Goal: Answer question/provide support

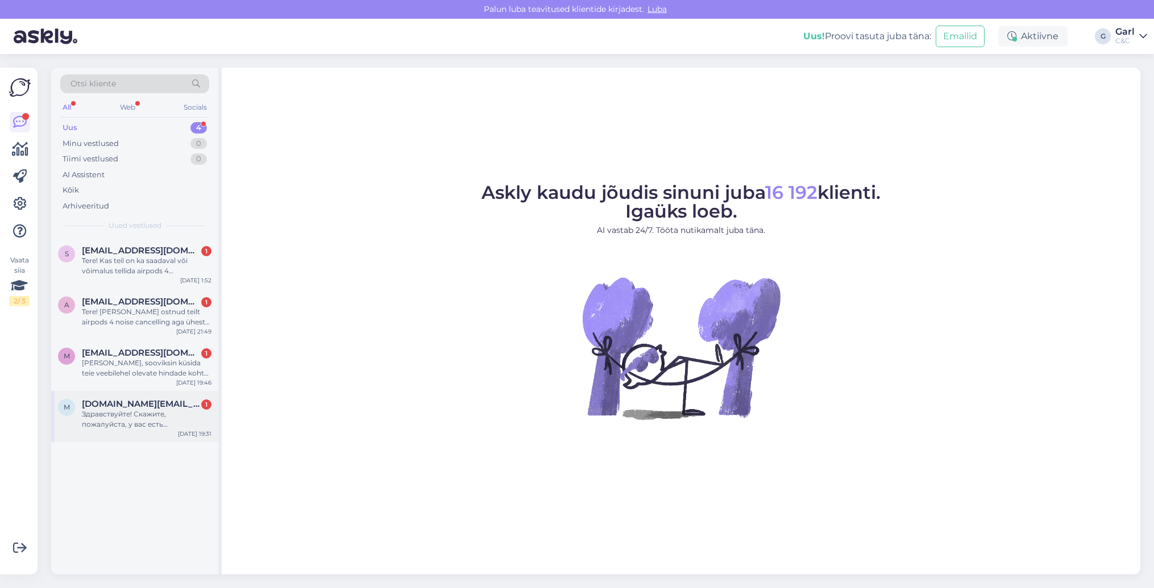
click at [128, 422] on div "Здравствуйте! Скажите, пожалуйста, у вас есть возможность замены аккумулятора н…" at bounding box center [147, 419] width 130 height 20
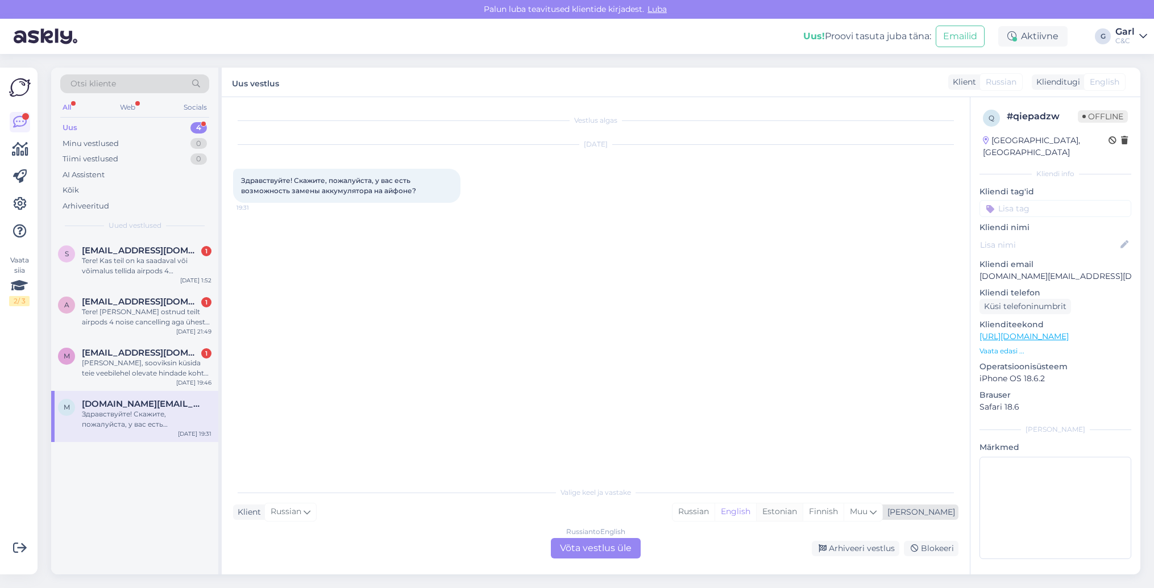
click at [803, 509] on div "Estonian" at bounding box center [779, 512] width 47 height 17
click at [612, 557] on div "Russian to Estonian Võta vestlus üle" at bounding box center [596, 548] width 90 height 20
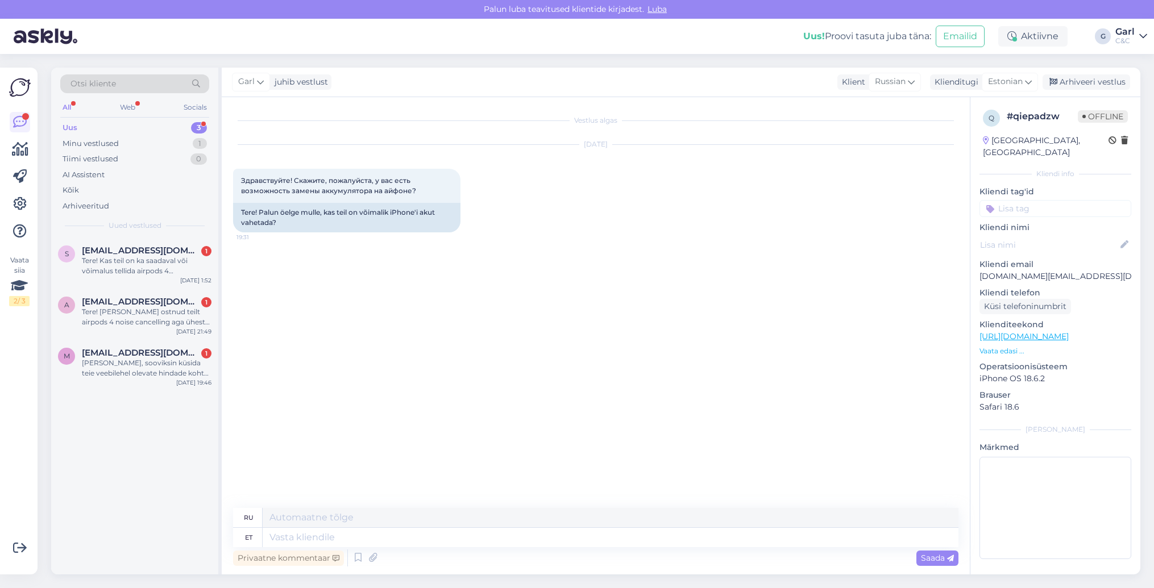
click at [549, 552] on div "Privaatne kommentaar Saada" at bounding box center [595, 559] width 725 height 22
click at [501, 543] on textarea at bounding box center [611, 537] width 696 height 19
click at [355, 559] on icon at bounding box center [358, 558] width 14 height 17
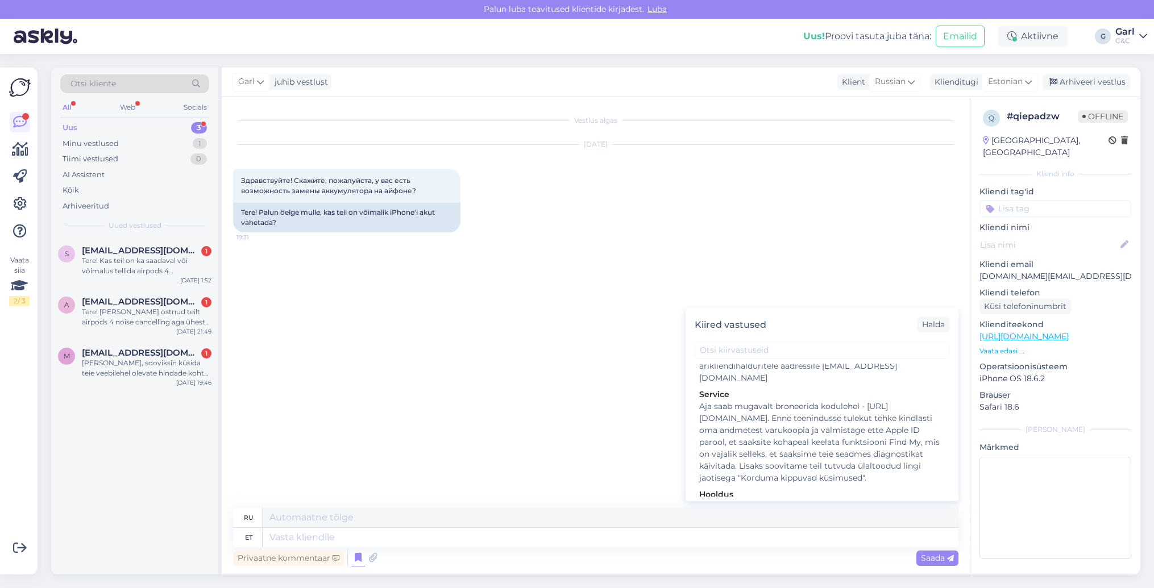
scroll to position [1780, 0]
click at [772, 502] on div "Hooldusesse saab aega broneerida kodulehel - [URL][DOMAIN_NAME]. Enne hoolduses…" at bounding box center [822, 538] width 246 height 72
type textarea "Hooldusesse saab mugavalt aega broneerida kodulehel - https://www.ideal.ee/hool…"
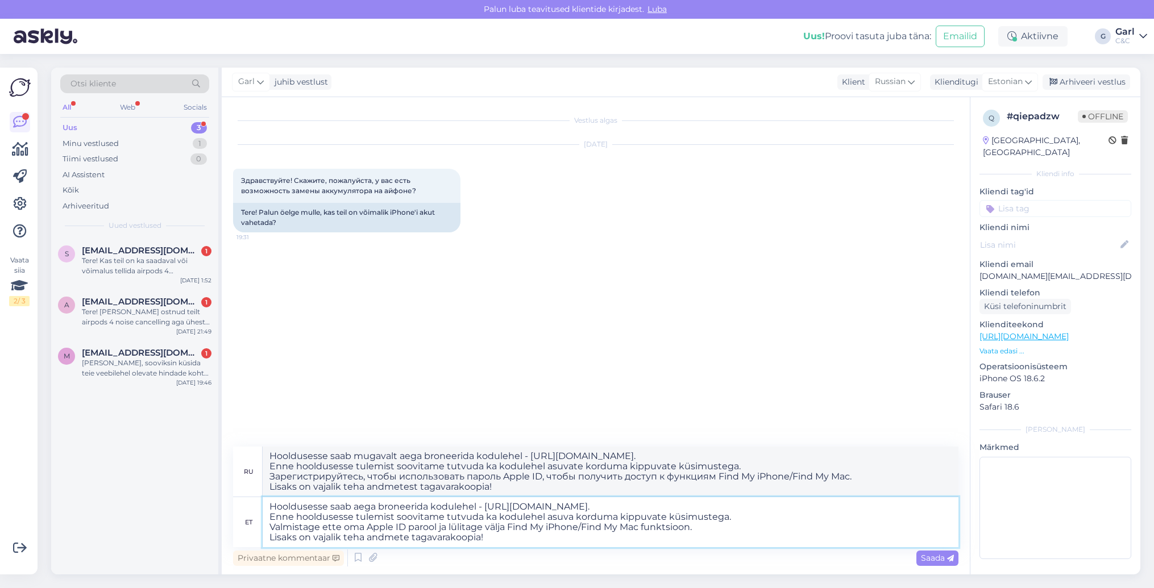
click at [267, 511] on textarea "Hooldusesse saab aega broneerida kodulehel - [URL][DOMAIN_NAME]. Enne hoolduses…" at bounding box center [611, 523] width 696 height 50
type textarea "Tere! Jah, saab. Hooldusesse saab aega broneerida kodulehel - https://cec.ee/ho…"
type textarea "Здравствуйте! Да, можете. Записаться на сервис можно на сайте - https://cec.ee/…"
type textarea "Tere! Jah, on võimalik.Hooldusesse saab aega broneerida kodulehel - https://cec…"
type textarea "Здравствуйте! Да, это imalik.Hooldusesse Записаться на сервис можно на сайте - …"
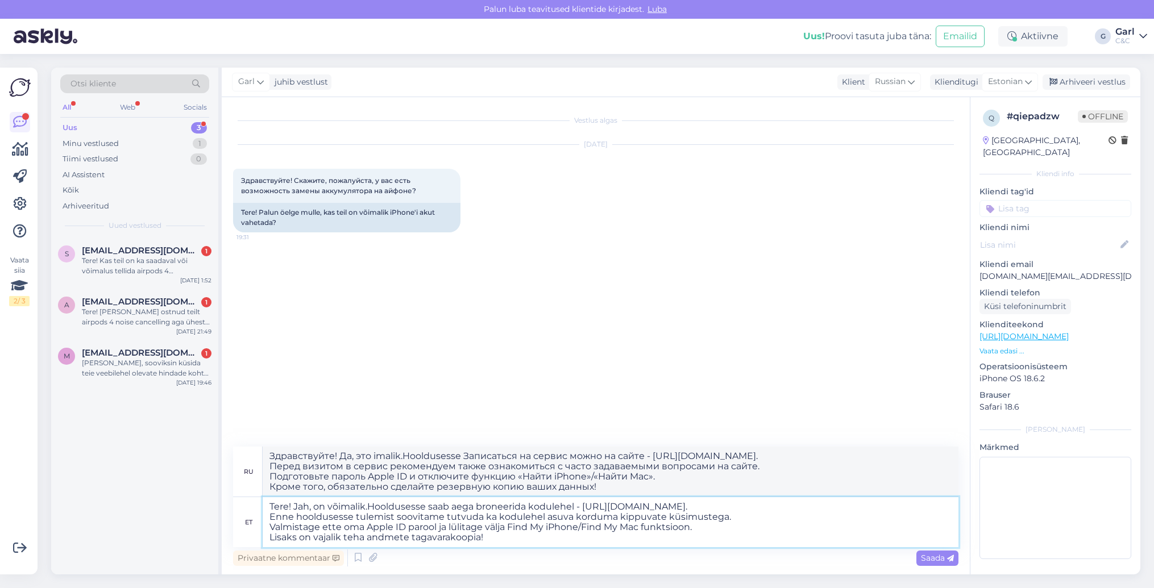
click at [371, 509] on textarea "Tere! Jah, on võimalik.Hooldusesse saab aega broneerida kodulehel - https://cec…" at bounding box center [611, 523] width 696 height 50
type textarea "Tere! Jah, on võimalik. Hooldusesse saab aega broneerida kodulehel - https://ce…"
type textarea "Здравствуйте! Да, это возможно. Записаться на сервис можно на сайте - https://c…"
click at [539, 524] on textarea "Tere! Jah, on võimalik. Hooldusesse saab aega broneerida kodulehel - https://ce…" at bounding box center [611, 523] width 696 height 50
click at [494, 538] on textarea "Tere! Jah, on võimalik. Hooldusesse saab aega broneerida kodulehel - https://ce…" at bounding box center [611, 523] width 696 height 50
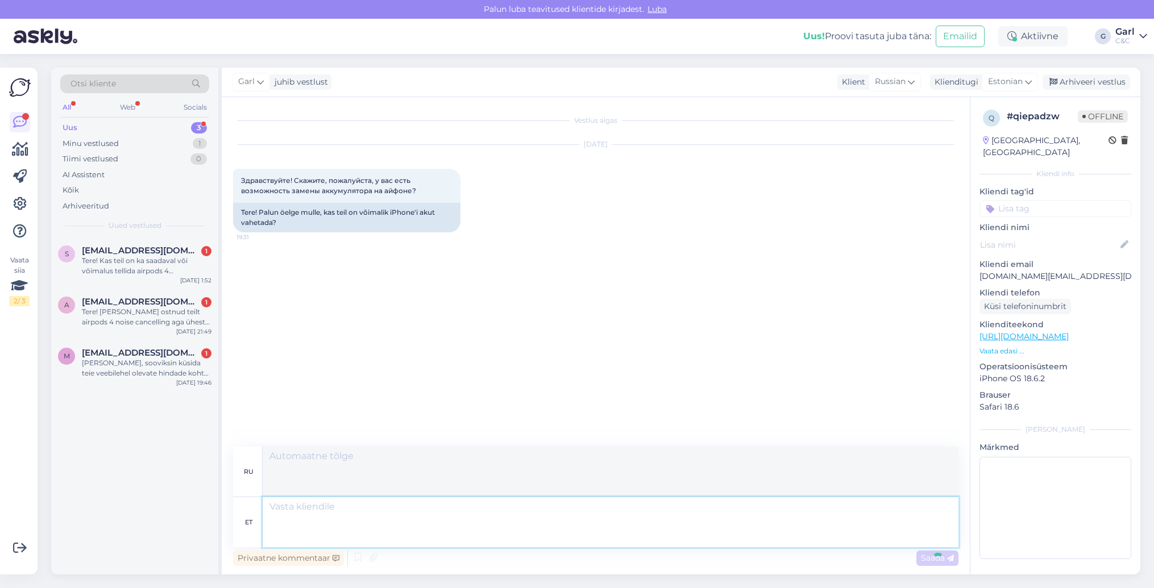
scroll to position [0, 0]
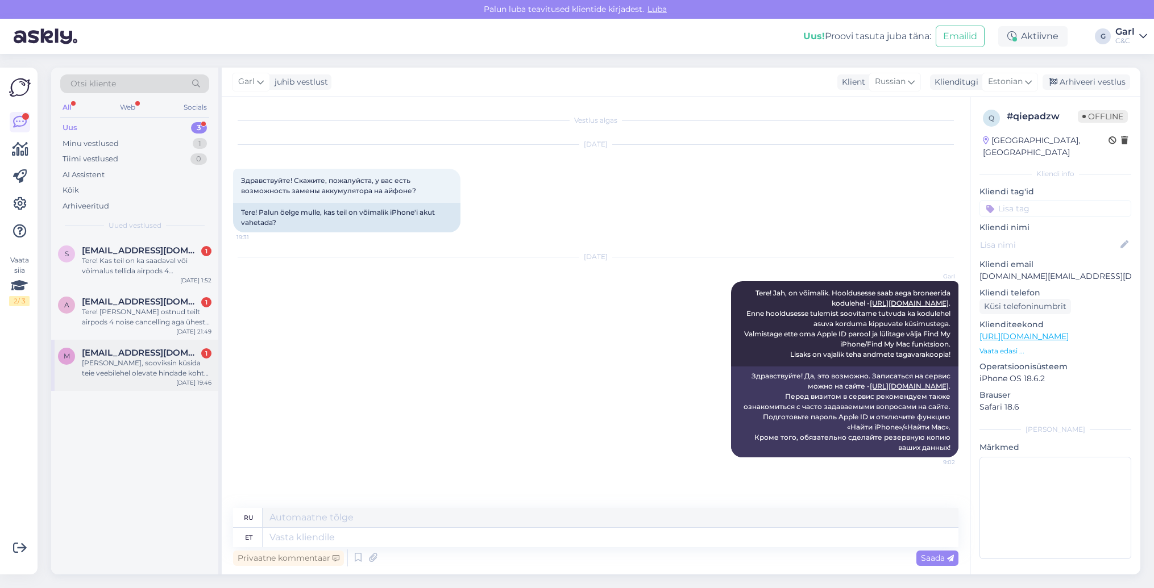
click at [143, 382] on div "m murdveemurdvee@gmail.com 1 Tere, sooviksin küsida teie veebilehel olevate hin…" at bounding box center [134, 365] width 167 height 51
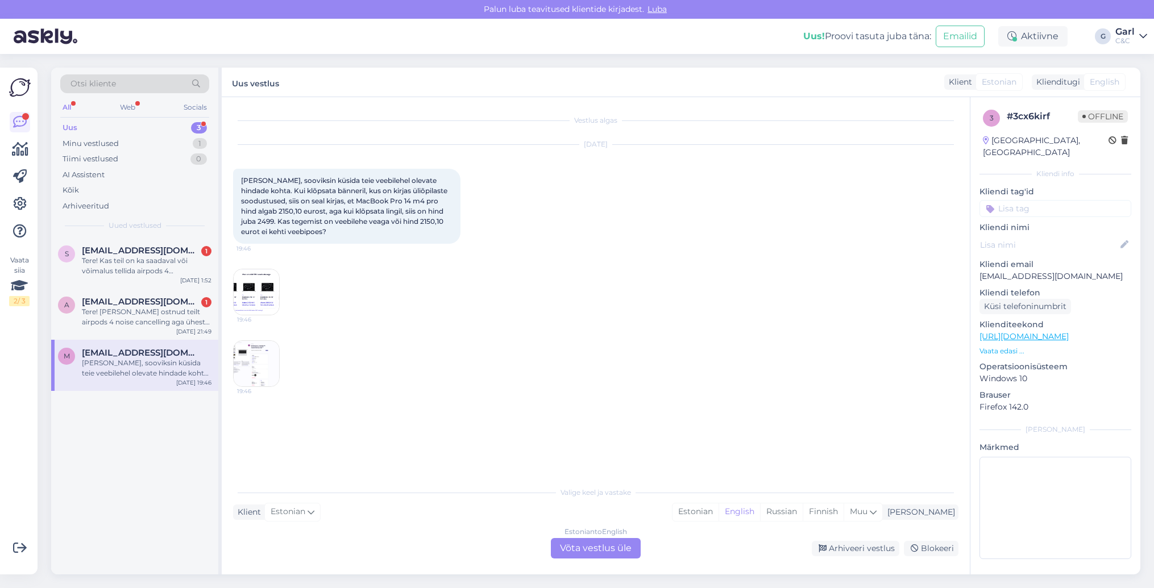
click at [259, 292] on img at bounding box center [256, 292] width 45 height 45
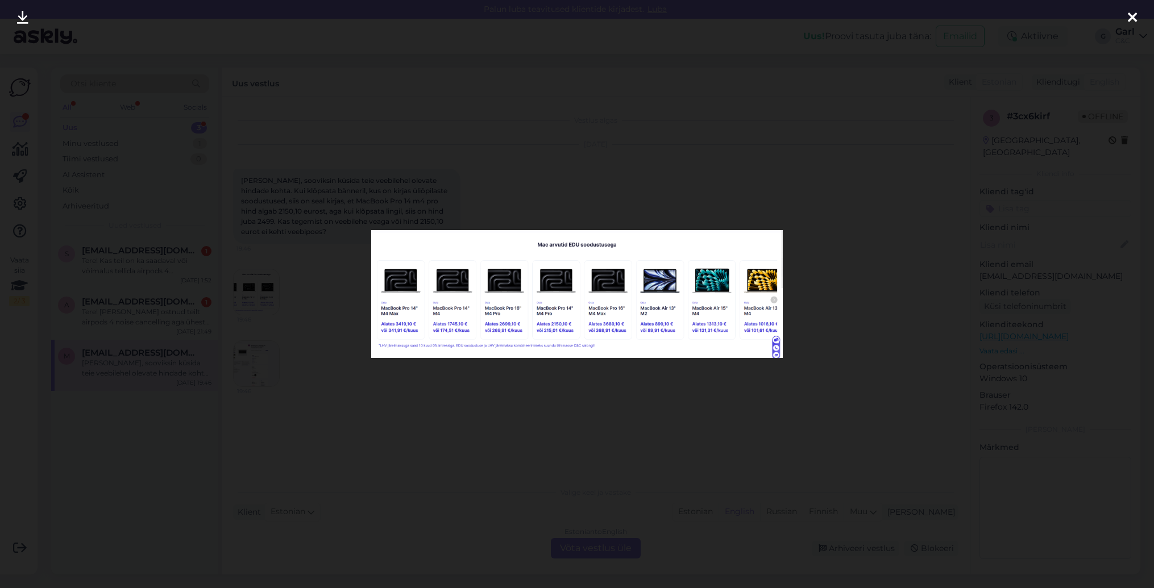
click at [277, 320] on div at bounding box center [577, 294] width 1154 height 588
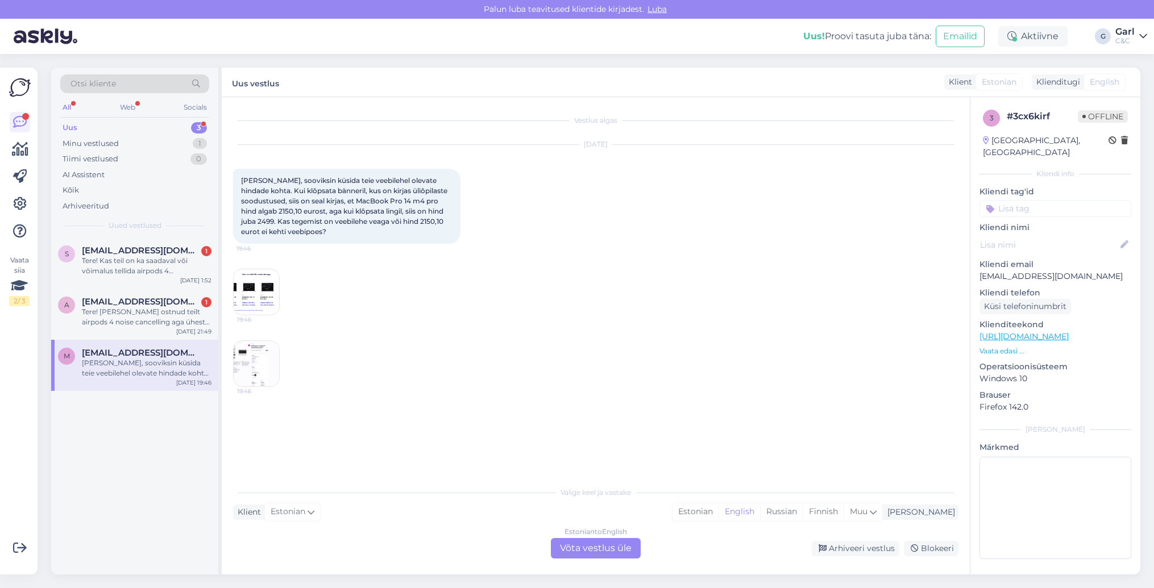
click at [254, 351] on img at bounding box center [256, 363] width 45 height 45
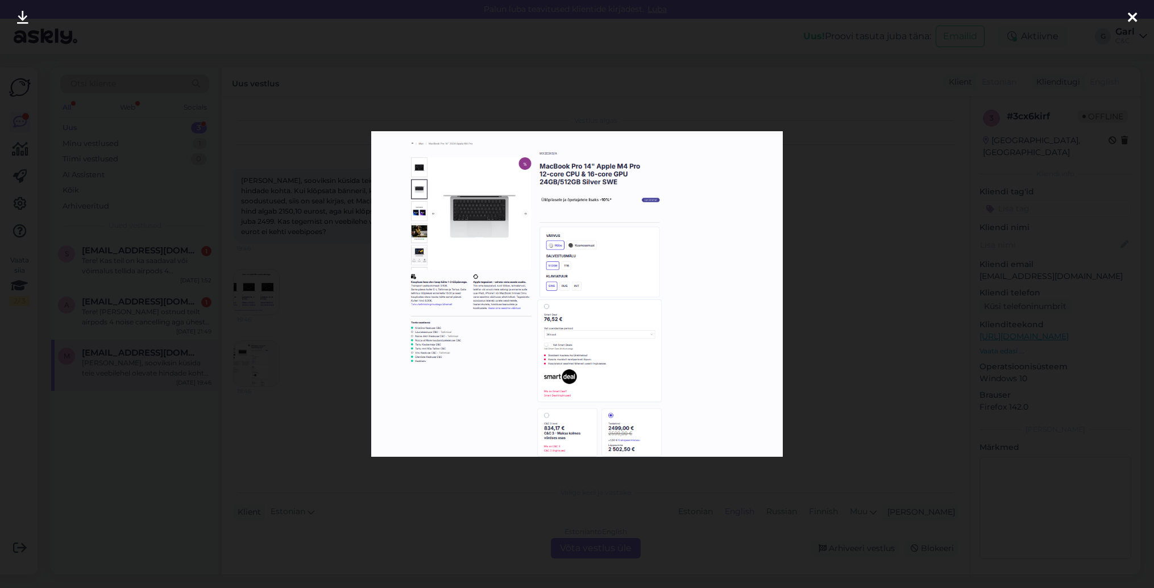
click at [258, 305] on div at bounding box center [577, 294] width 1154 height 588
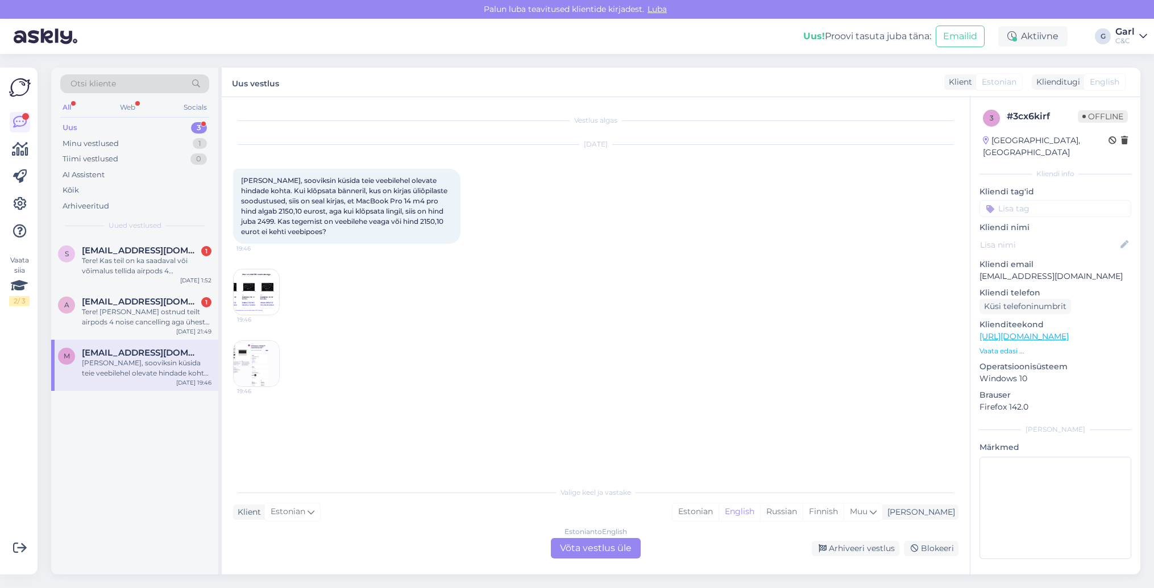
click at [260, 297] on img at bounding box center [256, 292] width 45 height 45
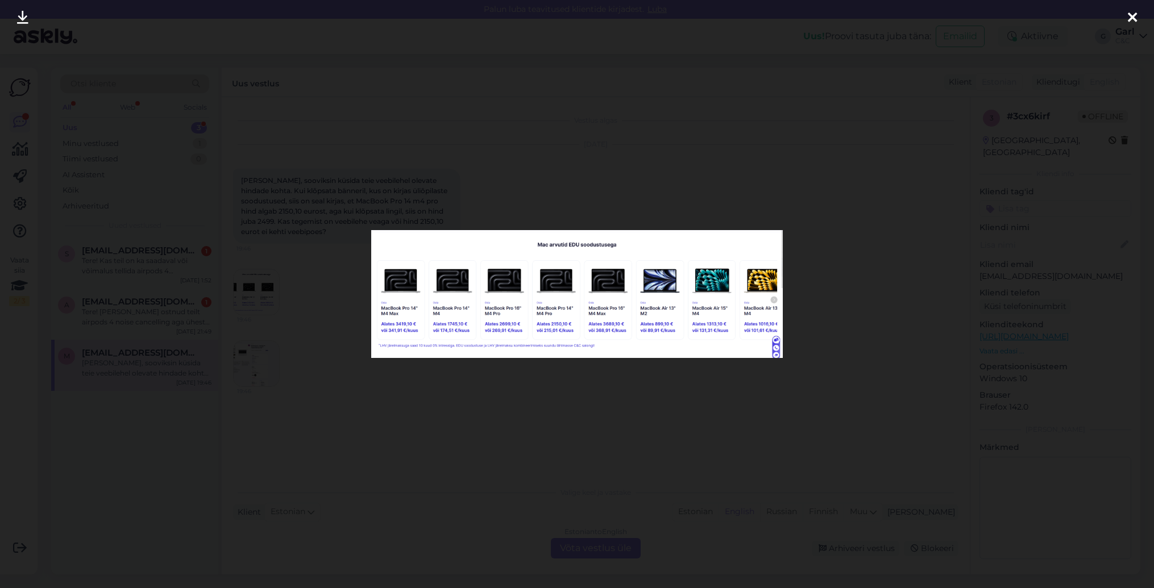
click at [281, 302] on div at bounding box center [577, 294] width 1154 height 588
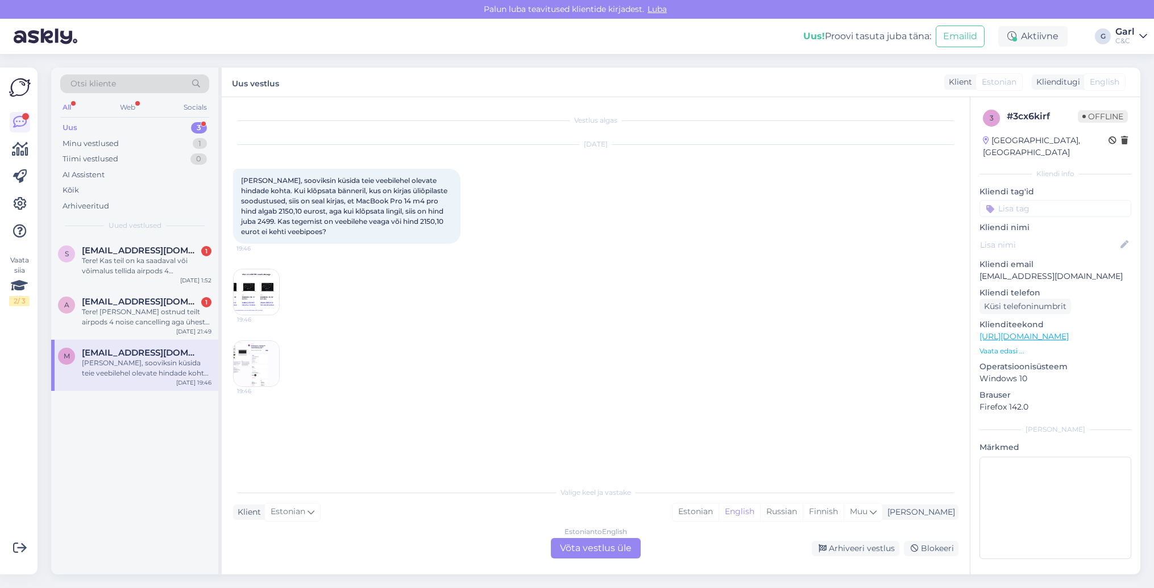
click at [247, 291] on img at bounding box center [256, 292] width 45 height 45
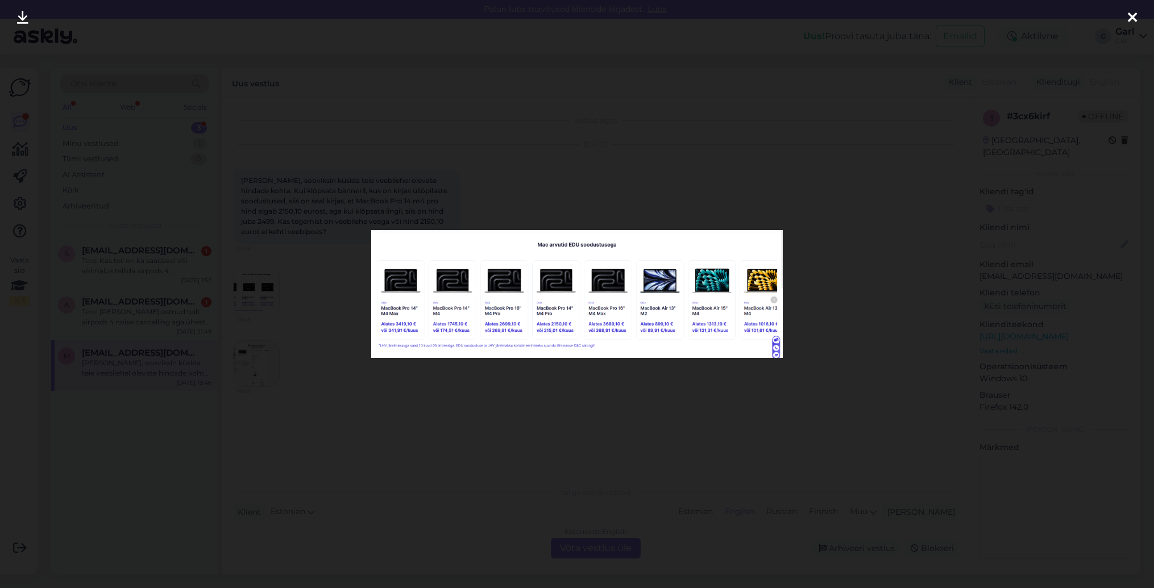
click at [393, 457] on div at bounding box center [577, 294] width 1154 height 588
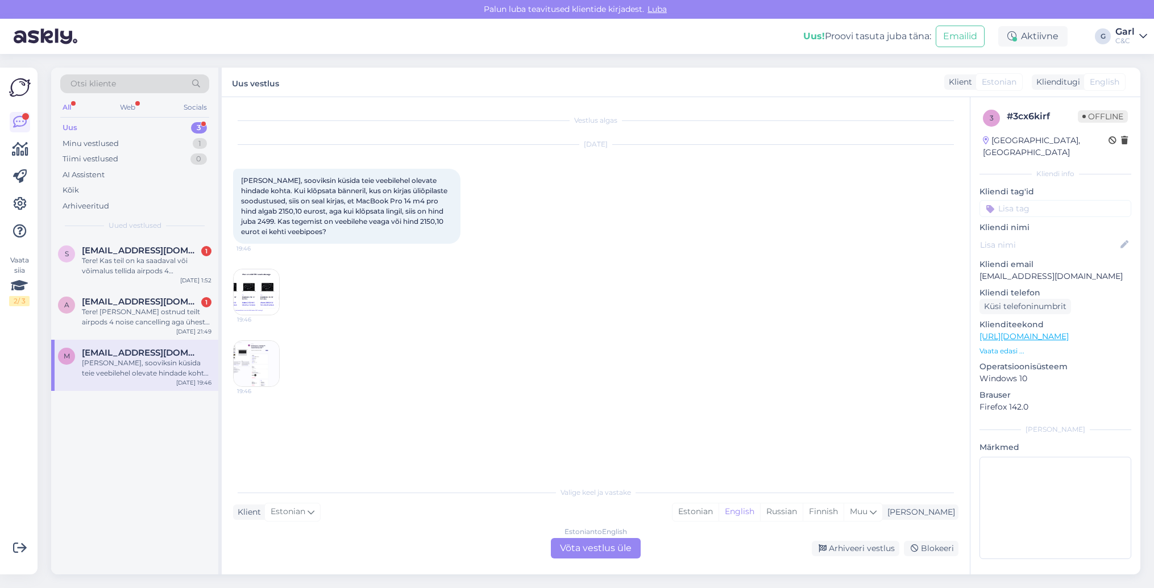
click at [263, 375] on img at bounding box center [256, 363] width 45 height 45
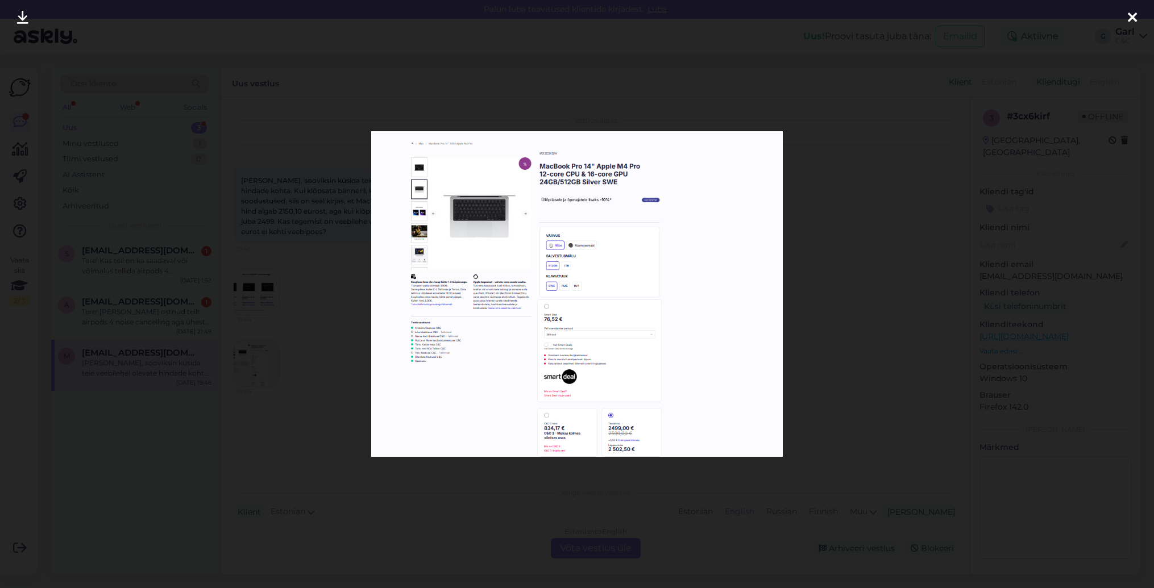
click at [280, 440] on div at bounding box center [577, 294] width 1154 height 588
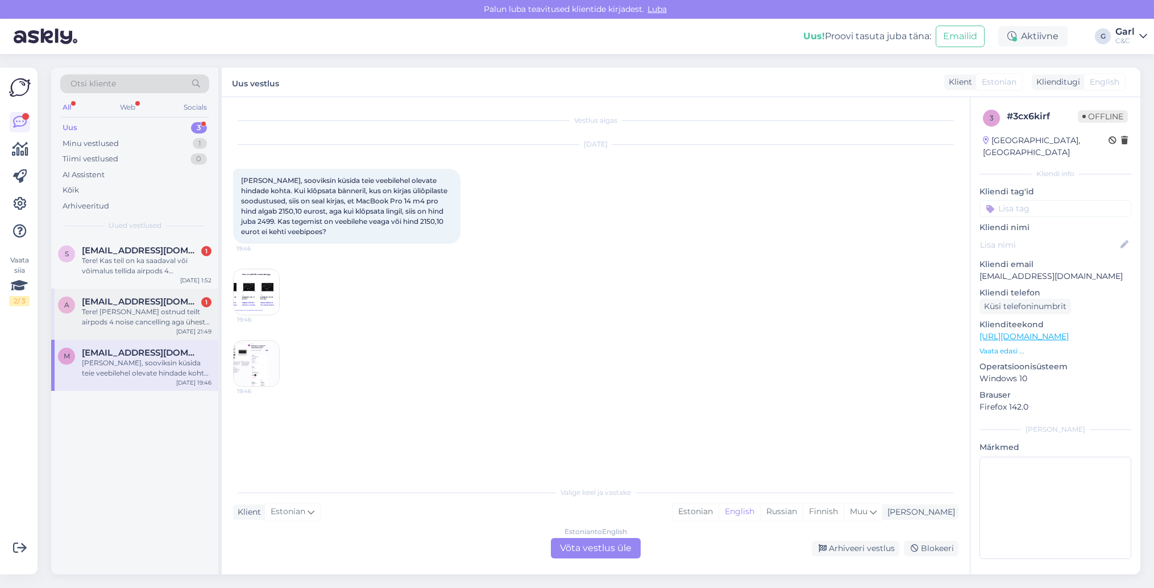
click at [130, 328] on div "a anikavaiknurme@gmail.com 1 Tere! Olen ostnud teilt airpods 4 noise cancelling…" at bounding box center [134, 314] width 167 height 51
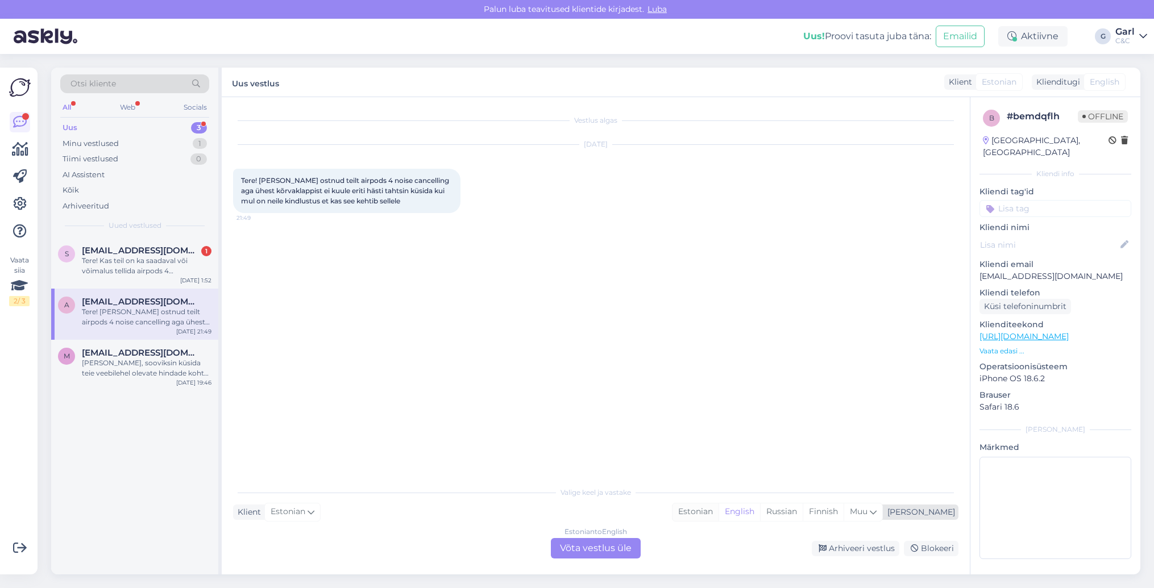
click at [719, 514] on div "Estonian" at bounding box center [696, 512] width 46 height 17
click at [623, 544] on div "Estonian to Estonian Võta vestlus üle" at bounding box center [596, 548] width 90 height 20
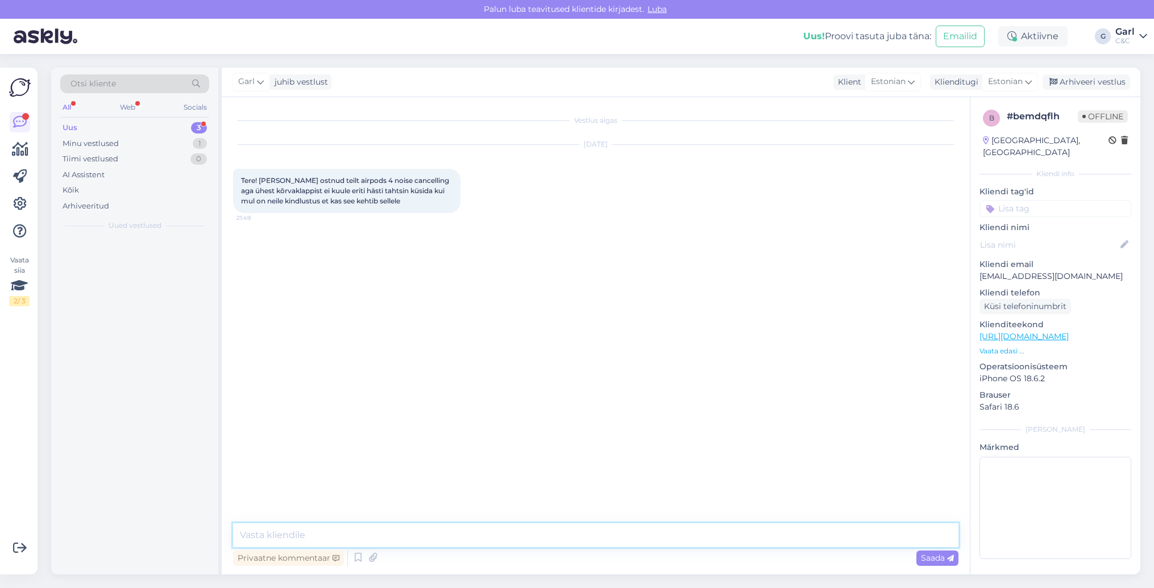
click at [621, 537] on textarea at bounding box center [595, 536] width 725 height 24
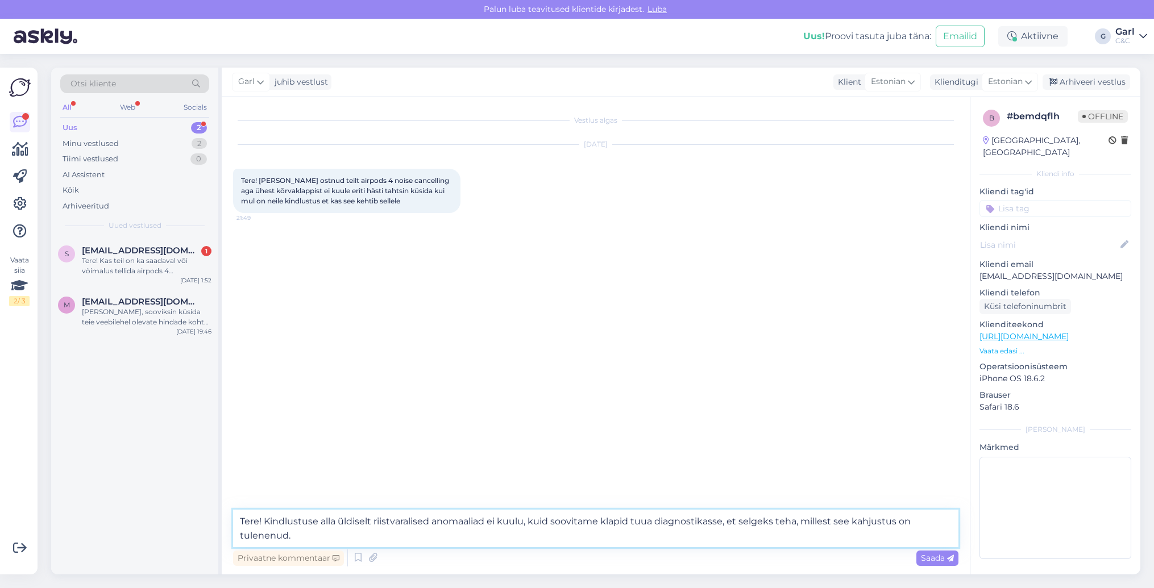
type textarea "Tere! Kindlustuse alla üldiselt riistvaralised anomaaliad ei kuulu, kuid soovit…"
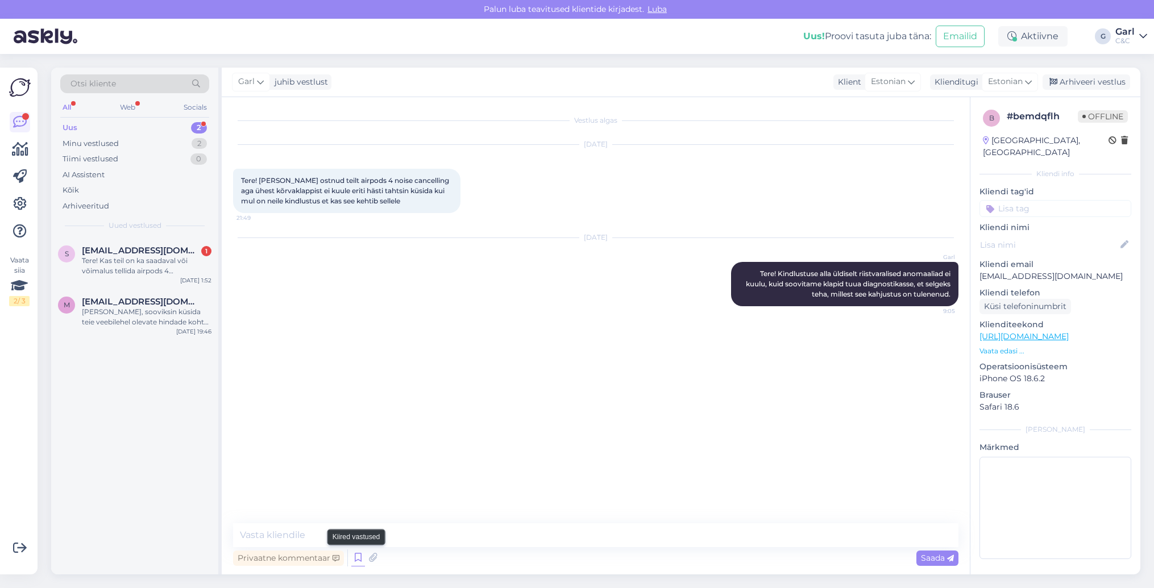
click at [361, 561] on icon at bounding box center [358, 558] width 14 height 17
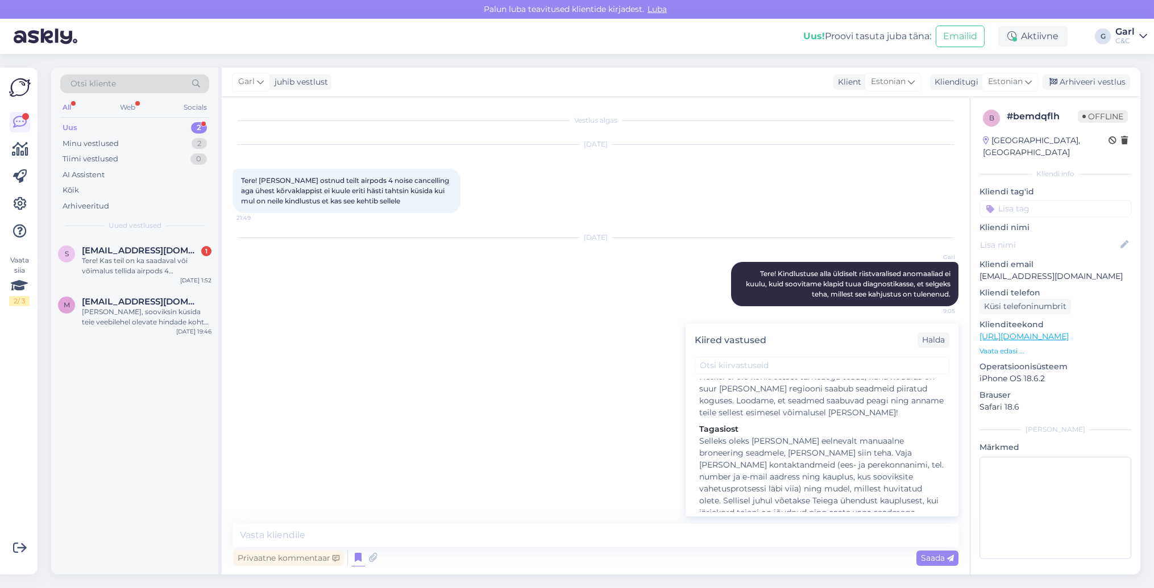
scroll to position [1792, 0]
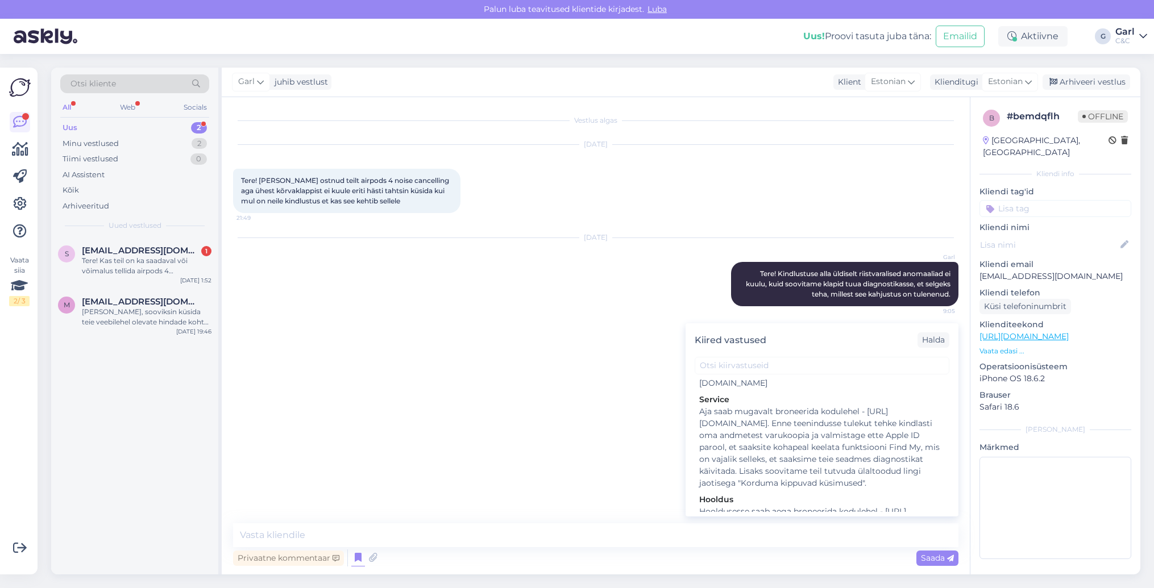
click at [779, 506] on div "Hooldusesse saab aega broneerida kodulehel - [URL][DOMAIN_NAME]. Enne hoolduses…" at bounding box center [822, 542] width 246 height 72
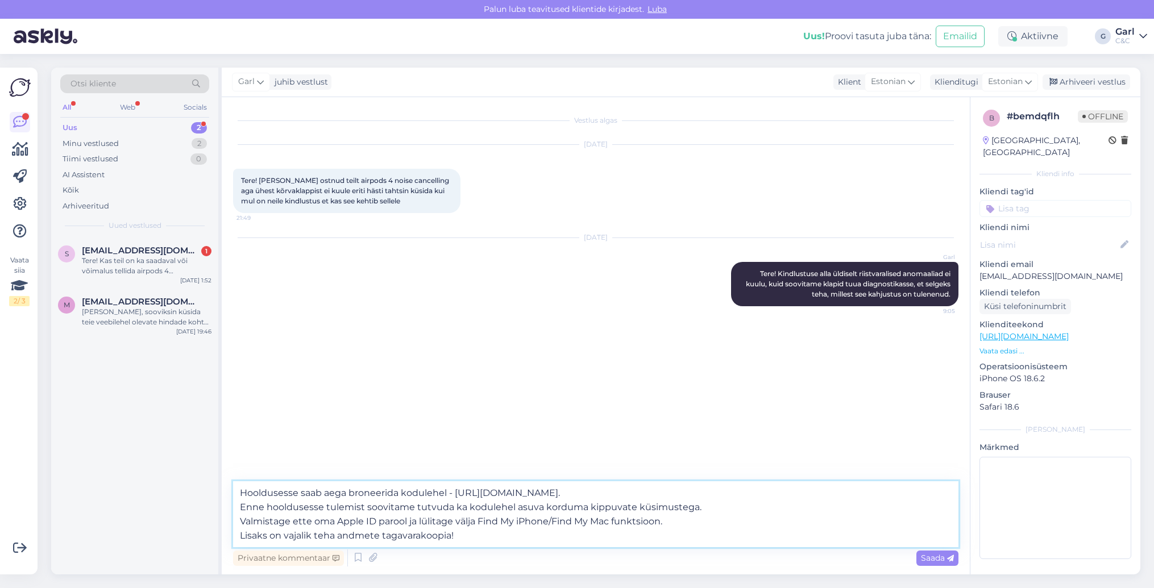
drag, startPoint x: 485, startPoint y: 545, endPoint x: 229, endPoint y: 541, distance: 255.9
click at [229, 541] on div "Vestlus algas Sep 1 2025 Tere! Olen ostnud teilt airpods 4 noise cancelling aga…" at bounding box center [596, 336] width 748 height 478
type textarea "Hooldusesse saab aega broneerida kodulehel - https://cec.ee/hooldus. Enne hoold…"
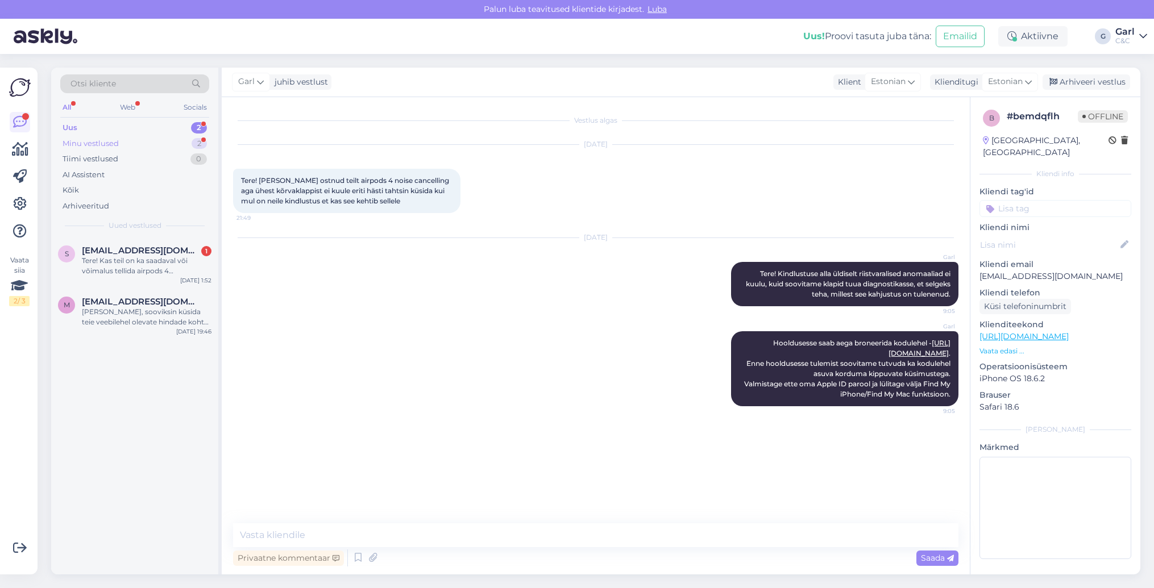
click at [179, 146] on div "Minu vestlused 2" at bounding box center [134, 144] width 149 height 16
click at [189, 125] on div "Uus 2" at bounding box center [134, 128] width 149 height 16
click at [176, 147] on div "Minu vestlused 2" at bounding box center [134, 144] width 149 height 16
click at [150, 252] on span "maksim.soccer@mail.ru" at bounding box center [141, 251] width 118 height 10
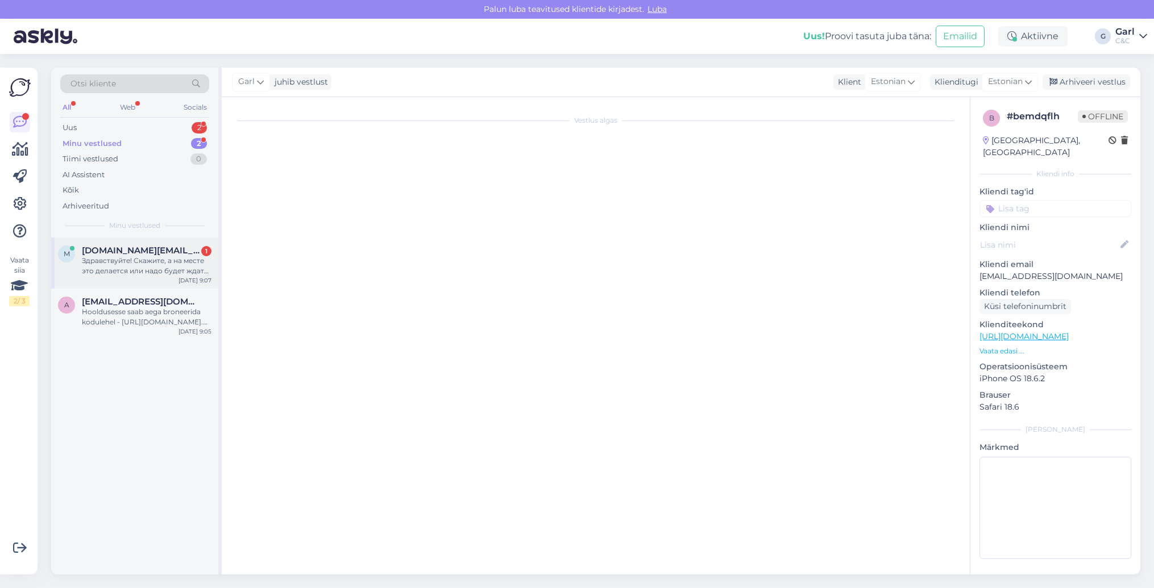
scroll to position [60, 0]
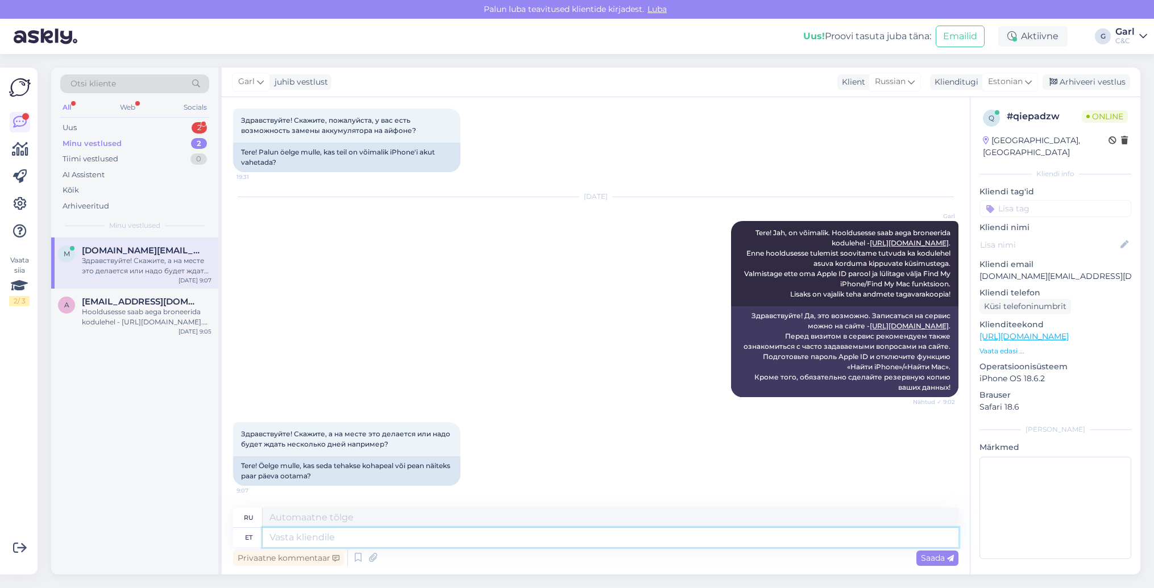
click at [538, 536] on textarea at bounding box center [611, 537] width 696 height 19
type textarea "See sõ"
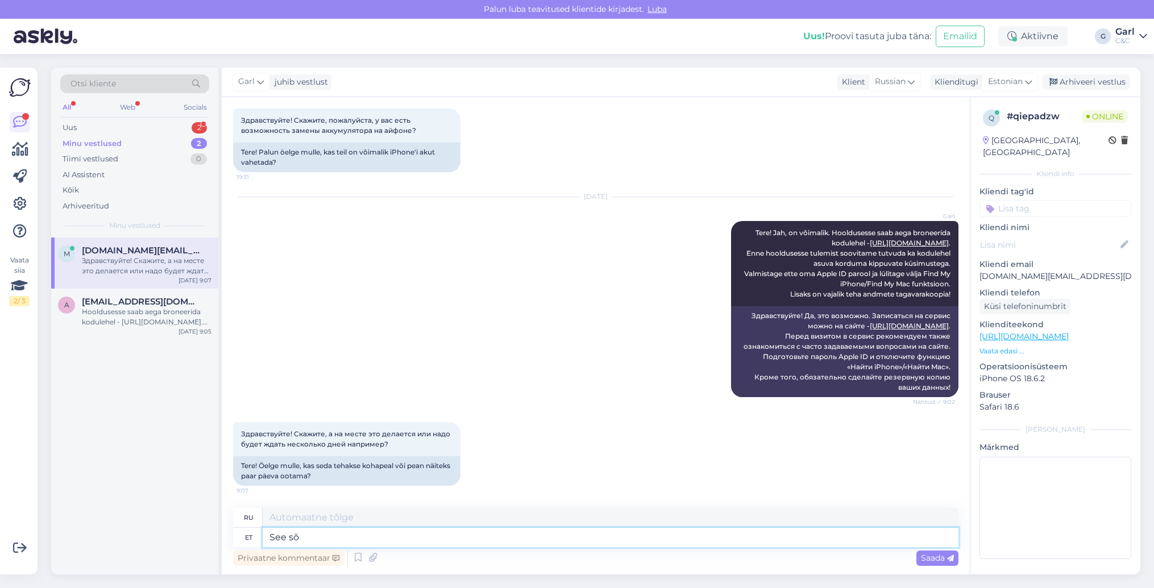
type textarea "Этот"
type textarea "See sõltub var"
type textarea "Это зависит"
type textarea "See sõltub varuosa saada"
type textarea "Это зависит от запчасти."
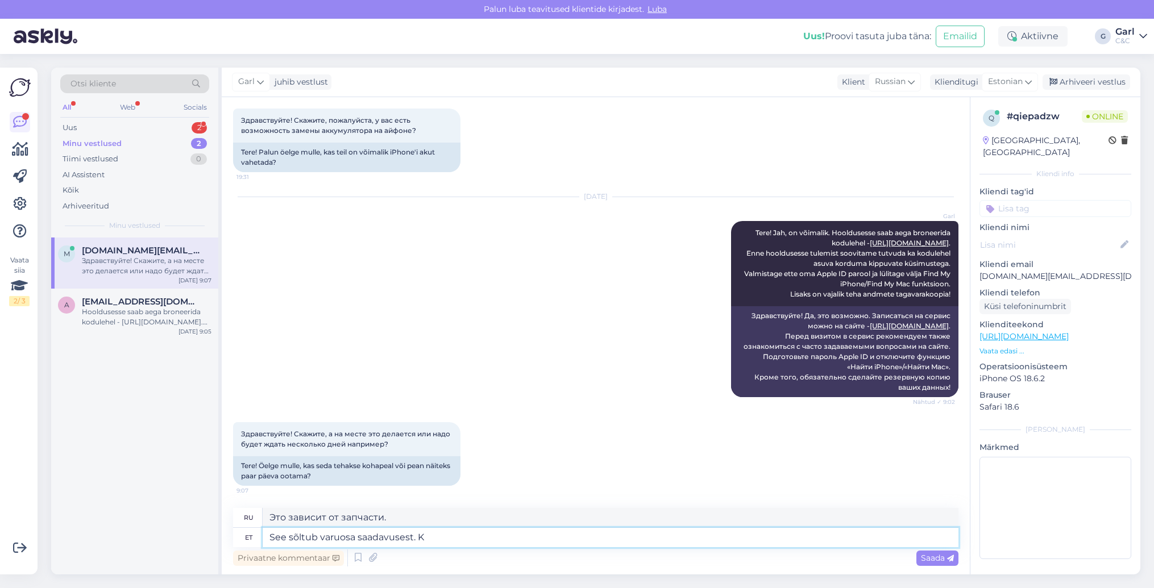
type textarea "See sõltub varuosa saadavusest. Ku"
type textarea "Это зависит от наличия запасной части."
type textarea "See sõltub varuosa saadavusest. Kui"
type textarea "Это зависит от наличия запасной части. Если"
type textarea "See sõltub varuosa saadavusest. Kui varuosa o"
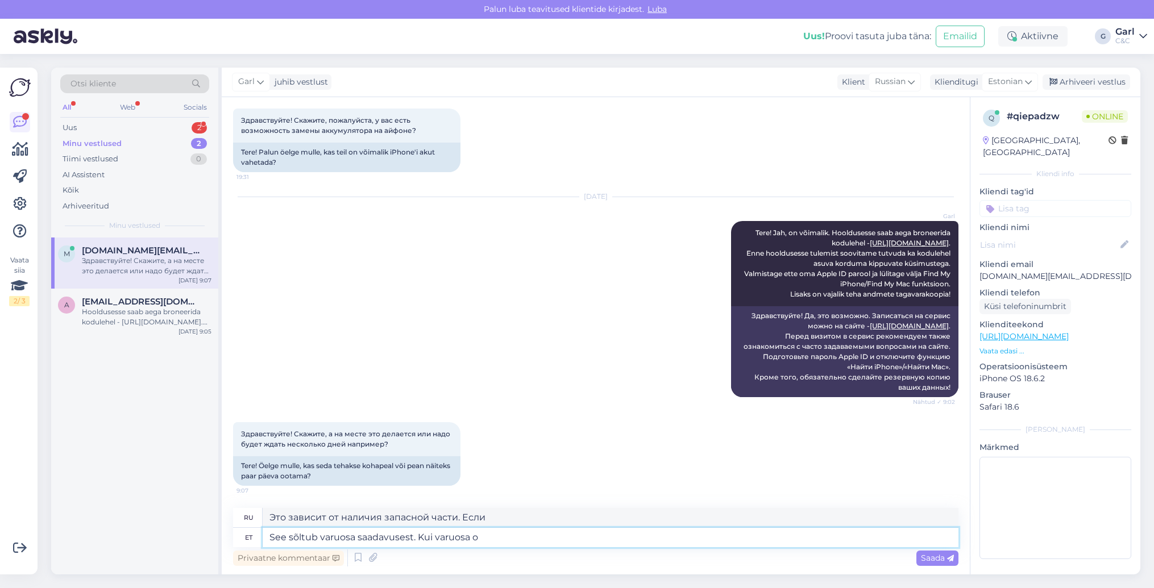
type textarea "Это зависит от наличия запасной части. Если запасная часть"
type textarea "See sõltub varuosa saadavusest. Kui varuosa on k"
type textarea "Это зависит от наличия запасной части. Если запасная часть есть"
type textarea "See sõltub varuosa saadavusest. Kui varuosa on kohapeal o"
type textarea "Это зависит от наличия запасной части. Если запасная часть есть на месте,"
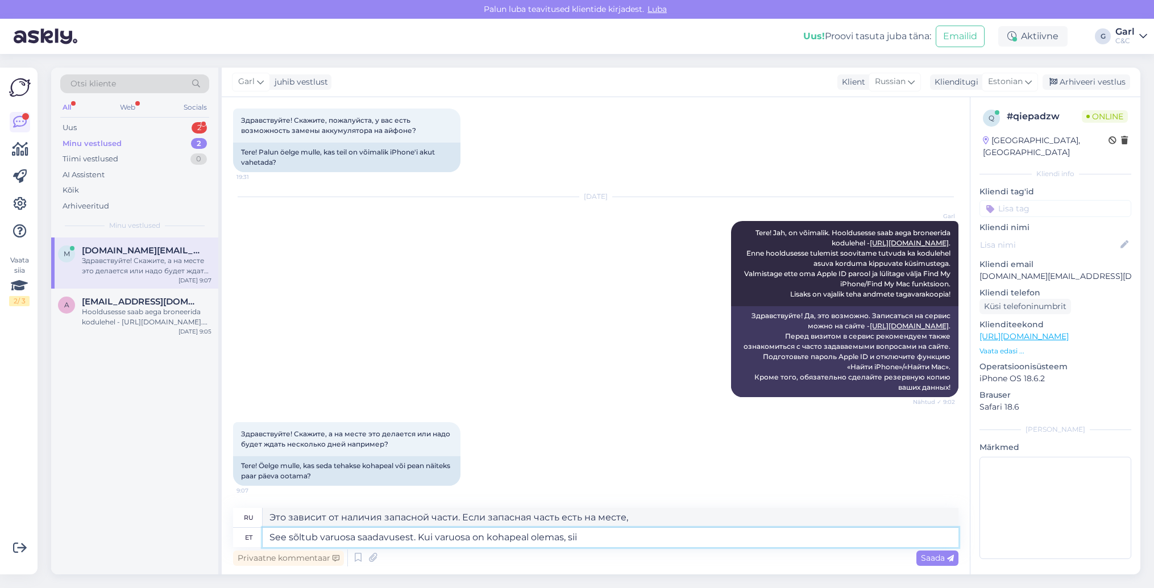
type textarea "See sõltub varuosa saadavusest. Kui varuosa on kohapeal olemas, siis"
type textarea "Это зависит от наличия запасной части. Если запасная часть есть в наличии на ме…"
type textarea "See sõltub varuosa saadavusest. Kui varuosa on kohapeal olemas, siis o"
type textarea "Это зависит от наличия запасной части. Если запасная часть доступна в вашем рег…"
type textarea "See sõltub varuosa saadavusest. Kui varuosa on kohapeal olemas, siis on"
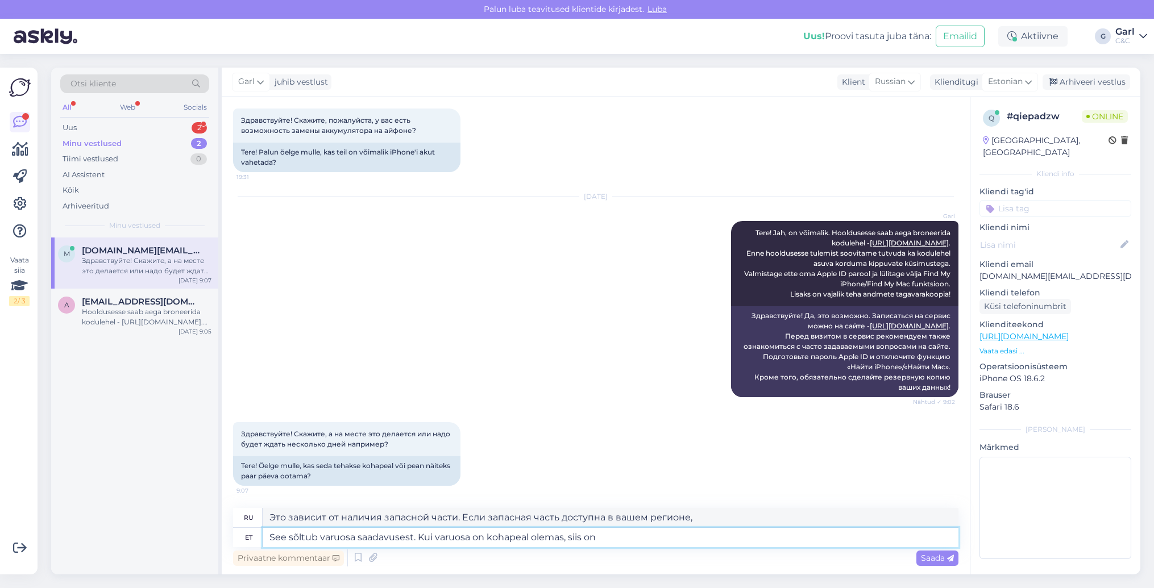
type textarea "Это зависит от наличия запасной части. Если запасная часть доступна в вашем рег…"
type textarea "See sõltub varuosa saadavusest. Kui varuosa on kohapeal olemas, siis võt"
type textarea "Это зависит от наличия запасной части. Если запасная часть доступна в вашем рег…"
type textarea "See sõltub varuosa saadavusest. Kui varuosa on kohapeal olemas, siis võtab a"
type textarea "Это зависит от наличия запасной части. Если запасная часть есть в наличии на ме…"
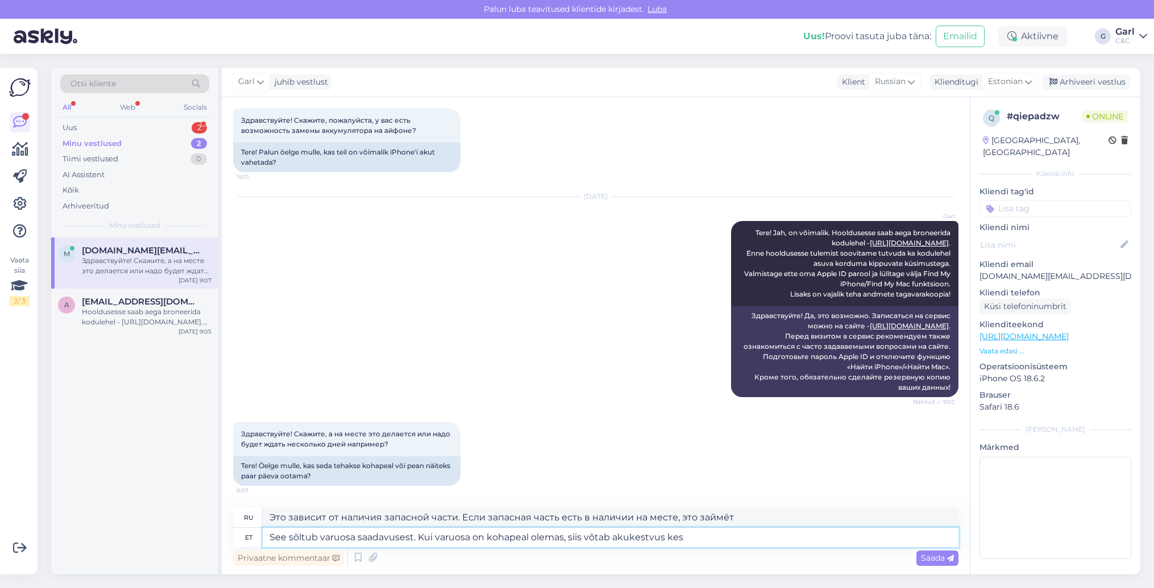
type textarea "See sõltub varuosa saadavusest. Kui varuosa on kohapeal olemas, siis võtab akuk…"
type textarea "Это зависит от наличия запасной части. Если запасная часть доступна в вашем рег…"
type textarea "See sõltub varuosa saadavusest. Kui varuosa on kohapeal olemas, siis võtab akuk…"
type textarea "Это зависит от наличия запасной части. Если запасная часть доступна в вашем рег…"
type textarea "See sõltub varuosa saadavusest. Kui varuosa on kohapeal olemas, siis võtab akuk…"
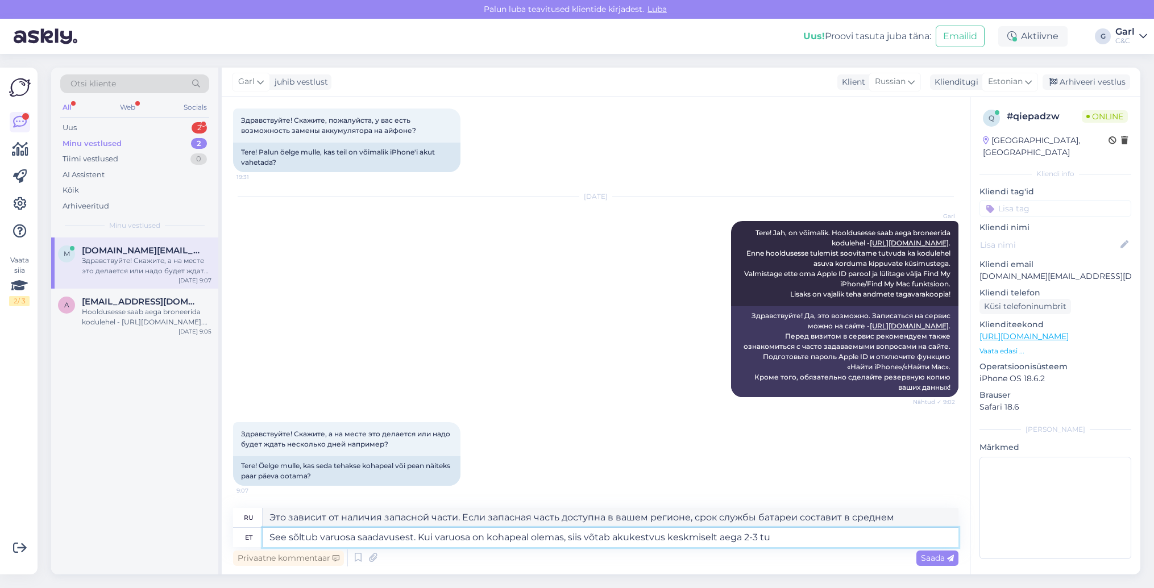
type textarea "Это зависит от наличия запасной части. Если запасная часть есть в наличии, срок…"
type textarea "See sõltub varuosa saadavusest. Kui varuosa on kohapeal olemas, siis võtab akuk…"
type textarea "Это зависит от наличия запасной части. Если она есть в наличии, время работы ак…"
type textarea "See sõltub varuosa saadavusest. Kui varuosa on kohapeal olemas, siis võtab akuk…"
type textarea "Это зависит от наличия запасной части. Если запасная часть есть в наличии, врем…"
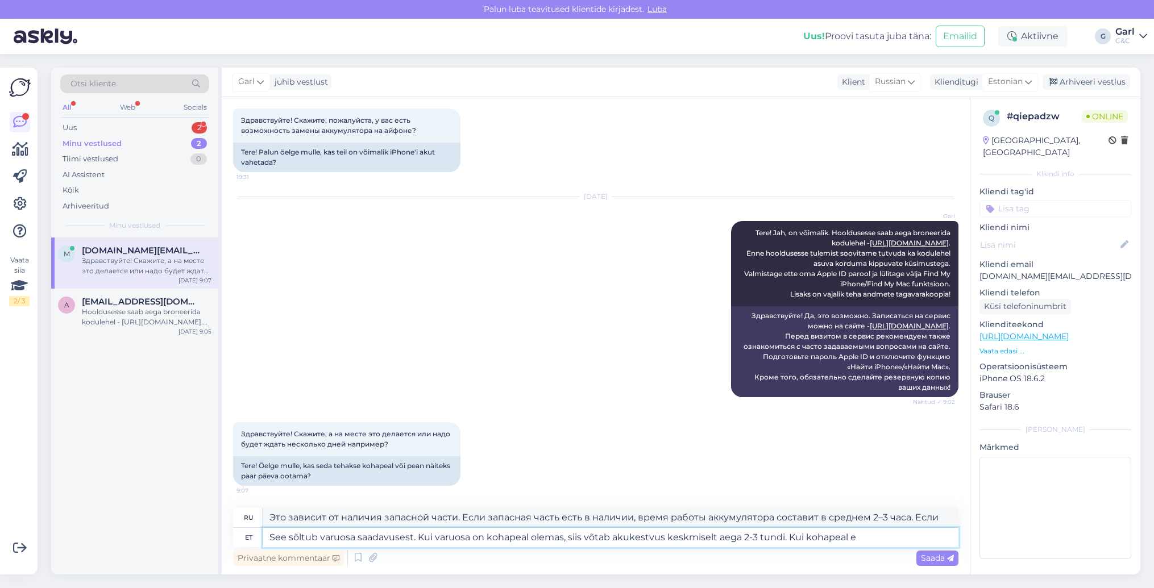
type textarea "See sõltub varuosa saadavusest. Kui varuosa on kohapeal olemas, siis võtab akuk…"
type textarea "Это зависит от наличия запасной части. Если запасная часть есть в наличии на ме…"
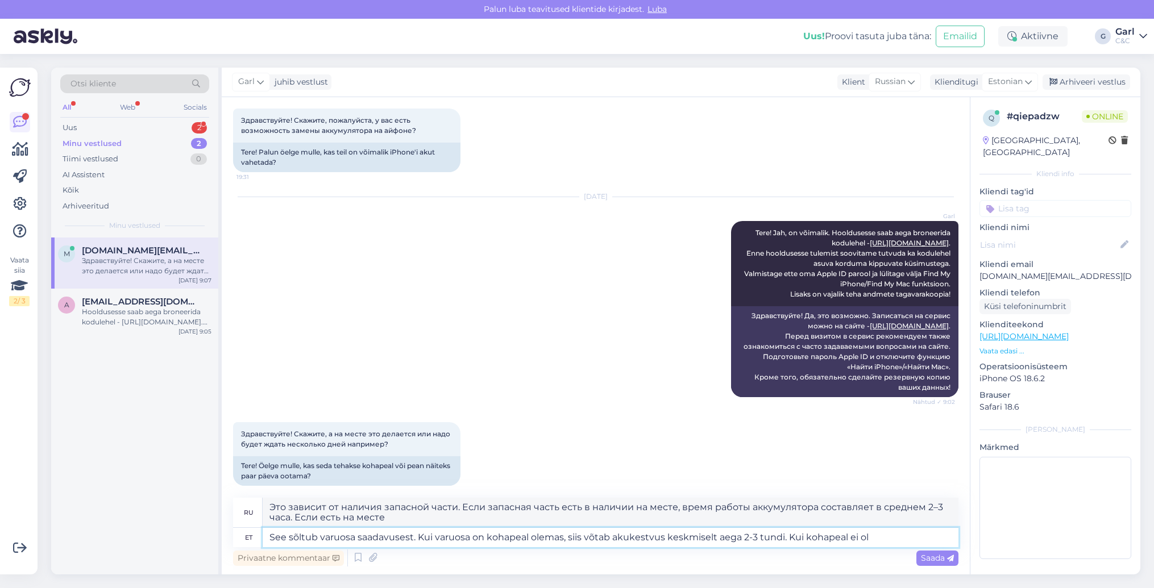
type textarea "See sõltub varuosa saadavusest. Kui varuosa on kohapeal olemas, siis võtab akuk…"
type textarea "Это зависит от наличия запасной части. Если запасная часть есть в наличии на ме…"
type textarea "See sõltub varuosa saadavusest. Kui varuosa on kohapeal olemas, siis võtab akuk…"
type textarea "Это зависит от наличия запасной части. Если запасная часть есть в наличии на ме…"
type textarea "See sõltub varuosa saadavusest. Kui varuosa on kohapeal olemas, siis võtab akuk…"
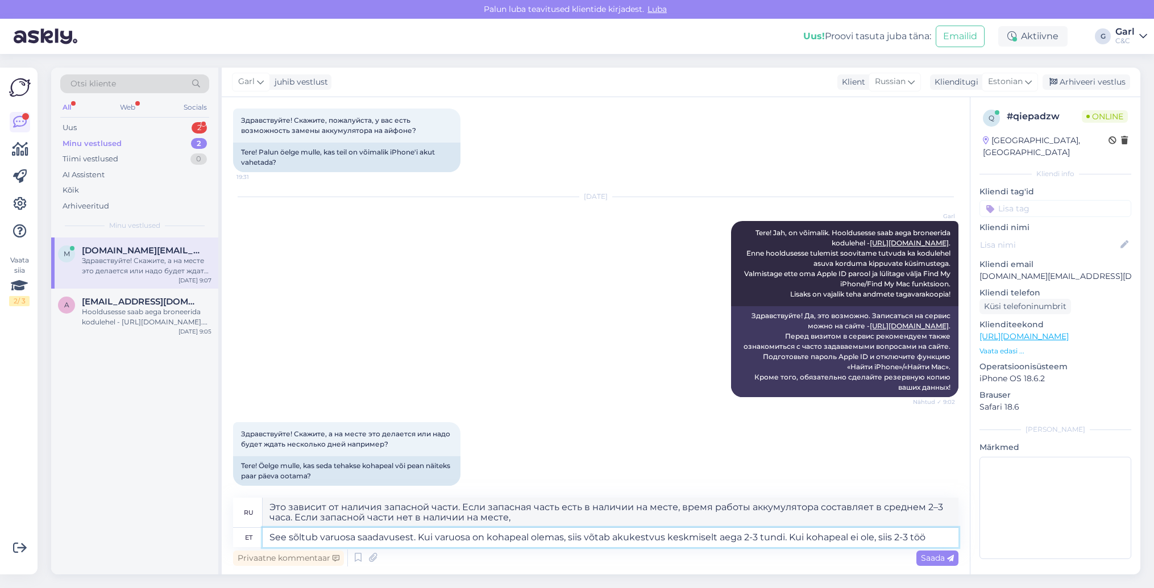
type textarea "Это зависит от наличия запасной части. Если запасная часть есть в наличии на ме…"
type textarea "See sõltub varuosa saadavusest. Kui varuosa on kohapeal olemas, siis võtab akuk…"
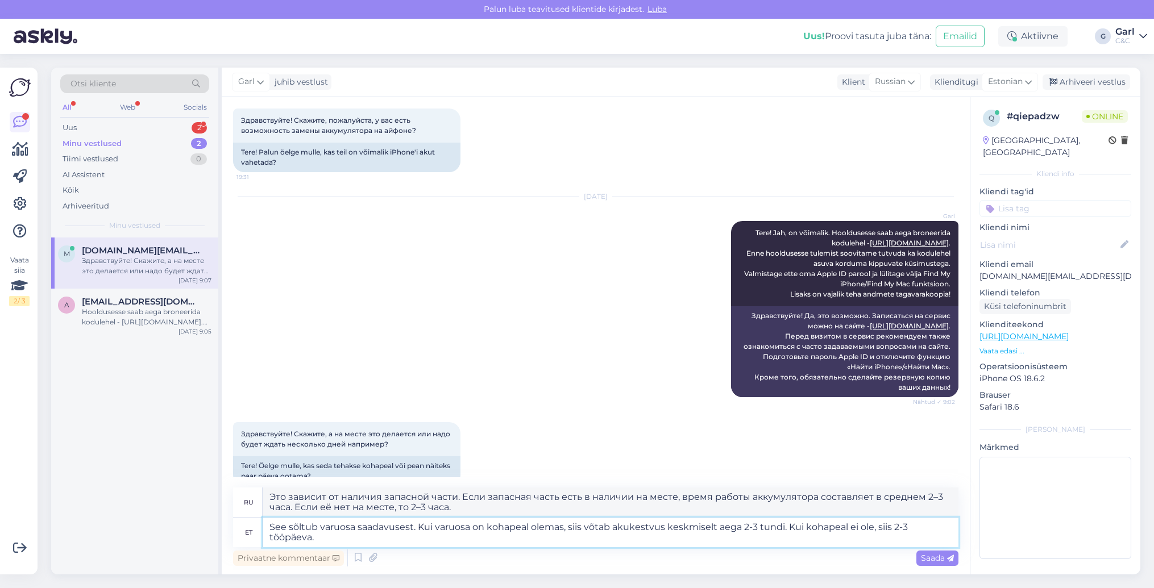
type textarea "Это зависит от наличия запасной части. Если запасная часть есть в наличии на ме…"
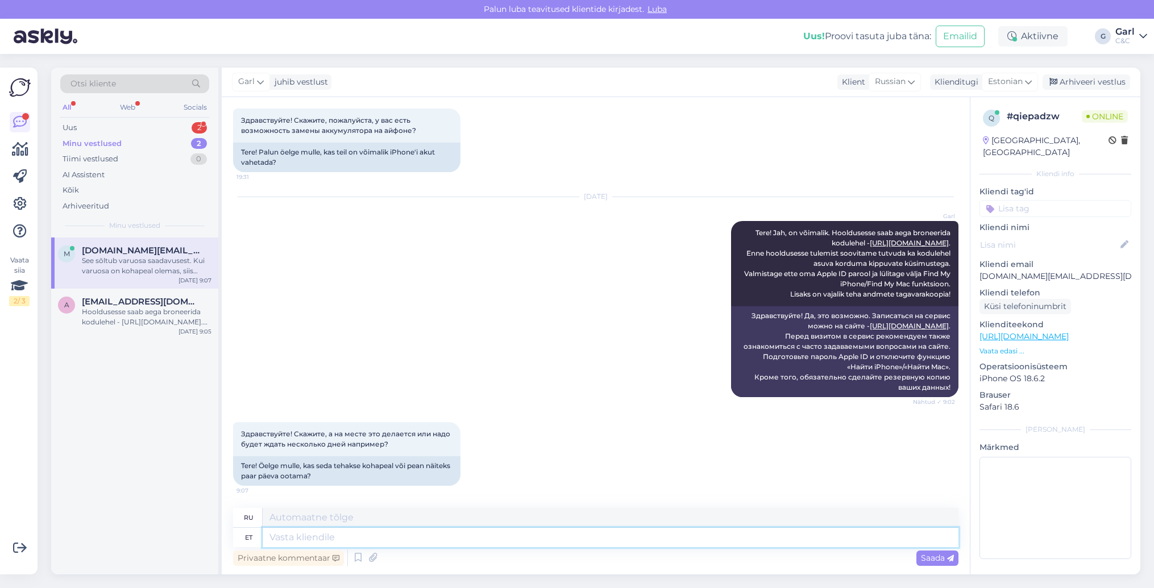
scroll to position [180, 0]
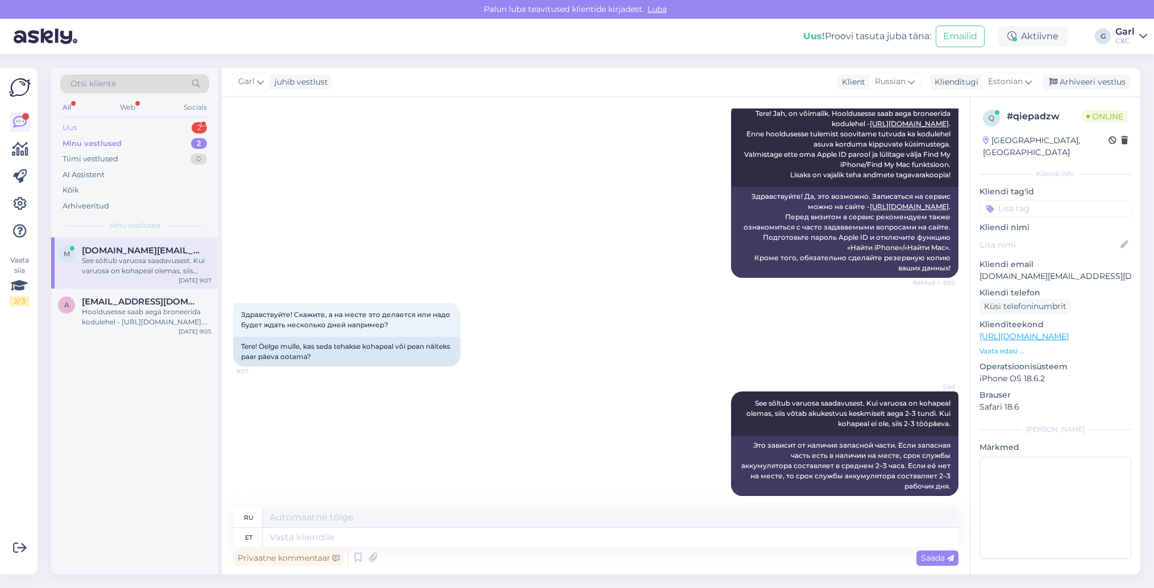
click at [158, 128] on div "Uus 2" at bounding box center [134, 128] width 149 height 16
click at [162, 257] on div "Tere! Kas teil on ka saadaval või võimalus tellida airpods 4 laadimiskarbi mis …" at bounding box center [147, 266] width 130 height 20
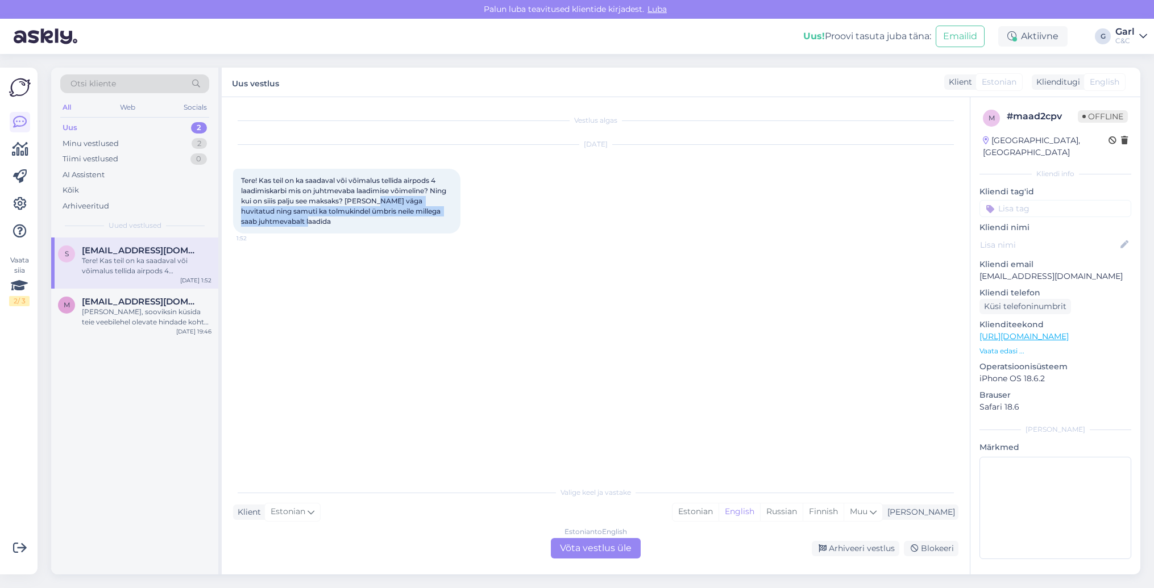
drag, startPoint x: 406, startPoint y: 226, endPoint x: 375, endPoint y: 202, distance: 38.9
click at [375, 202] on div "Tere! Kas teil on ka saadaval või võimalus tellida airpods 4 laadimiskarbi mis …" at bounding box center [346, 201] width 227 height 65
click at [373, 216] on div "Tere! Kas teil on ka saadaval või võimalus tellida airpods 4 laadimiskarbi mis …" at bounding box center [346, 201] width 227 height 65
click at [719, 517] on div "Estonian" at bounding box center [696, 512] width 46 height 17
click at [624, 541] on div "Estonian to Estonian Võta vestlus üle" at bounding box center [596, 548] width 90 height 20
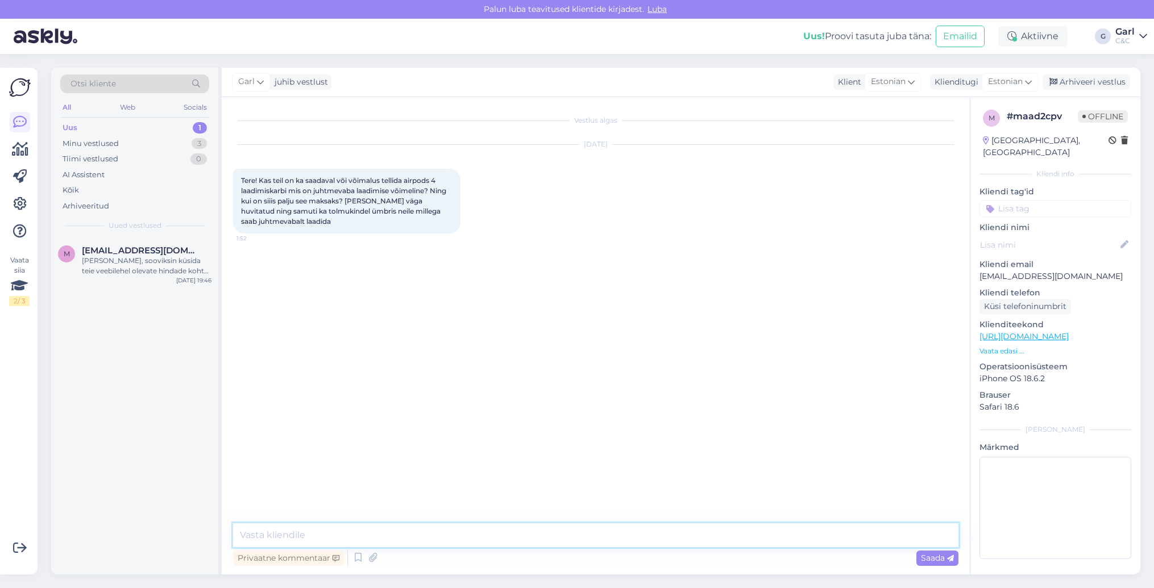
click at [561, 539] on textarea at bounding box center [595, 536] width 725 height 24
click at [352, 557] on icon at bounding box center [358, 558] width 14 height 17
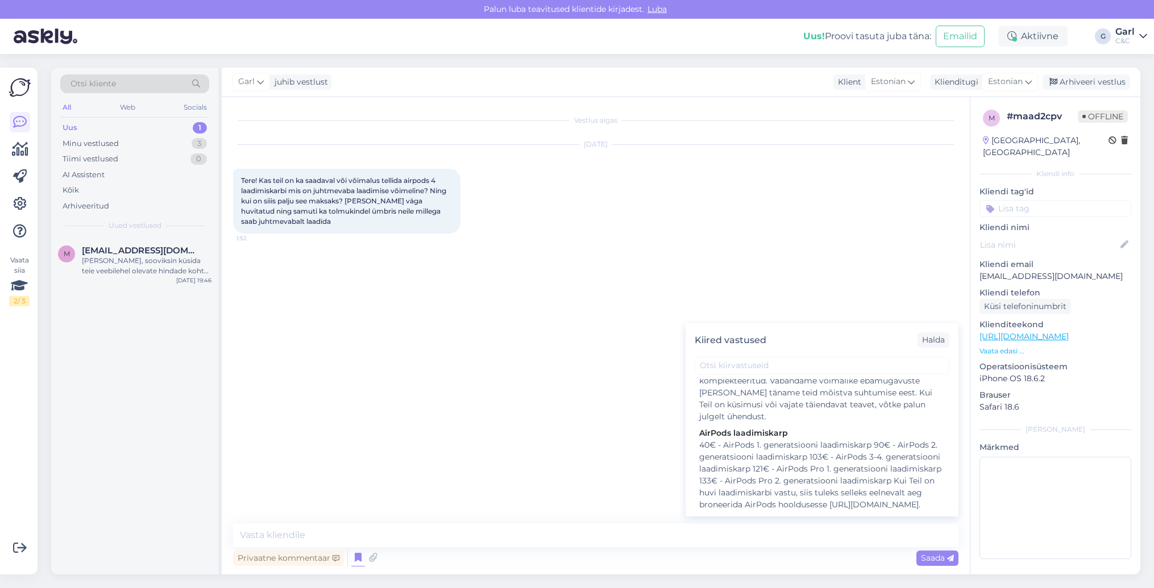
scroll to position [871, 0]
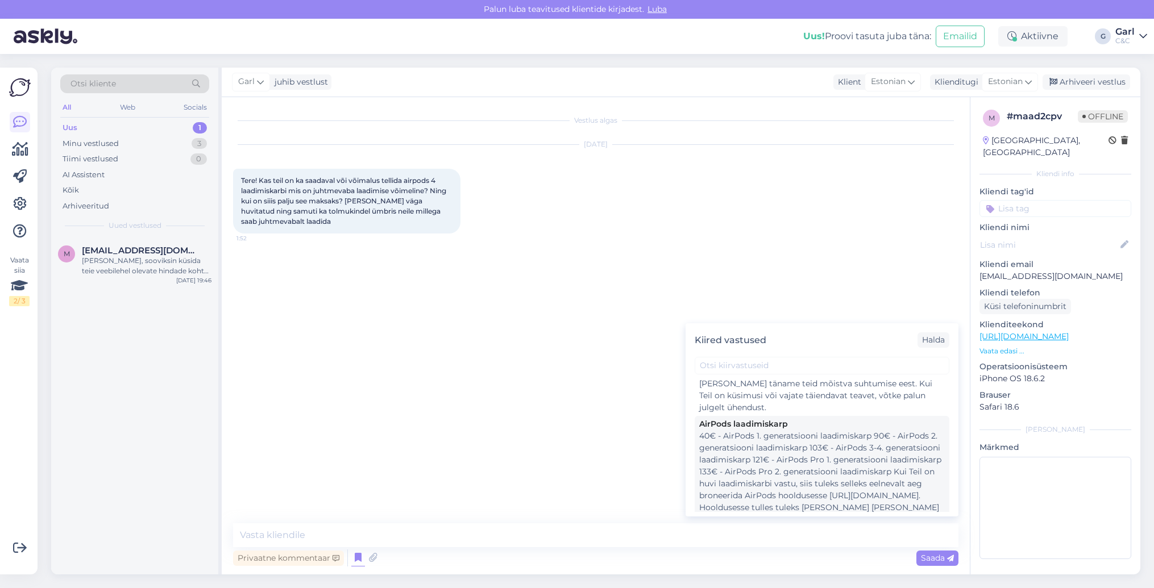
click at [774, 466] on div "40€ - AirPods 1. generatsiooni laadimiskarp 90€ - AirPods 2. generatsiooni laad…" at bounding box center [822, 483] width 246 height 107
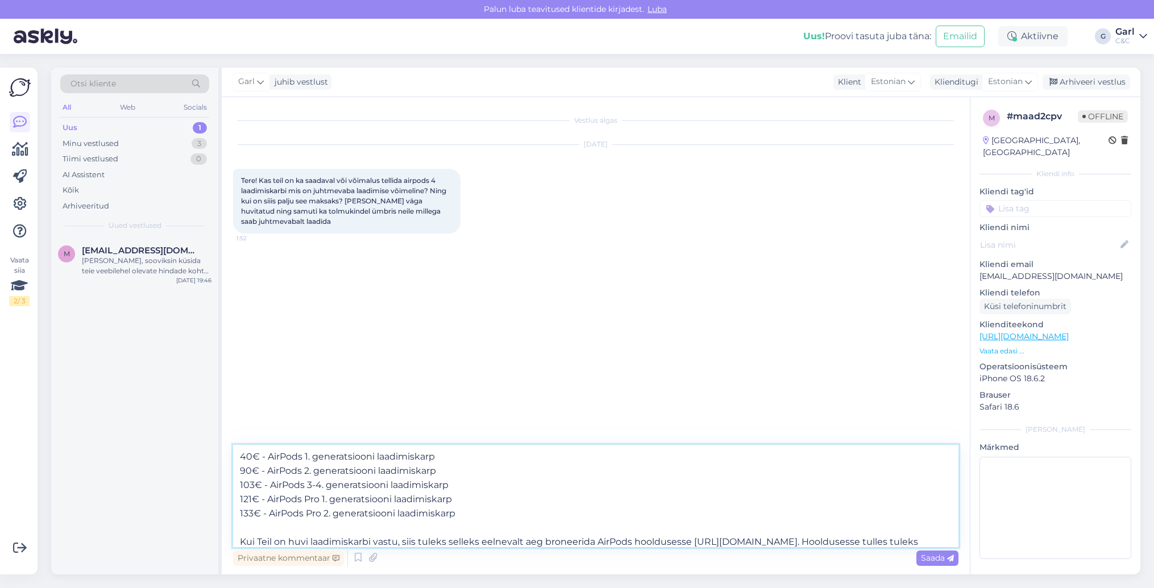
click at [243, 466] on textarea "40€ - AirPods 1. generatsiooni laadimiskarp 90€ - AirPods 2. generatsiooni laad…" at bounding box center [595, 496] width 725 height 102
click at [239, 454] on textarea "40€ - AirPods 1. generatsiooni laadimiskarp 90€ - AirPods 2. generatsiooni laad…" at bounding box center [595, 496] width 725 height 102
type textarea "Tere! 40€ - AirPods 1. generatsiooni laadimiskarp 90€ - AirPods 2. generatsioon…"
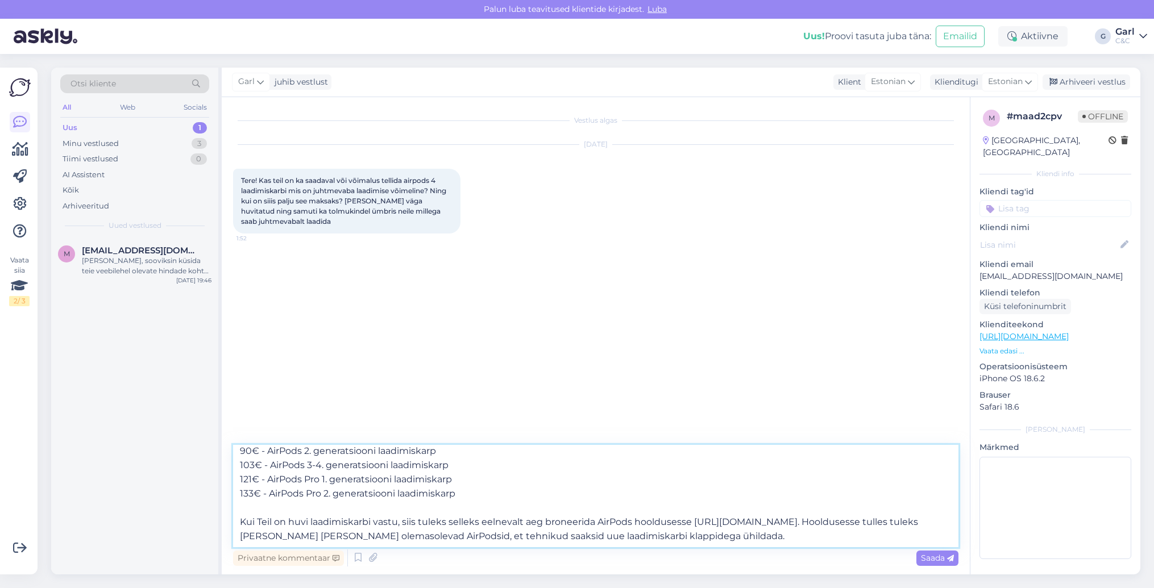
scroll to position [0, 0]
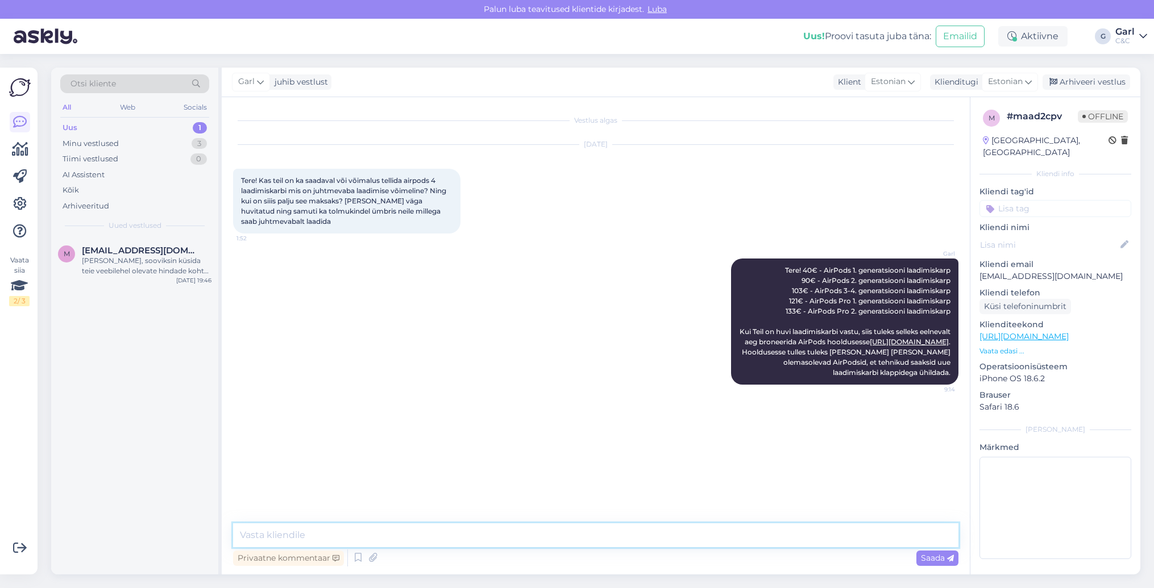
click at [400, 530] on textarea at bounding box center [595, 536] width 725 height 24
paste textarea "https://www.shop.cec.ee/lisavarustus/ios/music-and-photo"
type textarea "AirPods 4 ümbriste valikuga saate tutvuda siin: https://www.shop.cec.ee/lisavar…"
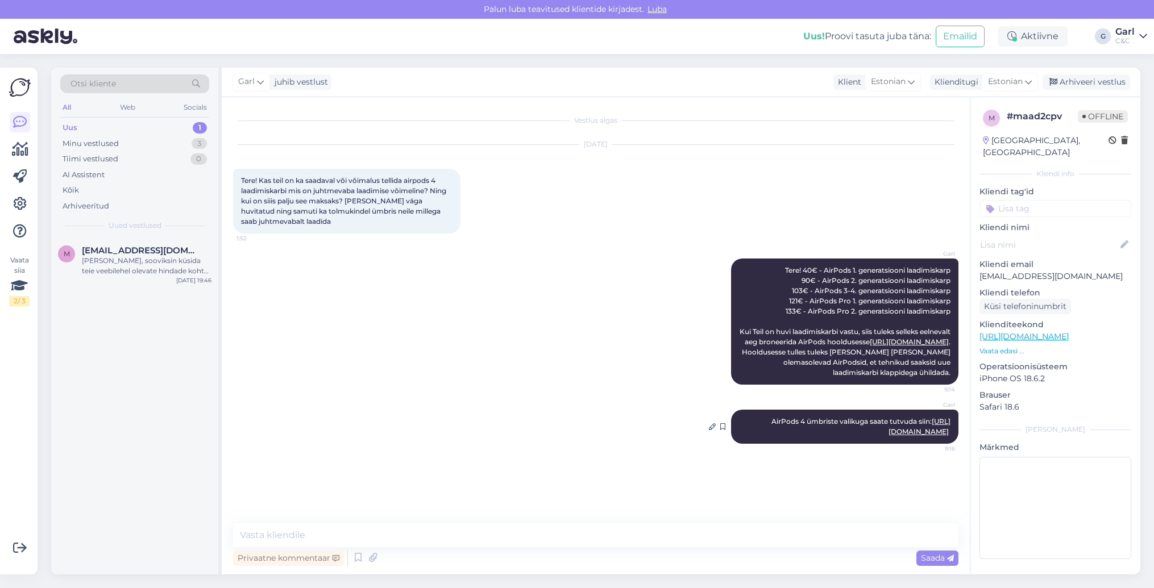
click at [889, 434] on link "https://www.shop.cec.ee/lisavarustus/ios/music-and-photo" at bounding box center [920, 426] width 62 height 19
click at [167, 162] on div "Tiimi vestlused 0" at bounding box center [134, 159] width 149 height 16
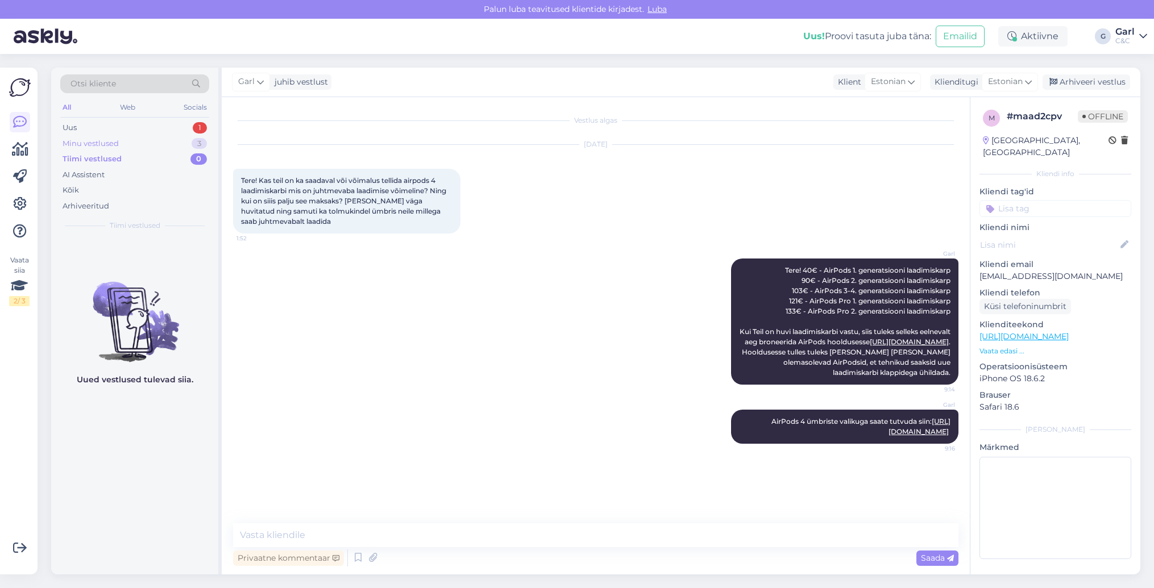
click at [176, 146] on div "Minu vestlused 3" at bounding box center [134, 144] width 149 height 16
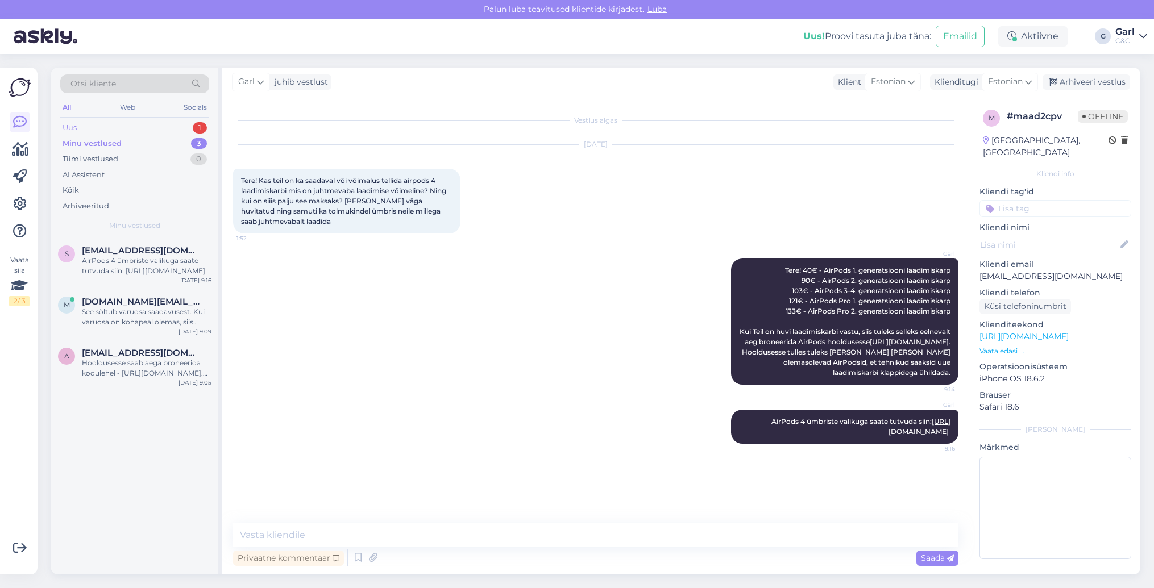
click at [181, 130] on div "Uus 1" at bounding box center [134, 128] width 149 height 16
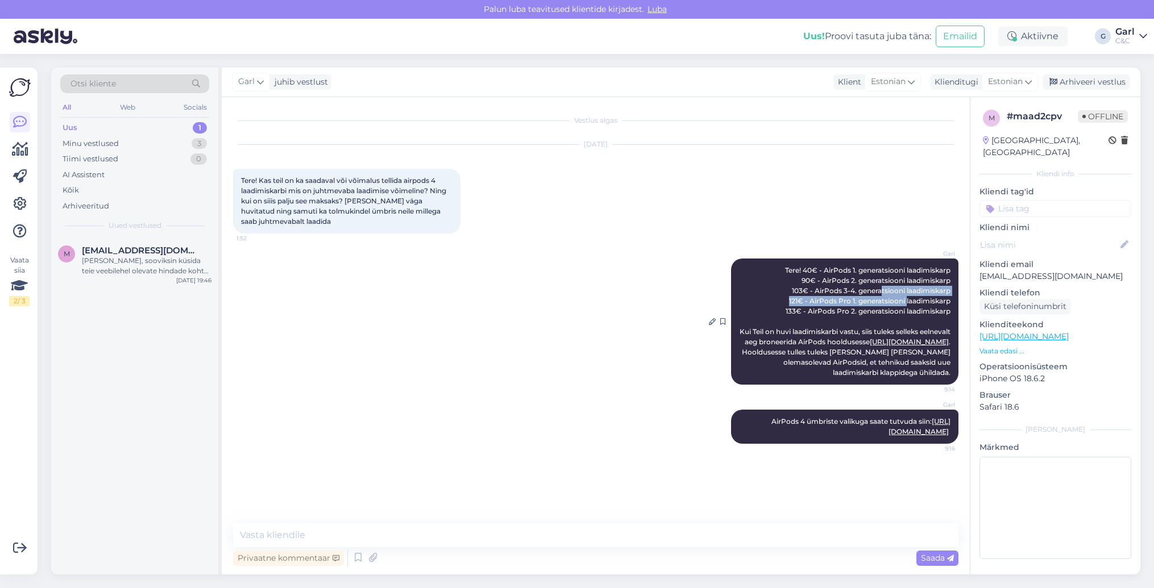
drag, startPoint x: 880, startPoint y: 287, endPoint x: 905, endPoint y: 303, distance: 29.7
click at [905, 303] on span "Tere! 40€ - AirPods 1. generatsiooni laadimiskarp 90€ - AirPods 2. generatsioon…" at bounding box center [846, 321] width 213 height 111
drag, startPoint x: 873, startPoint y: 288, endPoint x: 899, endPoint y: 296, distance: 27.3
click at [899, 296] on span "Tere! 40€ - AirPods 1. generatsiooni laadimiskarp 90€ - AirPods 2. generatsioon…" at bounding box center [846, 321] width 213 height 111
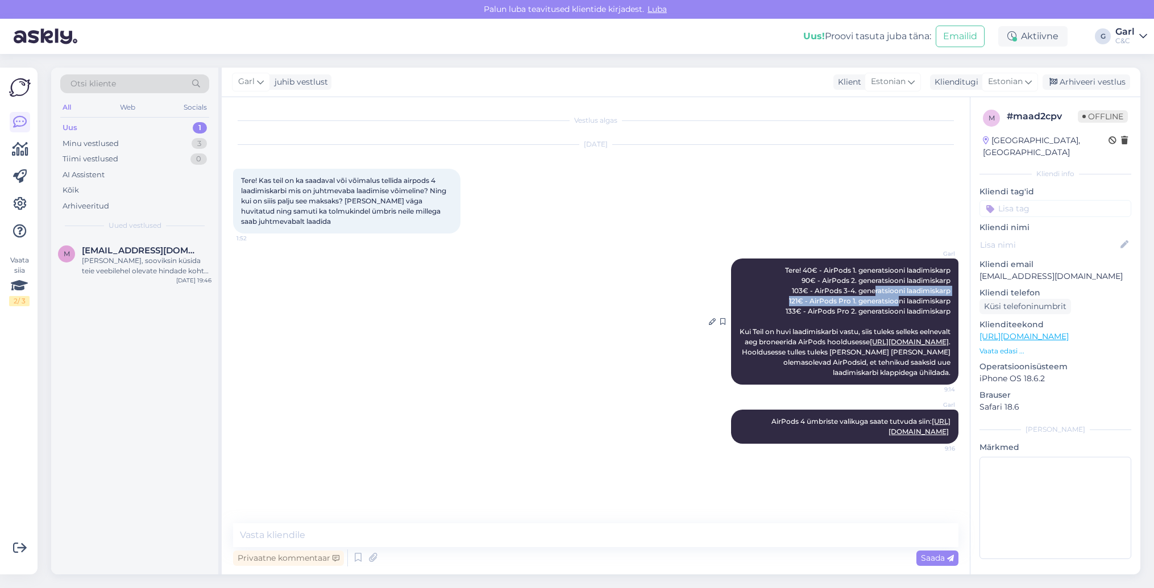
click at [899, 296] on span "Tere! 40€ - AirPods 1. generatsiooni laadimiskarp 90€ - AirPods 2. generatsioon…" at bounding box center [846, 321] width 213 height 111
click at [1094, 84] on div "Arhiveeri vestlus" at bounding box center [1087, 81] width 88 height 15
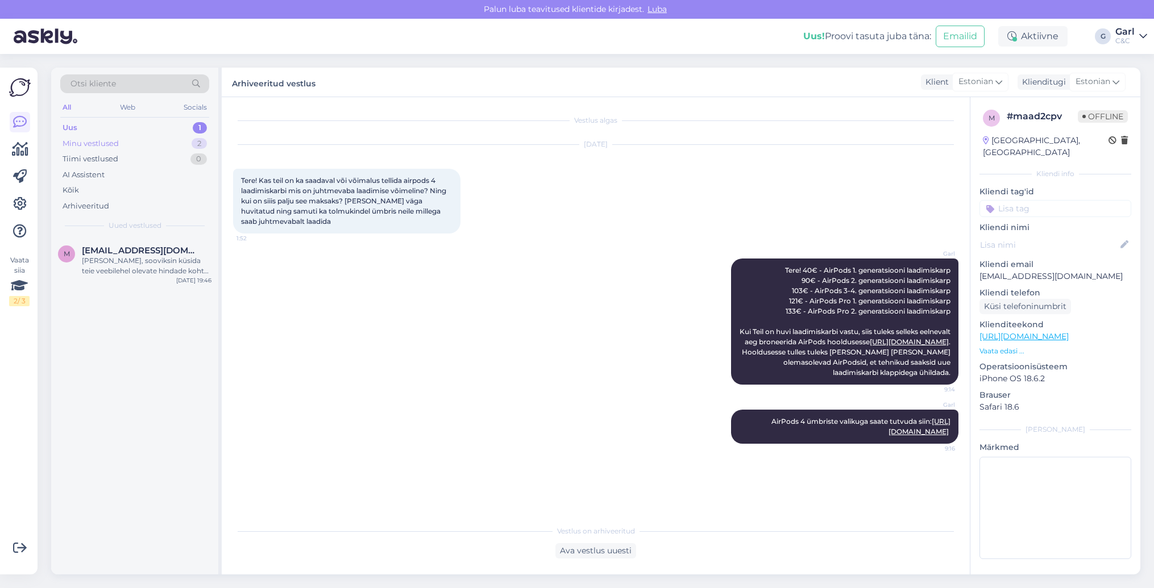
click at [164, 143] on div "Minu vestlused 2" at bounding box center [134, 144] width 149 height 16
click at [163, 301] on span "anikavaiknurme@gmail.com" at bounding box center [141, 302] width 118 height 10
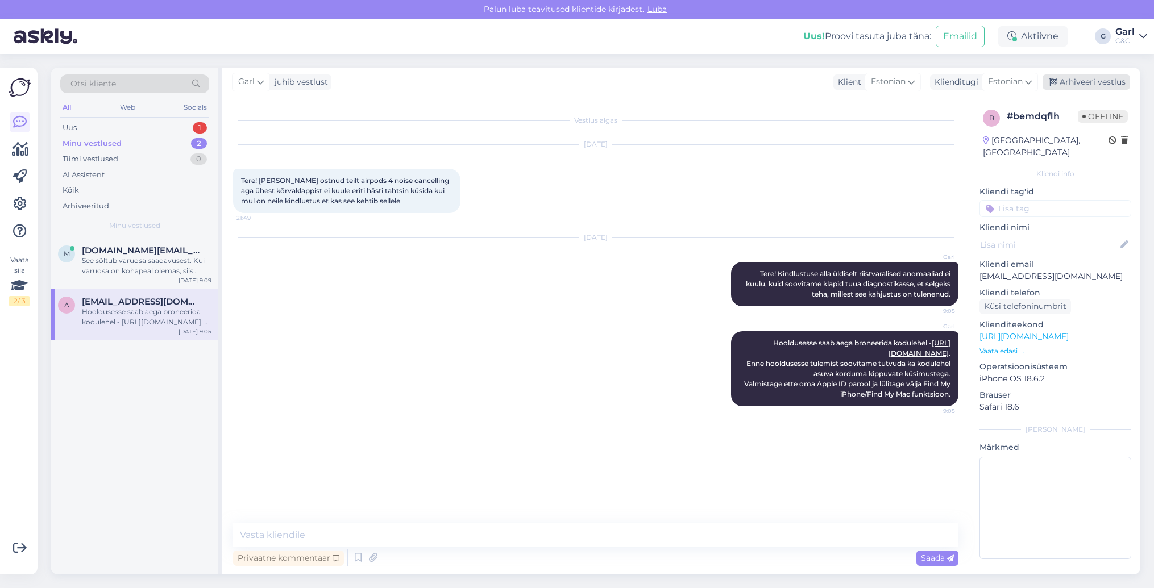
click at [1100, 84] on div "Arhiveeri vestlus" at bounding box center [1087, 81] width 88 height 15
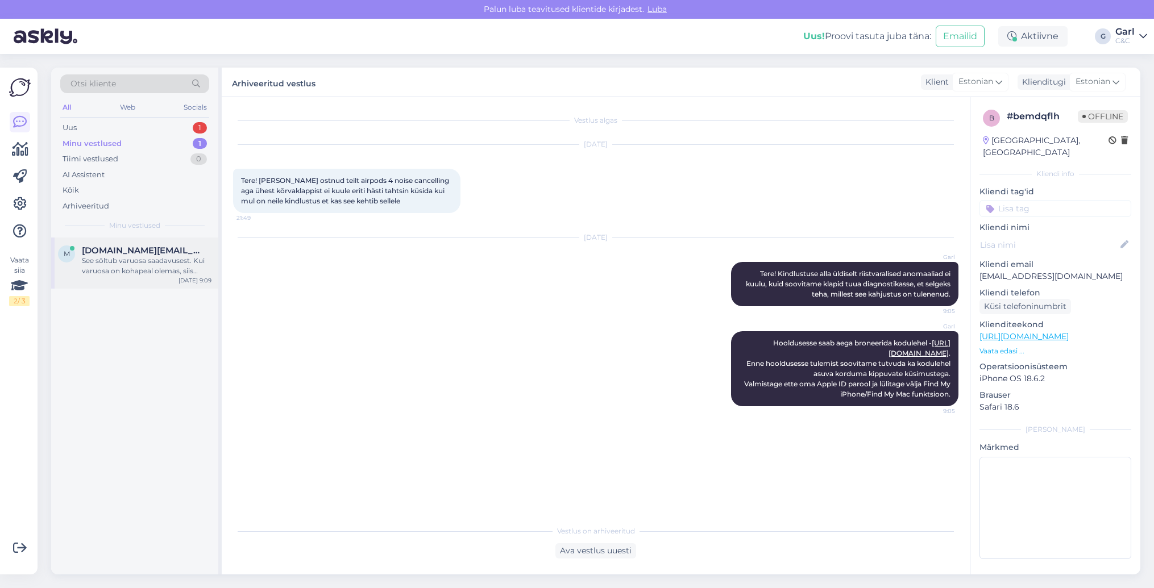
click at [166, 259] on div "See sõltub varuosa saadavusest. Kui varuosa on kohapeal olemas, siis võtab akuk…" at bounding box center [147, 266] width 130 height 20
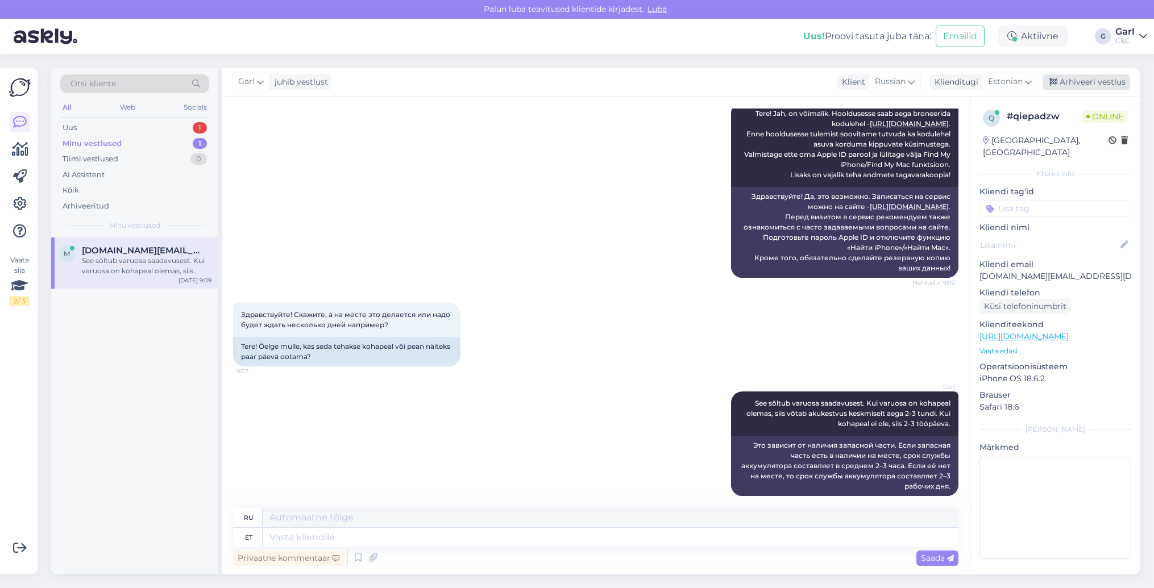
click at [1073, 83] on div "Arhiveeri vestlus" at bounding box center [1087, 81] width 88 height 15
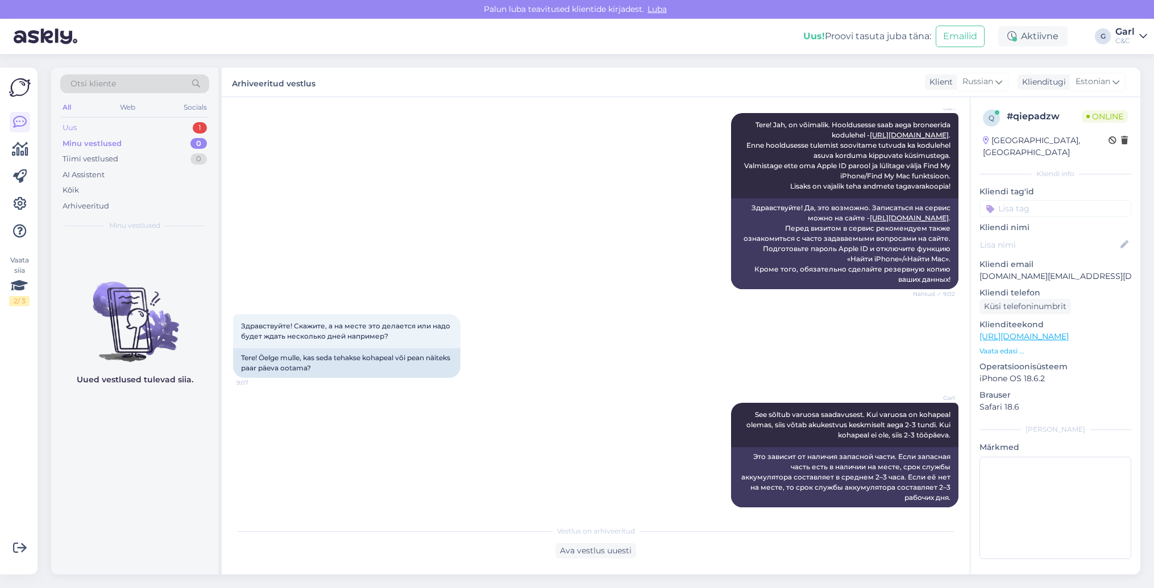
click at [191, 128] on div "Uus 1" at bounding box center [134, 128] width 149 height 16
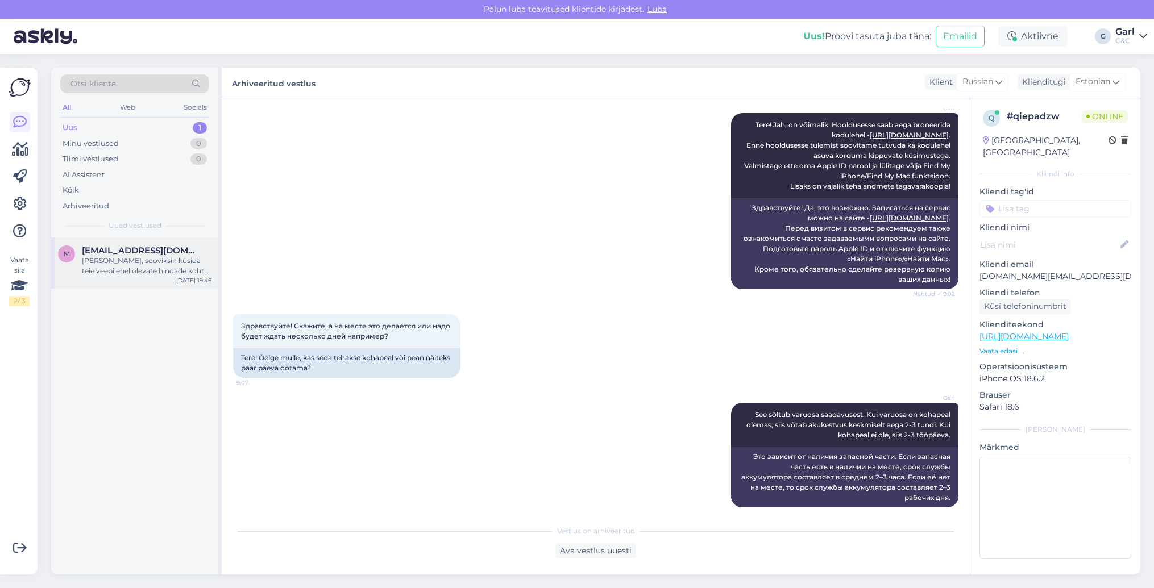
click at [177, 248] on span "[EMAIL_ADDRESS][DOMAIN_NAME]" at bounding box center [141, 251] width 118 height 10
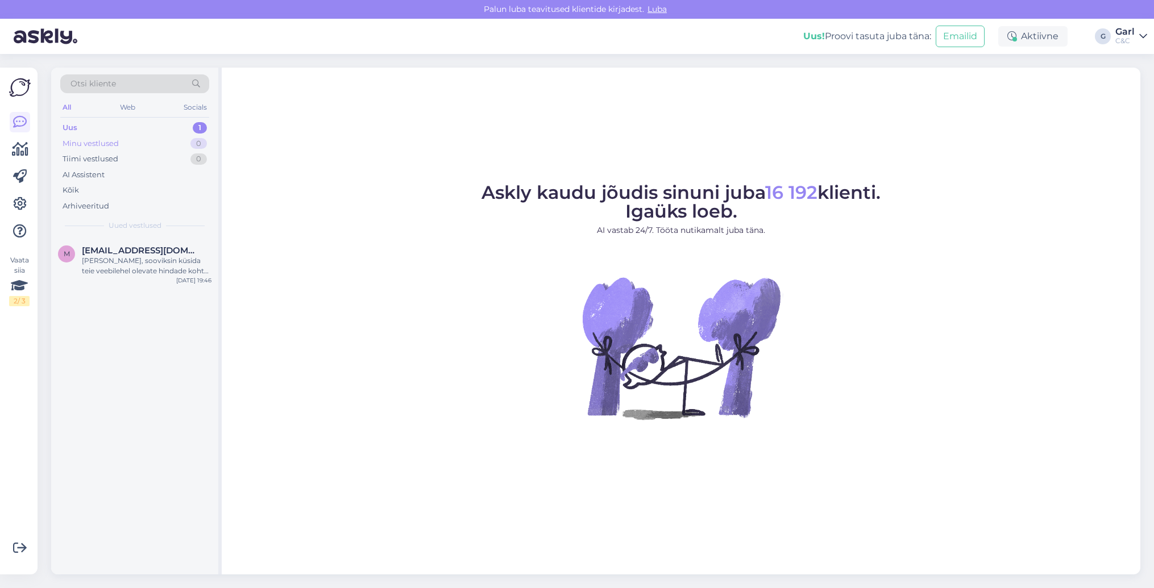
click at [196, 146] on div "0" at bounding box center [198, 143] width 16 height 11
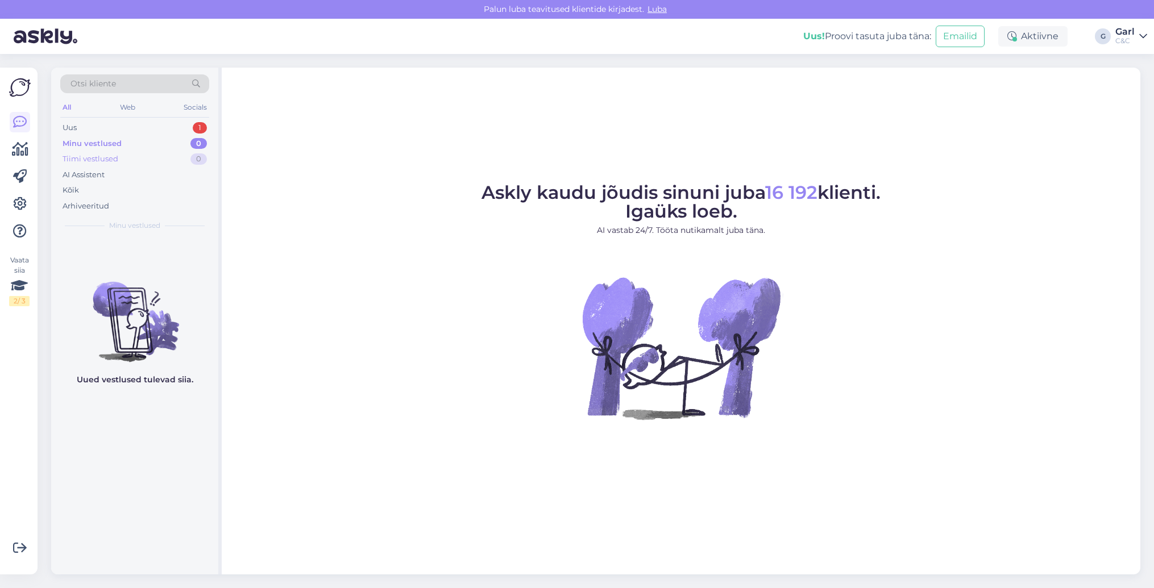
click at [189, 158] on div "Tiimi vestlused 0" at bounding box center [134, 159] width 149 height 16
click at [190, 127] on div "Uus 1" at bounding box center [134, 128] width 149 height 16
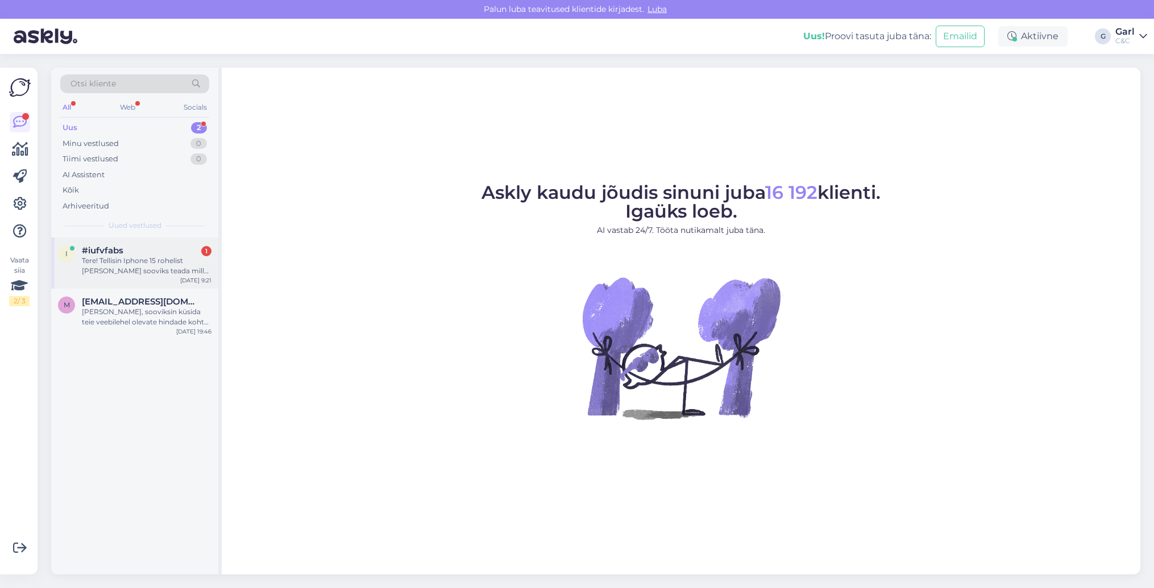
click at [156, 261] on div "Tere! Tellisin Iphone 15 rohelist [PERSON_NAME] sooviks teada millal toode kesk…" at bounding box center [147, 266] width 130 height 20
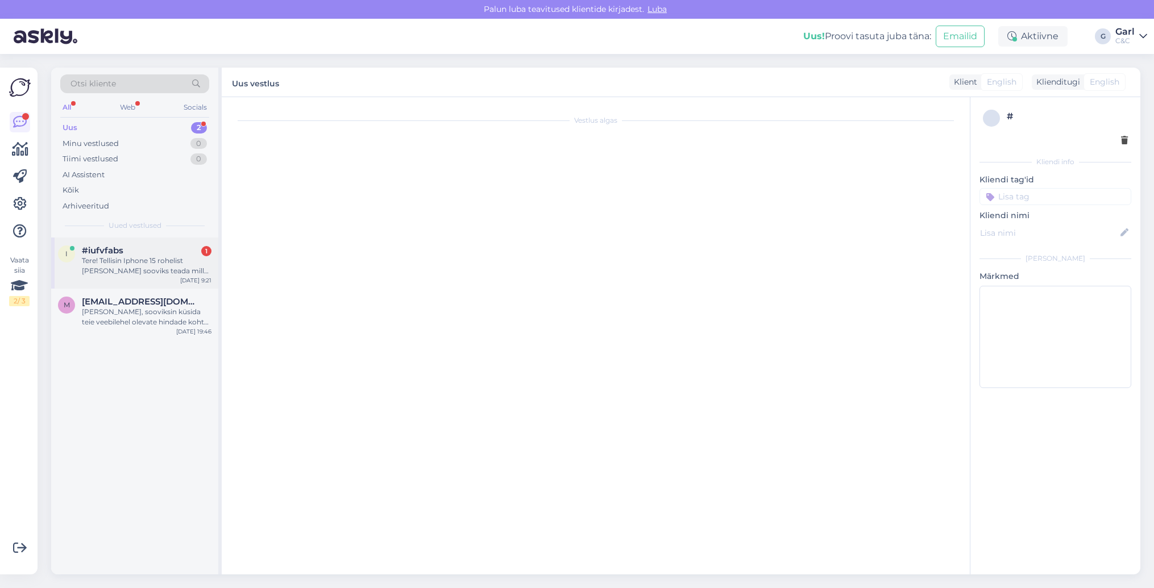
click at [167, 249] on div "#iufvfabs 1" at bounding box center [147, 251] width 130 height 10
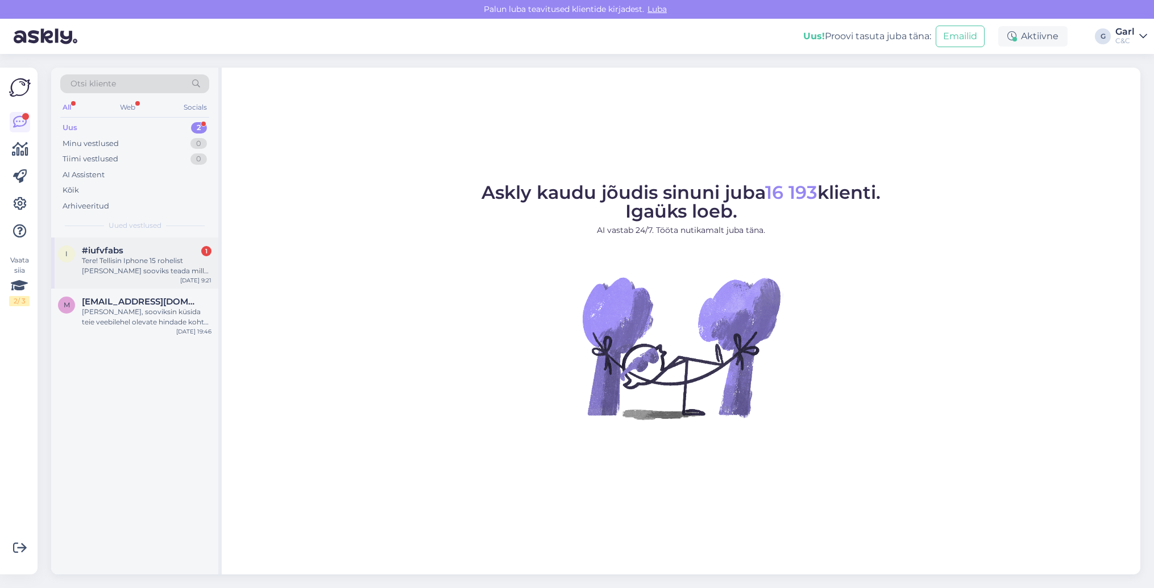
click at [142, 238] on div "i #iufvfabs 1 Tere! Tellisin Iphone 15 rohelist värvi ja sooviks teada millal t…" at bounding box center [134, 263] width 167 height 51
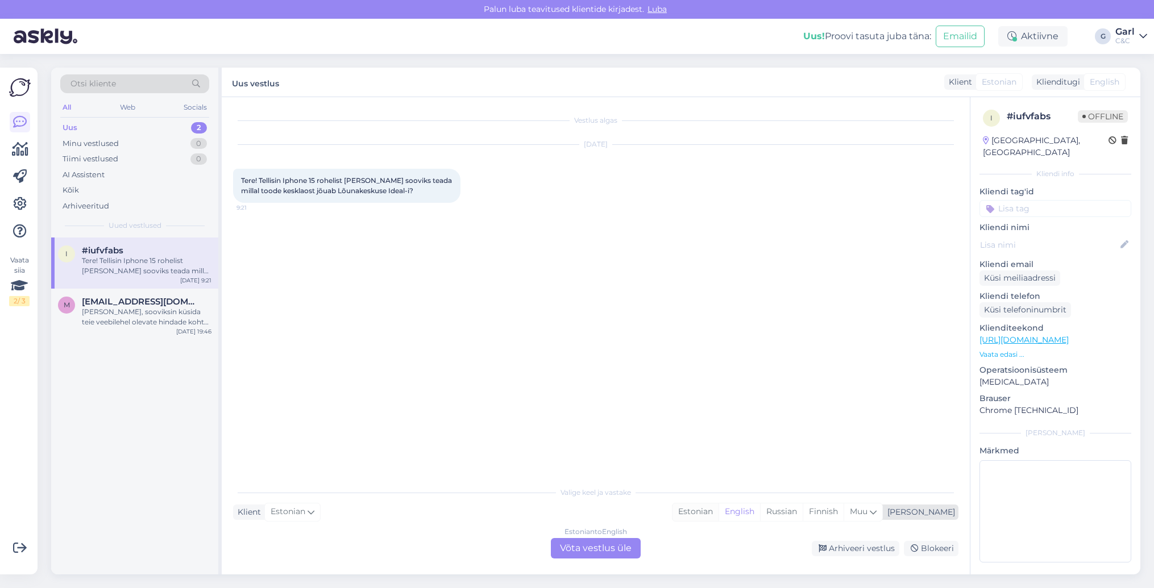
click at [719, 512] on div "Estonian" at bounding box center [696, 512] width 46 height 17
click at [623, 560] on div "Vestlus algas Sep 2 2025 Tere! Tellisin Iphone 15 rohelist värvi ja sooviks tea…" at bounding box center [596, 336] width 748 height 478
click at [620, 553] on div "Estonian to Estonian Võta vestlus üle" at bounding box center [596, 548] width 90 height 20
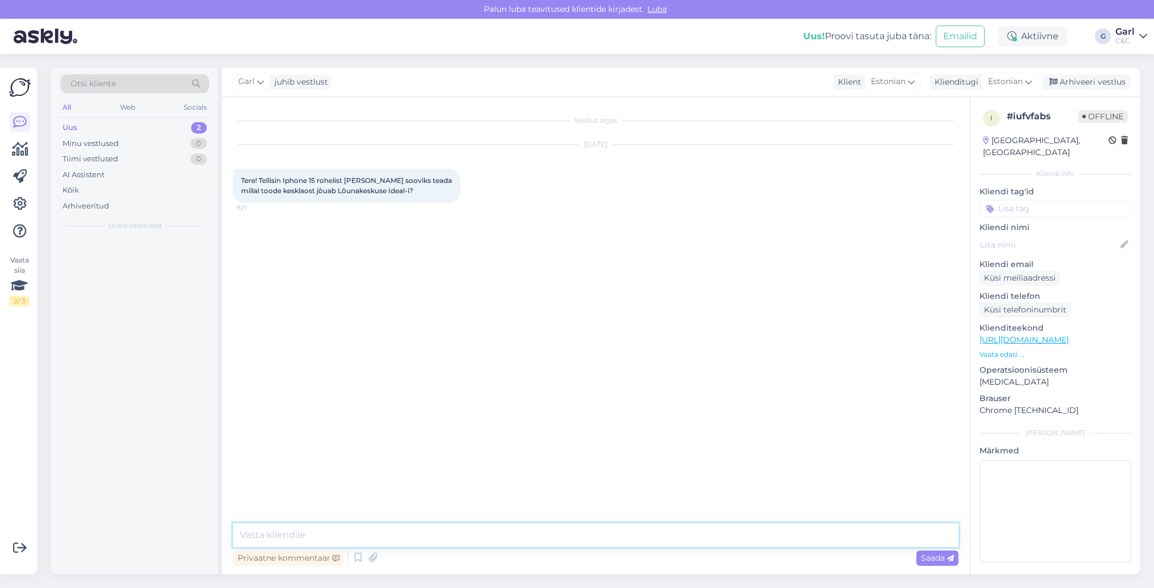
click at [612, 544] on textarea at bounding box center [595, 536] width 725 height 24
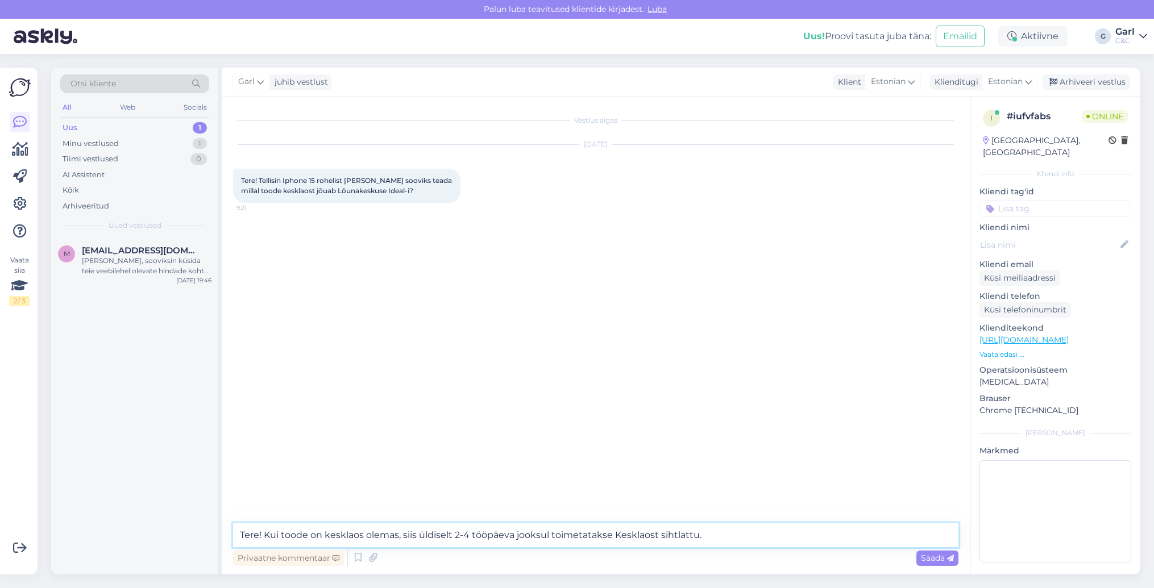
click at [656, 536] on textarea "Tere! Kui toode on kesklaos olemas, siis üldiselt 2-4 tööpäeva jooksul toimetat…" at bounding box center [595, 536] width 725 height 24
type textarea "Tere! Kui toode on kesklaos olemas, siis üldiselt 2-4 tööpäeva jooksul toimetat…"
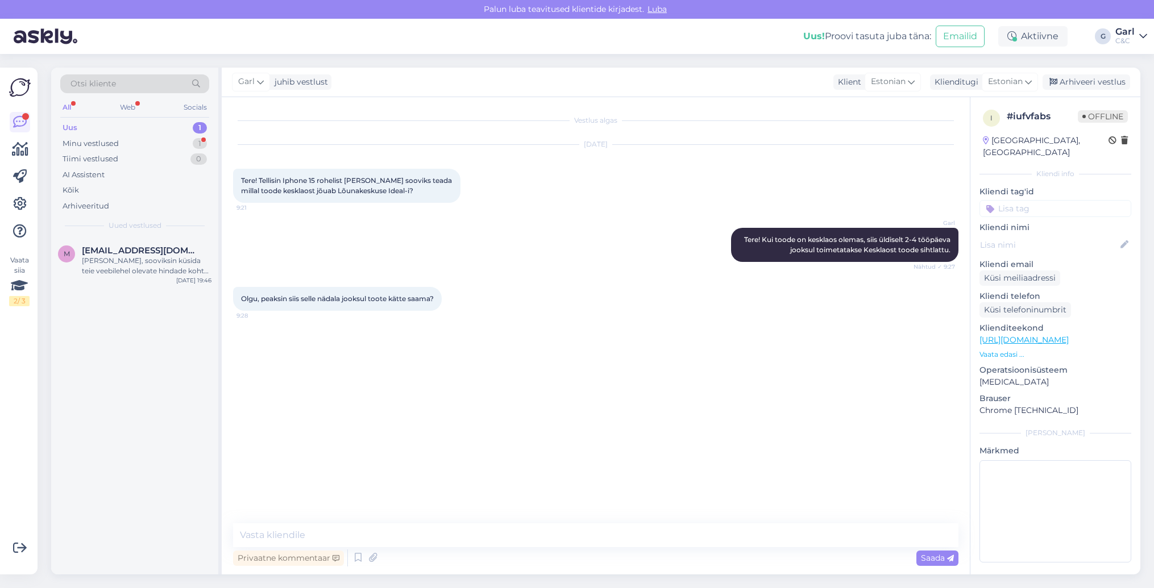
click at [496, 553] on div "Privaatne kommentaar Saada" at bounding box center [595, 559] width 725 height 22
click at [496, 550] on div "Privaatne kommentaar Saada" at bounding box center [595, 559] width 725 height 22
click at [496, 537] on textarea at bounding box center [595, 536] width 725 height 24
type textarea "Kui toode on kesklaos olemas, siis [PERSON_NAME]."
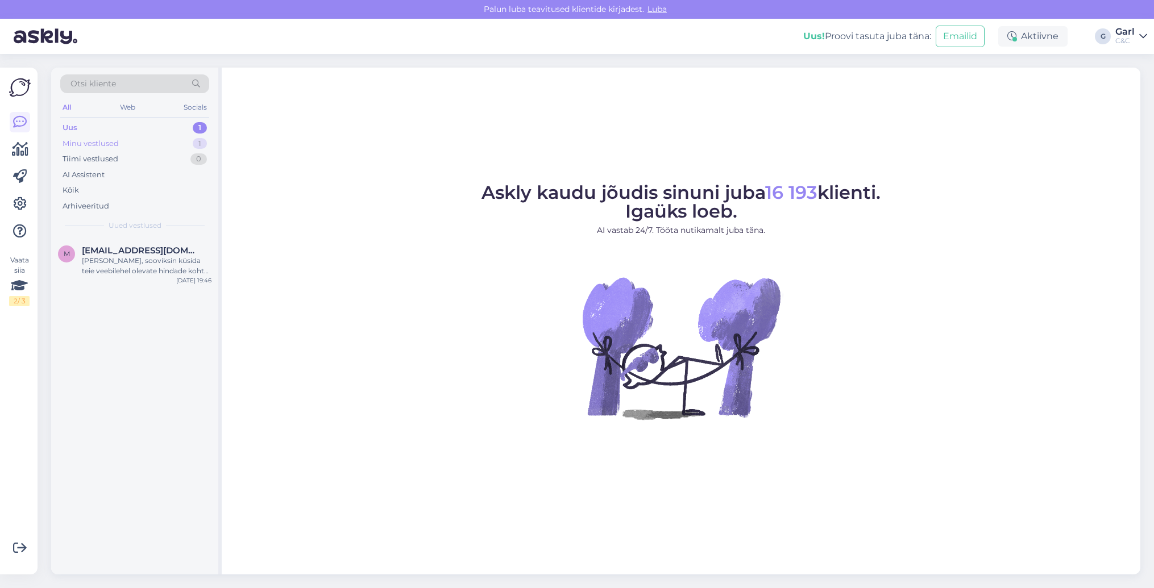
click at [173, 143] on div "Minu vestlused 1" at bounding box center [134, 144] width 149 height 16
click at [175, 123] on div "Uus 2" at bounding box center [134, 128] width 149 height 16
click at [149, 251] on div "#3e11ubzs 1" at bounding box center [147, 251] width 130 height 10
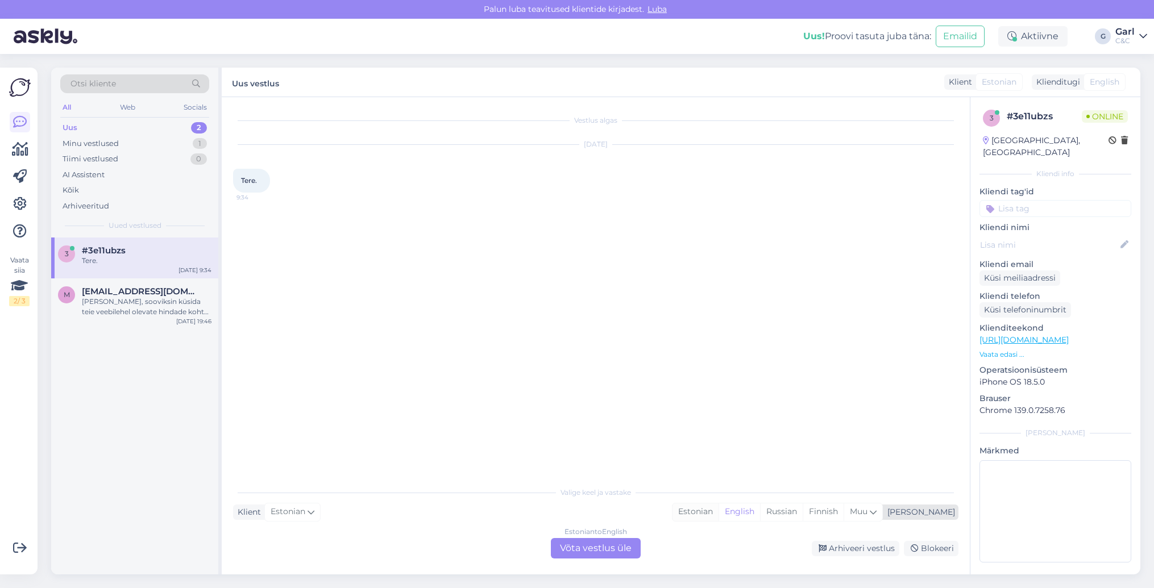
click at [719, 512] on div "Estonian" at bounding box center [696, 512] width 46 height 17
click at [616, 548] on div "Estonian to Estonian Võta vestlus üle" at bounding box center [596, 548] width 90 height 20
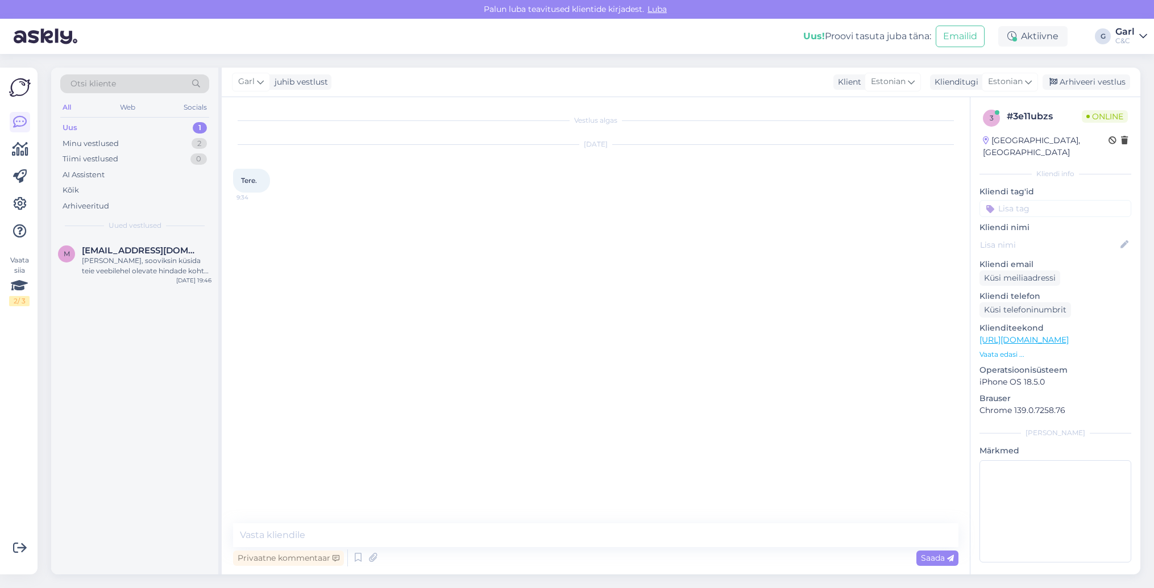
click at [616, 546] on textarea at bounding box center [595, 536] width 725 height 24
type textarea "Tere! Kuidas saan Teile abiks olla?"
click at [160, 145] on div "Minu vestlused 2" at bounding box center [134, 144] width 149 height 16
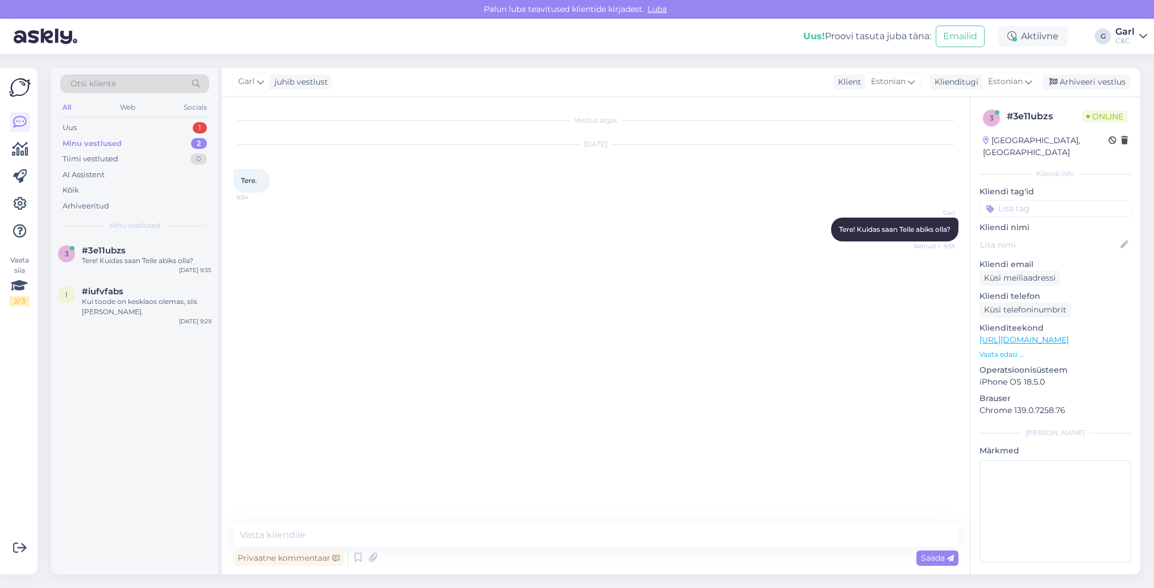
click at [190, 137] on div "Minu vestlused 2" at bounding box center [134, 144] width 149 height 16
click at [190, 129] on div "Uus 1" at bounding box center [134, 128] width 149 height 16
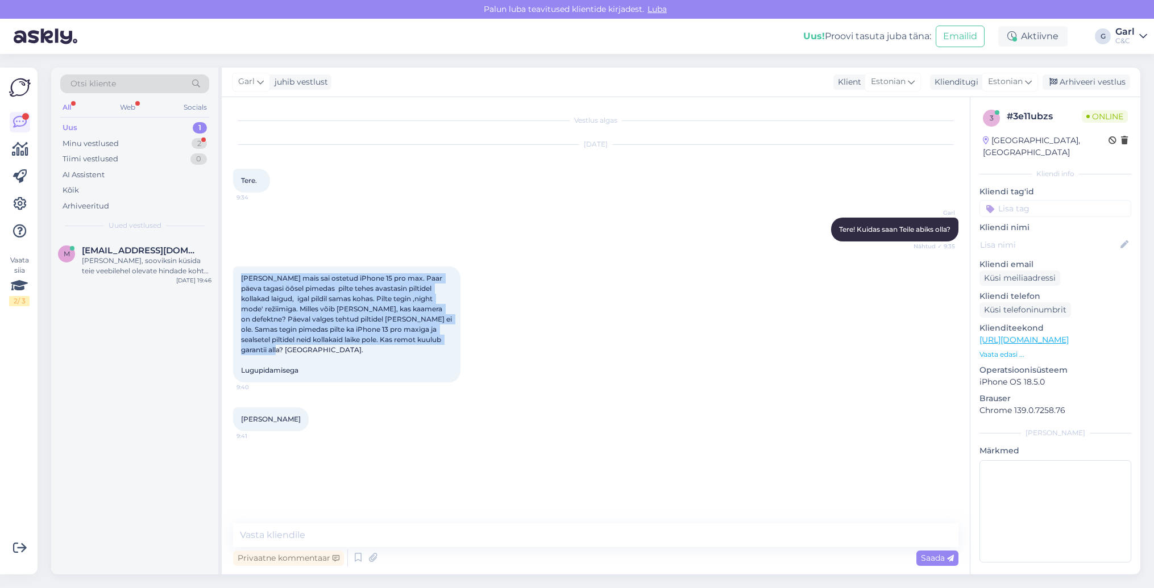
drag, startPoint x: 235, startPoint y: 274, endPoint x: 333, endPoint y: 350, distance: 124.0
click at [333, 350] on div "[PERSON_NAME] mais sai ostetud iPhone 15 pro max. Paar päeva tagasi öôsel pimed…" at bounding box center [346, 325] width 227 height 116
copy span "[PERSON_NAME] mais sai ostetud iPhone 15 pro max. Paar päeva tagasi öôsel pimed…"
click at [198, 147] on div "2" at bounding box center [199, 143] width 15 height 11
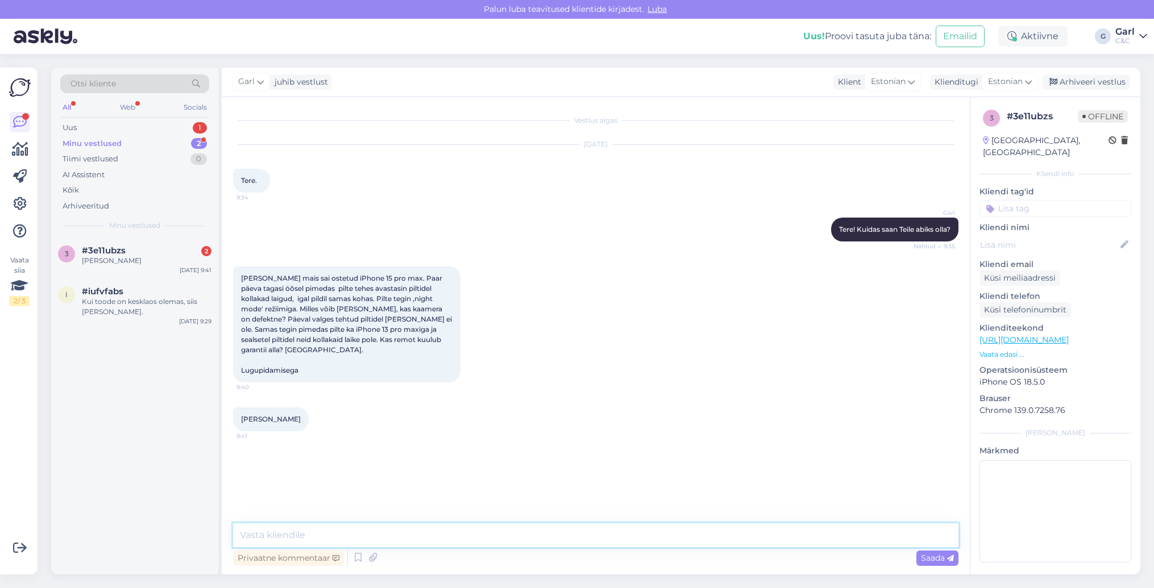
click at [336, 525] on textarea at bounding box center [595, 536] width 725 height 24
type textarea "Kas Teil [PERSON_NAME] näidet ka oleks saata meile?"
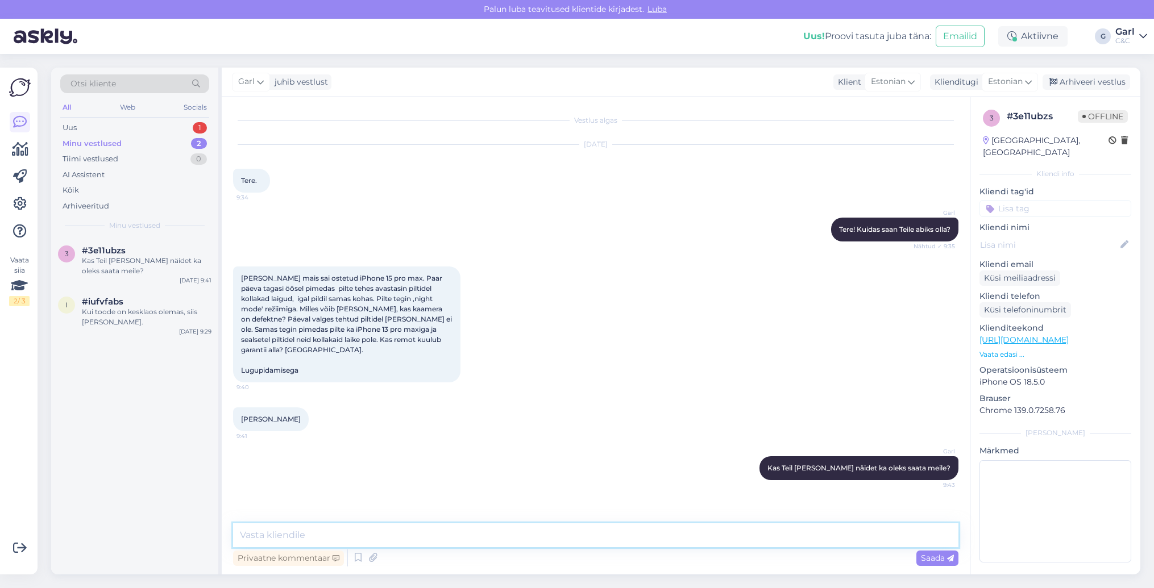
click at [336, 527] on textarea at bounding box center [595, 536] width 725 height 24
click at [157, 435] on div "3 #3e11ubzs Kas Teil [PERSON_NAME] näidet ka oleks saata meile? [DATE] 9:41 i #…" at bounding box center [134, 406] width 167 height 337
click at [454, 444] on div "Garl Kas Teil mõnda näidet ka oleks saata meile? 9:43" at bounding box center [595, 468] width 725 height 49
click at [196, 127] on div "1" at bounding box center [200, 127] width 14 height 11
click at [180, 154] on div "Tiimi vestlused 0" at bounding box center [134, 159] width 149 height 16
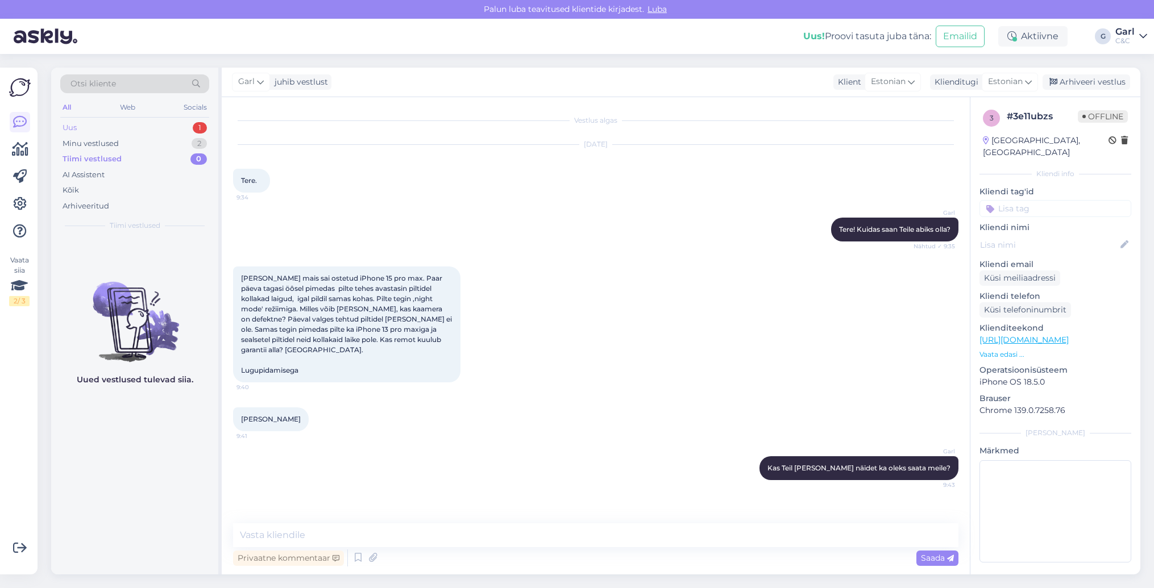
click at [170, 120] on div "Uus 1" at bounding box center [134, 128] width 149 height 16
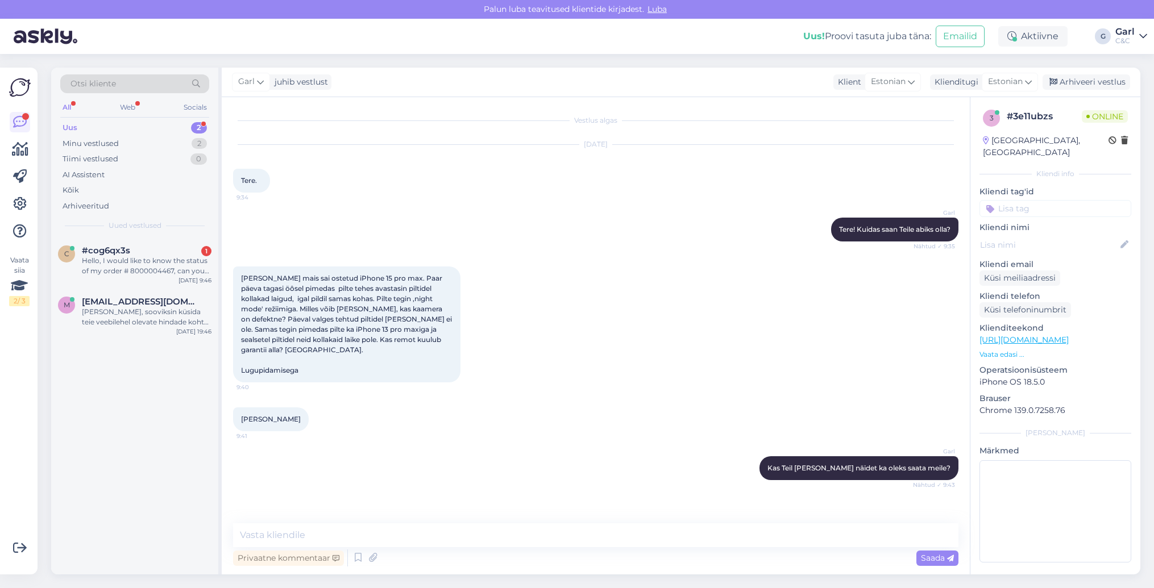
click at [179, 128] on div "Uus 2" at bounding box center [134, 128] width 149 height 16
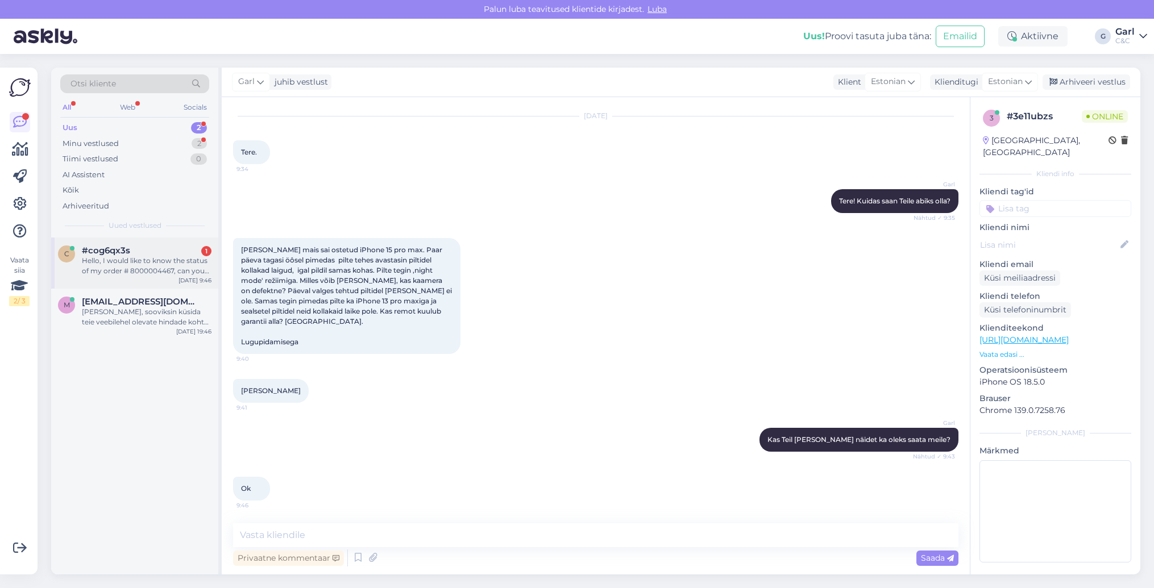
click at [184, 240] on div "c #cog6qx3s 1 Hello, I would like to know the status of my order # 8000004467, …" at bounding box center [134, 263] width 167 height 51
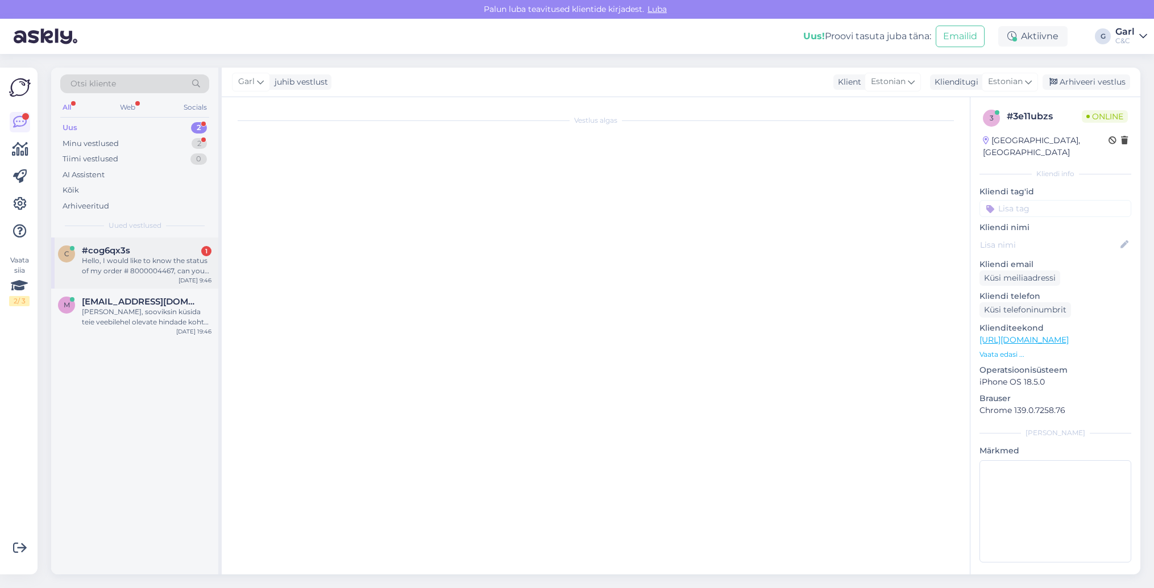
scroll to position [0, 0]
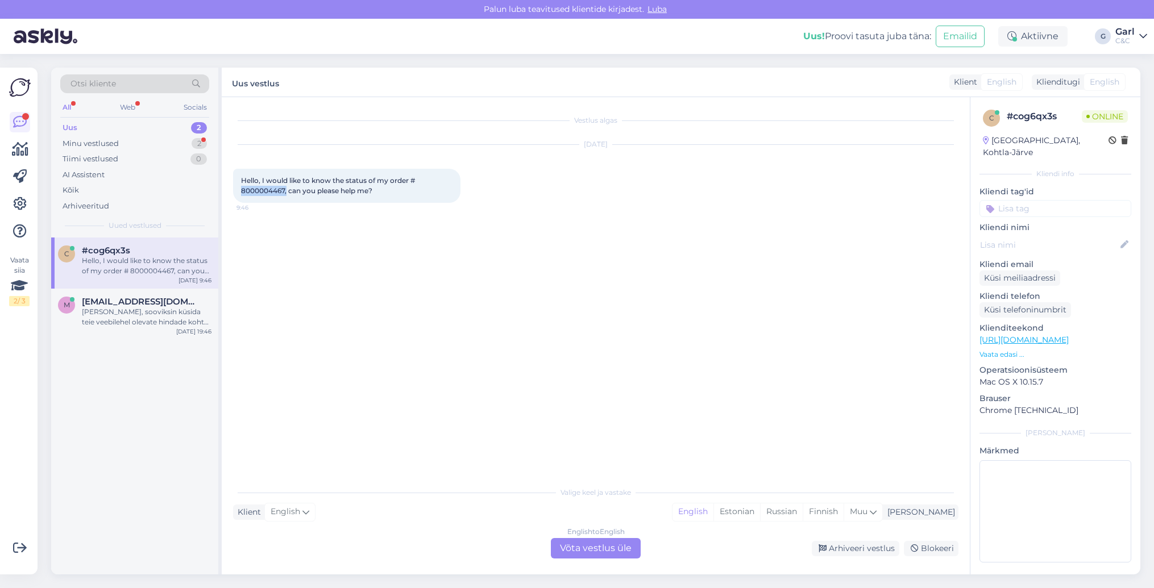
drag, startPoint x: 287, startPoint y: 190, endPoint x: 239, endPoint y: 192, distance: 47.8
click at [239, 192] on div "Hello, I would like to know the status of my order # 8000004467, can you please…" at bounding box center [346, 186] width 227 height 34
copy span "8000004467,"
click at [598, 565] on div "Vestlus algas Sep 2 2025 Hello, I would like to know the status of my order # 8…" at bounding box center [596, 336] width 748 height 478
click at [597, 552] on div "English to English Võta vestlus üle" at bounding box center [596, 548] width 90 height 20
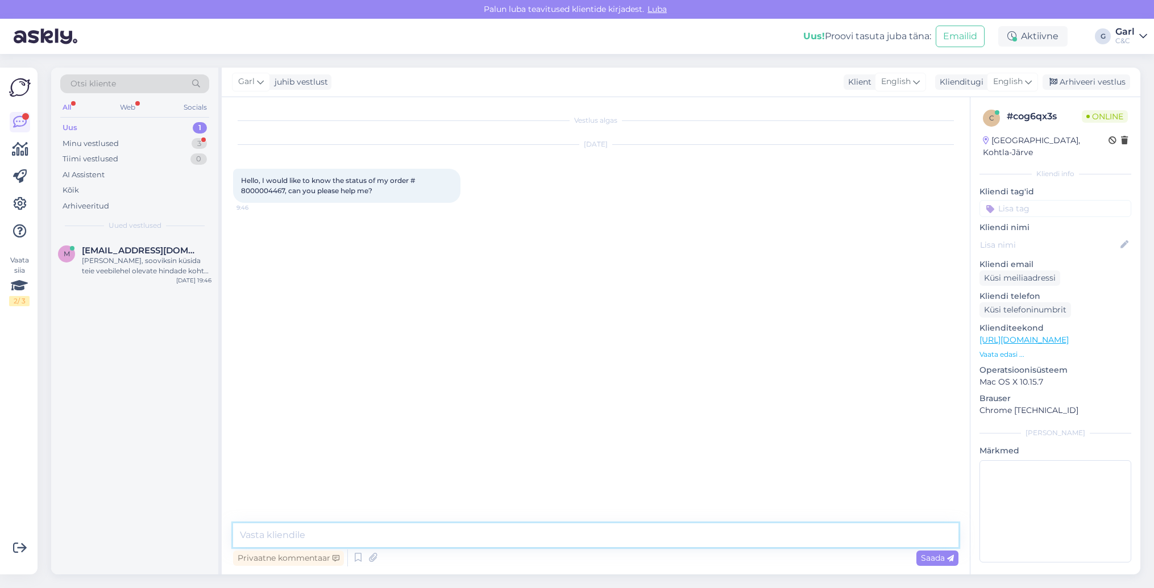
click at [597, 536] on textarea at bounding box center [595, 536] width 725 height 24
click at [268, 535] on textarea "Hello! iPhone 16 you ordered is not in our stock but it has been ordered from o…" at bounding box center [595, 536] width 725 height 24
type textarea "Hello! The iPhone 16 you ordered is not in our stock but it has been ordered fr…"
click at [446, 550] on div "Privaatne kommentaar Saada" at bounding box center [595, 559] width 725 height 22
click at [508, 537] on textarea "Hello! The iPhone 16 you ordered is not in our stock but it has been ordered fr…" at bounding box center [595, 536] width 725 height 24
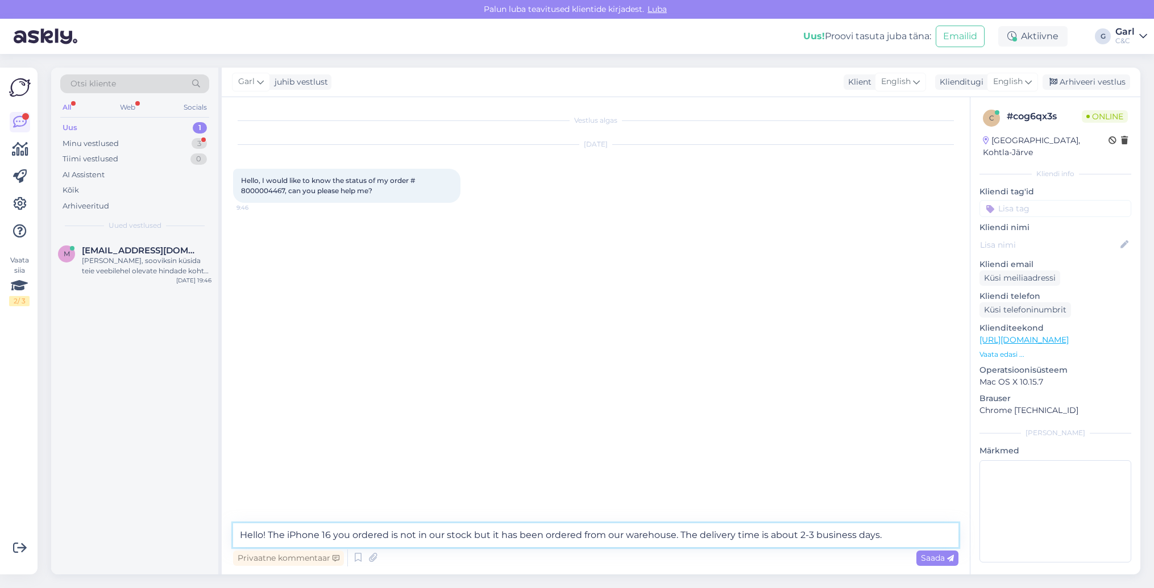
click at [898, 531] on textarea "Hello! The iPhone 16 you ordered is not in our stock but it has been ordered fr…" at bounding box center [595, 536] width 725 height 24
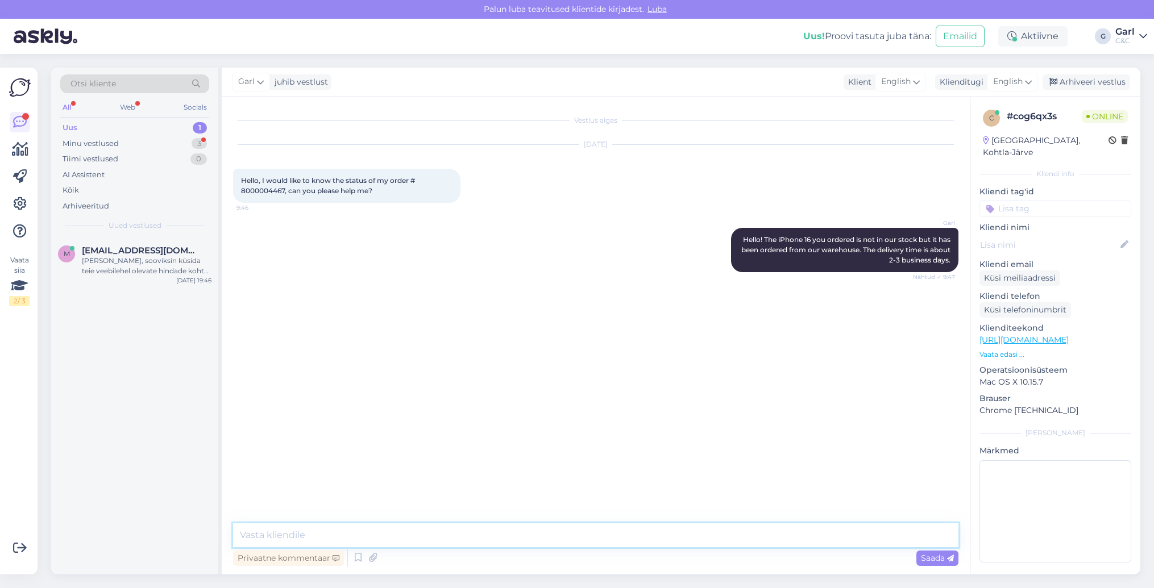
click at [511, 538] on textarea at bounding box center [595, 536] width 725 height 24
click at [193, 139] on div "3" at bounding box center [199, 143] width 15 height 11
click at [150, 303] on div "#3e11ubzs 2" at bounding box center [147, 302] width 130 height 10
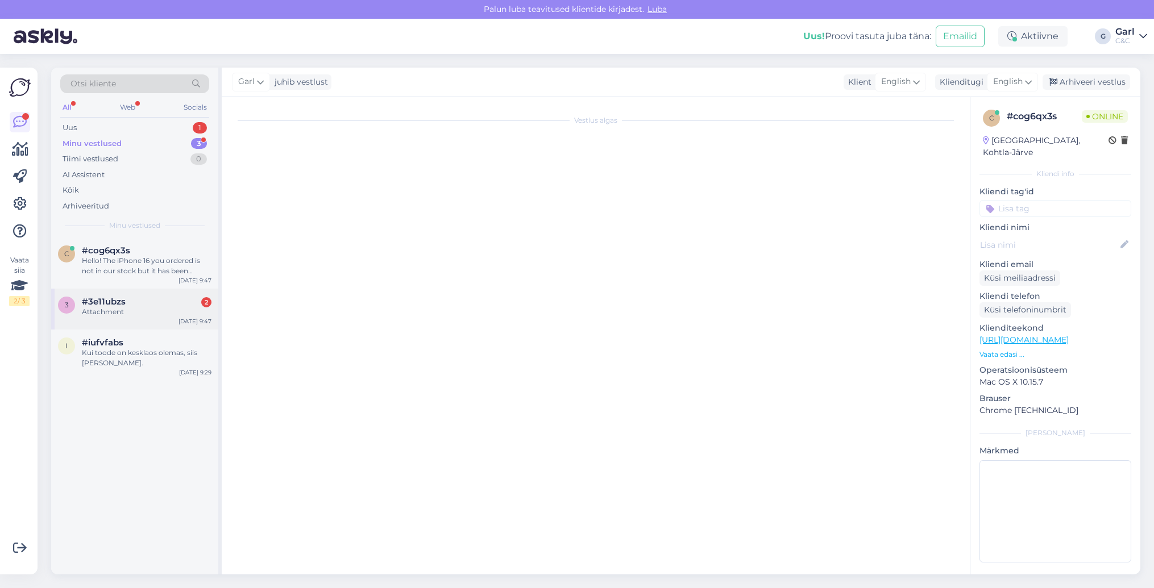
scroll to position [171, 0]
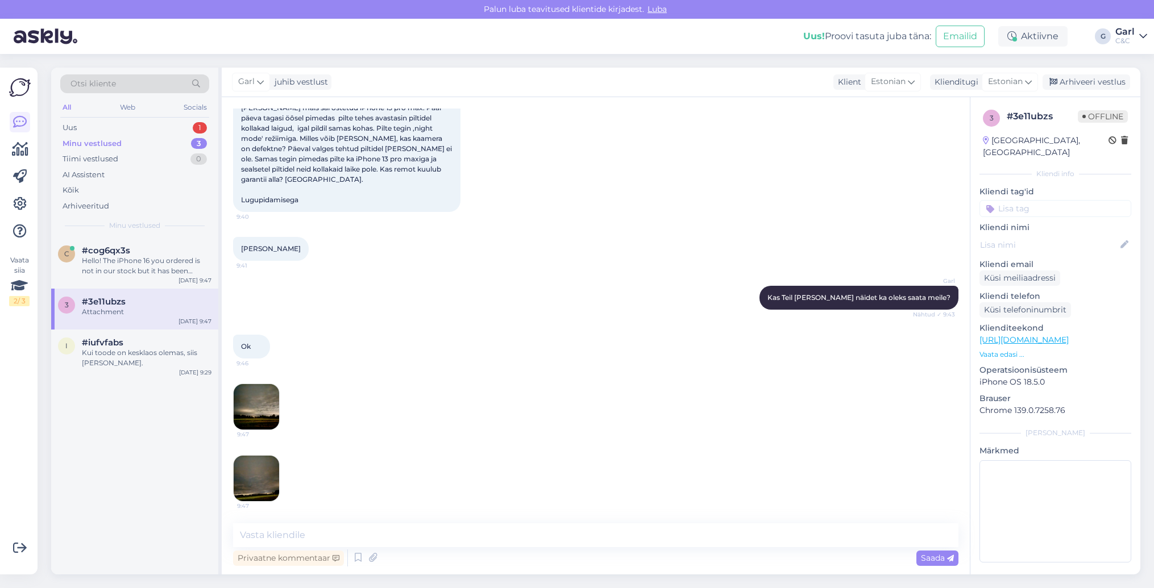
click at [268, 422] on img at bounding box center [256, 406] width 45 height 45
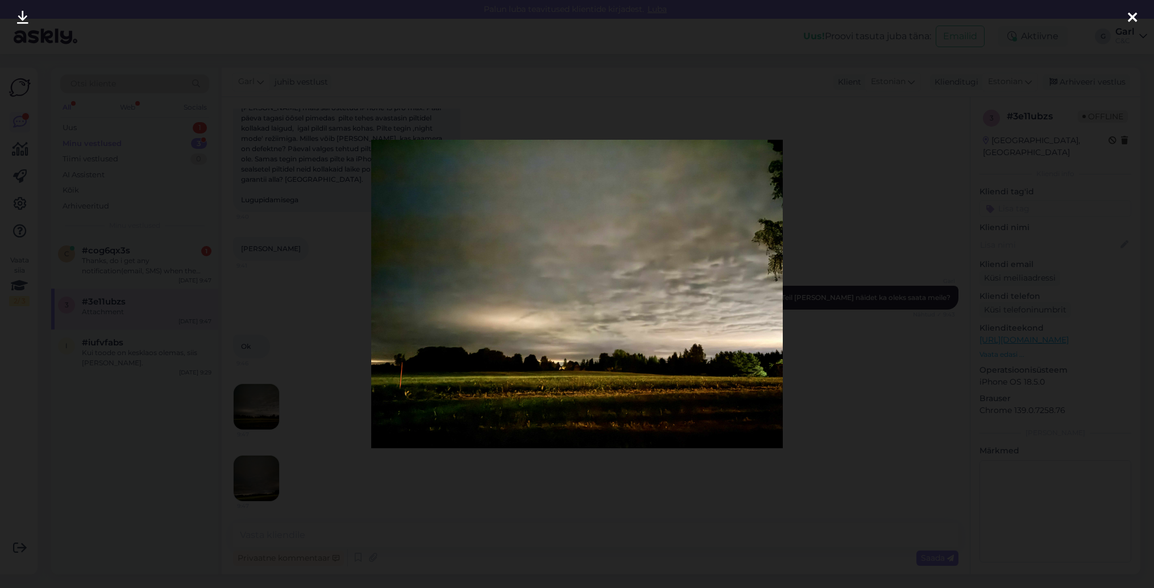
click at [375, 534] on div at bounding box center [577, 294] width 1154 height 588
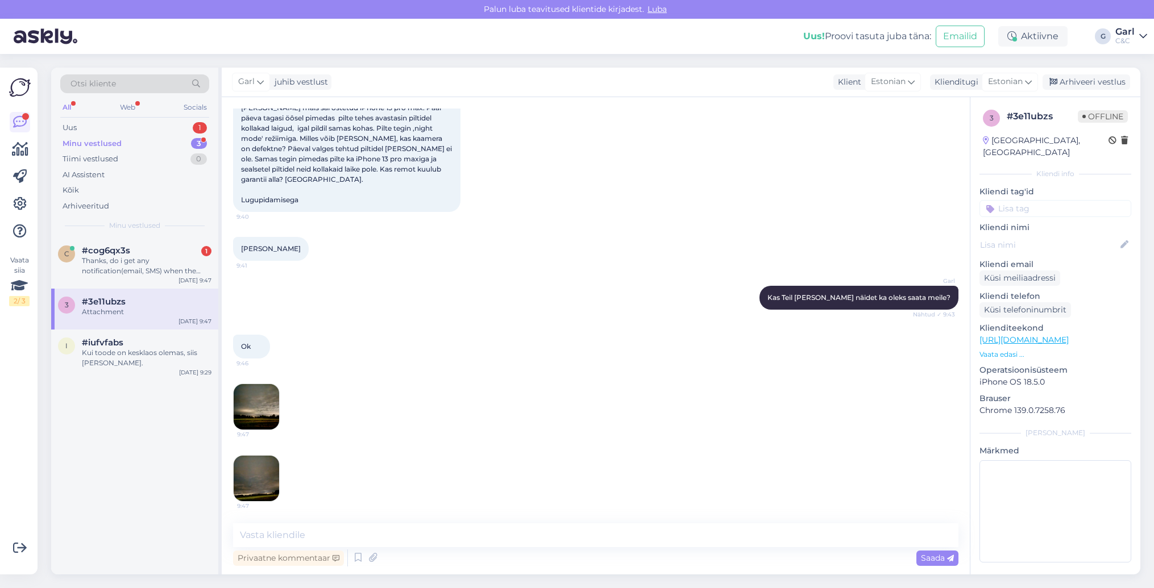
click at [281, 486] on div "9:47 9:47" at bounding box center [595, 442] width 725 height 143
click at [261, 476] on img at bounding box center [256, 478] width 45 height 45
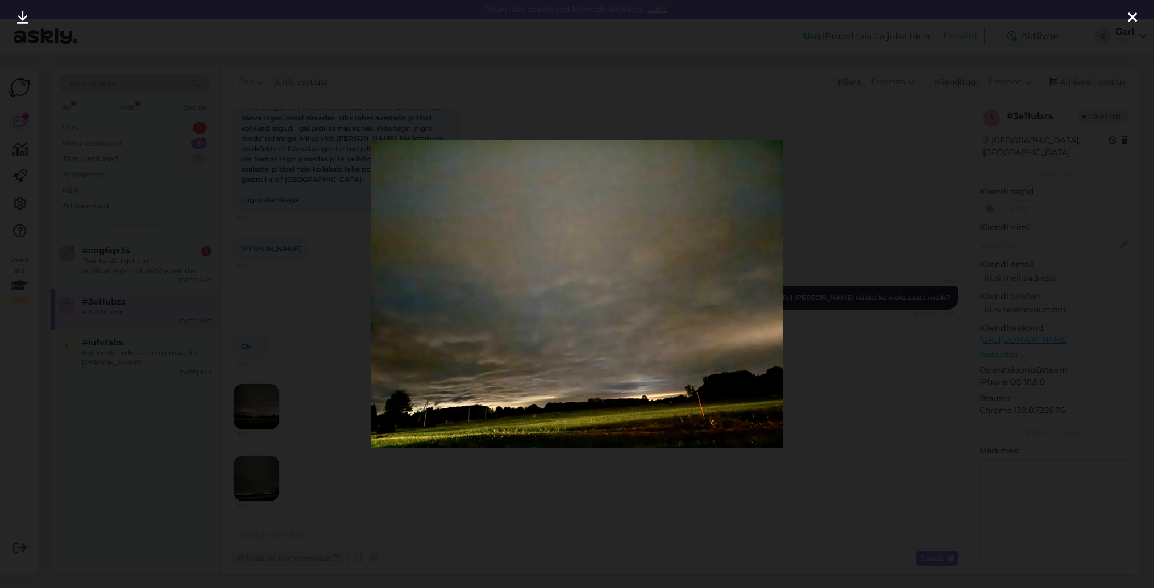
click at [358, 443] on div at bounding box center [577, 294] width 1154 height 588
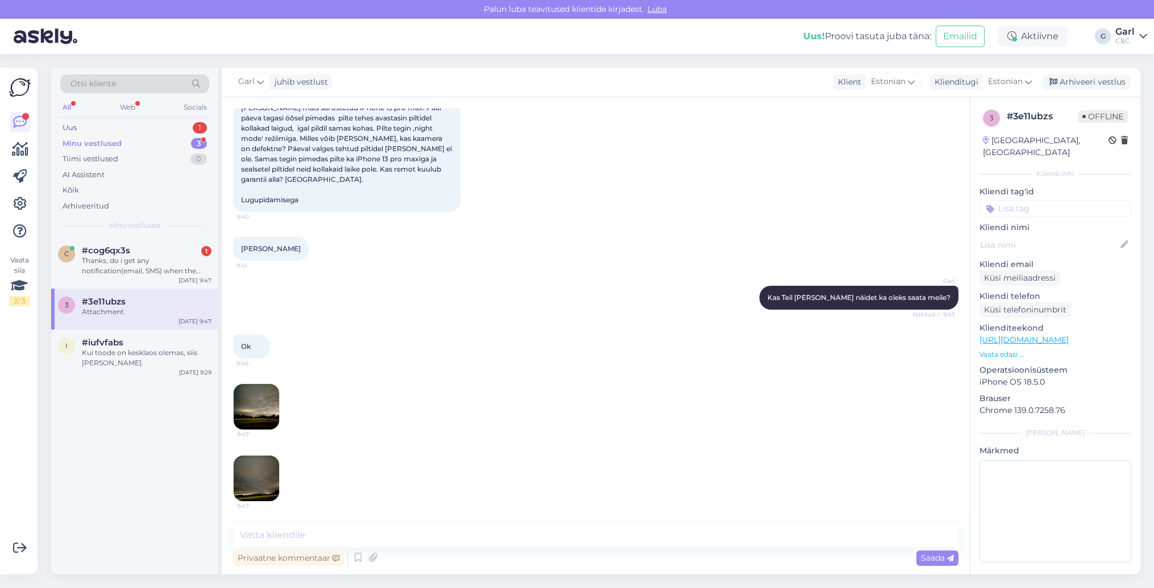
click at [270, 414] on img at bounding box center [256, 406] width 45 height 45
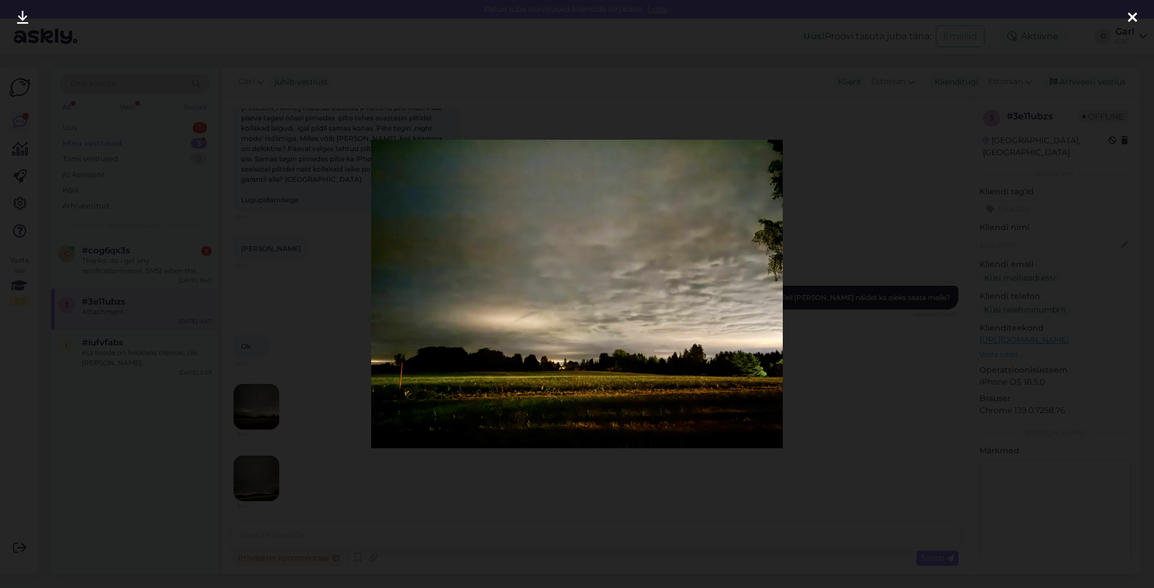
click at [337, 502] on div at bounding box center [577, 294] width 1154 height 588
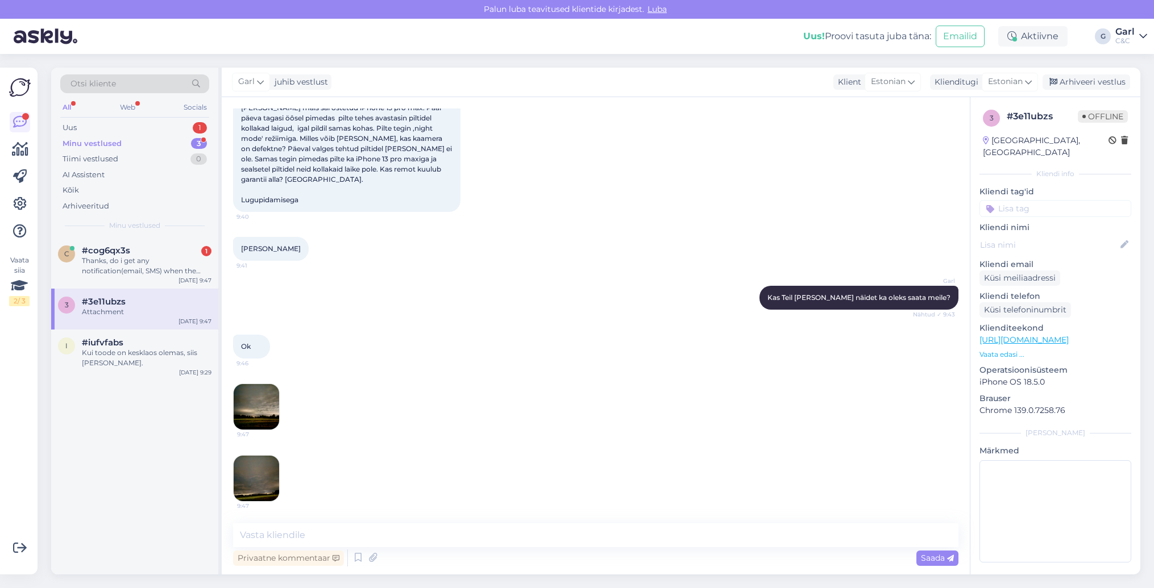
click at [254, 481] on img at bounding box center [256, 478] width 45 height 45
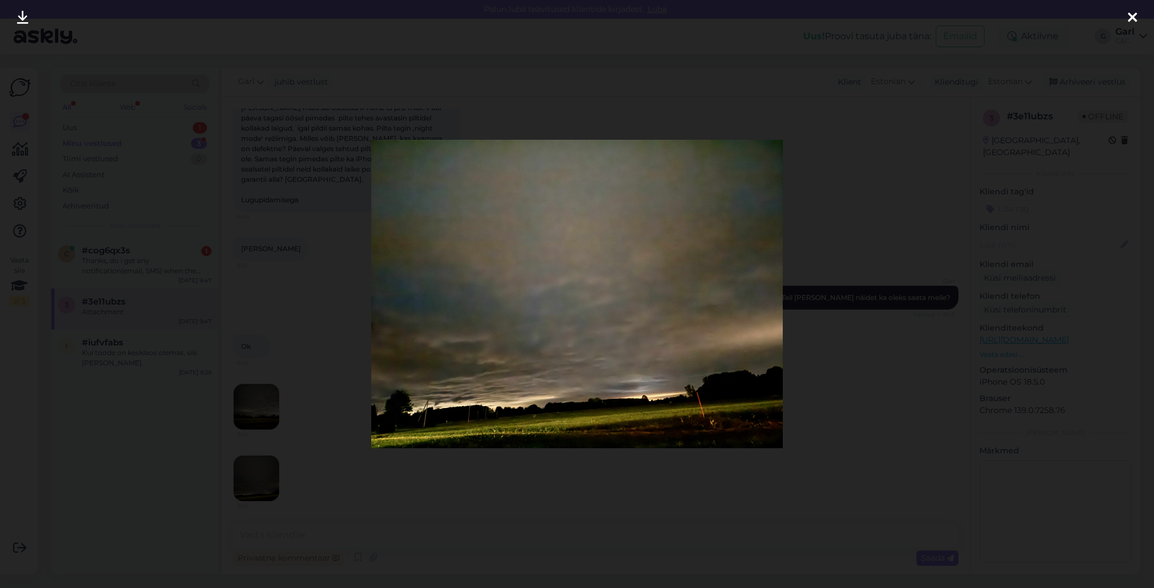
click at [288, 442] on div at bounding box center [577, 294] width 1154 height 588
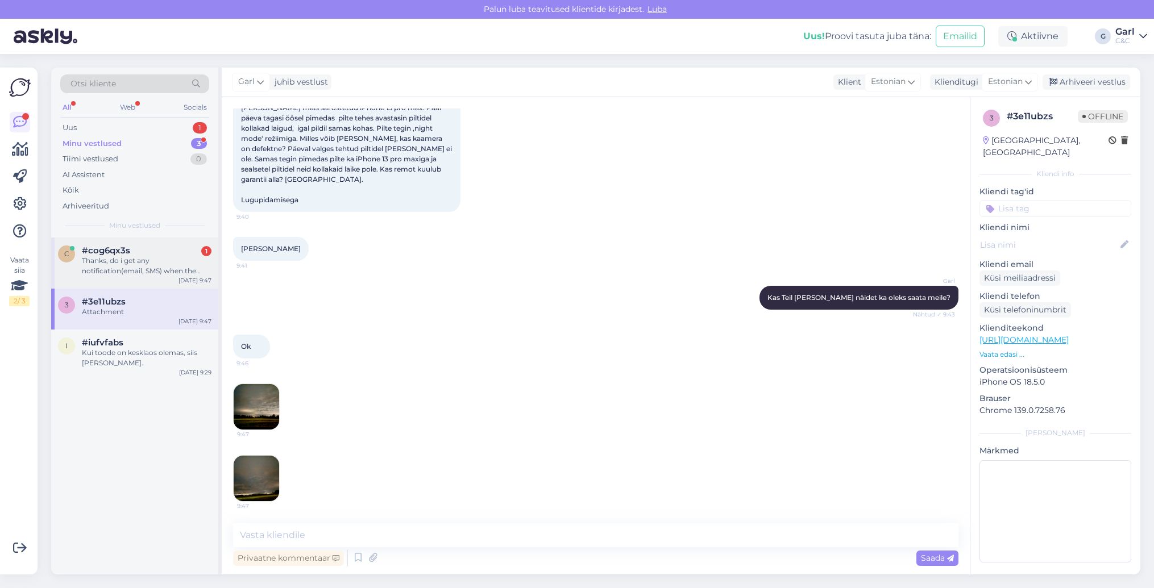
click at [160, 277] on div "c #cog6qx3s 1 Thanks, do i get any notification(email, SMS) when the order is r…" at bounding box center [134, 263] width 167 height 51
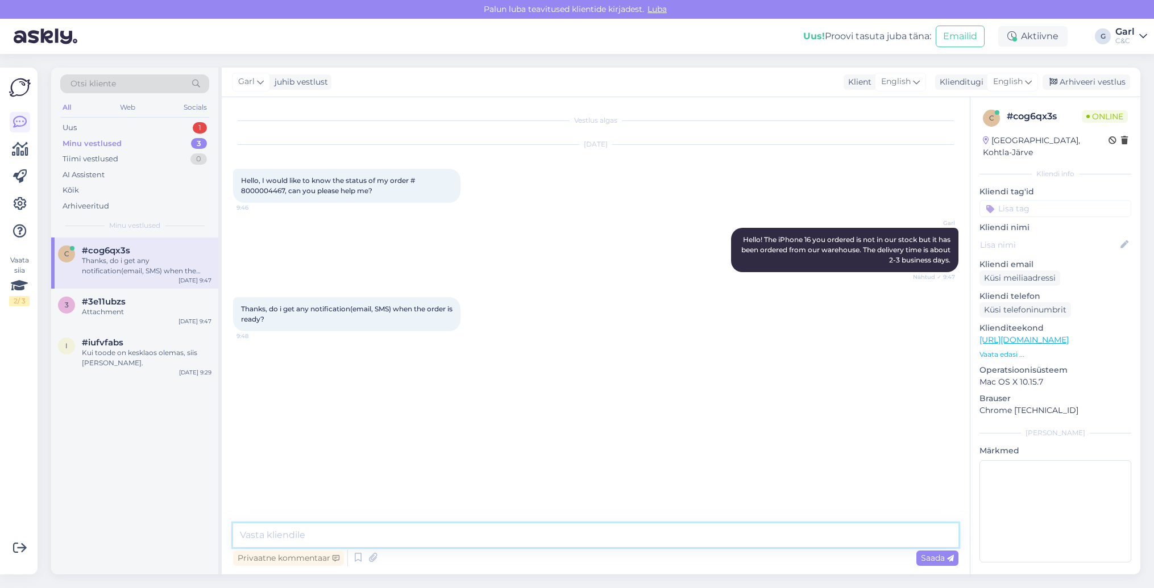
click at [372, 532] on textarea at bounding box center [595, 536] width 725 height 24
type textarea "Yes, Ülemiste store will send you an e-mail about that."
click at [150, 125] on div "Uus 1" at bounding box center [134, 128] width 149 height 16
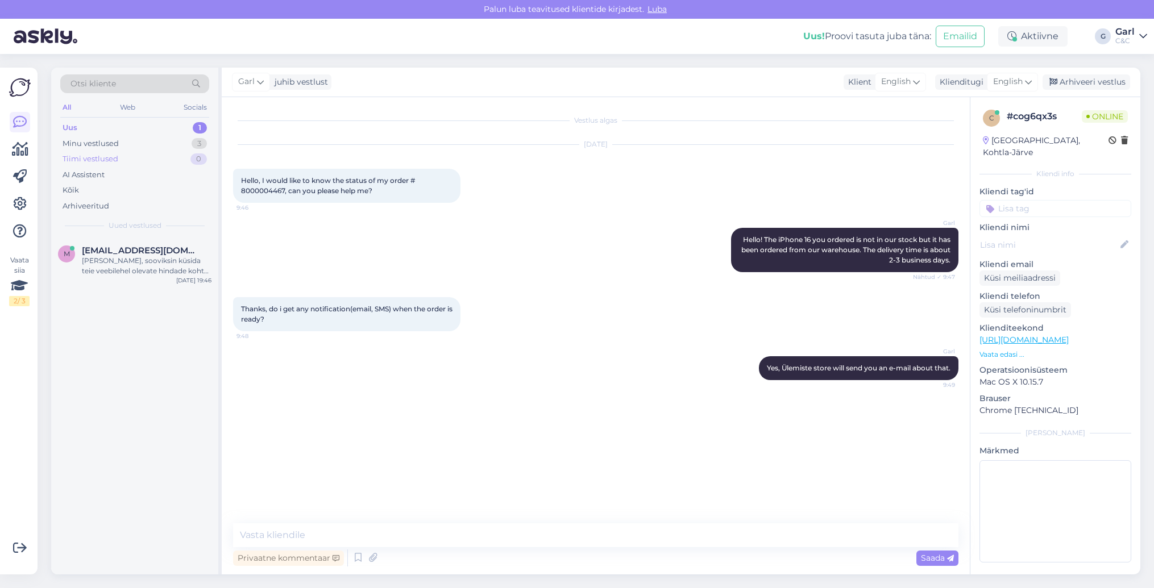
click at [157, 165] on div "Tiimi vestlused 0" at bounding box center [134, 159] width 149 height 16
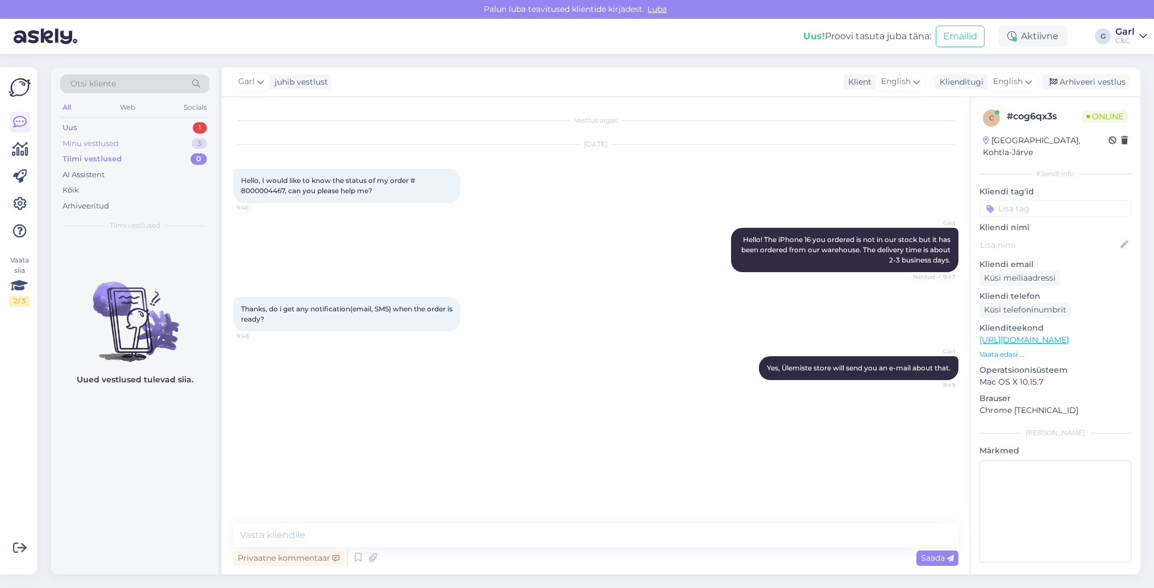
click at [157, 147] on div "Minu vestlused 3" at bounding box center [134, 144] width 149 height 16
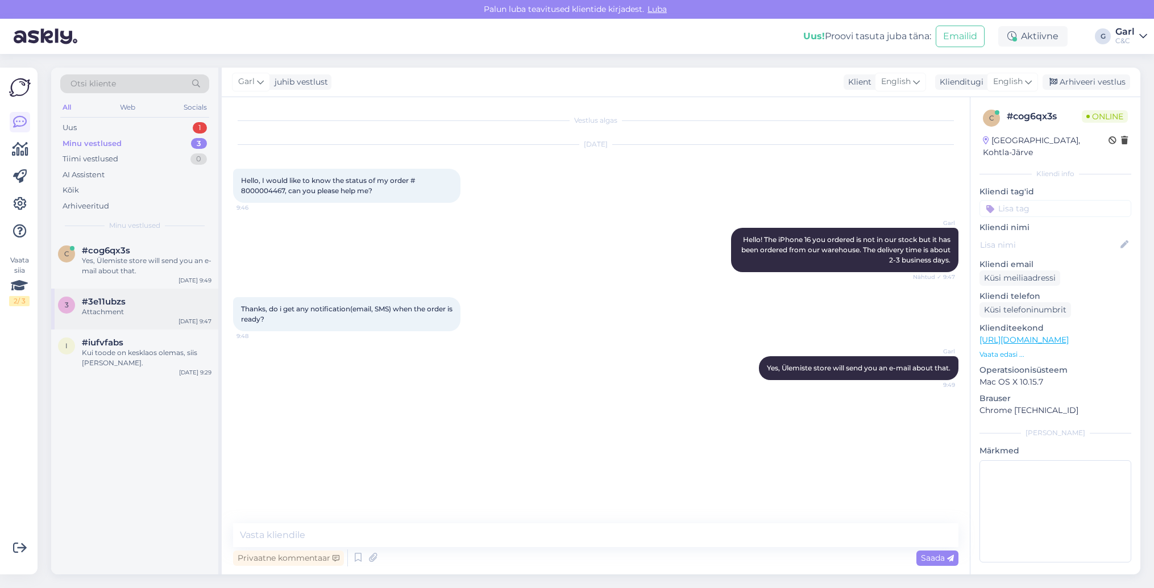
click at [183, 300] on div "#3e11ubzs" at bounding box center [147, 302] width 130 height 10
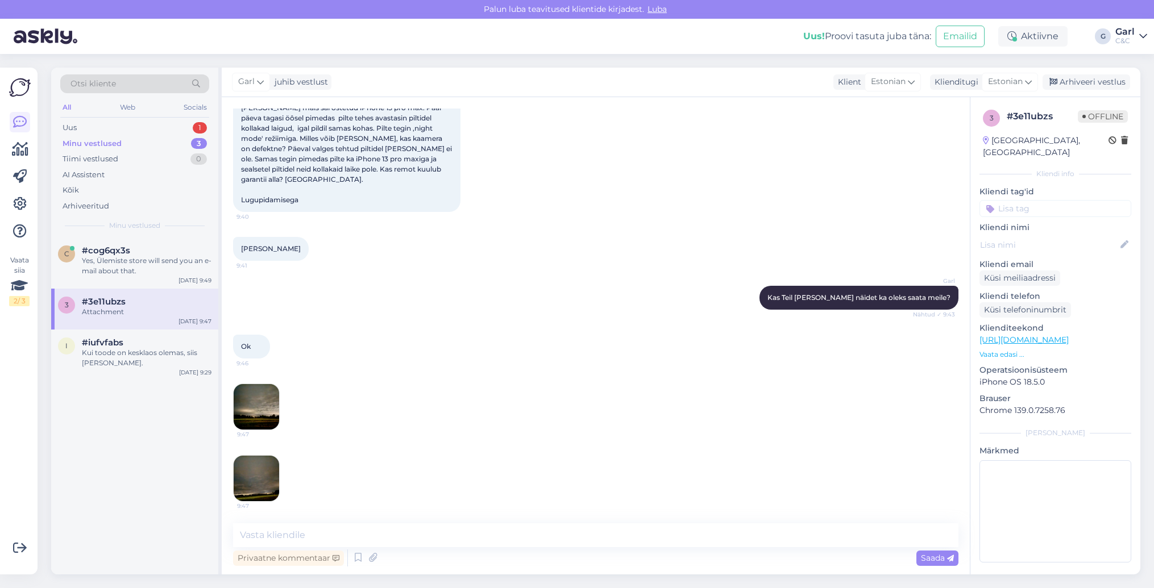
scroll to position [171, 0]
click at [168, 128] on div "Uus 1" at bounding box center [134, 128] width 149 height 16
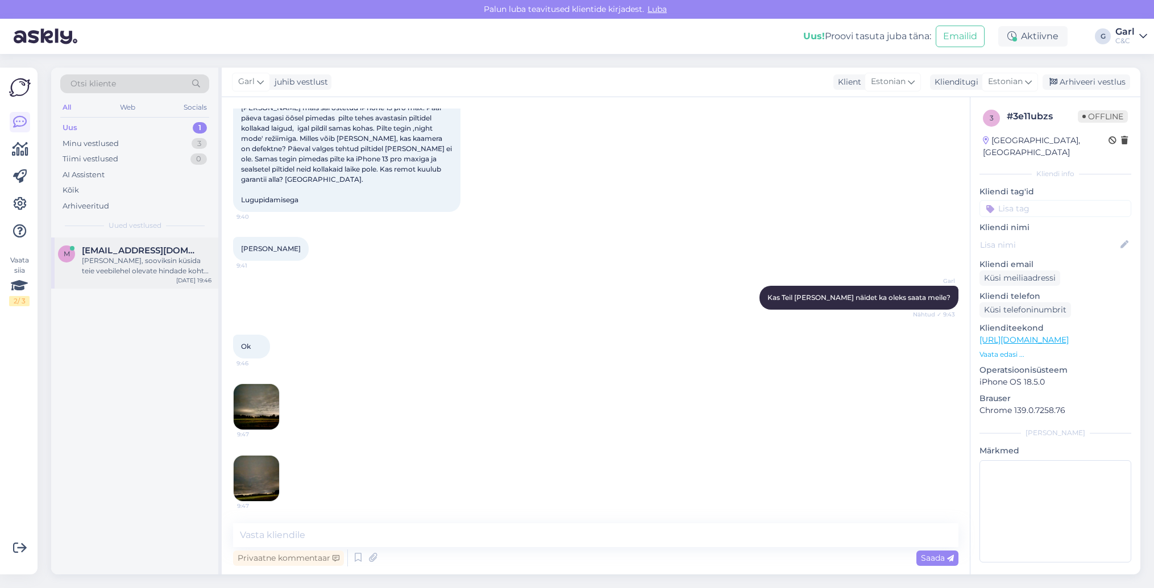
click at [150, 249] on span "[EMAIL_ADDRESS][DOMAIN_NAME]" at bounding box center [141, 251] width 118 height 10
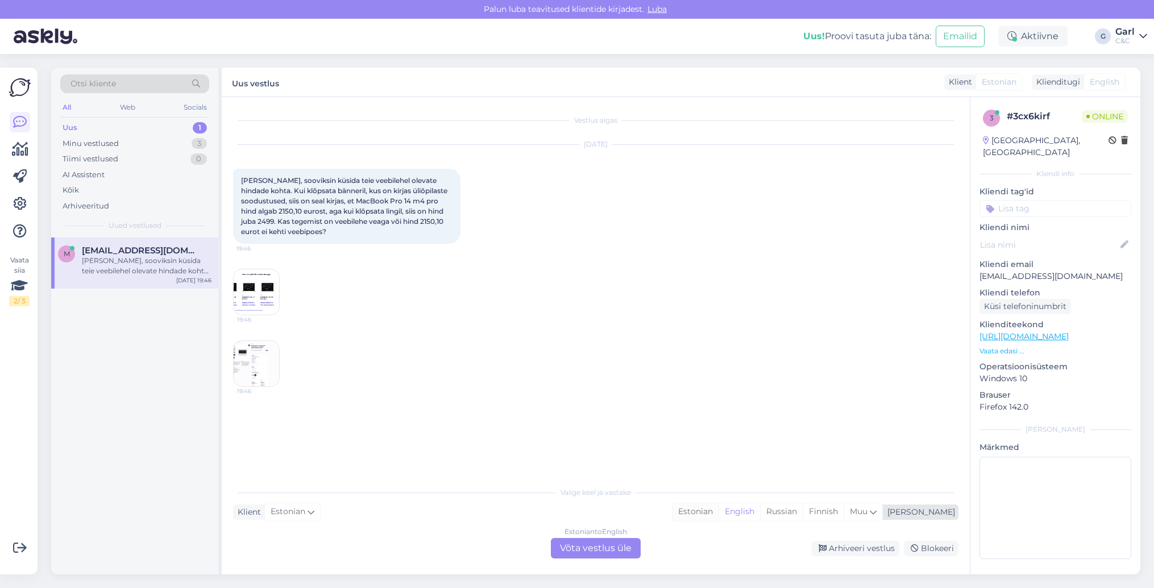
click at [719, 507] on div "Estonian" at bounding box center [696, 512] width 46 height 17
click at [630, 548] on div "Estonian to Estonian Võta vestlus üle" at bounding box center [596, 548] width 90 height 20
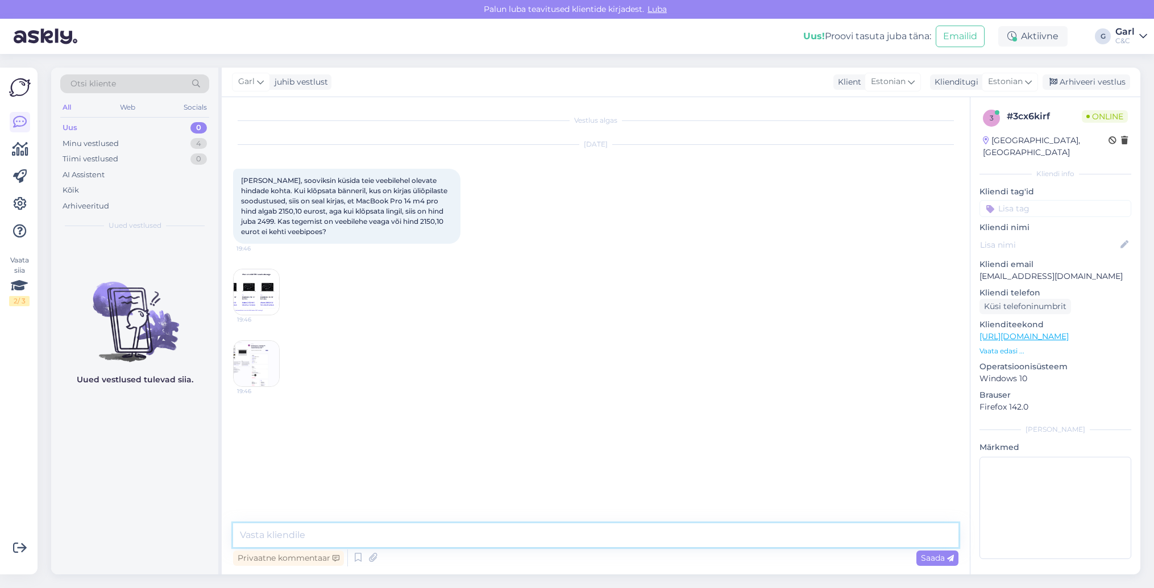
click at [630, 541] on textarea at bounding box center [595, 536] width 725 height 24
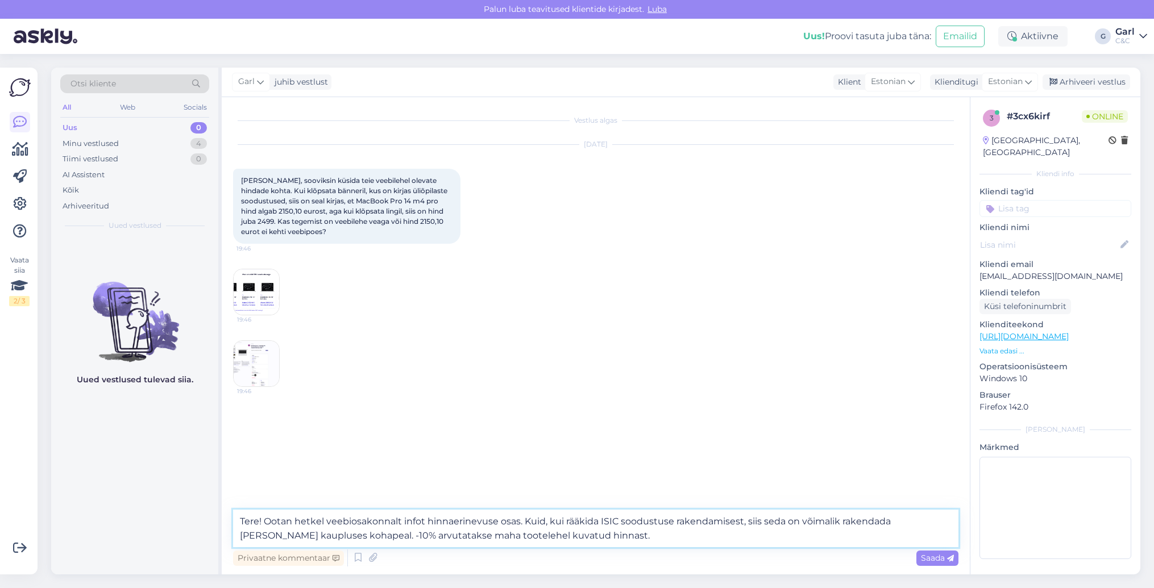
type textarea "Tere! Ootan hetkel veebiosakonnalt infot hinnaerinevuse osas. Kuid, kui rääkida…"
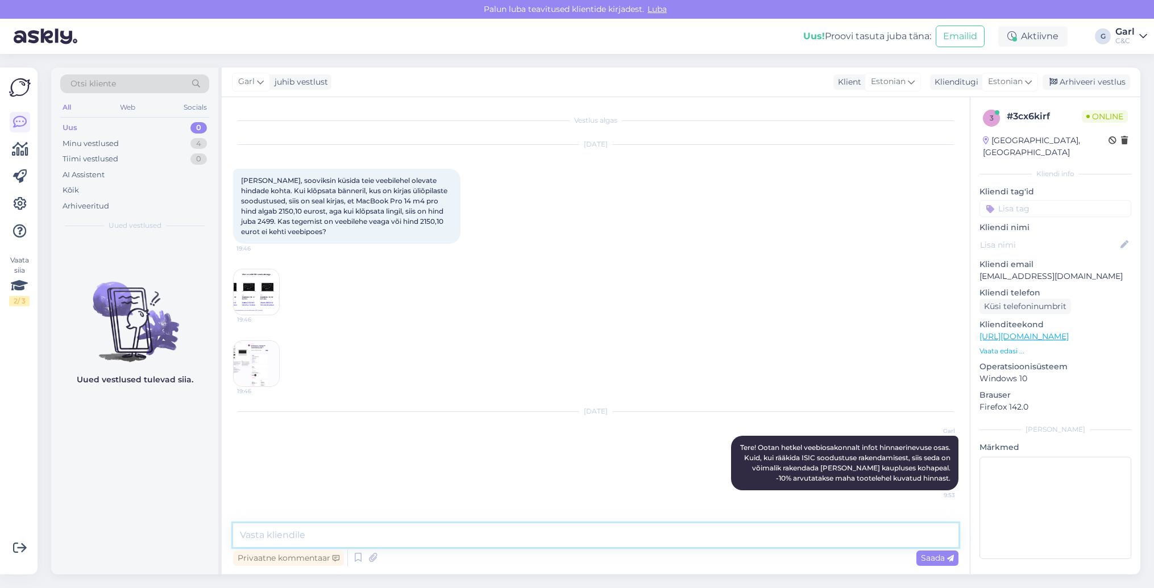
click at [590, 530] on textarea at bounding box center [595, 536] width 725 height 24
click at [589, 532] on textarea at bounding box center [595, 536] width 725 height 24
click at [586, 550] on div "Privaatne kommentaar Saada" at bounding box center [595, 559] width 725 height 22
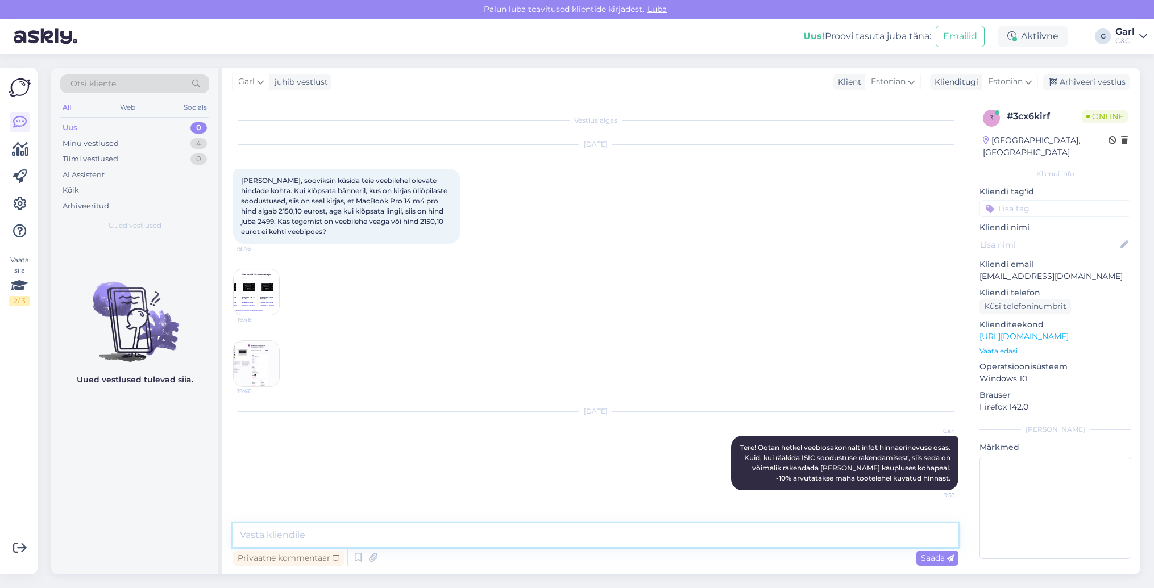
click at [587, 538] on textarea at bounding box center [595, 536] width 725 height 24
click at [140, 136] on div "Minu vestlused 4" at bounding box center [134, 144] width 149 height 16
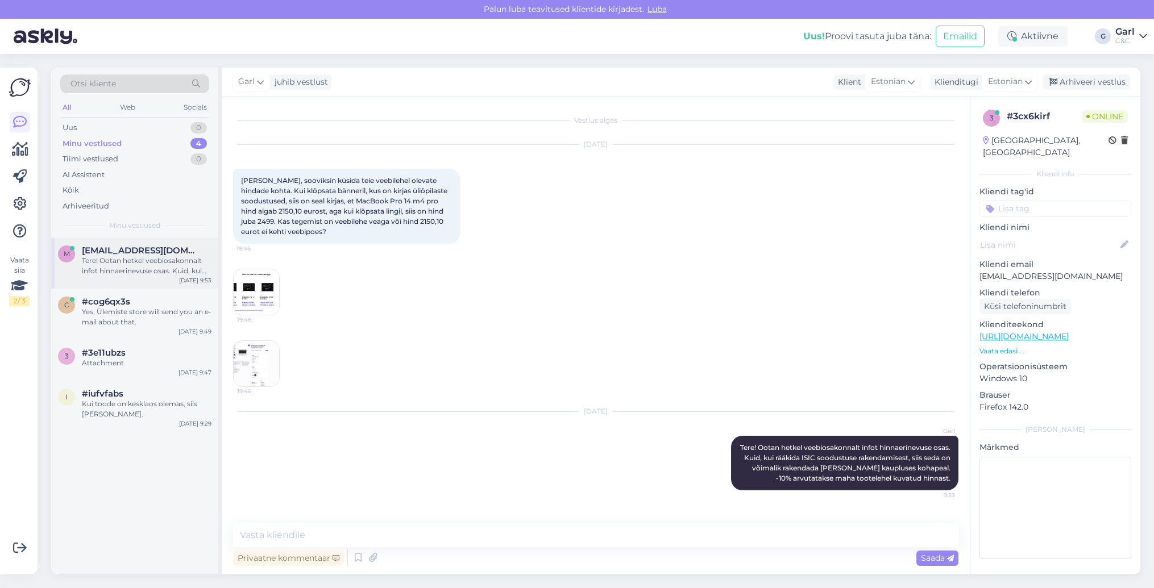
click at [133, 267] on div "Tere! Ootan hetkel veebiosakonnalt infot hinnaerinevuse osas. Kuid, kui rääkida…" at bounding box center [147, 266] width 130 height 20
click at [131, 327] on div "c #cog6qx3s Yes, Ülemiste store will send you an e-mail about that. Sep 2 9:49" at bounding box center [134, 314] width 167 height 51
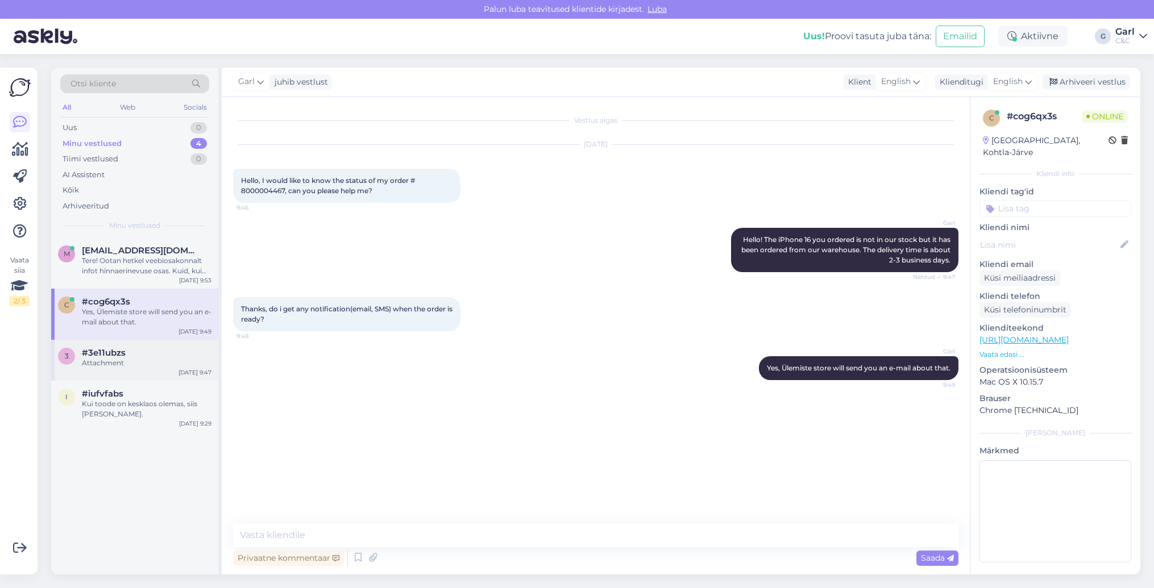
click at [168, 352] on div "#3e11ubzs" at bounding box center [147, 353] width 130 height 10
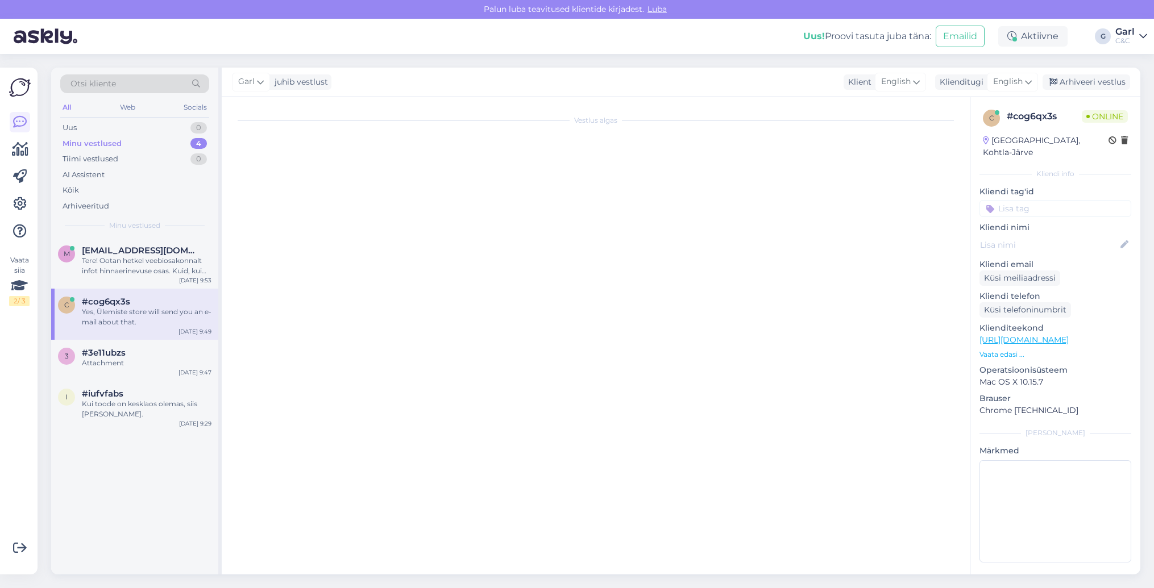
scroll to position [171, 0]
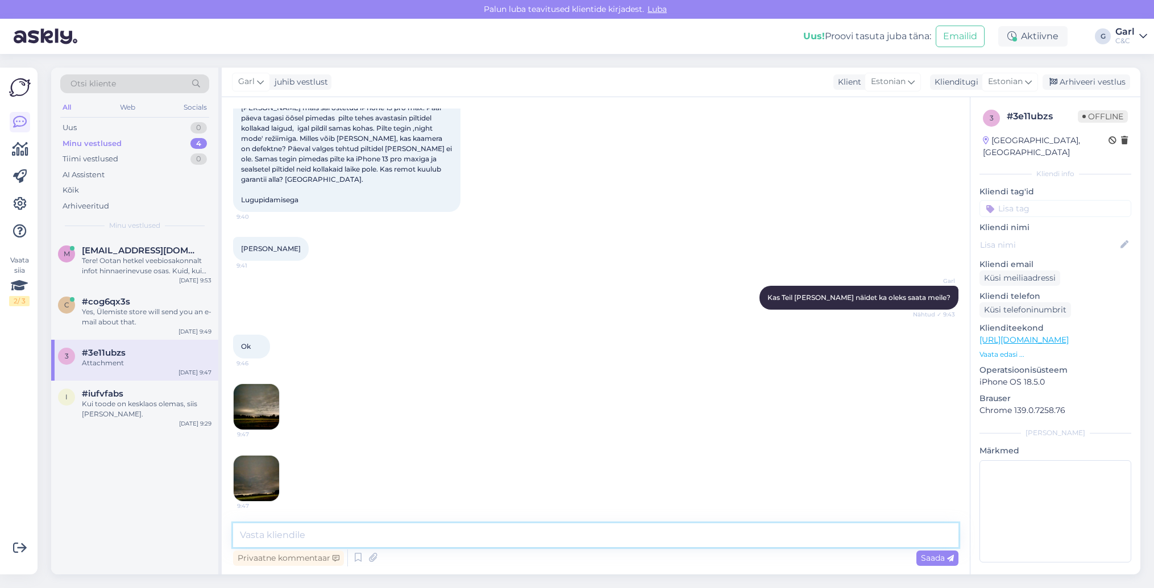
click at [305, 532] on textarea at bounding box center [595, 536] width 725 height 24
paste textarea "Ma kardan, et see on softipõhine fototöötluse eripära öörežiimil. Üks võimalus …"
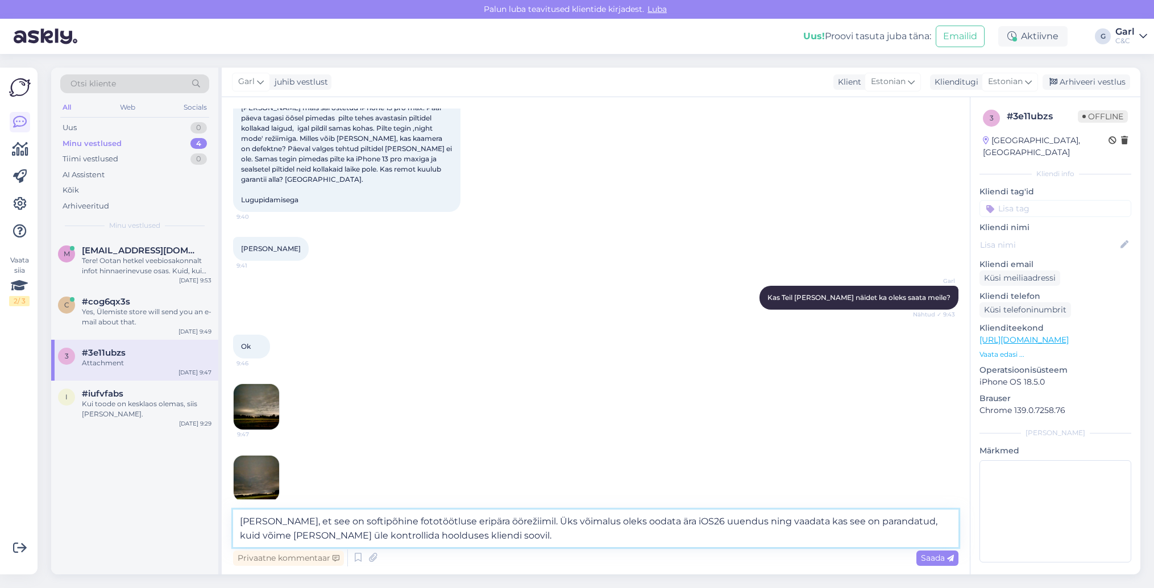
click at [382, 525] on textarea "Ma kardan, et see on softipõhine fototöötluse eripära öörežiimil. Üks võimalus …" at bounding box center [595, 529] width 725 height 38
drag, startPoint x: 387, startPoint y: 524, endPoint x: 337, endPoint y: 524, distance: 50.6
click at [337, 524] on textarea "Ma kardan, et see on softipõhine fototöötluse eripära öörežiimil. Üks võimalus …" at bounding box center [595, 529] width 725 height 38
click at [552, 534] on textarea "Ma kardan, et see on tarkavarapõhine fototöötluse eripära öörežiimil. Üks võima…" at bounding box center [595, 529] width 725 height 38
drag, startPoint x: 631, startPoint y: 533, endPoint x: 441, endPoint y: 541, distance: 190.1
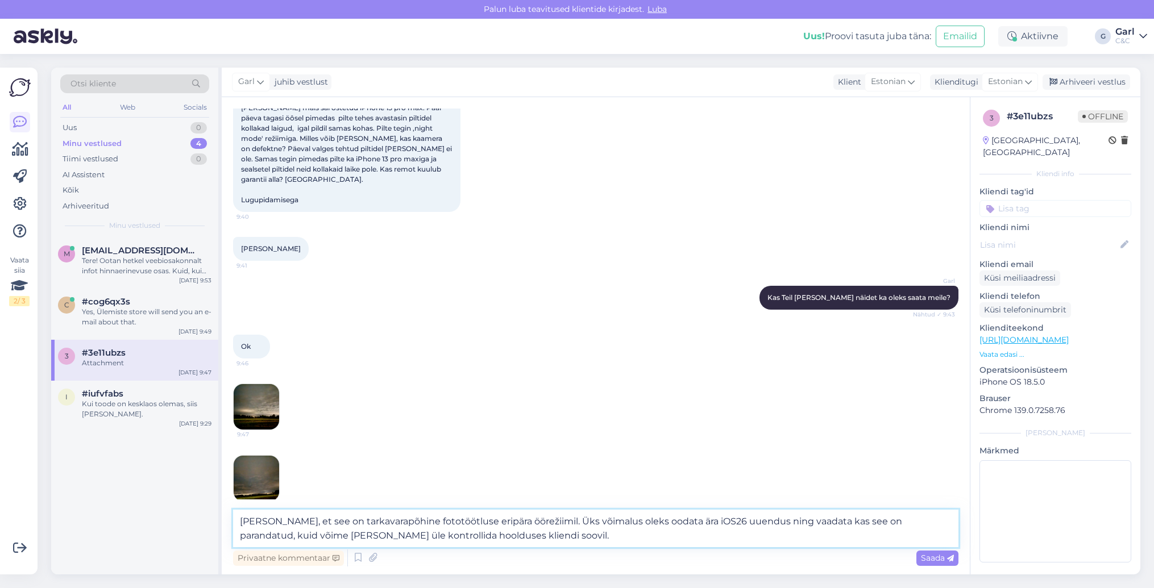
click at [441, 541] on textarea "Ma kardan, et see on tarkavarapõhine fototöötluse eripära öörežiimil. Üks võima…" at bounding box center [595, 529] width 725 height 38
type textarea "Ma kardan, et see on tarkavarapõhine fototöötluse eripära öörežiimil. Üks võima…"
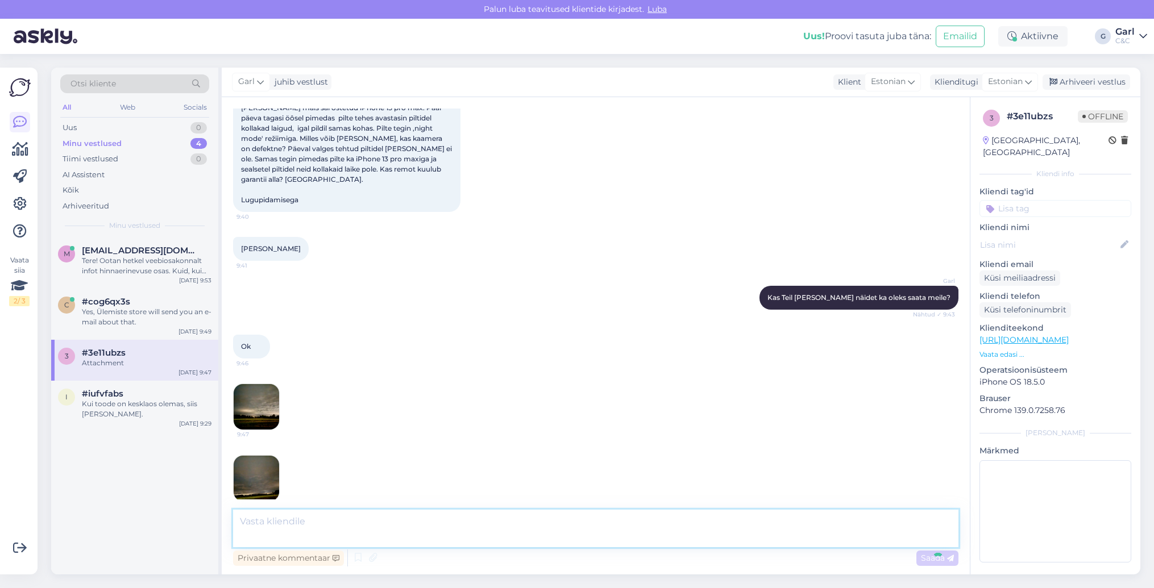
scroll to position [250, 0]
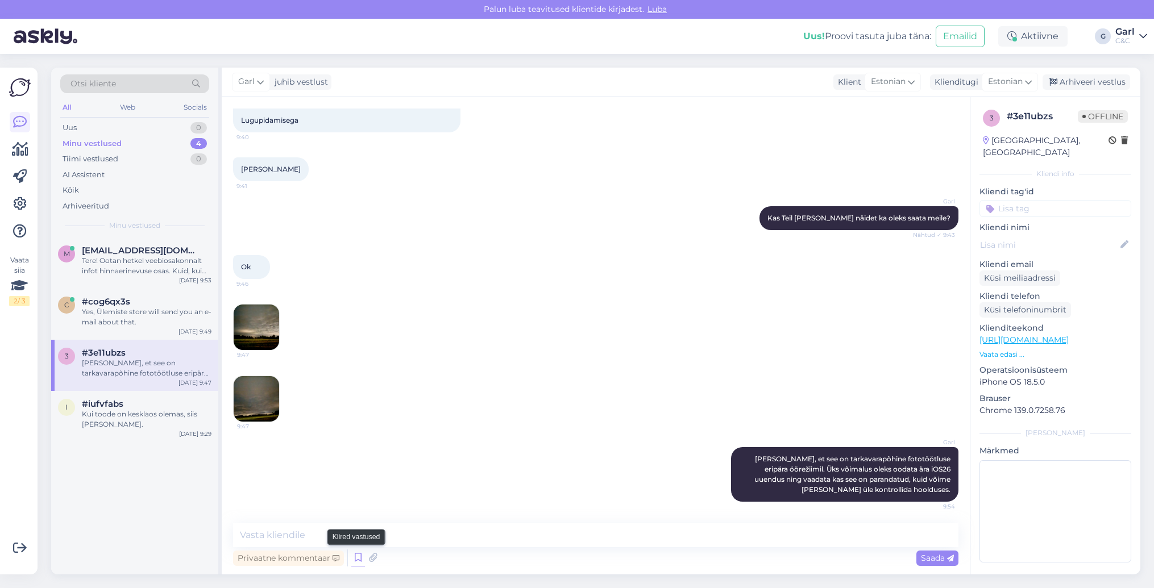
click at [362, 558] on icon at bounding box center [358, 558] width 14 height 17
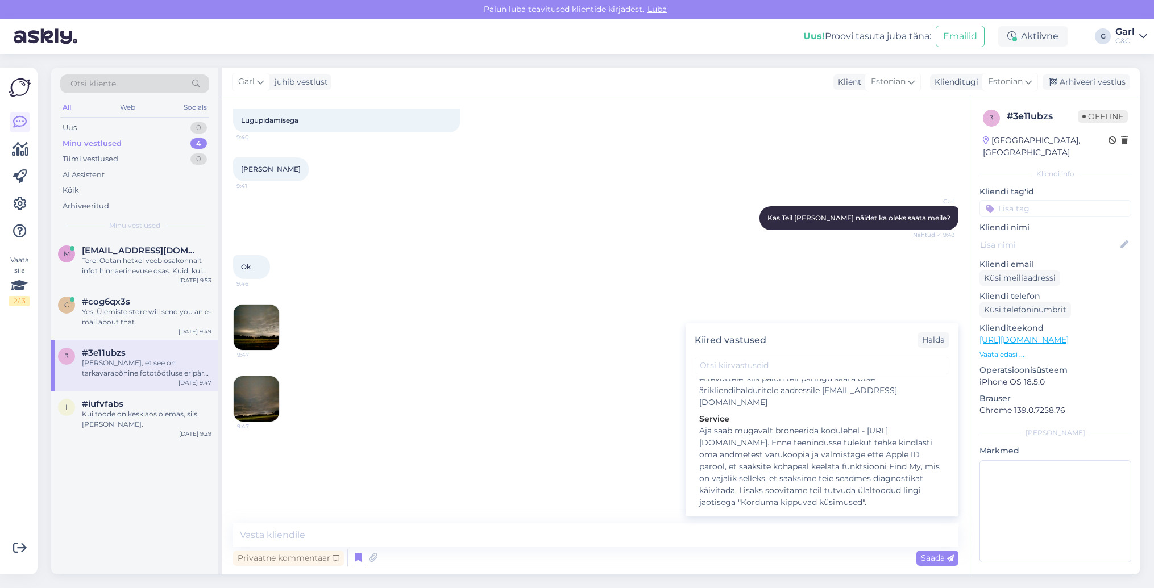
scroll to position [1792, 0]
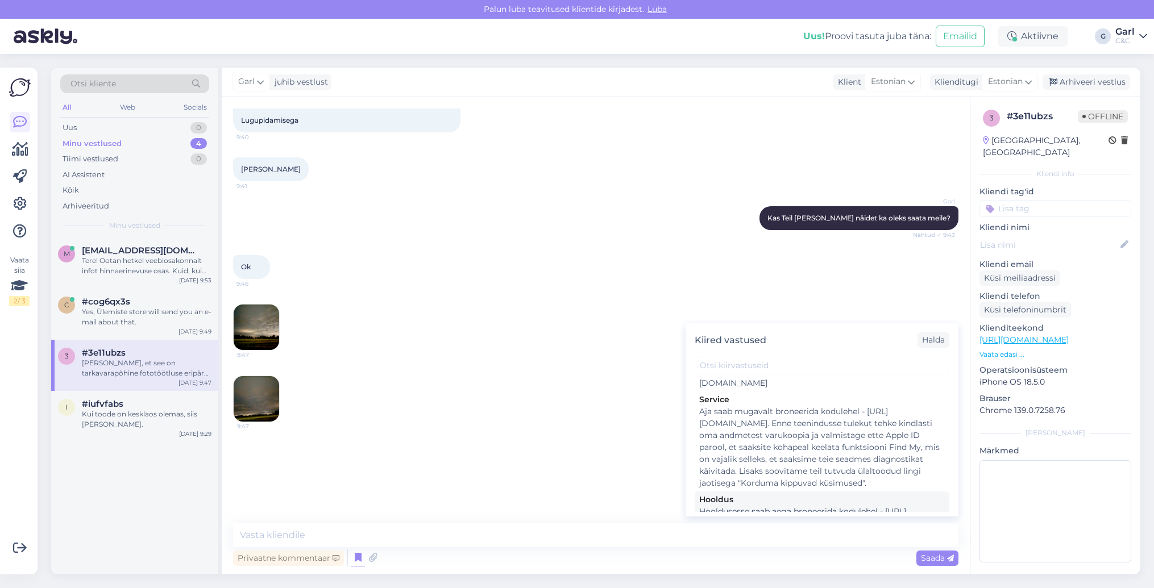
click at [845, 506] on div "Hooldusesse saab aega broneerida kodulehel - [URL][DOMAIN_NAME]. Enne hoolduses…" at bounding box center [822, 542] width 246 height 72
type textarea "Hooldusesse saab aega broneerida kodulehel - [URL][DOMAIN_NAME]. Enne hoolduses…"
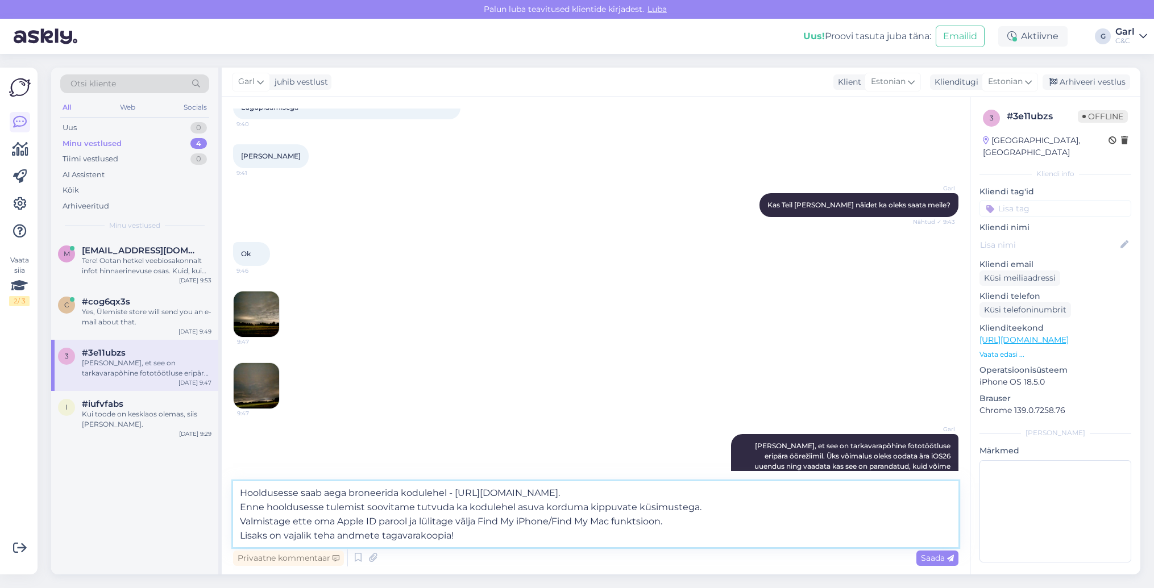
click at [510, 538] on textarea "Hooldusesse saab aega broneerida kodulehel - [URL][DOMAIN_NAME]. Enne hoolduses…" at bounding box center [595, 515] width 725 height 66
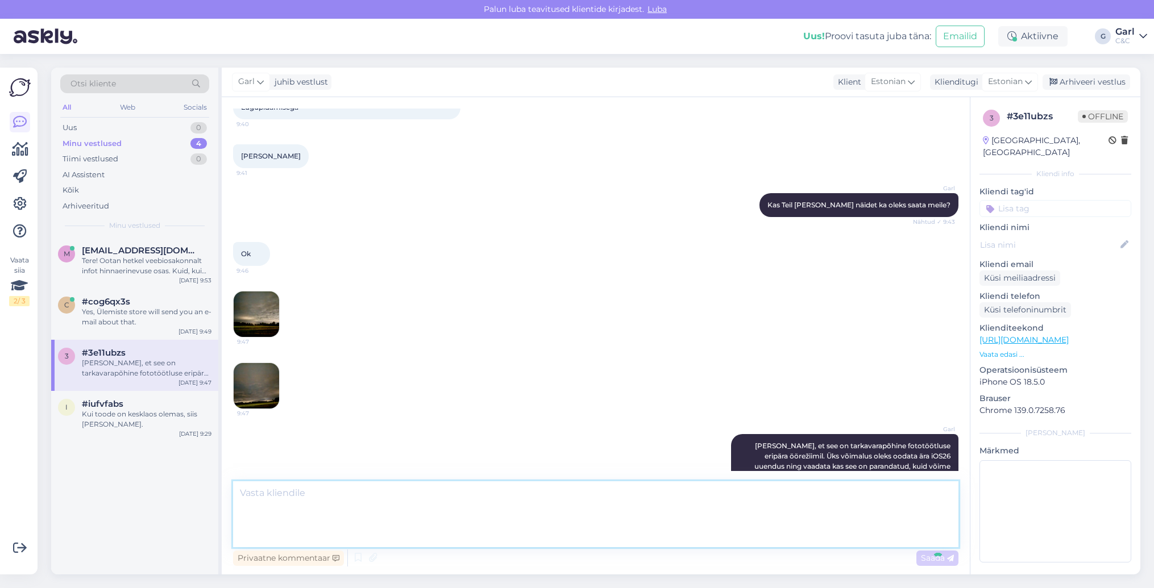
scroll to position [360, 0]
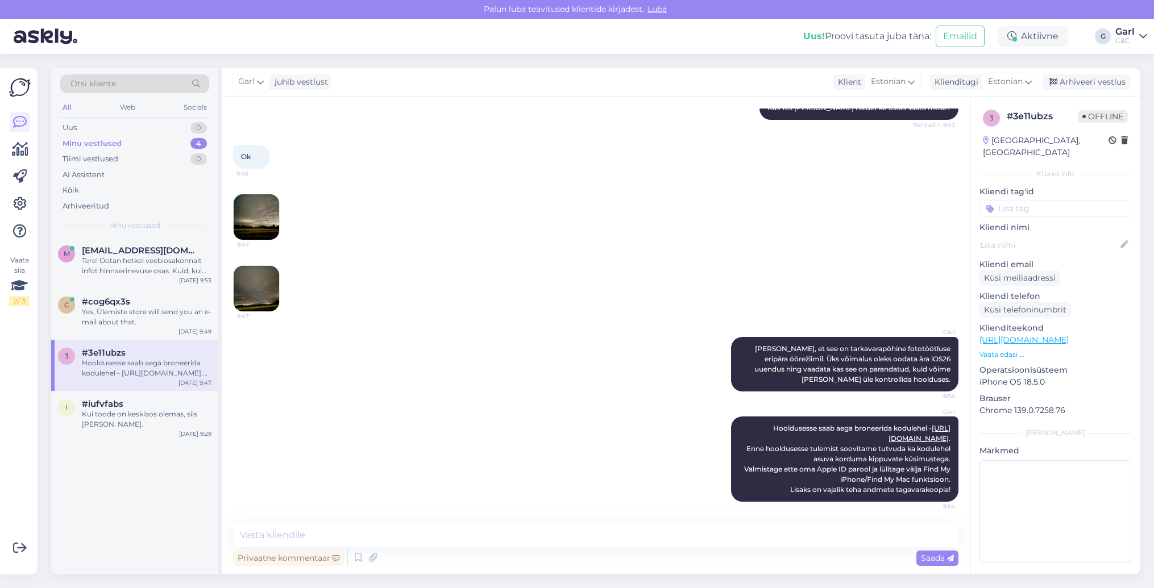
click at [275, 291] on img at bounding box center [256, 288] width 45 height 45
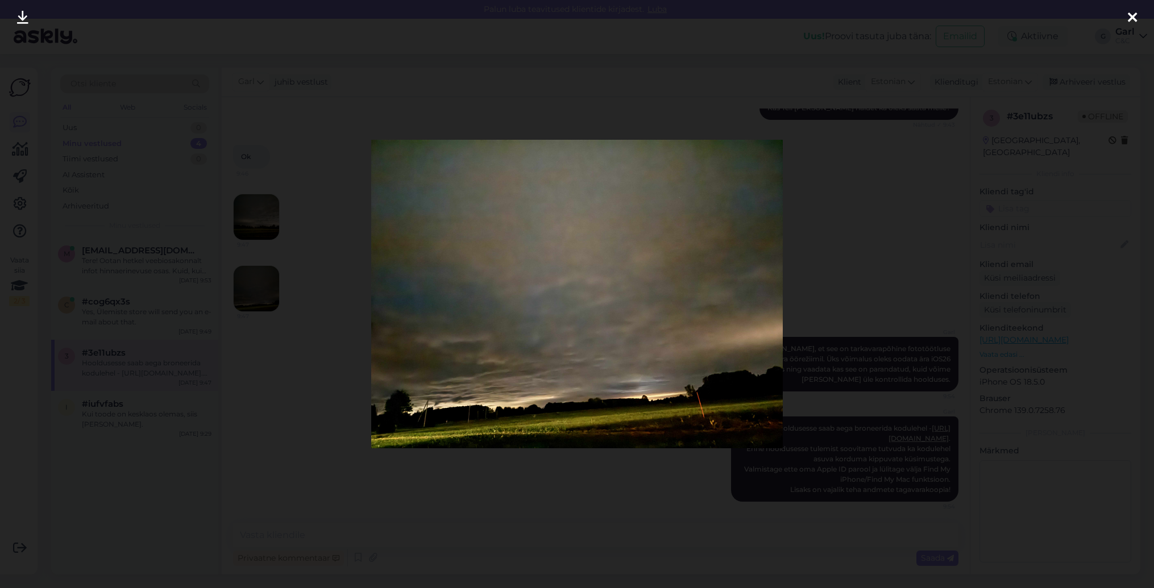
click at [272, 434] on div at bounding box center [577, 294] width 1154 height 588
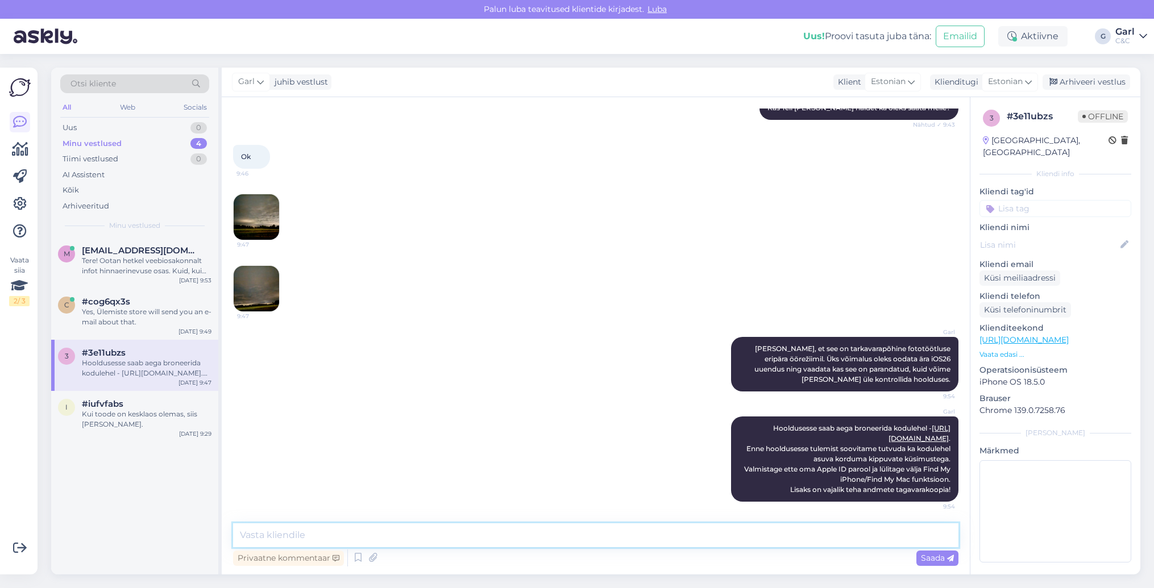
click at [370, 539] on textarea at bounding box center [595, 536] width 725 height 24
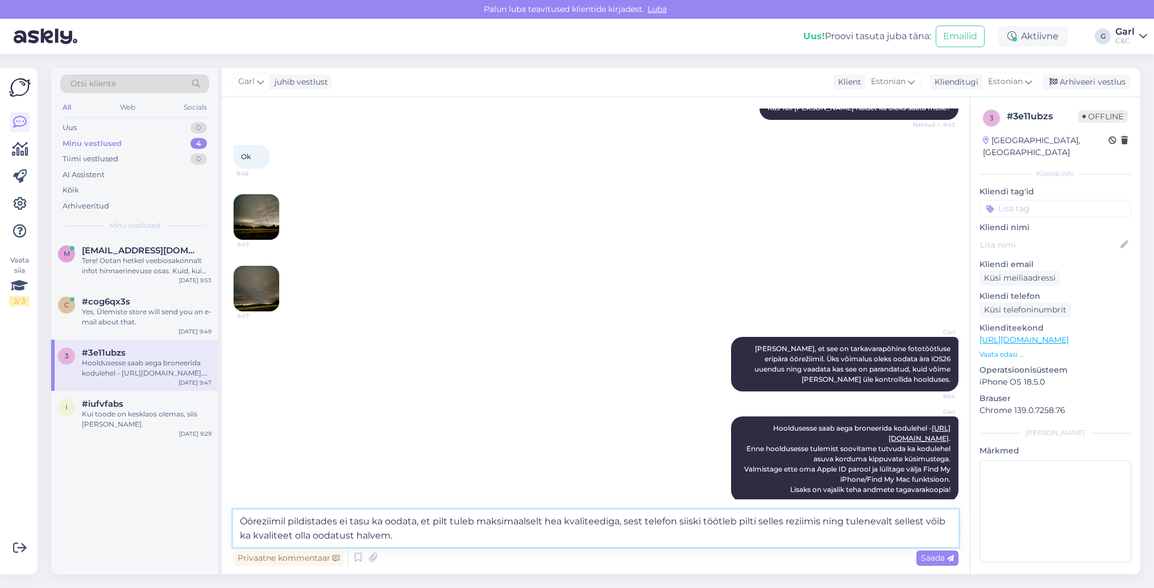
type textarea "Ööreziimil pildistades ei tasu ka oodata, et pilt tuleb maksimaalselt hea kvali…"
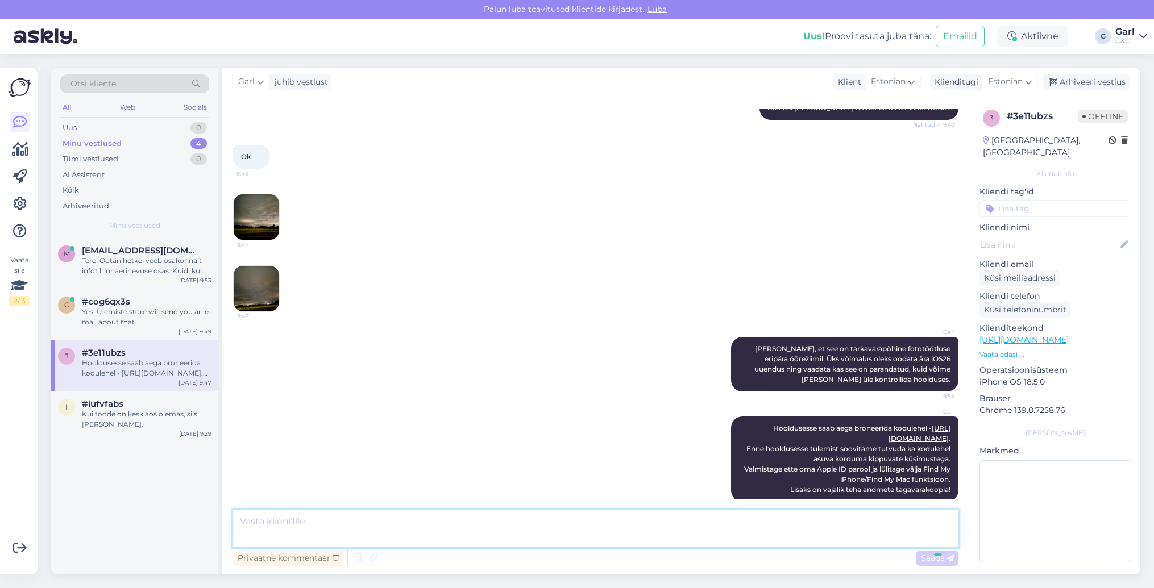
scroll to position [440, 0]
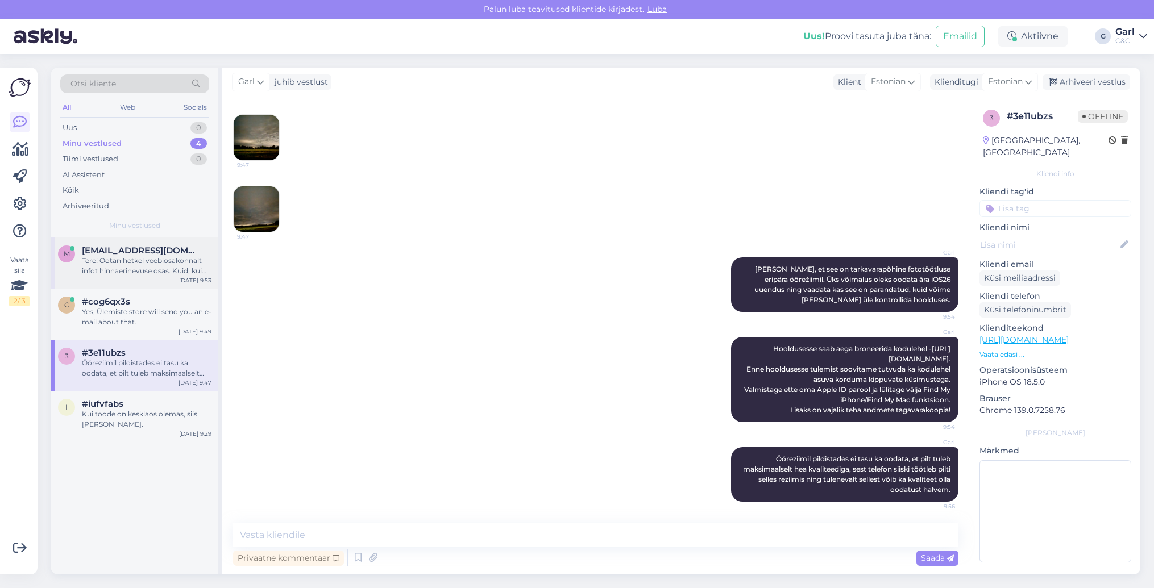
click at [163, 265] on div "Tere! Ootan hetkel veebiosakonnalt infot hinnaerinevuse osas. Kuid, kui rääkida…" at bounding box center [147, 266] width 130 height 20
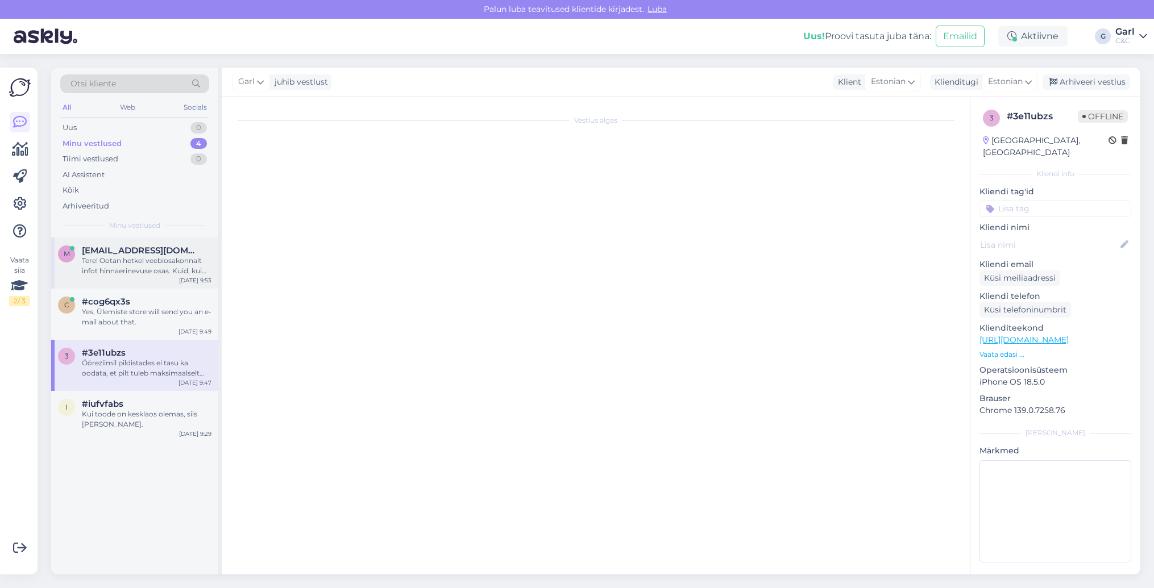
scroll to position [0, 0]
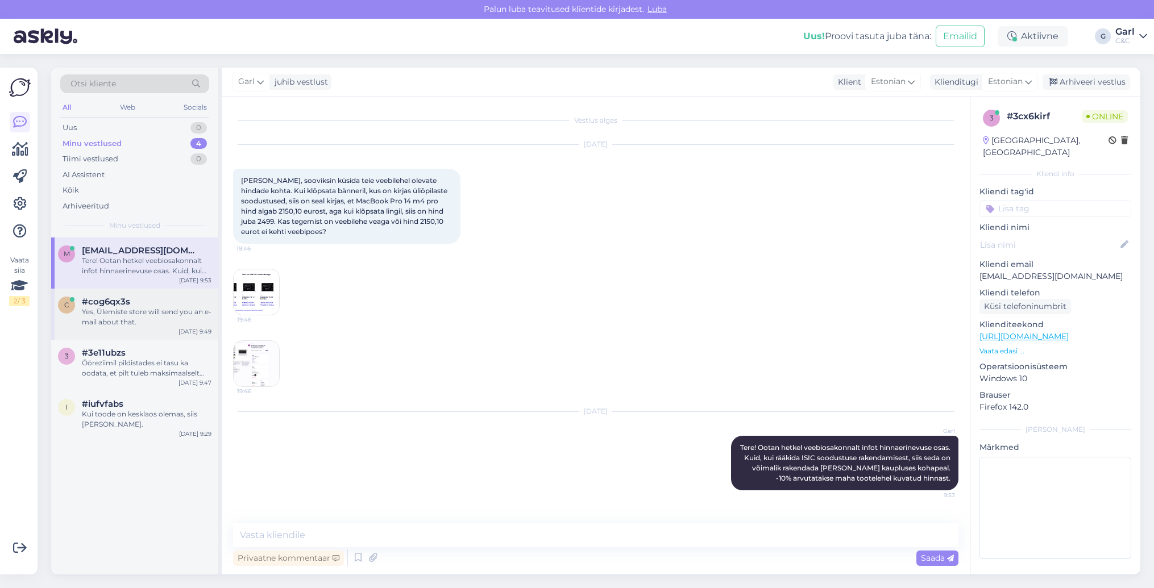
click at [149, 305] on div "#cog6qx3s" at bounding box center [147, 302] width 130 height 10
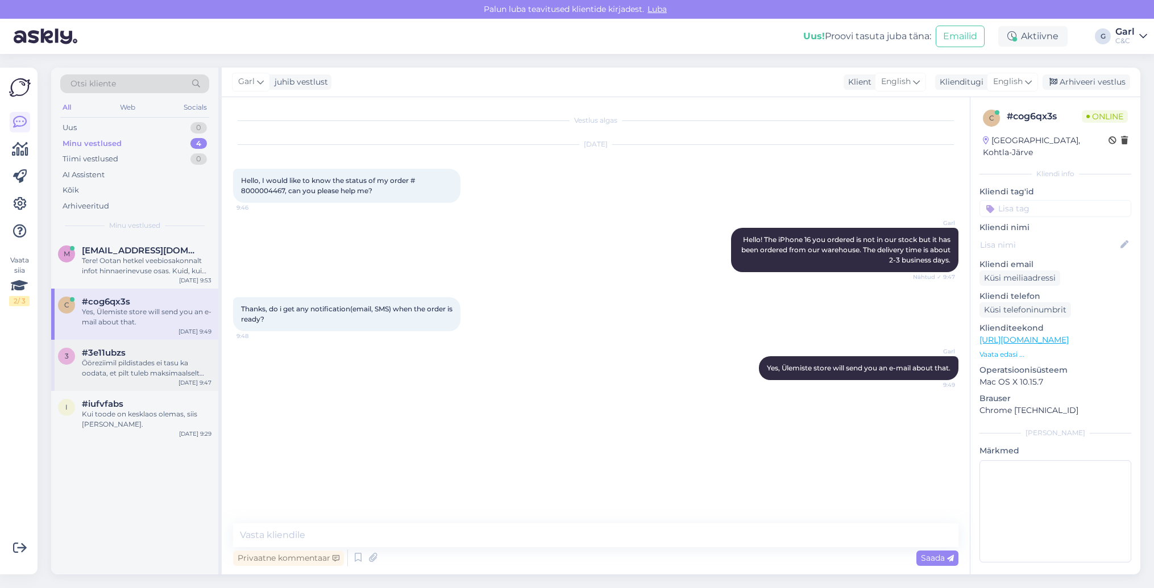
click at [148, 359] on div "Ööreziimil pildistades ei tasu ka oodata, et pilt tuleb maksimaalselt hea kvali…" at bounding box center [147, 368] width 130 height 20
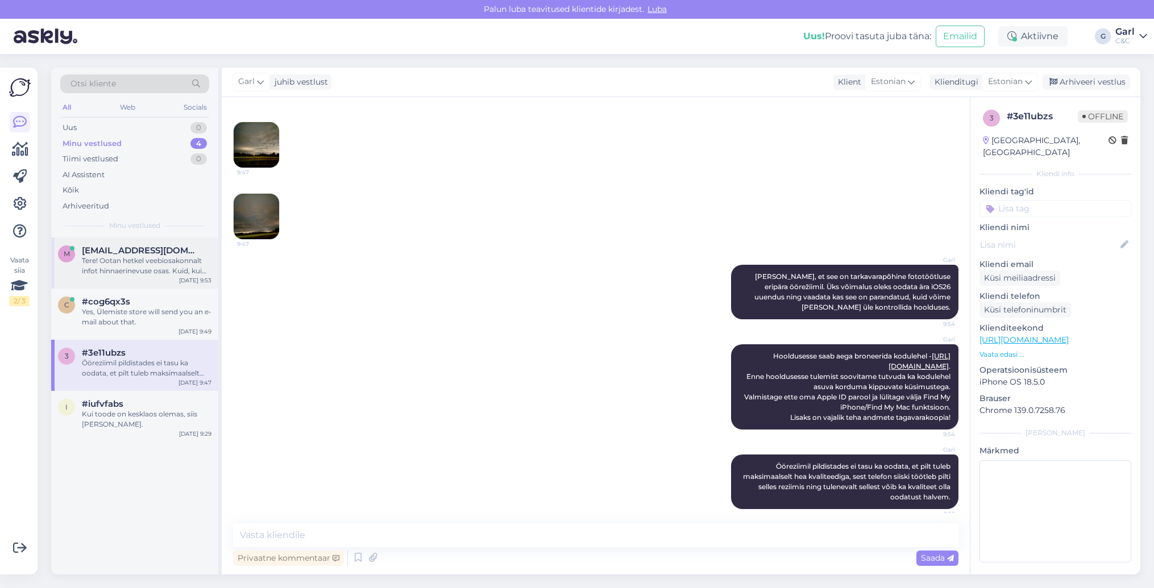
click at [181, 259] on div "Tere! Ootan hetkel veebiosakonnalt infot hinnaerinevuse osas. Kuid, kui rääkida…" at bounding box center [147, 266] width 130 height 20
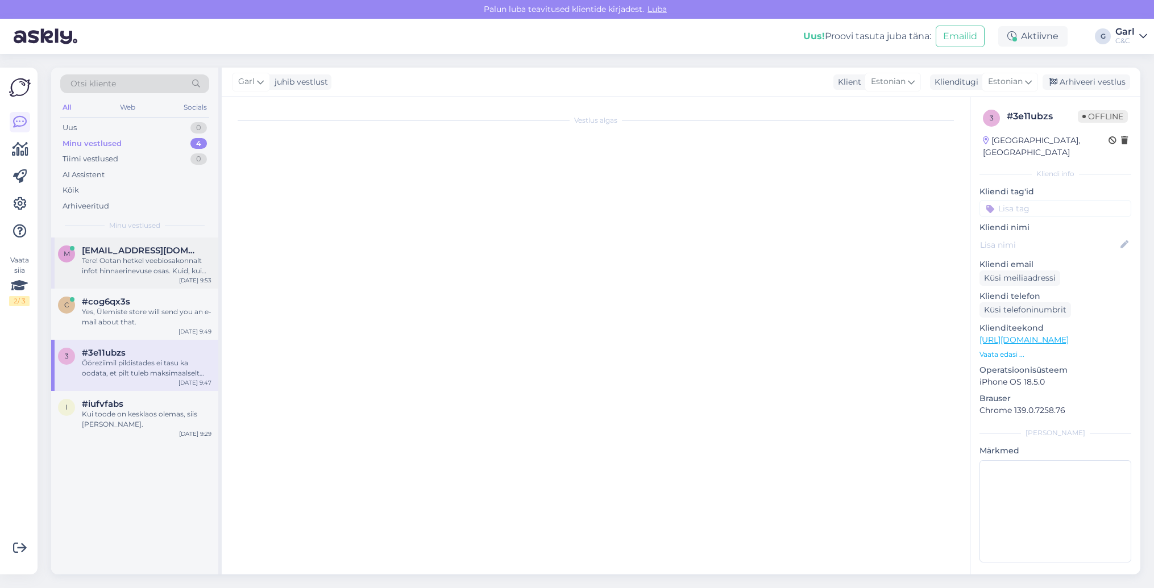
scroll to position [0, 0]
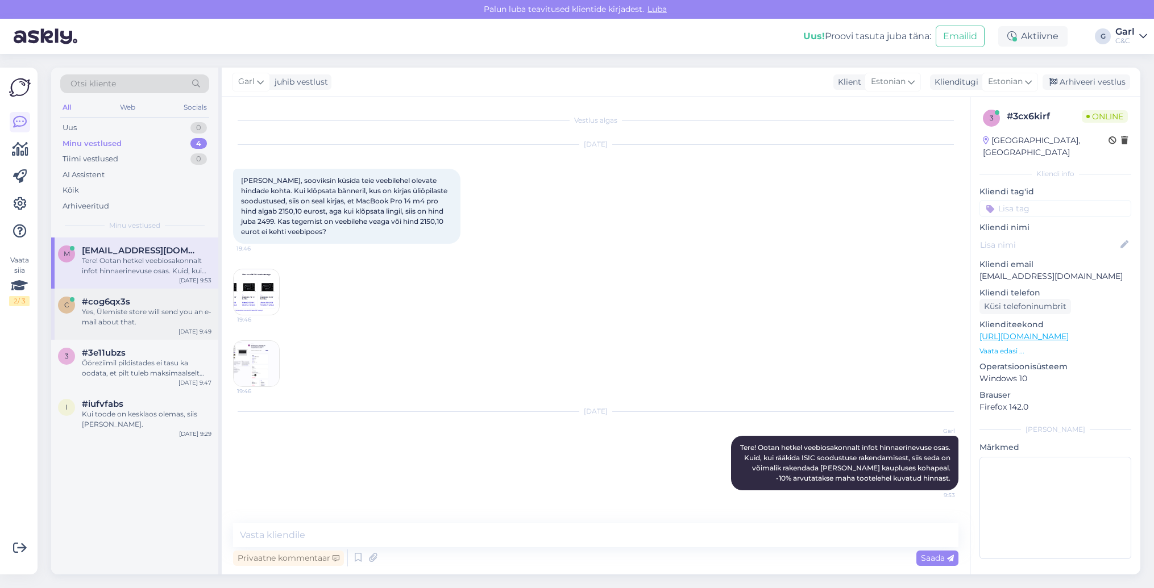
click at [178, 317] on div "Yes, Ülemiste store will send you an e-mail about that." at bounding box center [147, 317] width 130 height 20
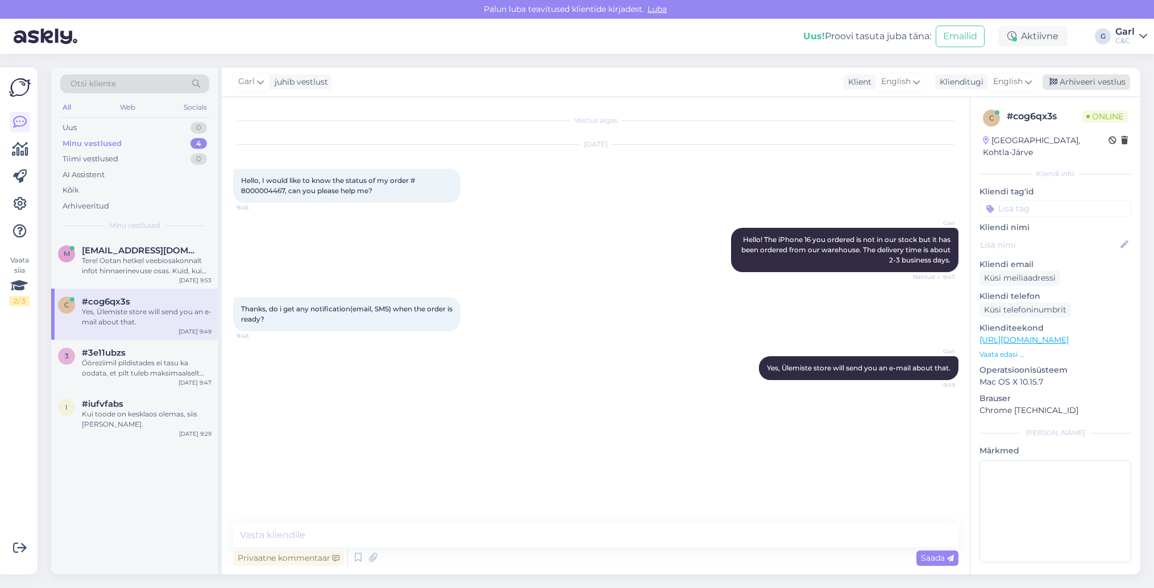
click at [1094, 80] on div "Arhiveeri vestlus" at bounding box center [1087, 81] width 88 height 15
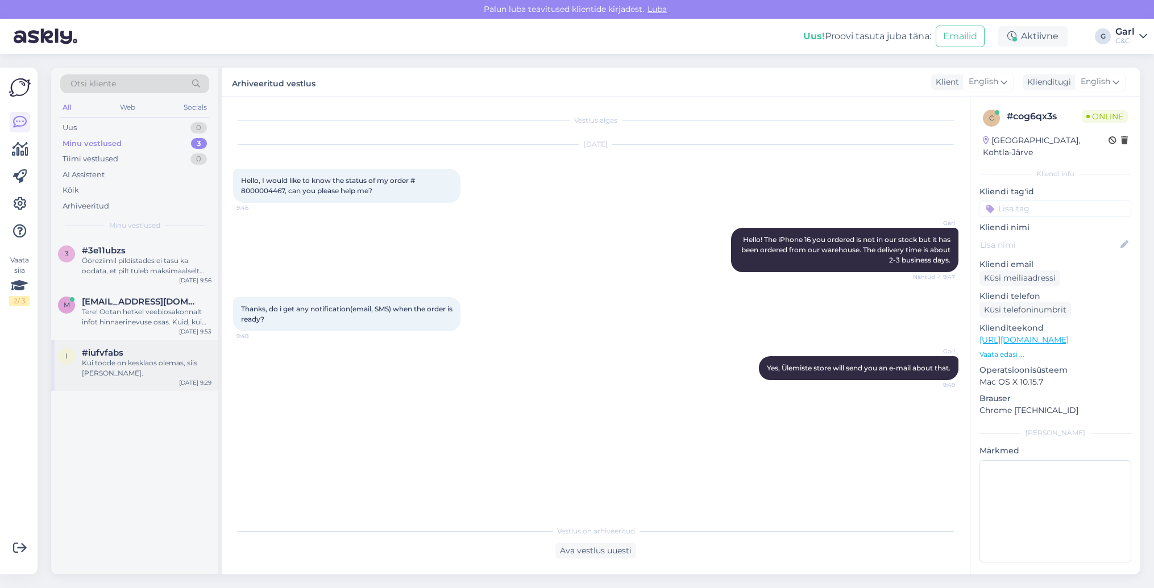
click at [123, 364] on div "Kui toode on kesklaos olemas, siis küll." at bounding box center [147, 368] width 130 height 20
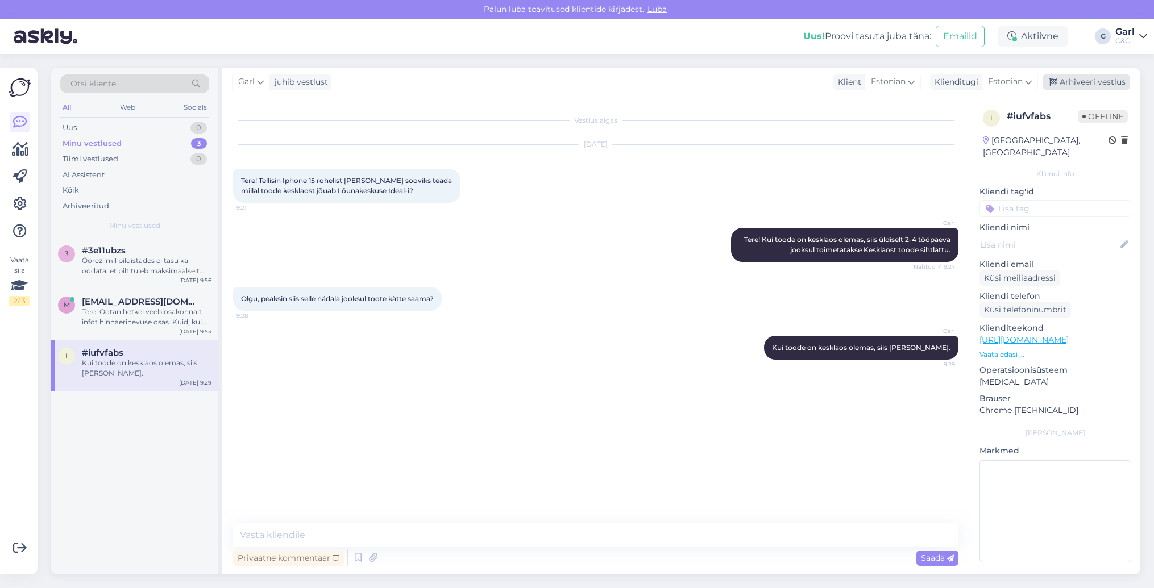
click at [1102, 82] on div "Arhiveeri vestlus" at bounding box center [1087, 81] width 88 height 15
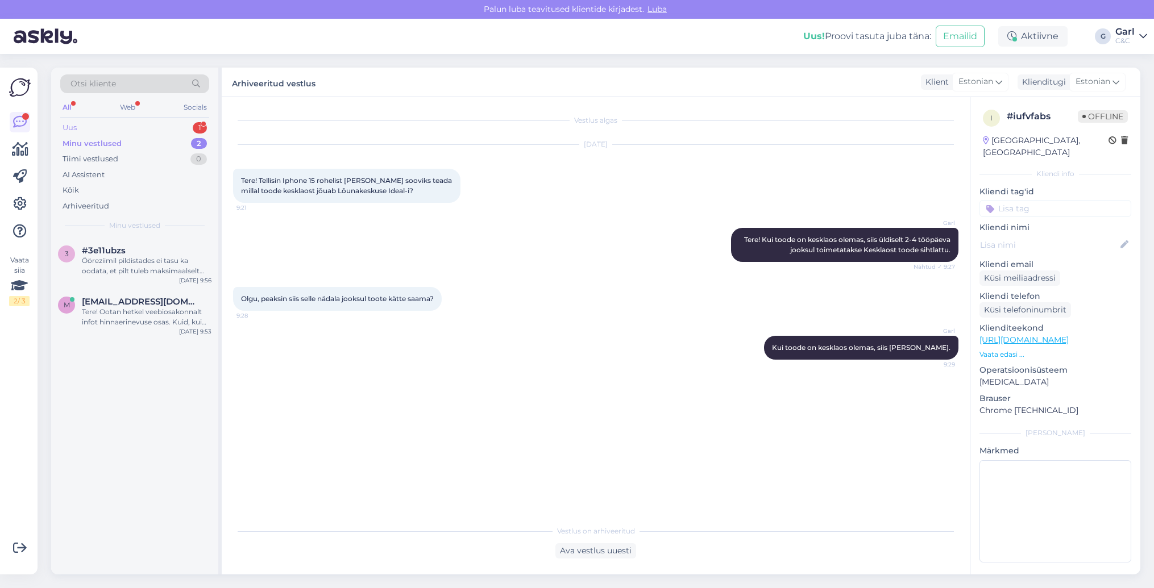
click at [170, 126] on div "Uus 1" at bounding box center [134, 128] width 149 height 16
click at [131, 229] on span "Uued vestlused" at bounding box center [135, 226] width 53 height 10
click at [131, 247] on div "#no7vd2bf 1" at bounding box center [147, 251] width 130 height 10
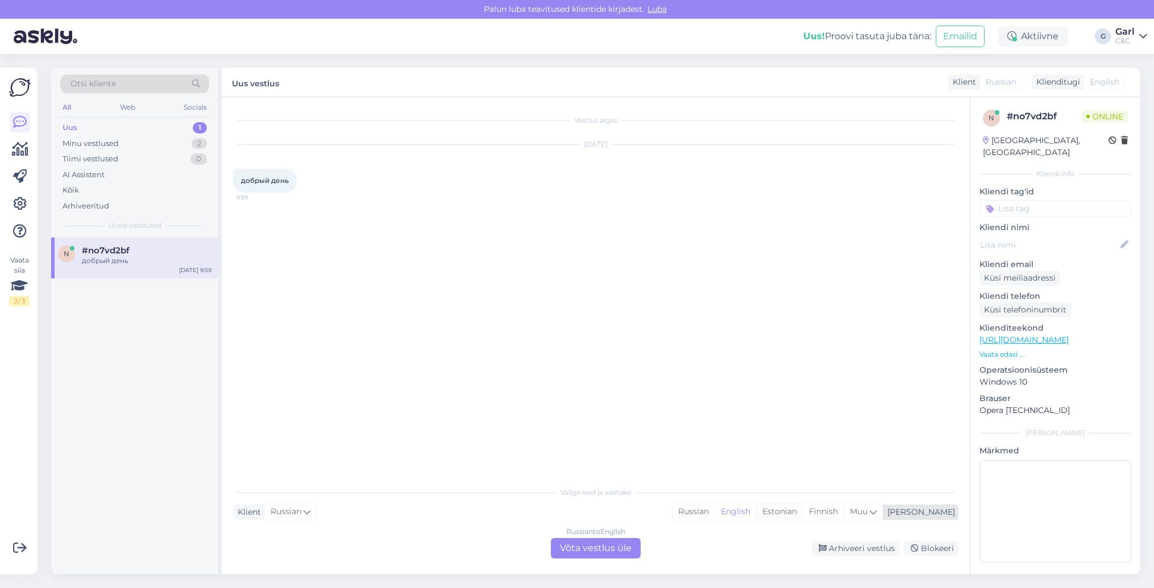
click at [803, 516] on div "Estonian" at bounding box center [779, 512] width 47 height 17
click at [595, 549] on div "Russian to Estonian Võta vestlus üle" at bounding box center [596, 548] width 90 height 20
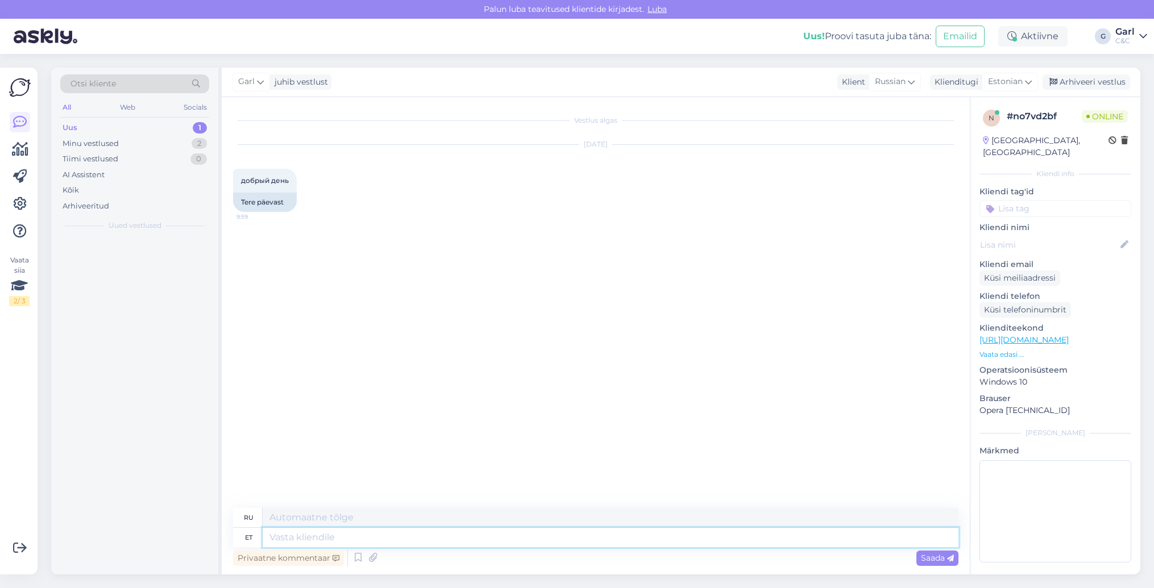
click at [596, 535] on textarea at bounding box center [611, 537] width 696 height 19
type textarea "Tere!"
type textarea "Привет!"
type textarea "Tere! Kuidas sa"
type textarea "Привет, как дела?"
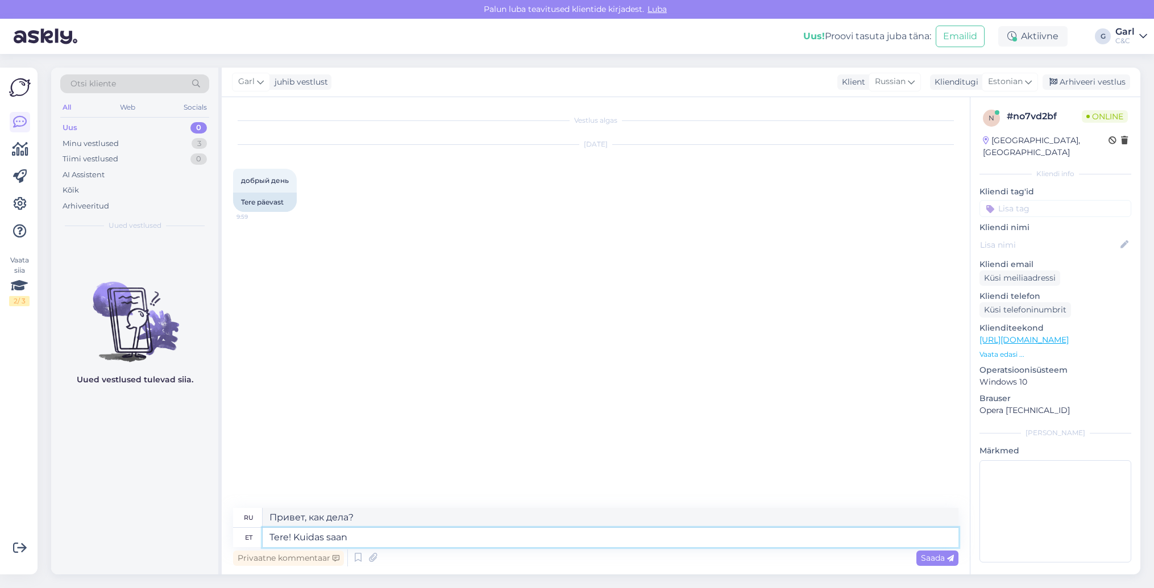
type textarea "Tere! Kuidas saan T"
type textarea "Здравствуйте! Как я могу"
type textarea "Tere! Kuidas saan Teile ab"
type textarea "Здравствуйте! Как с вами связаться?"
type textarea "Tere! Kuidas saan Teile abiks oll"
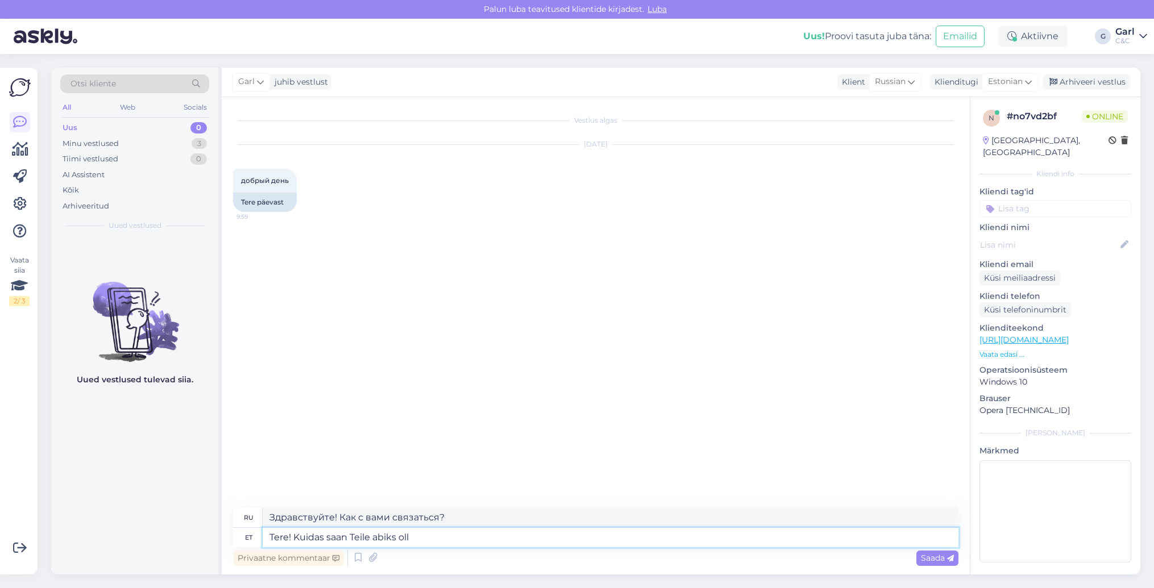
type textarea "Здравствуйте! Чем я могу вам помочь?"
type textarea "Tere! Kuidas saan Teile abiks olla?"
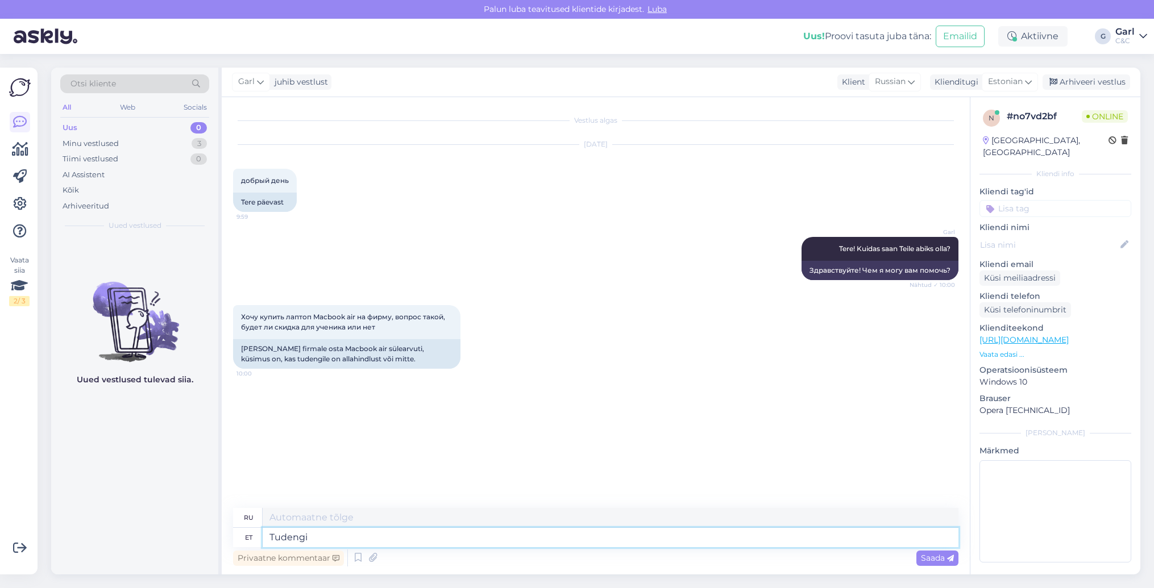
type textarea "Tudengi a"
type textarea "Студент"
type textarea "Tudengi allahindlust on v"
type textarea "Скидка для студентов"
type textarea "Tudengi allahindlust on või"
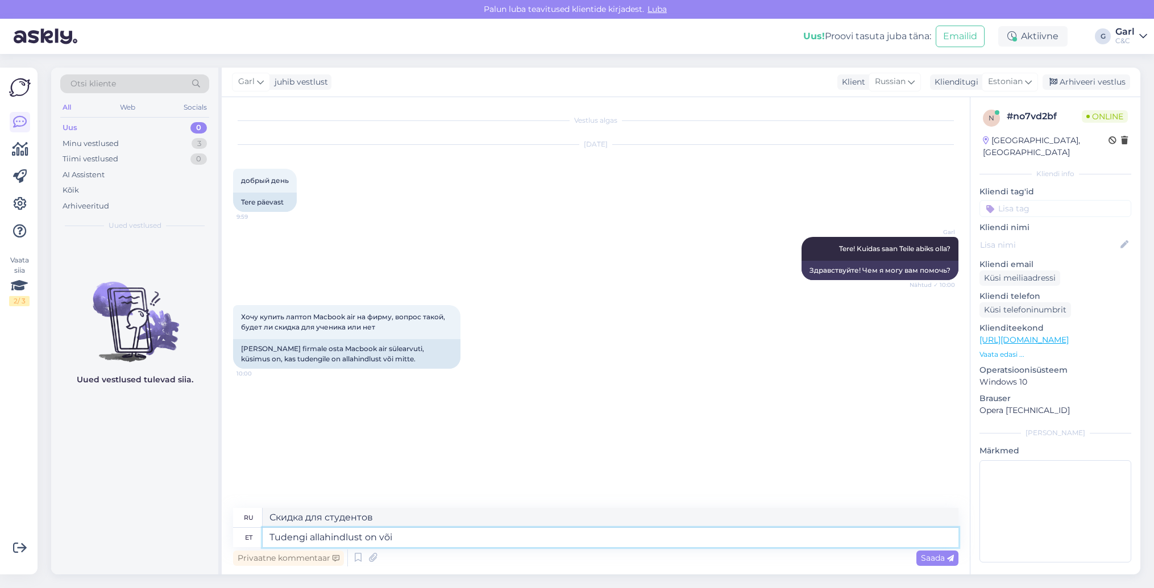
type textarea "Для студентов предусмотрена скидка."
type textarea "Tudengi allahindlust on võimalik rak"
type textarea "Возможна студенческая скидка."
type textarea "Tudengi allahindlust on võimalik rakendada ka"
type textarea "Студенческая скидка доступна."
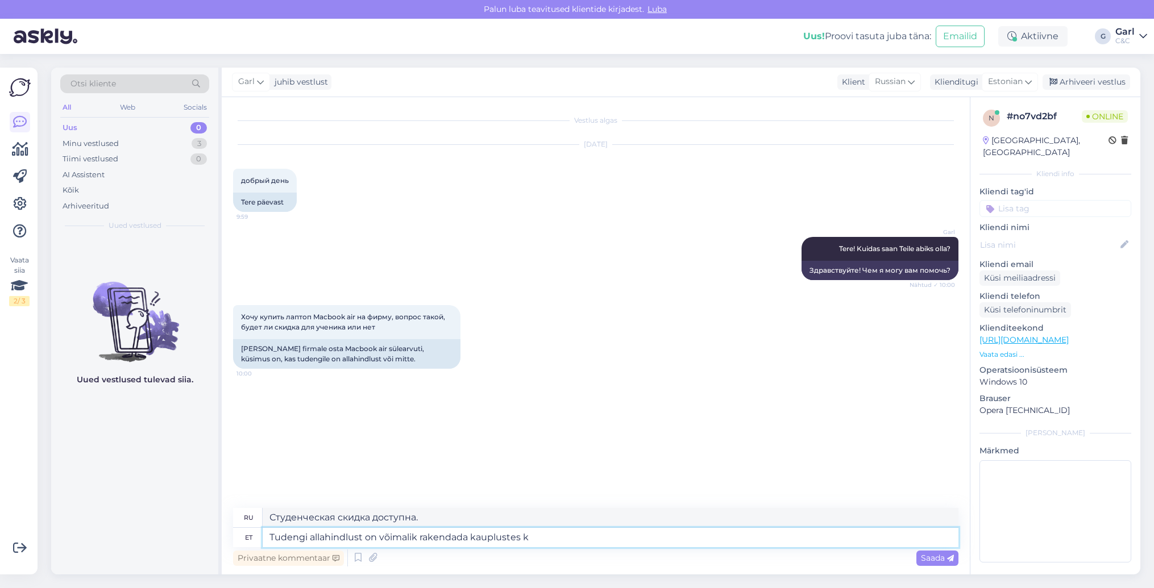
type textarea "Tudengi allahindlust on võimalik rakendada kauplustes ko"
type textarea "Студенческая скидка может быть применена в магазинах."
type textarea "Tudengi allahindlust on võimalik rakendada kauplustes kohapeal."
type textarea "Студенческие скидки предоставляются в магазинах на территории отеля."
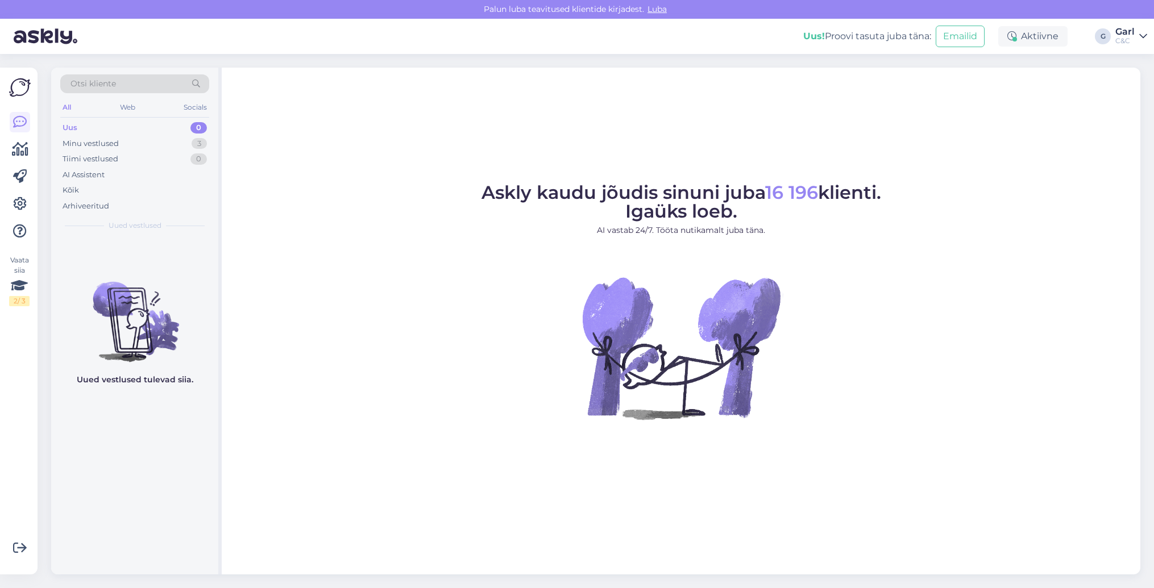
click at [182, 130] on div "Uus 0" at bounding box center [134, 128] width 149 height 16
click at [182, 137] on div "Minu vestlused 3" at bounding box center [134, 144] width 149 height 16
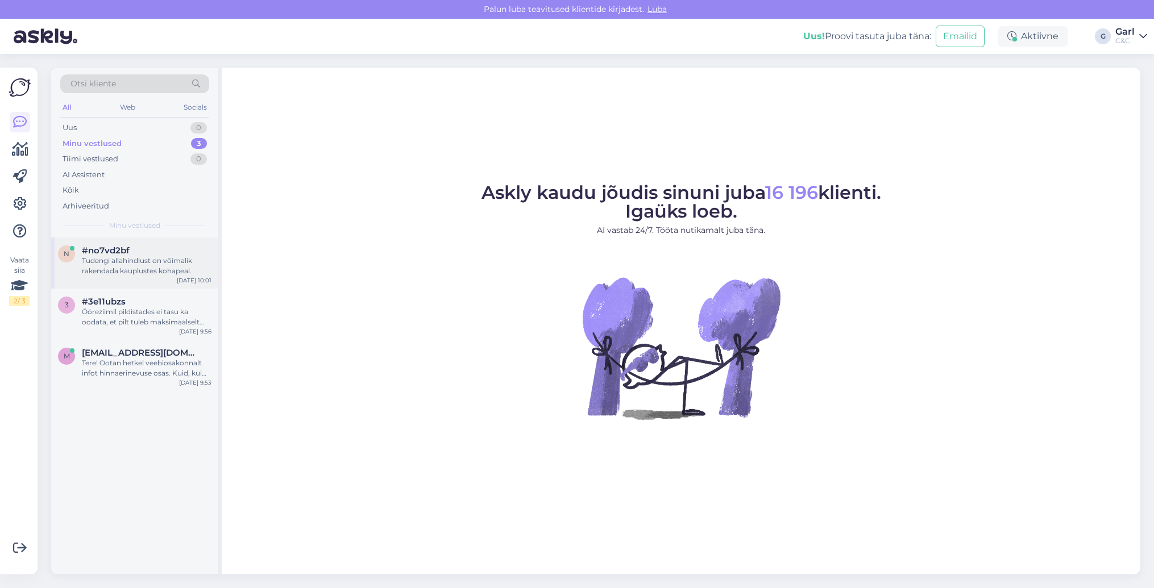
click at [163, 246] on div "#no7vd2bf" at bounding box center [147, 251] width 130 height 10
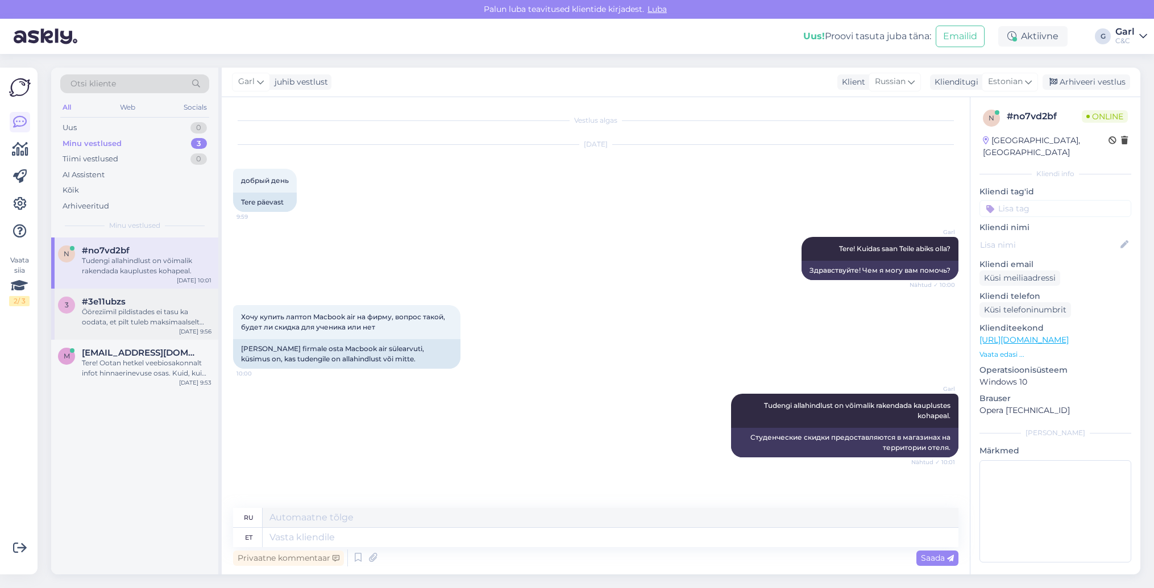
click at [158, 302] on div "#3e11ubzs" at bounding box center [147, 302] width 130 height 10
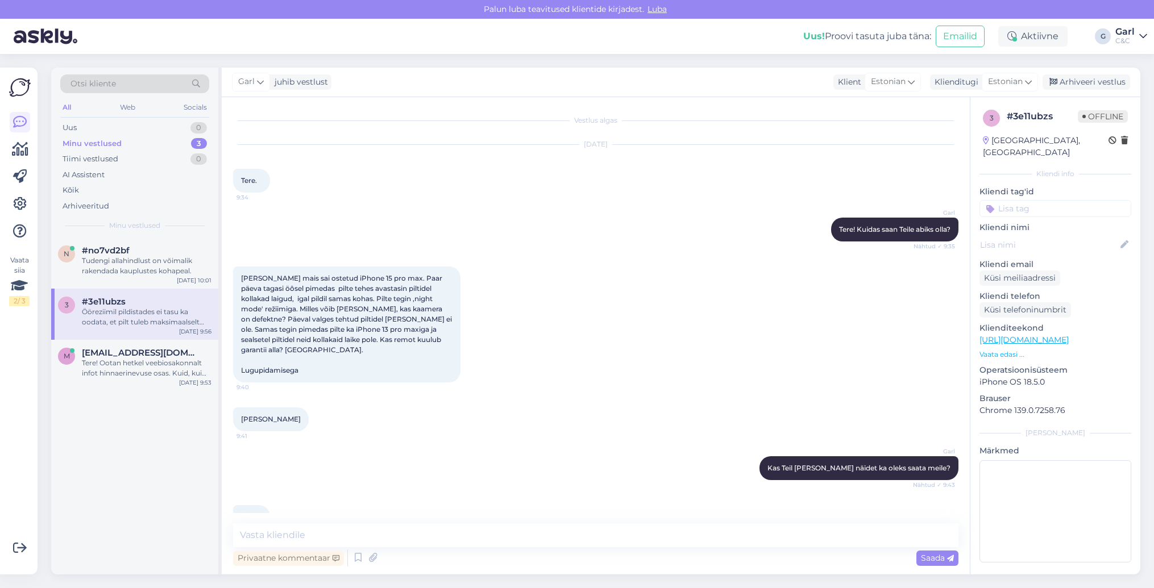
scroll to position [440, 0]
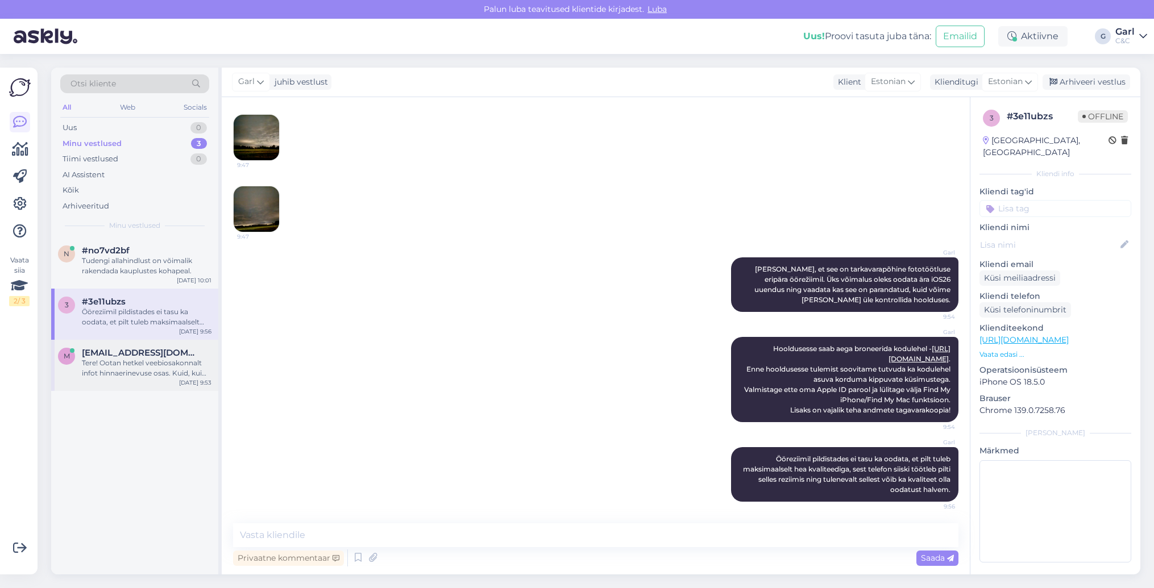
click at [161, 365] on div "Tere! Ootan hetkel veebiosakonnalt infot hinnaerinevuse osas. Kuid, kui rääkida…" at bounding box center [147, 368] width 130 height 20
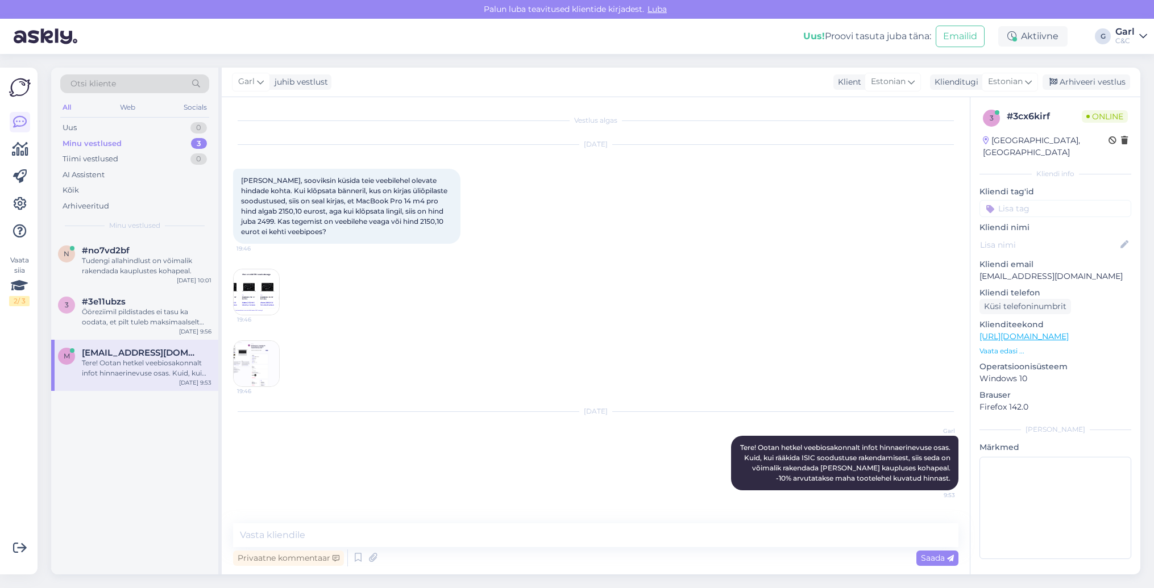
scroll to position [0, 0]
click at [160, 321] on div "Ööreziimil pildistades ei tasu ka oodata, et pilt tuleb maksimaalselt hea kvali…" at bounding box center [147, 317] width 130 height 20
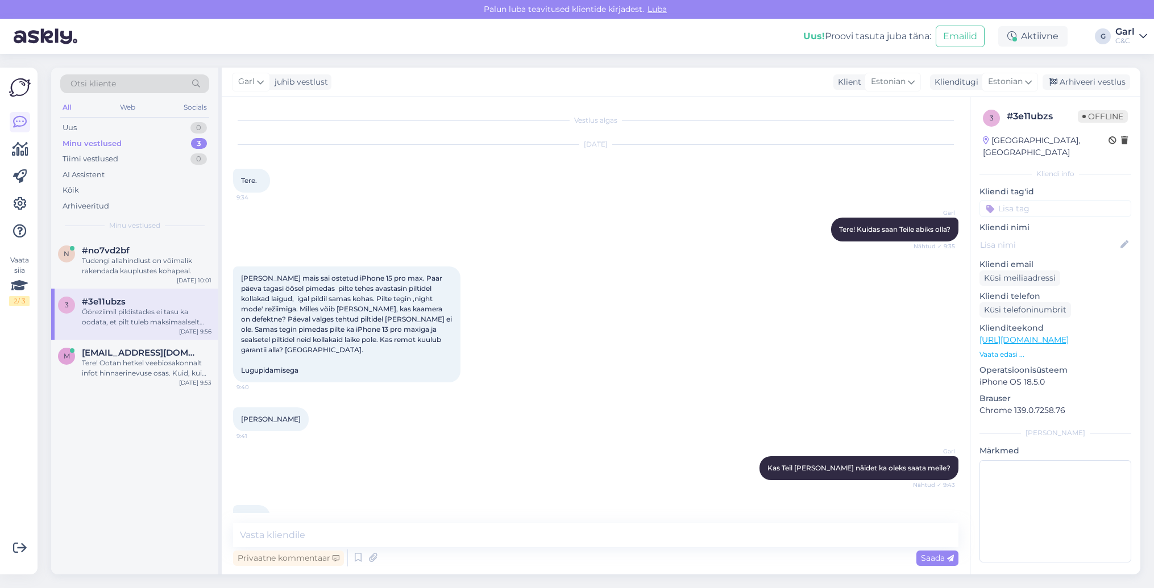
scroll to position [440, 0]
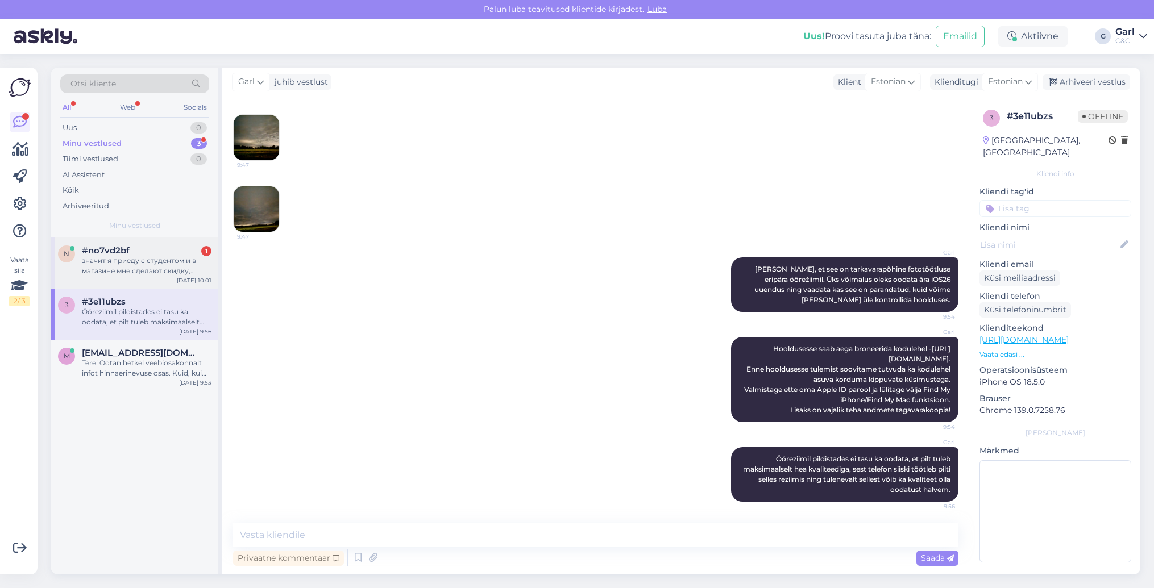
click at [168, 272] on div "значит я приеду с студентом и в магазине мне сделают скидку, правильно?" at bounding box center [147, 266] width 130 height 20
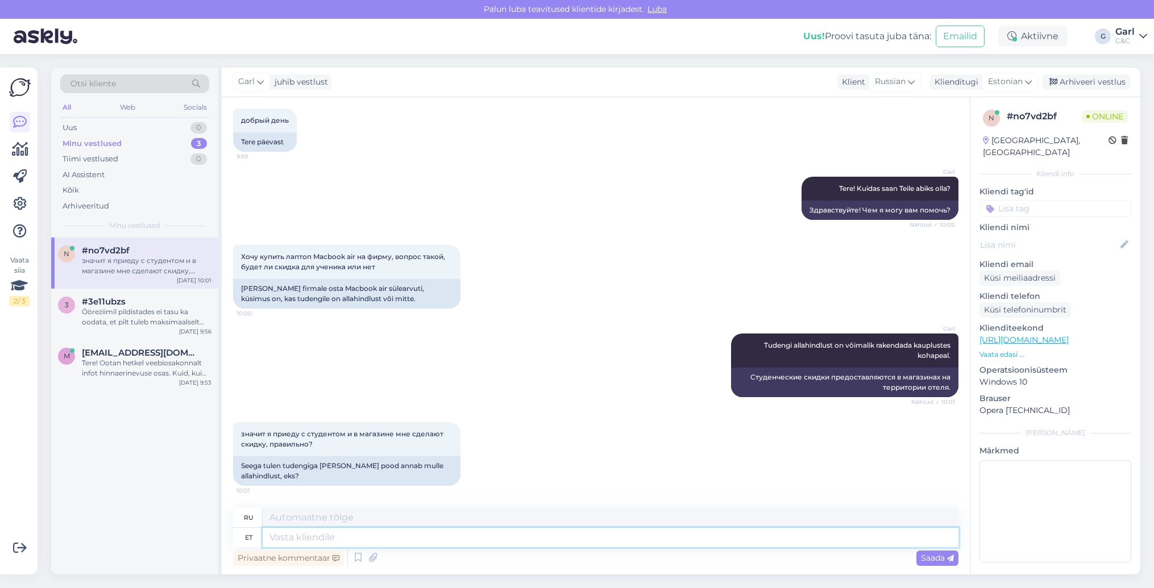
click at [410, 541] on textarea at bounding box center [611, 537] width 696 height 19
type textarea "Jah."
type textarea "Да."
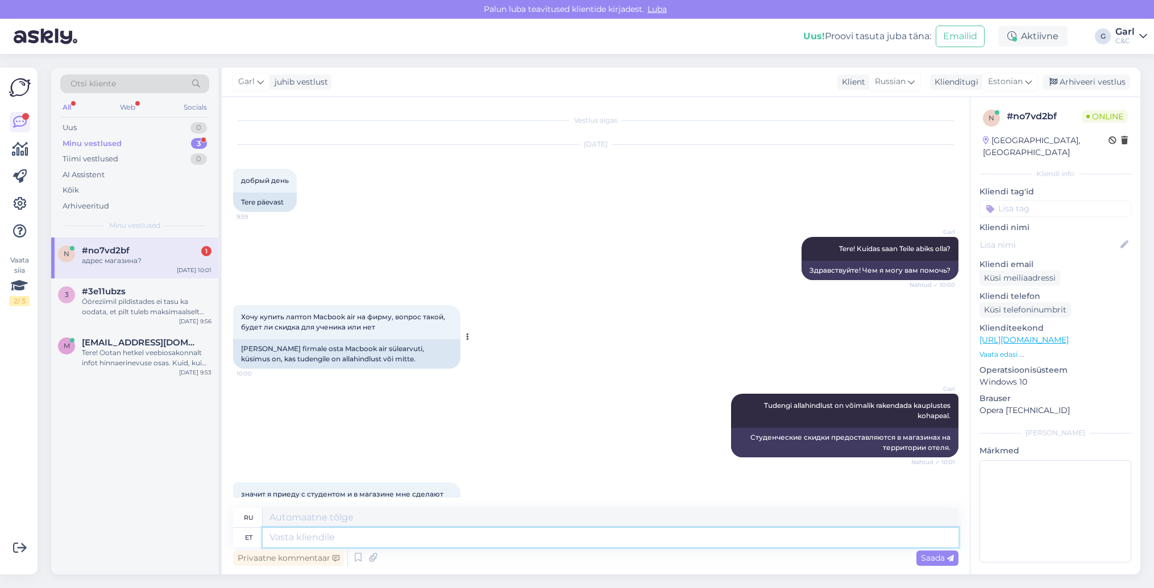
scroll to position [197, 0]
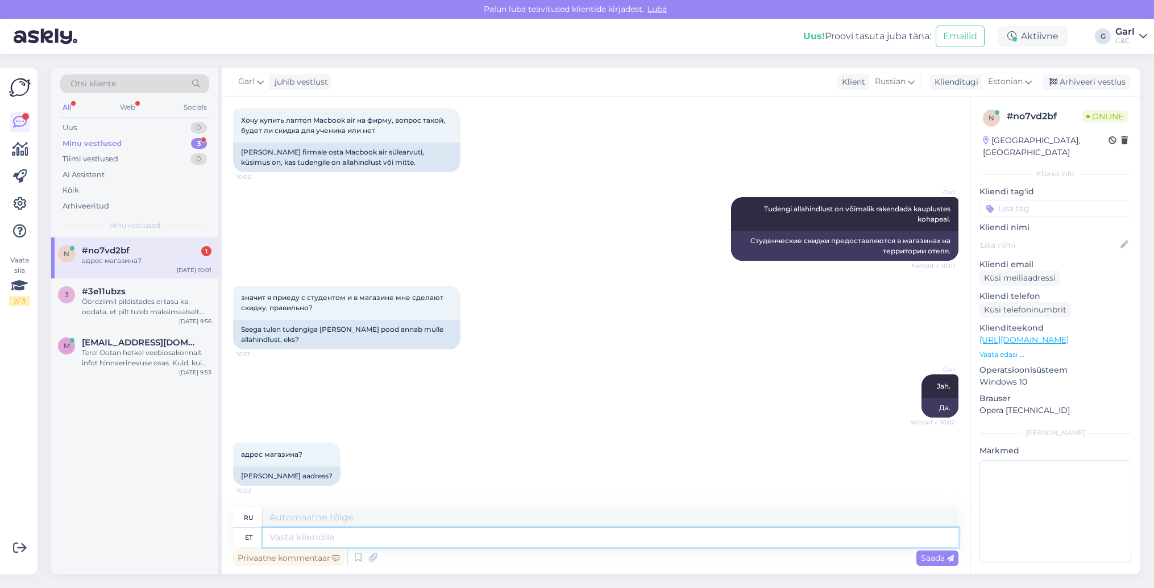
paste textarea "https://cec.ee/kauplused"
type textarea "https://cec.ee/kauplused"
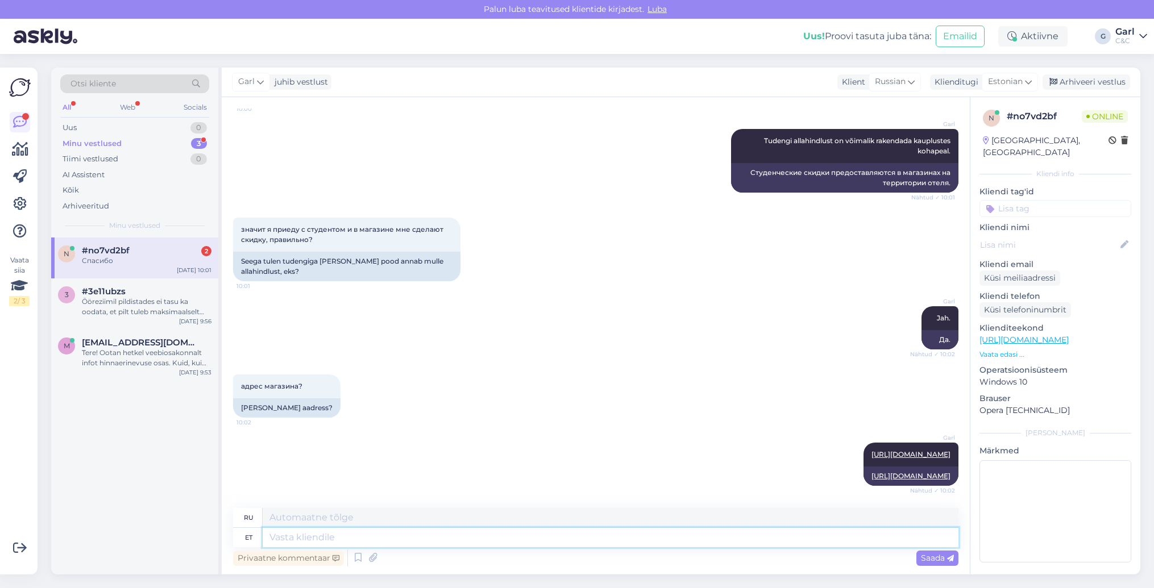
scroll to position [333, 0]
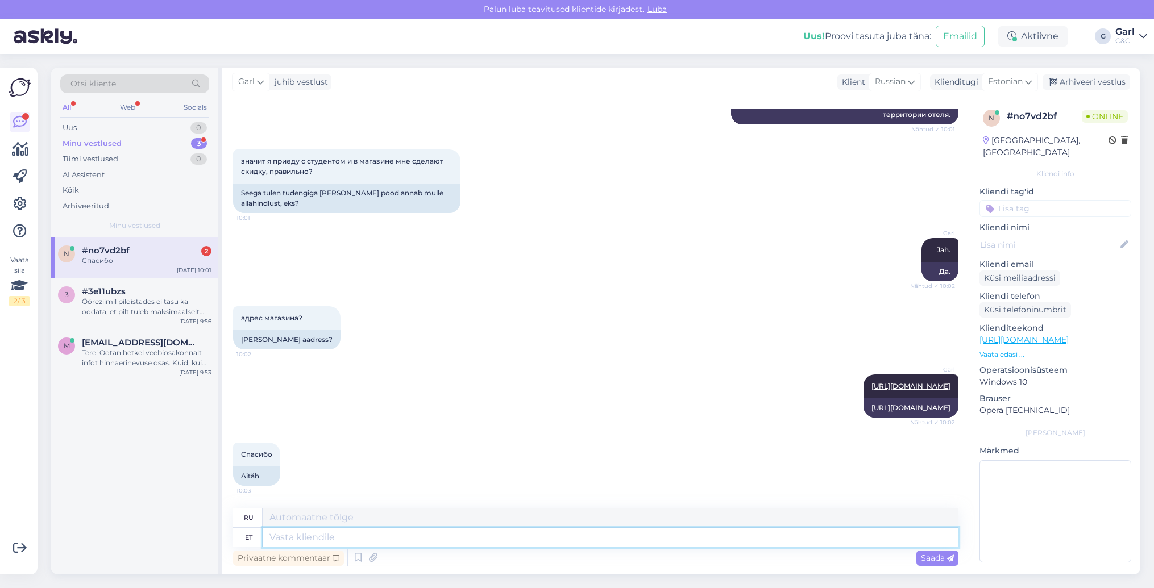
click at [368, 537] on textarea at bounding box center [611, 537] width 696 height 19
type textarea "Palun!"
type textarea "Пожалуйста!"
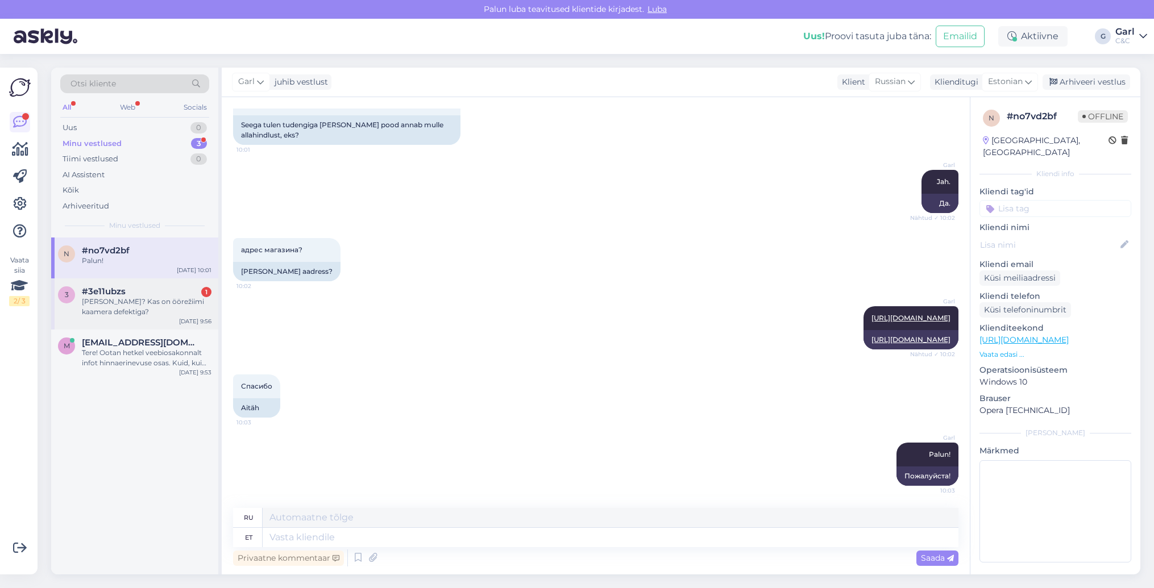
click at [164, 298] on div "Mida arvate? Kas on öörežiimi kaamera defektiga?" at bounding box center [147, 307] width 130 height 20
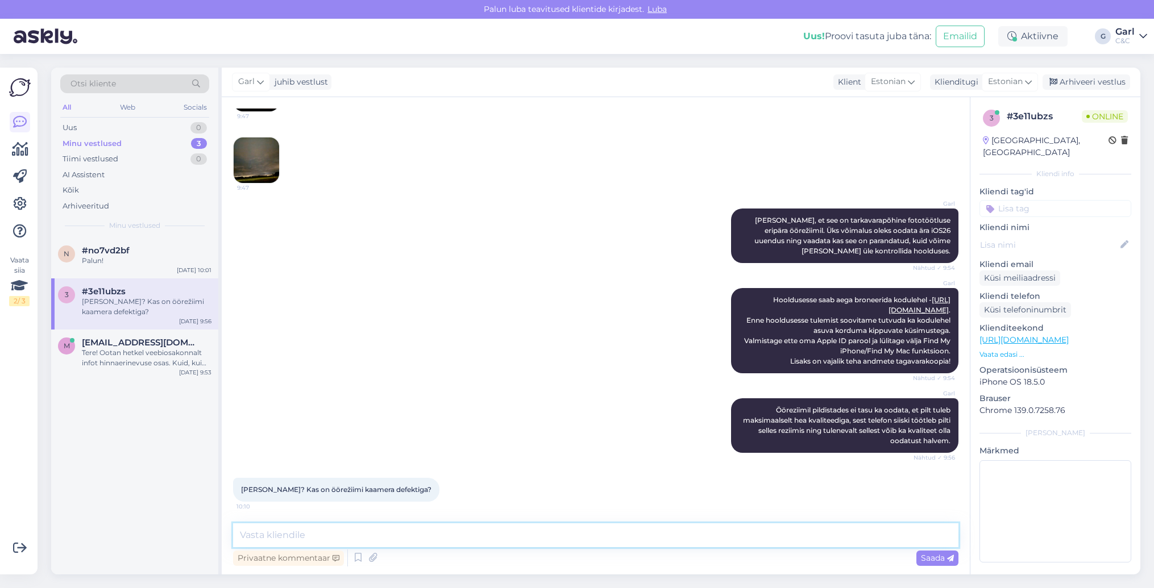
click at [406, 537] on textarea at bounding box center [595, 536] width 725 height 24
click at [560, 536] on textarea "Ei tohiks olla tegemist kaamera defektiga. Seda esineb ka teistel" at bounding box center [595, 536] width 725 height 24
type textarea "Ei tohiks olla tegemist kaamera defektiga. Seda esineb ka teistel telefonidel."
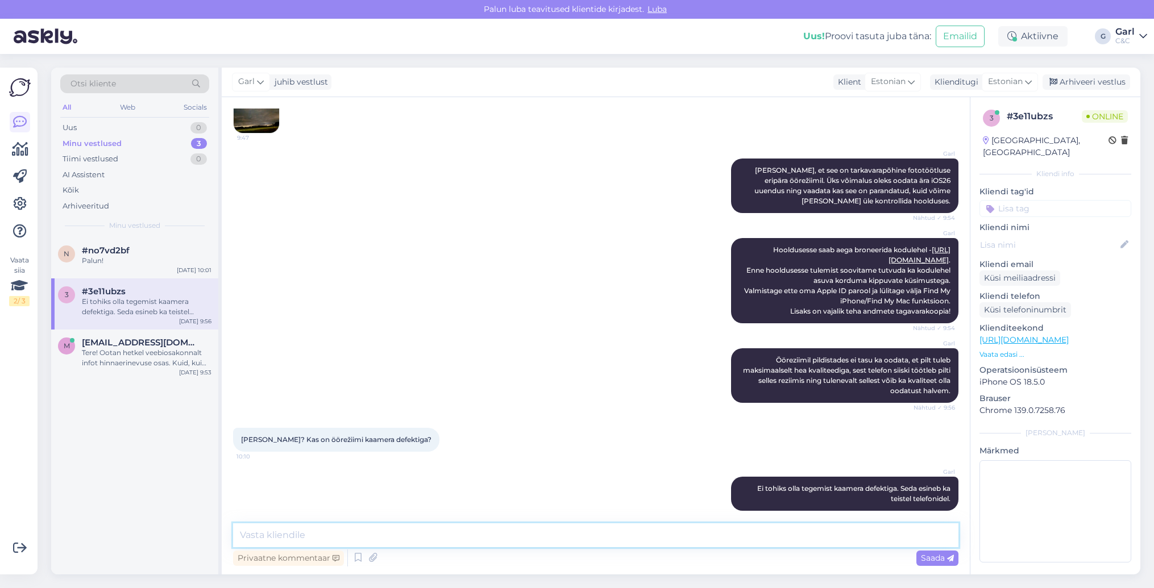
scroll to position [548, 0]
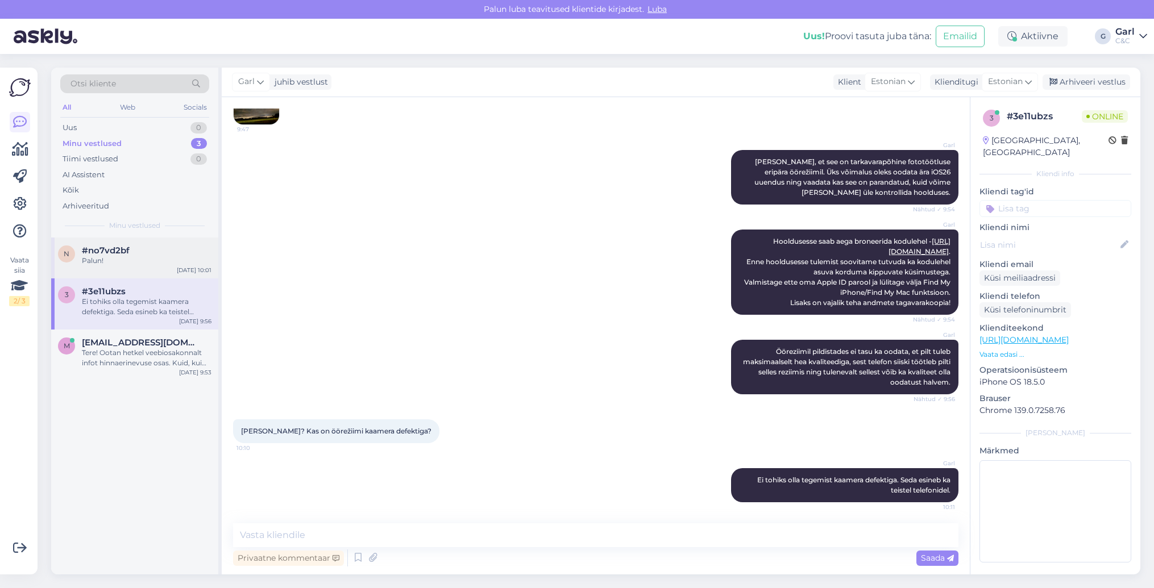
click at [144, 262] on div "Palun!" at bounding box center [147, 261] width 130 height 10
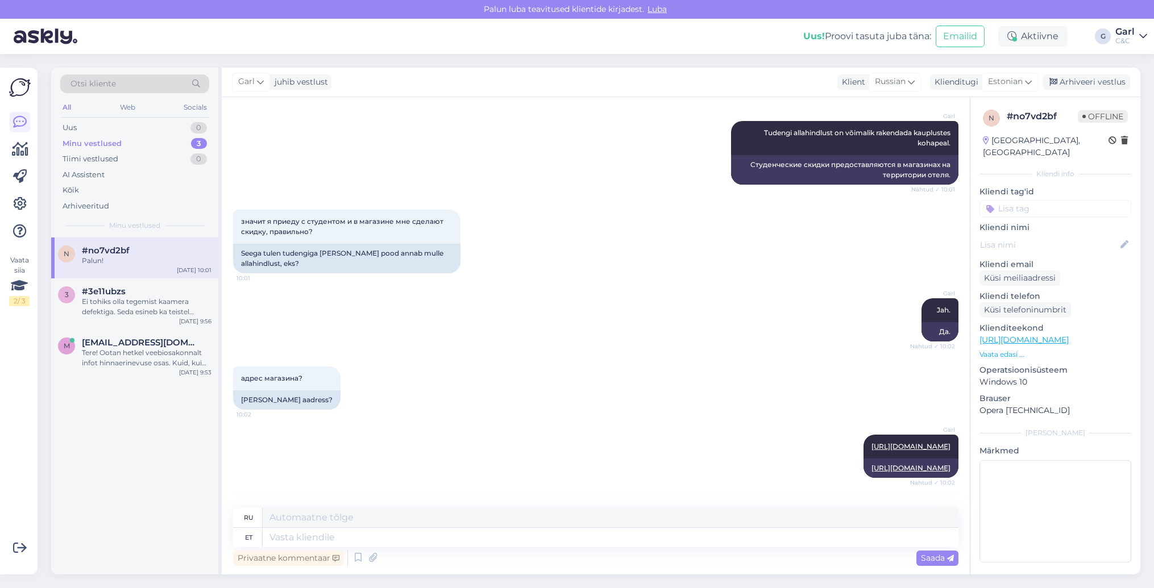
scroll to position [401, 0]
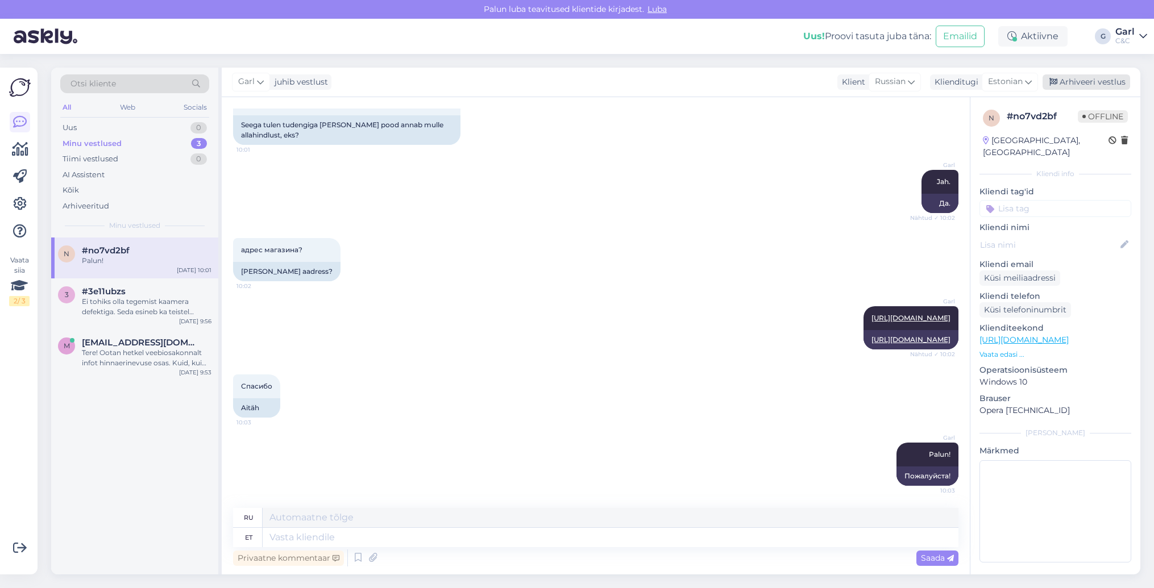
click at [1116, 78] on div "Arhiveeri vestlus" at bounding box center [1087, 81] width 88 height 15
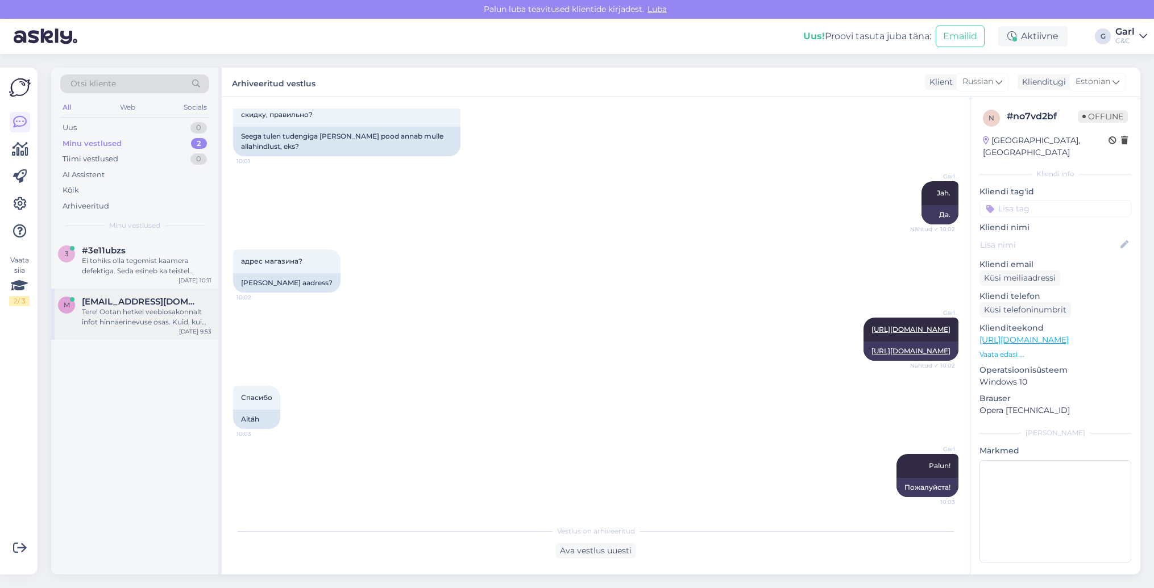
click at [201, 315] on div "Tere! Ootan hetkel veebiosakonnalt infot hinnaerinevuse osas. Kuid, kui rääkida…" at bounding box center [147, 317] width 130 height 20
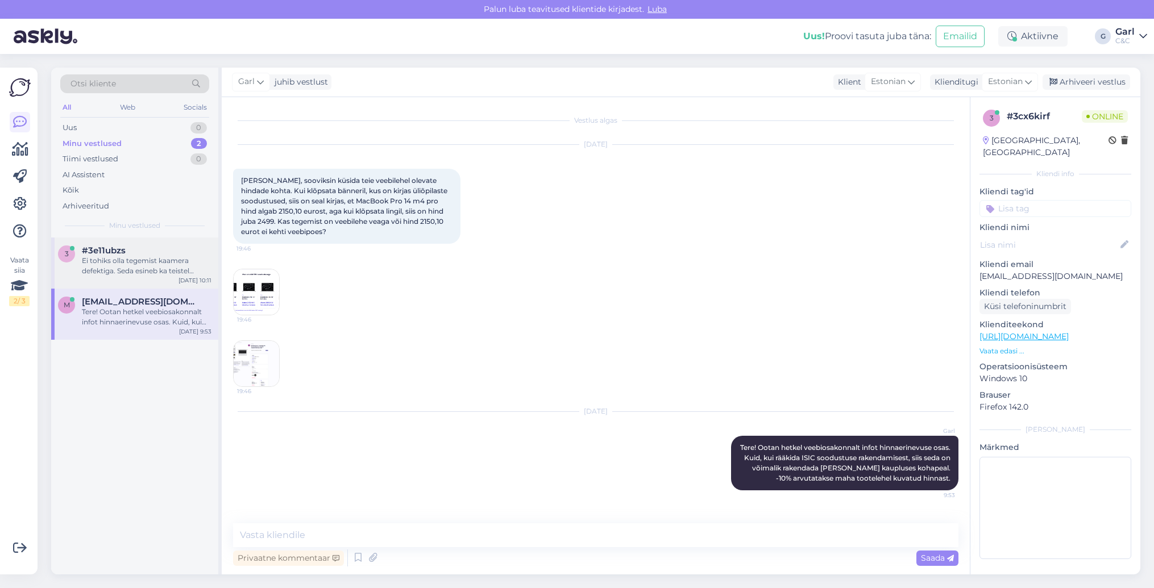
click at [82, 252] on span "#3e11ubzs" at bounding box center [104, 251] width 44 height 10
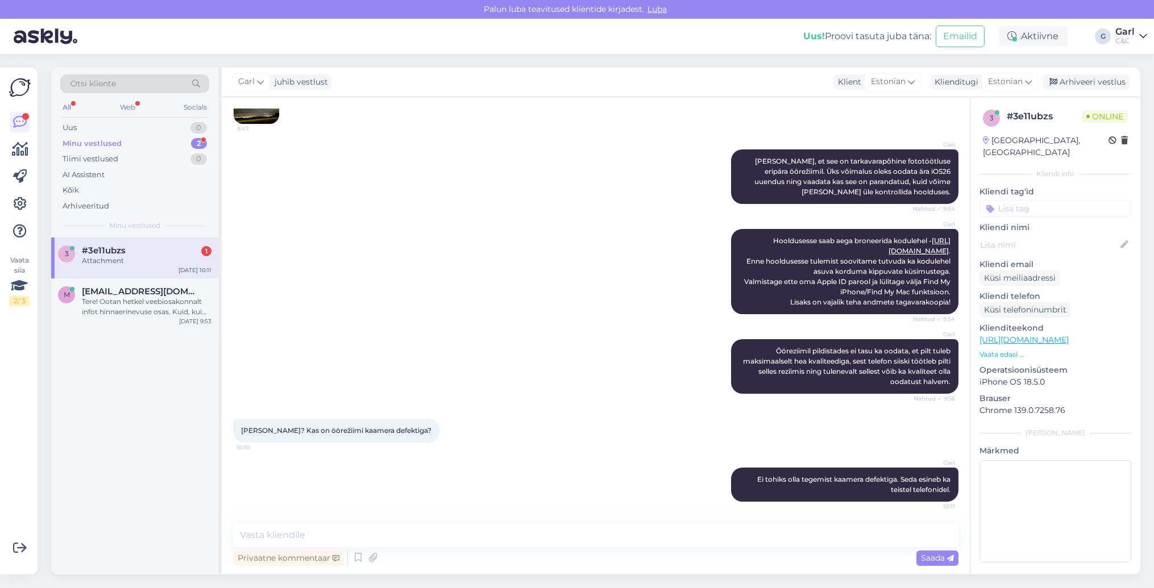
scroll to position [690, 0]
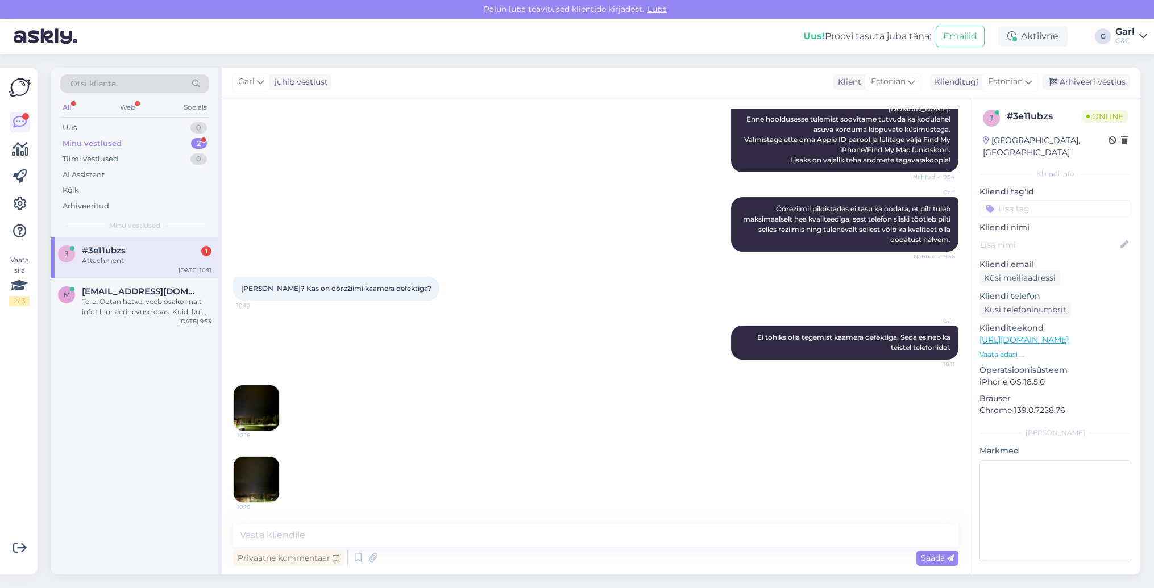
click at [248, 398] on img at bounding box center [256, 407] width 45 height 45
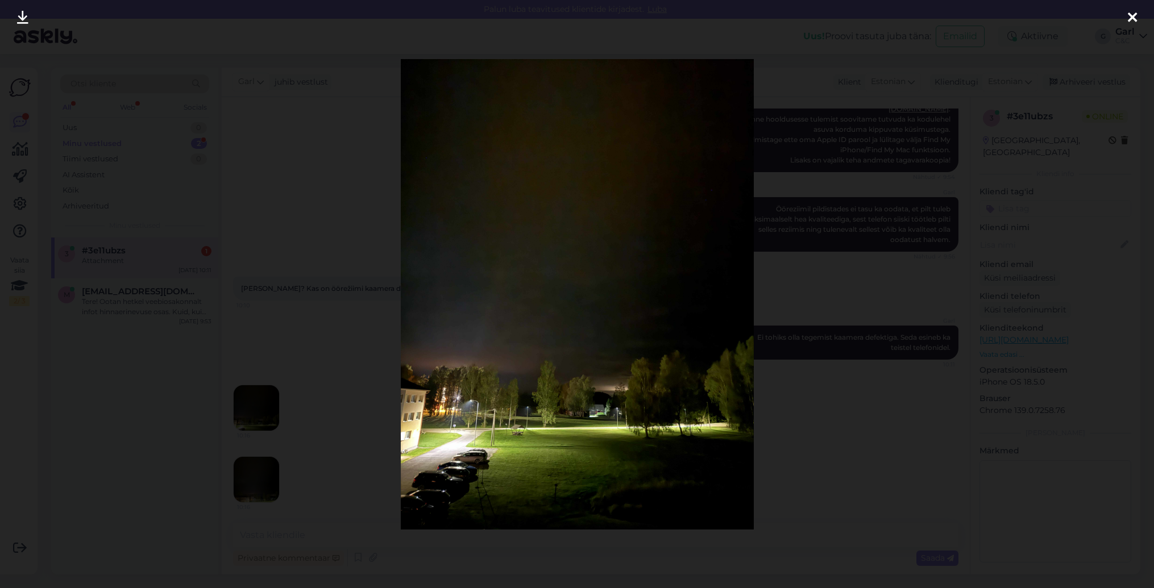
click at [264, 443] on div at bounding box center [577, 294] width 1154 height 588
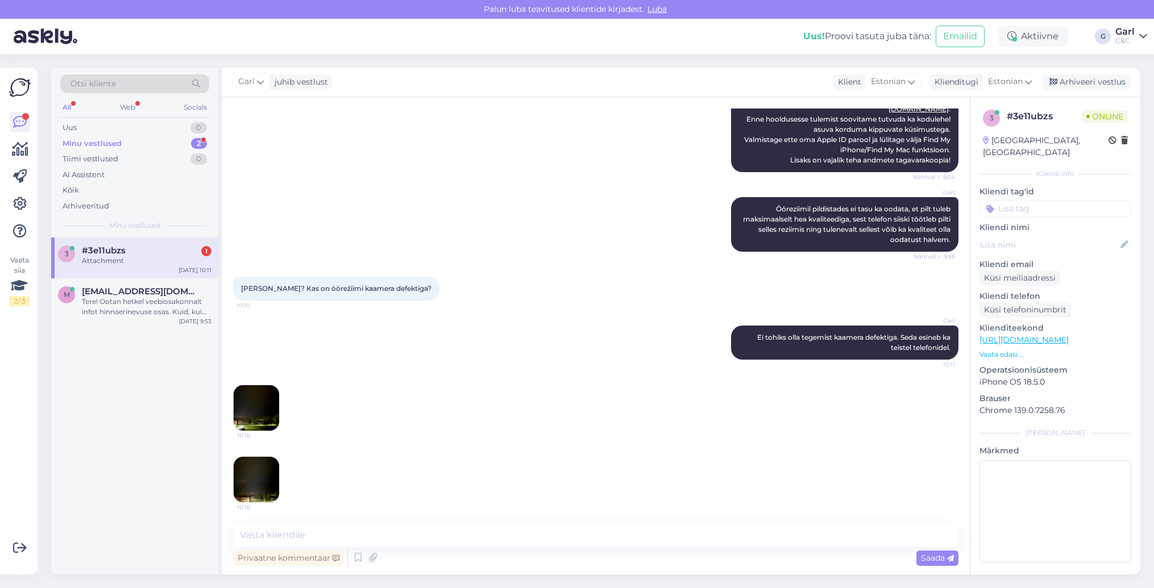
click at [263, 479] on img at bounding box center [256, 479] width 45 height 45
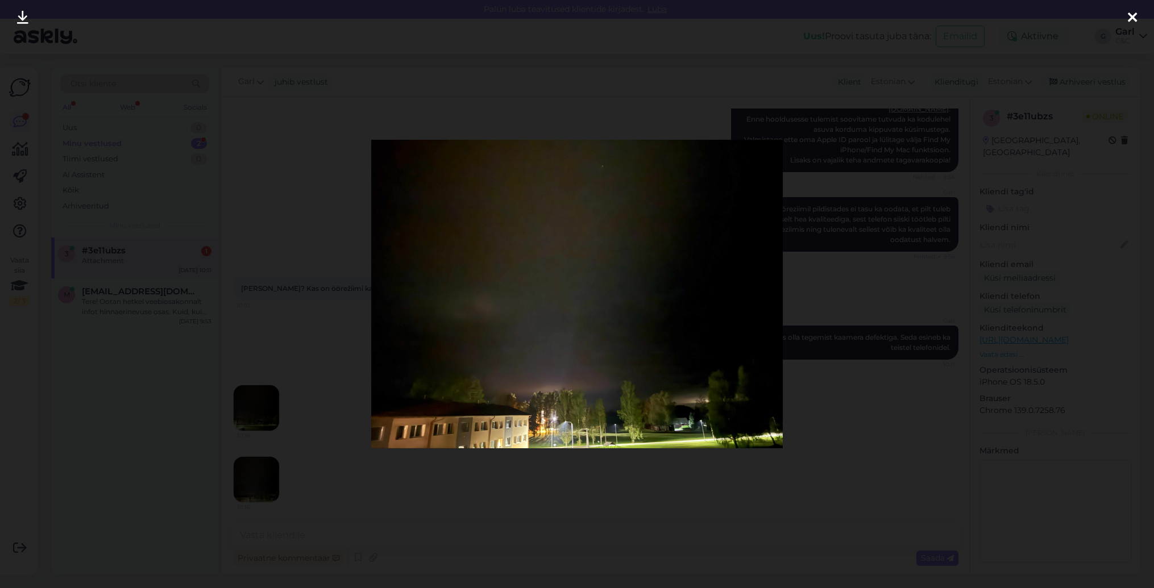
click at [272, 345] on div at bounding box center [577, 294] width 1154 height 588
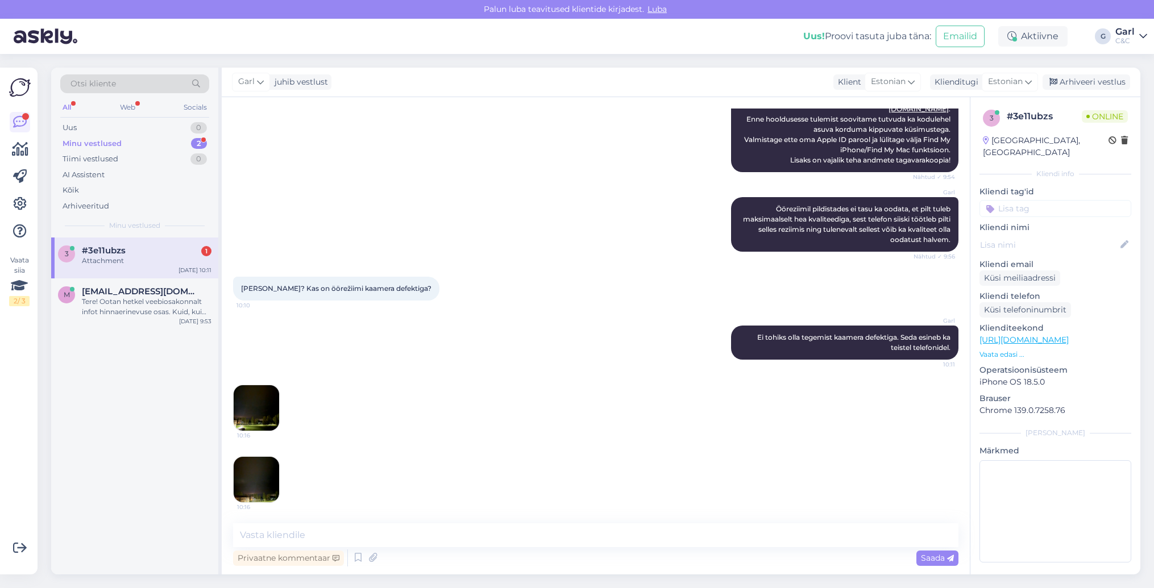
click at [262, 399] on img at bounding box center [256, 407] width 45 height 45
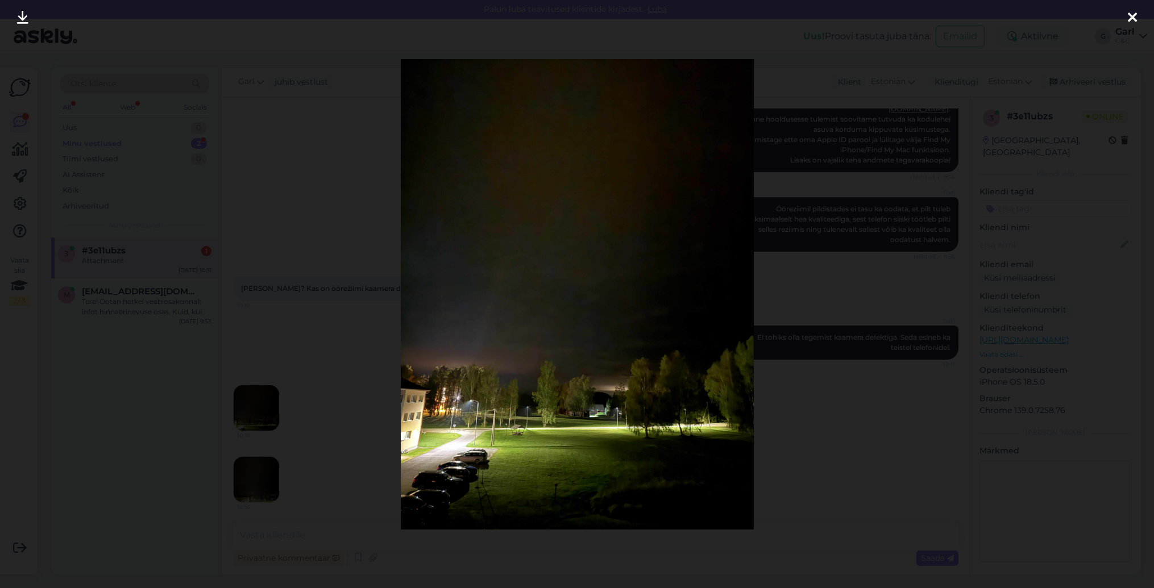
click at [323, 423] on div at bounding box center [577, 294] width 1154 height 588
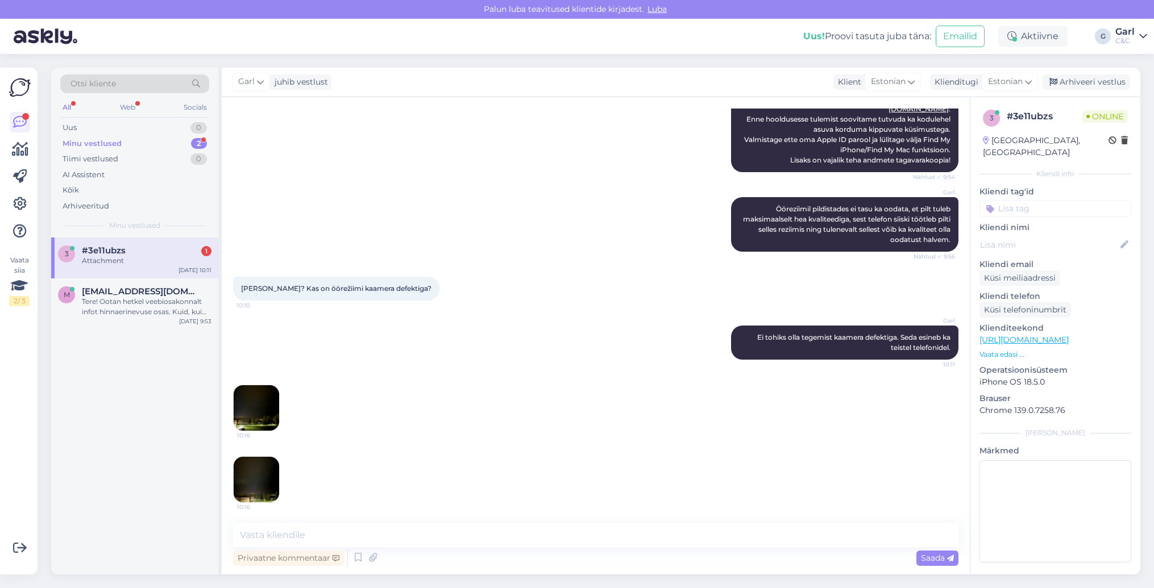
click at [247, 485] on img at bounding box center [256, 479] width 45 height 45
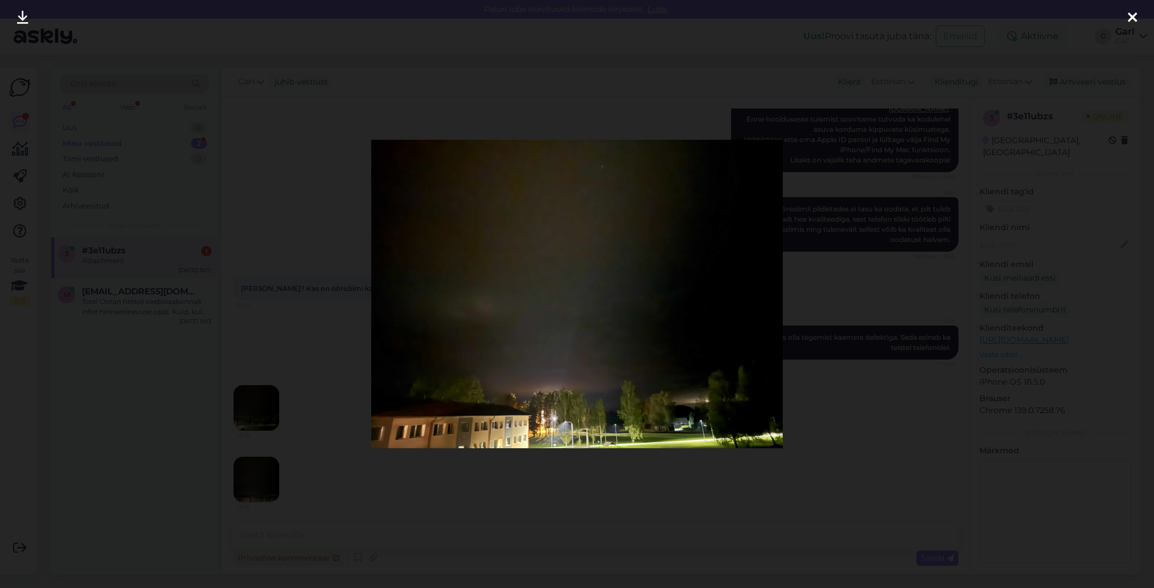
click at [331, 479] on div at bounding box center [577, 294] width 1154 height 588
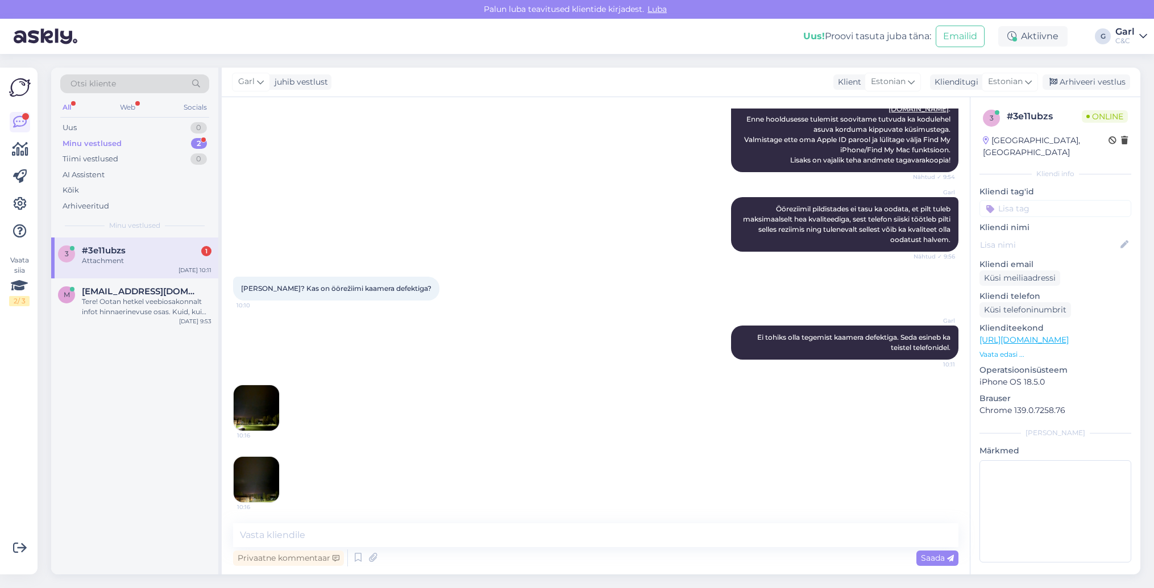
click at [243, 414] on img at bounding box center [256, 407] width 45 height 45
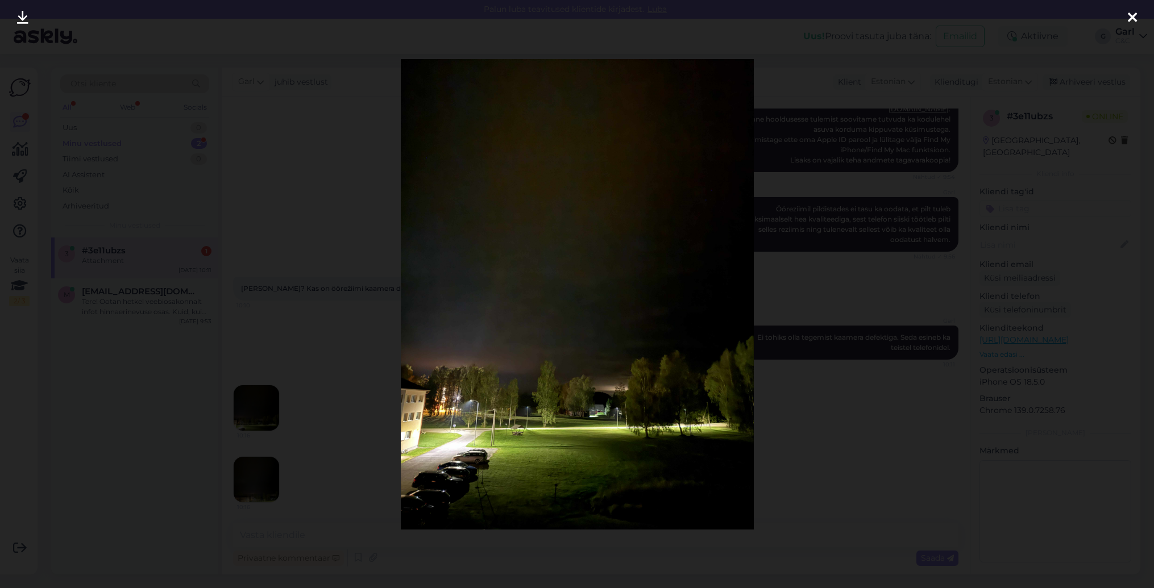
click at [344, 479] on div at bounding box center [577, 294] width 1154 height 588
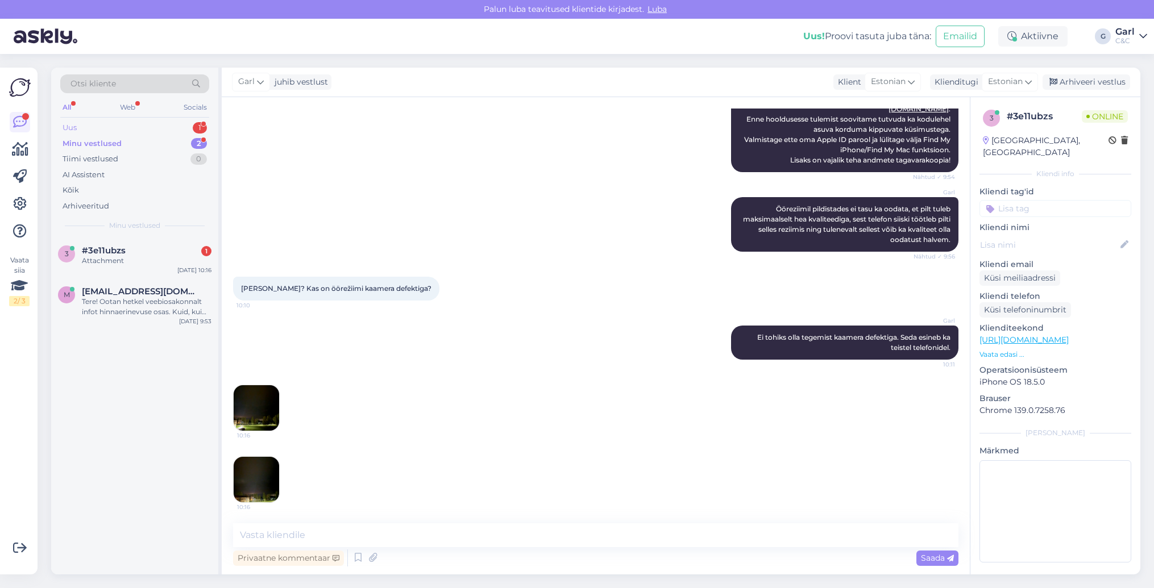
click at [179, 130] on div "Uus 1" at bounding box center [134, 128] width 149 height 16
click at [153, 246] on div "#7pjqttgn 1" at bounding box center [147, 251] width 130 height 10
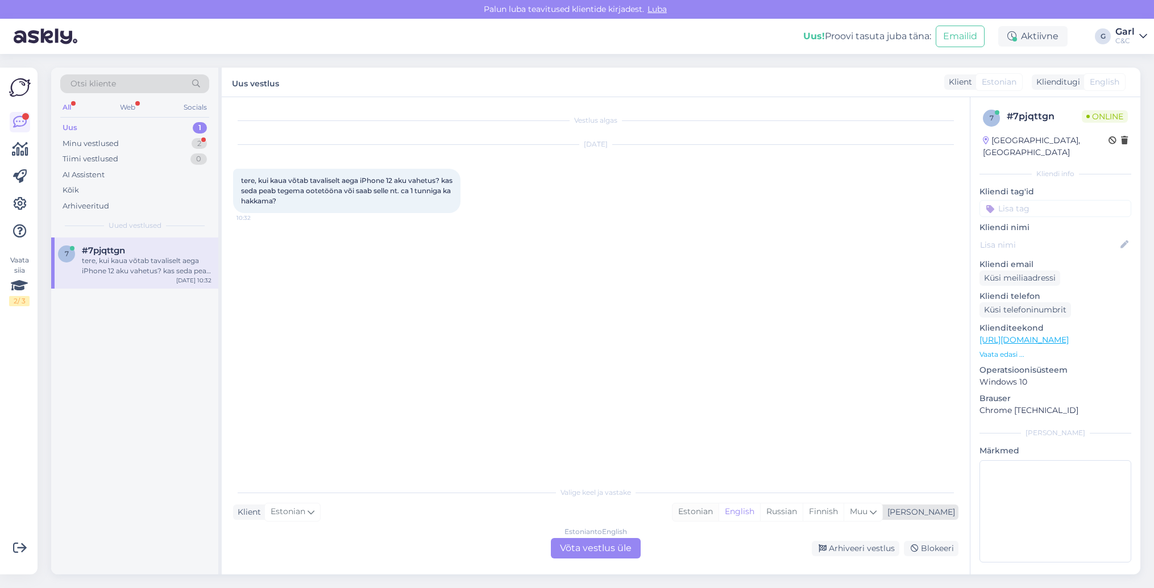
click at [719, 508] on div "Estonian" at bounding box center [696, 512] width 46 height 17
click at [590, 545] on div "Estonian to Estonian Võta vestlus üle" at bounding box center [596, 548] width 90 height 20
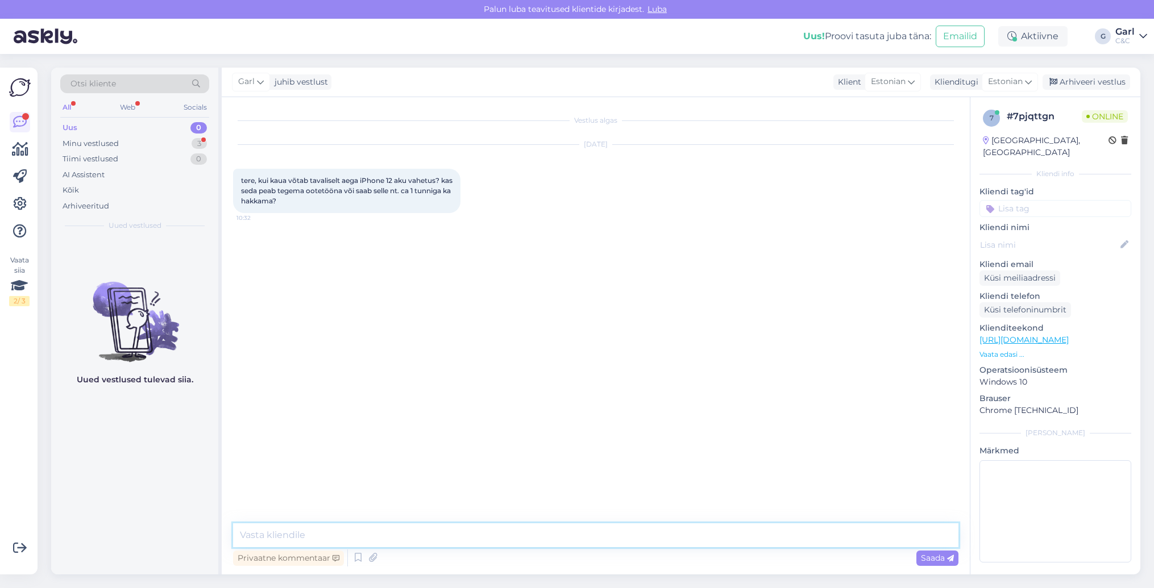
click at [528, 544] on textarea at bounding box center [595, 536] width 725 height 24
click at [358, 554] on icon at bounding box center [358, 558] width 14 height 17
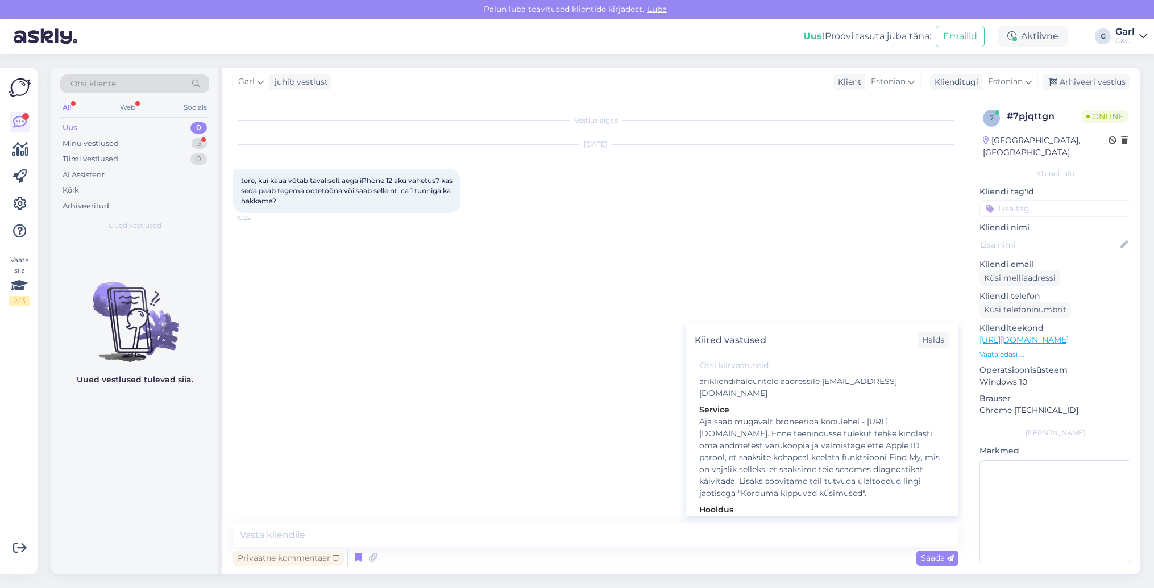
scroll to position [1783, 0]
click at [736, 515] on div "Hooldusesse saab aega broneerida kodulehel - [URL][DOMAIN_NAME]. Enne hoolduses…" at bounding box center [822, 551] width 246 height 72
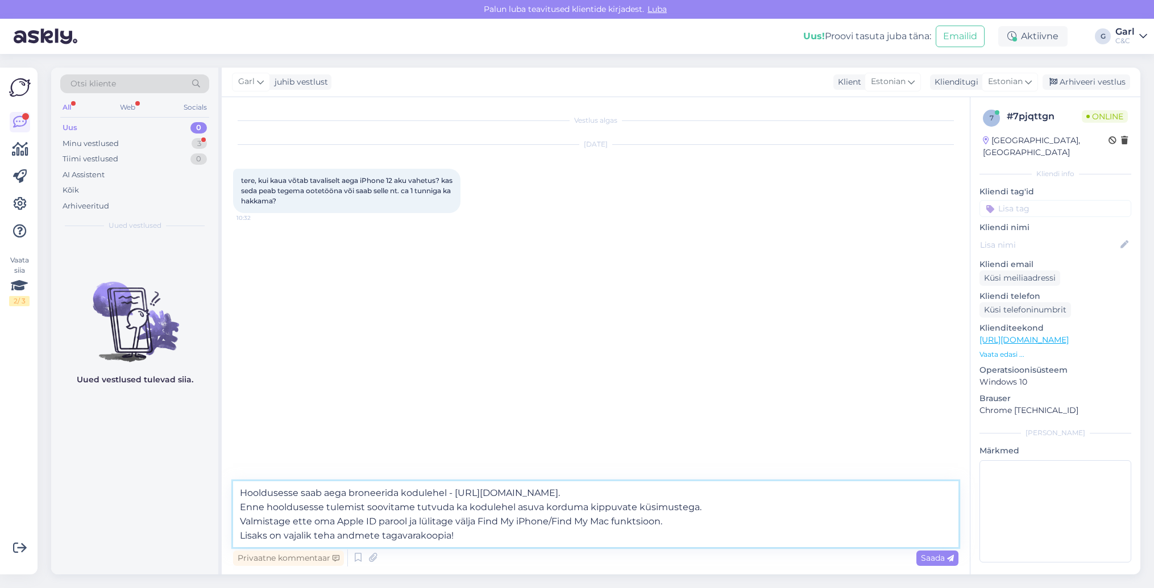
click at [238, 491] on textarea "Hooldusesse saab aega broneerida kodulehel - [URL][DOMAIN_NAME]. Enne hoolduses…" at bounding box center [595, 515] width 725 height 66
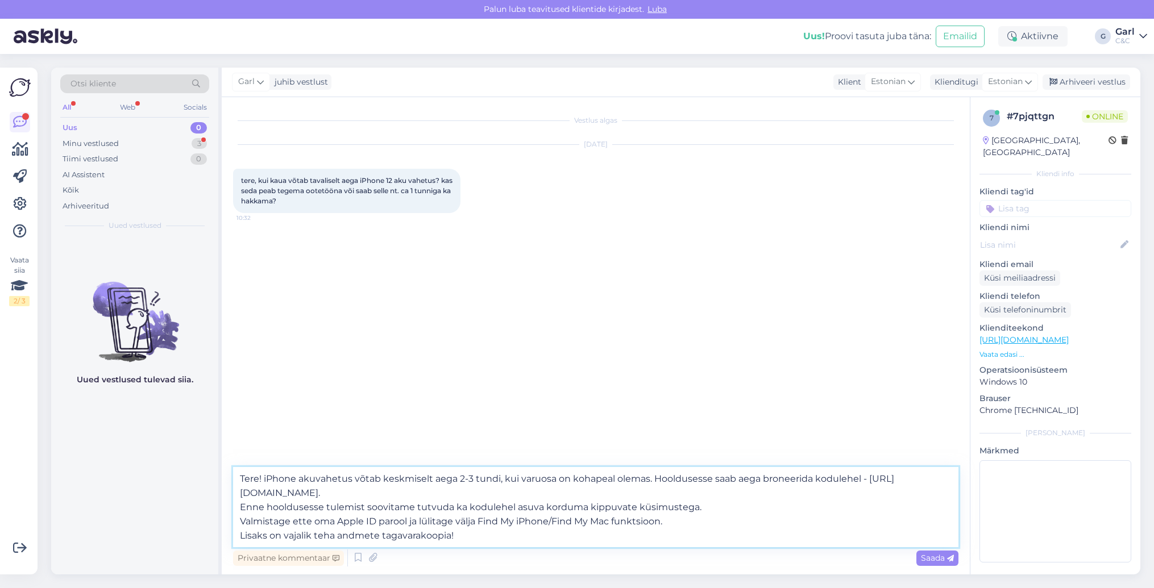
type textarea "Tere! iPhone akuvahetus võtab keskmiselt aega 2-3 tundi, kui varuosa on kohapea…"
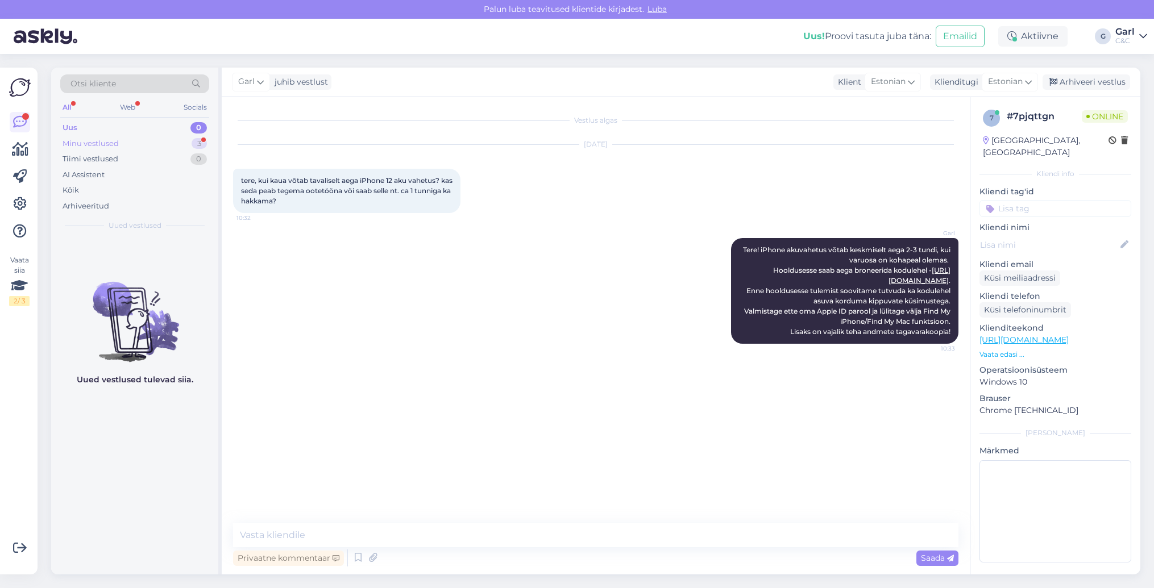
click at [179, 142] on div "Minu vestlused 3" at bounding box center [134, 144] width 149 height 16
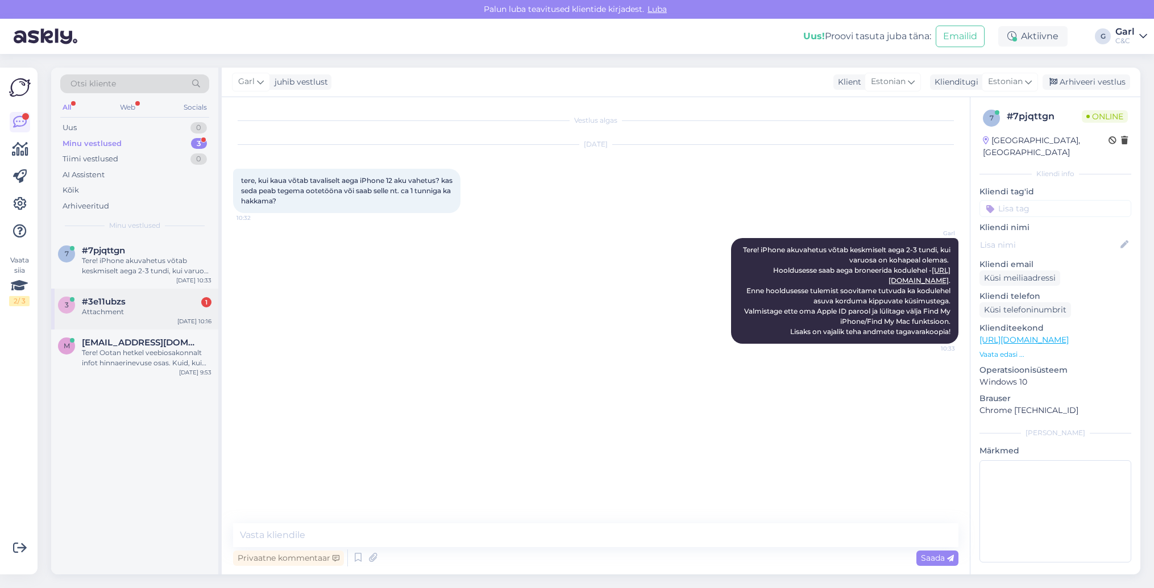
click at [151, 299] on div "#3e11ubzs 1" at bounding box center [147, 302] width 130 height 10
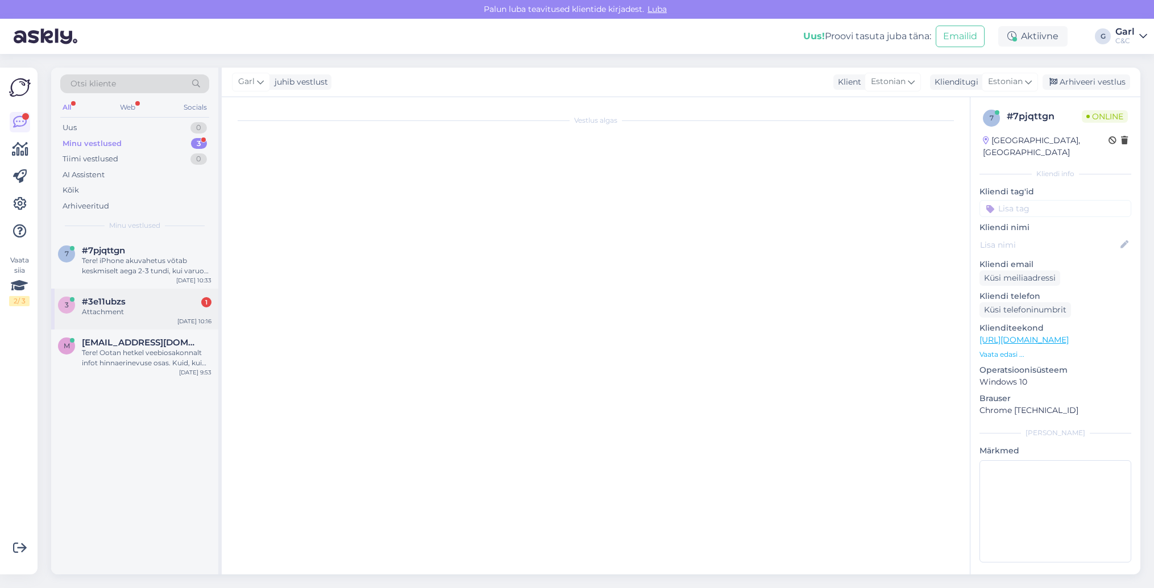
scroll to position [690, 0]
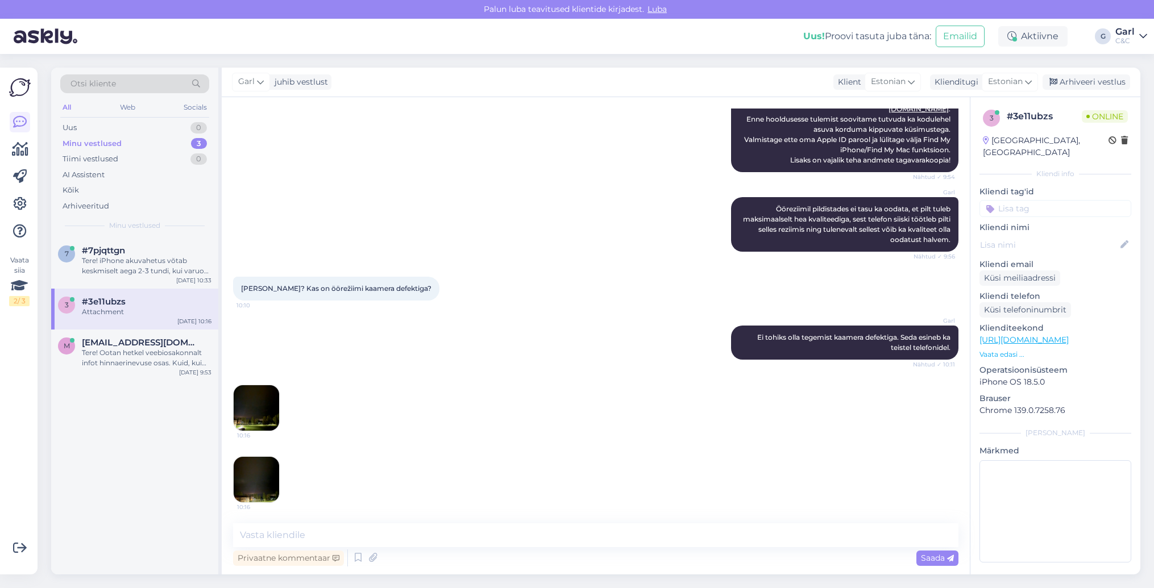
click at [244, 407] on img at bounding box center [256, 407] width 45 height 45
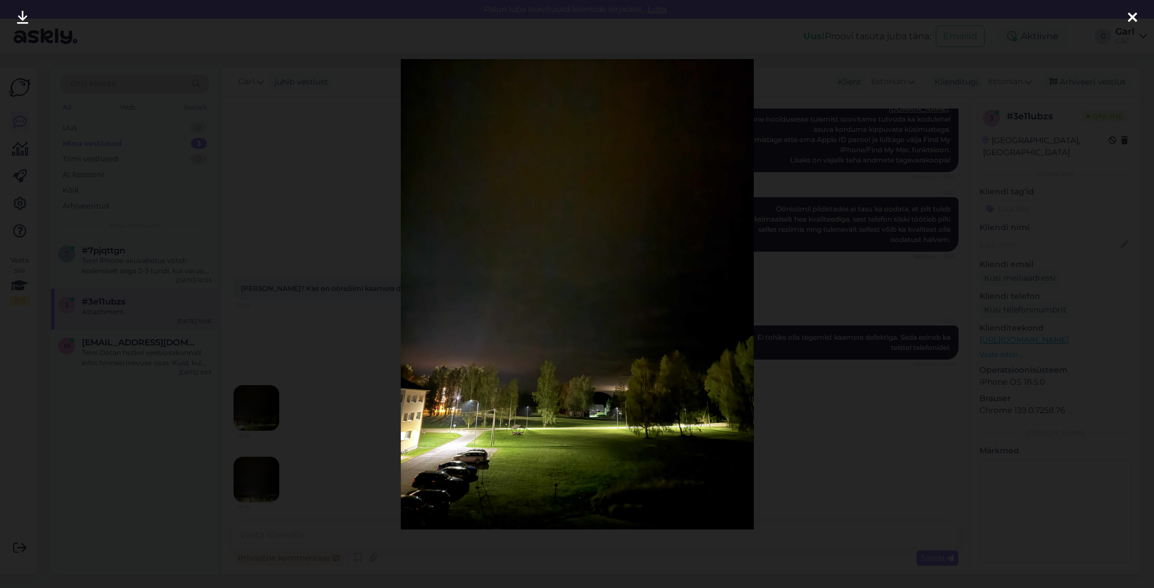
click at [271, 438] on div at bounding box center [577, 294] width 1154 height 588
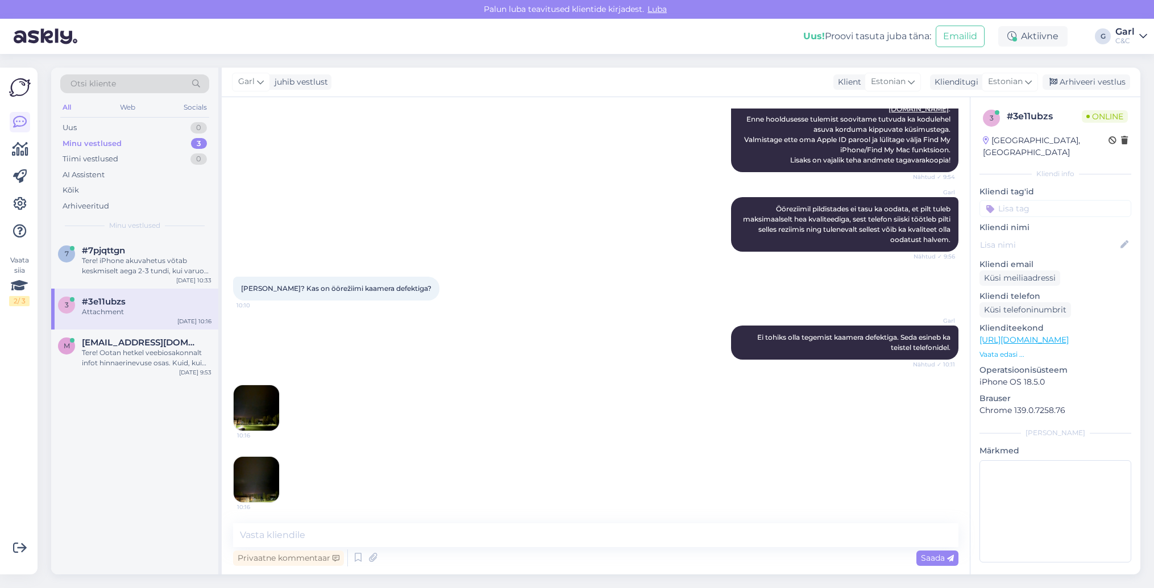
click at [255, 470] on img at bounding box center [256, 479] width 45 height 45
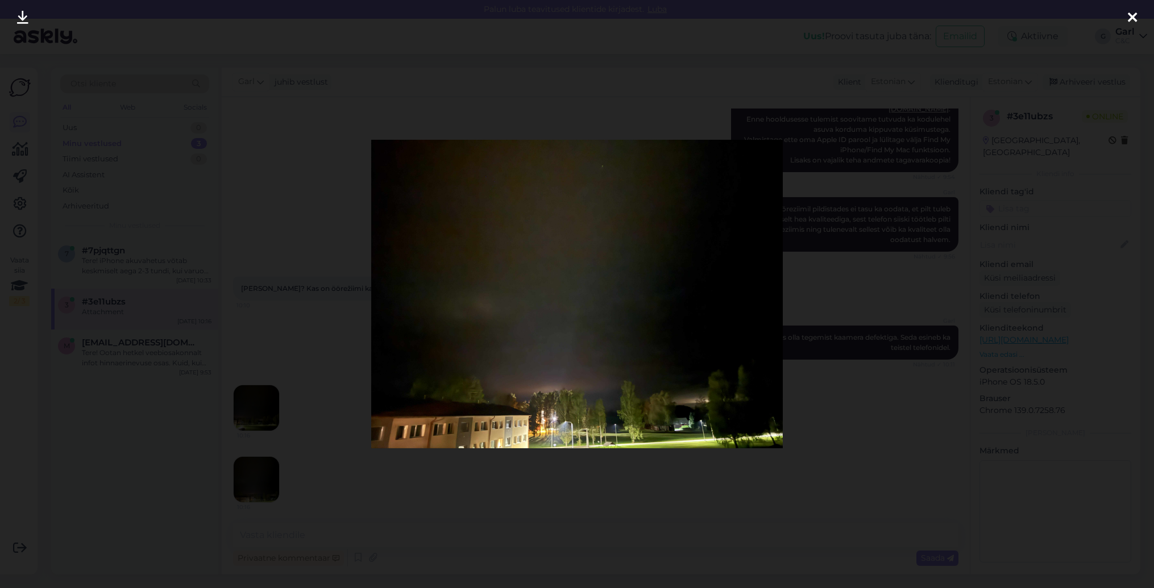
click at [300, 464] on div at bounding box center [577, 294] width 1154 height 588
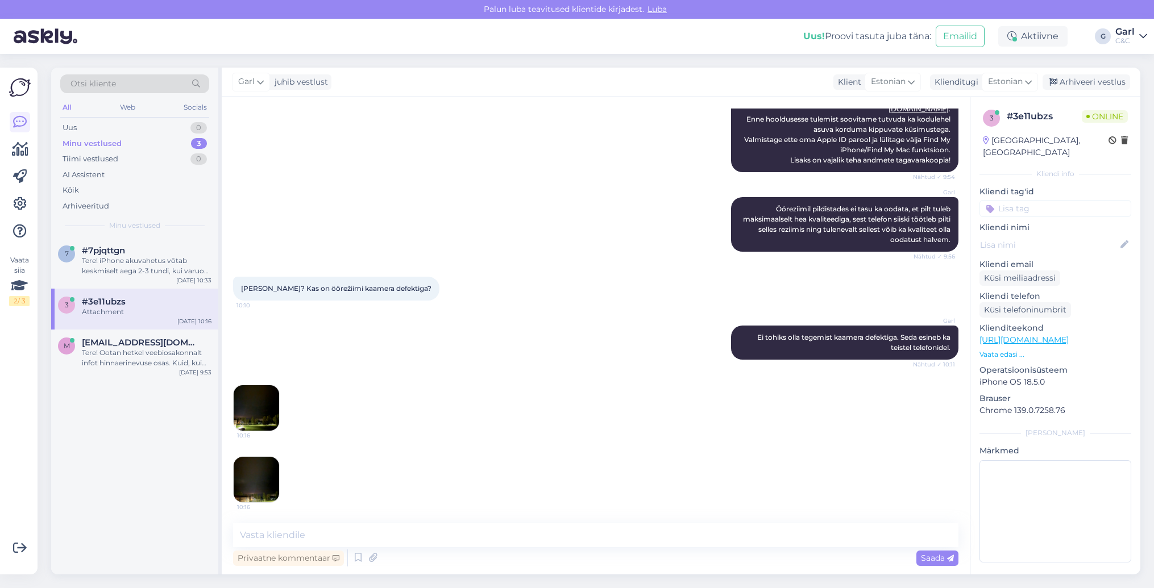
click at [251, 413] on img at bounding box center [256, 407] width 45 height 45
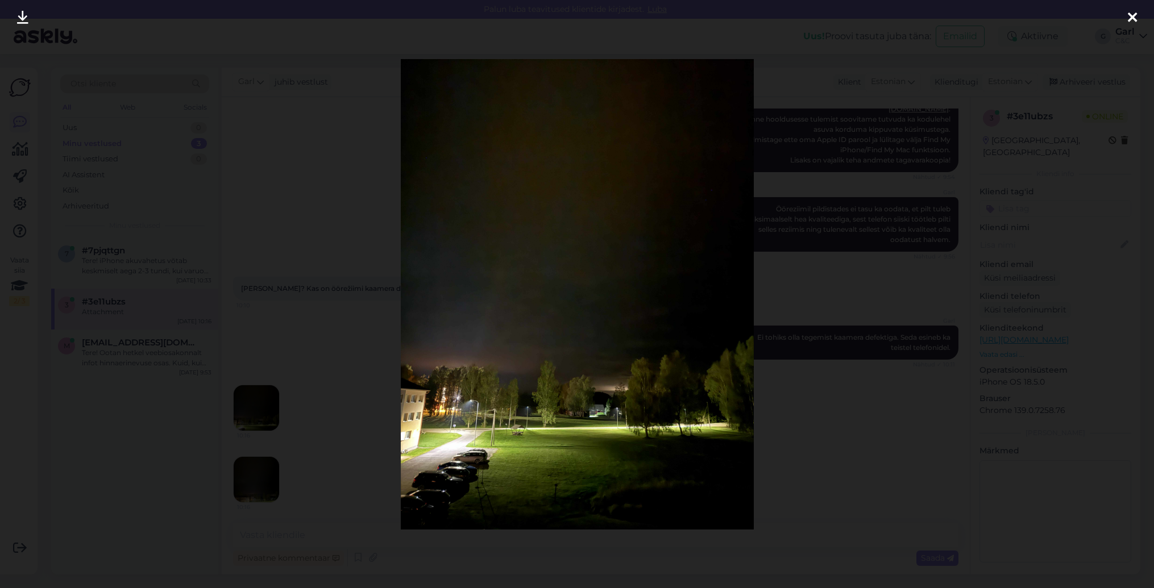
click at [296, 440] on div at bounding box center [577, 294] width 1154 height 588
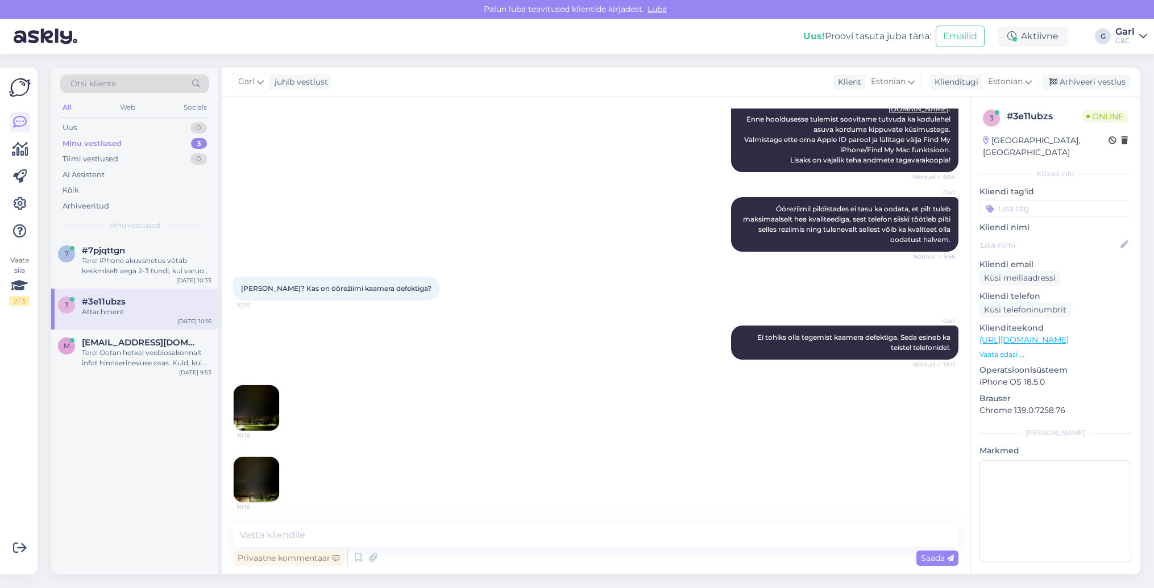
click at [438, 550] on div "Privaatne kommentaar Saada" at bounding box center [595, 559] width 725 height 22
click at [440, 546] on textarea at bounding box center [595, 536] width 725 height 24
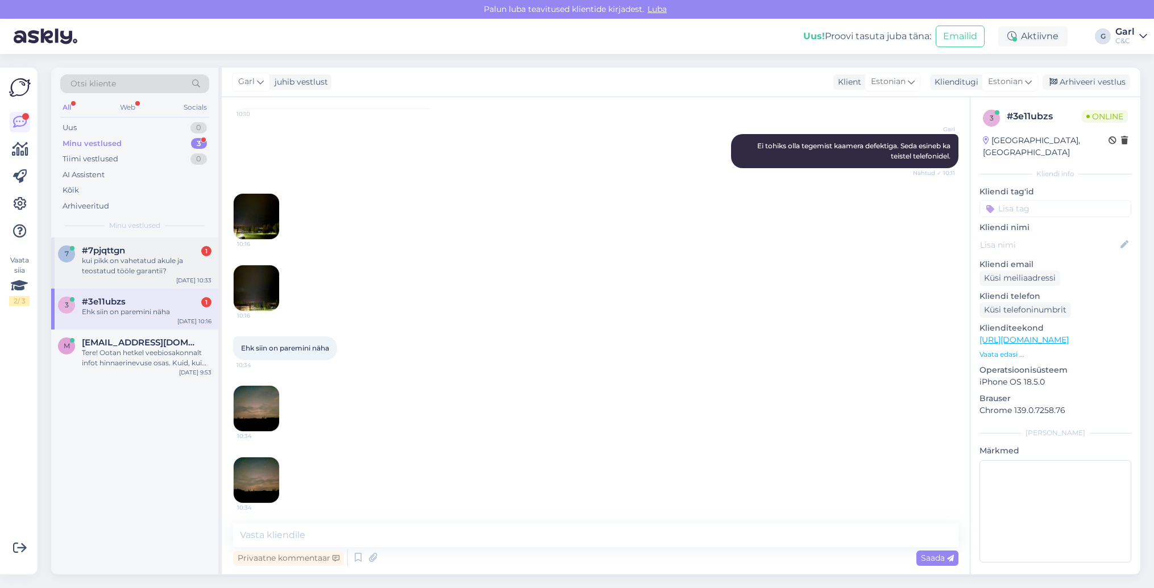
click at [170, 259] on div "kui pikk on vahetatud akule ja teostatud tööle garantii?" at bounding box center [147, 266] width 130 height 20
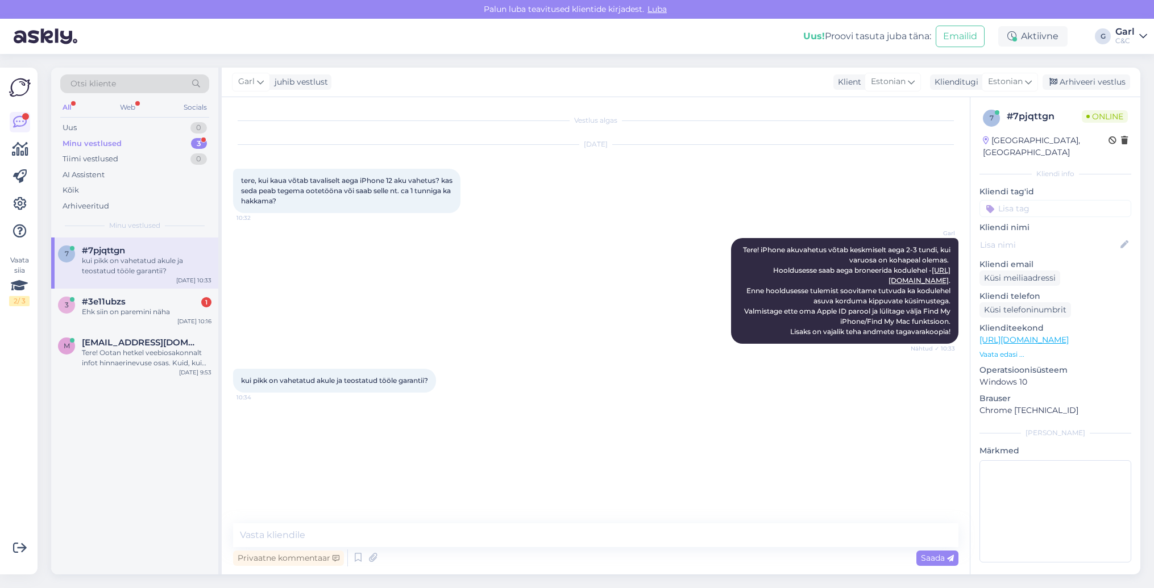
scroll to position [0, 0]
click at [343, 537] on textarea at bounding box center [595, 536] width 725 height 24
type textarea "3 kuud."
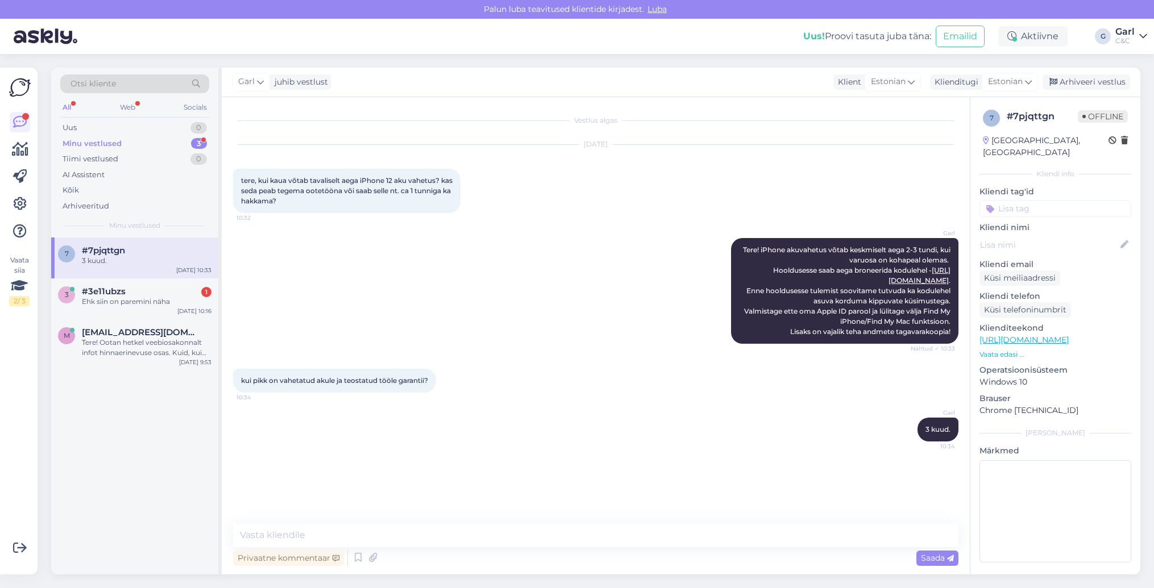
click at [155, 146] on div "Minu vestlused 3" at bounding box center [134, 144] width 149 height 16
click at [145, 292] on div "#3e11ubzs" at bounding box center [147, 292] width 130 height 10
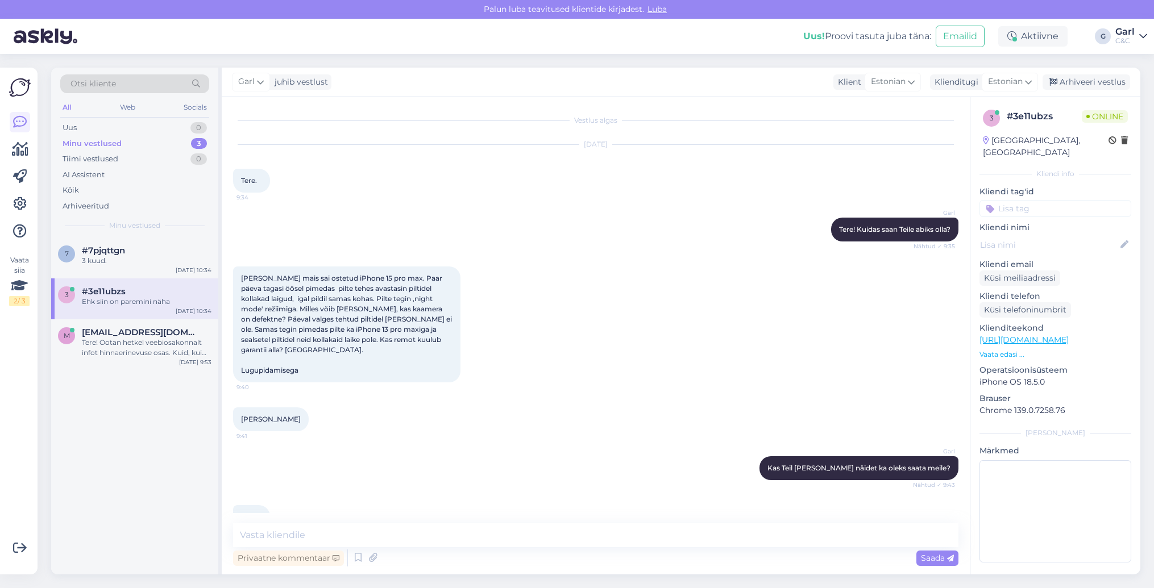
scroll to position [882, 0]
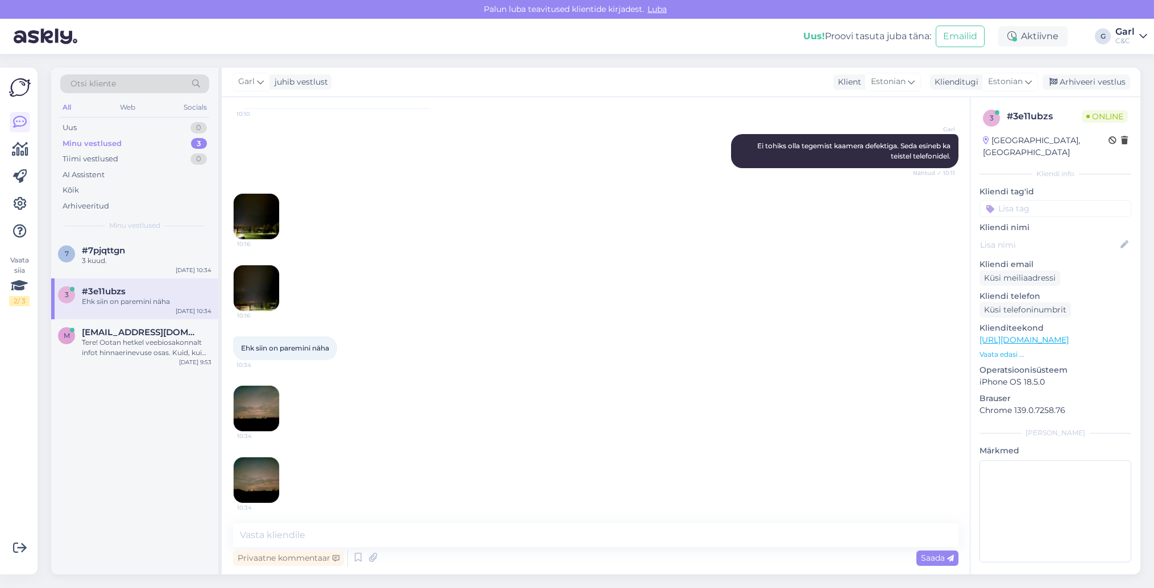
click at [263, 408] on img at bounding box center [256, 408] width 45 height 45
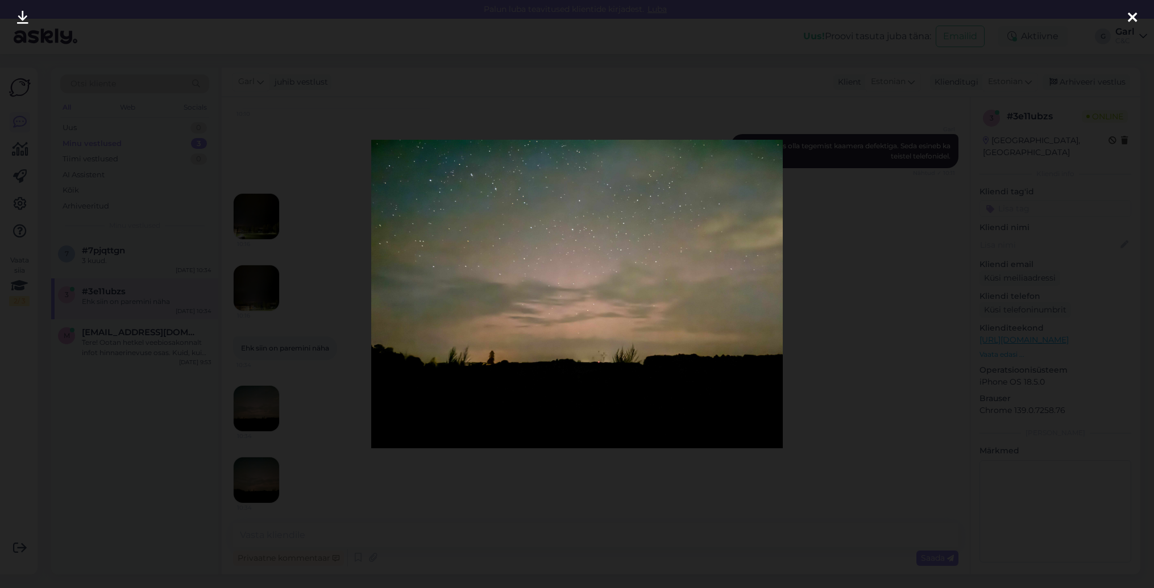
click at [280, 421] on div at bounding box center [577, 294] width 1154 height 588
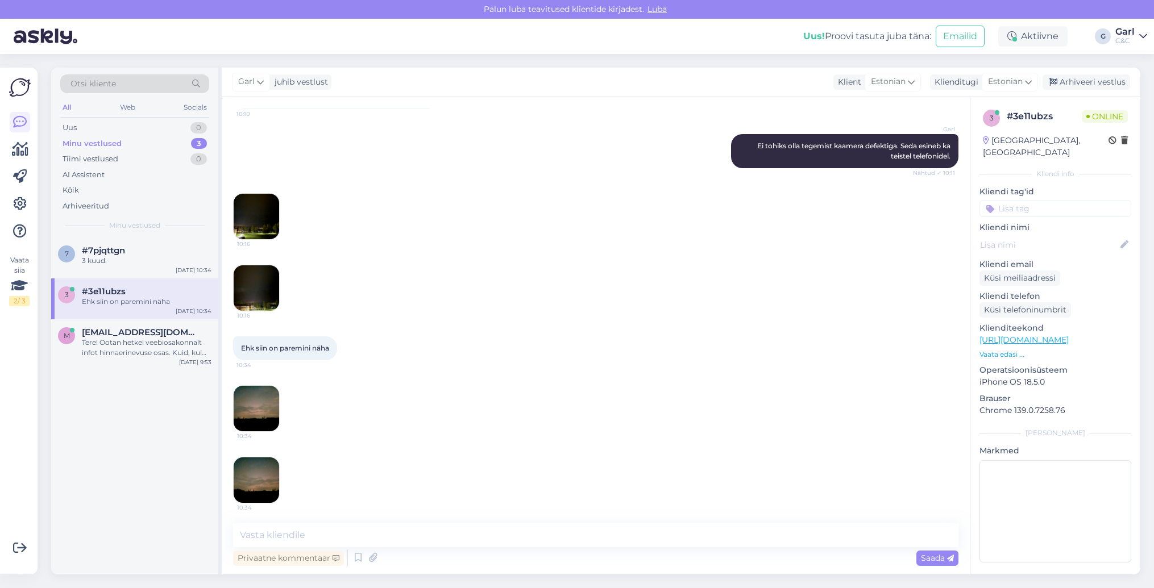
click at [249, 480] on img at bounding box center [256, 480] width 45 height 45
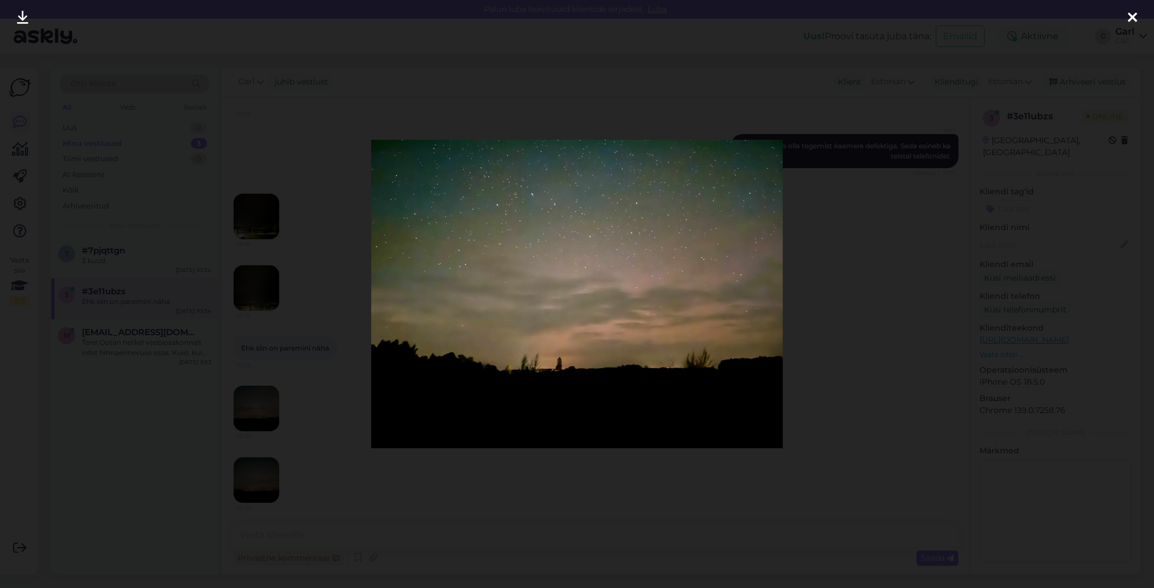
click at [296, 454] on div at bounding box center [577, 294] width 1154 height 588
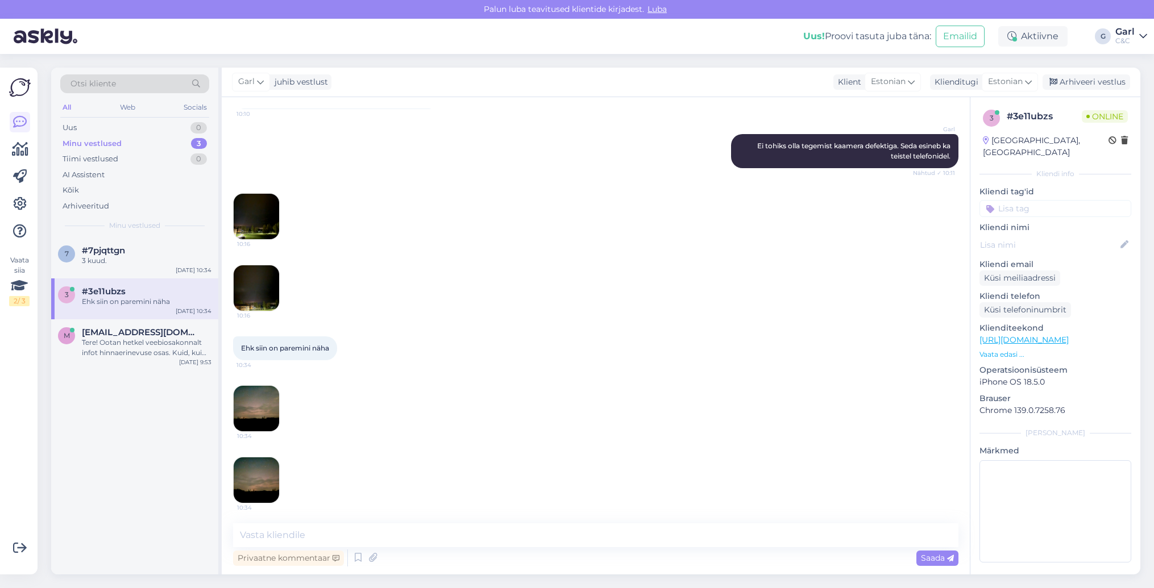
click at [264, 475] on img at bounding box center [256, 480] width 45 height 45
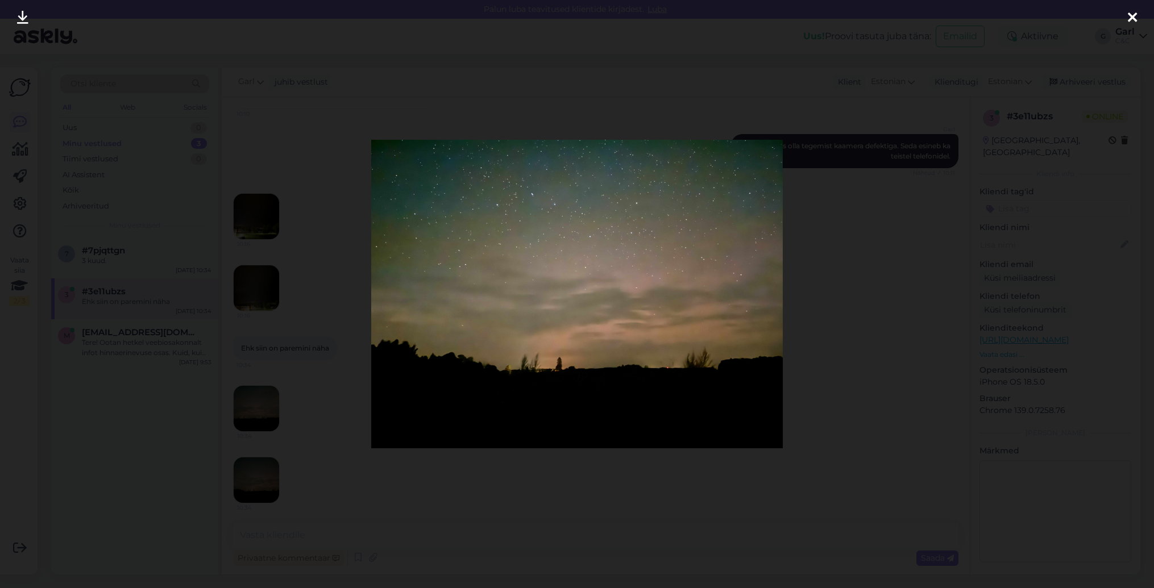
click at [314, 499] on div at bounding box center [577, 294] width 1154 height 588
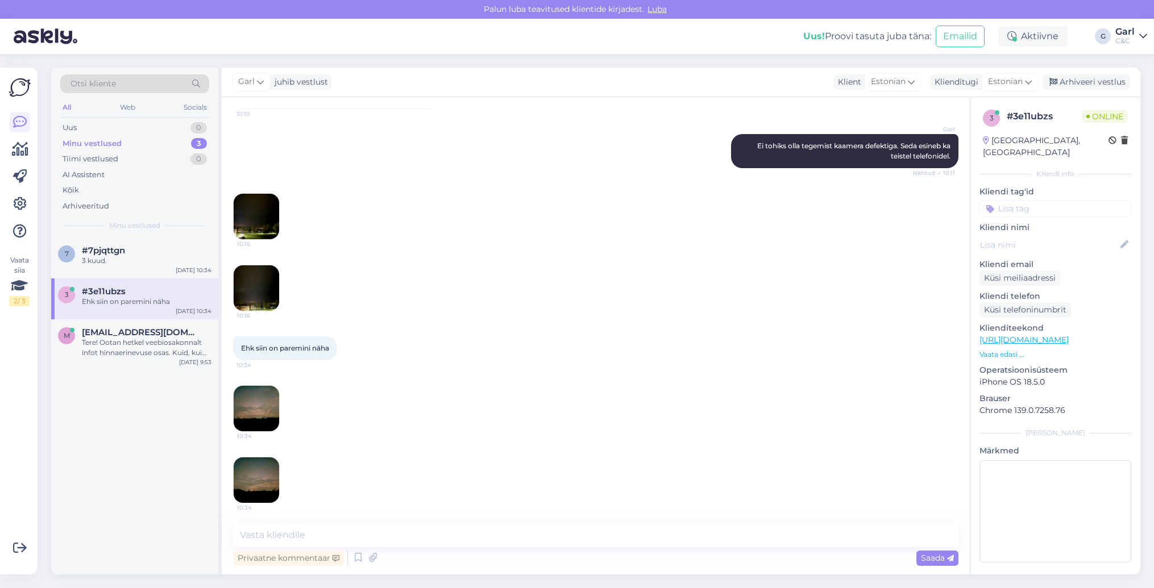
click at [310, 523] on div "Vestlus algas Sep 2 2025 Tere. 9:34 Garl Tere! Kuidas saan Teile abiks olla? Nä…" at bounding box center [596, 336] width 748 height 478
click at [308, 530] on textarea at bounding box center [595, 536] width 725 height 24
type textarea "K"
click at [266, 400] on img at bounding box center [256, 408] width 45 height 45
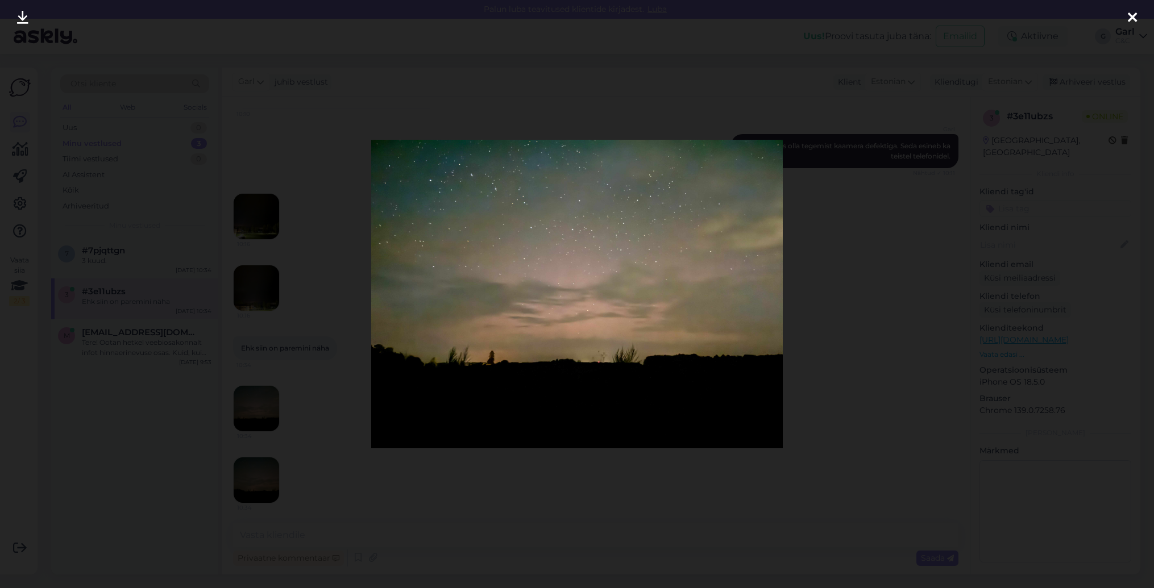
click at [151, 440] on div at bounding box center [577, 294] width 1154 height 588
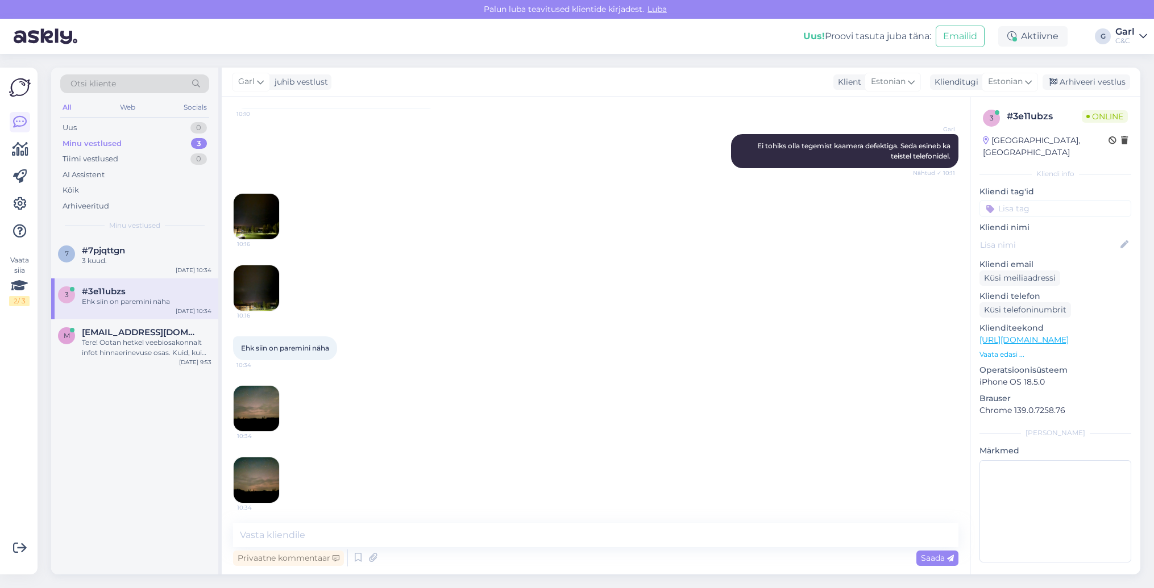
click at [270, 422] on img at bounding box center [256, 408] width 45 height 45
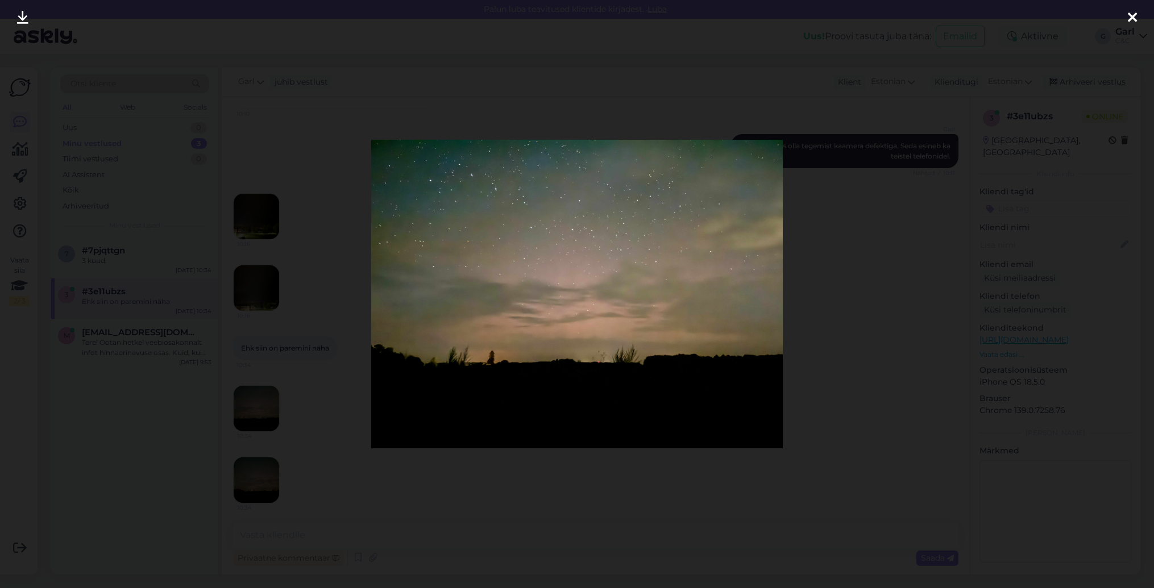
click at [397, 446] on img at bounding box center [577, 294] width 412 height 309
click at [291, 484] on div at bounding box center [577, 294] width 1154 height 588
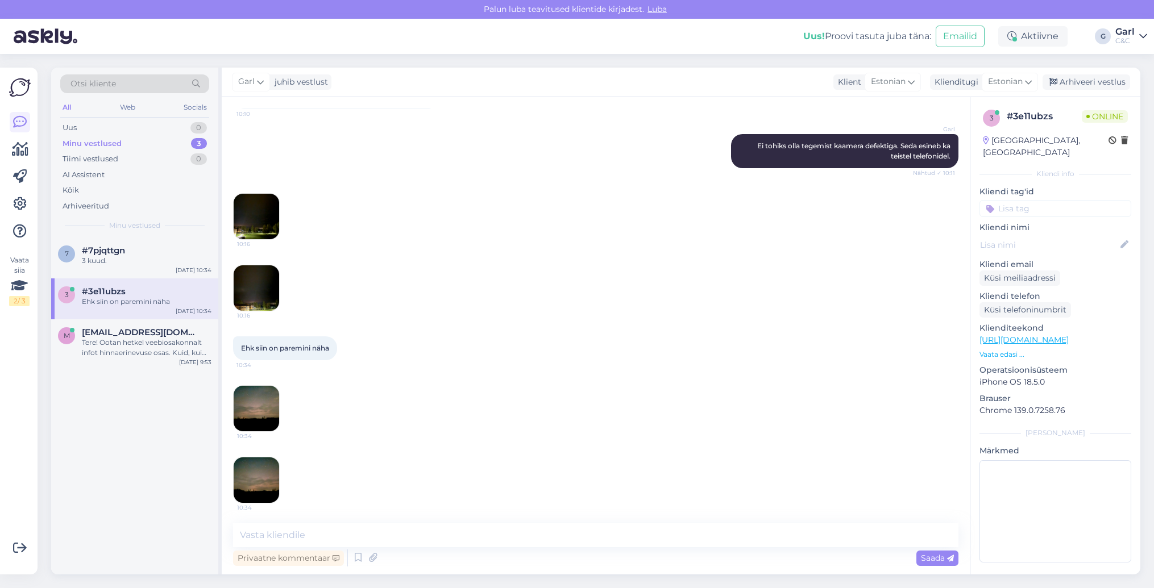
click at [254, 486] on img at bounding box center [256, 480] width 45 height 45
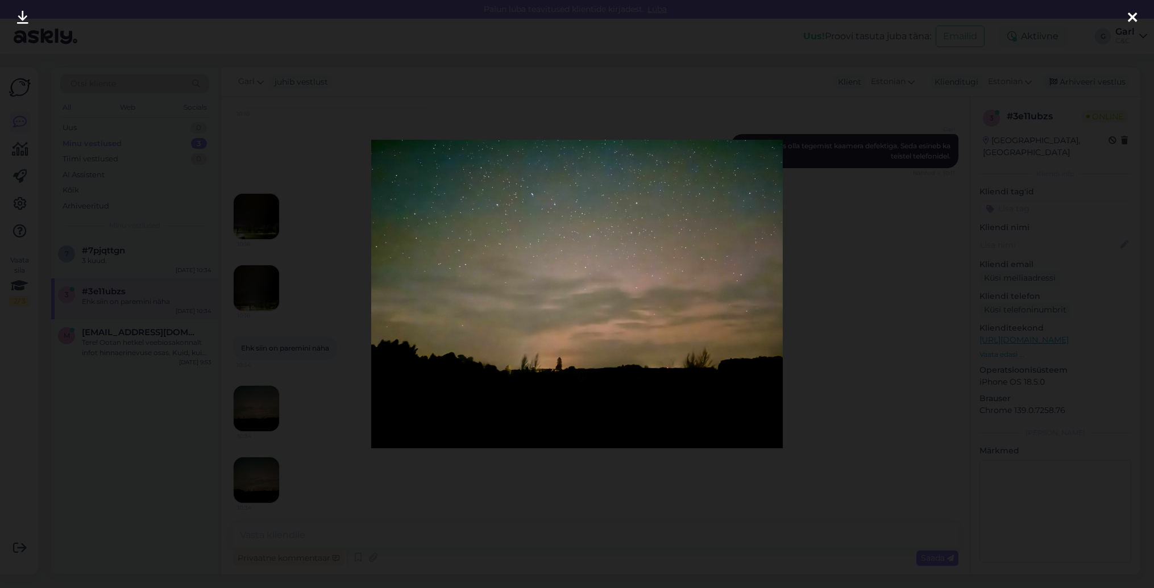
click at [338, 420] on div at bounding box center [577, 294] width 1154 height 588
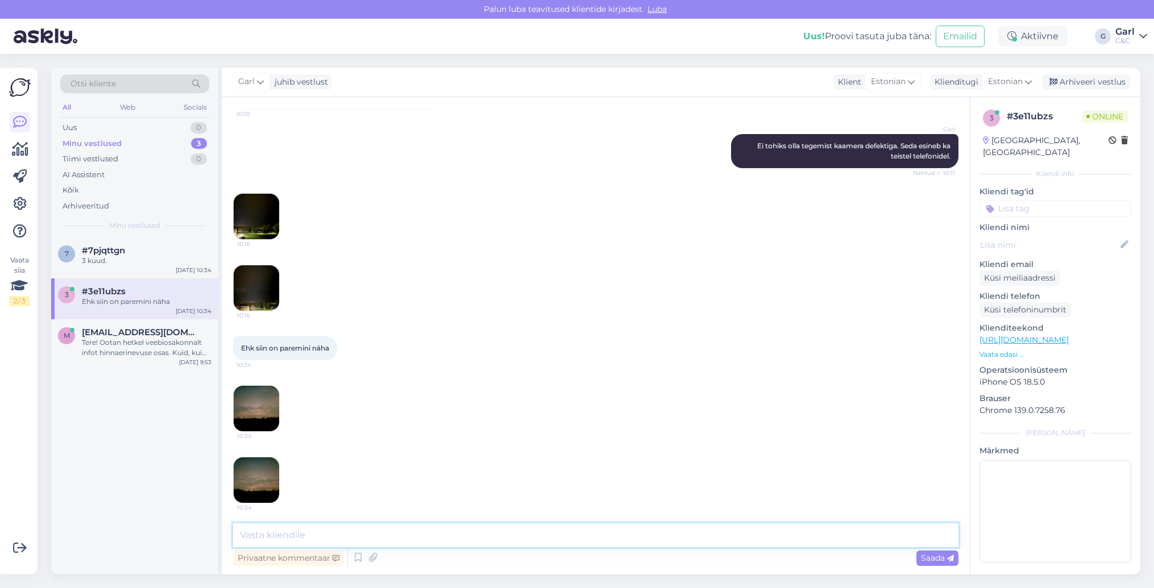
click at [329, 538] on textarea at bounding box center [595, 536] width 725 height 24
type textarea "Soovitame siiski iOS 26 uuenduse ära oodata. Hetkel on paraku keeruline hinnata…"
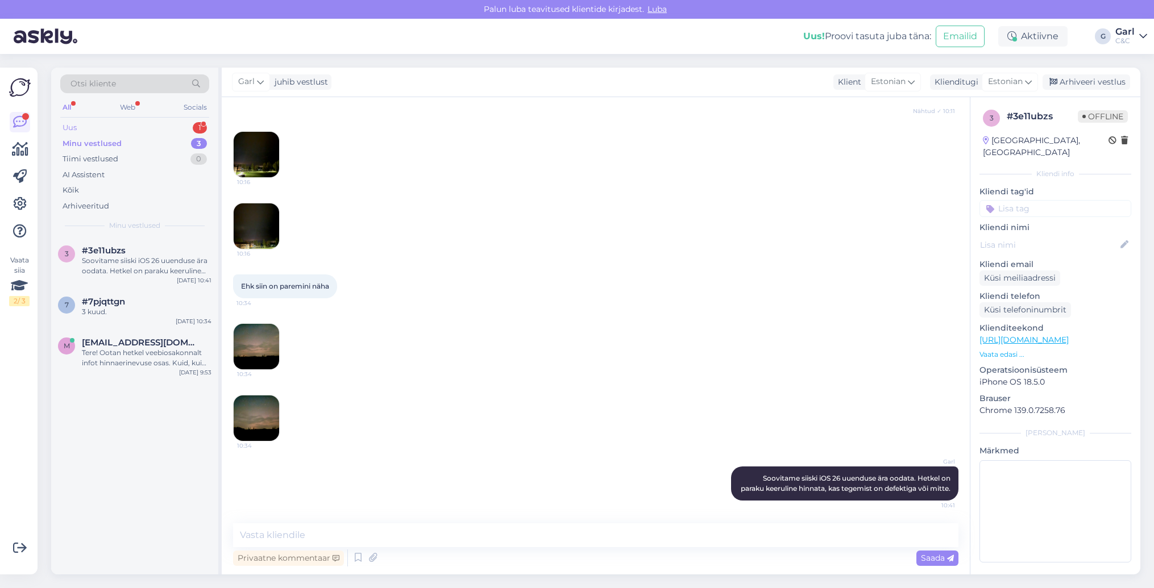
click at [197, 124] on div "1" at bounding box center [200, 127] width 14 height 11
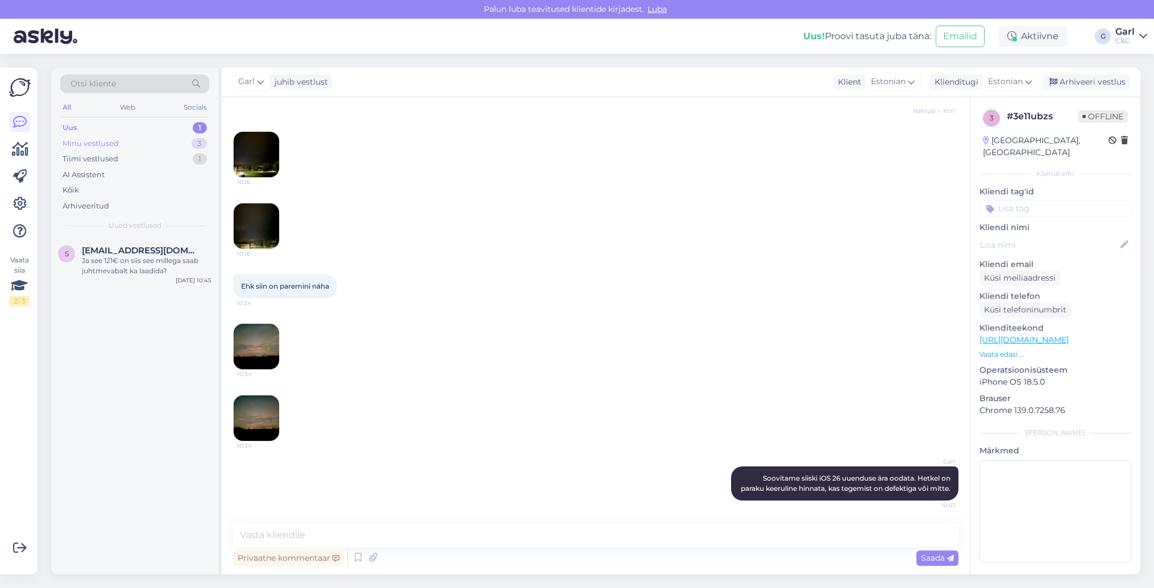
click at [168, 136] on div "Minu vestlused 3" at bounding box center [134, 144] width 149 height 16
click at [173, 126] on div "Uus 1" at bounding box center [134, 128] width 149 height 16
click at [165, 134] on div "Uus 1" at bounding box center [134, 128] width 149 height 16
click at [164, 137] on div "Minu vestlused 3" at bounding box center [134, 144] width 149 height 16
click at [164, 127] on div "Uus 1" at bounding box center [134, 128] width 149 height 16
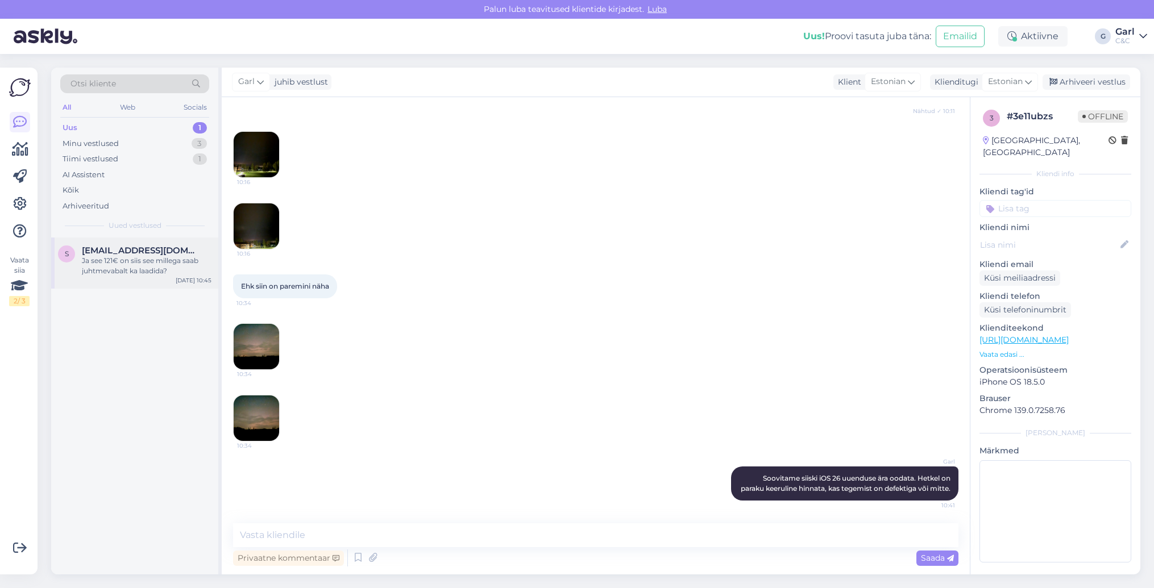
click at [178, 241] on div "s sillutaelias@gmail.com Ja see 121€ on siis see millega saab juhtmevabalt ka l…" at bounding box center [134, 263] width 167 height 51
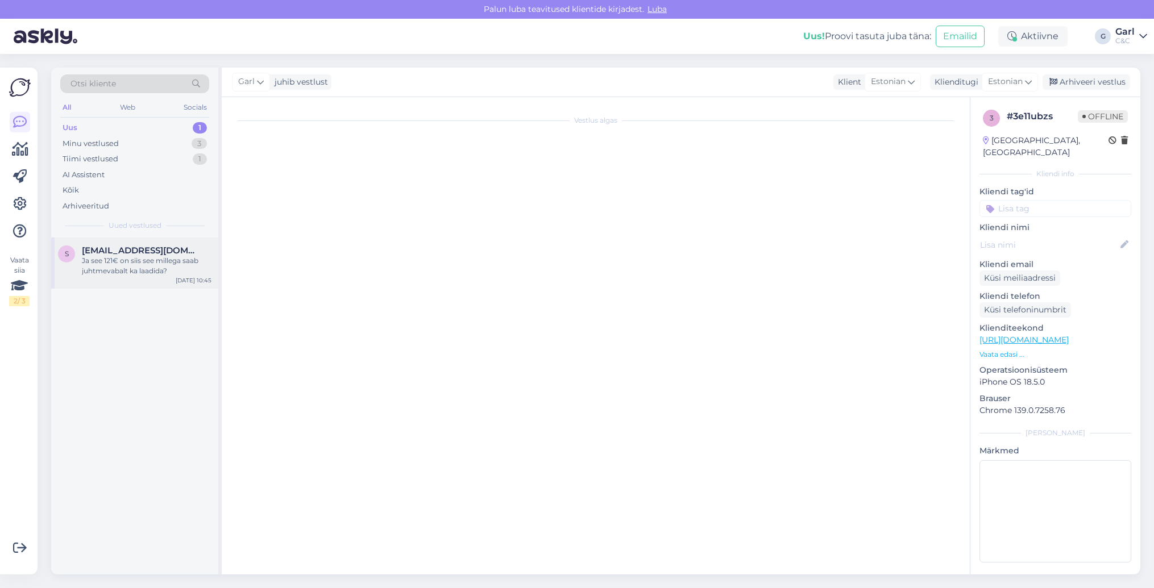
scroll to position [34, 0]
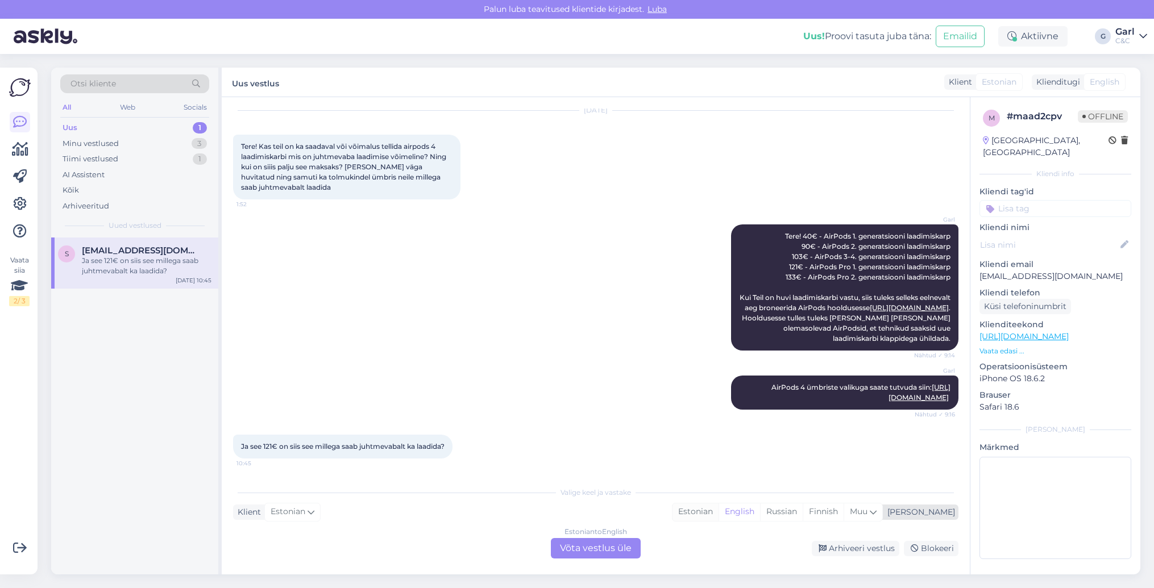
click at [719, 518] on div "Estonian" at bounding box center [696, 512] width 46 height 17
click at [632, 537] on div "Valige keel ja vastake Klient Estonian Mina Estonian English Russian Finnish Mu…" at bounding box center [595, 520] width 725 height 78
click at [624, 538] on div "Estonian to Estonian Võta vestlus üle" at bounding box center [596, 548] width 90 height 20
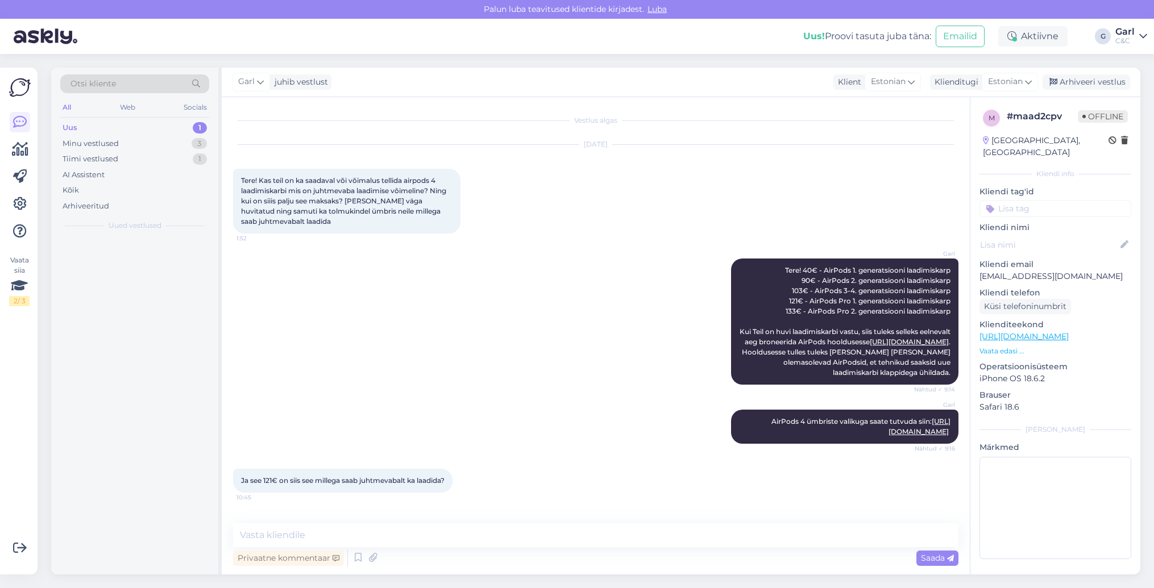
scroll to position [0, 0]
click at [616, 541] on textarea at bounding box center [595, 536] width 725 height 24
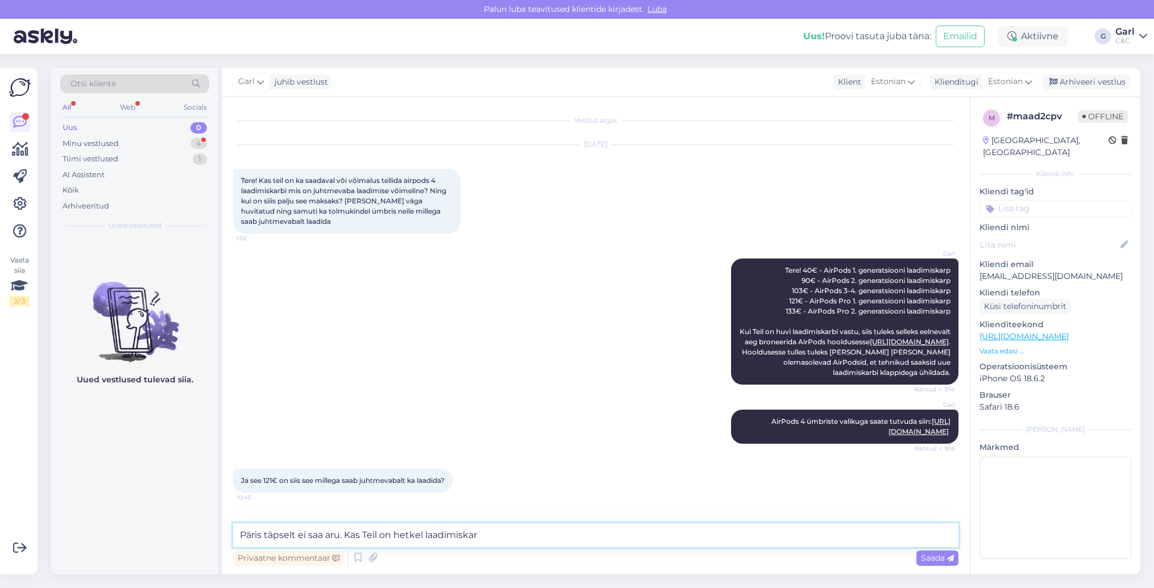
type textarea "Päris täpselt ei saa aru. Kas Teil on hetkel laadimiska"
type textarea "Jah, saab."
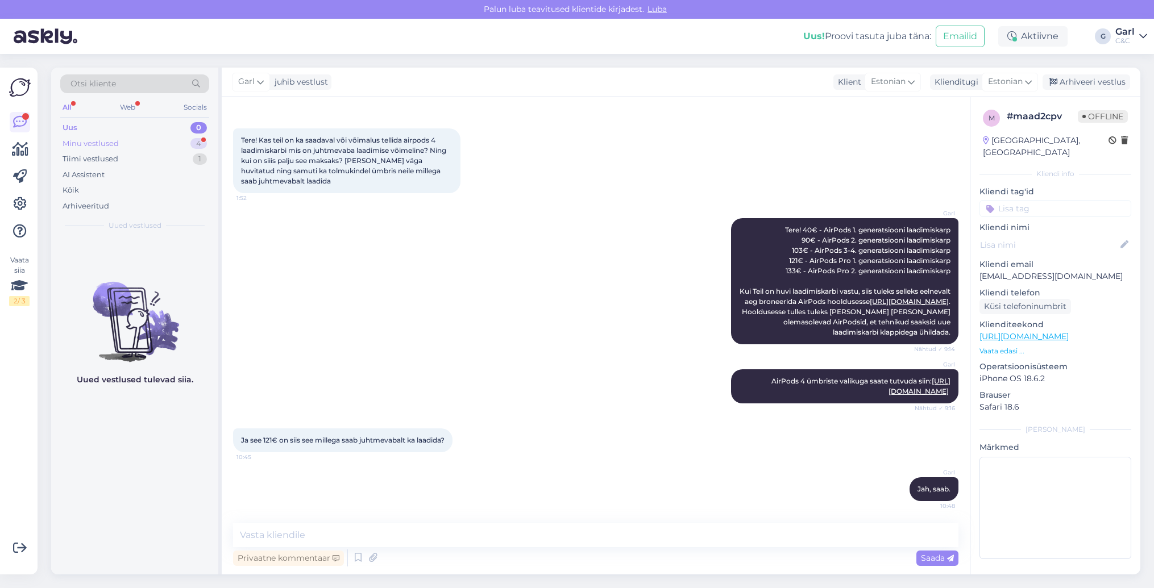
click at [189, 142] on div "Minu vestlused 4" at bounding box center [134, 144] width 149 height 16
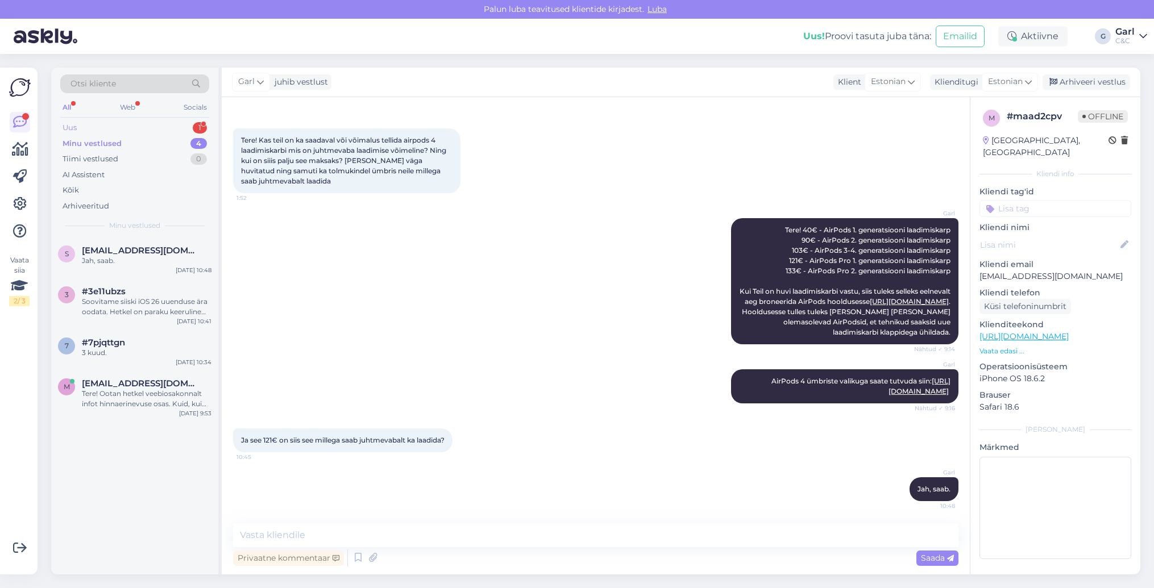
click at [205, 126] on div "1" at bounding box center [200, 127] width 14 height 11
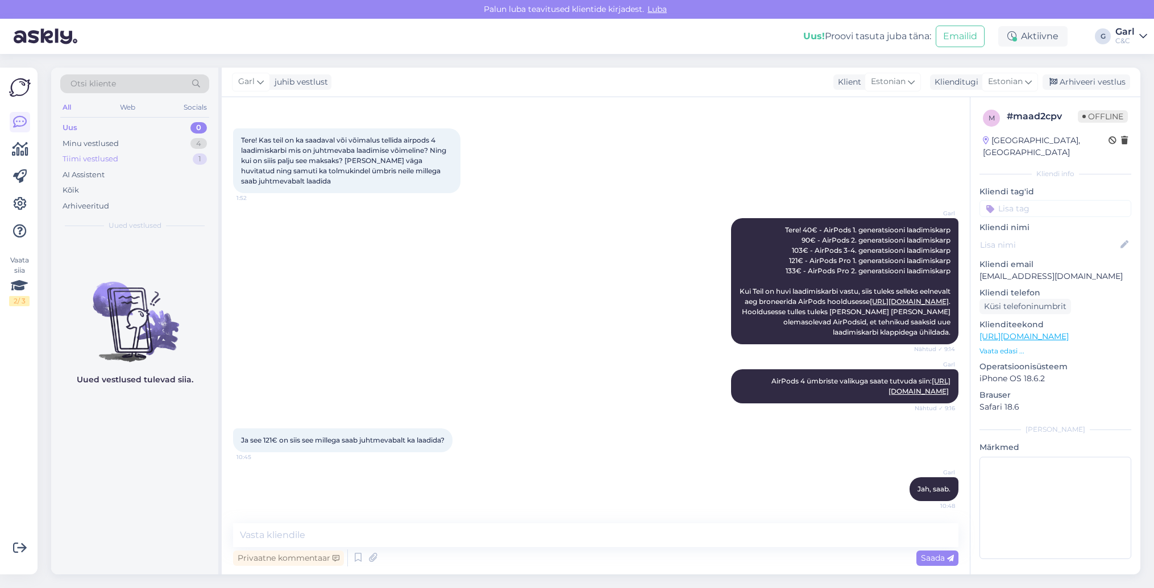
click at [164, 163] on div "Tiimi vestlused 1" at bounding box center [134, 159] width 149 height 16
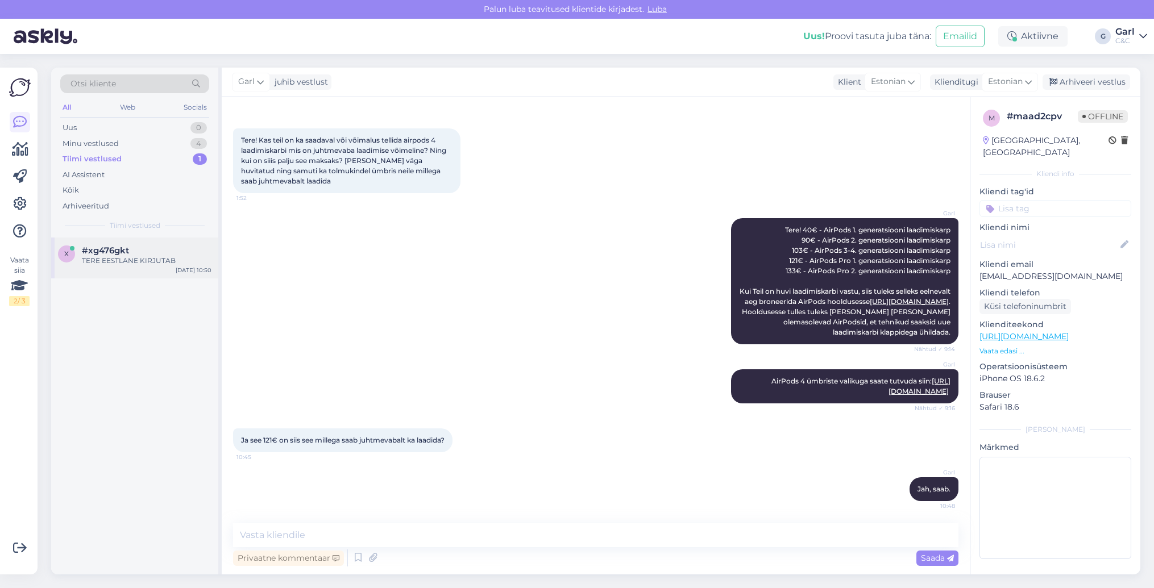
click at [142, 254] on div "#xg476gkt" at bounding box center [147, 251] width 130 height 10
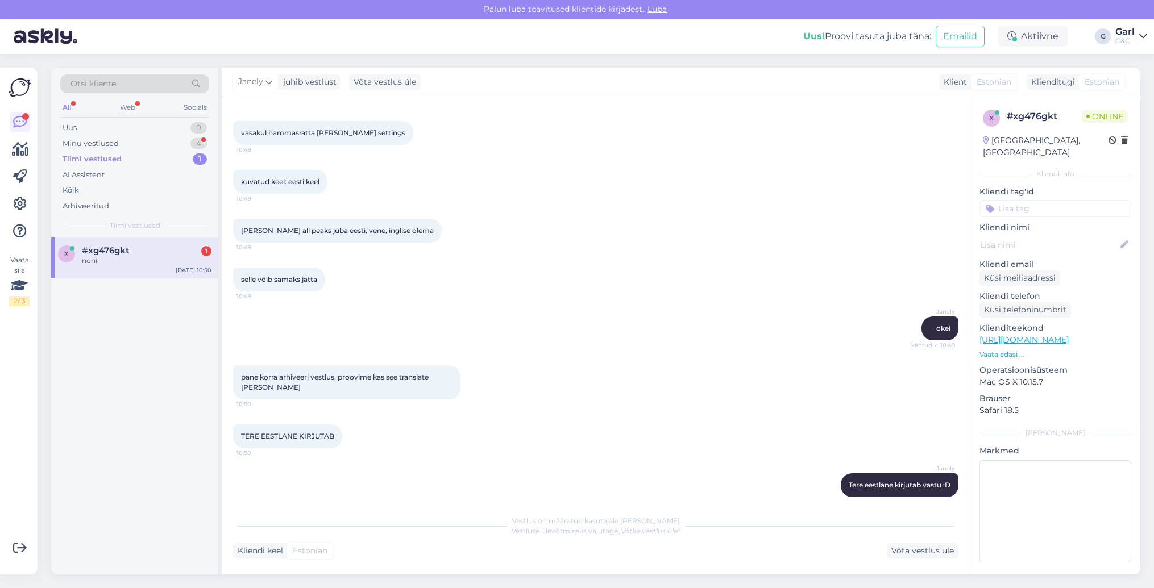
scroll to position [929, 0]
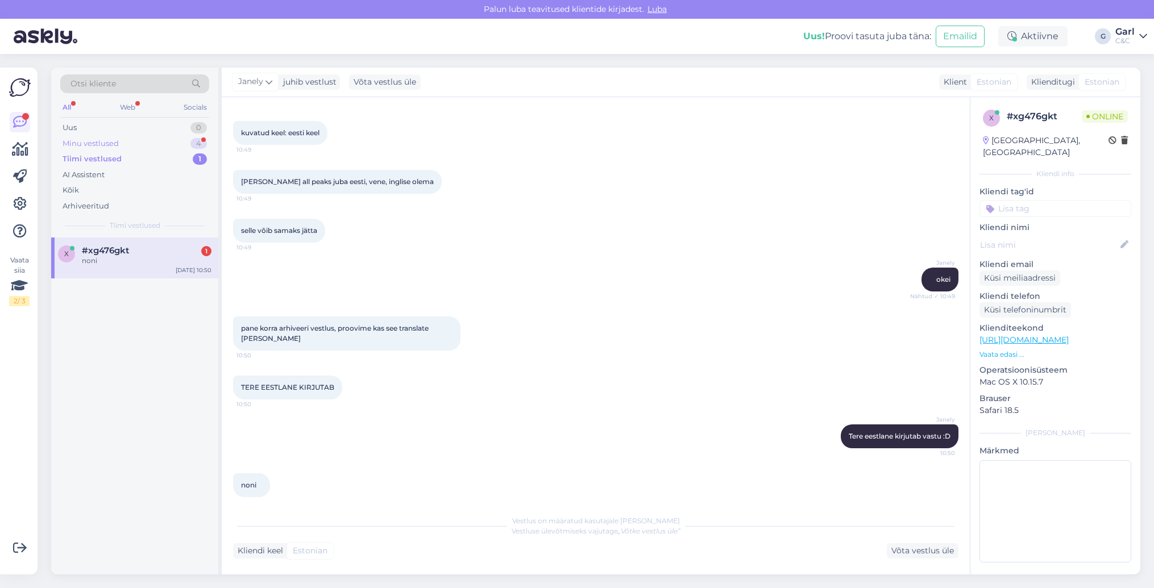
click at [125, 138] on div "Minu vestlused 4" at bounding box center [134, 144] width 149 height 16
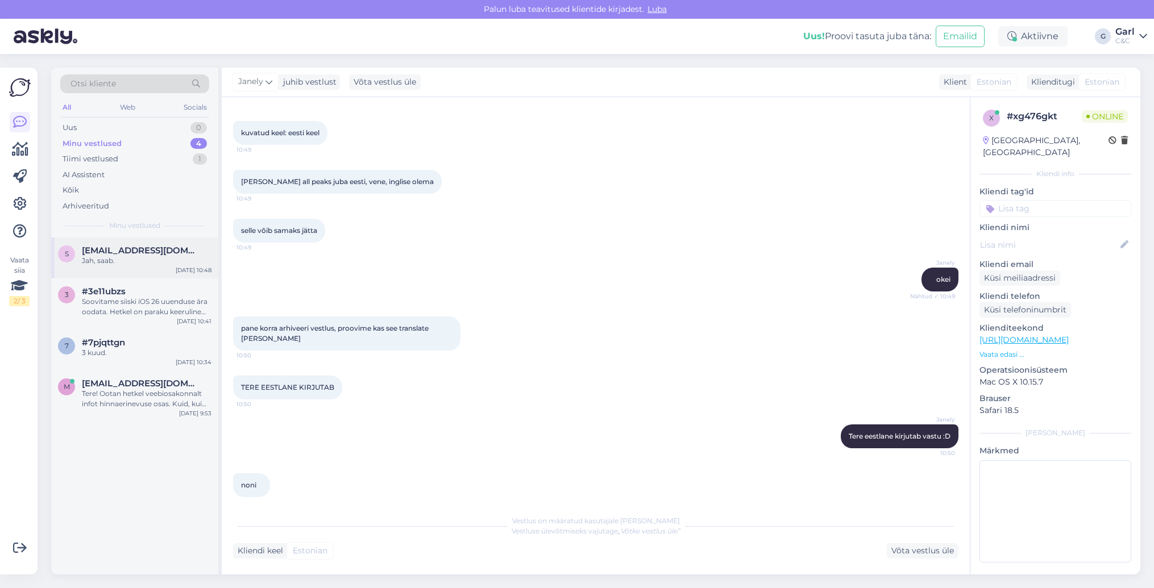
click at [183, 272] on div "Sep 2 10:48" at bounding box center [194, 270] width 36 height 9
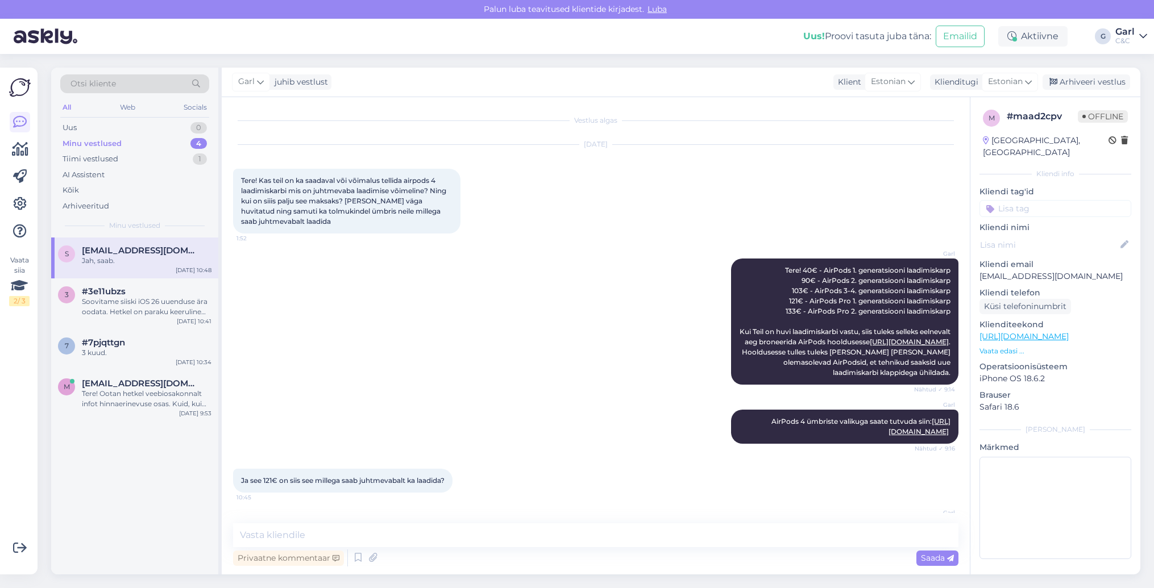
scroll to position [40, 0]
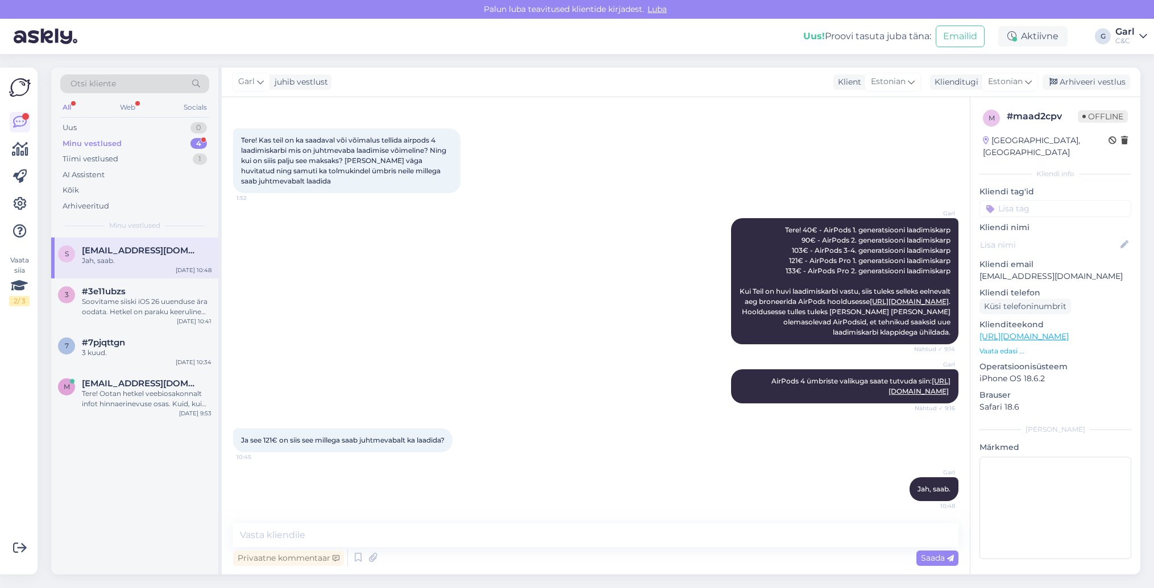
click at [173, 148] on div "Minu vestlused 4" at bounding box center [134, 144] width 149 height 16
click at [170, 165] on div "Tiimi vestlused 1" at bounding box center [134, 159] width 149 height 16
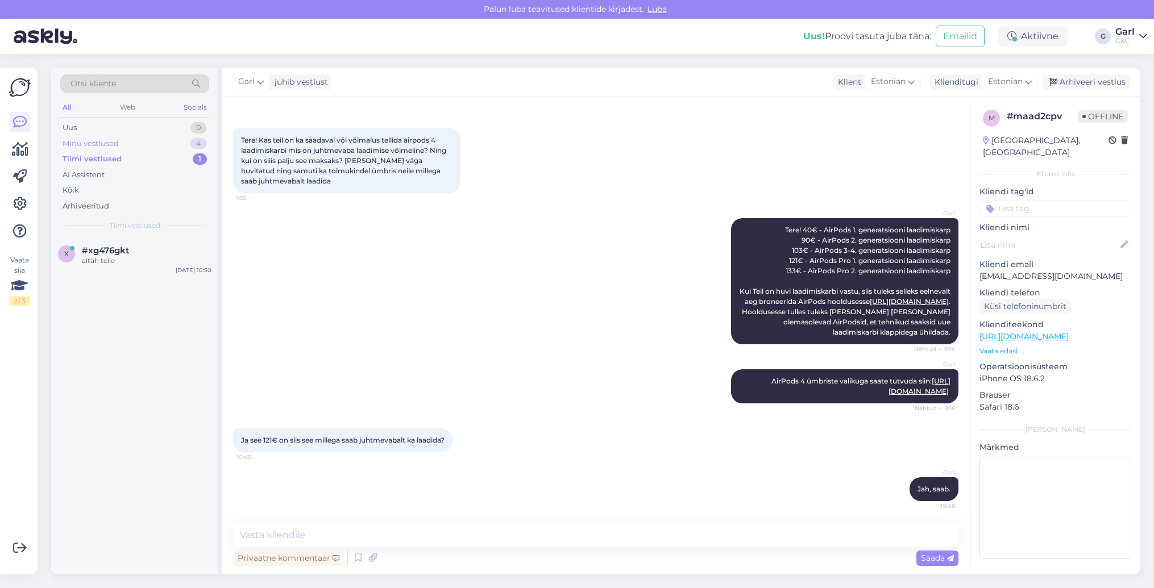
click at [167, 147] on div "Minu vestlused 4" at bounding box center [134, 144] width 149 height 16
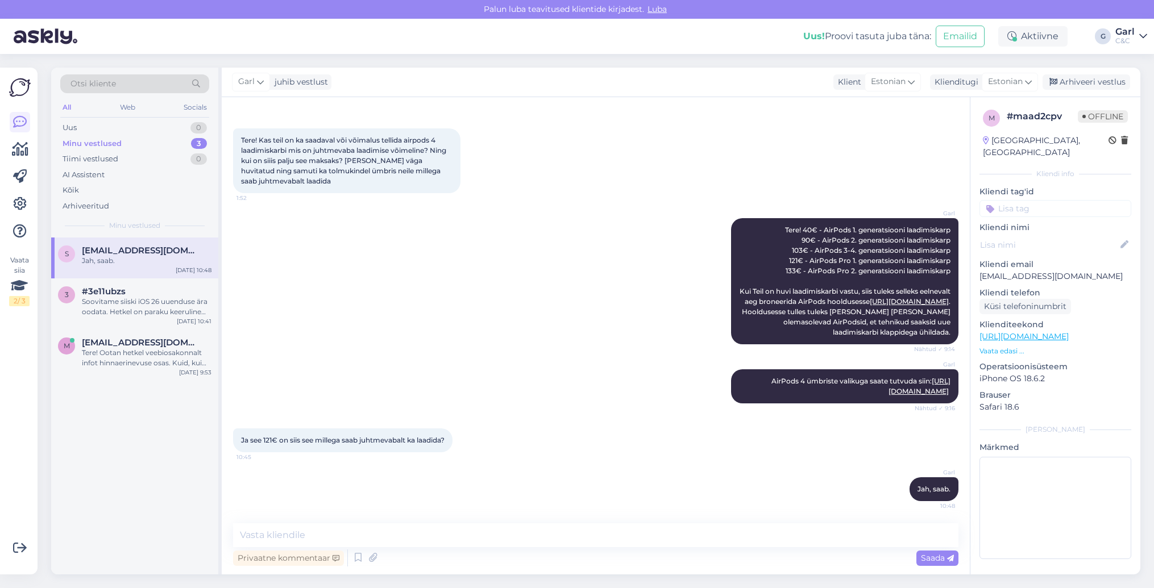
click at [152, 144] on div "Minu vestlused 3" at bounding box center [134, 144] width 149 height 16
click at [151, 154] on div "Tiimi vestlused 0" at bounding box center [134, 159] width 149 height 16
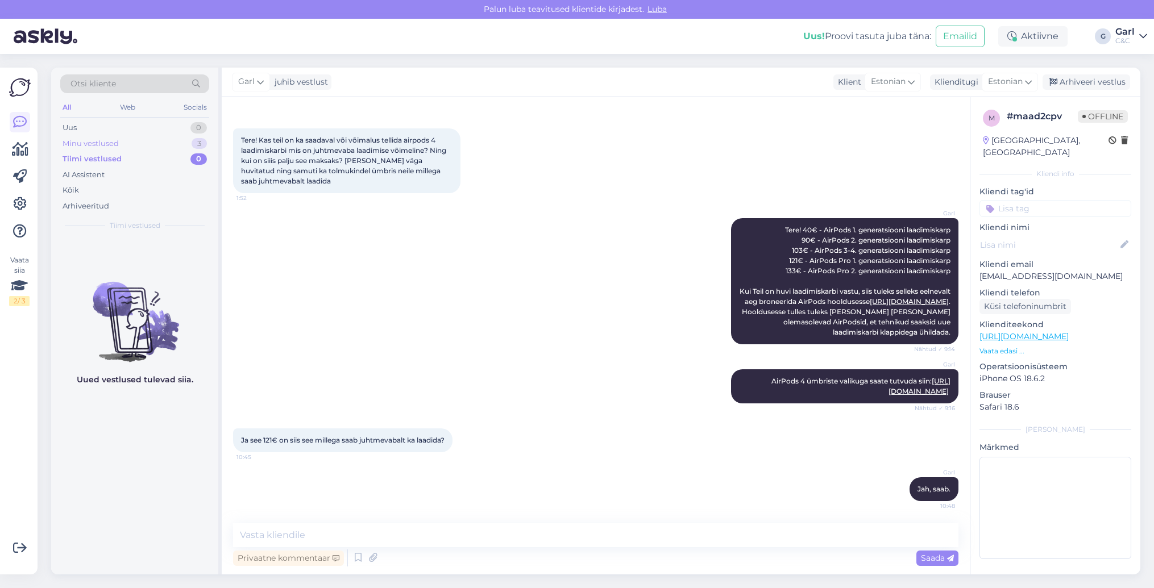
click at [151, 148] on div "Minu vestlused 3" at bounding box center [134, 144] width 149 height 16
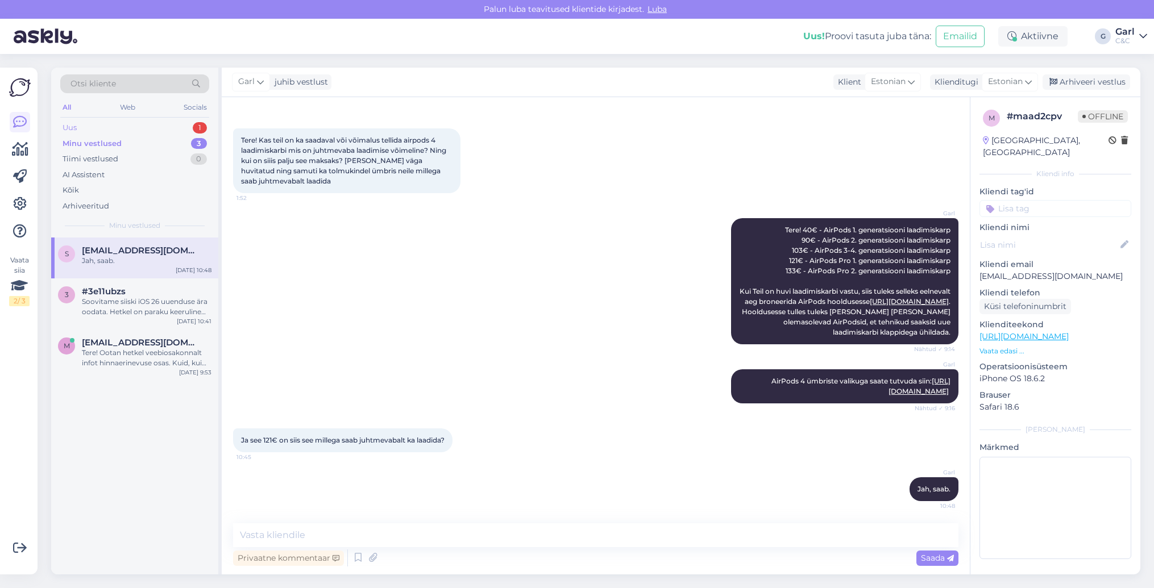
click at [175, 125] on div "Uus 1" at bounding box center [134, 128] width 149 height 16
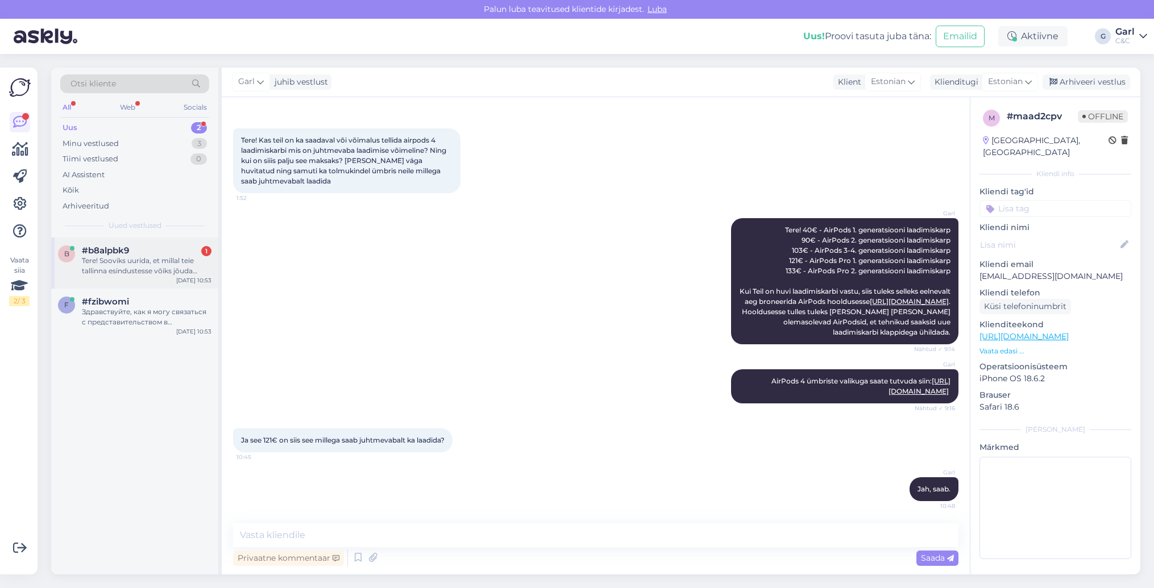
click at [161, 271] on div "Tere! Sooviks uurida, et millal teie tallinna esindustesse võiks jõuda uued iph…" at bounding box center [147, 266] width 130 height 20
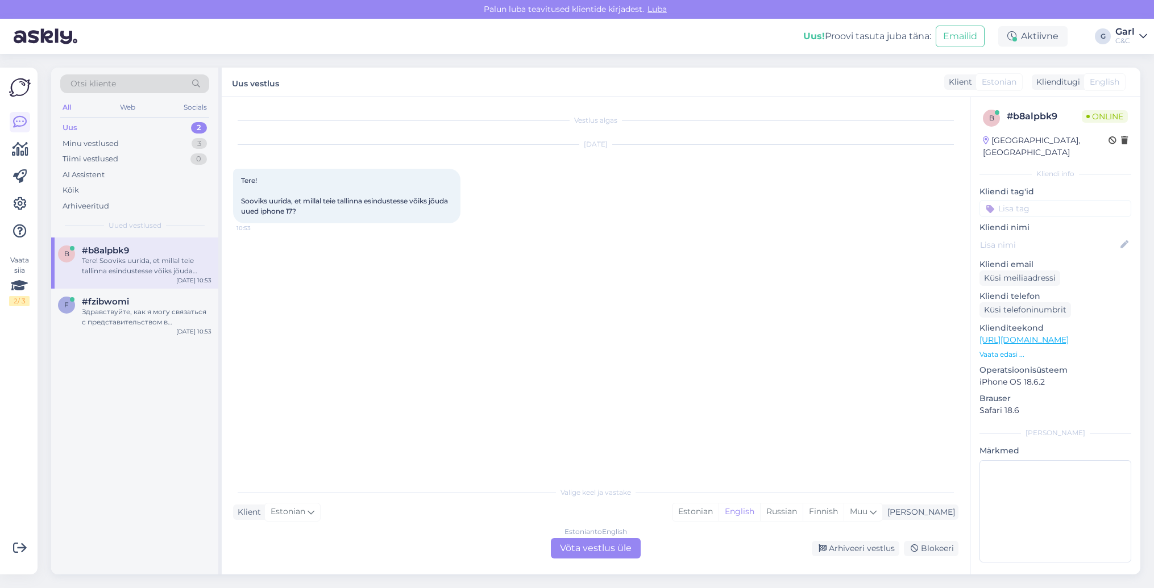
click at [752, 522] on div "Valige keel ja vastake Klient Estonian Mina Estonian English Russian Finnish Mu…" at bounding box center [595, 520] width 725 height 78
click at [719, 514] on div "Estonian" at bounding box center [696, 512] width 46 height 17
click at [602, 554] on div "Estonian to Estonian Võta vestlus üle" at bounding box center [596, 548] width 90 height 20
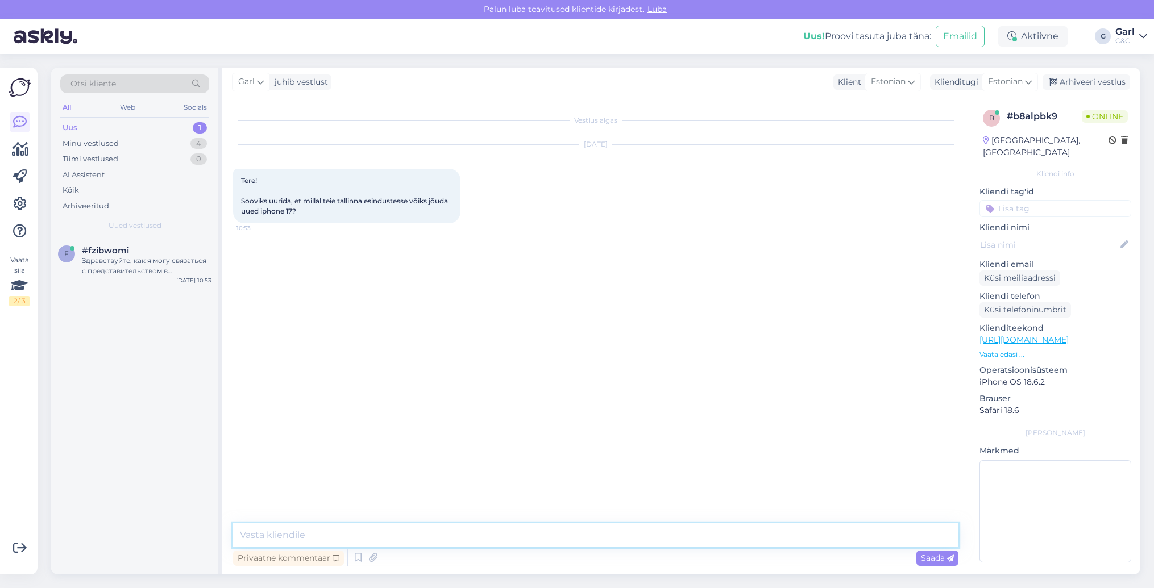
click at [591, 539] on textarea at bounding box center [595, 536] width 725 height 24
type textarea "Tere! Keeruline paraku öelda, sest Apple ei ole veel seda toodet avalikustanud."
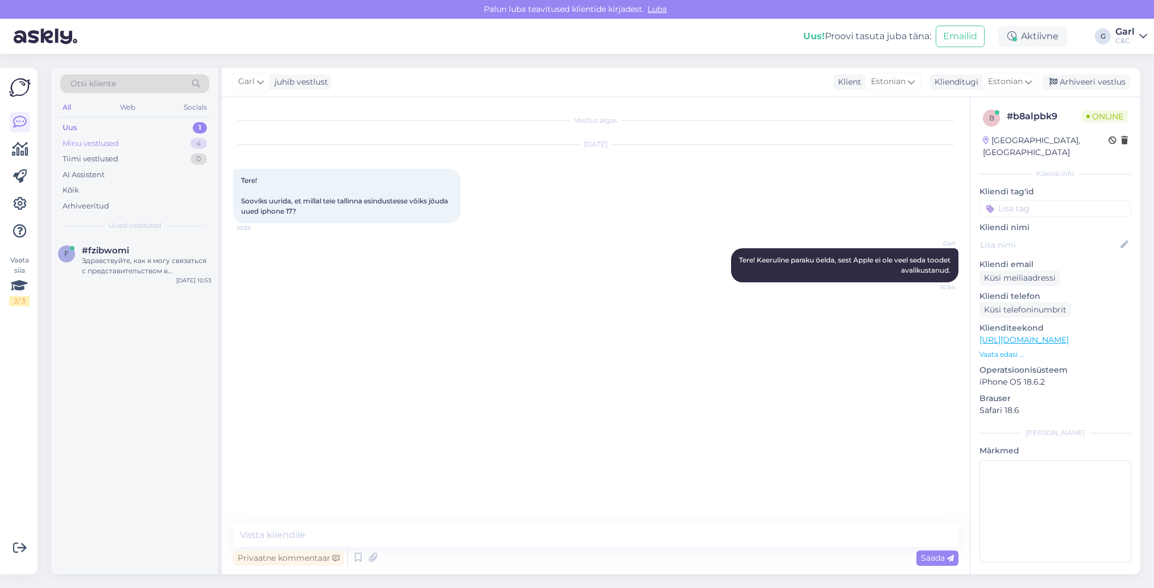
click at [168, 146] on div "Minu vestlused 4" at bounding box center [134, 144] width 149 height 16
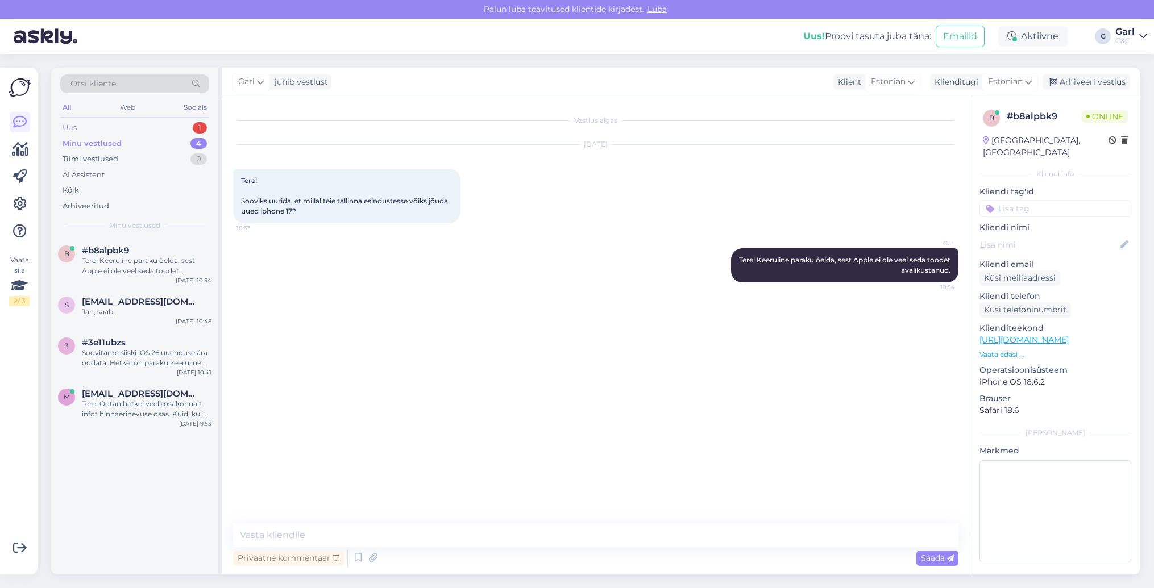
click at [171, 123] on div "Uus 1" at bounding box center [134, 128] width 149 height 16
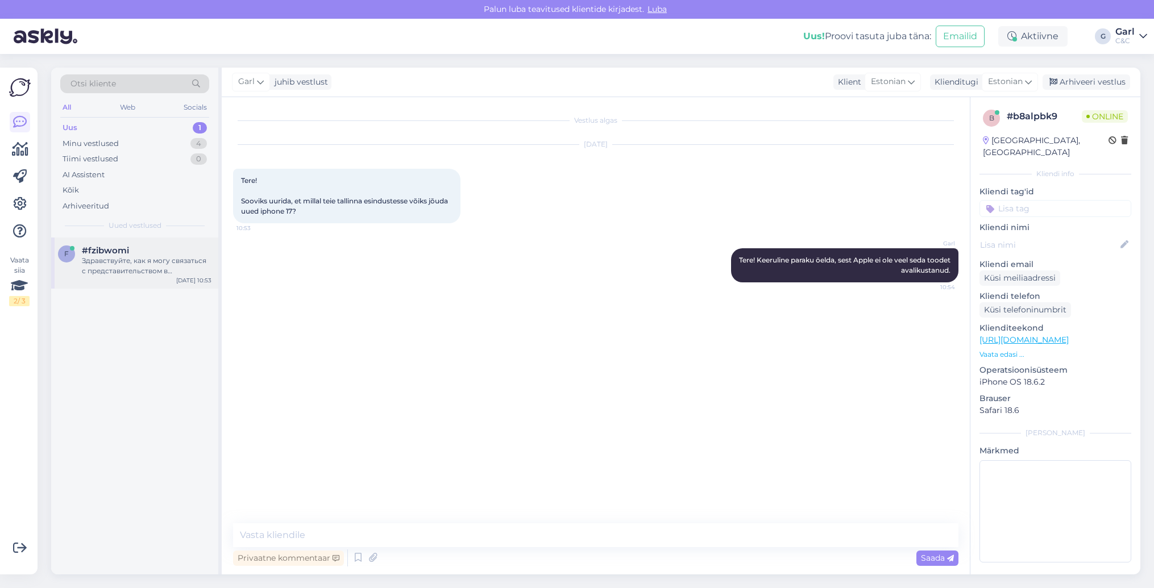
click at [154, 258] on div "Здравствуйте, как я могу связаться с представительством в Нарве?" at bounding box center [147, 266] width 130 height 20
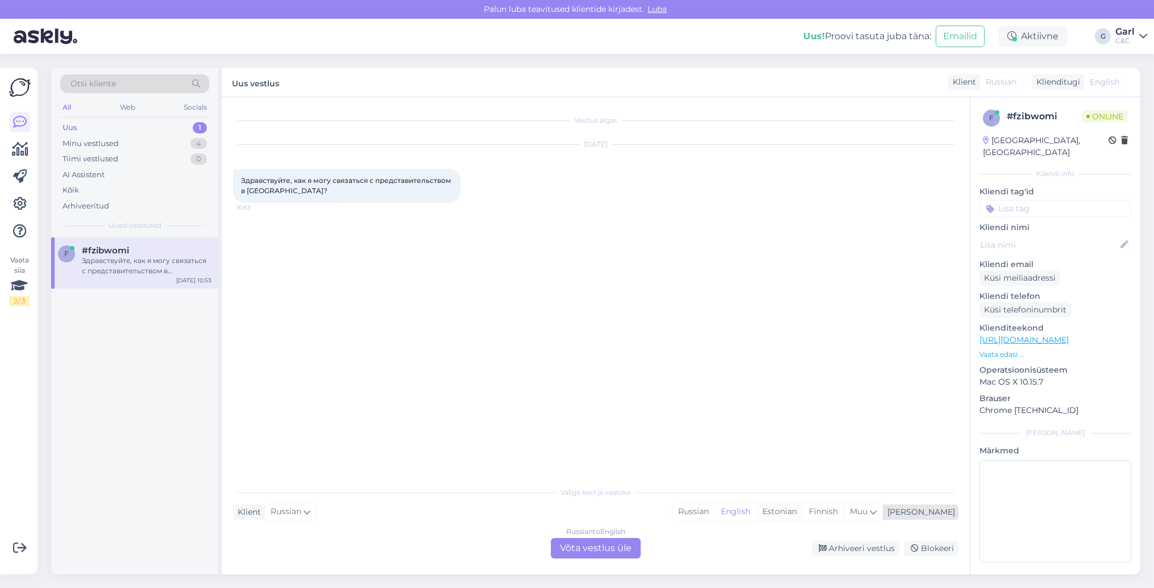
click at [803, 511] on div "Estonian" at bounding box center [779, 512] width 47 height 17
click at [607, 544] on div "Russian to Estonian Võta vestlus üle" at bounding box center [596, 548] width 90 height 20
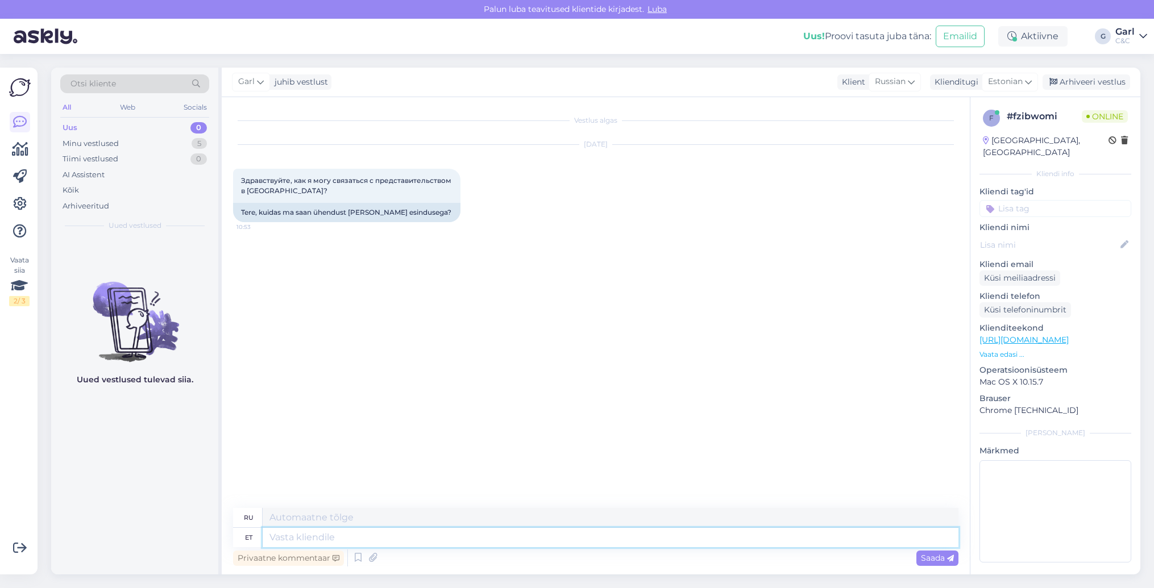
click at [621, 541] on textarea at bounding box center [611, 537] width 696 height 19
click at [620, 541] on textarea at bounding box center [611, 537] width 696 height 19
click at [611, 538] on textarea at bounding box center [611, 537] width 696 height 19
type textarea "Tere!"
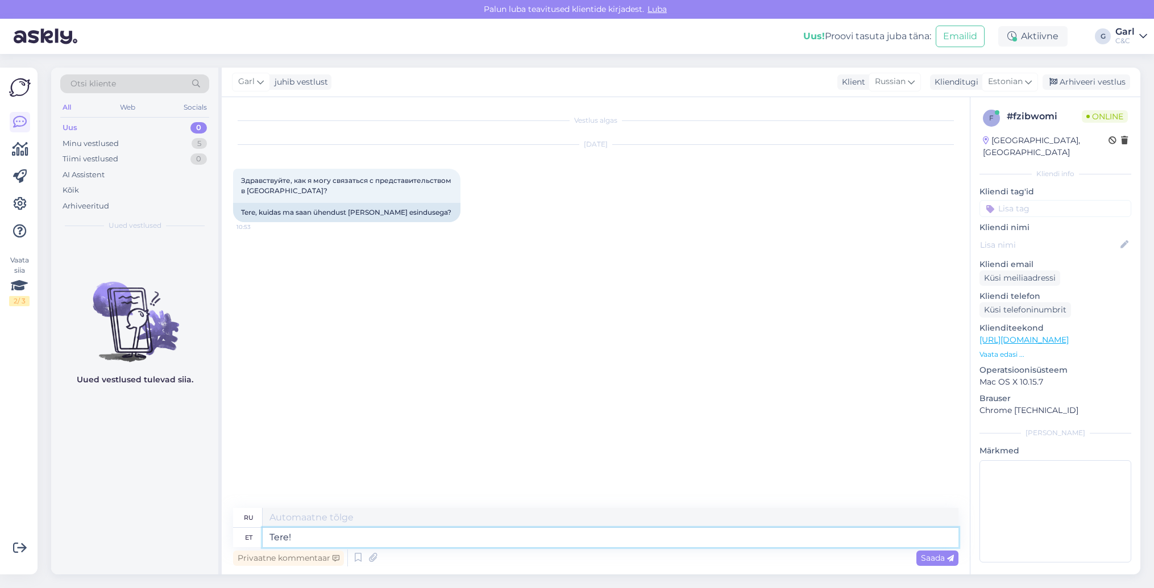
type textarea "Привет!"
type textarea "Tere! Saatke pal"
type textarea "Привет! Отправить"
type textarea "Tere! Saatke palun e"
type textarea "Здравствуйте! Пожалуйста, отправьте"
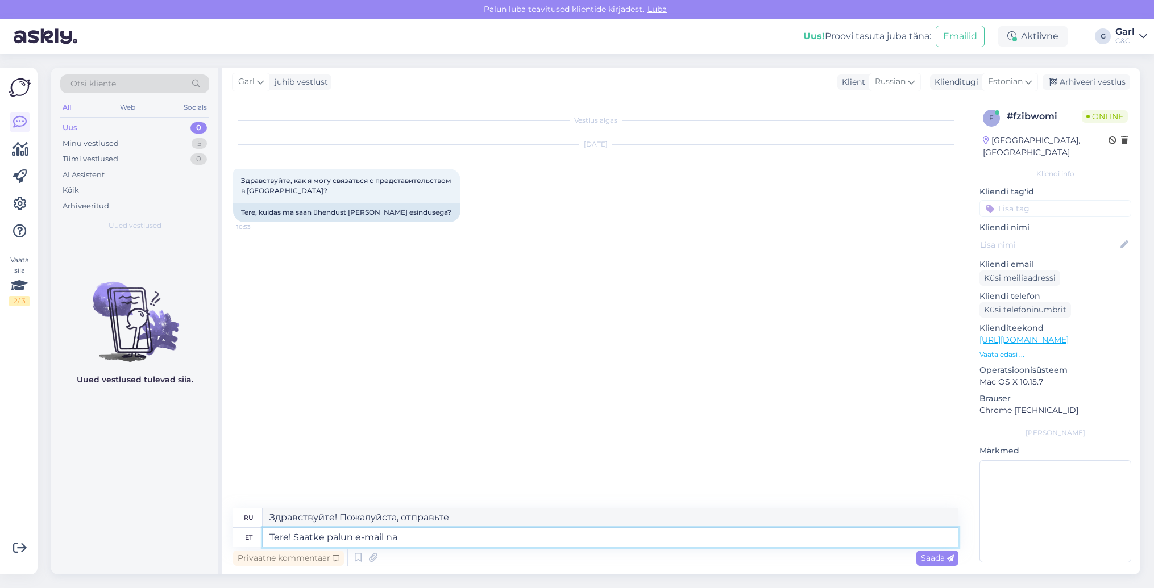
type textarea "Tere! Saatke palun e-mail nar"
type textarea "Здравствуйте! Пожалуйста, отправьте электронное письмо."
type textarea "Tere! Saatke palun e-mail narva@cec.com"
type textarea "Здравствуйте! Пожалуйста, отправьте письмо narva@cec.com"
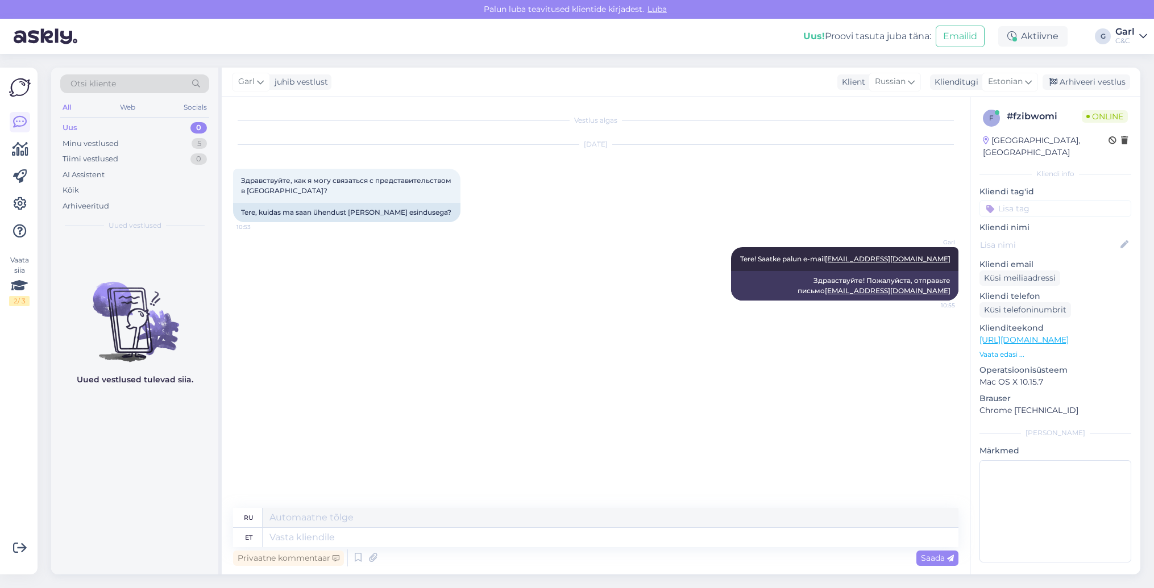
click at [655, 430] on div "Vestlus algas Sep 2 2025 Здравствуйте, как я могу связаться с представительство…" at bounding box center [601, 303] width 736 height 389
click at [163, 133] on div "Uus 0" at bounding box center [134, 128] width 149 height 16
click at [152, 141] on div "Minu vestlused 5" at bounding box center [134, 144] width 149 height 16
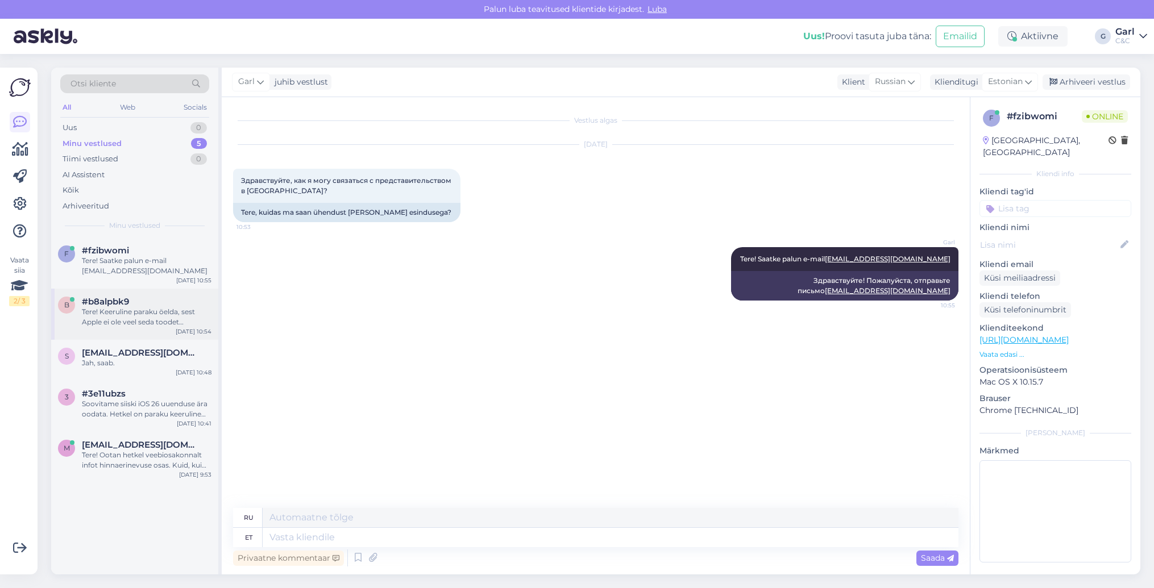
click at [151, 300] on div "#b8alpbk9" at bounding box center [147, 302] width 130 height 10
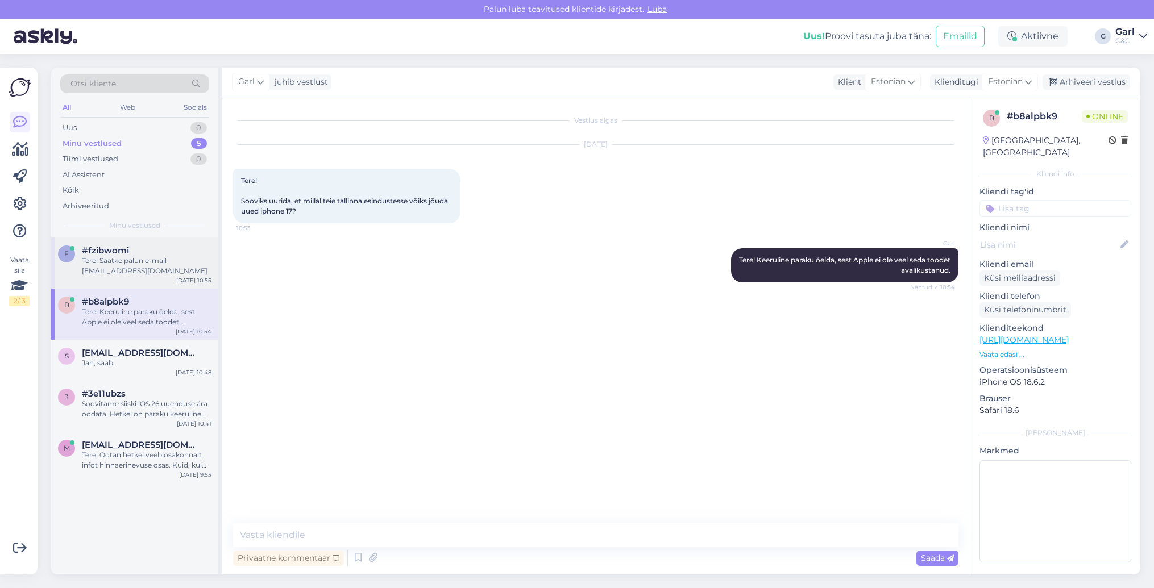
click at [148, 256] on div "Tere! Saatke palun e-mail narva@cec.com" at bounding box center [147, 266] width 130 height 20
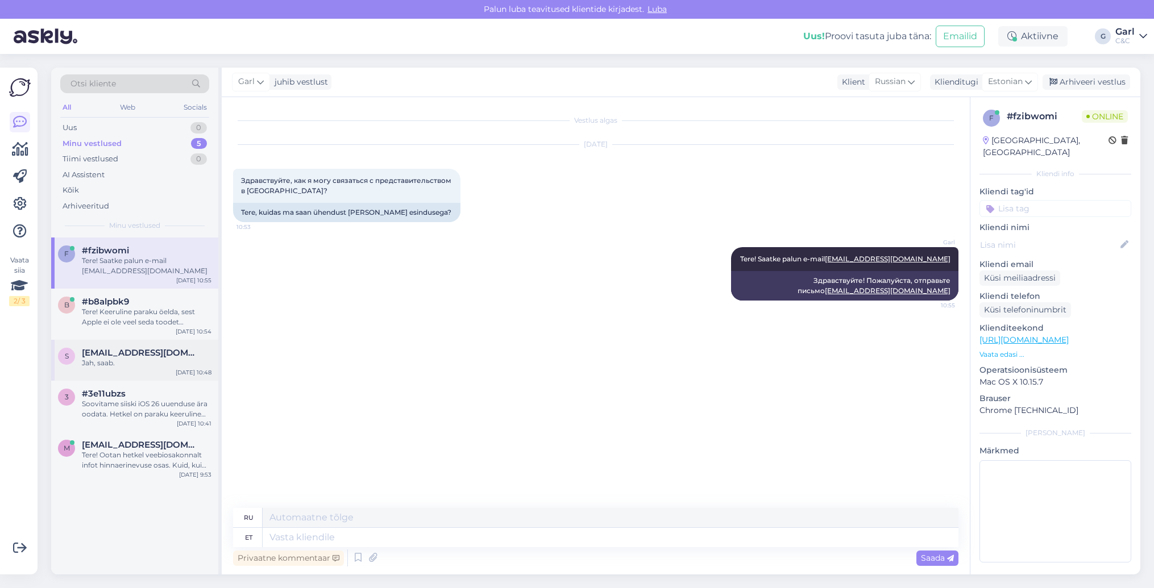
click at [142, 368] on div "s sillutaelias@gmail.com Jah, saab. Sep 2 10:48" at bounding box center [134, 360] width 167 height 41
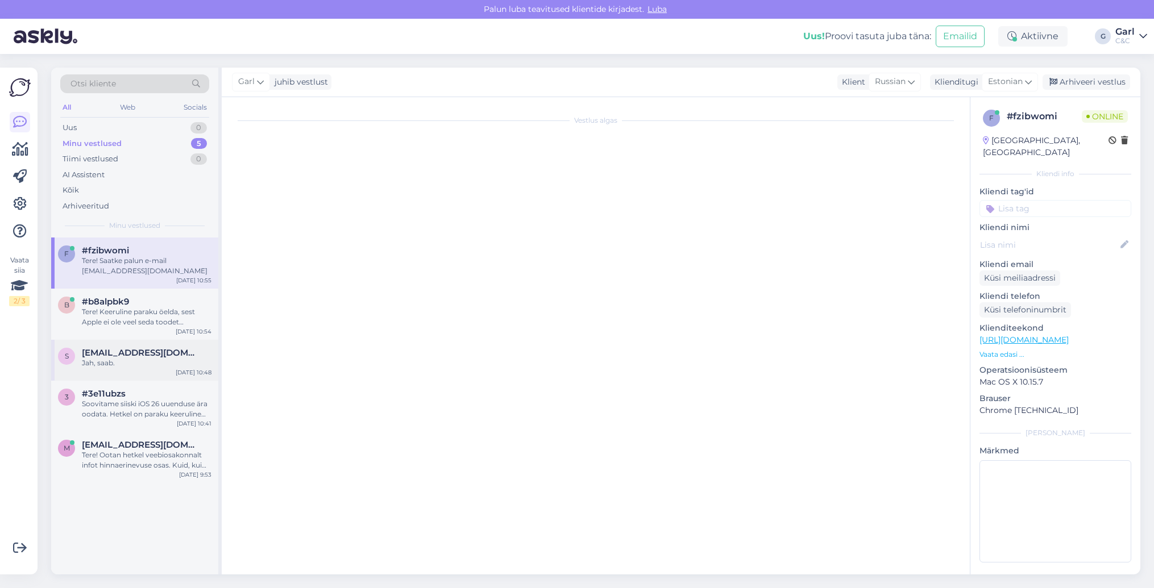
scroll to position [40, 0]
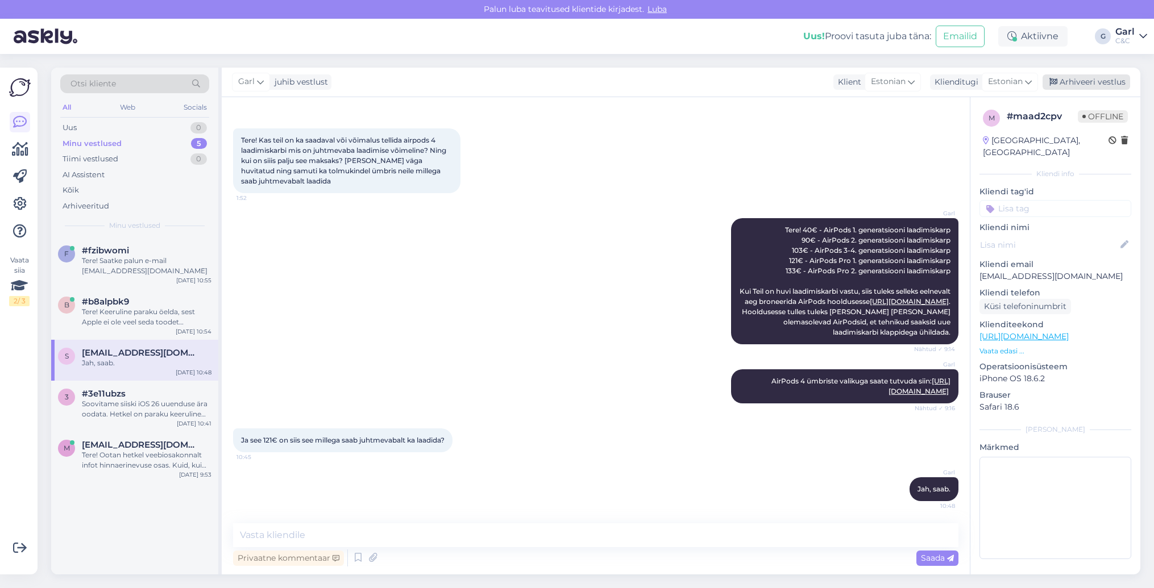
click at [1097, 84] on div "Arhiveeri vestlus" at bounding box center [1087, 81] width 88 height 15
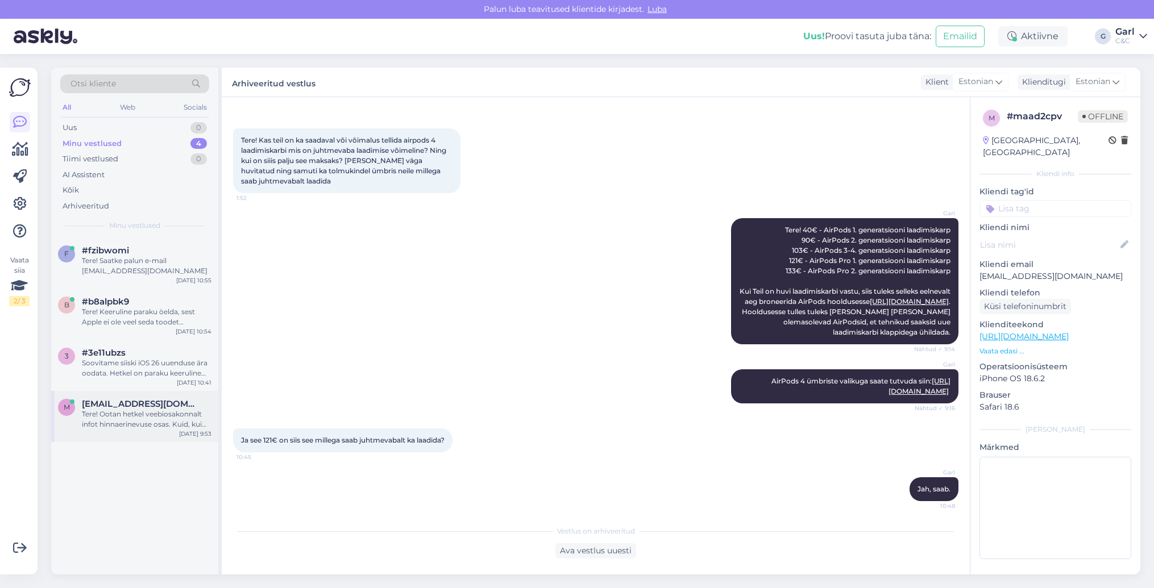
click at [152, 419] on div "Tere! Ootan hetkel veebiosakonnalt infot hinnaerinevuse osas. Kuid, kui rääkida…" at bounding box center [147, 419] width 130 height 20
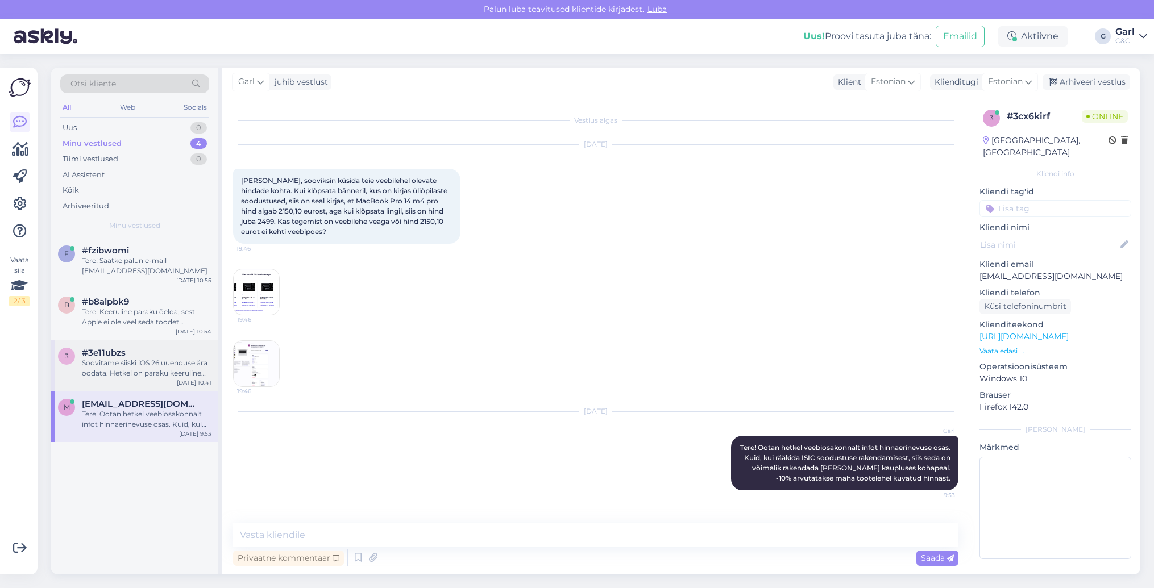
click at [137, 359] on div "Soovitame siiski iOS 26 uuenduse ära oodata. Hetkel on paraku keeruline hinnata…" at bounding box center [147, 368] width 130 height 20
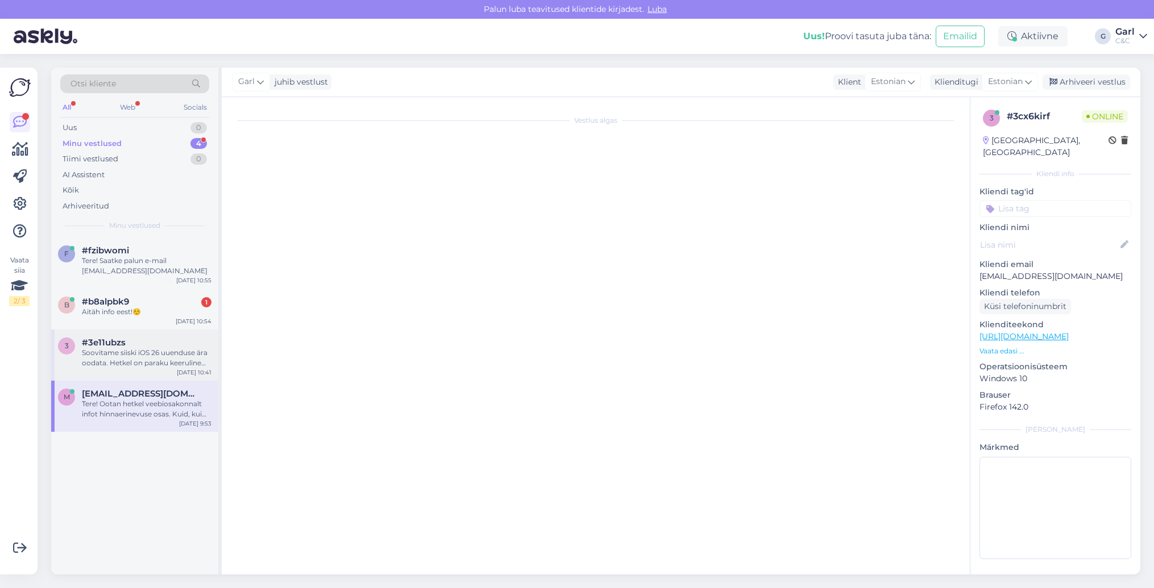
scroll to position [951, 0]
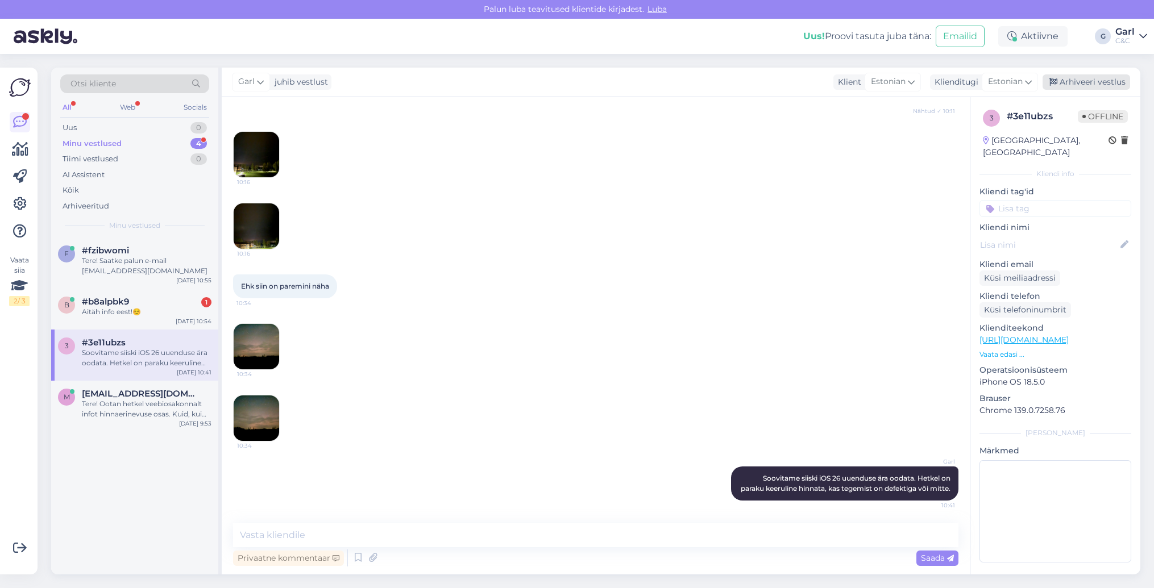
click at [1111, 81] on div "Arhiveeri vestlus" at bounding box center [1087, 81] width 88 height 15
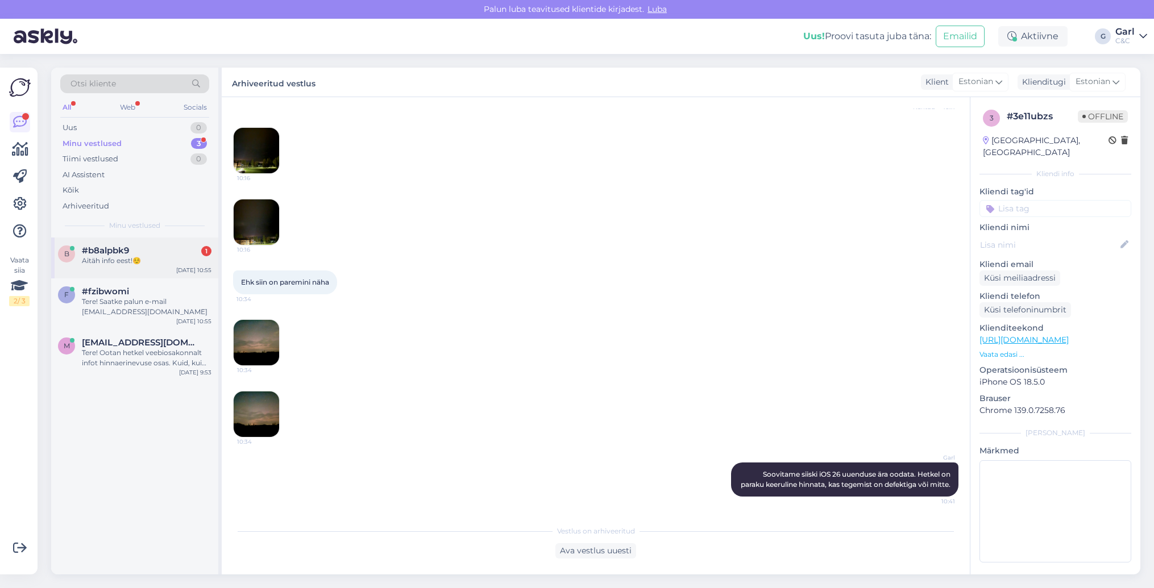
click at [132, 276] on div "b #b8alpbk9 1 Aitäh info eest!☺️ Sep 2 10:55" at bounding box center [134, 258] width 167 height 41
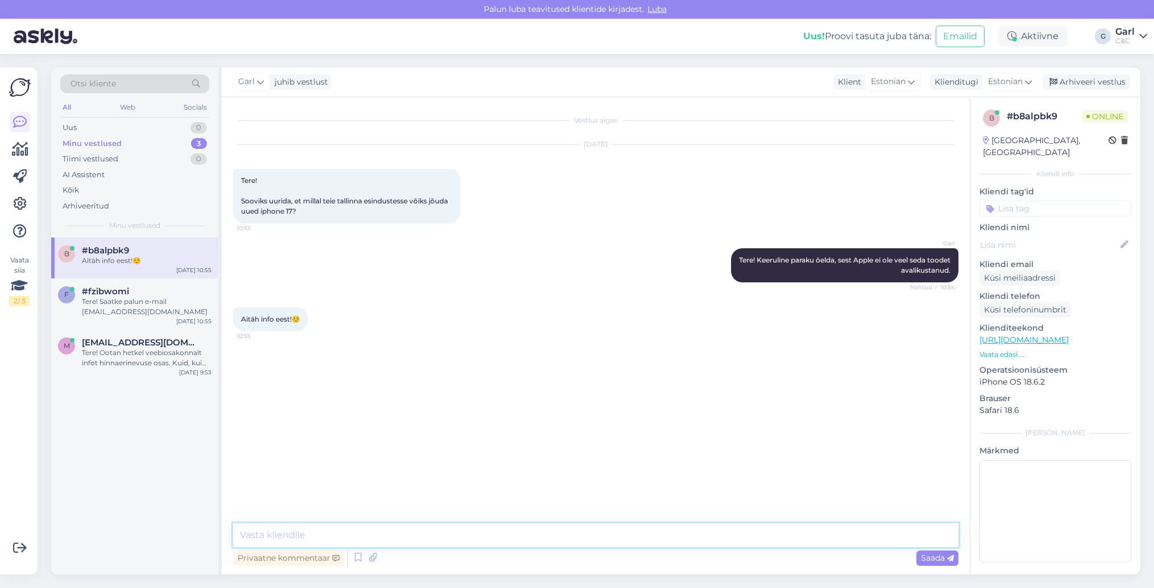
click at [385, 540] on textarea at bounding box center [595, 536] width 725 height 24
type textarea "Ikka, võtke heaks! :)"
click at [177, 293] on div "#fzibwomi" at bounding box center [147, 292] width 130 height 10
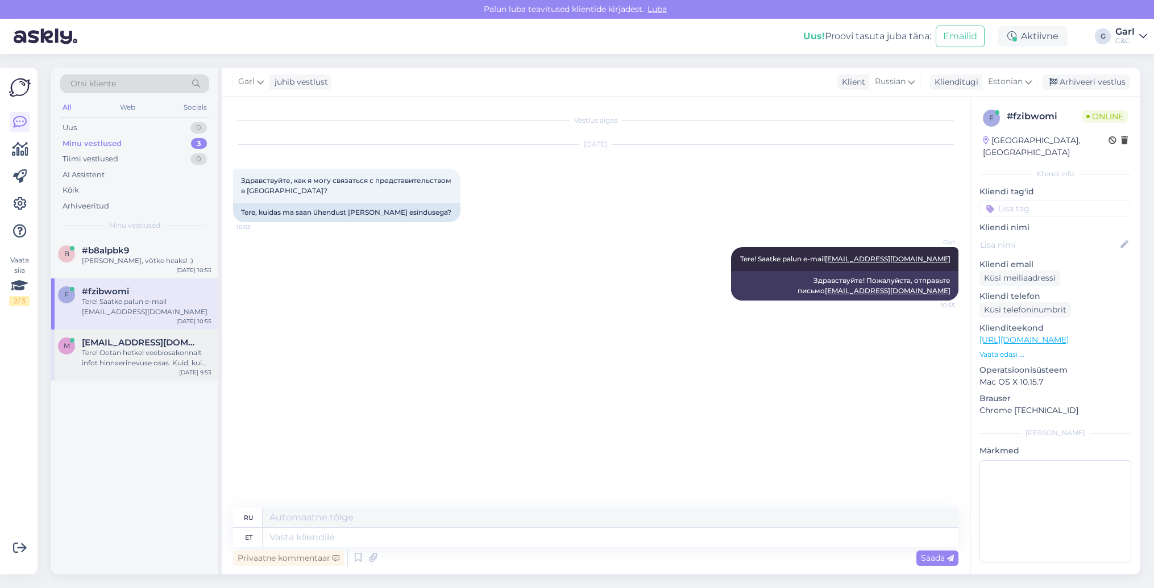
click at [163, 353] on div "Tere! Ootan hetkel veebiosakonnalt infot hinnaerinevuse osas. Kuid, kui rääkida…" at bounding box center [147, 358] width 130 height 20
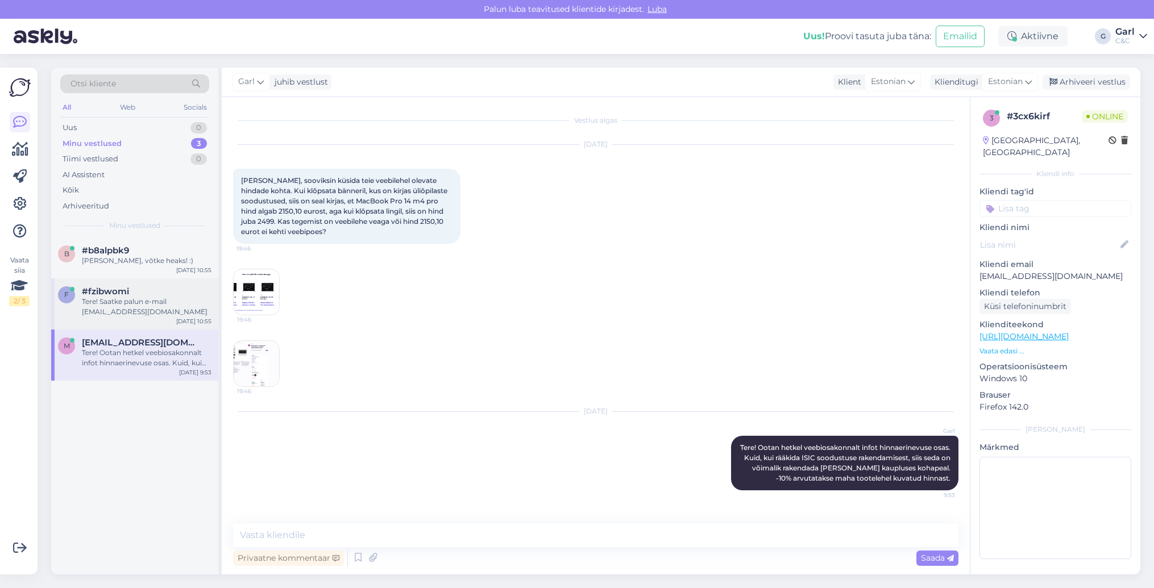
click at [164, 279] on div "f #fzibwomi Tere! Saatke palun e-mail narva@cec.com Sep 2 10:55" at bounding box center [134, 304] width 167 height 51
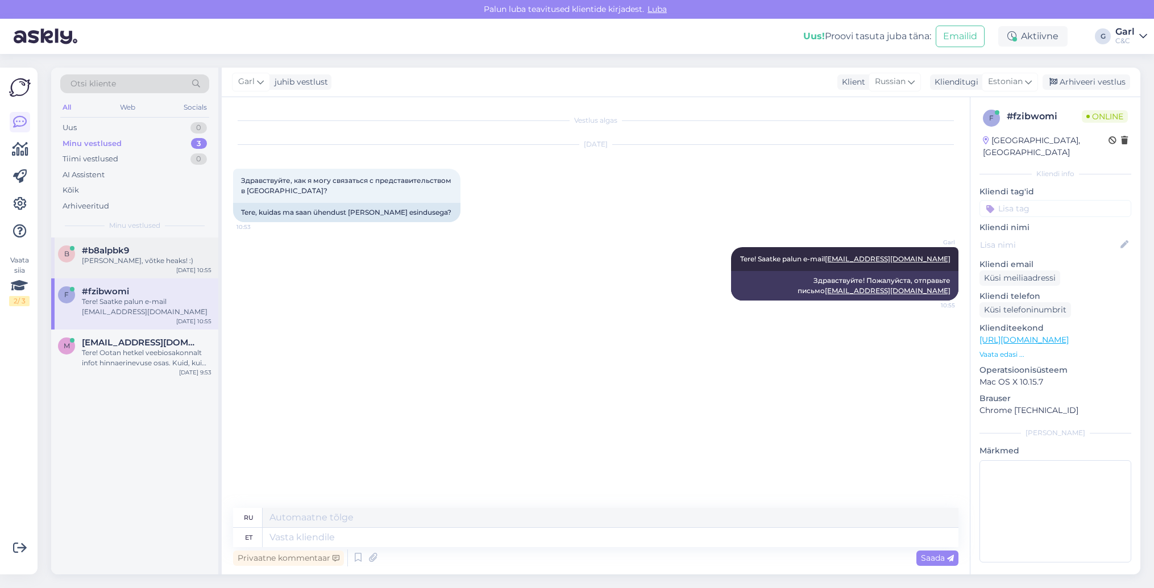
click at [163, 266] on div "b #b8alpbk9 Ikka, võtke heaks! :) Sep 2 10:55" at bounding box center [134, 258] width 167 height 41
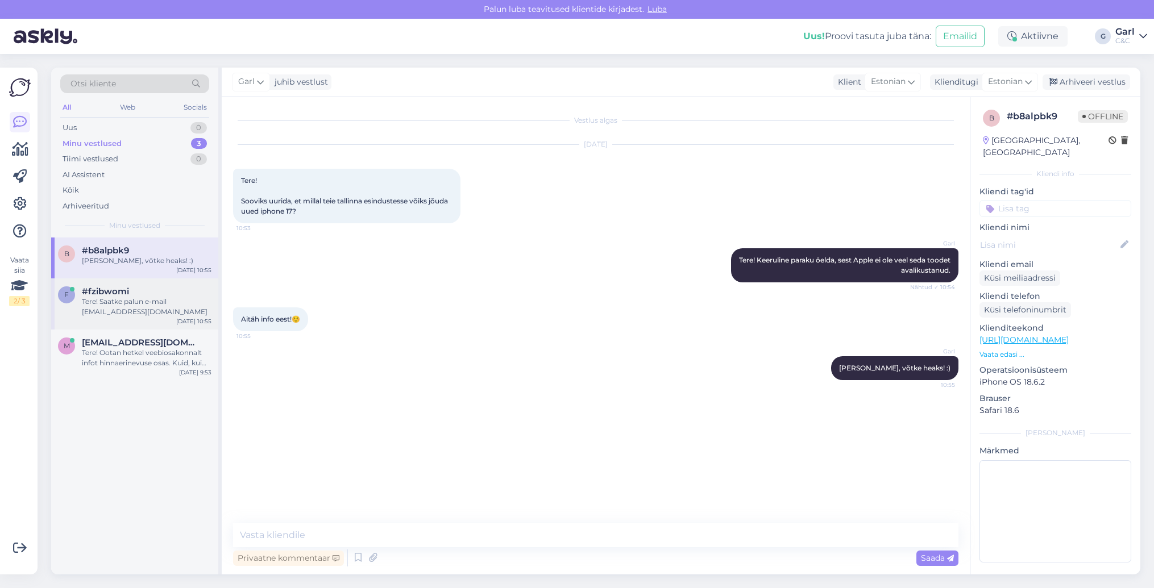
click at [153, 283] on div "f #fzibwomi Tere! Saatke palun e-mail narva@cec.com Sep 2 10:55" at bounding box center [134, 304] width 167 height 51
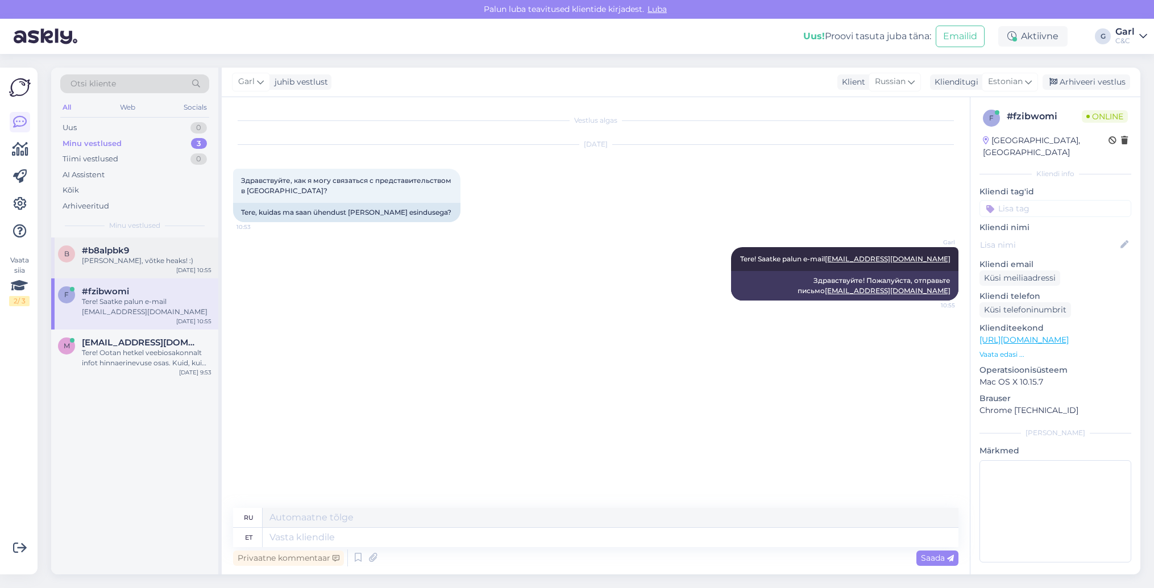
click at [155, 268] on div "b #b8alpbk9 Ikka, võtke heaks! :) Sep 2 10:55" at bounding box center [134, 258] width 167 height 41
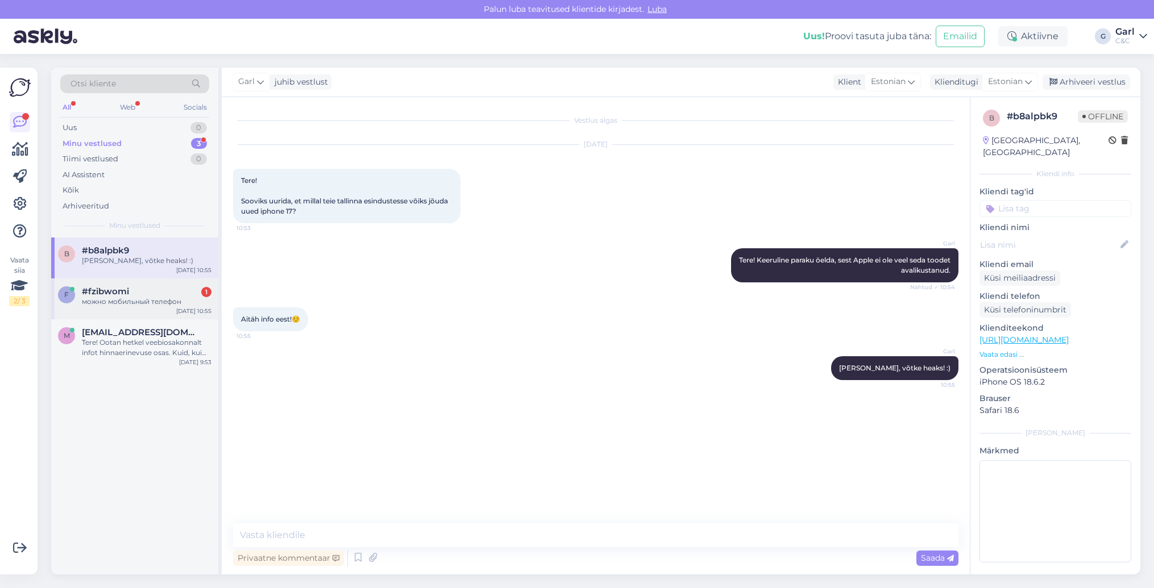
click at [171, 291] on div "#fzibwomi 1" at bounding box center [147, 292] width 130 height 10
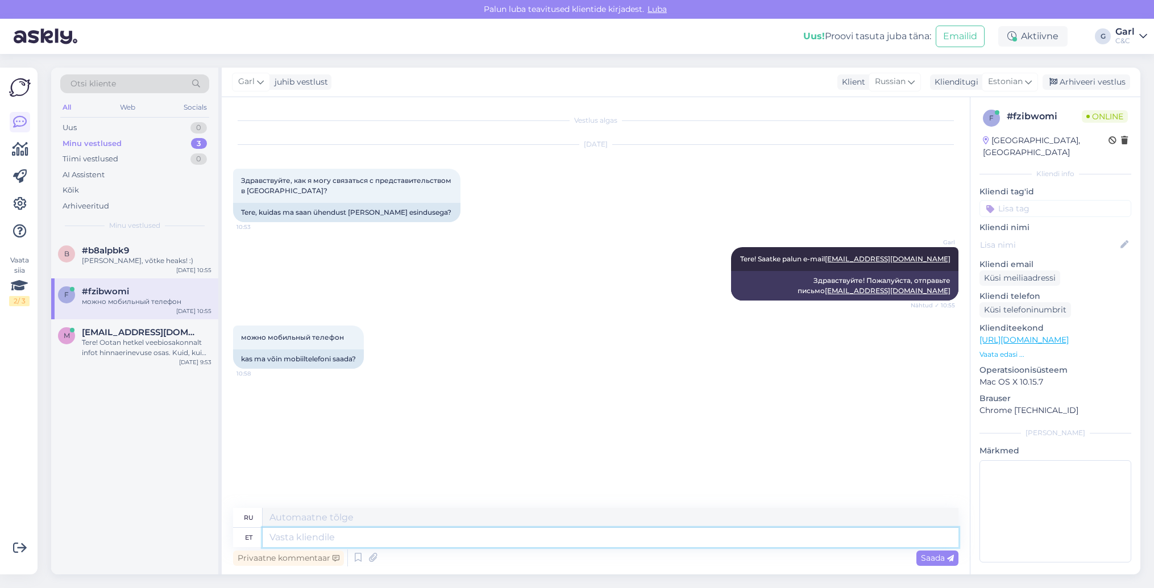
click at [474, 545] on textarea at bounding box center [611, 537] width 696 height 19
type textarea "Mis"
type textarea "Что"
type textarea "Mis ure t"
type textarea "Какая текстура?"
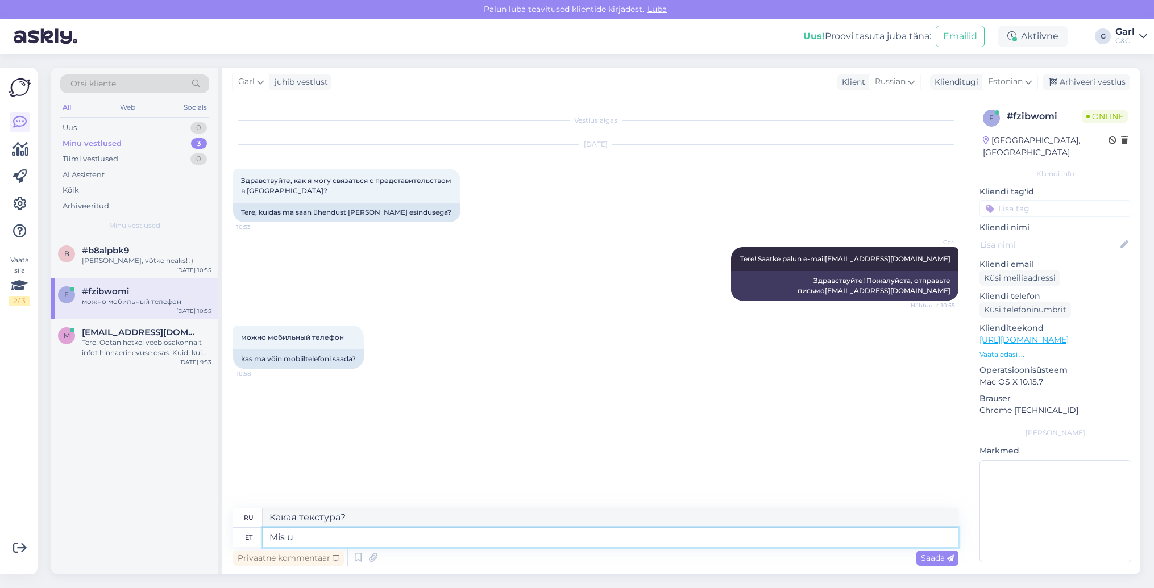
type textarea "Mis"
type textarea "Что"
type textarea "Mis mure t"
type textarea "Какое беспокойство"
type textarea "Mis mure teil tä"
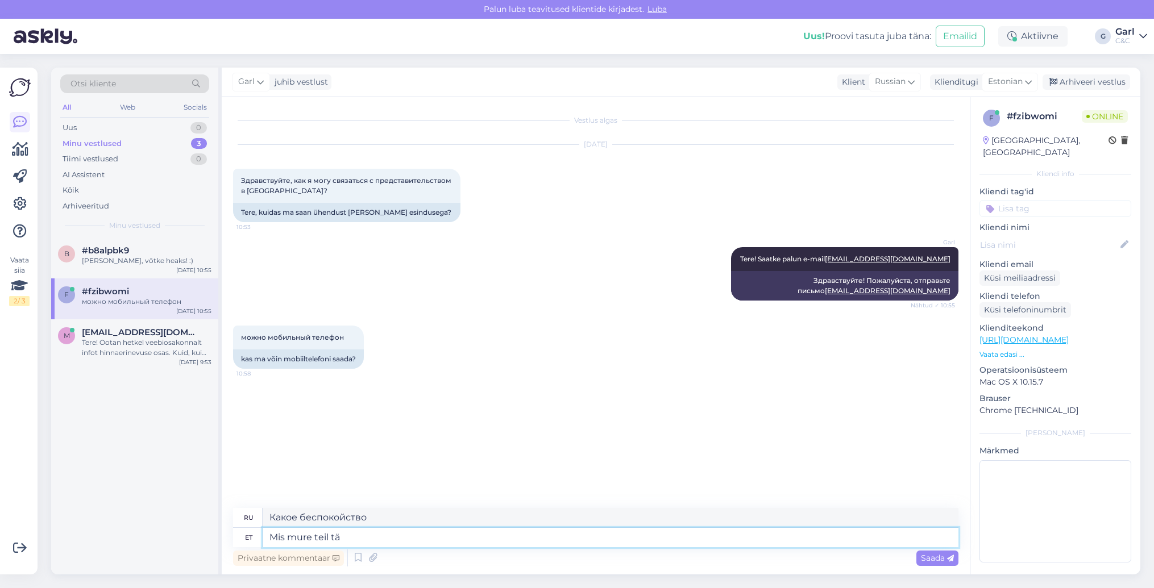
type textarea "В чем твоя проблема?"
type textarea "Mis mure teil täpsemalt on"
type textarea "Что именно вас беспокоит?"
type textarea "Mis mure teil täpsemalt on?"
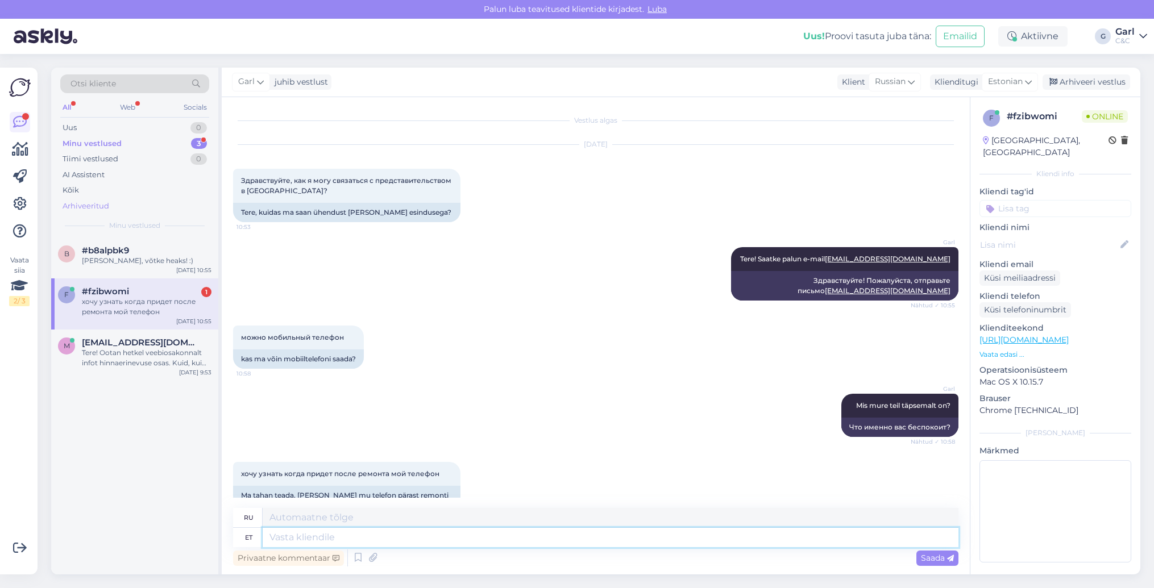
scroll to position [29, 0]
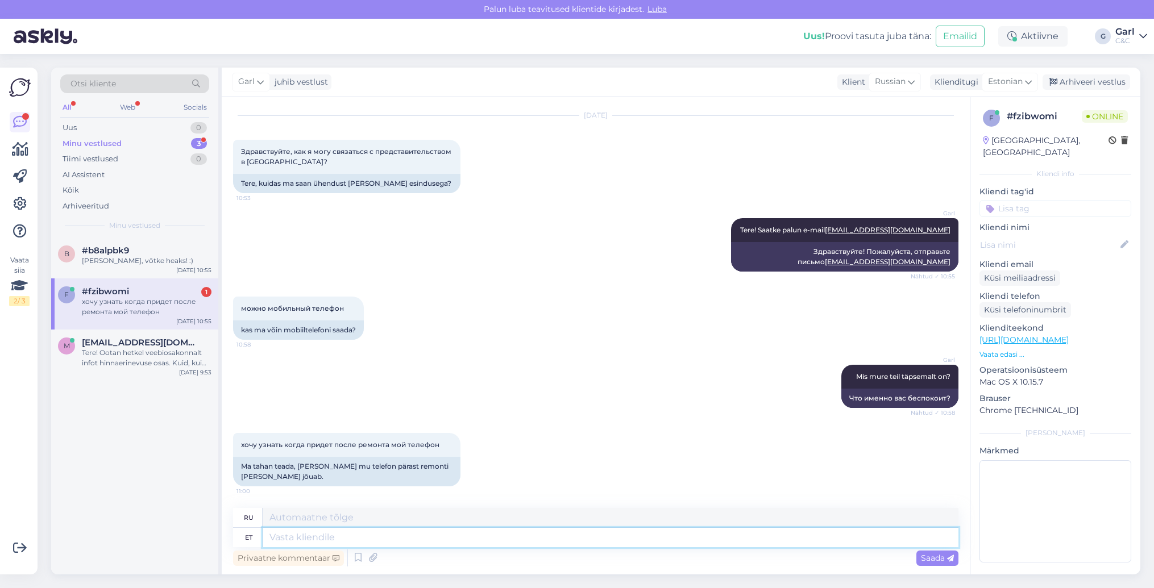
click at [453, 537] on textarea at bounding box center [611, 537] width 696 height 19
click at [450, 537] on textarea at bounding box center [611, 537] width 696 height 19
click at [475, 537] on textarea at bounding box center [611, 537] width 696 height 19
click at [478, 537] on textarea at bounding box center [611, 537] width 696 height 19
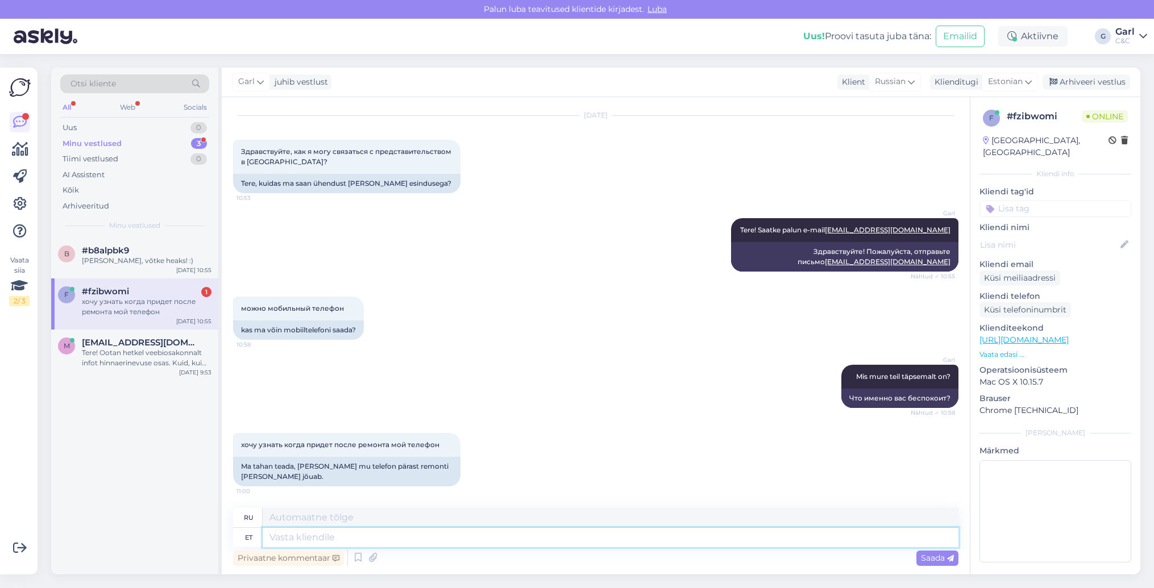
click at [477, 537] on textarea at bounding box center [611, 537] width 696 height 19
type textarea "Palun s"
type textarea "Пожалуйста"
type textarea "Palun saatke s"
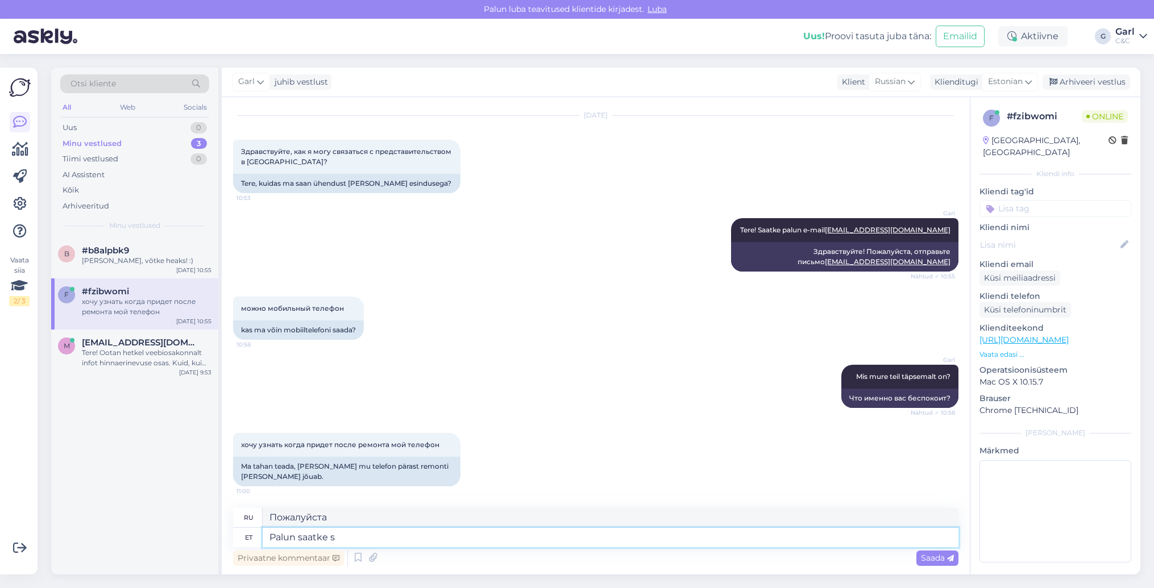
type textarea "Пожалуйста, отправьте"
type textarea "Palun saatke sellekohane p"
type textarea "Пожалуйста, отправьте соответствующее"
type textarea "Palun saatke sellekohane päring h"
type textarea "Пожалуйста, отправьте запрос по этому поводу."
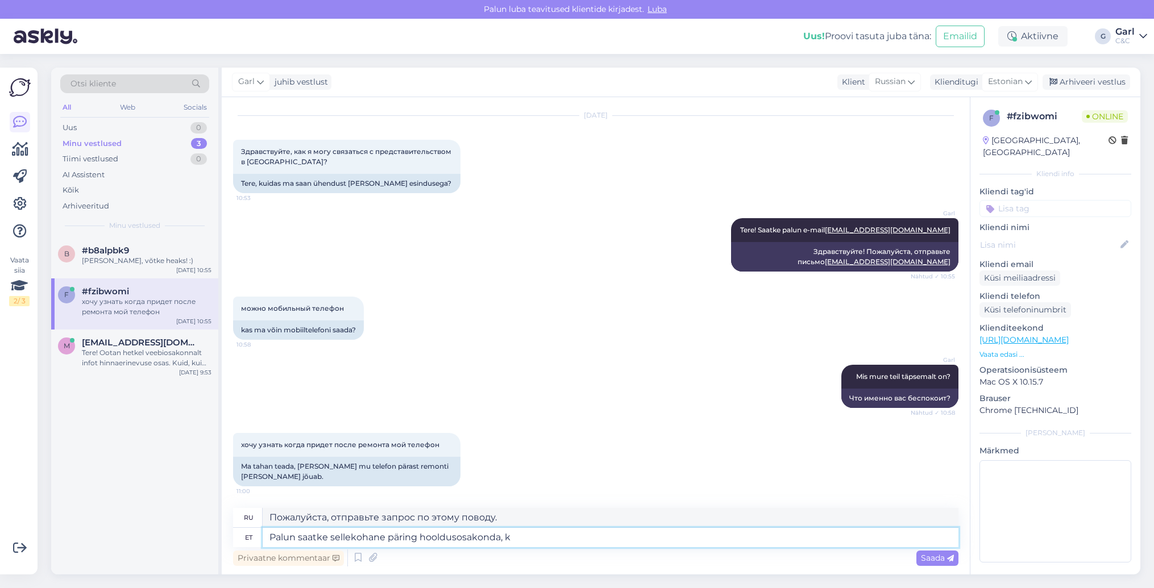
type textarea "Palun saatke sellekohane päring hooldusosakonda, ke"
type textarea "Пожалуйста, отправьте запрос в отдел технического обслуживания,"
type textarea "Palun saatke sellekohane päring hooldusosakonda, kes sel"
type textarea "Пожалуйста, отправьте запрос в отдел технического обслуживания, который"
type textarea "Palun saatke sellekohane päring hooldusosakonda, kes selle seadme"
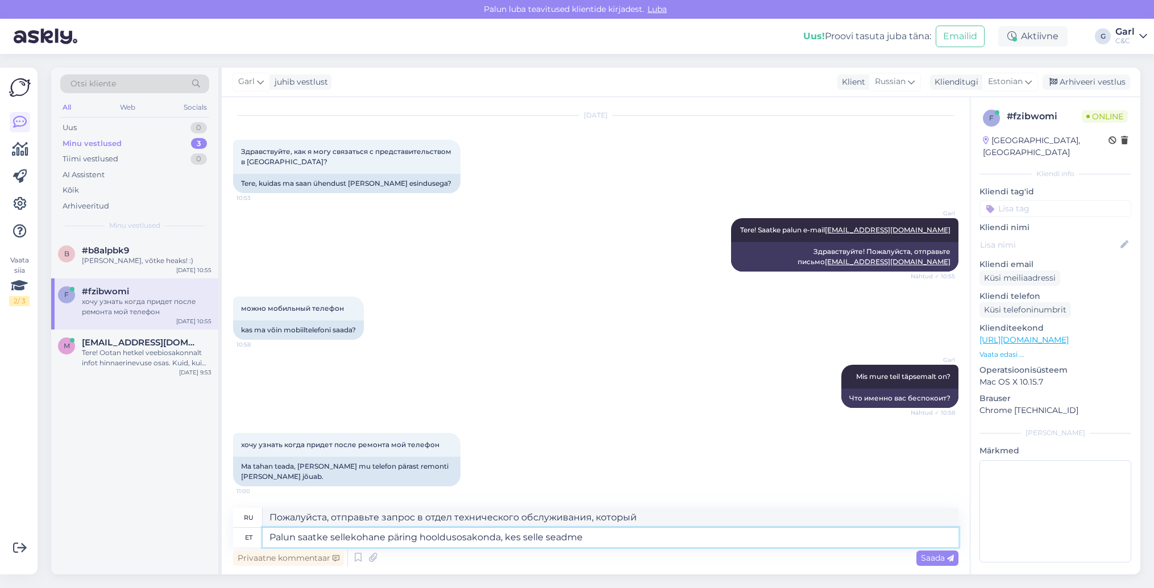
type textarea "Пожалуйста, отправьте запрос в сервисный отдел, который будет отвечать за данно…"
type textarea "Palun saatke sellekohane päring hooldusosakonda, kes selle seadme tarnega ka t"
type textarea "Пожалуйста, отправьте запрос в сервисную службу, доставившую данное устройство."
type textarea "Palun saatke sellekohane päring hooldusosakonda, kes selle seadme tarnega ka te"
type textarea "Пожалуйста, отправьте запрос в отдел технического обслуживания, который также б…"
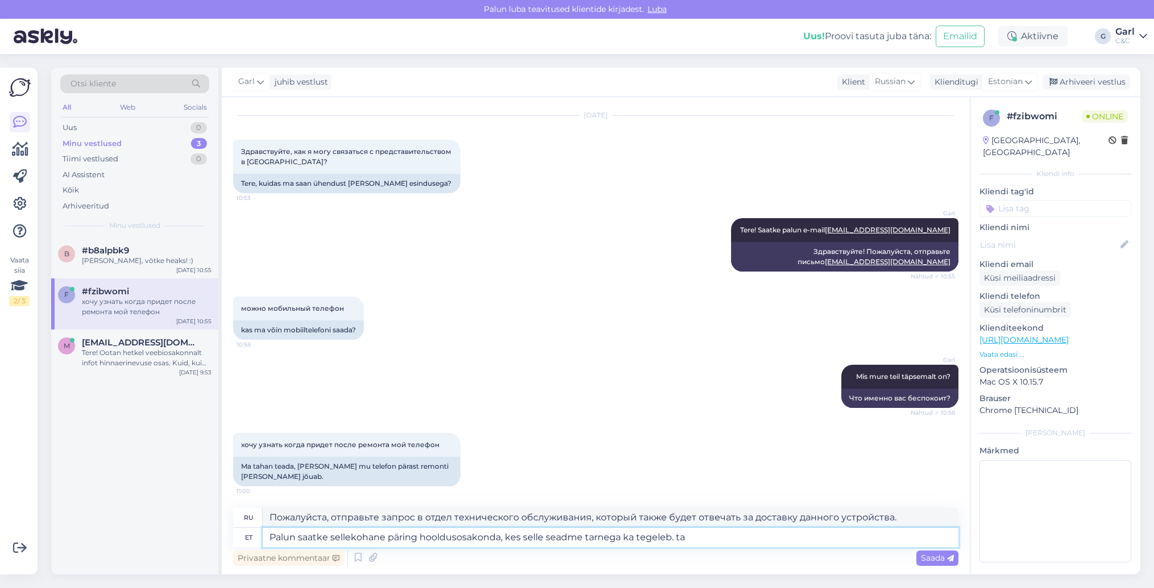
type textarea "Palun saatke sellekohane päring hooldusosakonda, kes selle seadme tarnega ka te…"
type textarea "Пожалуйста, отправьте запрос в отдел технического обслуживания, который также о…"
type textarea "Palun saatke sellekohane päring hooldusosakonda, kes selle seadme tarnega ka te…"
type textarea "Пожалуйста, отправьте запрос в отдел технического обслуживания, который также о…"
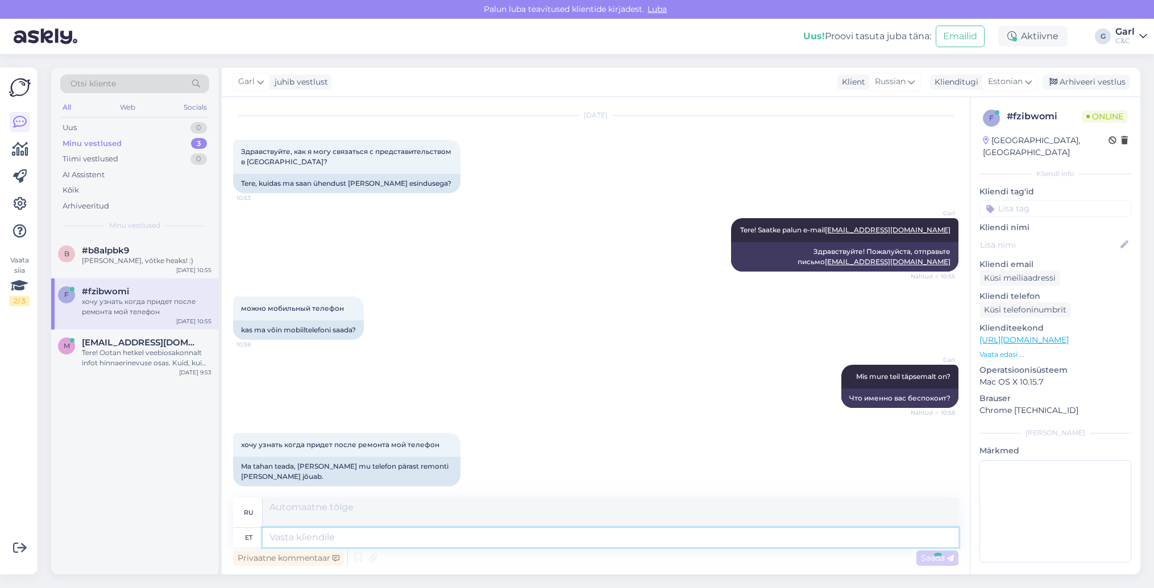
scroll to position [128, 0]
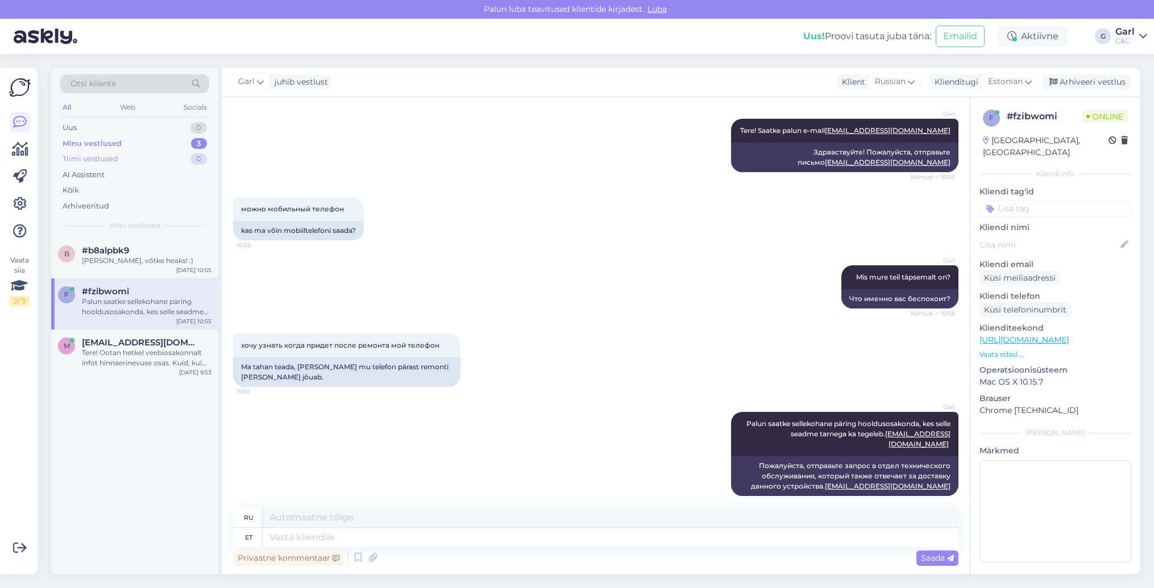
click at [160, 152] on div "Tiimi vestlused 0" at bounding box center [134, 159] width 149 height 16
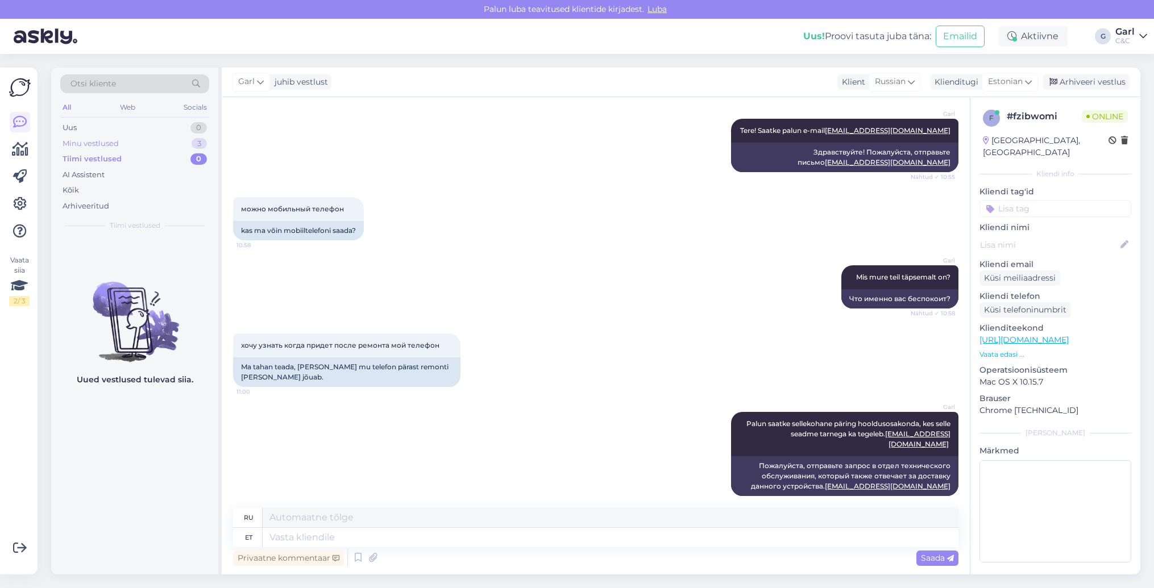
click at [166, 136] on div "Minu vestlused 3" at bounding box center [134, 144] width 149 height 16
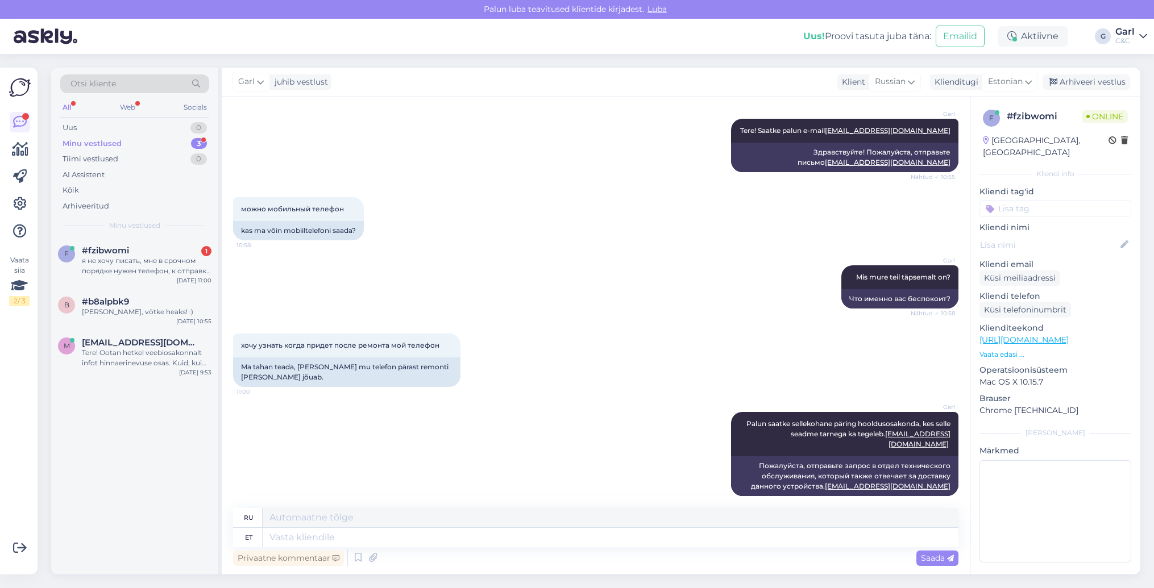
scroll to position [227, 0]
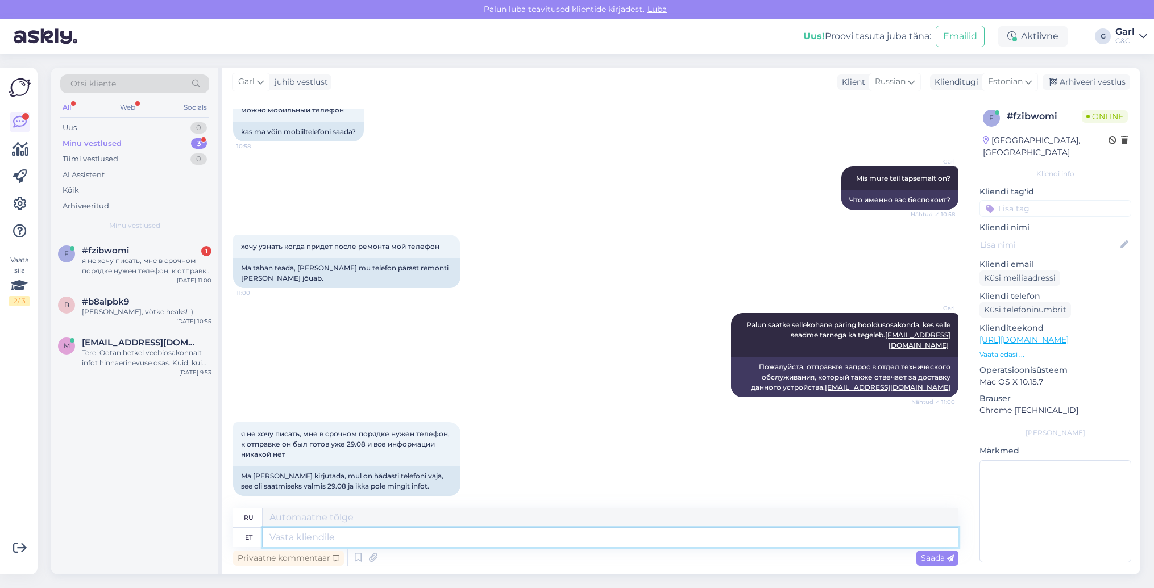
click at [325, 537] on textarea at bounding box center [611, 537] width 696 height 19
type textarea "Kuidas o"
type textarea "Как"
type textarea "Kuidas on e"
type textarea "Как вы?"
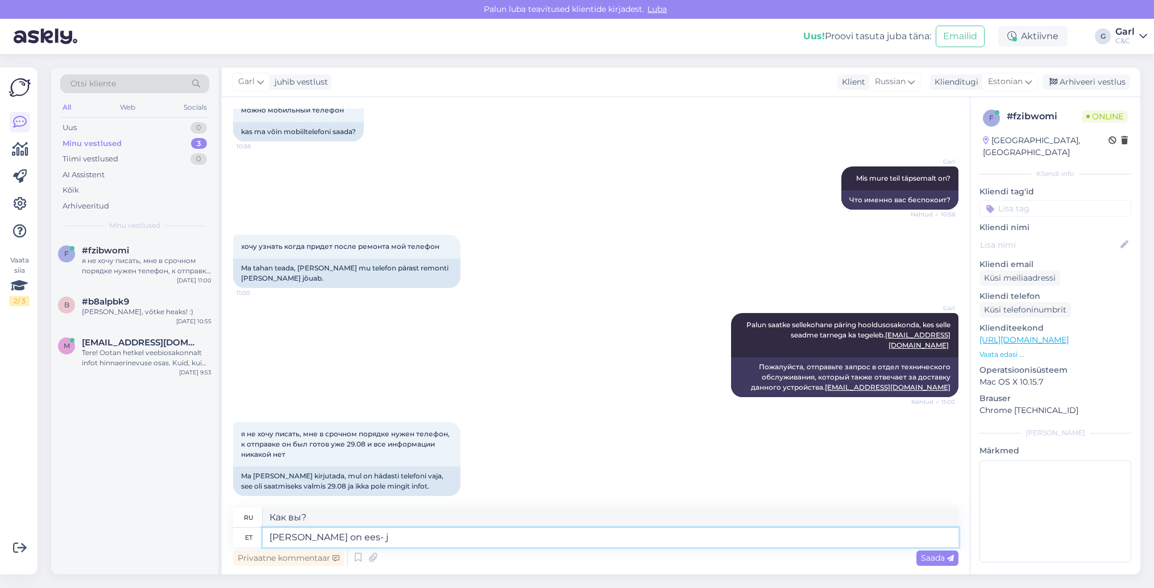
type textarea "Kuidas on ees- ja"
type textarea "Как обстоят дела с передней частью?"
type textarea "Kuidas on ees- ja per"
type textarea "Как обстоят дела с передней и"
type textarea "Kuidas on ees- ja perekonnanimi?"
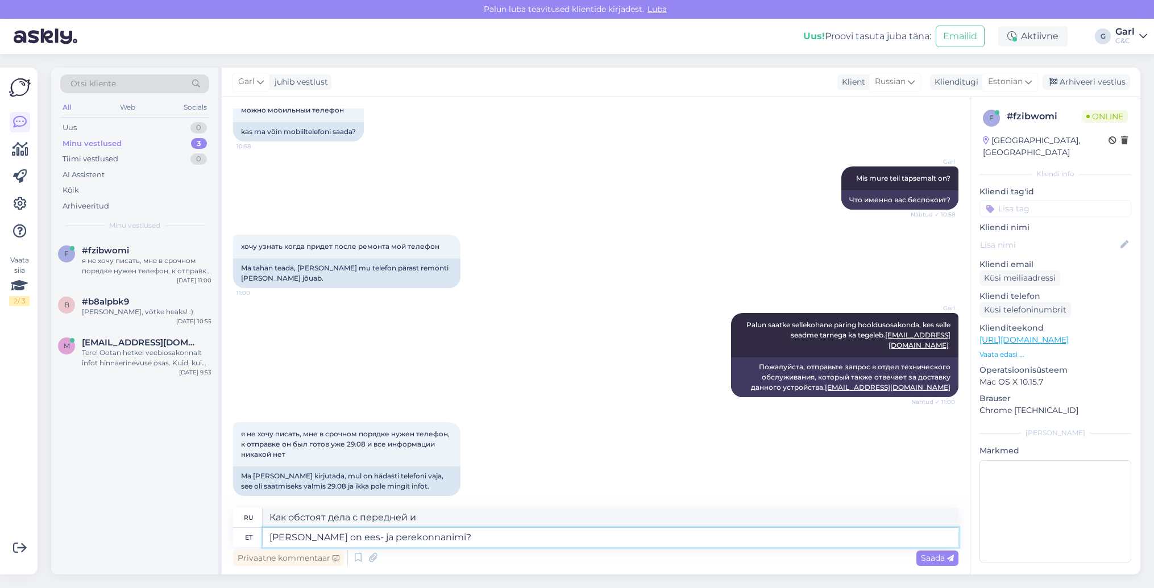
type textarea "Каково ваше имя и фамилия?"
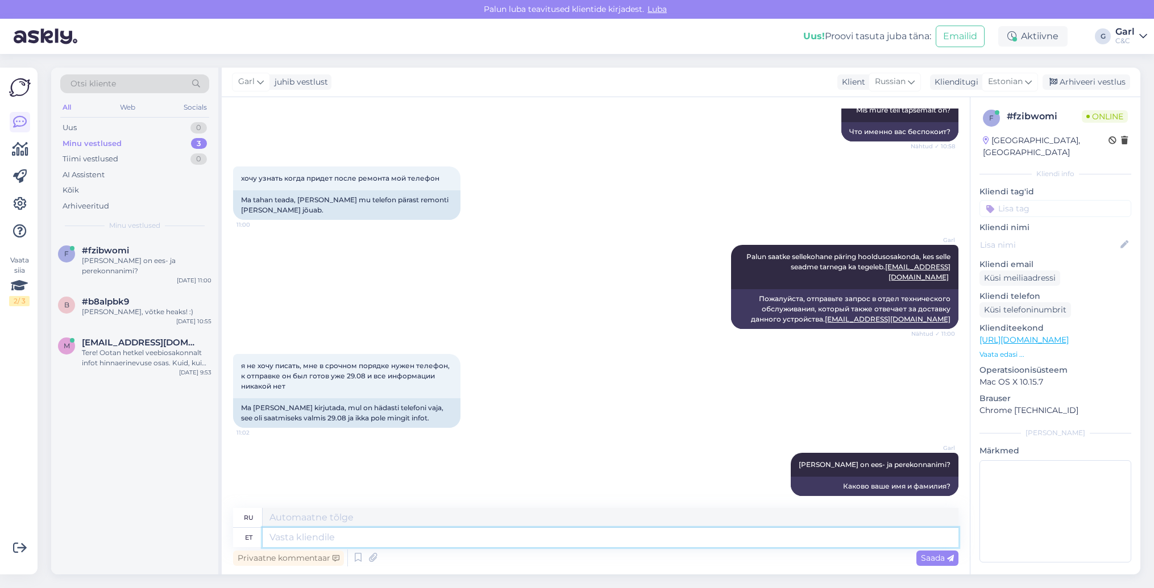
click at [415, 542] on textarea at bounding box center [611, 537] width 696 height 19
click at [415, 541] on textarea at bounding box center [611, 537] width 696 height 19
type textarea "Nädalavahetuseti"
type textarea "Выходные"
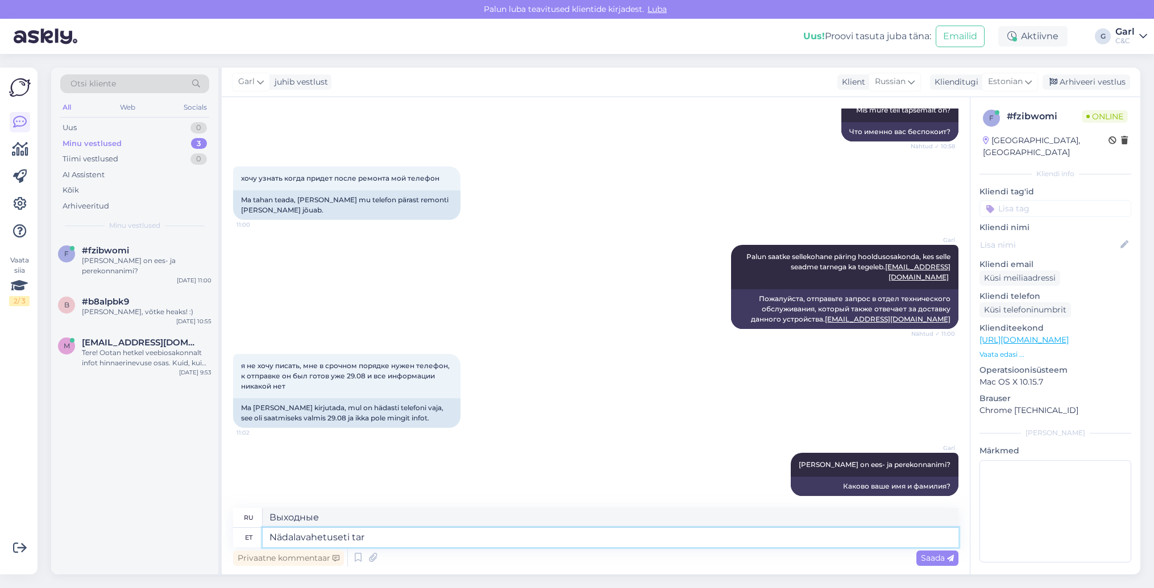
type textarea "Nädalavahetuseti tarn"
type textarea "Доставка по выходным"
type textarea "Nädalavahetuseti tarne ei toi"
type textarea "Доставка по выходным невозможна."
type textarea "Nädalavahetuseti tarne ei toimu, se"
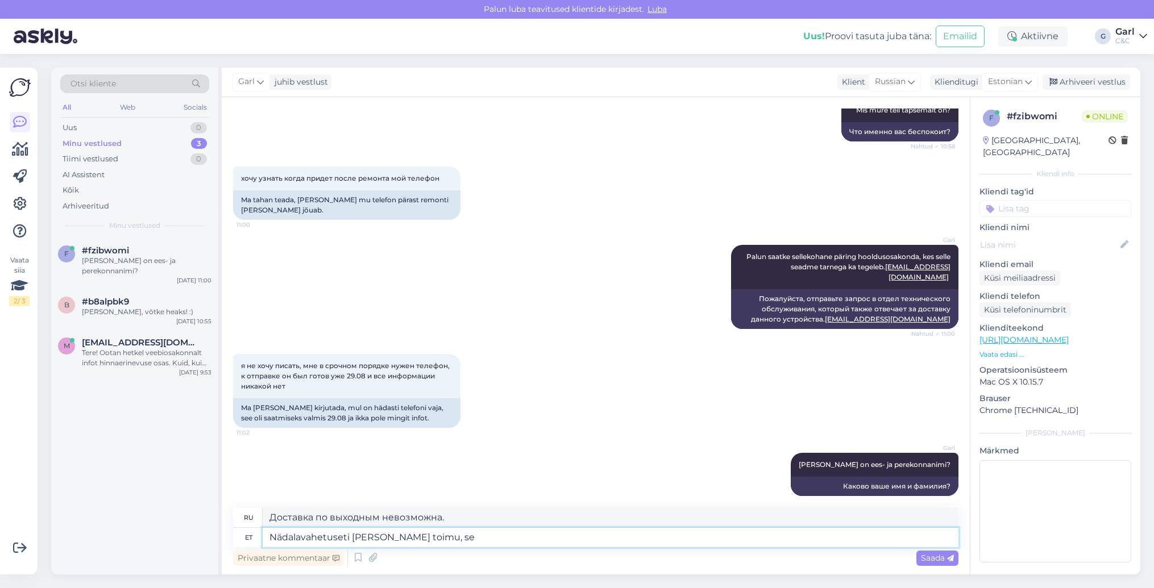
type textarea "Доставка по выходным не осуществляется."
type textarea "Nädalavahetuseti tarne ei toimu, seetõttu on"
type textarea "В выходные дни доставка не осуществляется, поэтому"
type textarea "Nädalavahetuseti tarne ei toimu, seetõttu on ka oo"
type textarea "В выходные дни доставка не осуществляется, поэтому также"
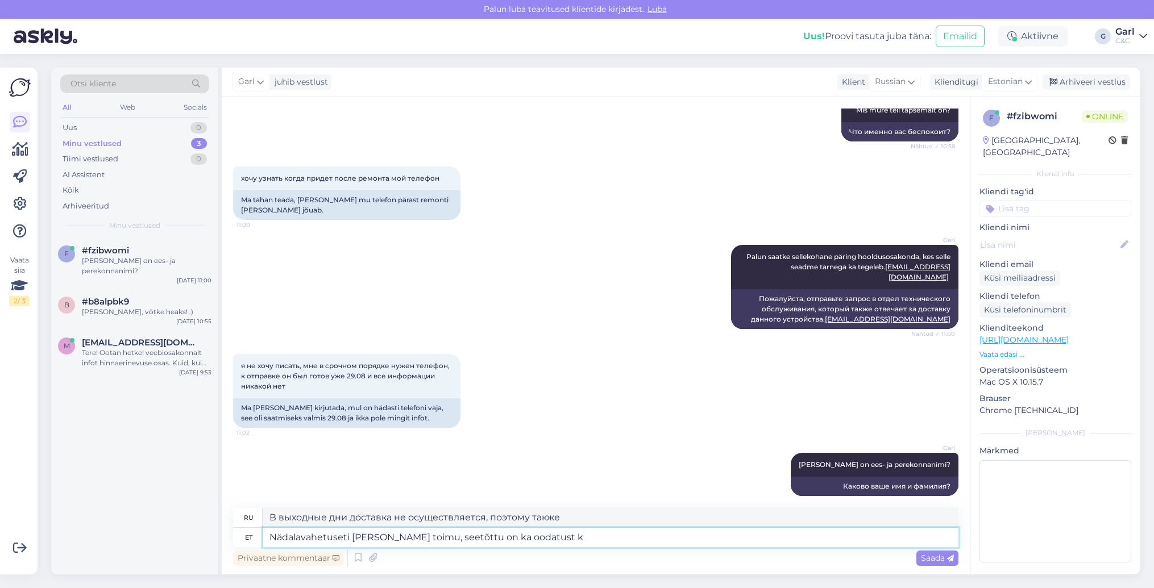
type textarea "Nädalavahetuseti tarne ei toimu, seetõttu on ka oodatust ka"
type textarea "Доставка не осуществляется по выходным, поэтому также есть определённые ожидани…"
type textarea "Nädalavahetuseti tarne ei toimu, seetõttu on ka oodatust kauem tarn"
type textarea "Доставка не осуществляется по выходным, поэтому доставка займет больше времени,…"
type textarea "Nädalavahetuseti tarne ei toimu, seetõttu on ka oodatust kauem tarnega"
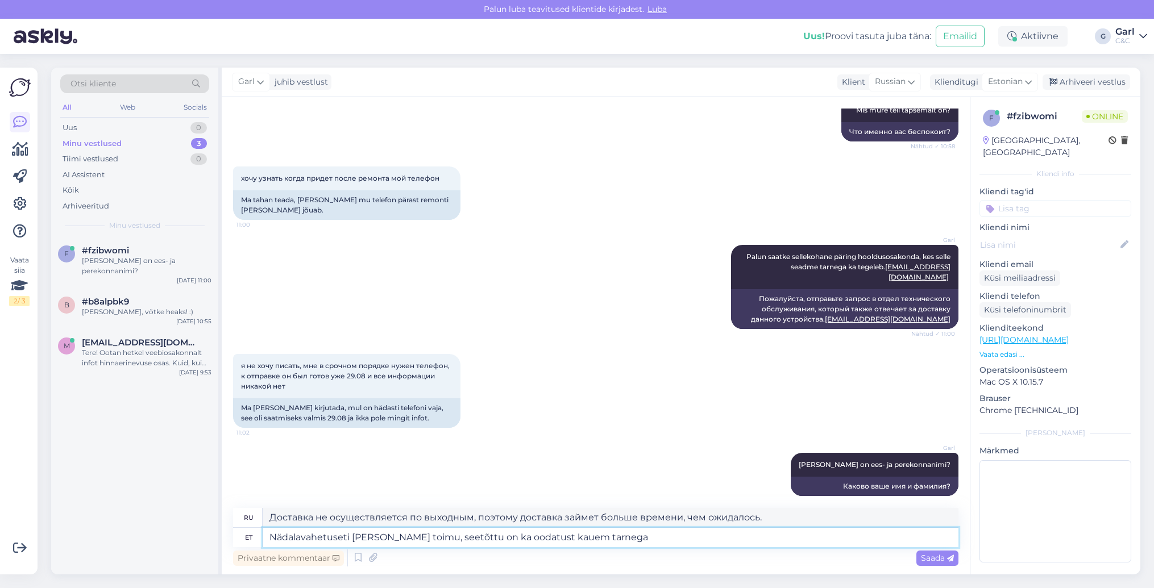
type textarea "Доставка не осуществляется по выходным, поэтому доставка может занять больше вр…"
type textarea "Nädalavahetuseti tarne ei toimu, seetõttu on ka oodatust kauem tarnega läinud."
type textarea "Доставка не осуществляется по выходным, поэтому доставка заняла больше времени,…"
click at [376, 540] on textarea "Nädalavahetuseti tarne ei toimu, seetõttu on ka oodatust kauem tarnega läinud." at bounding box center [611, 537] width 696 height 19
type textarea "Nädalavahetuseti tarnet ei toimu, seetõttu on ka oodatust kauem tarnega läinud."
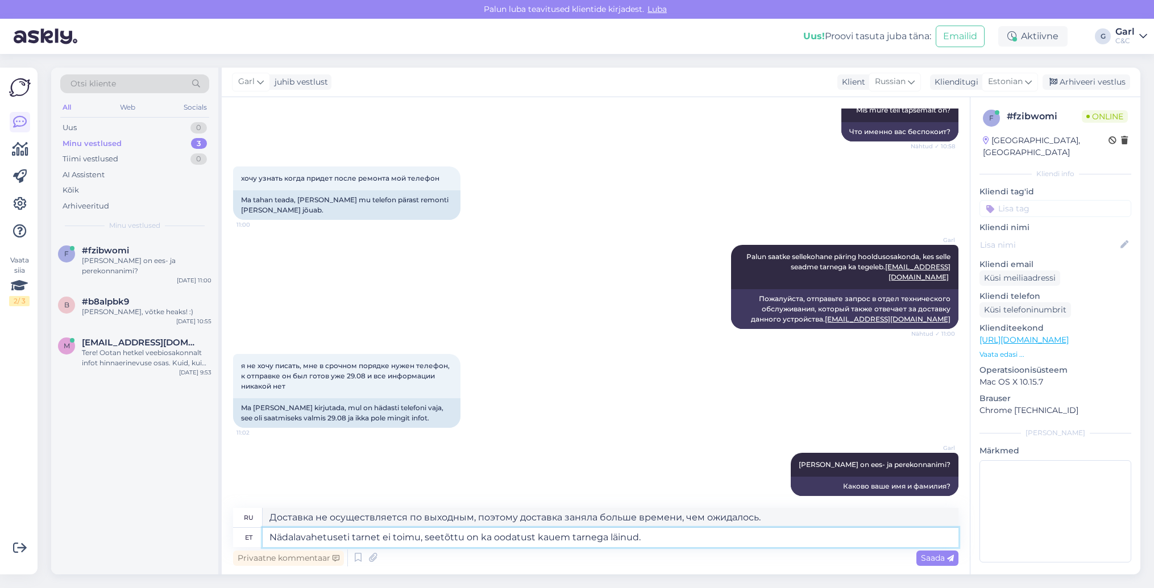
type textarea "Доставка по выходным не осуществляется, поэтому доставка заняла больше времени,…"
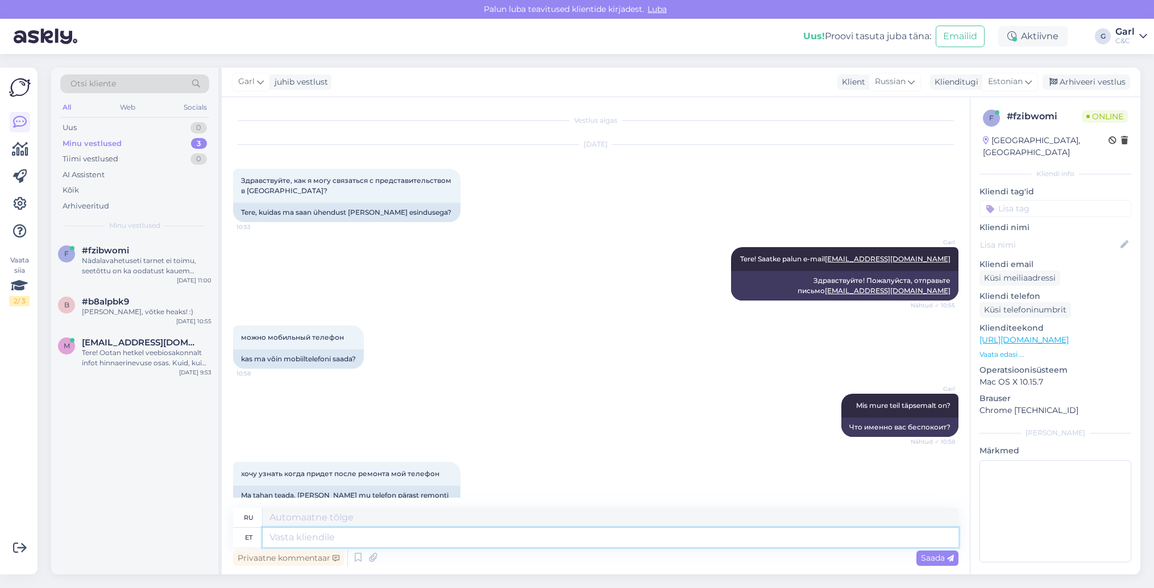
scroll to position [384, 0]
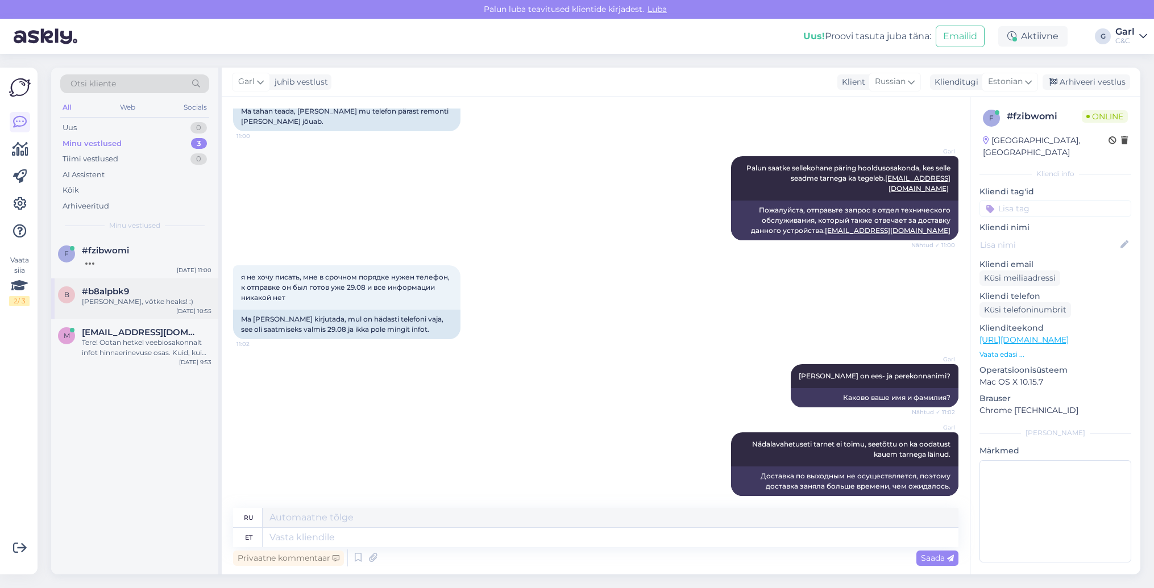
click at [150, 295] on div "#b8alpbk9" at bounding box center [147, 292] width 130 height 10
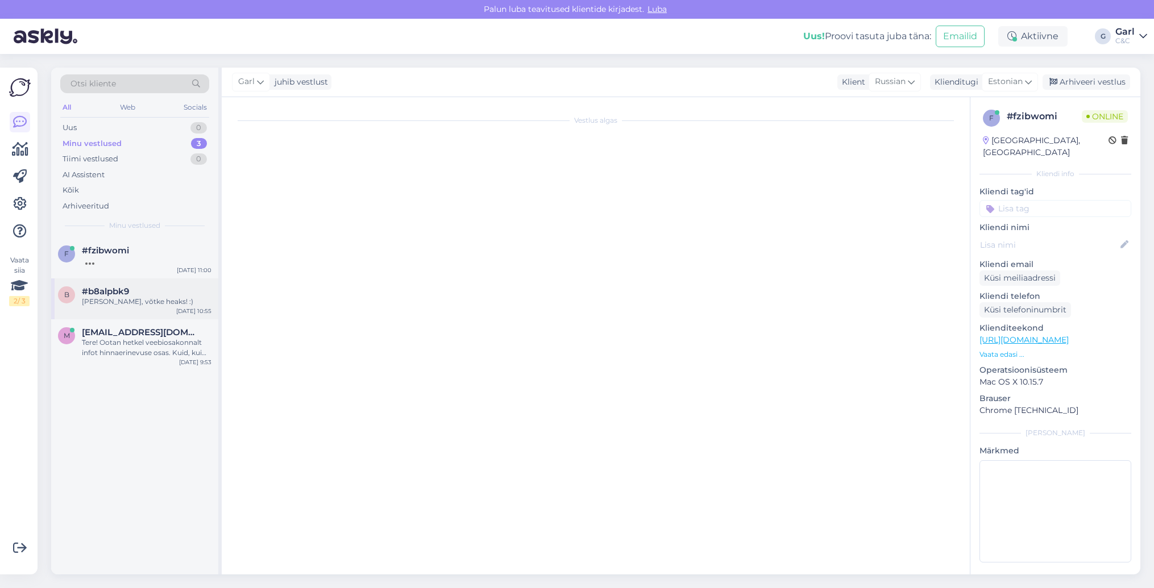
scroll to position [0, 0]
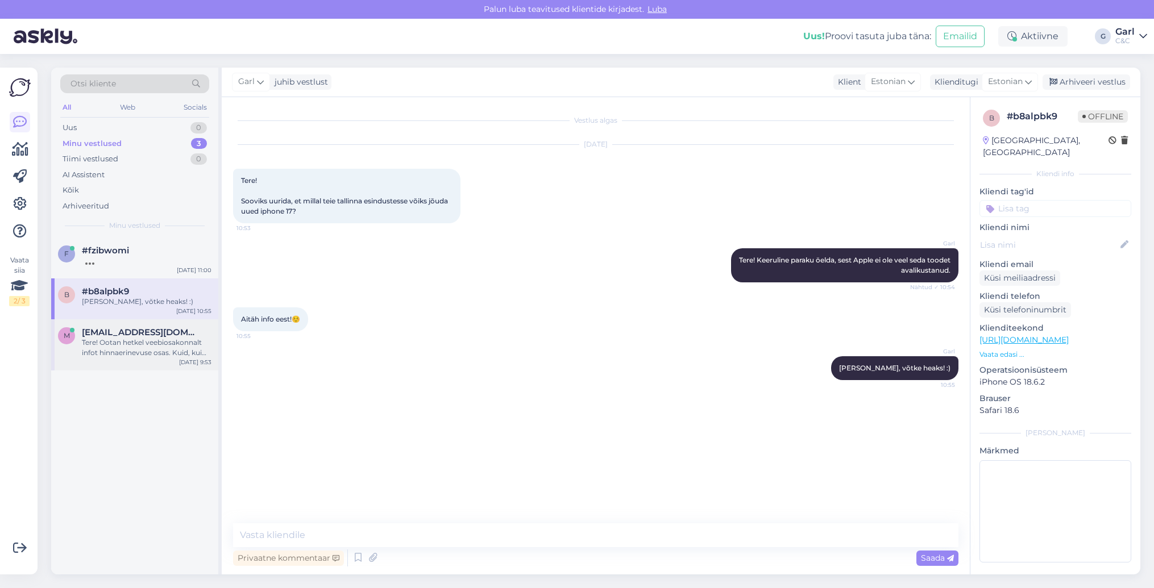
click at [150, 355] on div "Tere! Ootan hetkel veebiosakonnalt infot hinnaerinevuse osas. Kuid, kui rääkida…" at bounding box center [147, 348] width 130 height 20
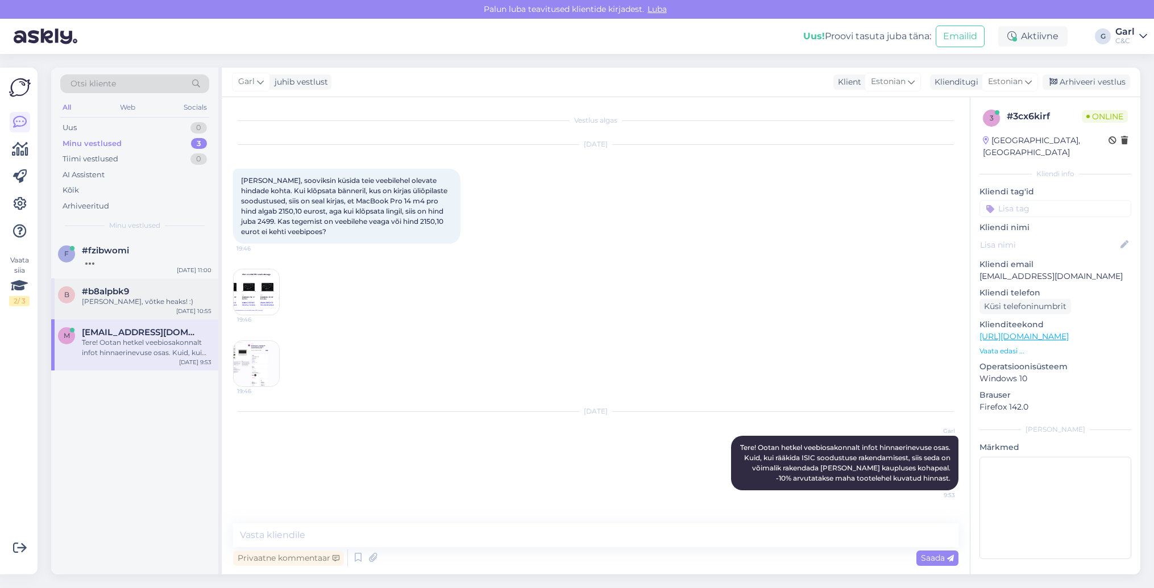
click at [150, 304] on div "Ikka, võtke heaks! :)" at bounding box center [147, 302] width 130 height 10
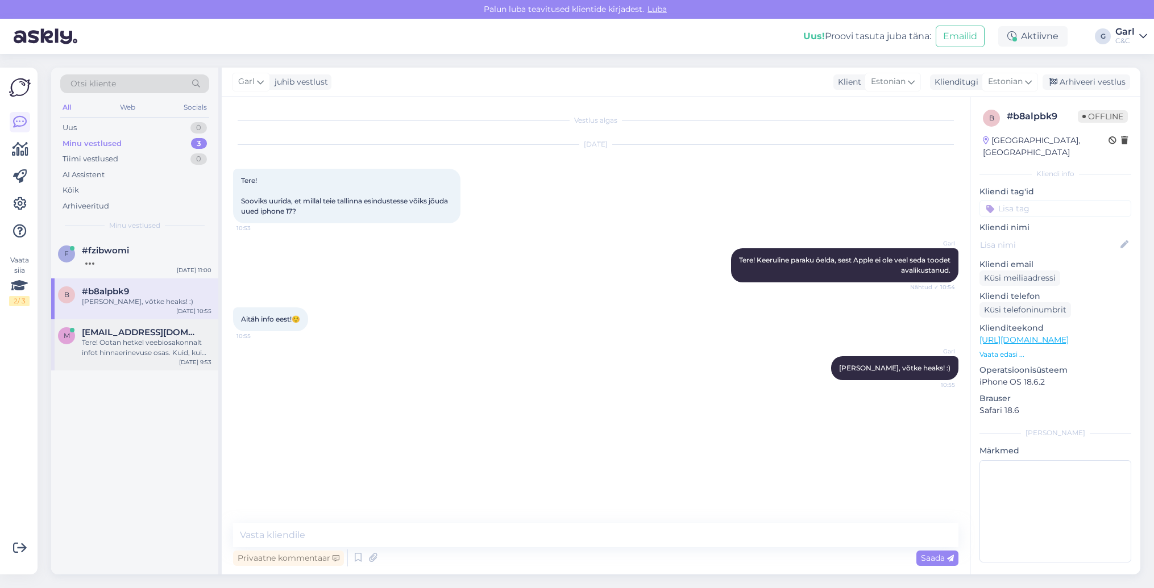
click at [148, 353] on div "Tere! Ootan hetkel veebiosakonnalt infot hinnaerinevuse osas. Kuid, kui rääkida…" at bounding box center [147, 348] width 130 height 20
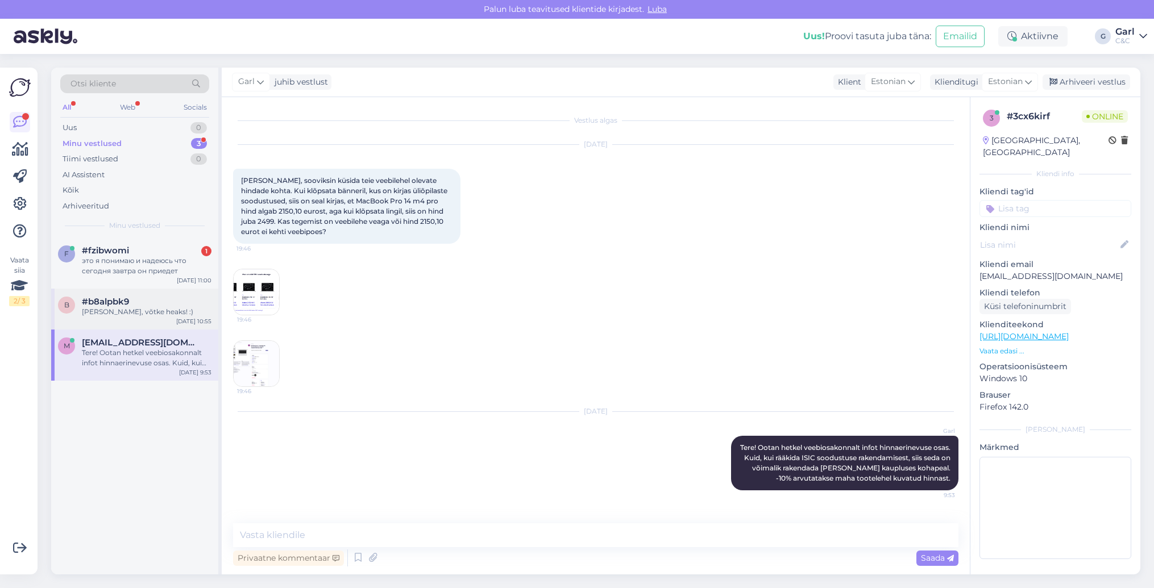
click at [148, 286] on div "f #fzibwomi 1 это я понимаю и надеюсь что сегодня завтра он приедет Sep 2 11:00…" at bounding box center [134, 309] width 167 height 143
click at [152, 259] on div "это я понимаю и надеюсь что сегодня завтра он приедет" at bounding box center [147, 266] width 130 height 20
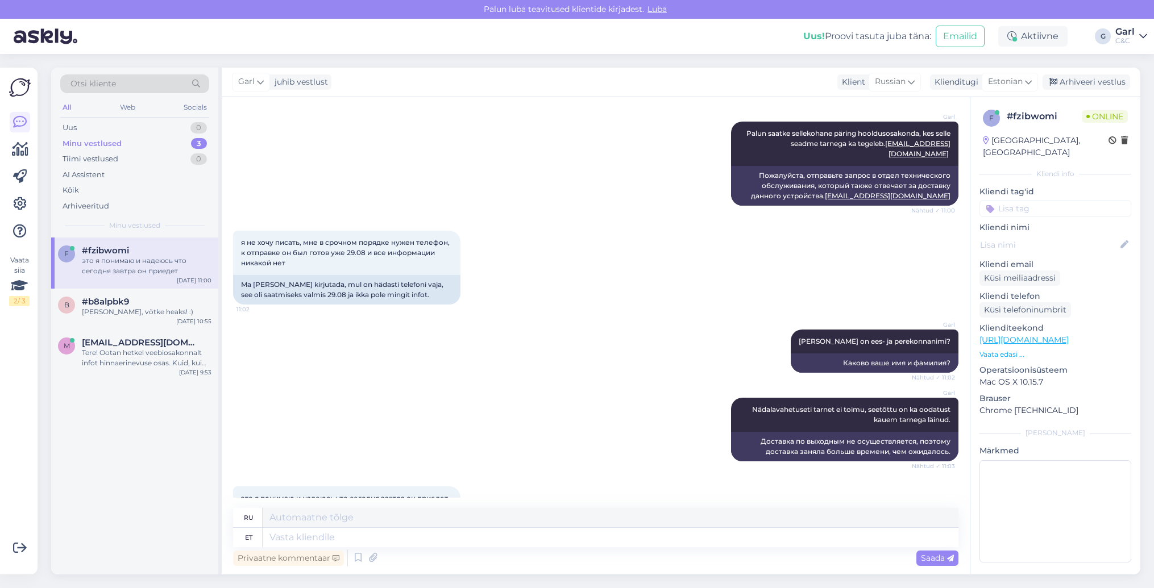
scroll to position [452, 0]
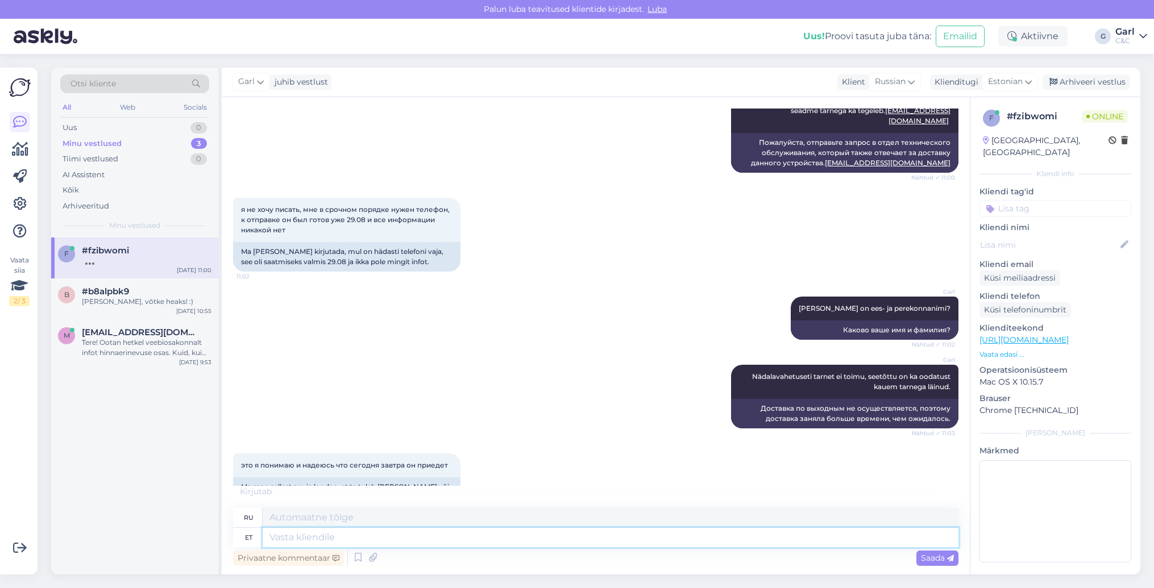
click at [361, 535] on textarea at bounding box center [611, 537] width 696 height 19
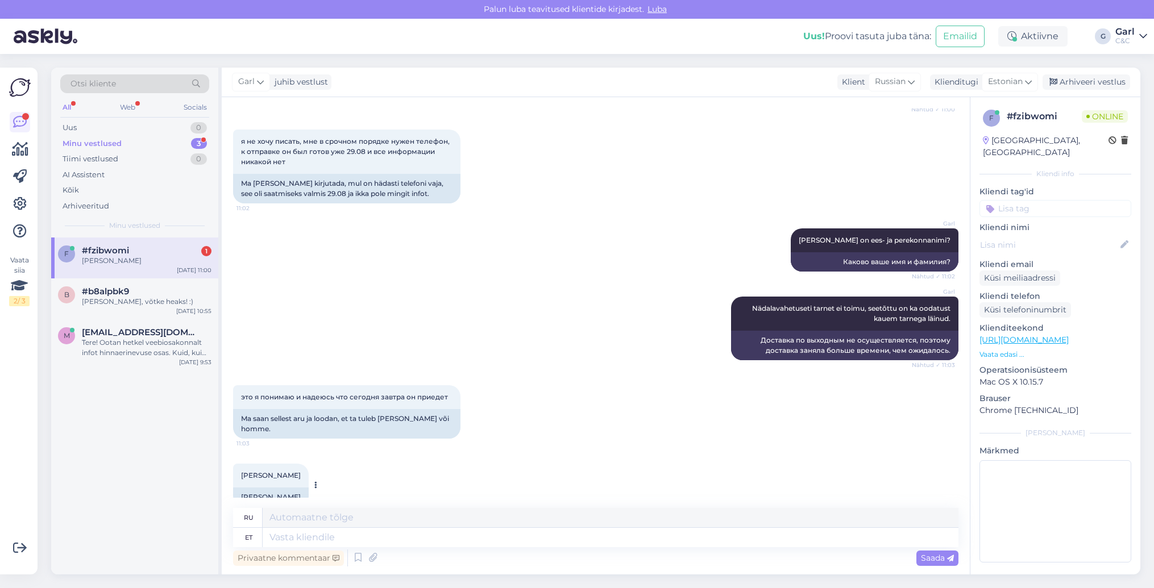
drag, startPoint x: 238, startPoint y: 455, endPoint x: 313, endPoint y: 453, distance: 75.1
click at [309, 464] on div "Jekaterina Petunova 11:03" at bounding box center [271, 476] width 76 height 24
copy span "Jekaterina Petunova"
click at [424, 543] on textarea at bounding box center [611, 537] width 696 height 19
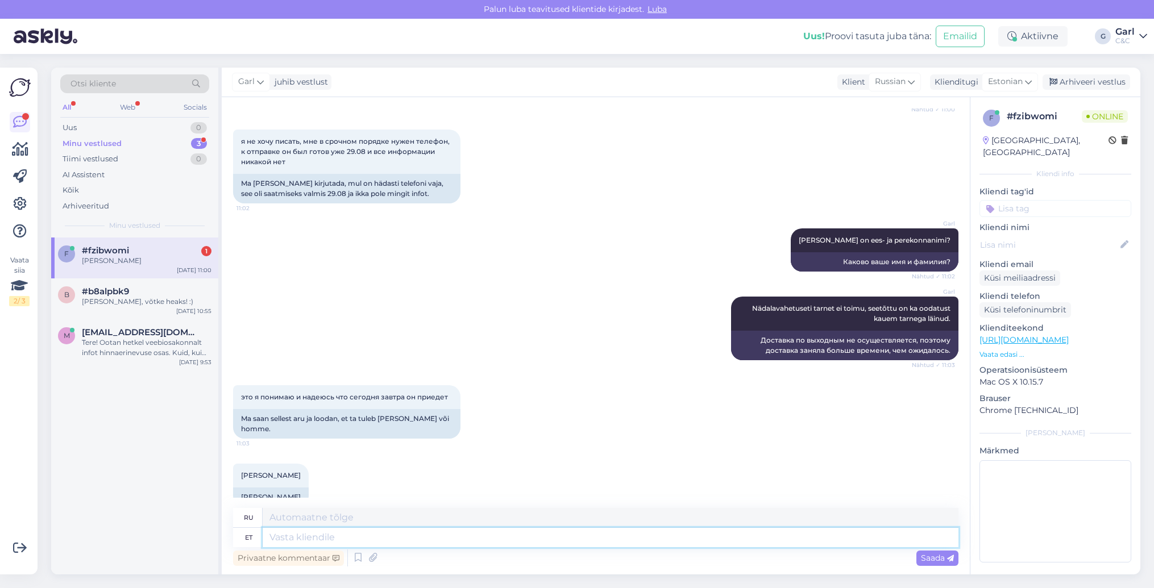
click at [424, 543] on textarea at bounding box center [611, 537] width 696 height 19
click at [403, 535] on textarea at bounding box center [611, 537] width 696 height 19
type textarea "Andsin i"
type textarea "Я дал"
type textarea "Andsin info k"
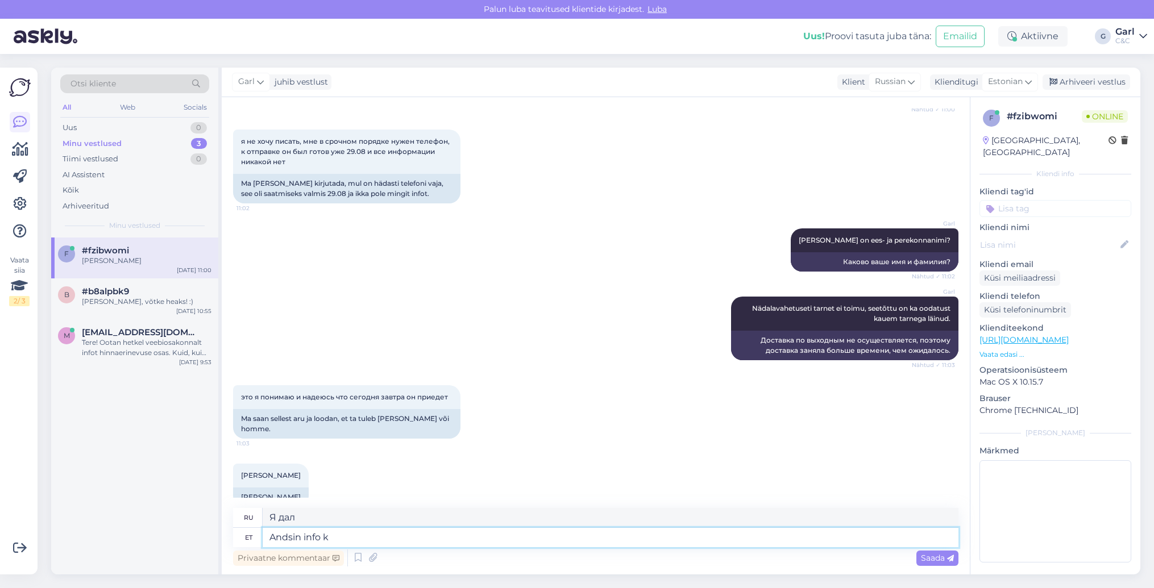
type textarea "Я дал информацию"
type textarea "Andsin info Narva kauplusel"
type textarea "Я давал информацию в Нарве"
type textarea "Andsin info Narva kauplusele e"
type textarea "Я передал информацию в Нарвский магазин."
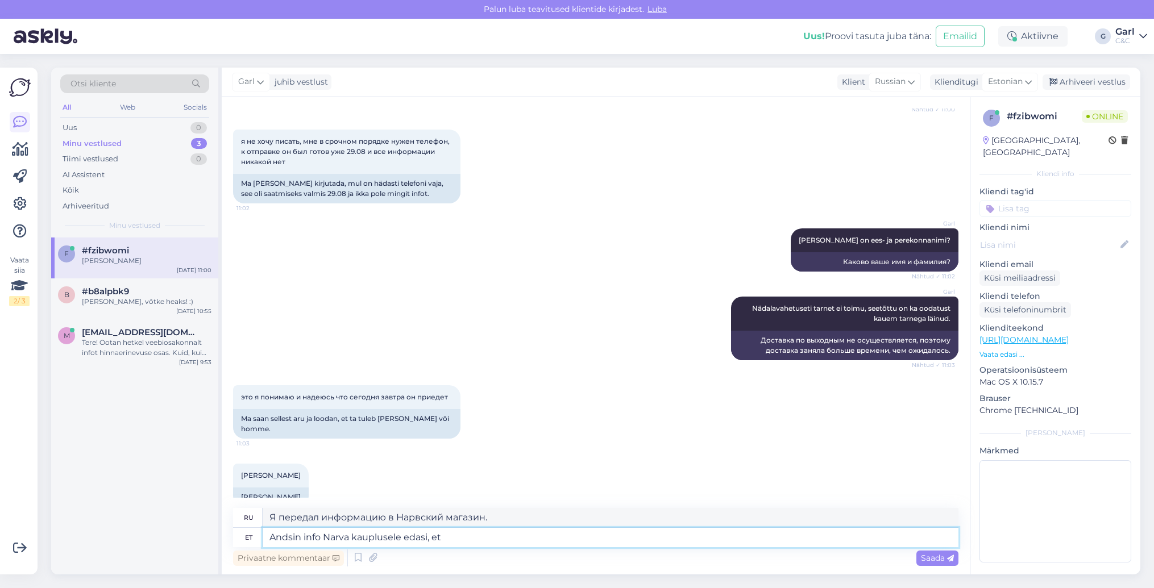
type textarea "Andsin info Narva kauplusele edasi, et"
type textarea "Я передал информацию в Нарвский магазин,"
type textarea "Andsin info Narva kauplusele edasi, et nad"
type textarea "Я передал информацию в Нарвский магазин, чтобы они могли"
type textarea "Andsin info Narva kauplusele edasi, et nad Teiega"
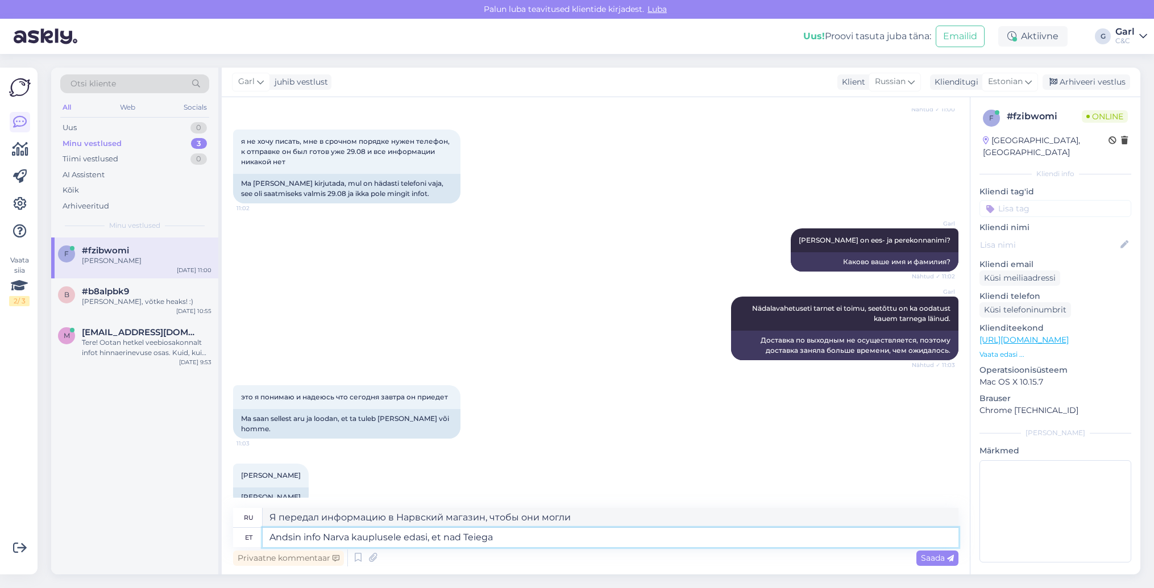
type textarea "Я передал информацию в магазин в Нарве, чтобы они могли с вами связаться."
type textarea "Andsin info Narva kauplusele edasi, et nad Teiega kindlasti es"
type textarea "Я передала информацию в Нарвский магазин, они обязательно с вами свяжутся."
type textarea "Andsin info Narva kauplusele edasi, et nad Teiega kindlasti esimesel võ"
type textarea "Я передал информацию в магазин в Нарве, они обязательно свяжутся с вами как мож…"
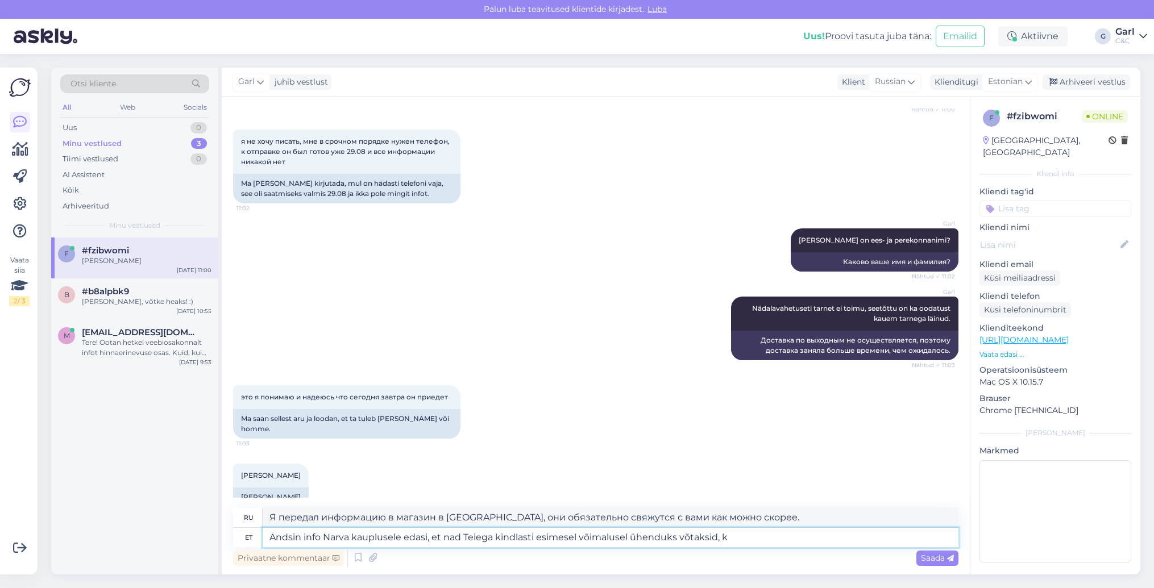
type textarea "Andsin info Narva kauplusele edasi, et nad Teiega kindlasti esimesel võimalusel…"
type textarea "Я передал информацию в магазин в Нарве, чтобы они обязательно связались с вами …"
type textarea "Andsin info Narva kauplusele edasi, et nad Teiega kindlasti esimesel võimalusel…"
type textarea "Я передал информацию в магазин в Нарве, чтобы они обязательно связались с вами …"
type textarea "Andsin info Narva kauplusele edasi, et nad Teiega kindlasti esimesel võimalusel…"
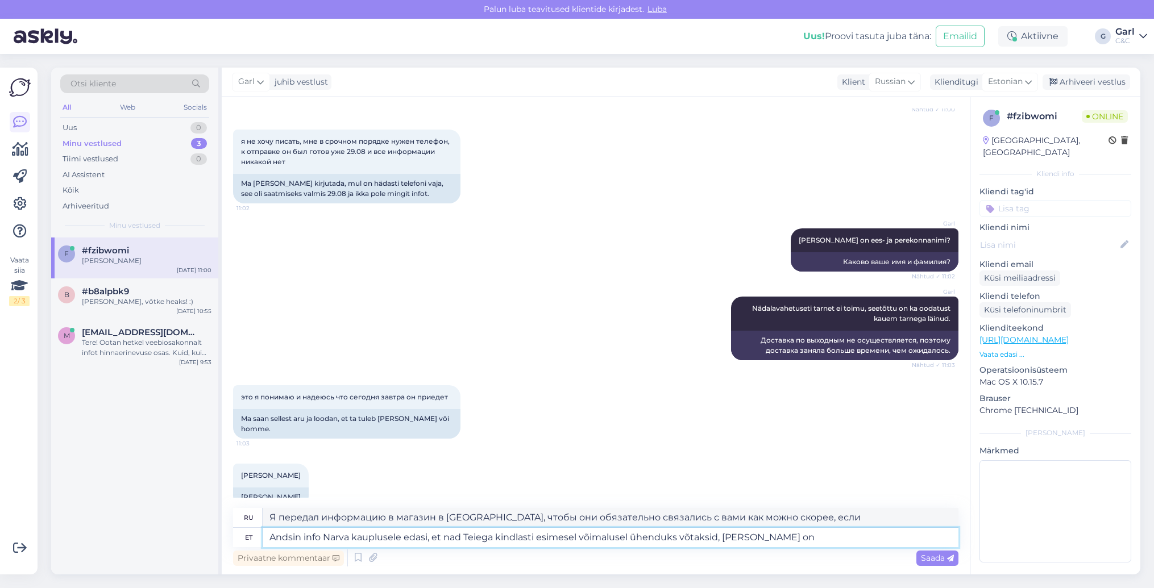
type textarea "Я передал информацию в магазин в Нарве, чтобы они обязательно связались с вами …"
type textarea "Andsin info Narva kauplusele edasi, et nad Teiega kindlasti esimesel võimalusel…"
type textarea "Я передал информацию в магазин в Нарве, чтобы они обязательно связались с вами …"
type textarea "Andsin info Narva kauplusele edasi, et nad Teiega kindlasti esimesel võimalusel…"
type textarea "Я передал информацию в магазин в Нарве, чтобы они обязательно связались с вами …"
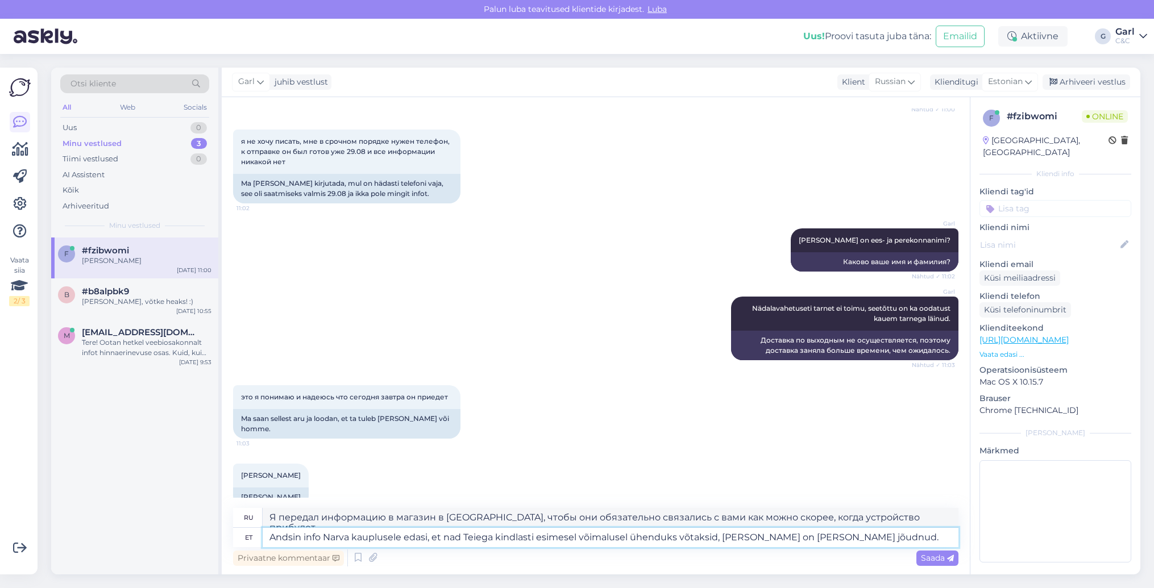
type textarea "Andsin info Narva kauplusele edasi, et nad Teiega kindlasti esimesel võimalusel…"
type textarea "Я передал информацию в магазин в Нарве, чтобы они обязательно связались с вами …"
type textarea "Andsin info Narva kauplusele edasi, et nad Teiega kindlasti esimesel võimalusel…"
type textarea "Я передал информацию в магазин в Нарве, чтобы они обязательно связались с вами …"
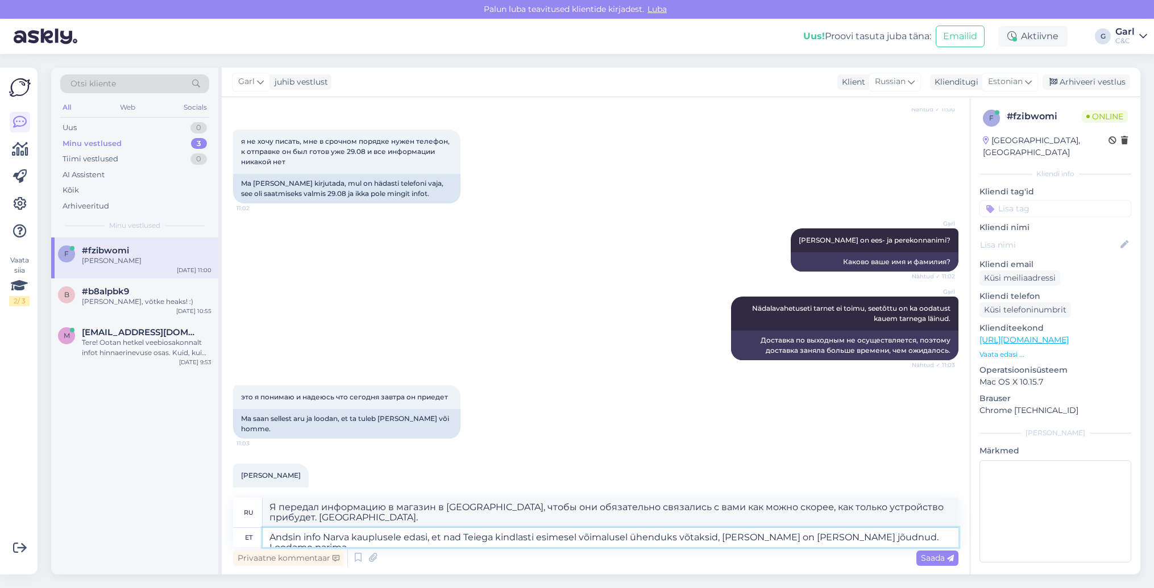
scroll to position [530, 0]
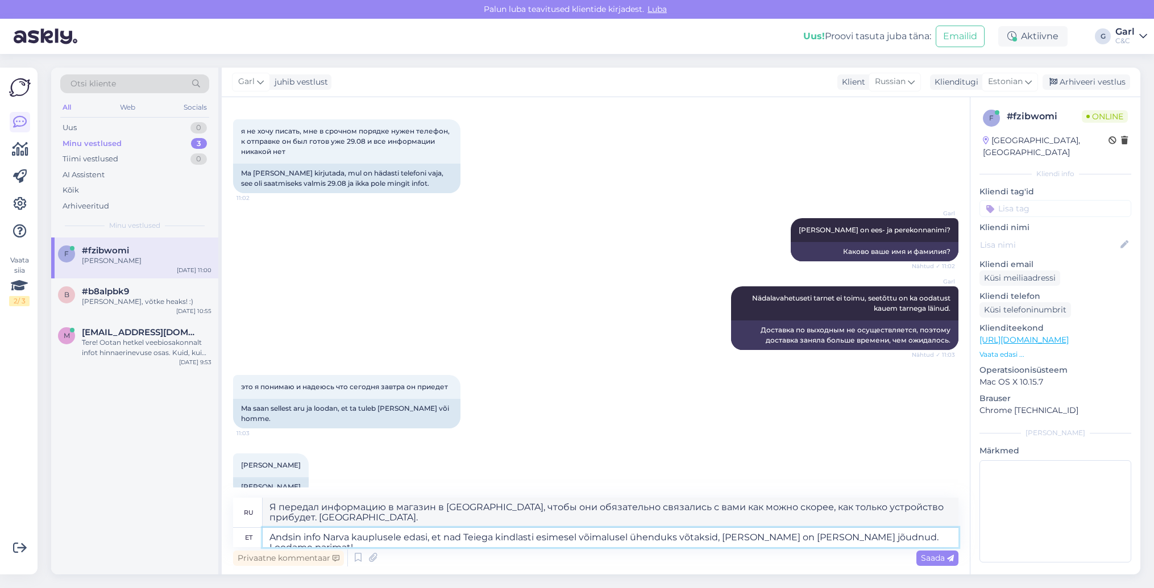
type textarea "Andsin info Narva kauplusele edasi, et nad Teiega kindlasti esimesel võimalusel…"
type textarea "Я передал информацию в магазин в Нарве, они обязательно свяжутся с вами как мож…"
drag, startPoint x: 951, startPoint y: 536, endPoint x: 862, endPoint y: 537, distance: 89.3
click at [862, 537] on textarea "Andsin info Narva kauplusele edasi, et nad Teiega kindlasti esimesel võimalusel…" at bounding box center [611, 537] width 696 height 19
type textarea "Andsin info Narva kauplusele edasi, et nad Teiega kindlasti esimesel võimalusel…"
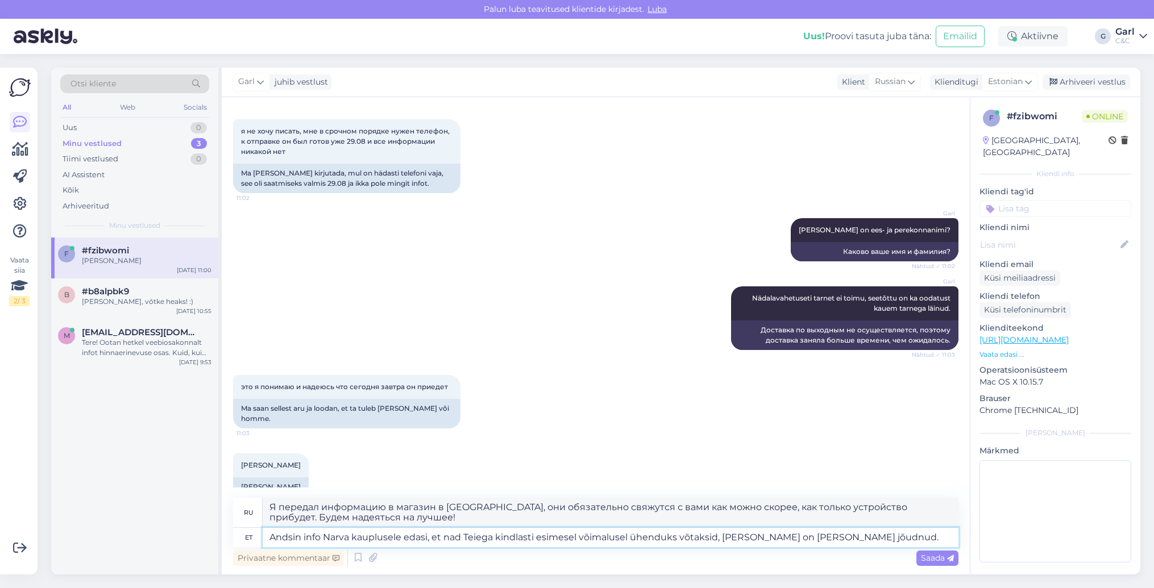
type textarea "Я передал информацию в магазин в Нарве, чтобы они обязательно связались с вами …"
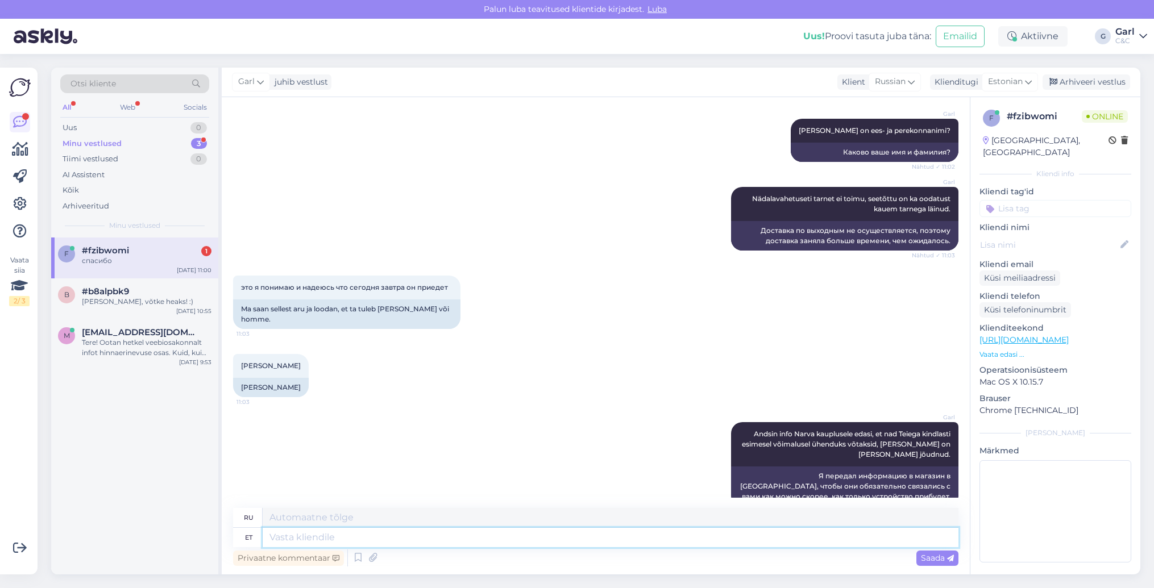
scroll to position [698, 0]
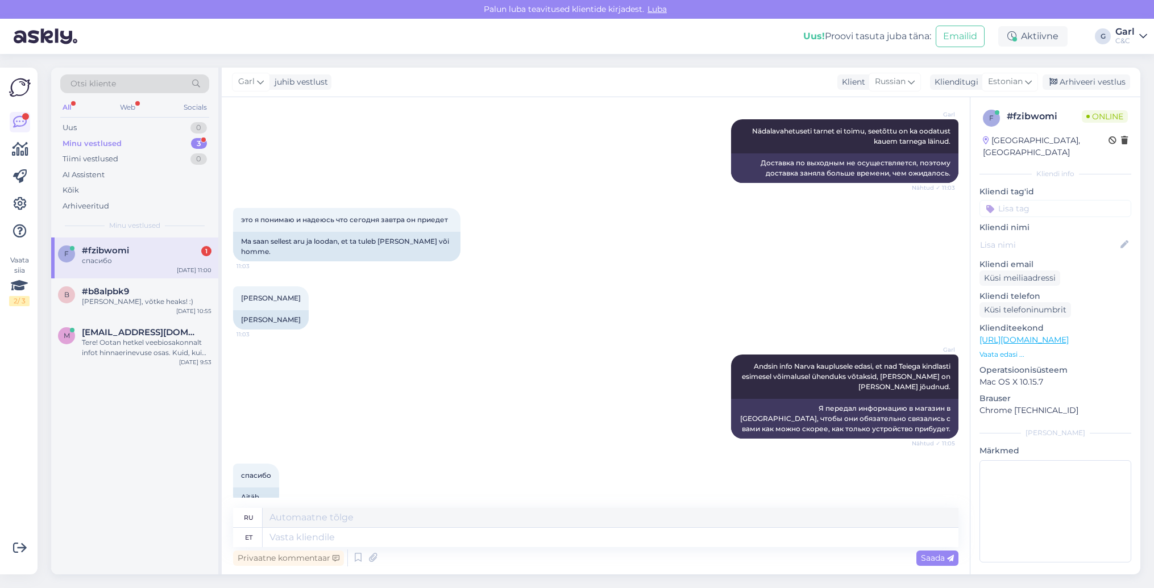
click at [140, 454] on div "f #fzibwomi 1 спасибо Sep 2 11:00 b #b8alpbk9 Ikka, võtke heaks! :) Sep 2 10:55…" at bounding box center [134, 406] width 167 height 337
click at [180, 295] on div "#b8alpbk9" at bounding box center [147, 292] width 130 height 10
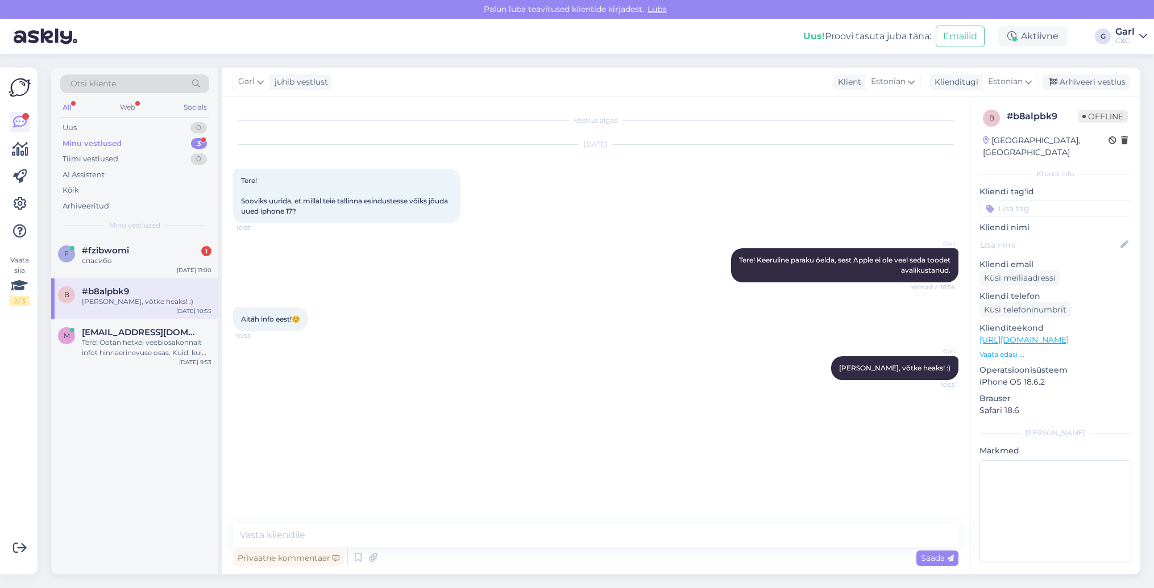
scroll to position [0, 0]
click at [154, 335] on span "murdveemurdvee@gmail.com" at bounding box center [141, 332] width 118 height 10
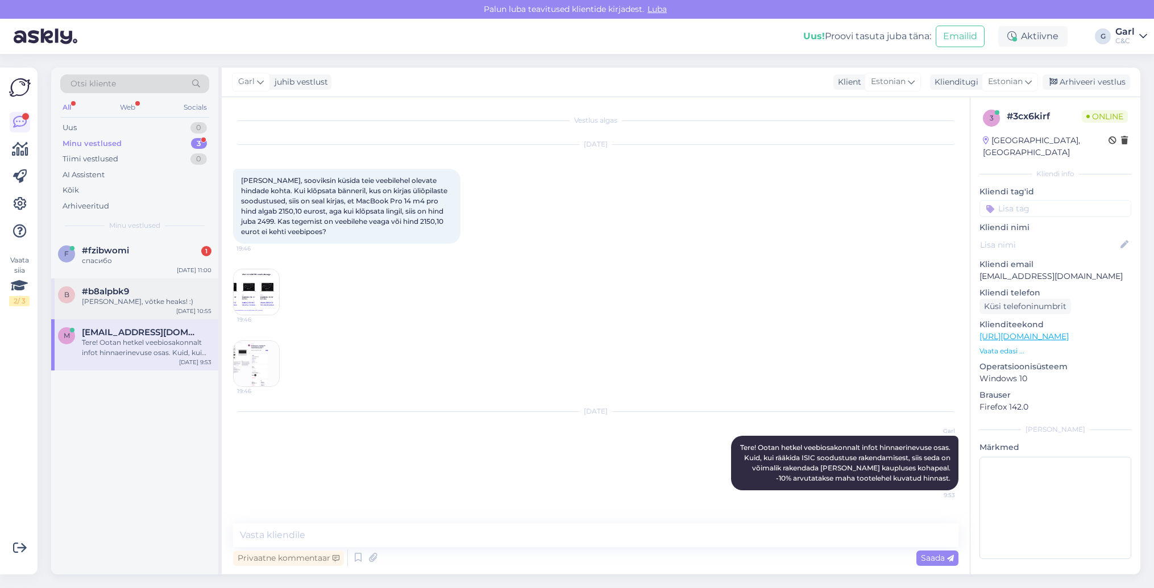
click at [156, 305] on div "Ikka, võtke heaks! :)" at bounding box center [147, 302] width 130 height 10
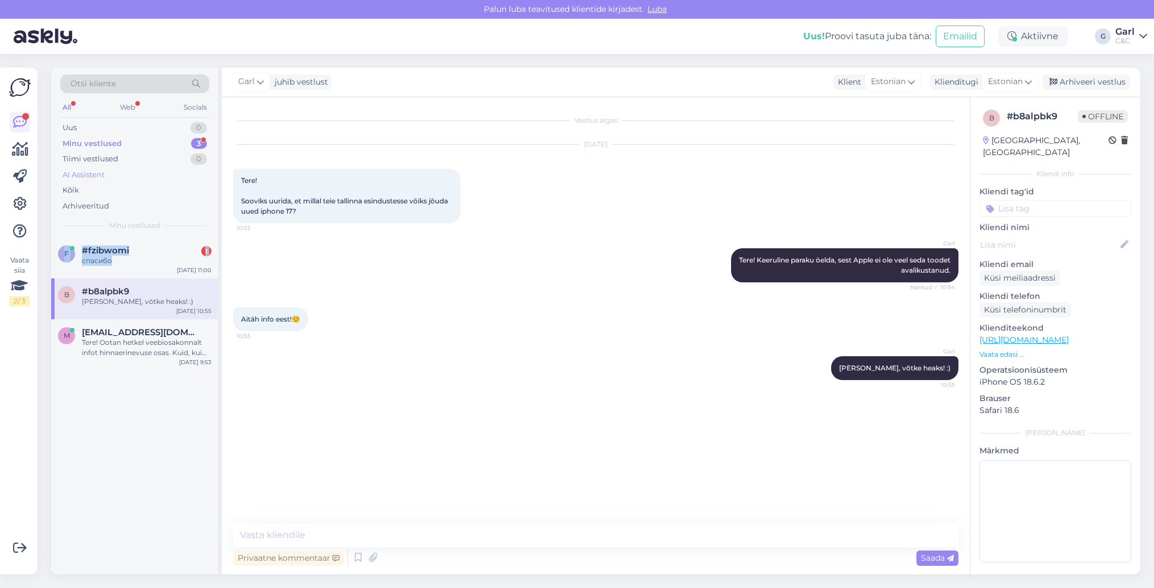
drag, startPoint x: 156, startPoint y: 270, endPoint x: 182, endPoint y: 167, distance: 106.6
click at [181, 167] on div "Otsi kliente All Web Socials Uus 0 Minu vestlused 3 Tiimi vestlused 0 AI Assist…" at bounding box center [136, 321] width 171 height 507
click at [167, 188] on div "Kõik" at bounding box center [134, 191] width 149 height 16
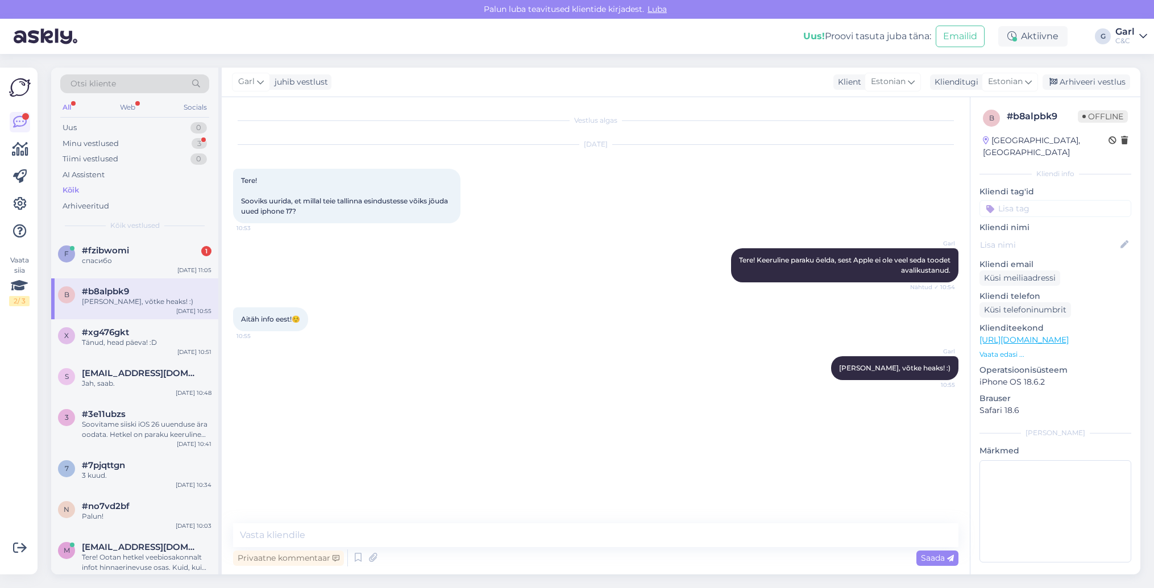
click at [167, 193] on div "Kõik" at bounding box center [134, 191] width 149 height 16
click at [165, 202] on div "Arhiveeritud" at bounding box center [134, 206] width 149 height 16
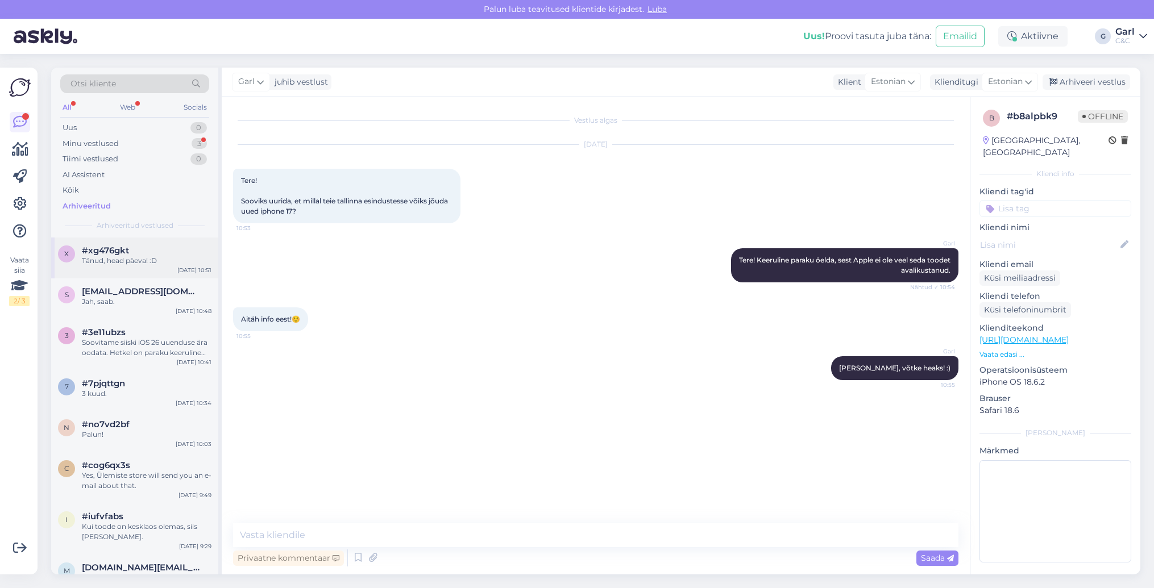
click at [151, 266] on div "x #xg476gkt Tänud, head päeva! :D Sep 2 10:51" at bounding box center [134, 258] width 167 height 41
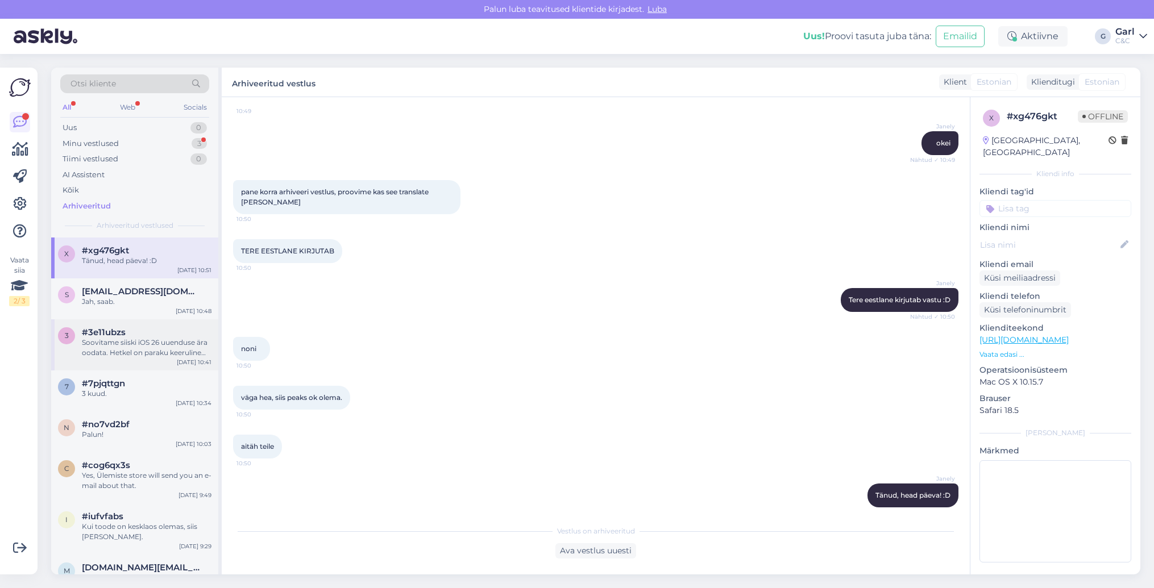
click at [164, 348] on div "Soovitame siiski iOS 26 uuenduse ära oodata. Hetkel on paraku keeruline hinnata…" at bounding box center [147, 348] width 130 height 20
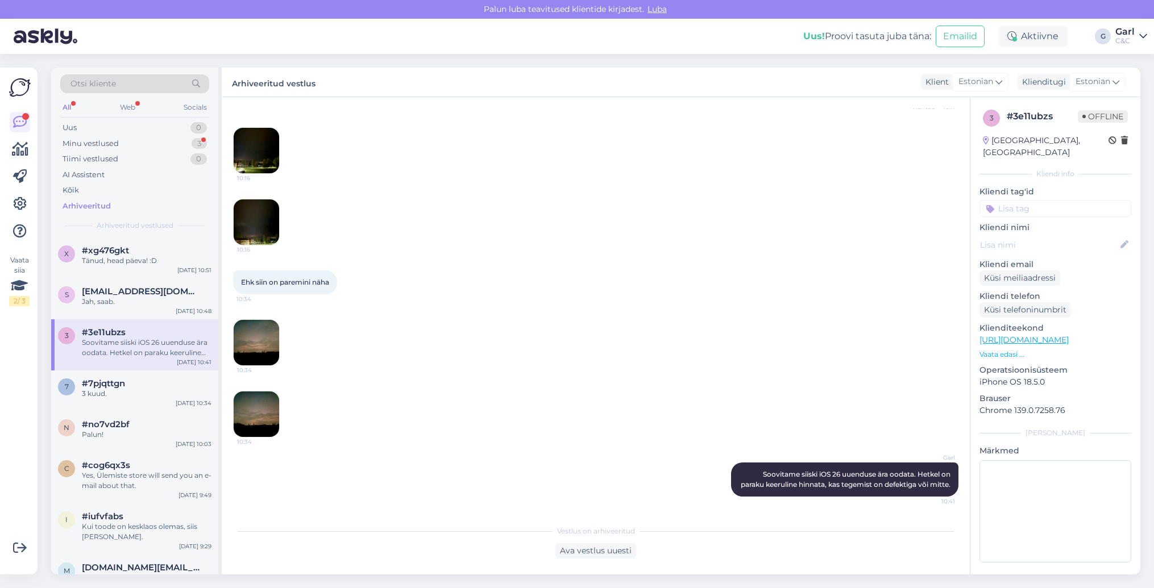
scroll to position [955, 0]
click at [184, 146] on div "Minu vestlused 3" at bounding box center [134, 144] width 149 height 16
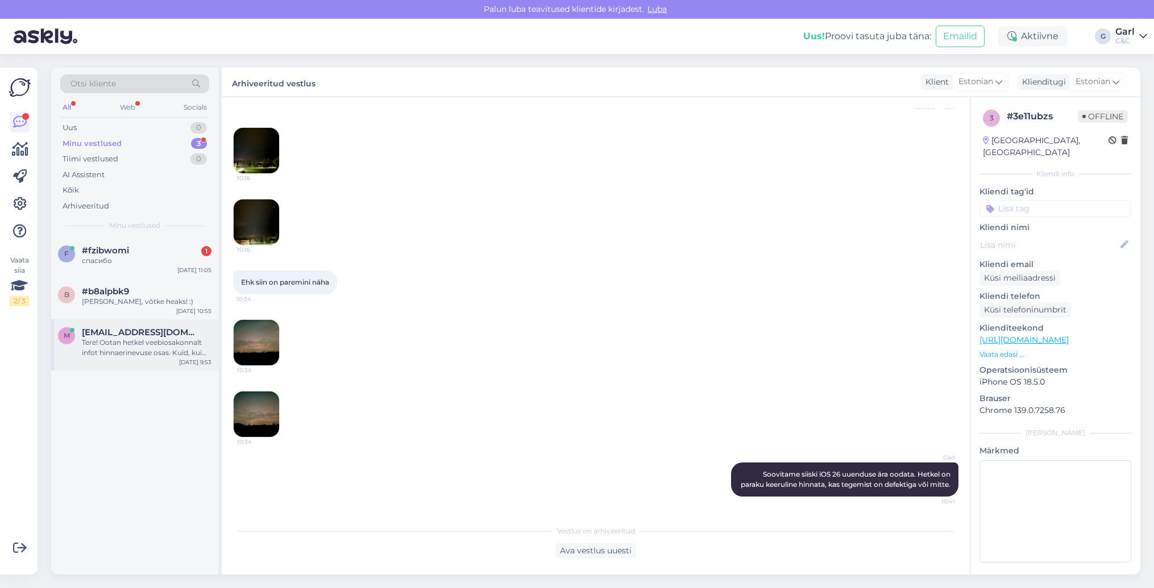
click at [157, 338] on div "Tere! Ootan hetkel veebiosakonnalt infot hinnaerinevuse osas. Kuid, kui rääkida…" at bounding box center [147, 348] width 130 height 20
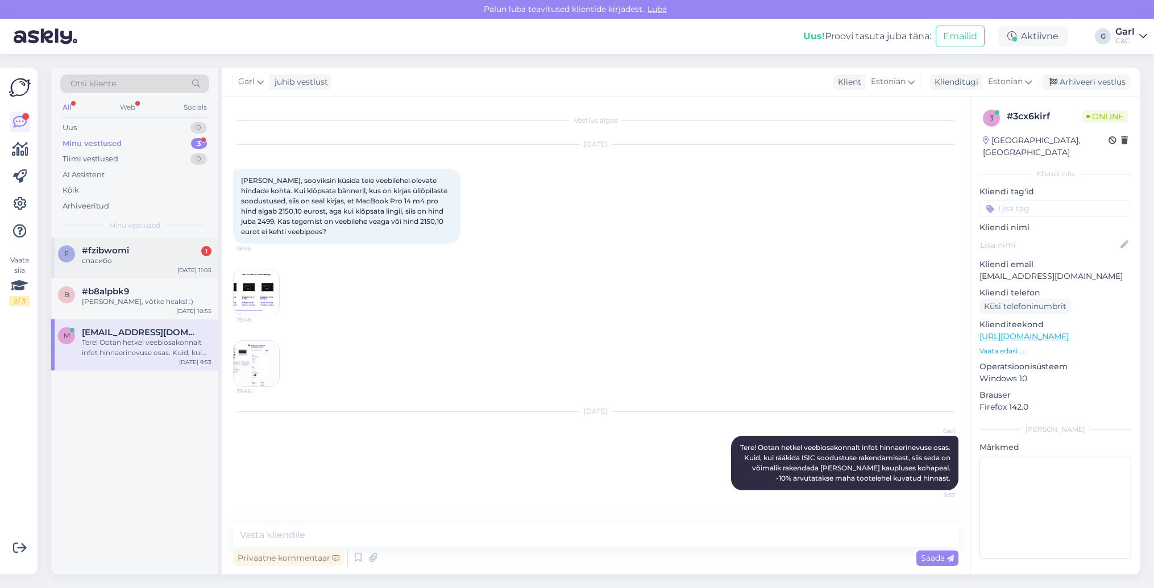
click at [150, 259] on div "спасибо" at bounding box center [147, 261] width 130 height 10
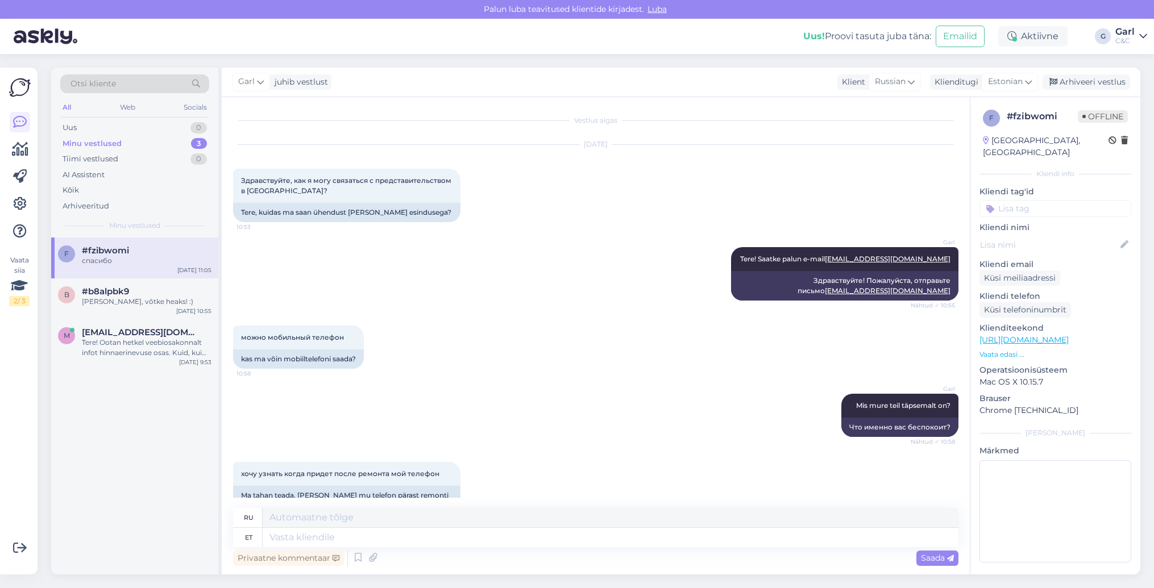
scroll to position [698, 0]
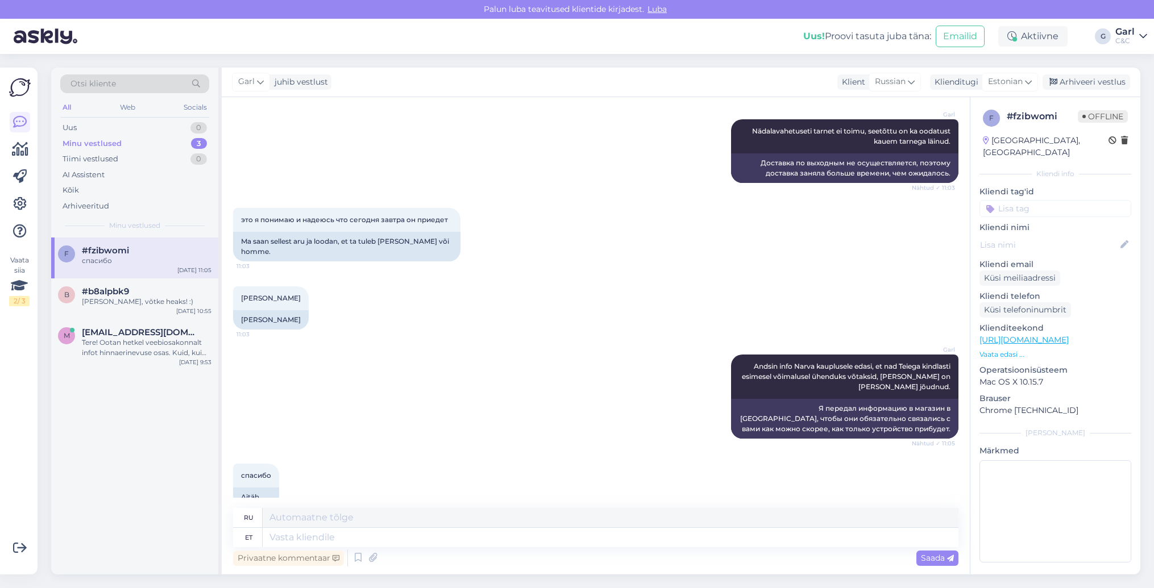
click at [583, 384] on div "Garl Andsin info Narva kauplusele edasi, et nad Teiega kindlasti esimesel võima…" at bounding box center [595, 396] width 725 height 109
click at [1072, 83] on div "Arhiveeri vestlus" at bounding box center [1087, 81] width 88 height 15
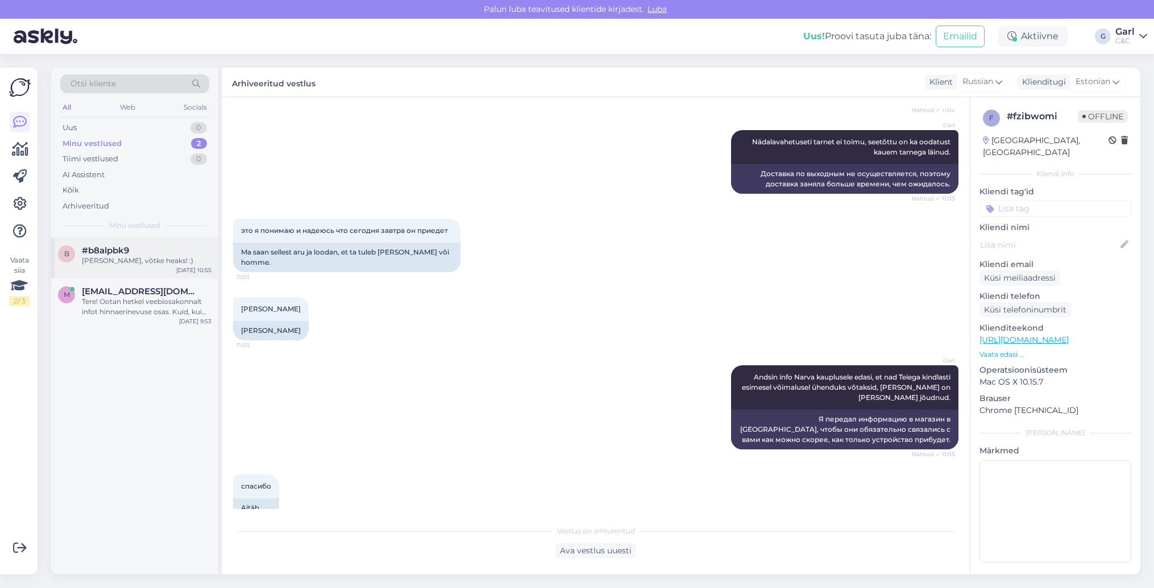
click at [145, 264] on div "Ikka, võtke heaks! :)" at bounding box center [147, 261] width 130 height 10
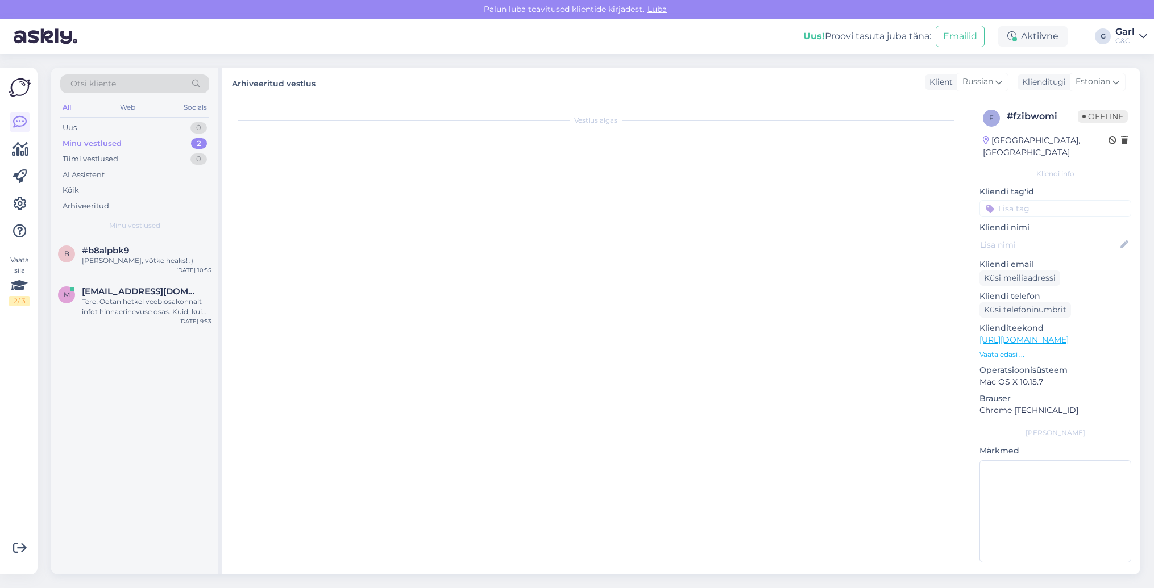
scroll to position [0, 0]
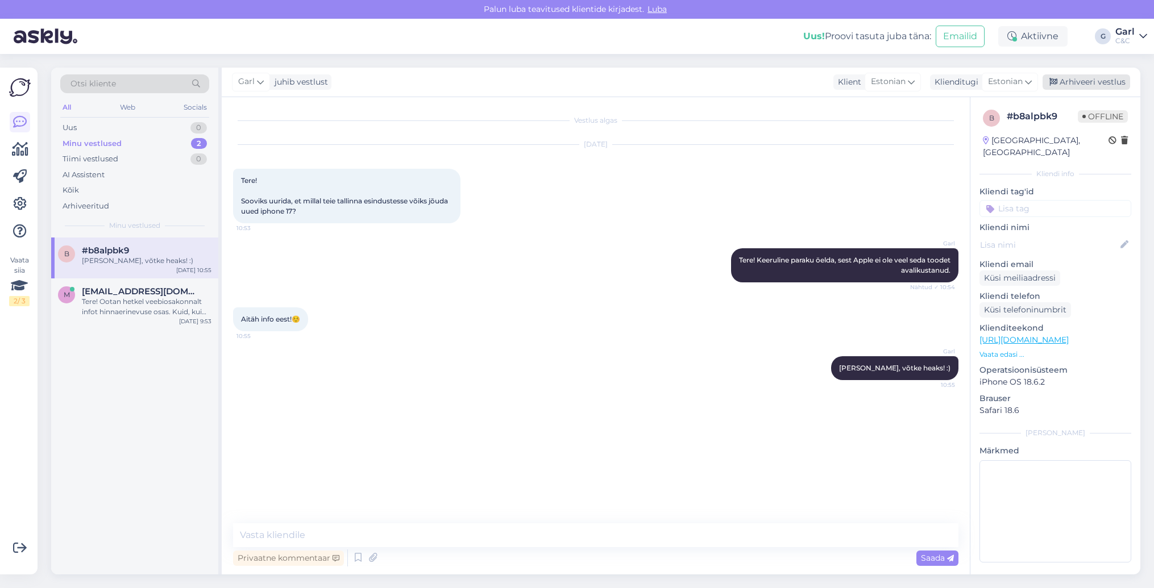
click at [1082, 85] on div "Arhiveeri vestlus" at bounding box center [1087, 81] width 88 height 15
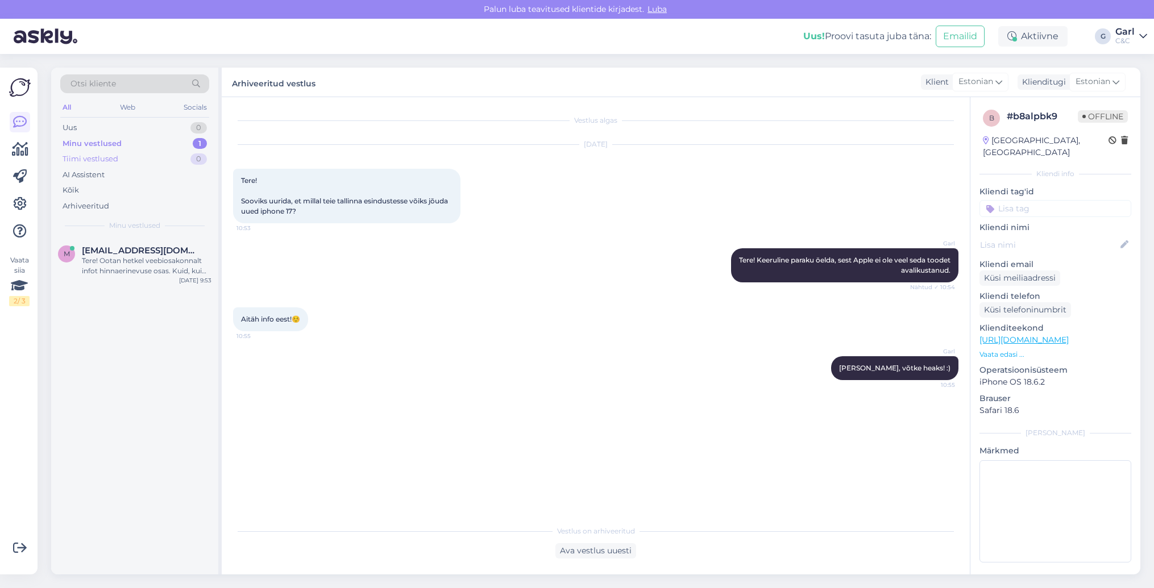
click at [171, 156] on div "Tiimi vestlused 0" at bounding box center [134, 159] width 149 height 16
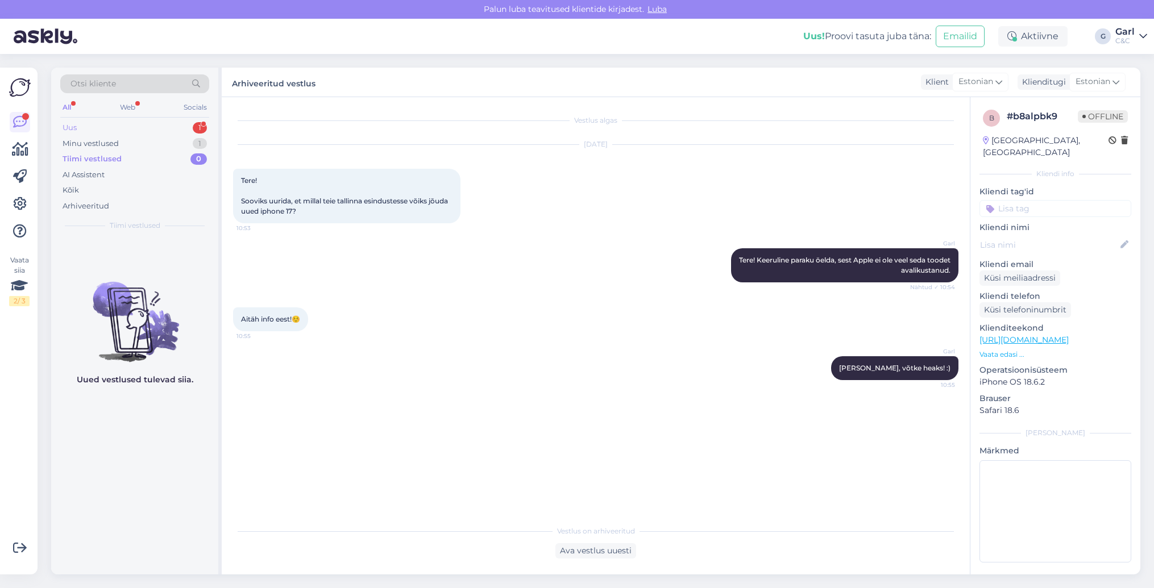
click at [173, 125] on div "Uus 1" at bounding box center [134, 128] width 149 height 16
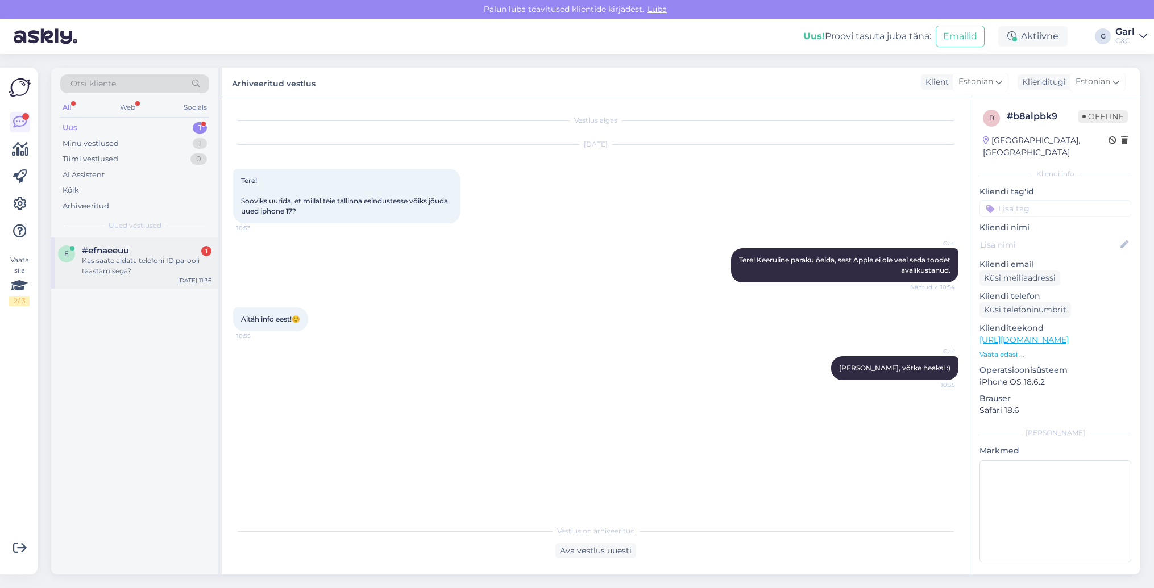
click at [154, 250] on div "#efnaeeuu 1" at bounding box center [147, 251] width 130 height 10
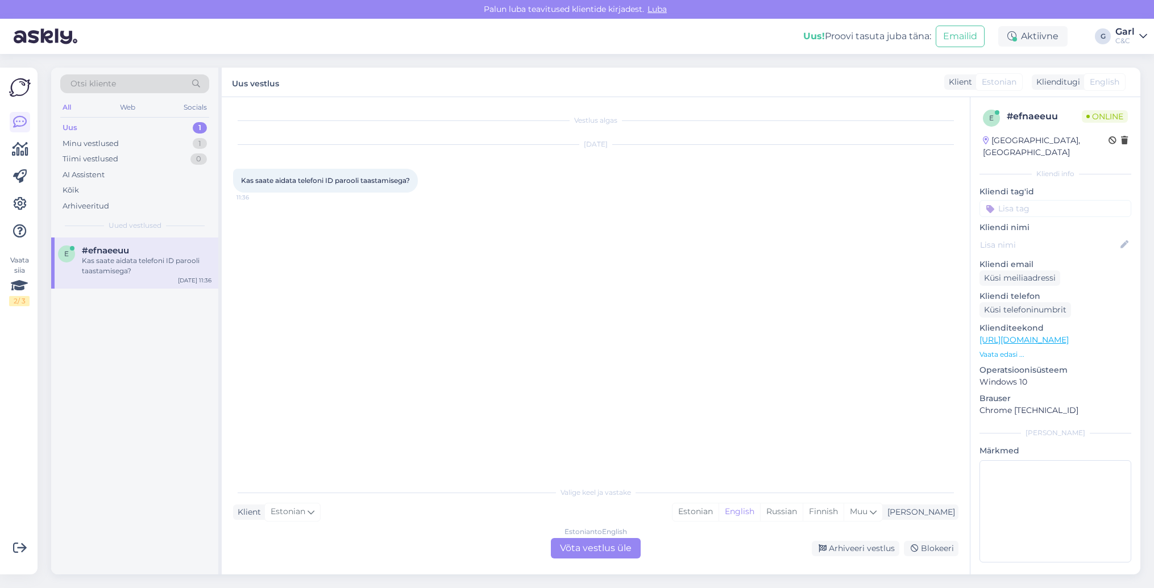
click at [718, 505] on div "Klient Estonian Mina Estonian English Russian Finnish Muu" at bounding box center [595, 512] width 725 height 15
click at [719, 505] on div "Estonian" at bounding box center [696, 512] width 46 height 17
click at [577, 541] on div "Estonian to Estonian Võta vestlus üle" at bounding box center [596, 548] width 90 height 20
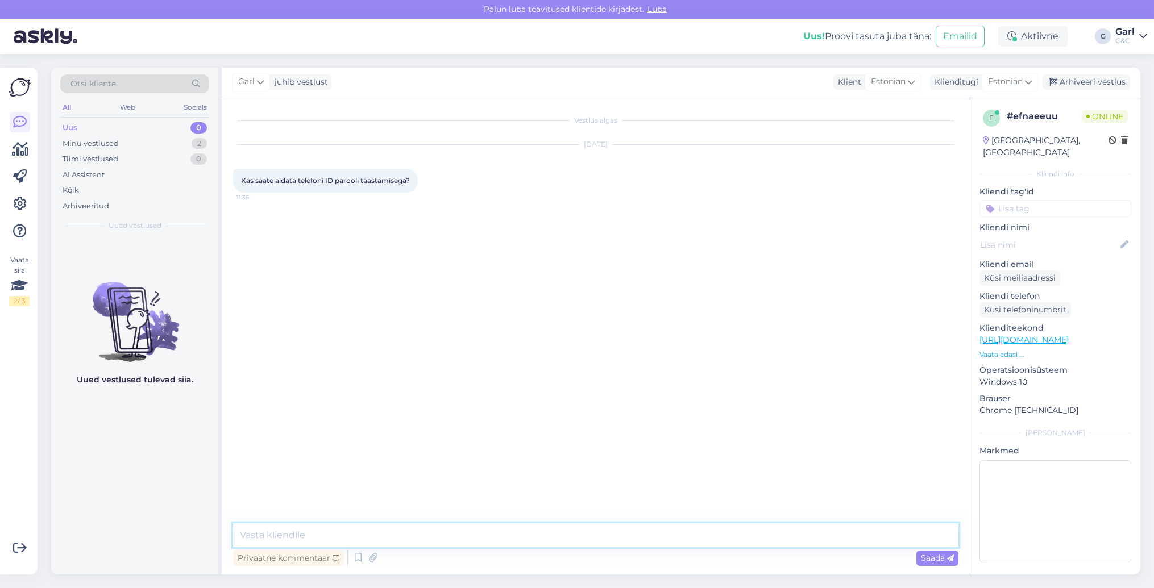
click at [577, 541] on textarea at bounding box center [595, 536] width 725 height 24
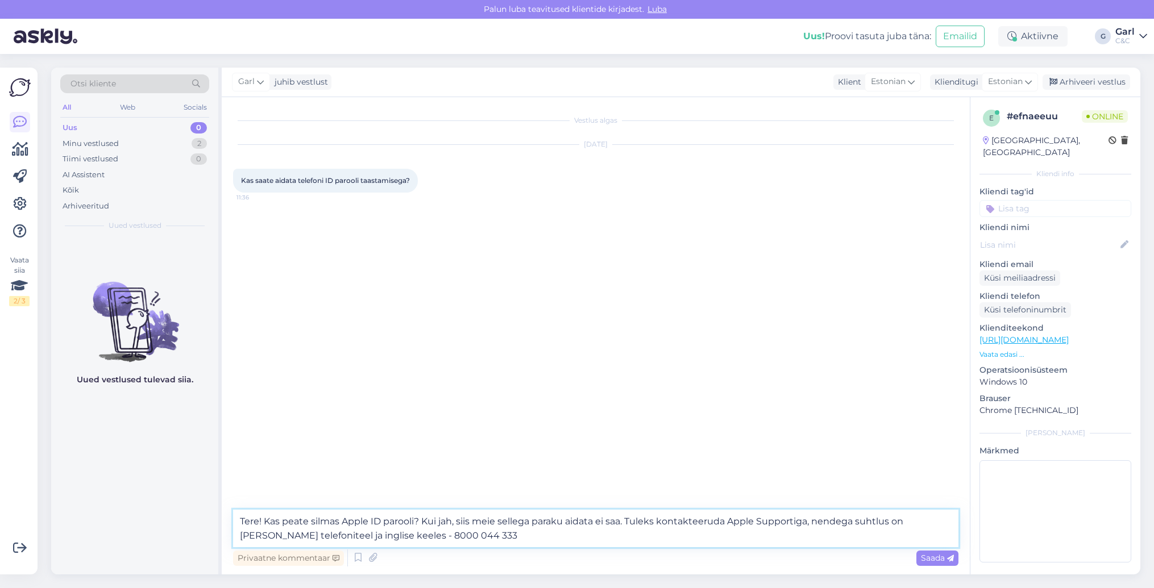
type textarea "Tere! Kas peate silmas Apple ID parooli? Kui jah, siis meie sellega paraku aida…"
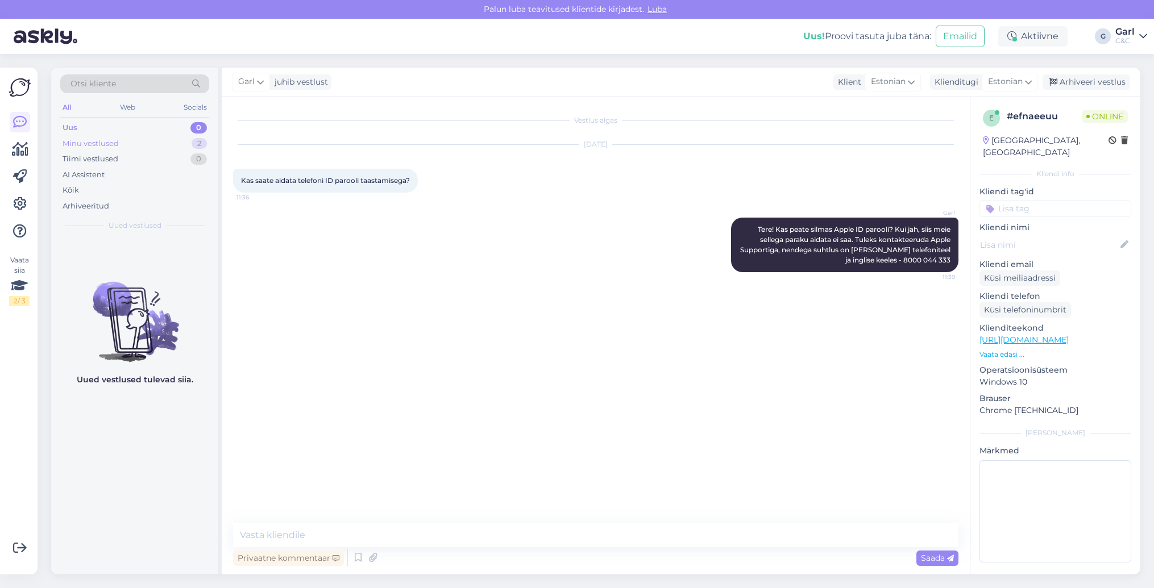
click at [186, 144] on div "Minu vestlused 2" at bounding box center [134, 144] width 149 height 16
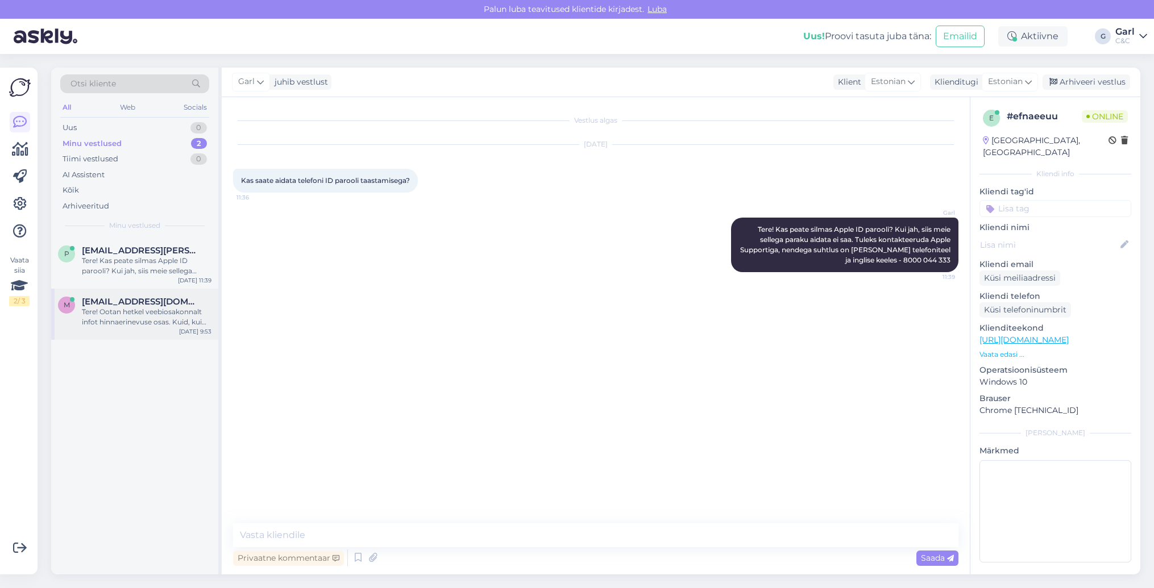
click at [166, 302] on span "murdveemurdvee@gmail.com" at bounding box center [141, 302] width 118 height 10
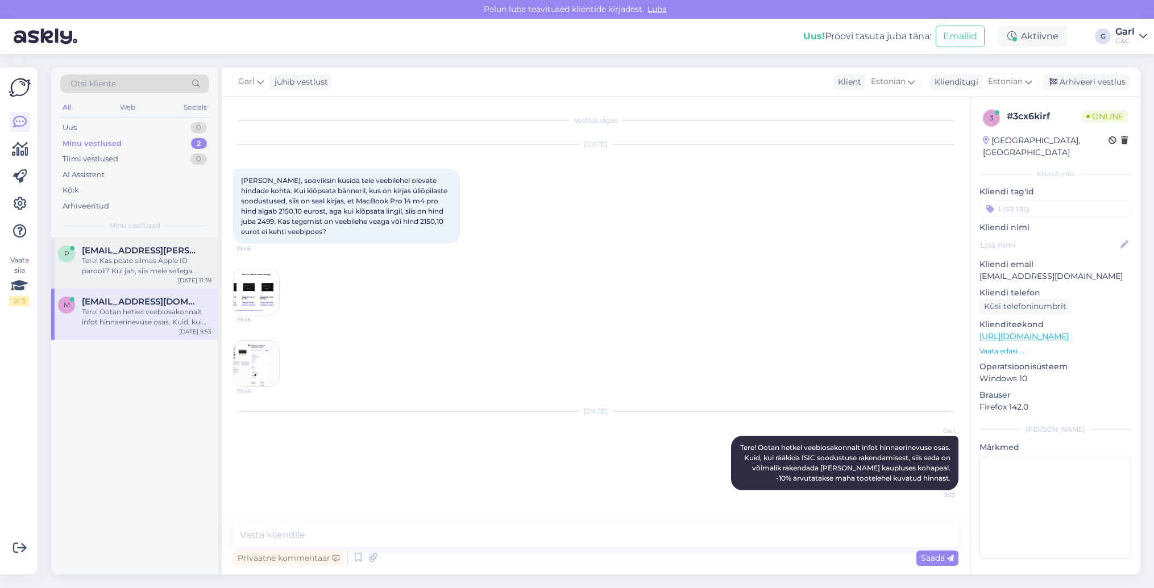
click at [147, 256] on div "Tere! Kas peate silmas Apple ID parooli? Kui jah, siis meie sellega paraku aida…" at bounding box center [147, 266] width 130 height 20
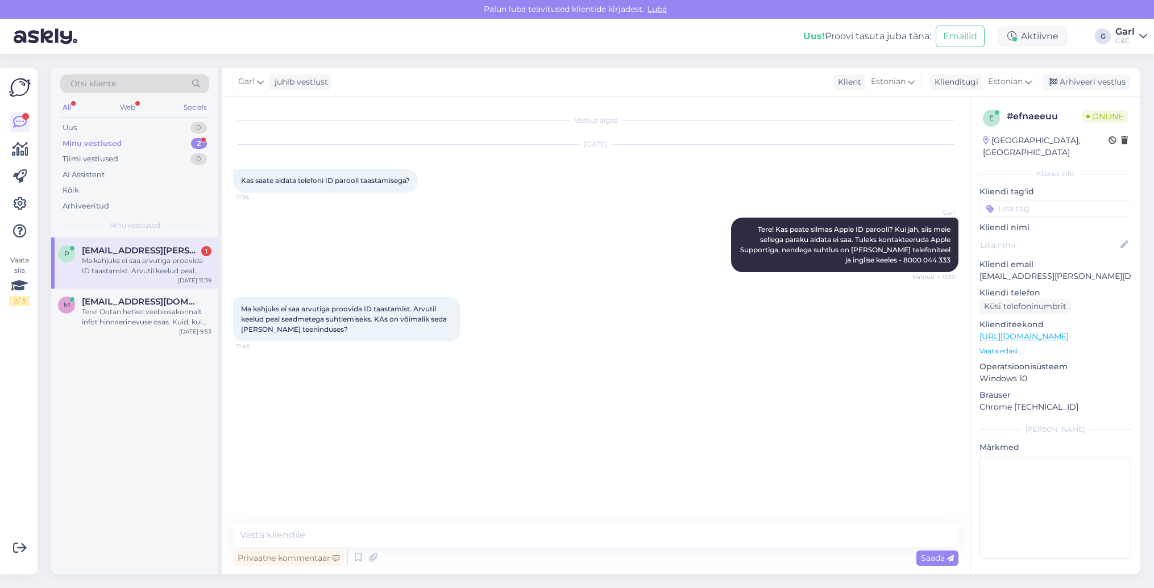
click at [416, 549] on div "Privaatne kommentaar Saada" at bounding box center [595, 559] width 725 height 22
click at [425, 541] on textarea at bounding box center [595, 536] width 725 height 24
click at [425, 540] on textarea at bounding box center [595, 536] width 725 height 24
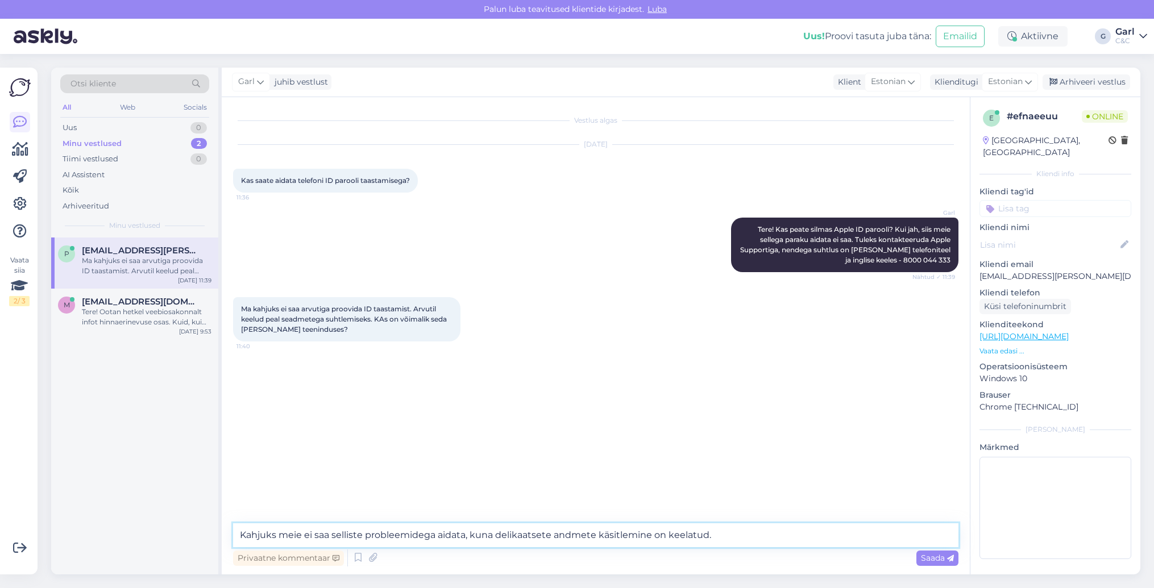
type textarea "Kahjuks meie ei saa selliste probleemidega aidata, kuna delikaatsete andmete kä…"
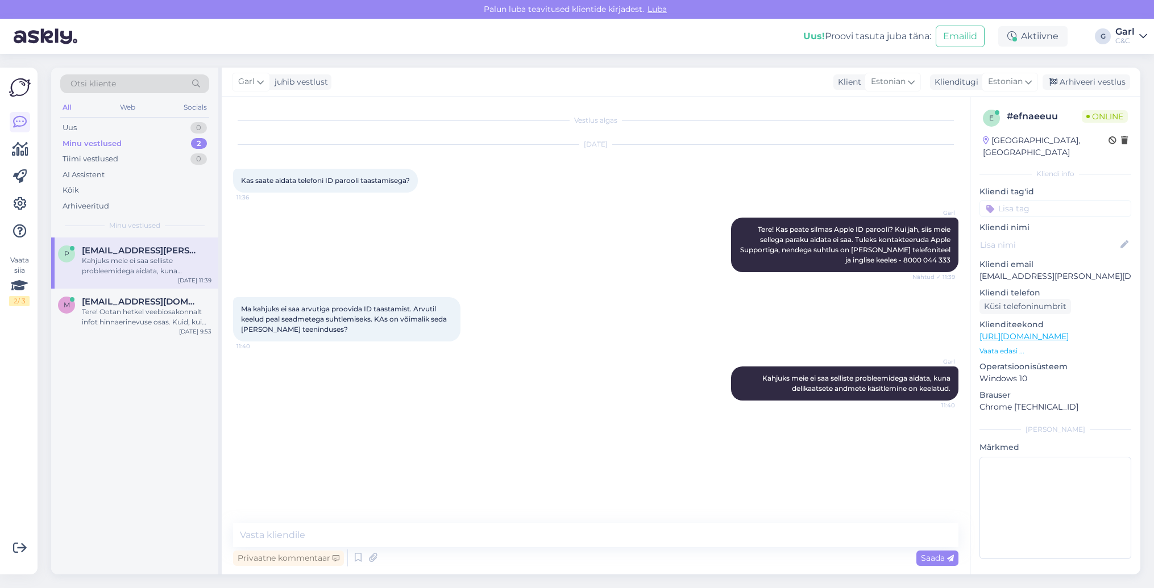
click at [110, 284] on div "p peeter.mauer@gmail.com Kahjuks meie ei saa selliste probleemidega aidata, kun…" at bounding box center [134, 263] width 167 height 51
click at [117, 307] on div "Tere! Ootan hetkel veebiosakonnalt infot hinnaerinevuse osas. Kuid, kui rääkida…" at bounding box center [147, 317] width 130 height 20
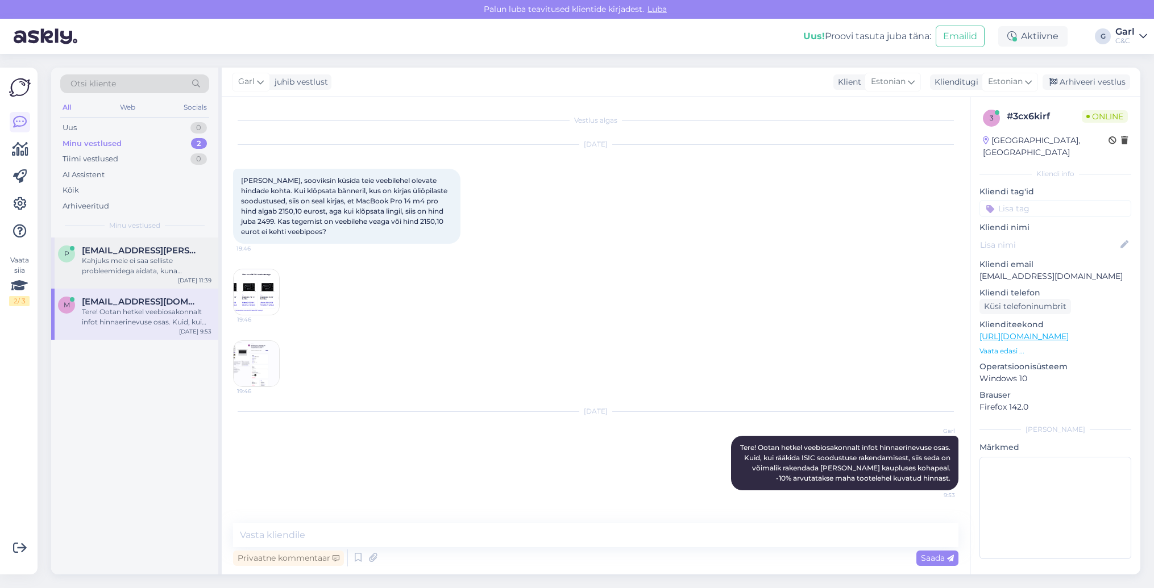
click at [133, 247] on span "peeter.mauer@gmail.com" at bounding box center [141, 251] width 118 height 10
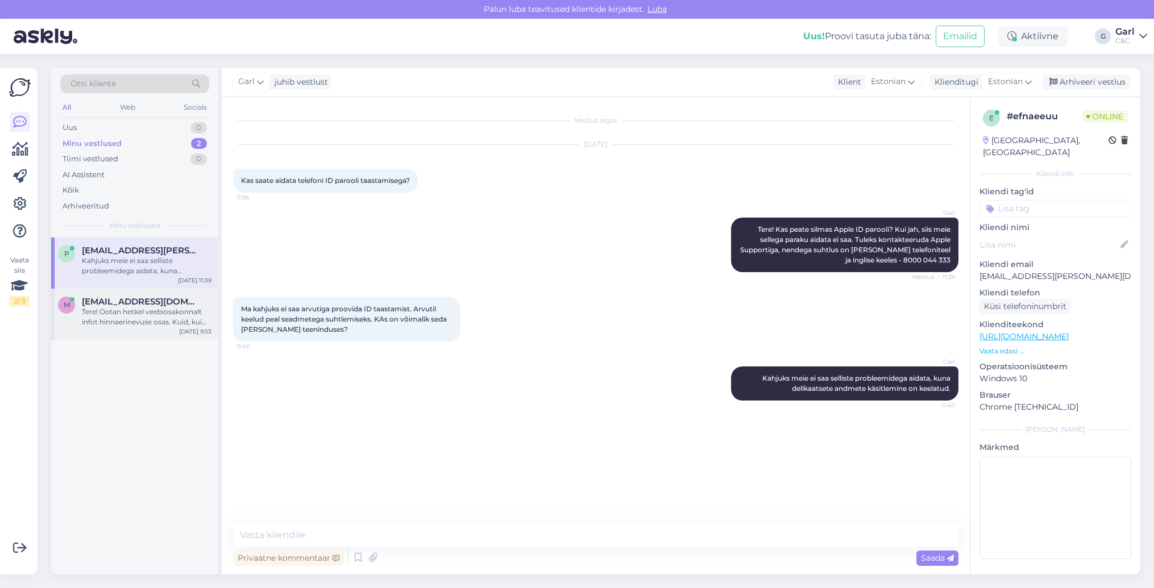
click at [138, 300] on span "murdveemurdvee@gmail.com" at bounding box center [141, 302] width 118 height 10
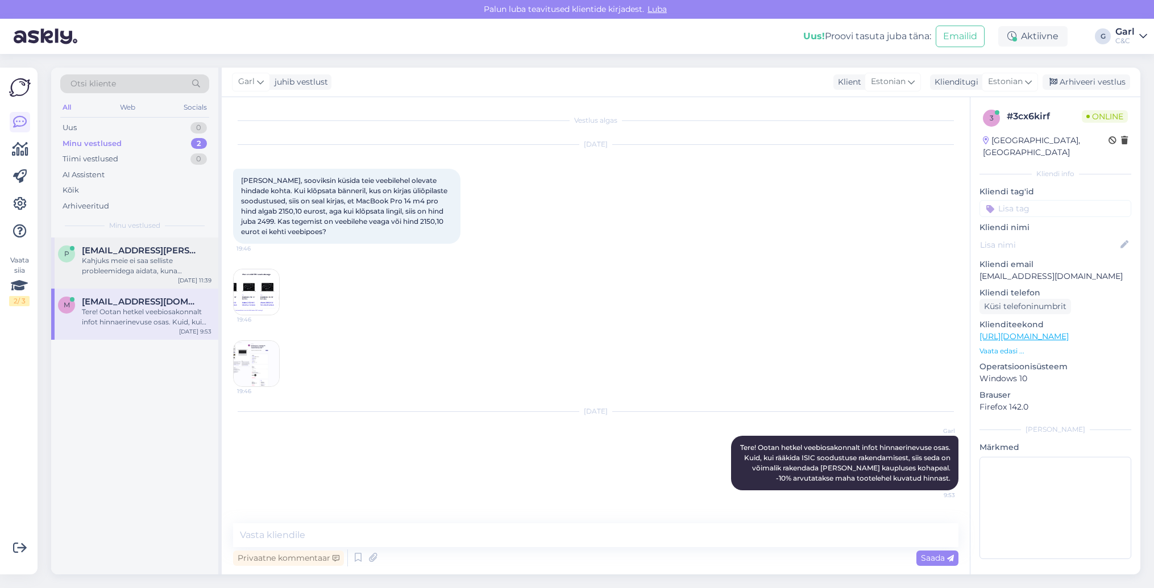
click at [139, 265] on div "Kahjuks meie ei saa selliste probleemidega aidata, kuna delikaatsete andmete kä…" at bounding box center [147, 266] width 130 height 20
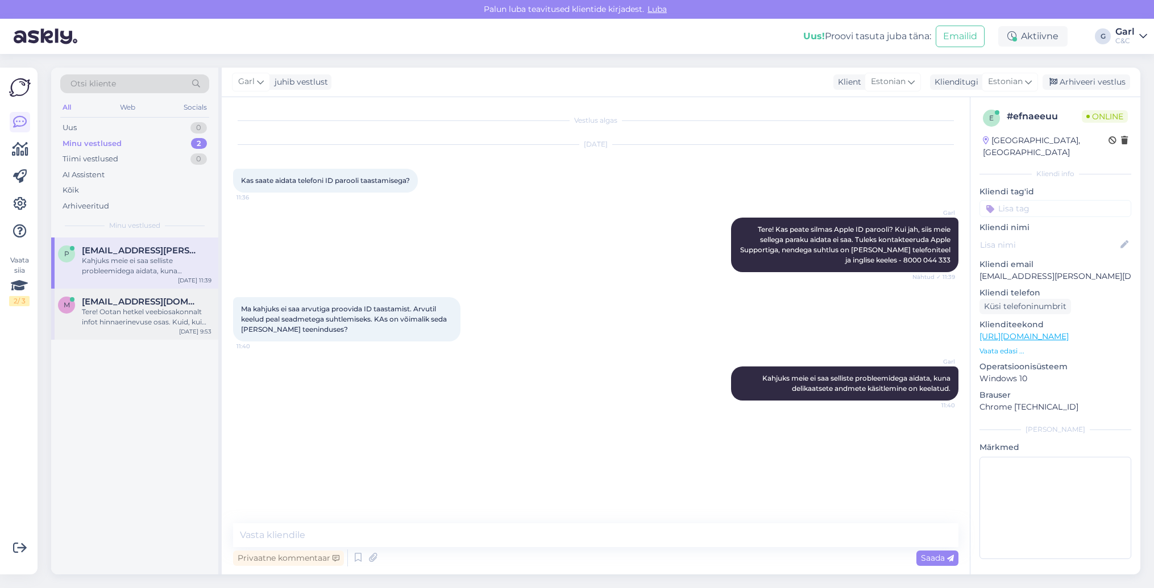
click at [150, 304] on span "murdveemurdvee@gmail.com" at bounding box center [141, 302] width 118 height 10
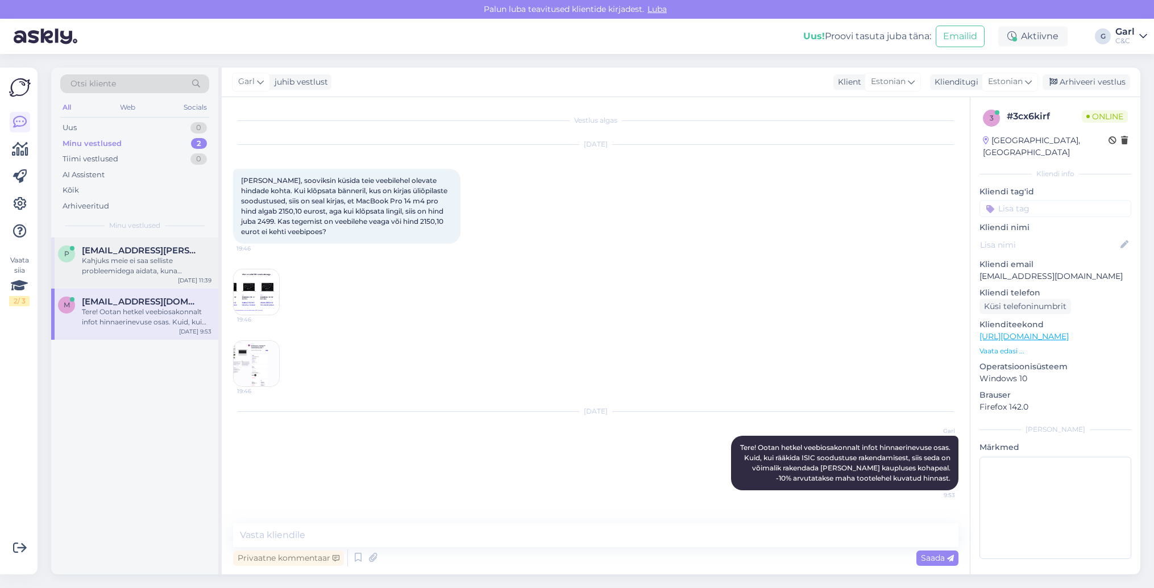
click at [147, 267] on div "Kahjuks meie ei saa selliste probleemidega aidata, kuna delikaatsete andmete kä…" at bounding box center [147, 266] width 130 height 20
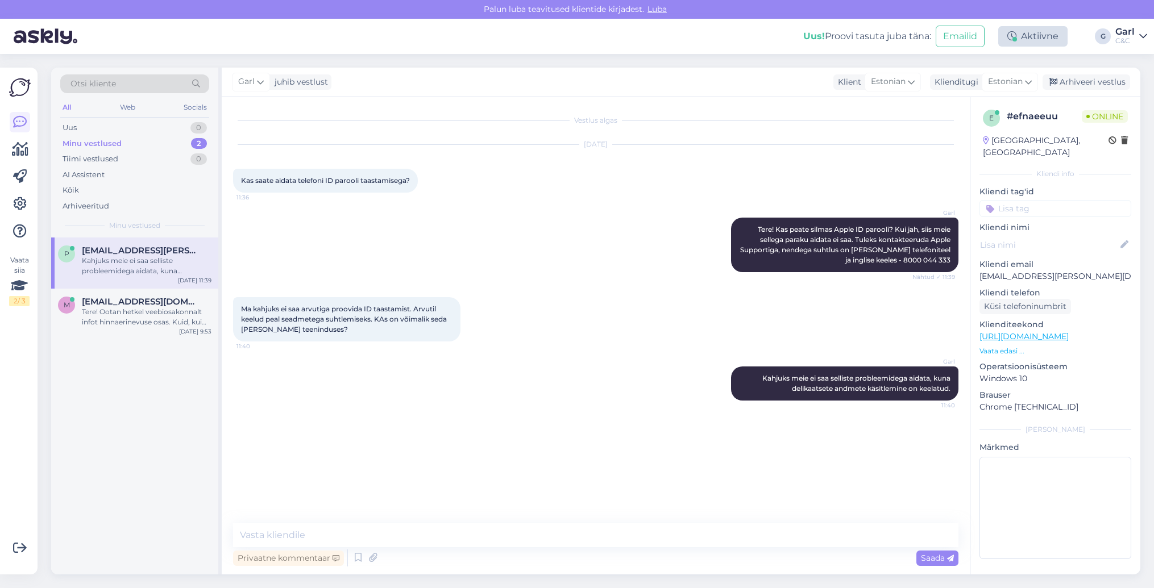
click at [1046, 38] on div "Aktiivne" at bounding box center [1032, 36] width 69 height 20
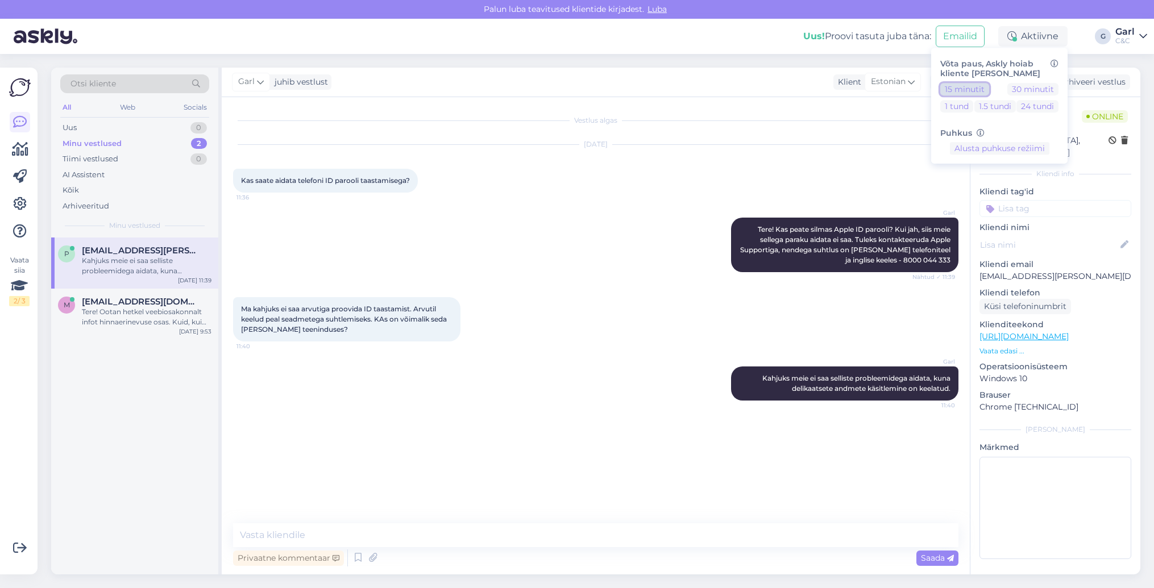
click at [981, 93] on button "15 minutit" at bounding box center [964, 89] width 49 height 13
click at [537, 191] on div "Sep 2 2025 Kas saate aidata telefoni ID parooli taastamisega? 11:36" at bounding box center [595, 168] width 725 height 73
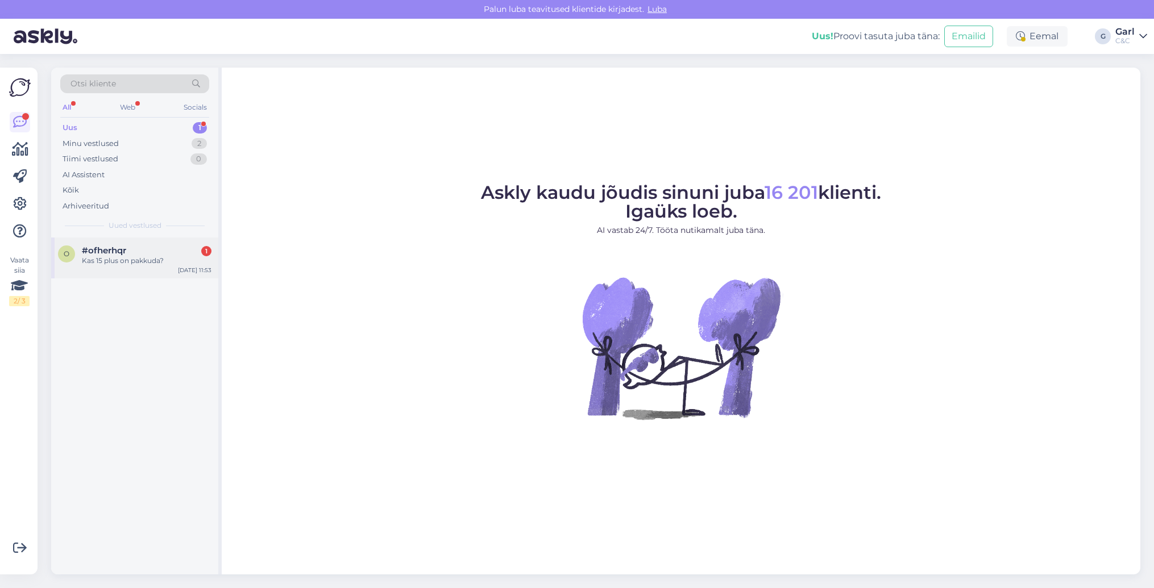
click at [141, 243] on div "o #ofherhqr 1 Kas 15 plus on pakkuda? [DATE] 11:53" at bounding box center [134, 258] width 167 height 41
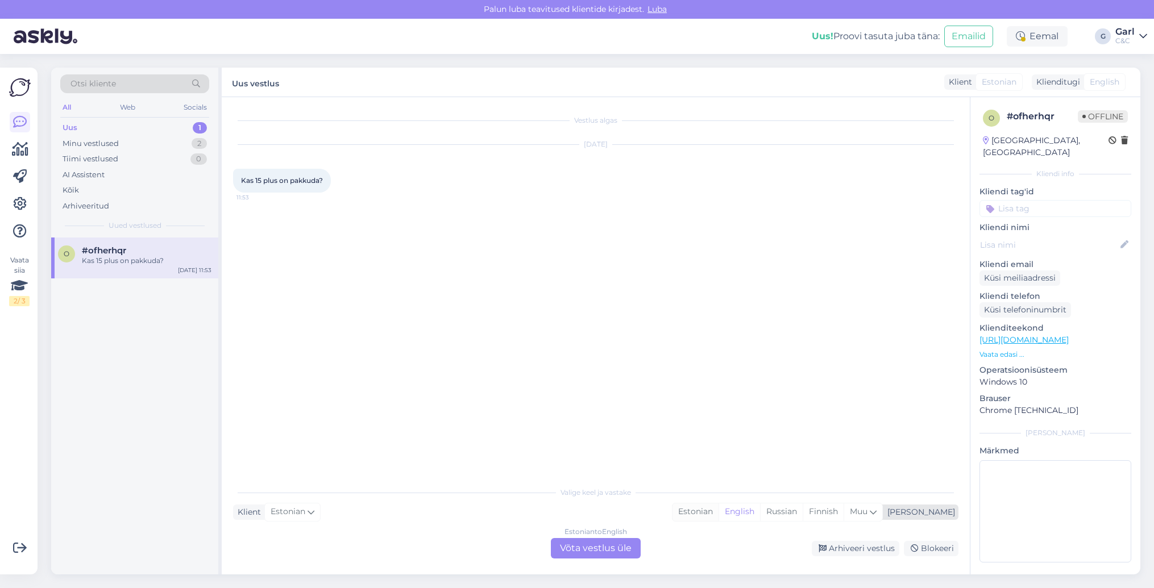
click at [719, 519] on div "Estonian" at bounding box center [696, 512] width 46 height 17
click at [613, 546] on div "Estonian to Estonian Võta vestlus üle" at bounding box center [596, 548] width 90 height 20
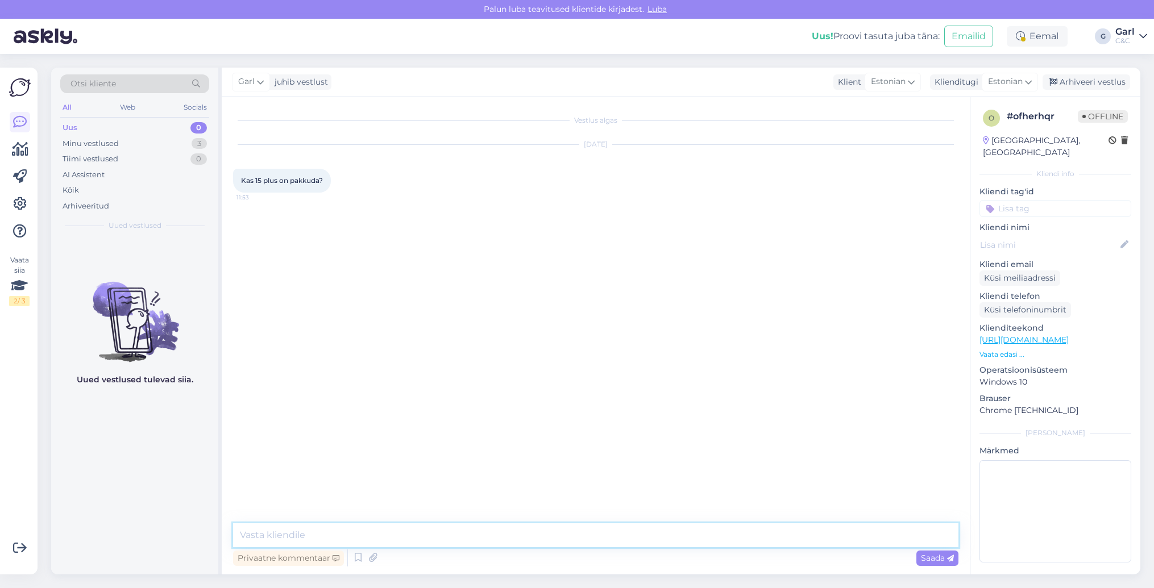
click at [587, 534] on textarea at bounding box center [595, 536] width 725 height 24
type textarea "Tere! Paraku mitte, seda mudelit enam ei toodeta."
click at [1069, 335] on link "[URL][DOMAIN_NAME]" at bounding box center [1024, 340] width 89 height 10
click at [525, 536] on textarea "Tere! Paraku mitte, seda mudelit enam ei toodeta." at bounding box center [595, 536] width 725 height 24
click at [137, 141] on div "Minu vestlused 3" at bounding box center [134, 144] width 149 height 16
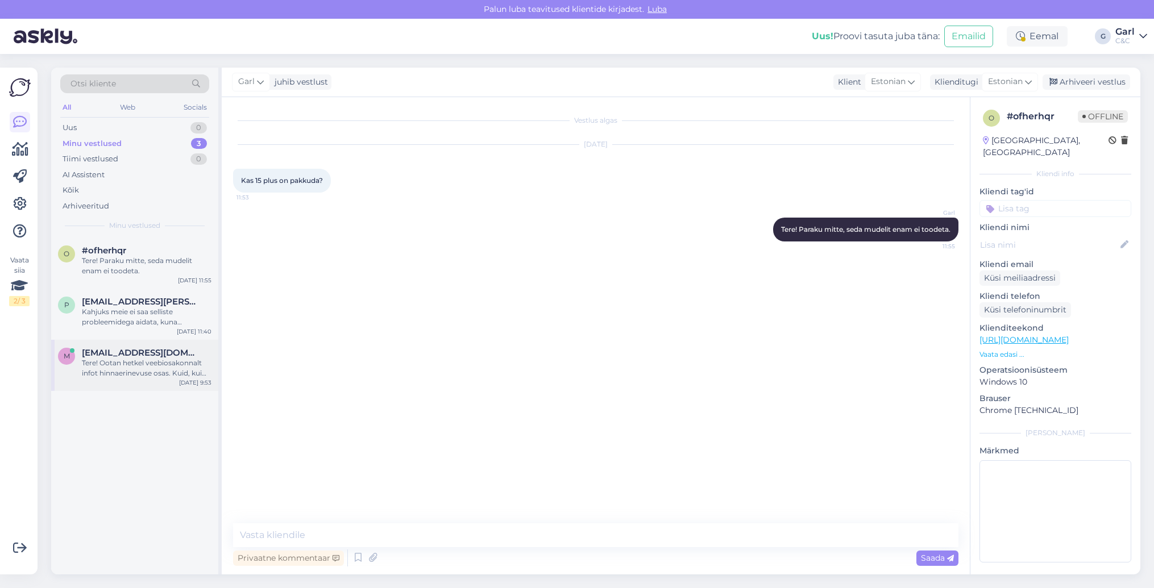
click at [160, 369] on div "Tere! Ootan hetkel veebiosakonnalt infot hinnaerinevuse osas. Kuid, kui rääkida…" at bounding box center [147, 368] width 130 height 20
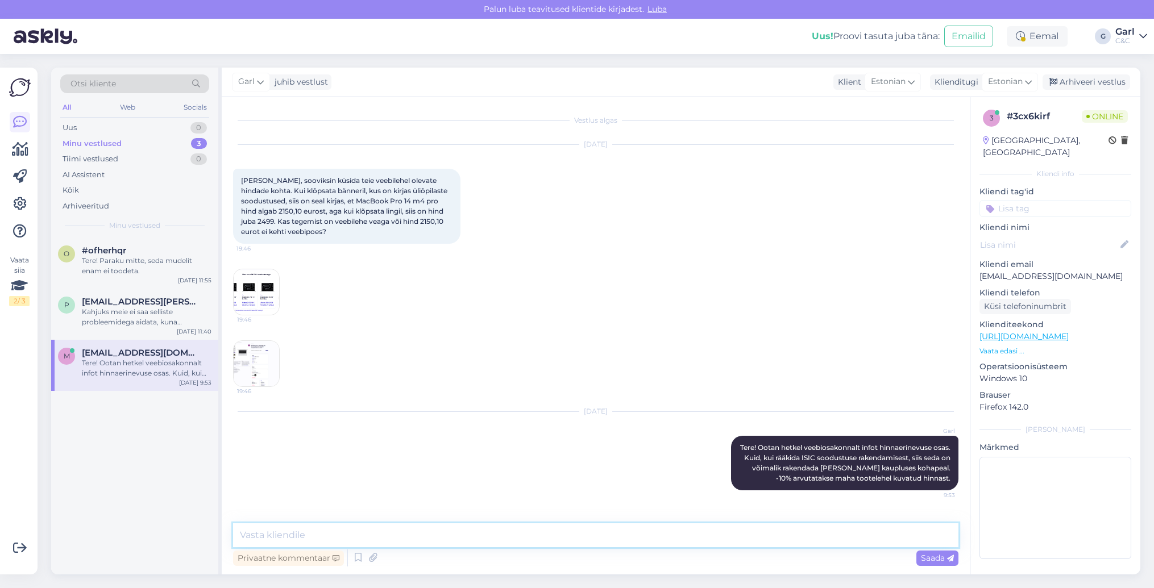
click at [408, 538] on textarea at bounding box center [595, 536] width 725 height 24
click at [1055, 331] on link "[URL][DOMAIN_NAME]" at bounding box center [1024, 336] width 89 height 10
click at [260, 305] on img at bounding box center [256, 292] width 45 height 45
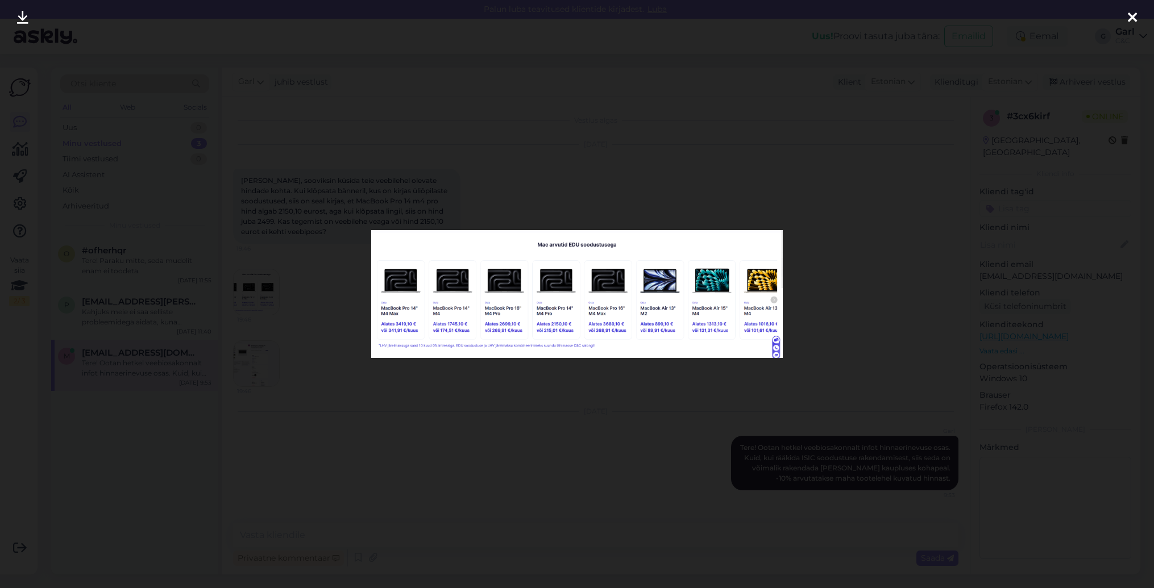
click at [273, 315] on div at bounding box center [577, 294] width 1154 height 588
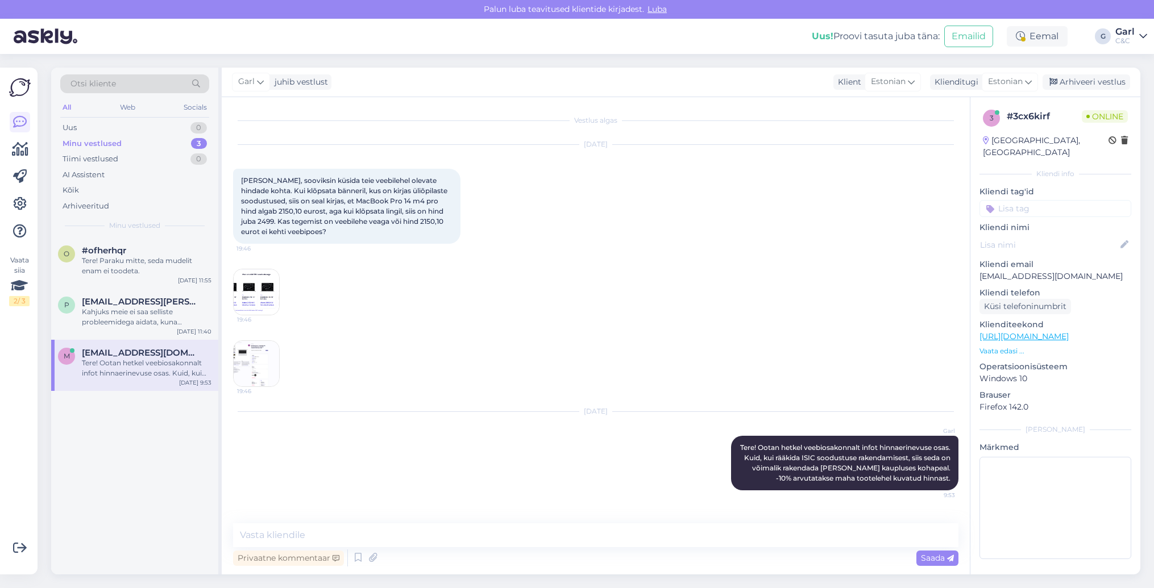
click at [253, 339] on div "[DATE] Tere, sooviksin küsida teie veebilehel olevate hindade kohta. Kui klõpsa…" at bounding box center [595, 265] width 725 height 267
click at [253, 350] on img at bounding box center [256, 363] width 45 height 45
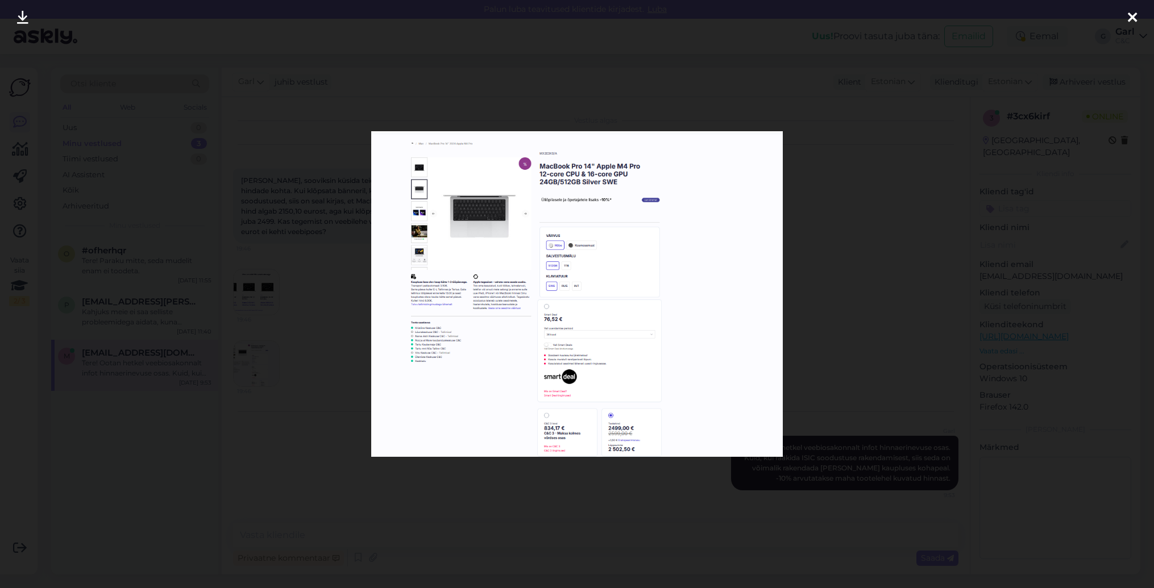
click at [263, 313] on div at bounding box center [577, 294] width 1154 height 588
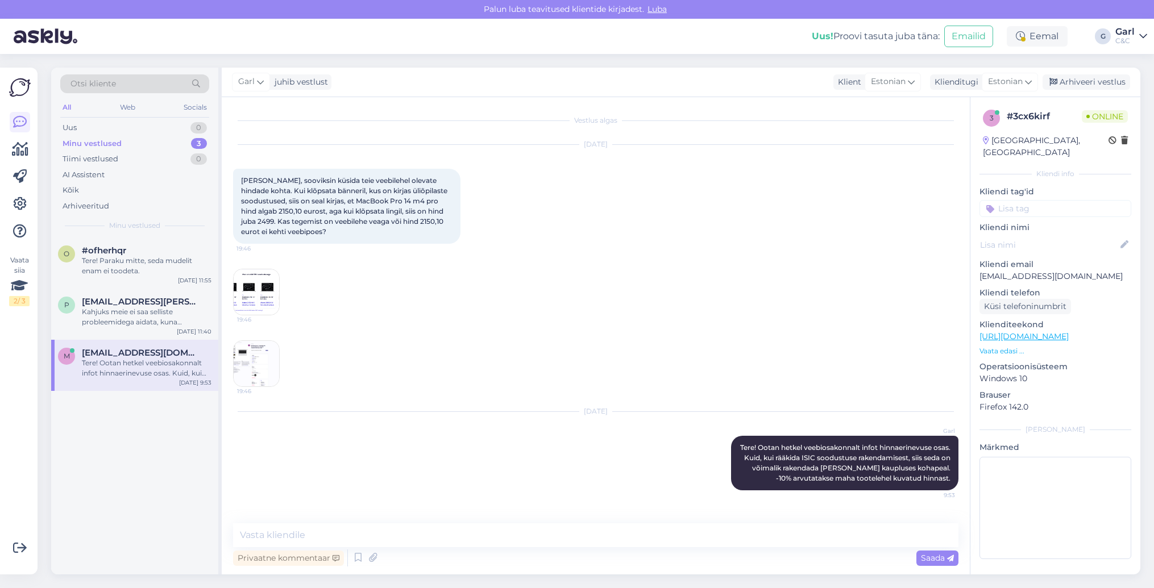
click at [263, 291] on img at bounding box center [256, 292] width 45 height 45
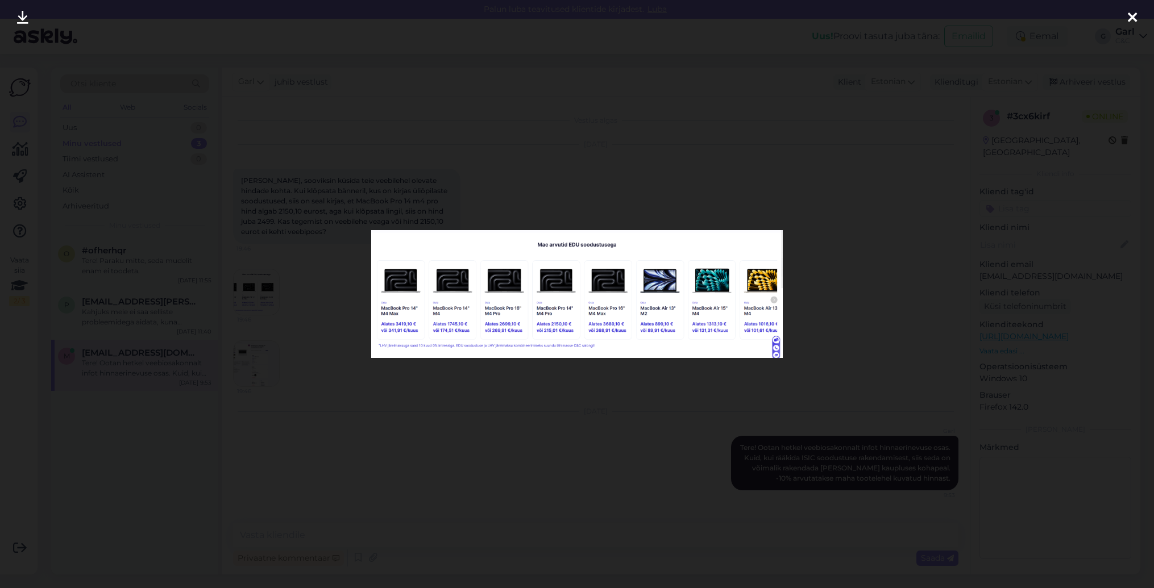
click at [291, 321] on div at bounding box center [577, 294] width 1154 height 588
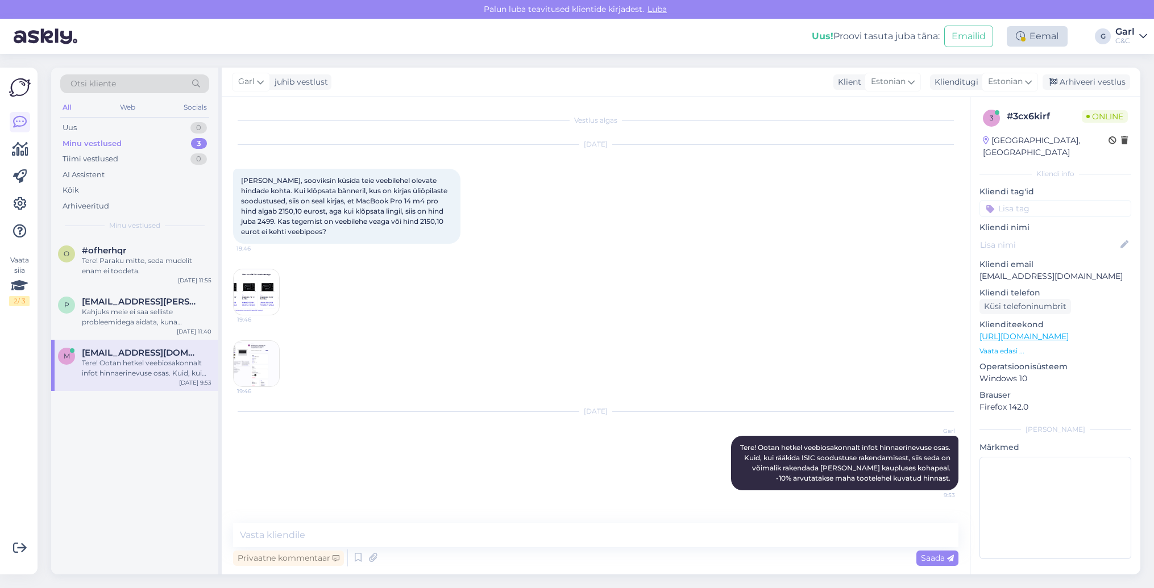
click at [1028, 38] on div "Eemal" at bounding box center [1037, 36] width 61 height 20
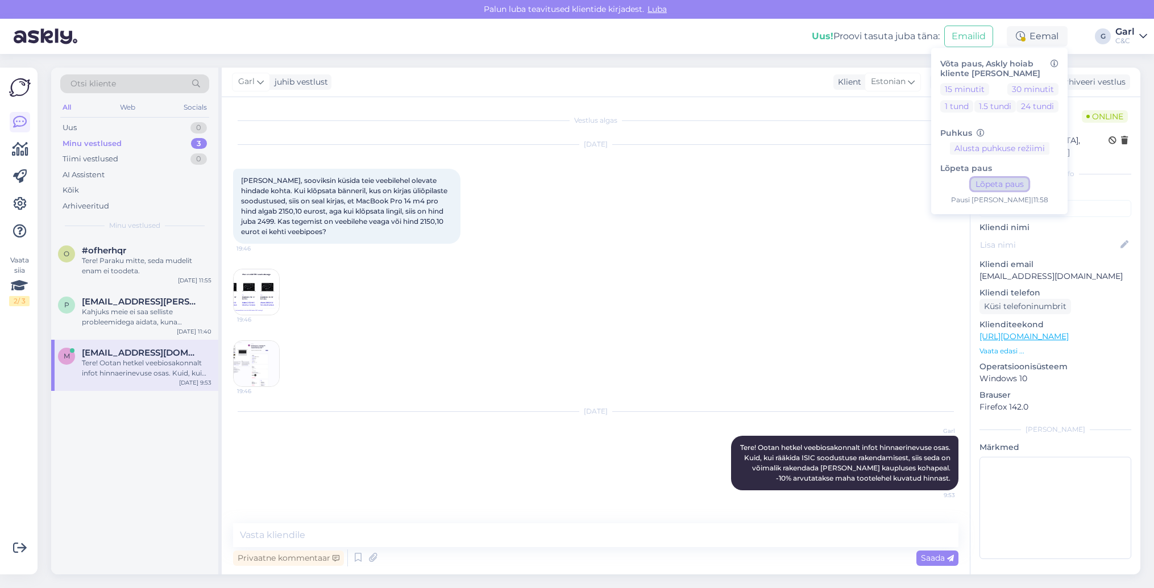
click at [979, 180] on button "Lõpeta paus" at bounding box center [999, 184] width 57 height 13
click at [322, 154] on div "[DATE] Tere, sooviksin küsida teie veebilehel olevate hindade kohta. Kui klõpsa…" at bounding box center [595, 265] width 725 height 267
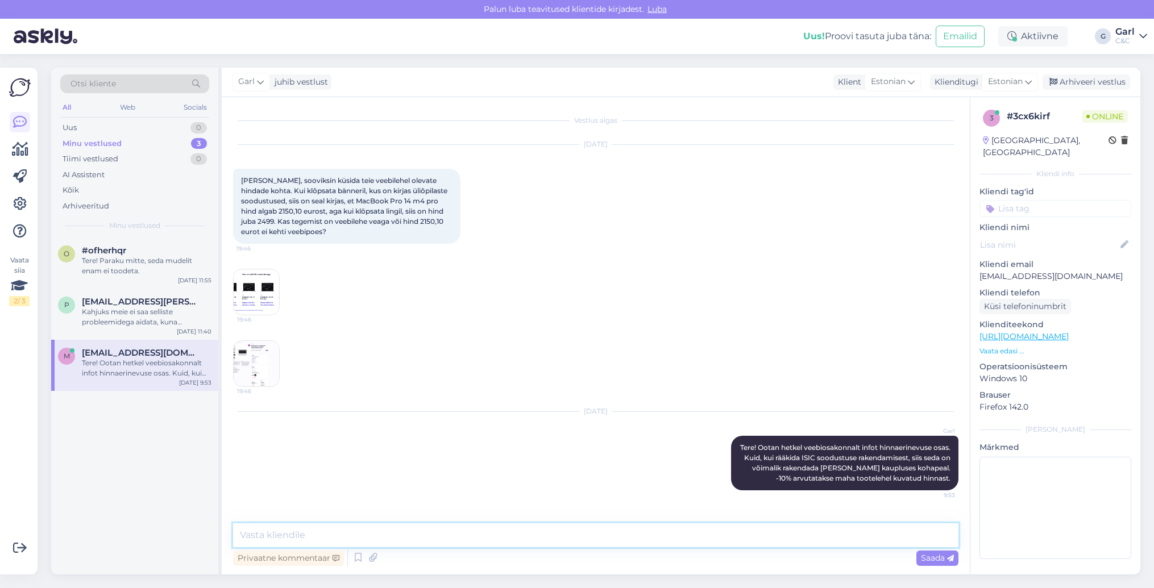
click at [431, 538] on textarea at bounding box center [595, 536] width 725 height 24
click at [185, 124] on div "Uus 1" at bounding box center [134, 128] width 149 height 16
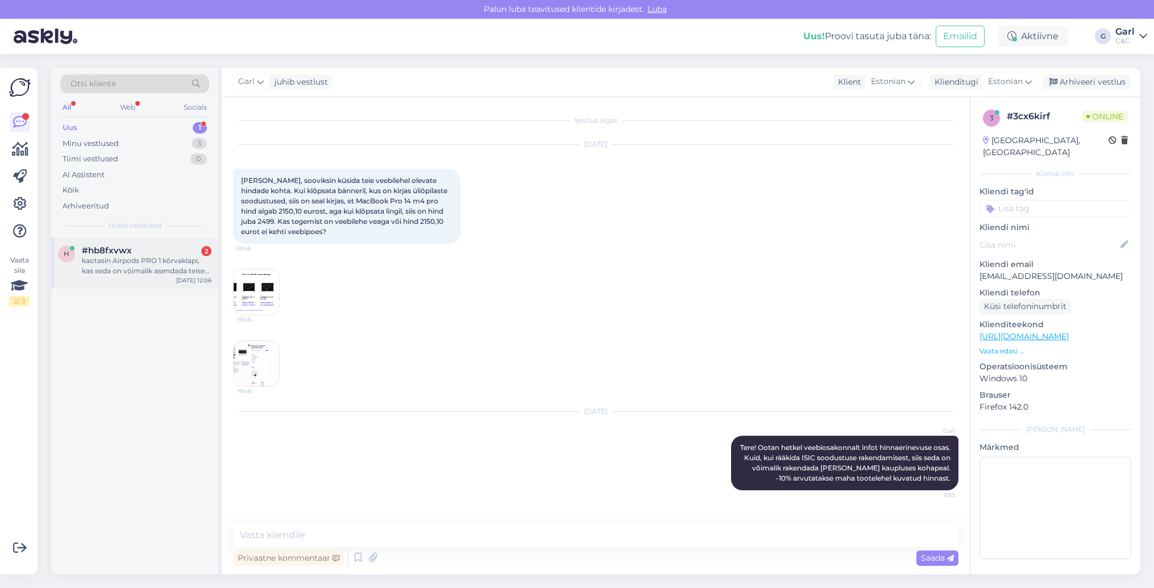
click at [192, 259] on div "kaotasin Airpods PRO 1 kõrvaklapi, kas seda on võimalik asendada teised ja kas …" at bounding box center [147, 266] width 130 height 20
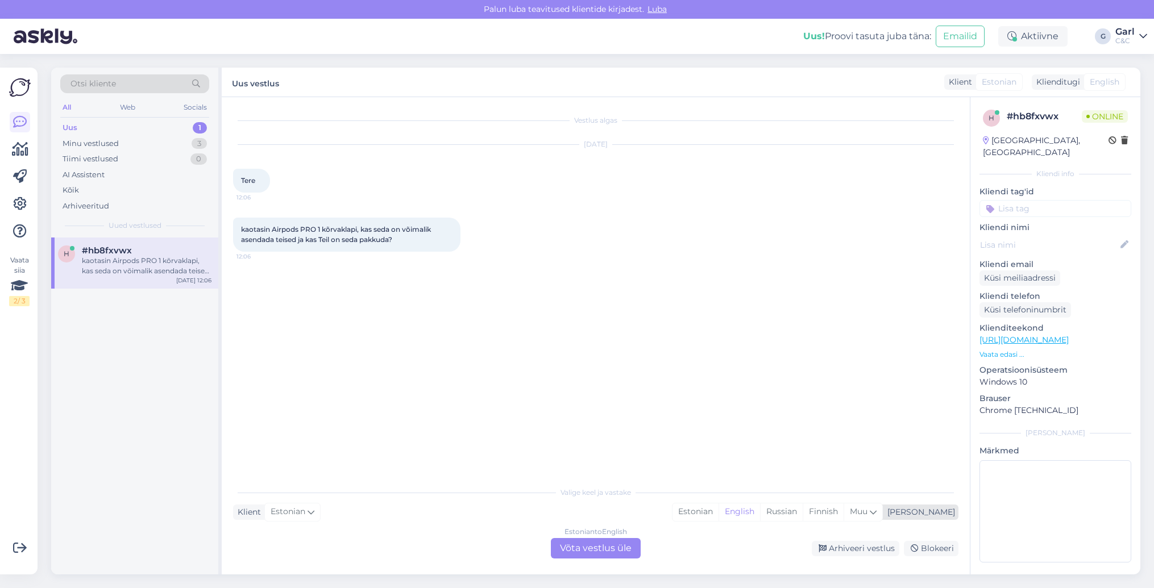
click at [729, 521] on div "Estonian English Russian Finnish Muu" at bounding box center [777, 512] width 211 height 18
click at [719, 516] on div "Estonian" at bounding box center [696, 512] width 46 height 17
click at [594, 548] on div "Estonian to Estonian Võta vestlus üle" at bounding box center [596, 548] width 90 height 20
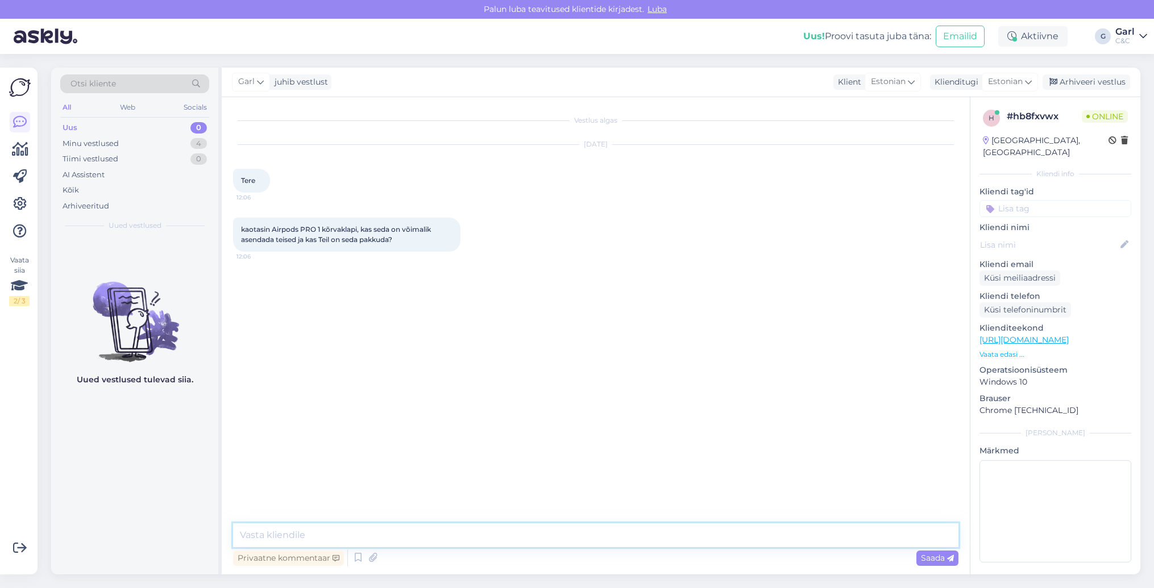
click at [540, 528] on textarea at bounding box center [595, 536] width 725 height 24
click at [355, 558] on icon at bounding box center [358, 558] width 14 height 17
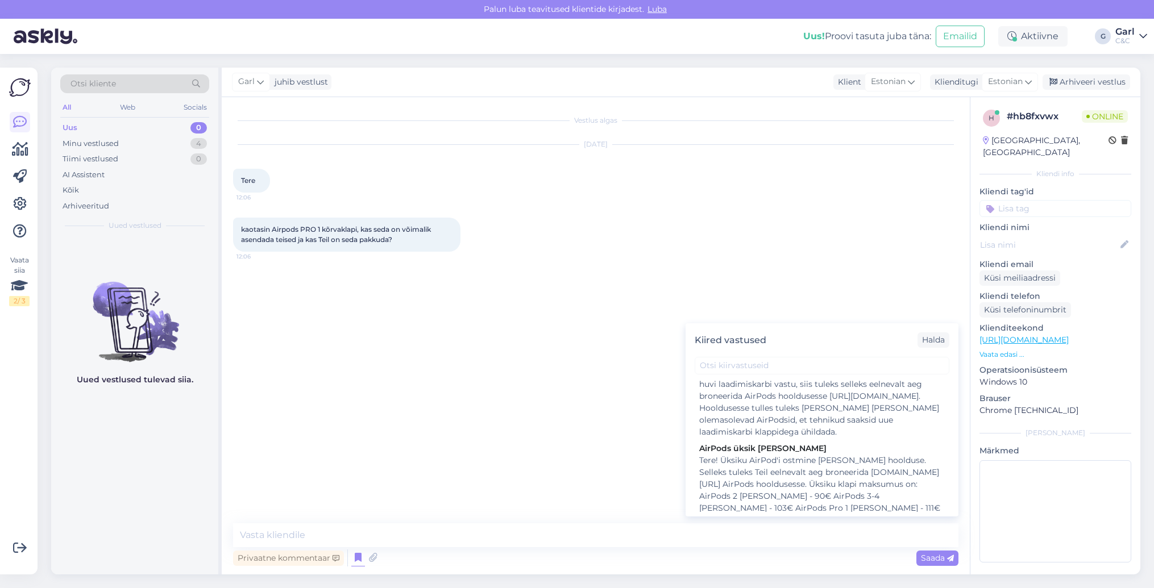
scroll to position [973, 0]
click at [790, 452] on div "Tere! Üksiku AirPod'i ostmine [PERSON_NAME] hoolduse. Selleks tuleks Teil eelne…" at bounding box center [822, 505] width 246 height 107
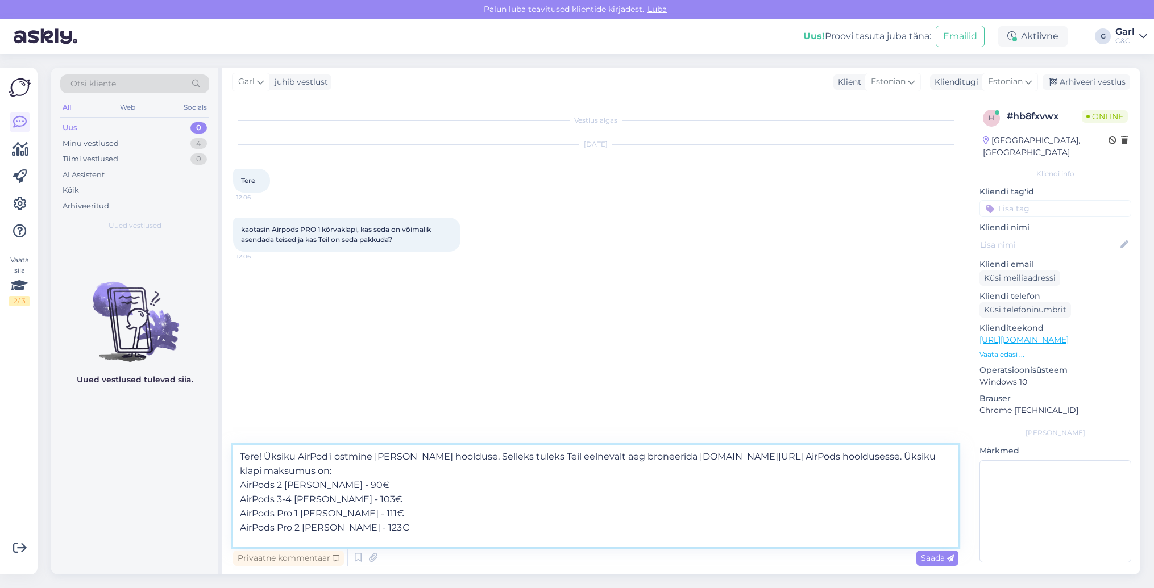
click at [399, 470] on textarea "Tere! Üksiku AirPod'i ostmine [PERSON_NAME] hoolduse. Selleks tuleks Teil eelne…" at bounding box center [595, 496] width 725 height 102
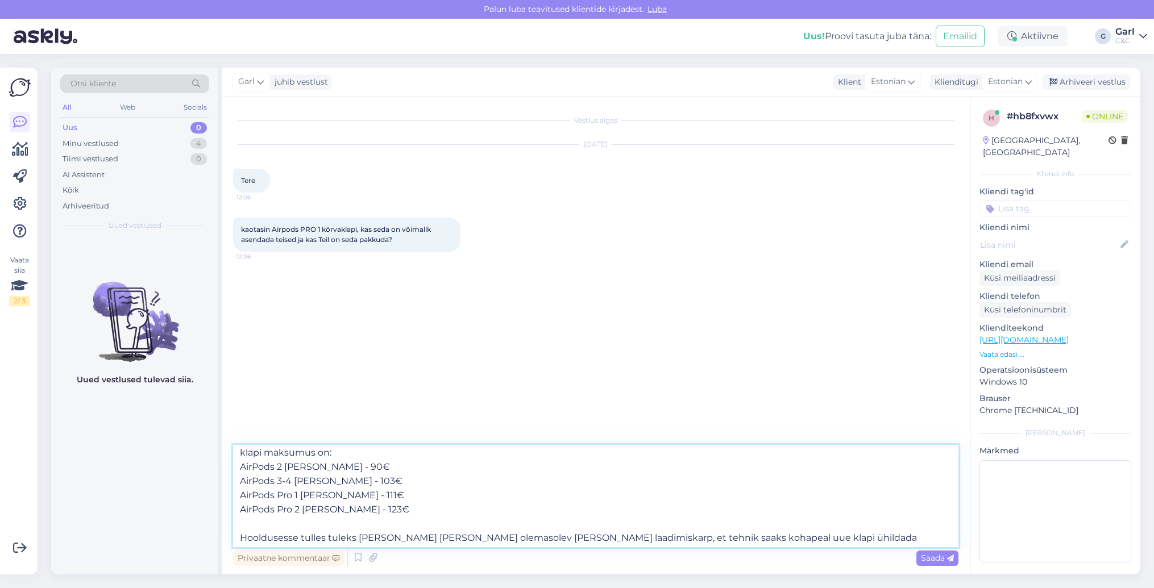
scroll to position [20, 0]
click at [846, 539] on textarea "Tere! Üksiku AirPod'i ostmine [PERSON_NAME] hoolduse. Selleks tuleks Teil eelne…" at bounding box center [595, 496] width 725 height 102
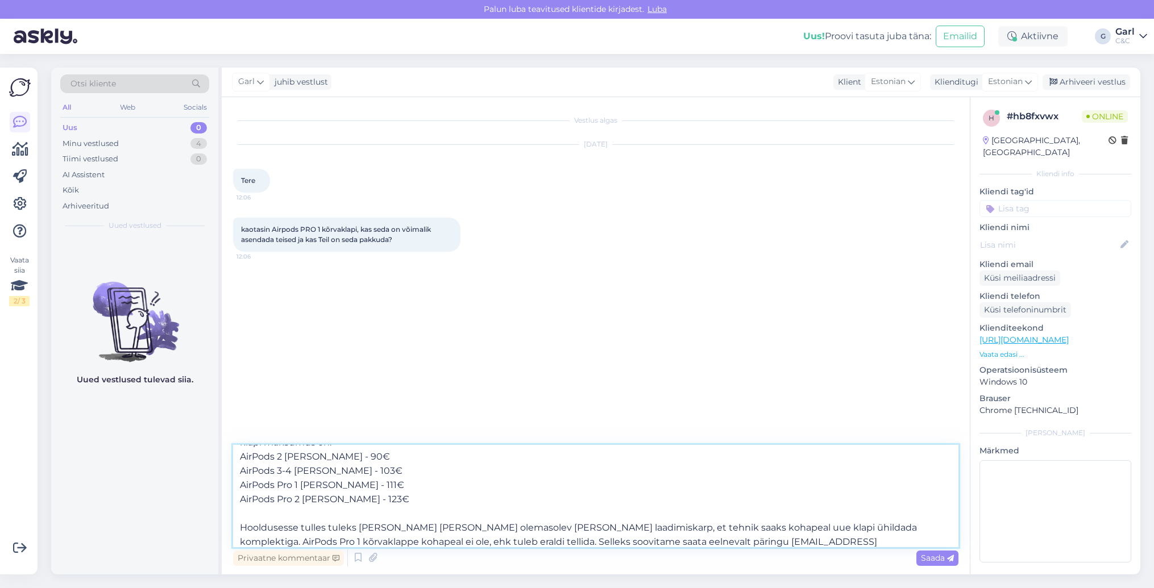
type textarea "Tere! Üksiku AirPod'i ostmine [PERSON_NAME] hoolduse. Selleks tuleks Teil eelne…"
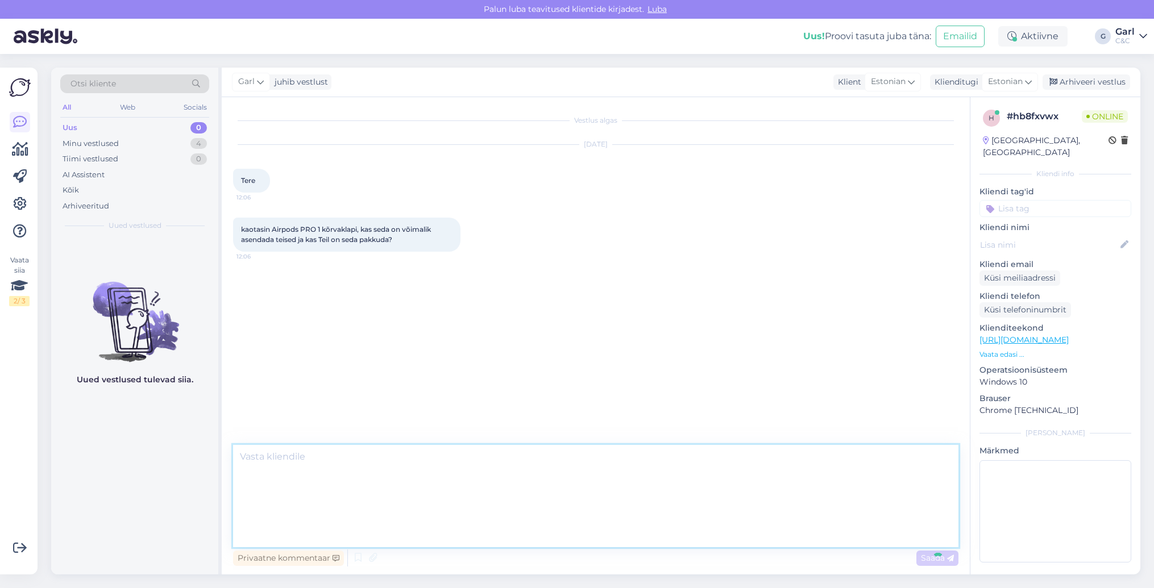
scroll to position [0, 0]
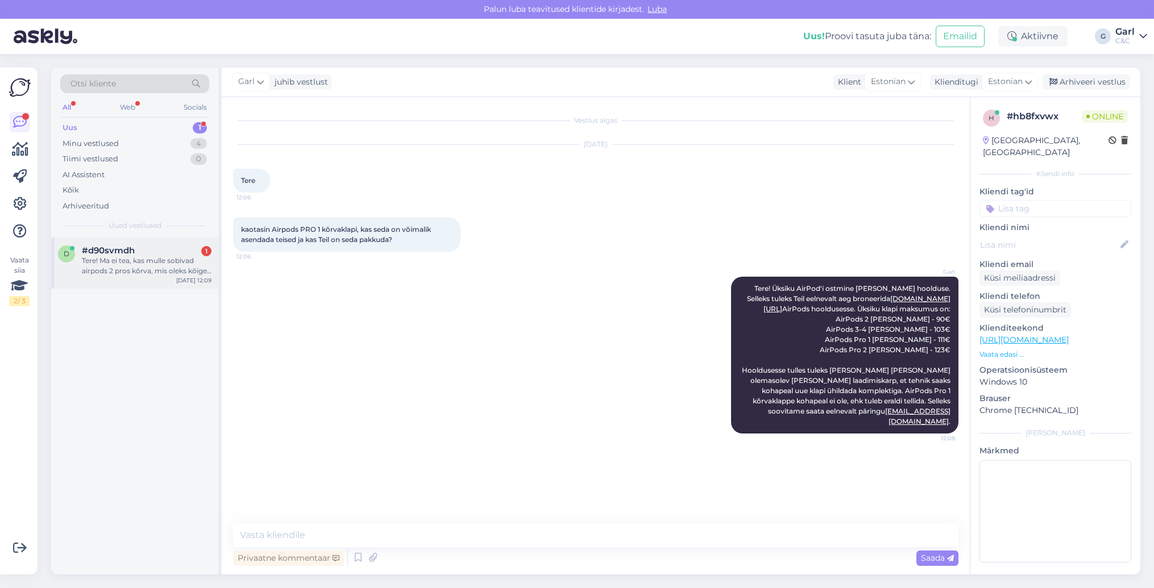
click at [172, 262] on div "Tere! Ma ei tea, kas mulle sobivad airpods 2 pros kõrva, mis oleks kõige parem …" at bounding box center [147, 266] width 130 height 20
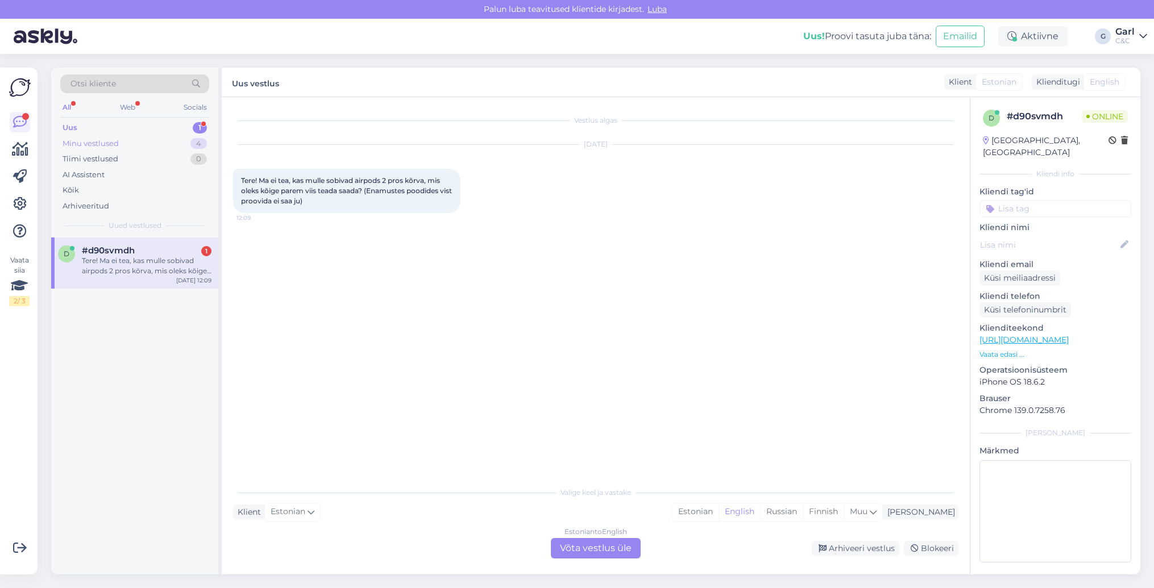
click at [172, 146] on div "Minu vestlused 4" at bounding box center [134, 144] width 149 height 16
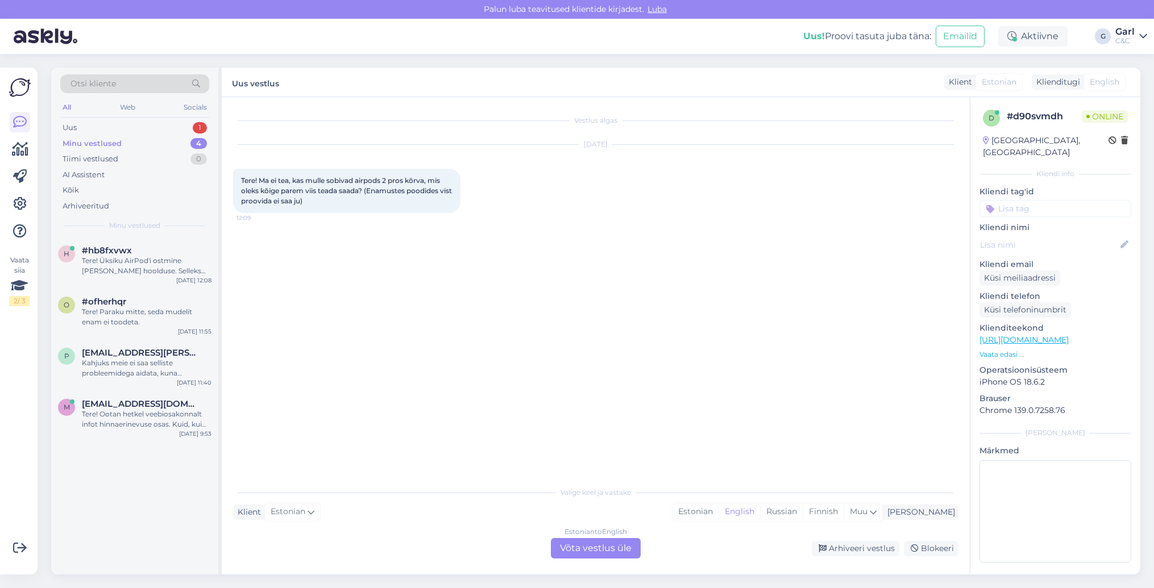
click at [327, 241] on div "Vestlus algas [DATE] Tere! Ma ei tea, kas mulle sobivad airpods 2 pros kõrva, m…" at bounding box center [601, 290] width 736 height 362
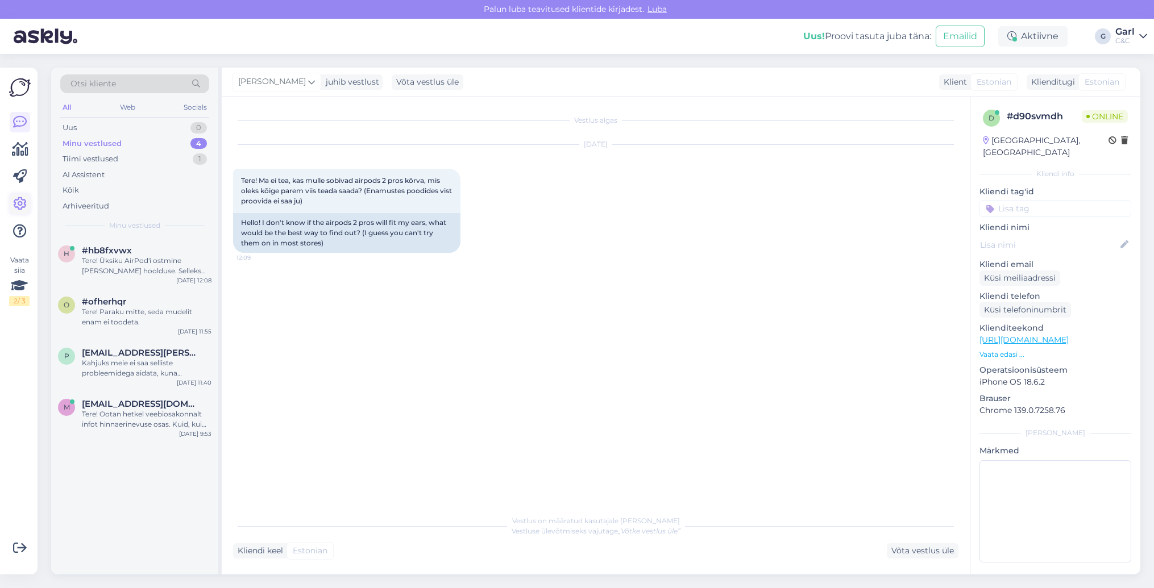
click at [25, 205] on icon at bounding box center [20, 204] width 14 height 14
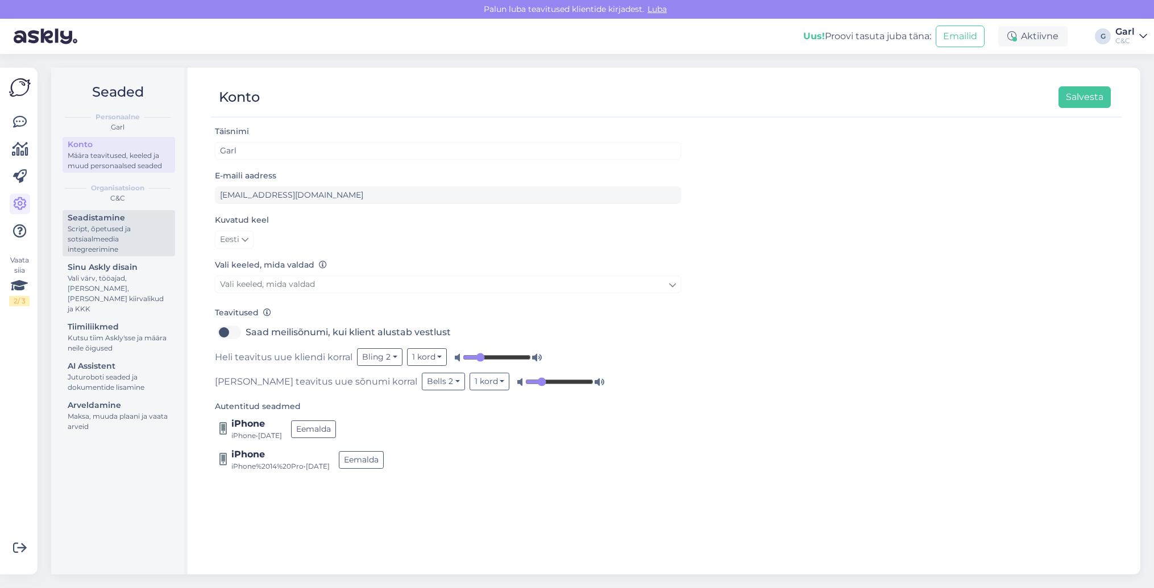
click at [124, 241] on div "Script, õpetused ja sotsiaalmeedia integreerimine" at bounding box center [119, 239] width 102 height 31
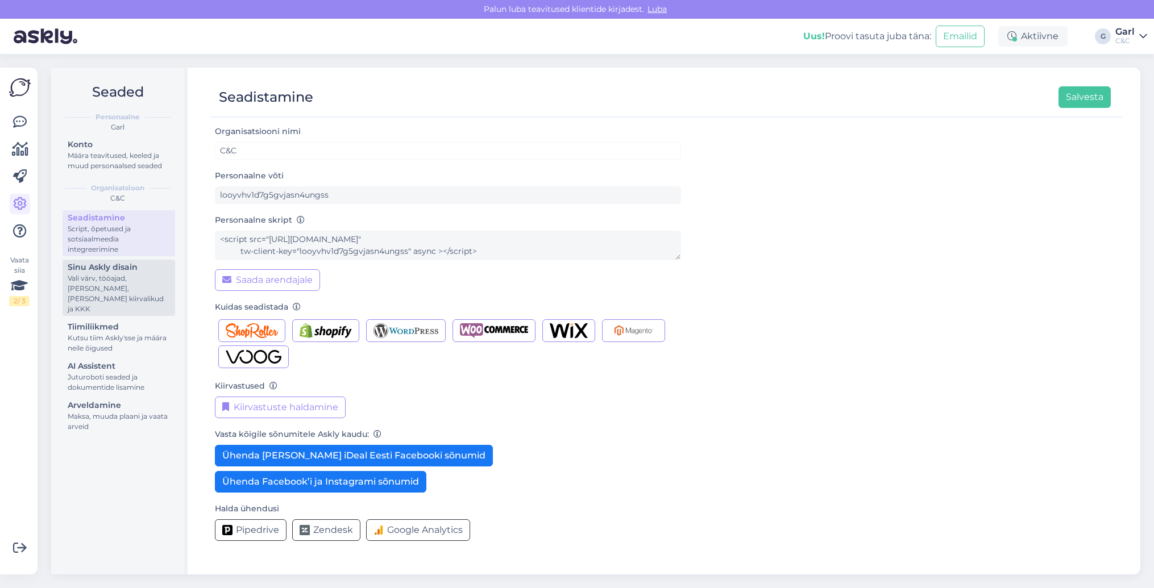
click at [129, 275] on div "Vali värv, tööajad, [PERSON_NAME], [PERSON_NAME] kiirvalikud ja KKK" at bounding box center [119, 293] width 102 height 41
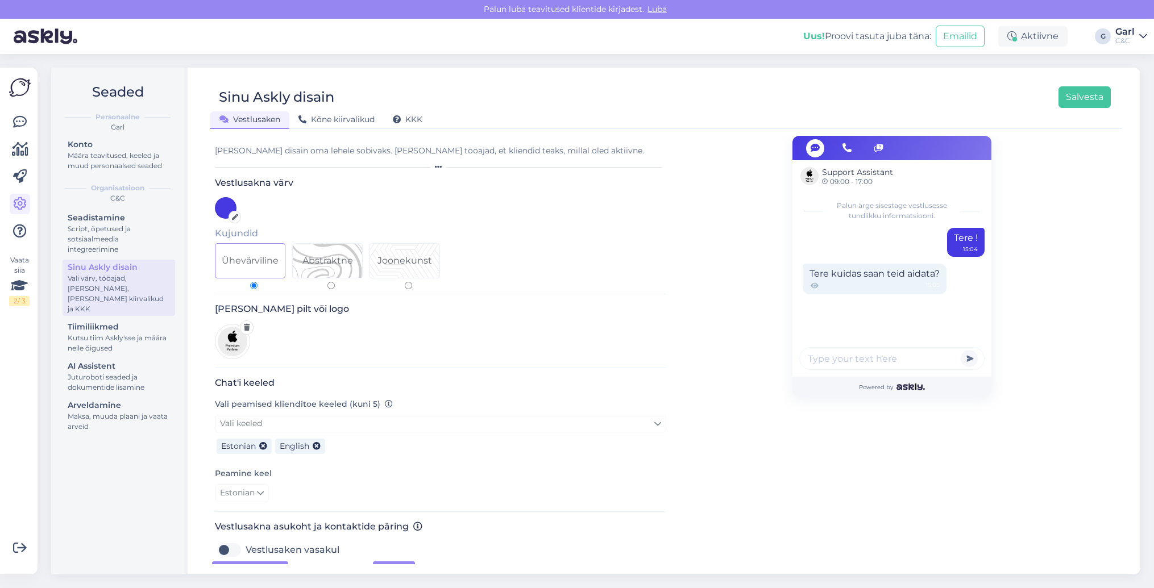
click at [111, 346] on div "Seadistamine Script, õpetused ja sotsiaalmeedia integreerimine Sinu Askly disai…" at bounding box center [119, 323] width 113 height 227
click at [113, 333] on div "Kutsu tiim Askly'sse ja määra neile õigused" at bounding box center [119, 343] width 102 height 20
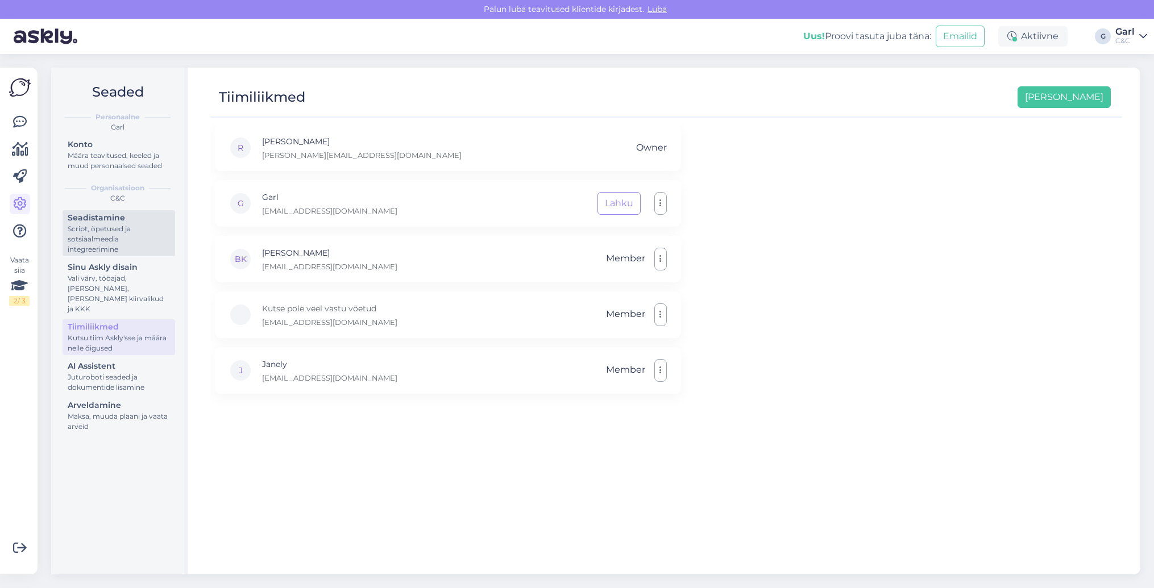
click at [110, 231] on div "Script, õpetused ja sotsiaalmeedia integreerimine" at bounding box center [119, 239] width 102 height 31
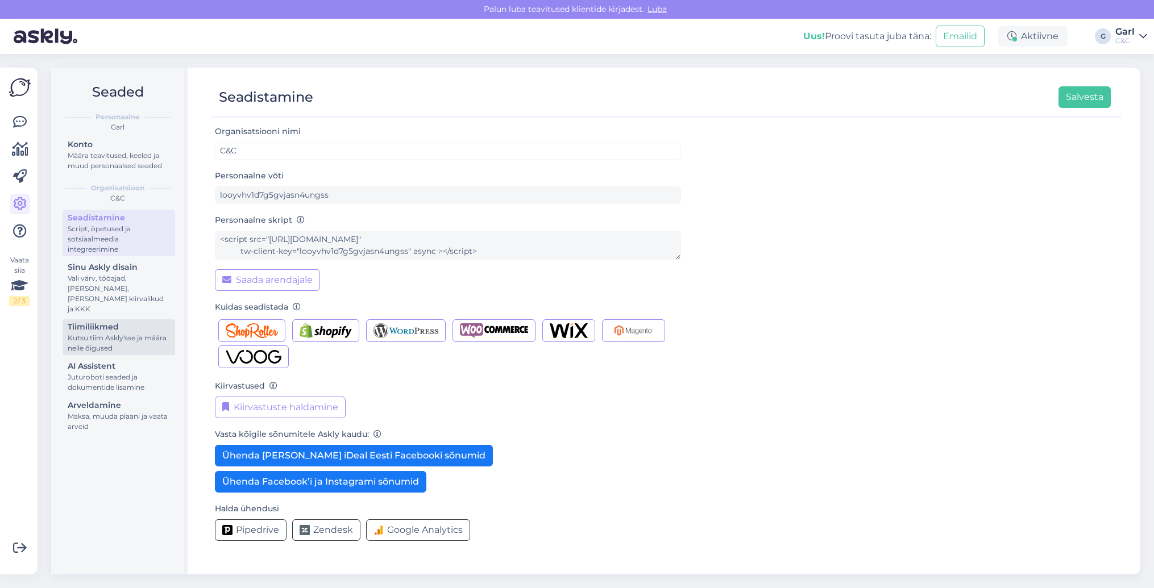
click at [123, 333] on div "Kutsu tiim Askly'sse ja määra neile õigused" at bounding box center [119, 343] width 102 height 20
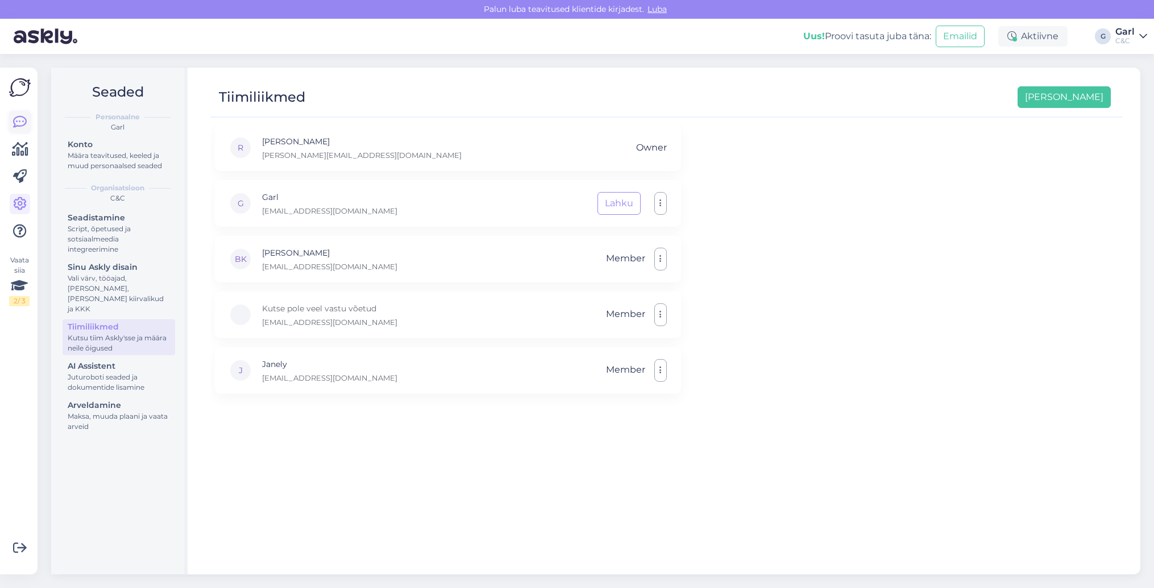
click at [28, 114] on link at bounding box center [20, 122] width 20 height 20
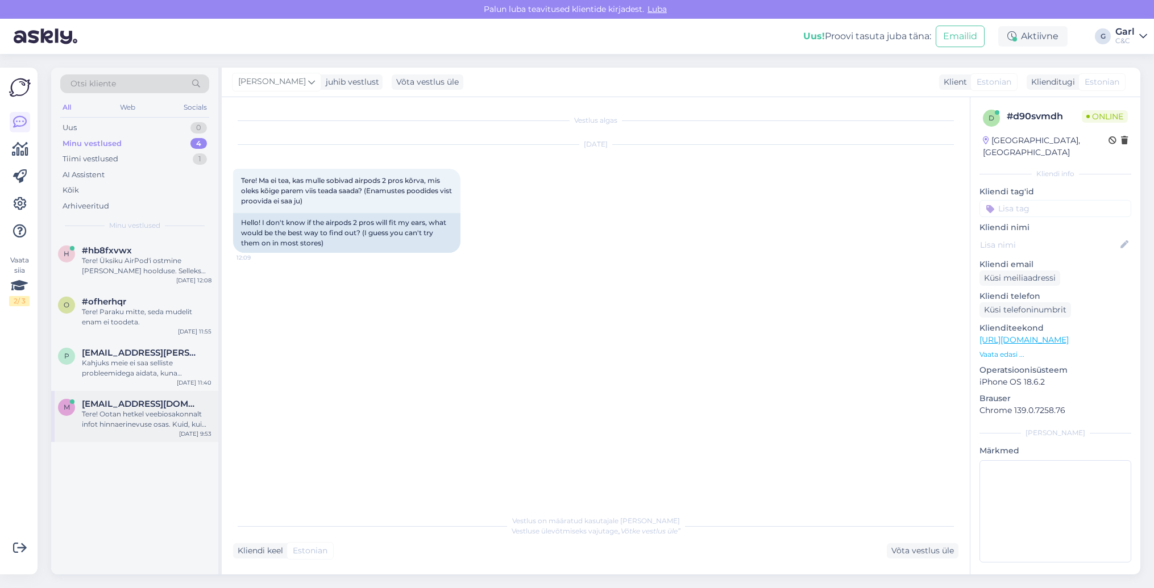
click at [156, 405] on span "[EMAIL_ADDRESS][DOMAIN_NAME]" at bounding box center [141, 404] width 118 height 10
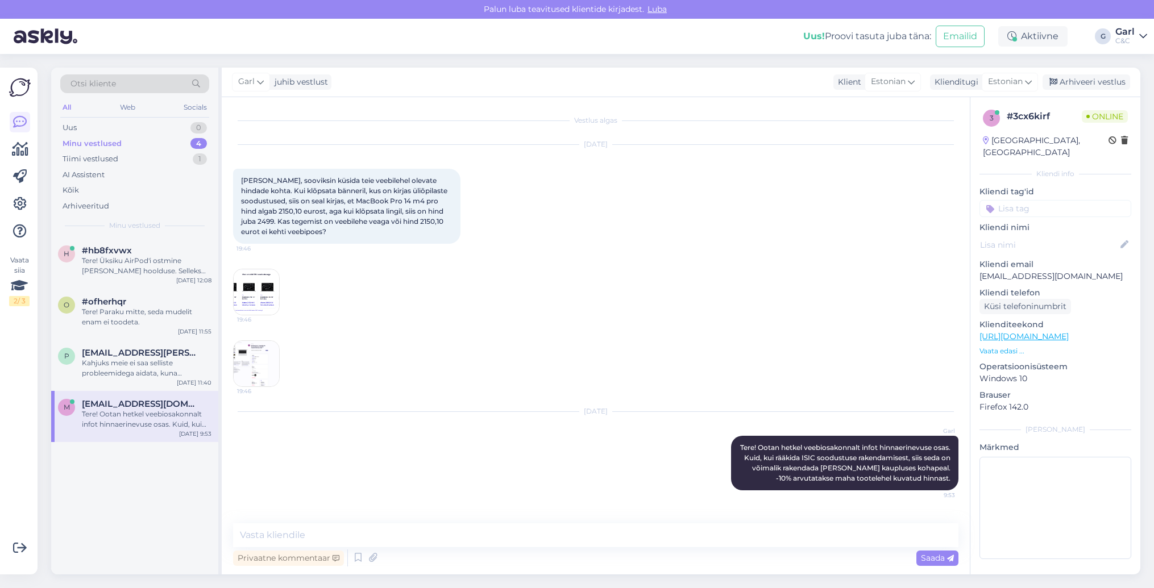
click at [1056, 331] on link "[URL][DOMAIN_NAME]" at bounding box center [1024, 336] width 89 height 10
click at [314, 528] on textarea at bounding box center [595, 536] width 725 height 24
type textarea "Nüüdseks muudatused hinnakirjas tehtud."
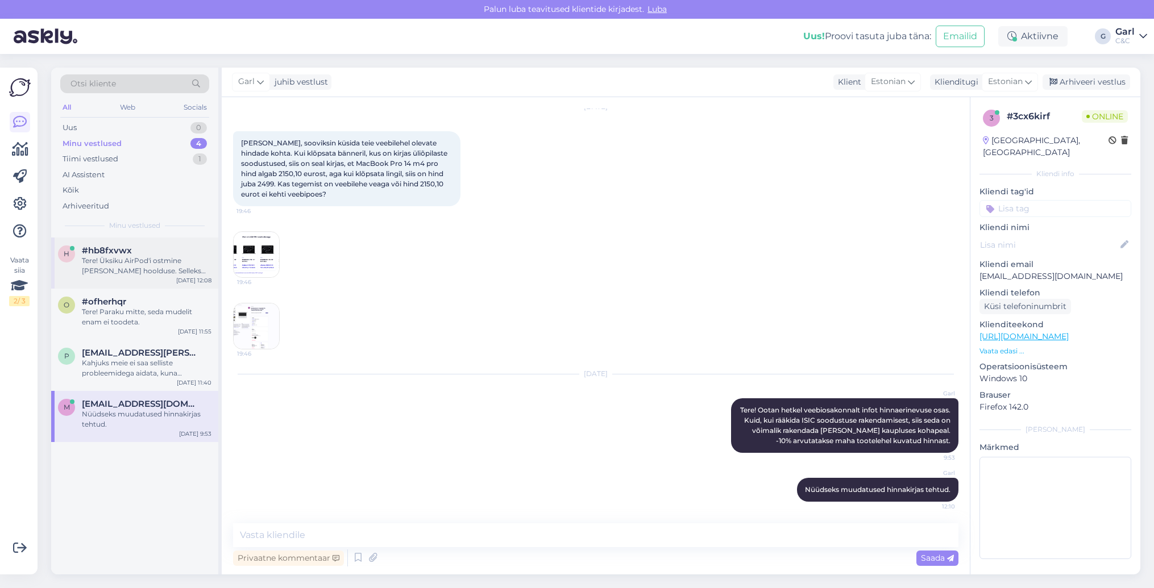
click at [135, 268] on div "Tere! Üksiku AirPod'i ostmine [PERSON_NAME] hoolduse. Selleks tuleks Teil eelne…" at bounding box center [147, 266] width 130 height 20
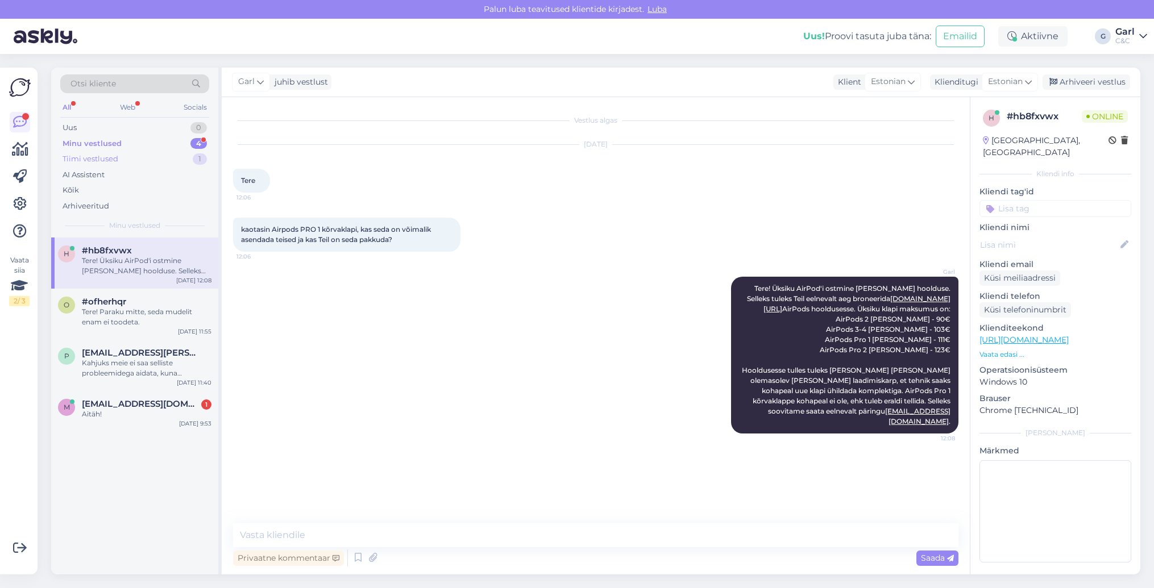
click at [172, 156] on div "Tiimi vestlused 1" at bounding box center [134, 159] width 149 height 16
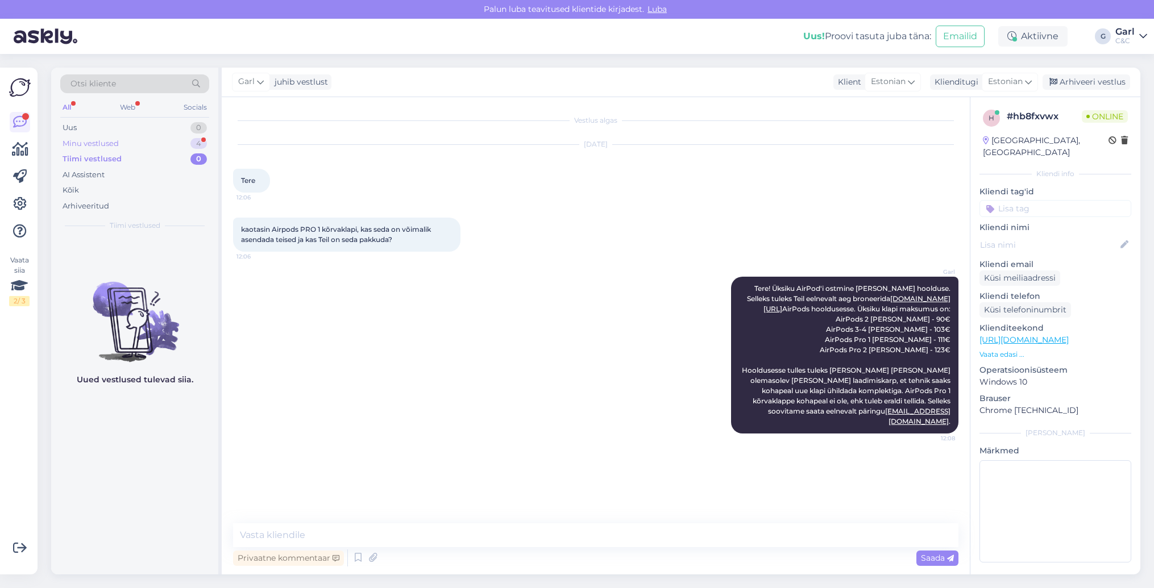
click at [135, 144] on div "Minu vestlused 4" at bounding box center [134, 144] width 149 height 16
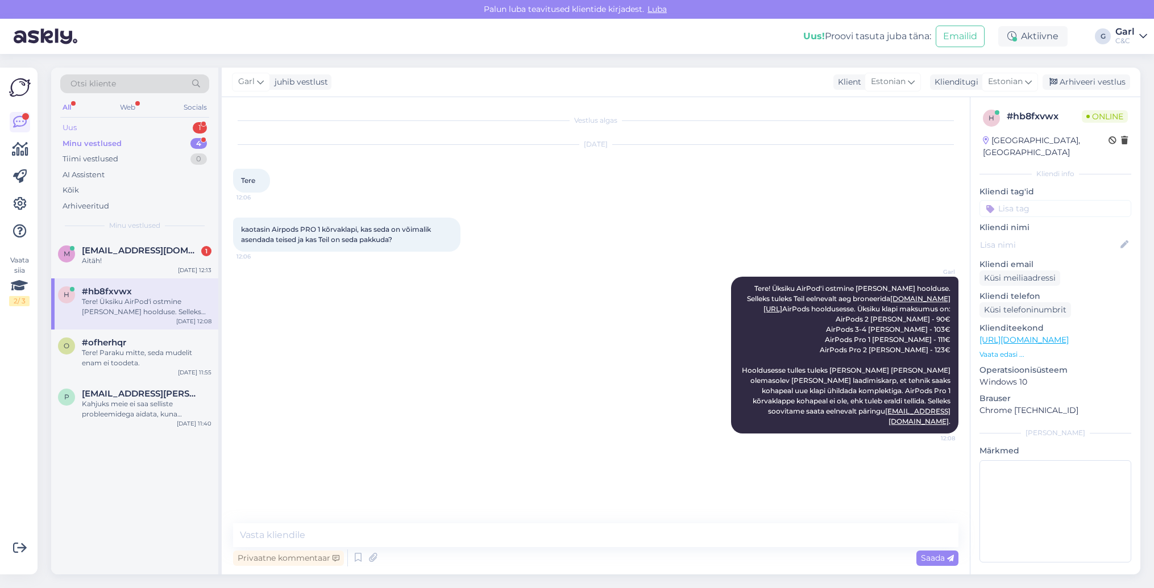
click at [164, 123] on div "Uus 1" at bounding box center [134, 128] width 149 height 16
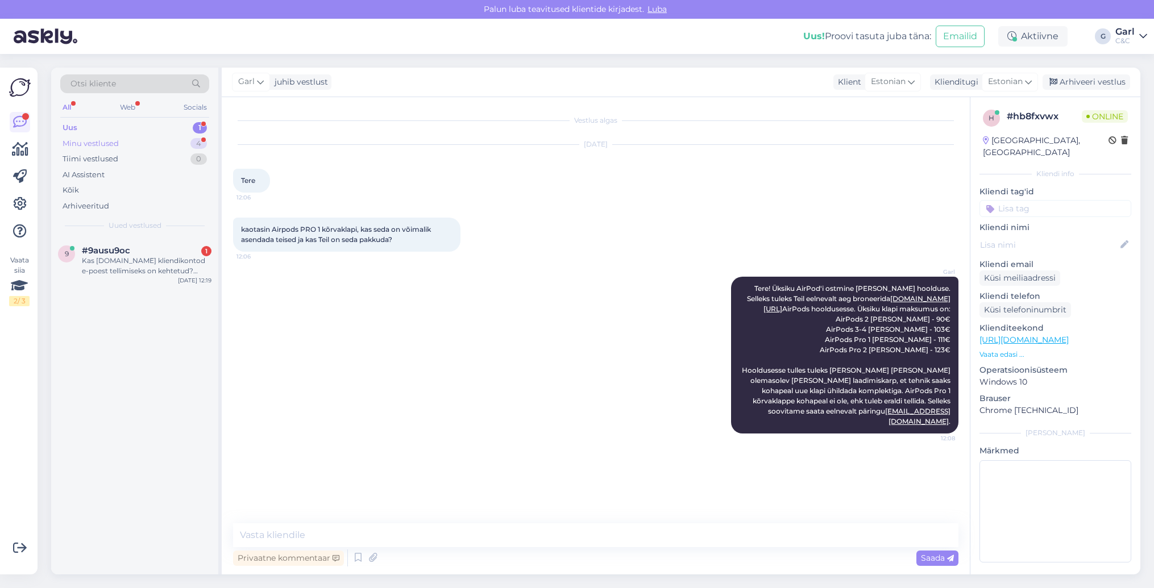
click at [167, 142] on div "Minu vestlused 4" at bounding box center [134, 144] width 149 height 16
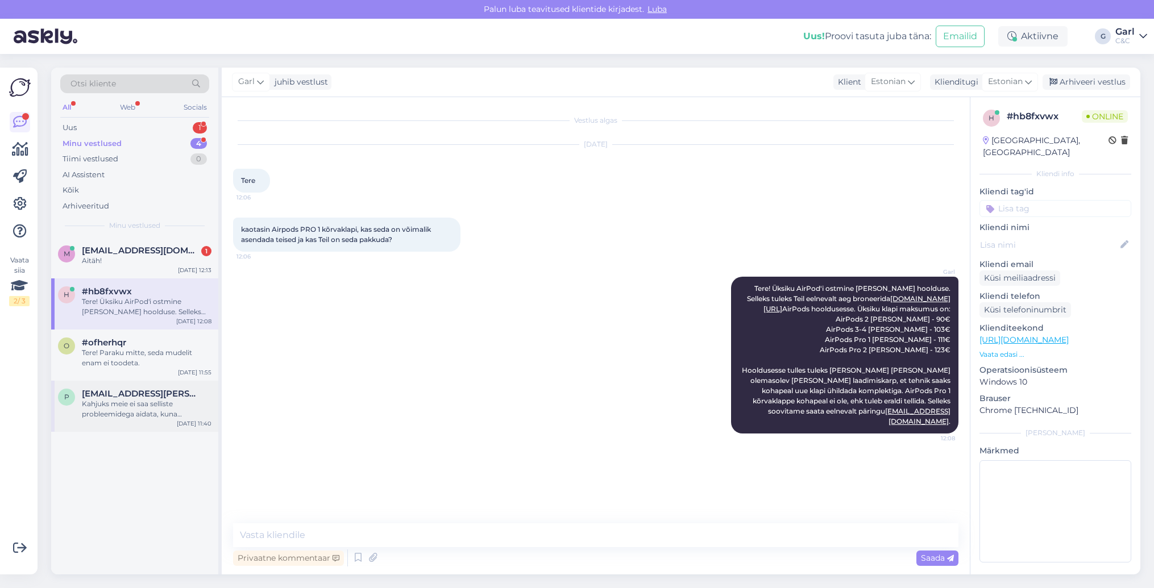
click at [147, 406] on div "Kahjuks meie ei saa selliste probleemidega aidata, kuna delikaatsete andmete kä…" at bounding box center [147, 409] width 130 height 20
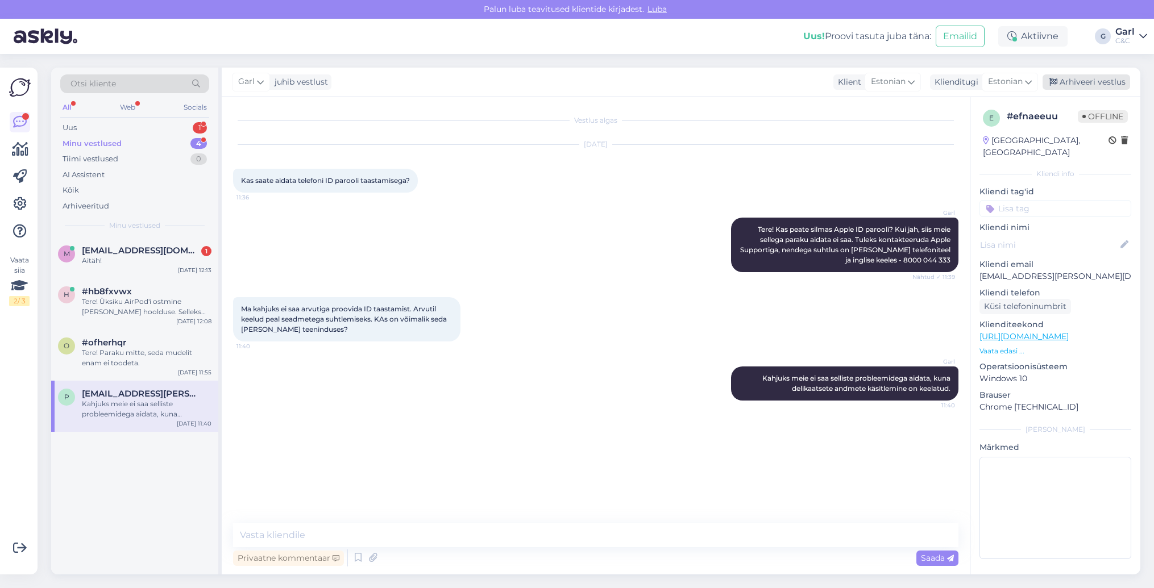
click at [1094, 77] on div "Arhiveeri vestlus" at bounding box center [1087, 81] width 88 height 15
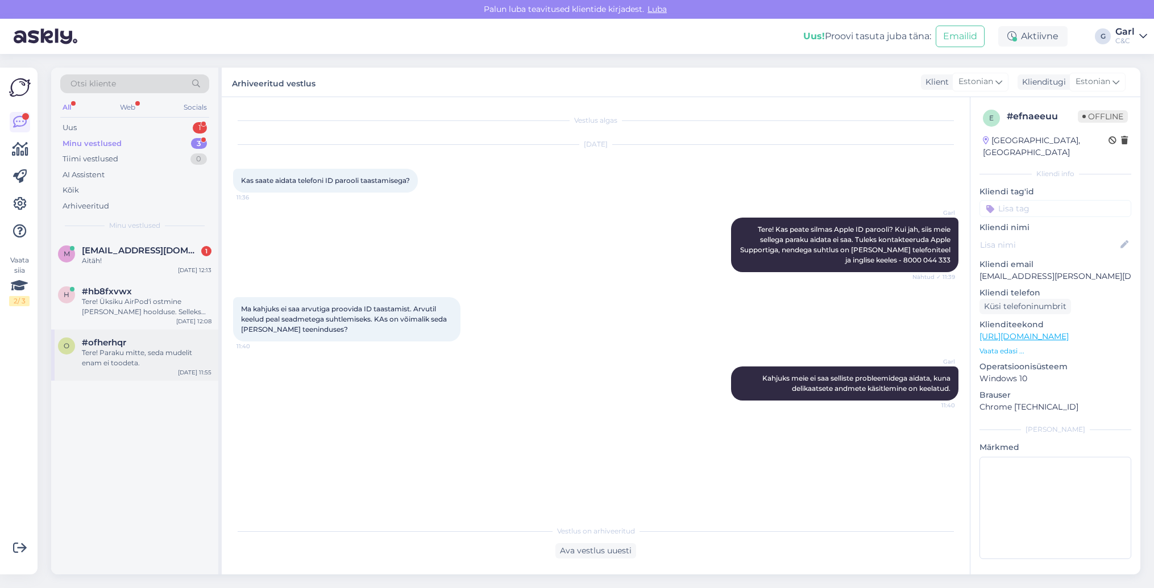
click at [113, 370] on div "o #ofherhqr Tere! Paraku mitte, seda mudelit enam ei toodeta. [DATE] 11:55" at bounding box center [134, 355] width 167 height 51
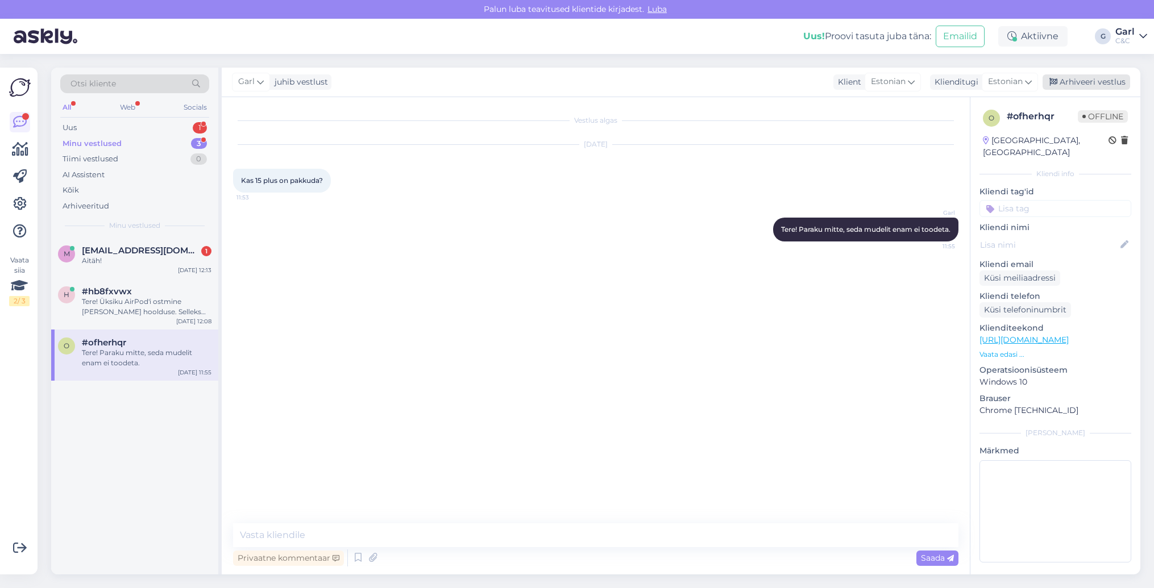
click at [1085, 82] on div "Arhiveeri vestlus" at bounding box center [1087, 81] width 88 height 15
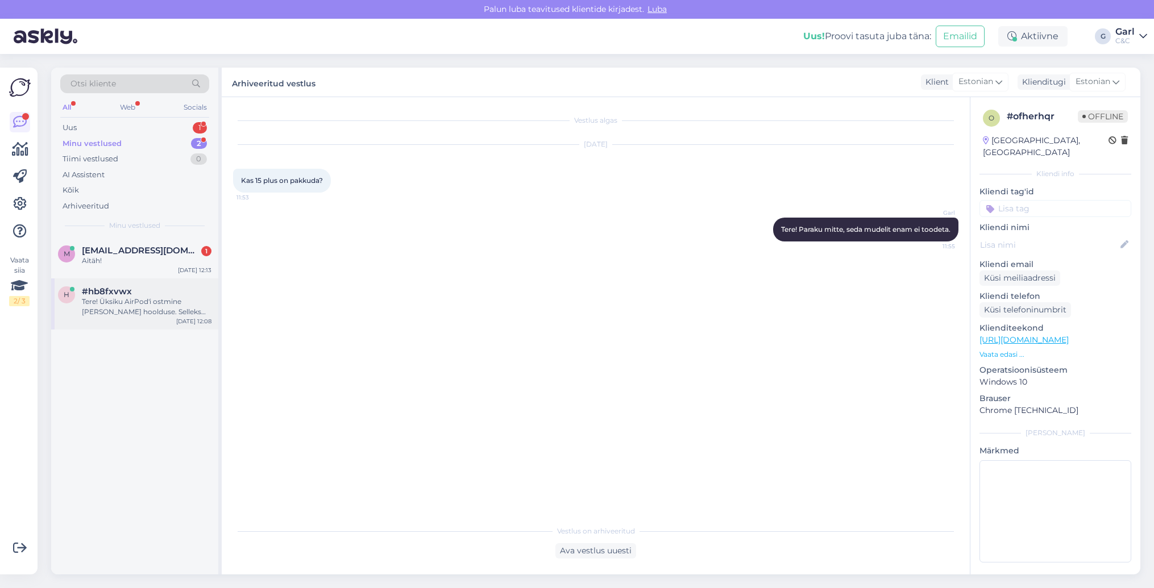
click at [179, 314] on div "Tere! Üksiku AirPod'i ostmine [PERSON_NAME] hoolduse. Selleks tuleks Teil eelne…" at bounding box center [147, 307] width 130 height 20
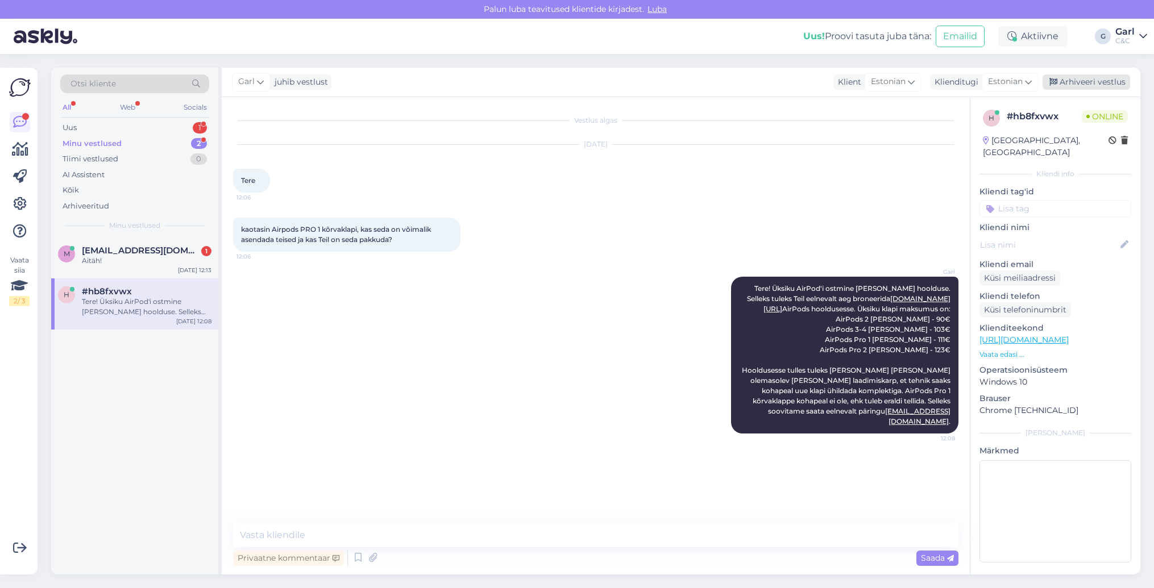
click at [1080, 85] on div "Arhiveeri vestlus" at bounding box center [1087, 81] width 88 height 15
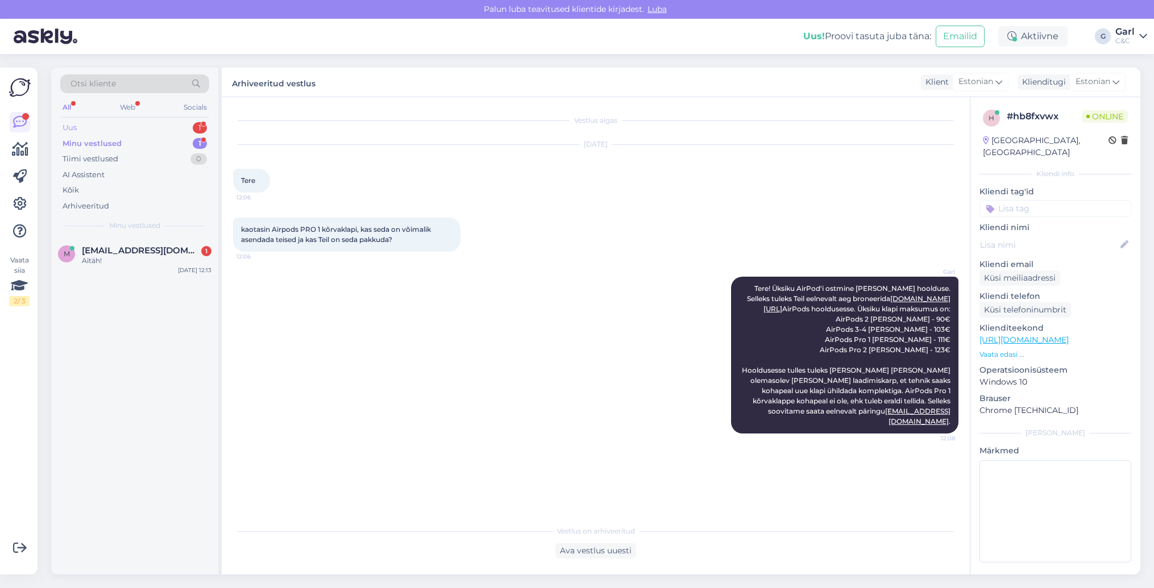
click at [180, 130] on div "Uus 1" at bounding box center [134, 128] width 149 height 16
click at [150, 247] on div "#9ausu9oc 1" at bounding box center [147, 251] width 130 height 10
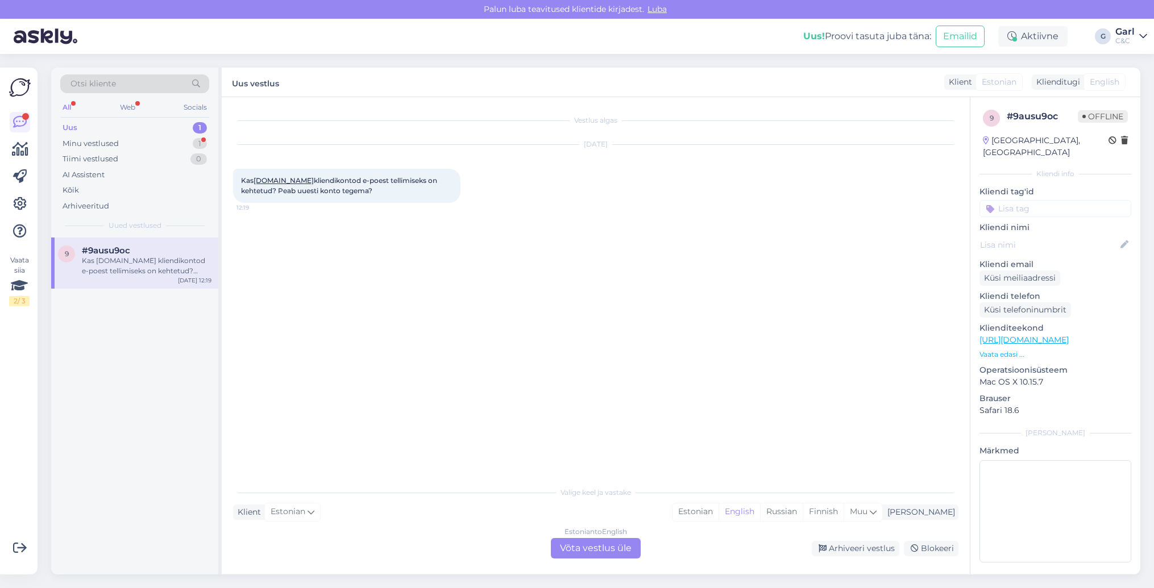
drag, startPoint x: 239, startPoint y: 181, endPoint x: 404, endPoint y: 190, distance: 165.1
click at [404, 190] on div "Kas [DOMAIN_NAME] kliendikontod e-poest tellimiseks on kehtetud? Peab uuesti ko…" at bounding box center [346, 186] width 227 height 34
copy span "Kas [DOMAIN_NAME] kliendikontod e-poest tellimiseks on kehtetud? Peab uuesti ko…"
click at [465, 345] on div "Vestlus algas [DATE] Kas [DOMAIN_NAME] kliendikontod e-poest tellimiseks on keh…" at bounding box center [601, 290] width 736 height 362
click at [719, 513] on div "Estonian" at bounding box center [696, 512] width 46 height 17
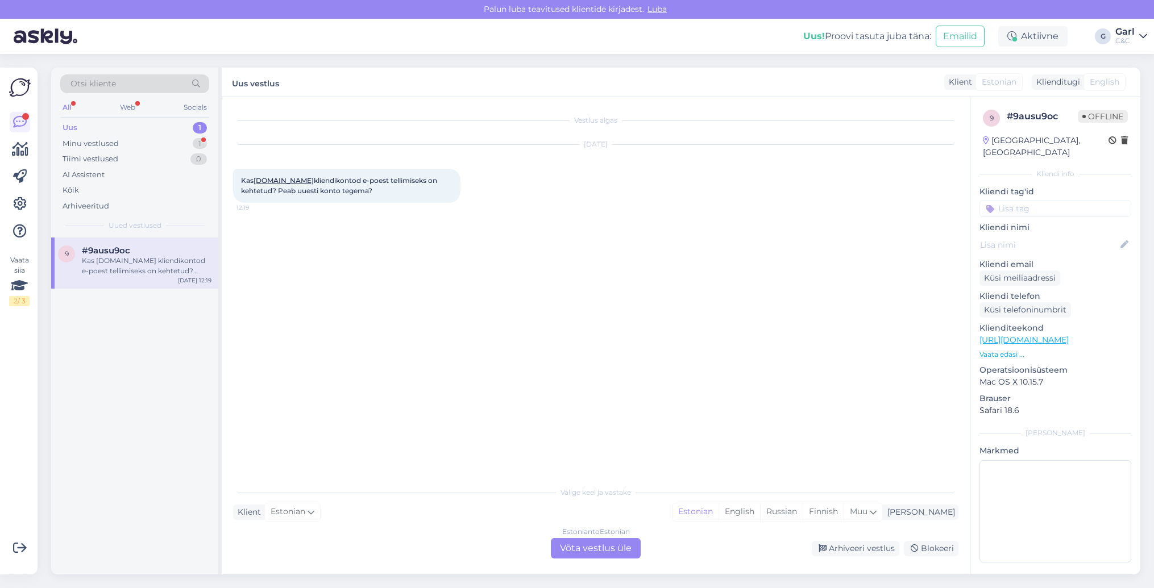
click at [615, 549] on div "Estonian to Estonian Võta vestlus üle" at bounding box center [596, 548] width 90 height 20
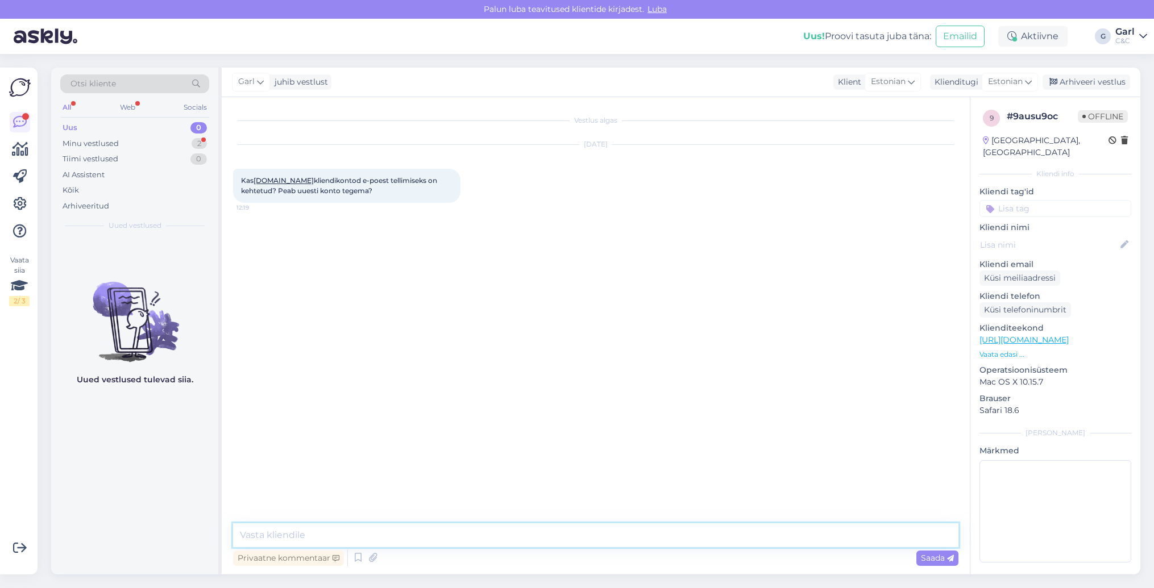
click at [615, 532] on textarea at bounding box center [595, 536] width 725 height 24
type textarea "Tere! Üks hetk palun, uurin veebiosakonnalt."
click at [205, 138] on div "2" at bounding box center [199, 143] width 15 height 11
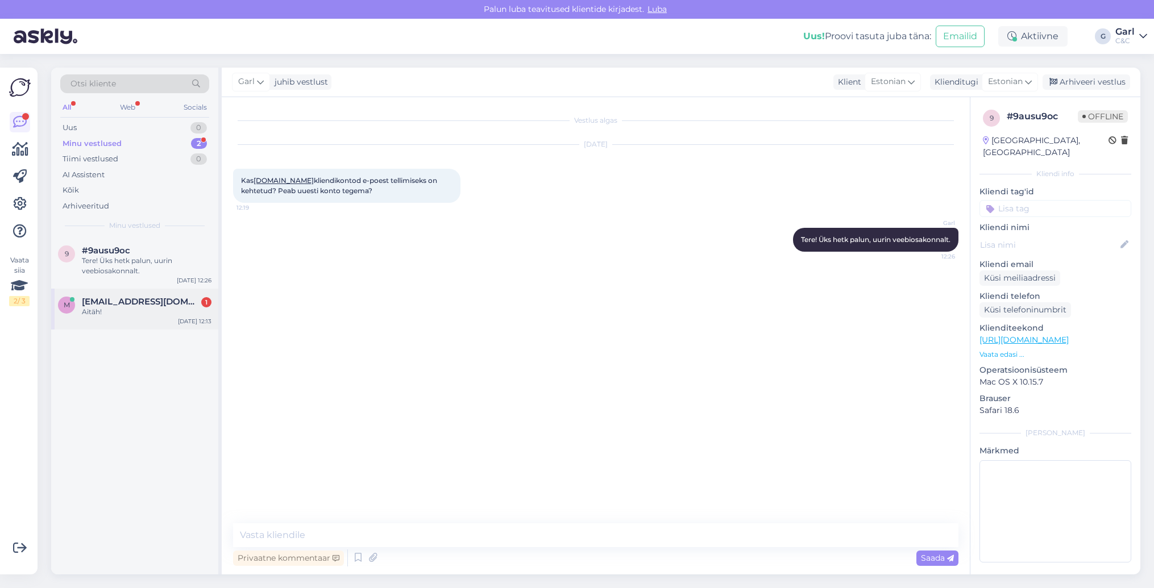
click at [164, 311] on div "Aitäh!" at bounding box center [147, 312] width 130 height 10
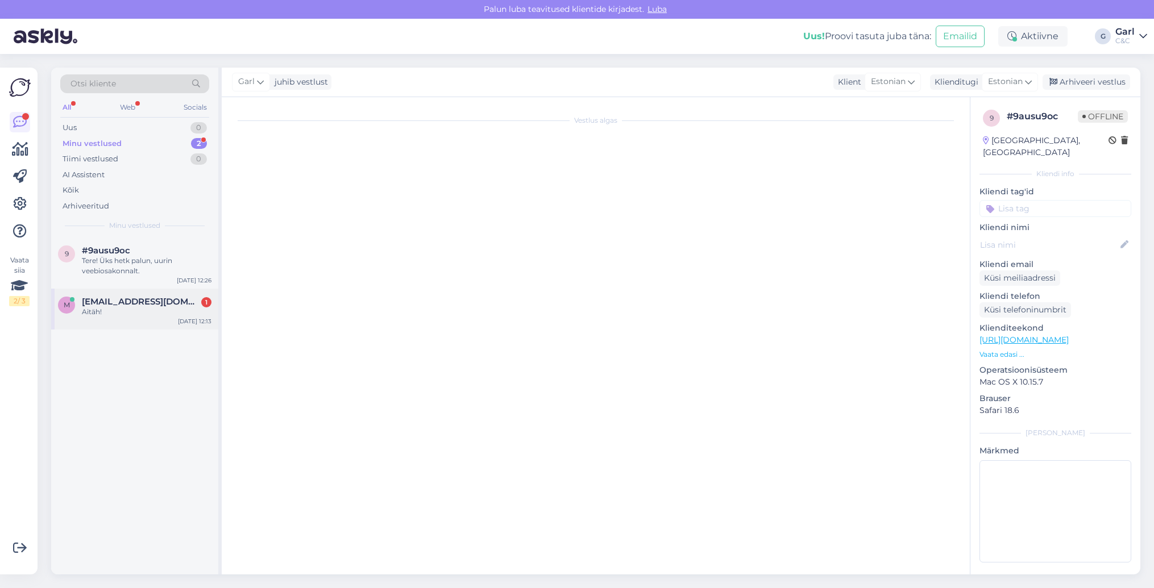
scroll to position [86, 0]
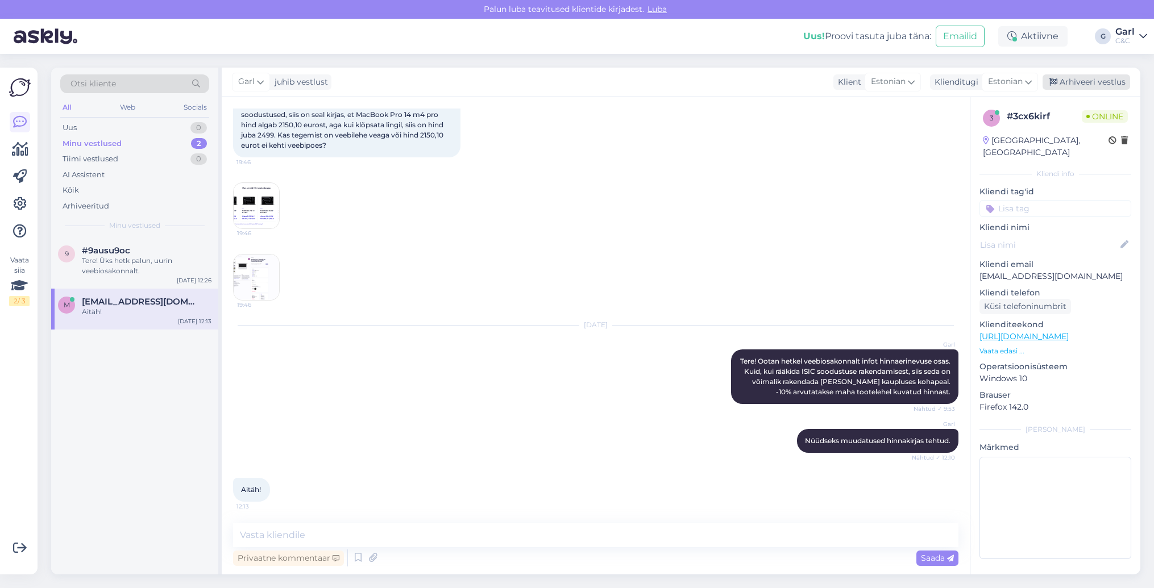
click at [1085, 80] on div "Arhiveeri vestlus" at bounding box center [1087, 81] width 88 height 15
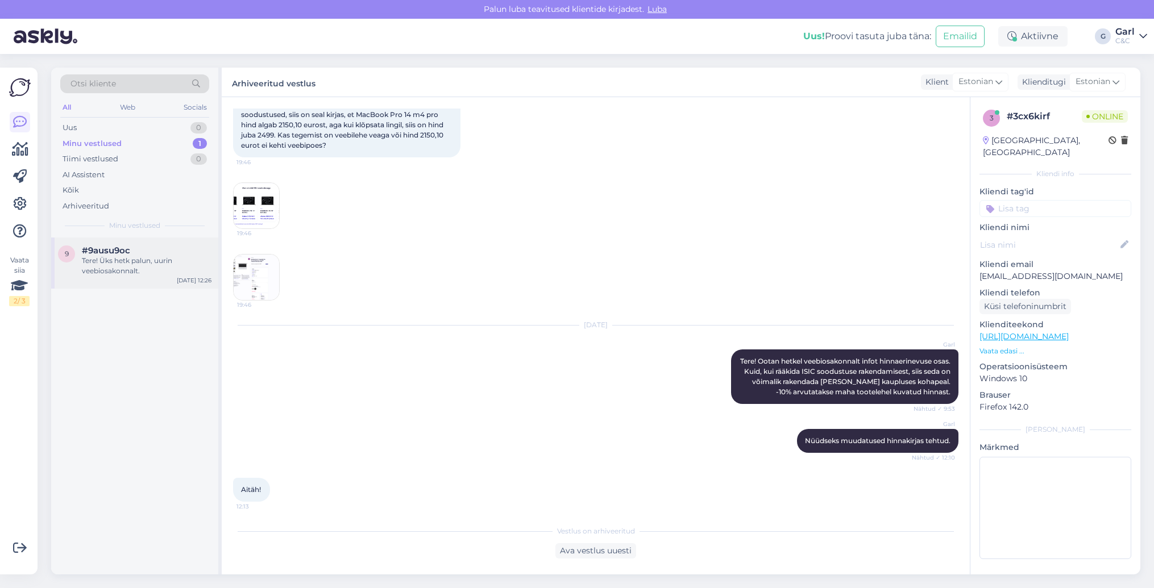
click at [151, 263] on div "Tere! Üks hetk palun, uurin veebiosakonnalt." at bounding box center [147, 266] width 130 height 20
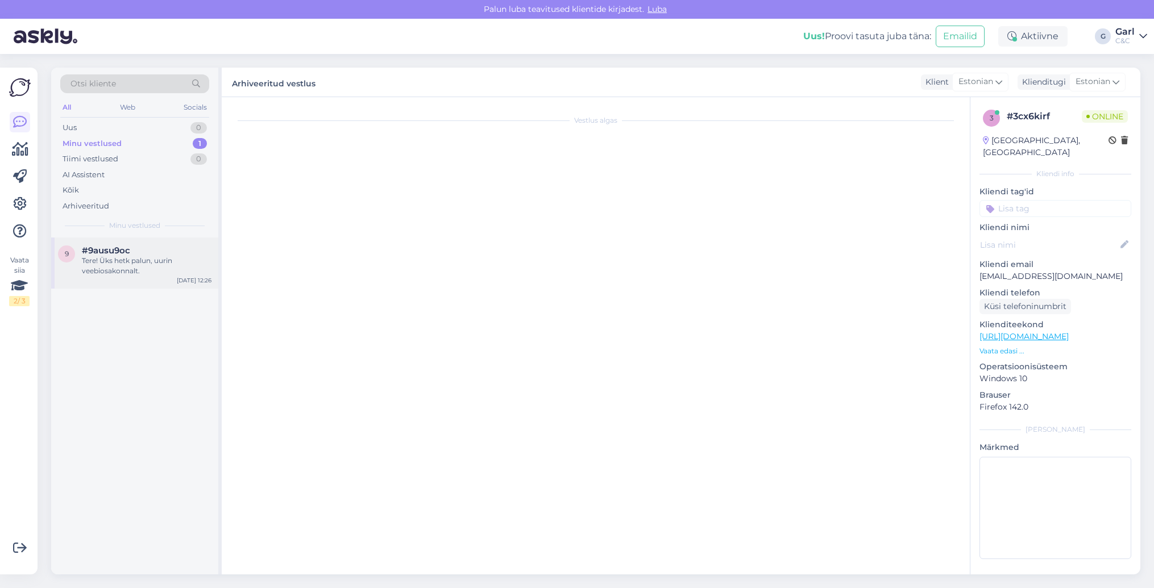
scroll to position [0, 0]
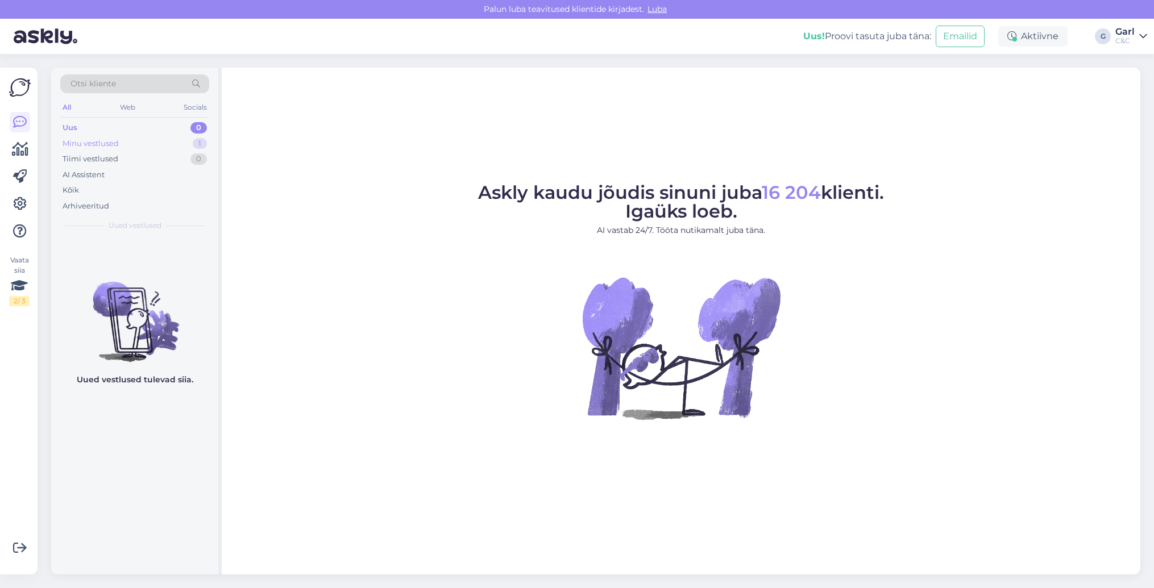
click at [186, 140] on div "Minu vestlused 1" at bounding box center [134, 144] width 149 height 16
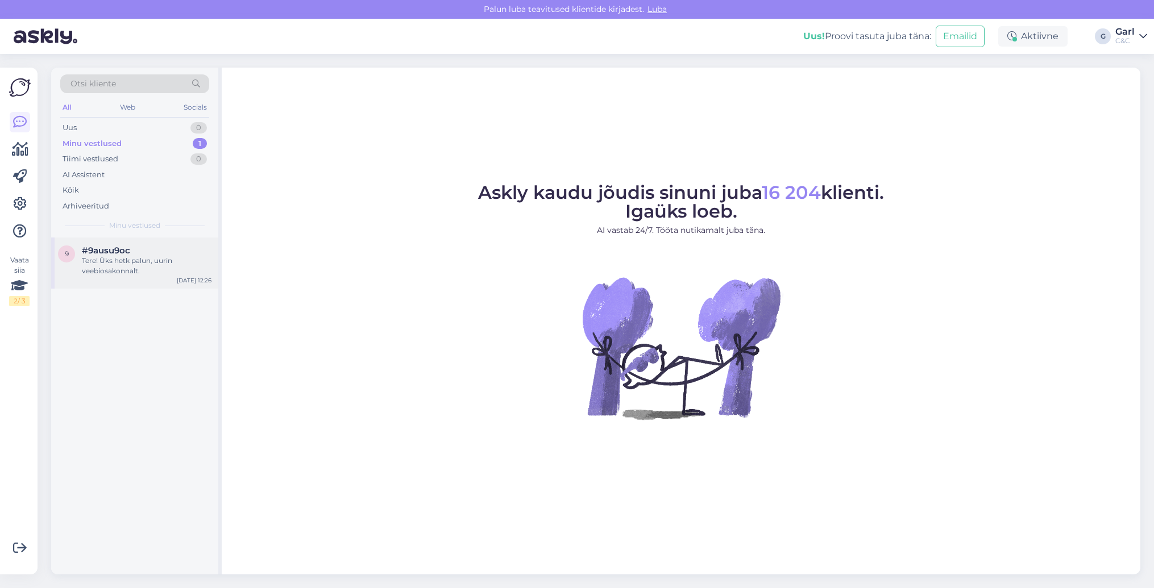
click at [143, 266] on div "Tere! Üks hetk palun, uurin veebiosakonnalt." at bounding box center [147, 266] width 130 height 20
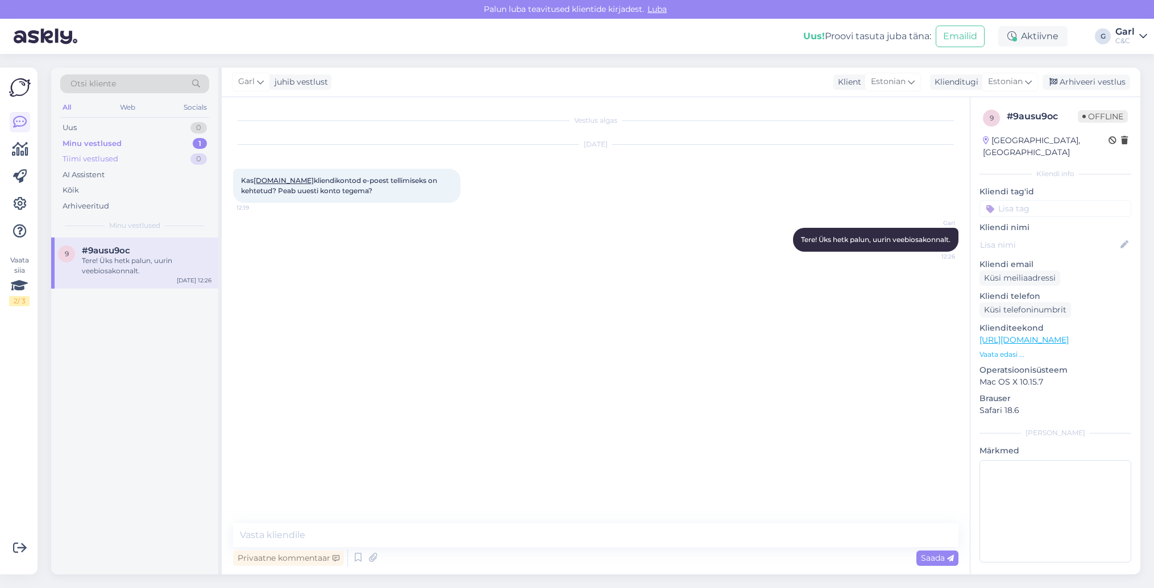
click at [165, 152] on div "Tiimi vestlused 0" at bounding box center [134, 159] width 149 height 16
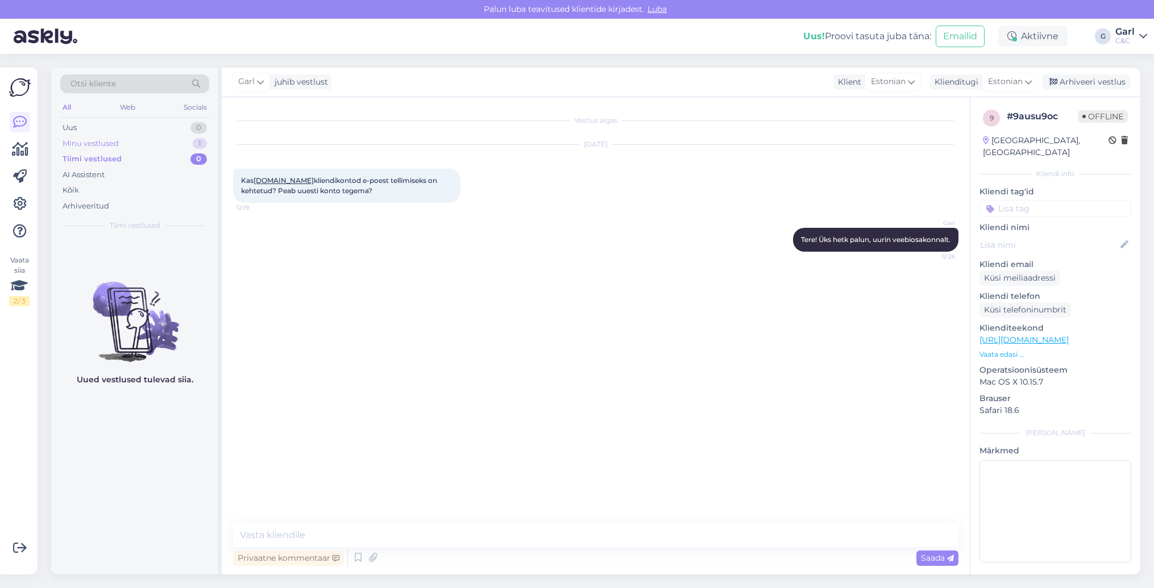
click at [165, 139] on div "Minu vestlused 1" at bounding box center [134, 144] width 149 height 16
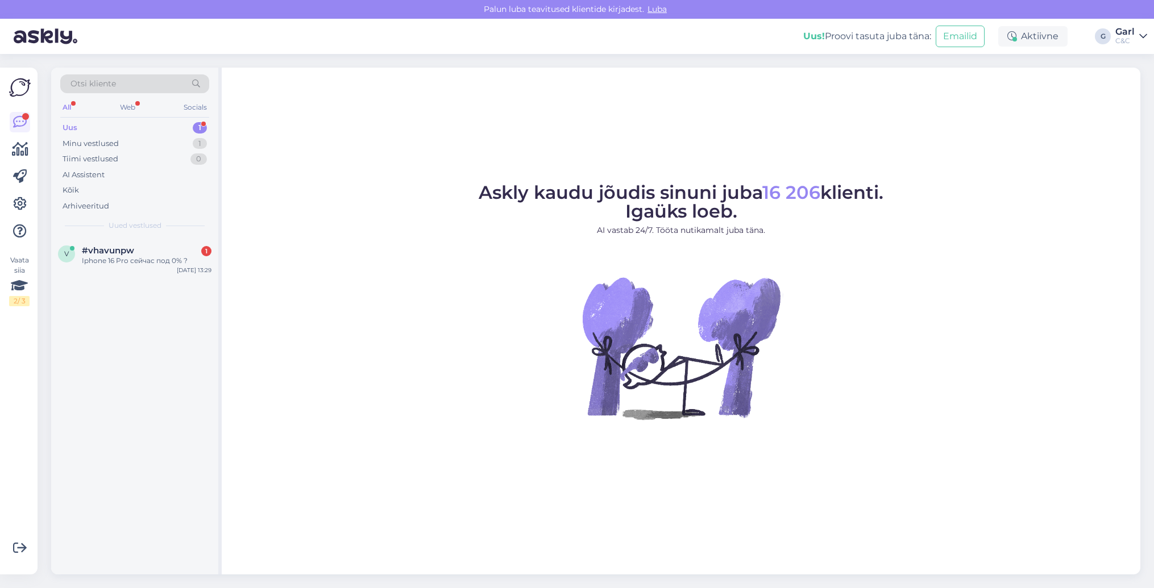
click at [170, 127] on div "Uus 1" at bounding box center [134, 128] width 149 height 16
click at [178, 259] on div at bounding box center [147, 261] width 130 height 10
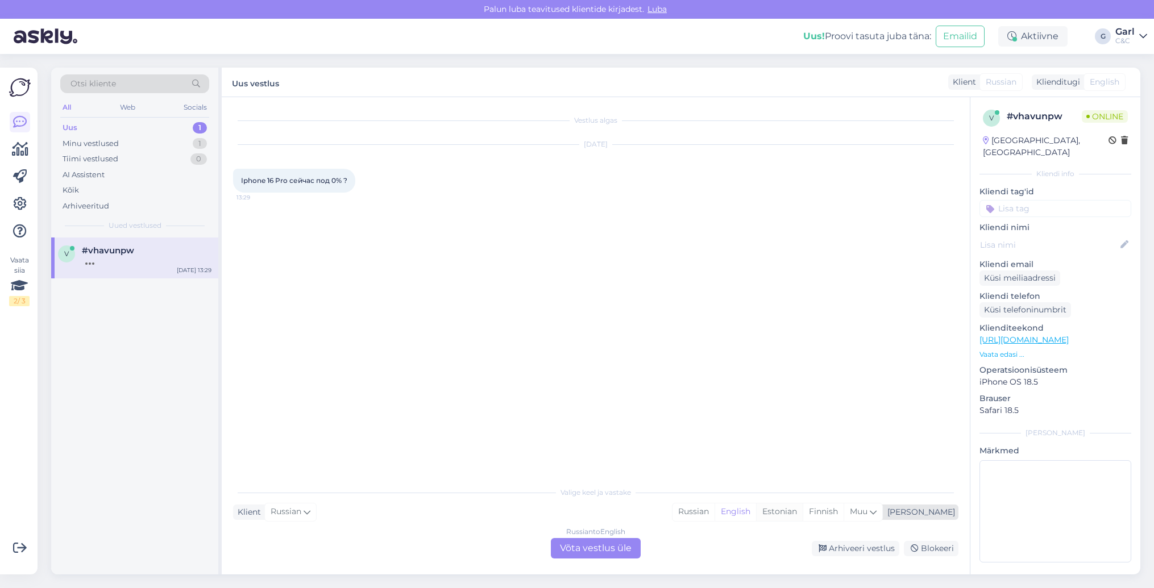
click at [803, 517] on div "Estonian" at bounding box center [779, 512] width 47 height 17
click at [595, 546] on div "Russian to Estonian Võta vestlus üle" at bounding box center [596, 548] width 90 height 20
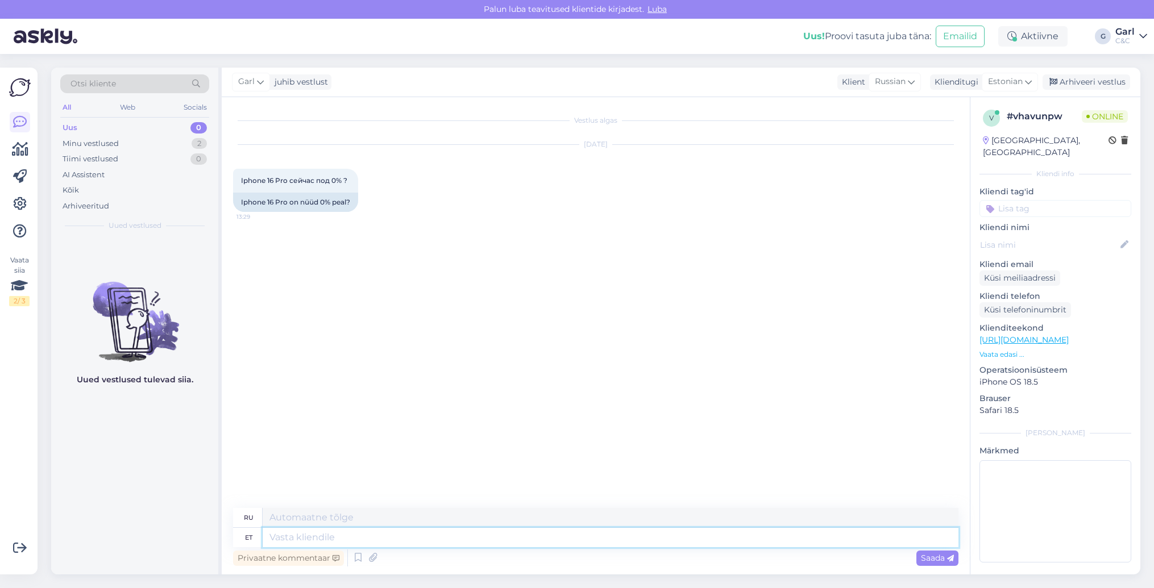
click at [582, 535] on textarea at bounding box center [611, 537] width 696 height 19
type textarea "Tere"
type textarea "Привет"
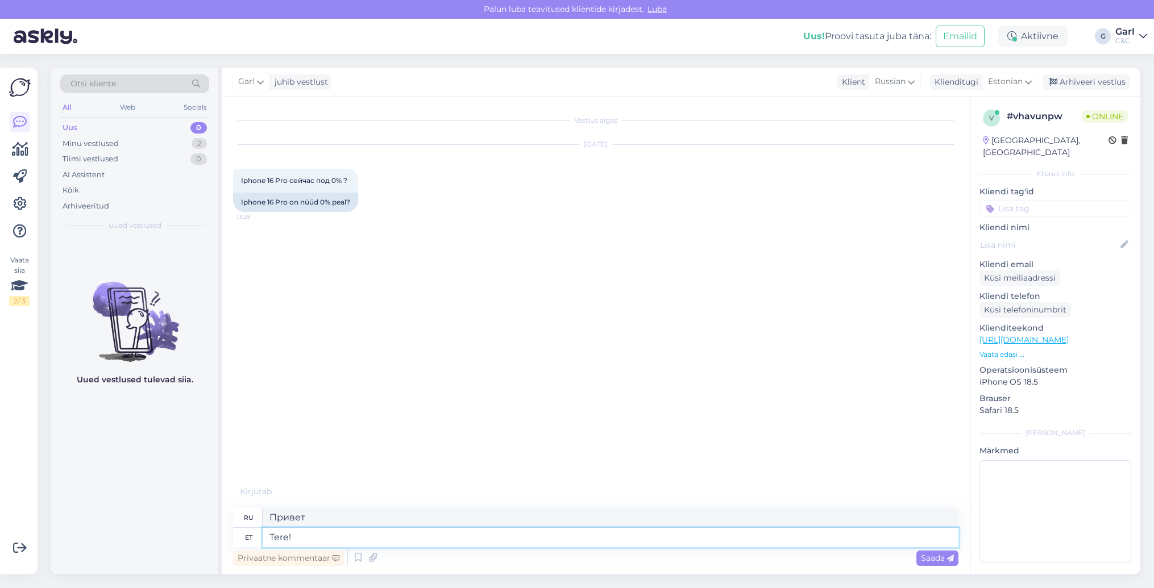
type textarea "Tere!"
type textarea "Привет!"
type textarea "Tere! 0% i"
type textarea "Привет! 0%"
type textarea "Tere! 0% [PERSON_NAME]"
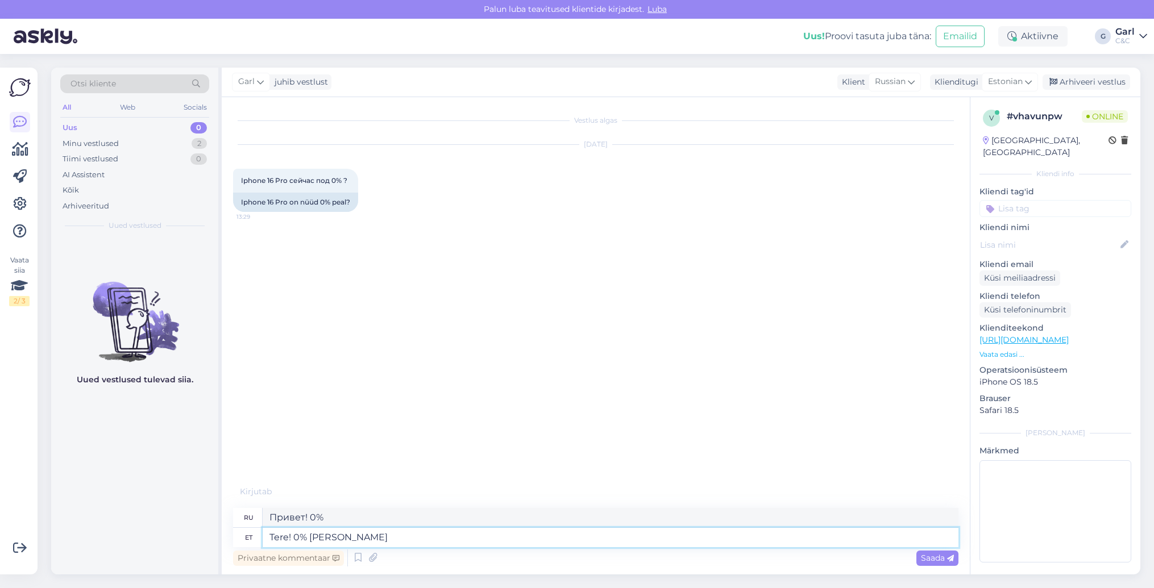
type textarea "Привет! 0% годовых"
type textarea "Tere! 0% intress kampaaniaga"
type textarea "Привет! Кампания с 0% процентной ставкой"
type textarea "Tere! 0% intress kampaaniaga saate t"
type textarea "Привет! С акцией 0% процентной ставки вы можете"
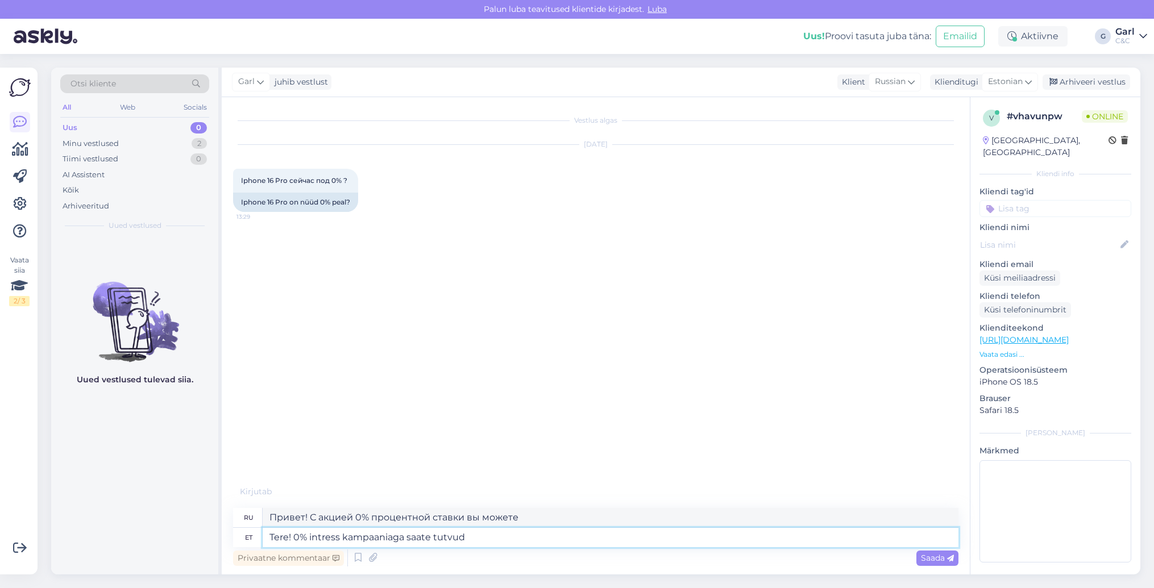
type textarea "Tere! 0% intress kampaaniaga saate tutvud a"
type textarea "Здравствуйте! Вы можете узнать об акции «0% процентная ставка»."
type textarea "Tere! 0% intress kampaaniaga saate tutvuda si"
type textarea "Здравствуйте! Вы можете ознакомиться с акцией «0% процентная ставка»."
paste textarea "[URL][DOMAIN_NAME]"
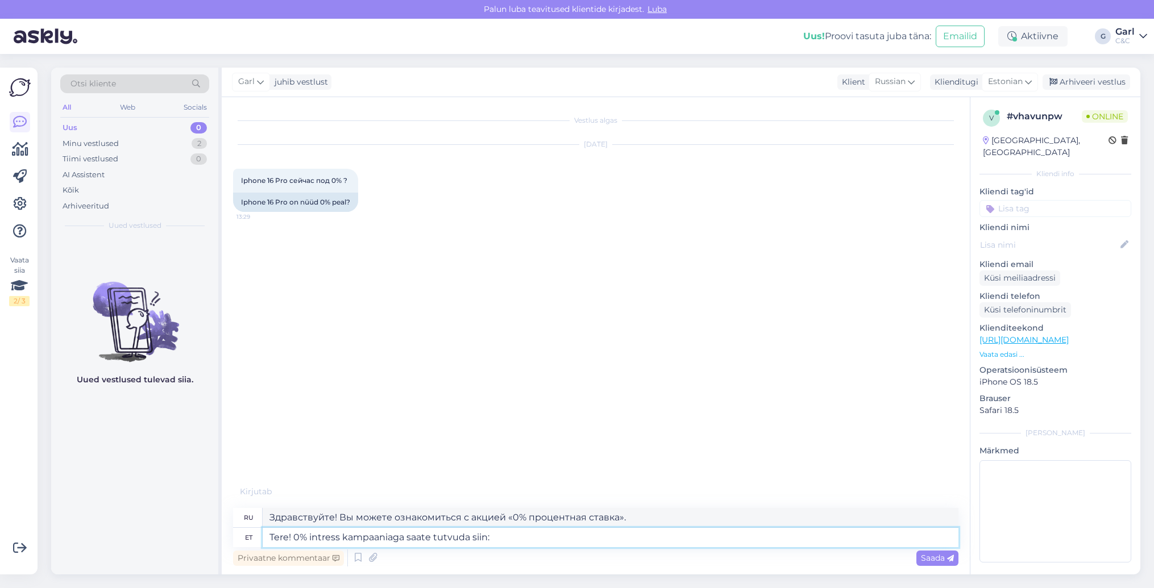
type textarea "Tere! 0% intress kampaaniaga saate tutvuda siin: [URL][DOMAIN_NAME]"
type textarea "Здравствуйте! Узнать больше о 0%-ной акции можно здесь:"
type textarea "Tere! 0% intress kampaaniaga saate tutvuda siin: [URL][DOMAIN_NAME]"
type textarea "Здравствуйте! Узнать о кампании «0% годовых» можно здесь: [URL][DOMAIN_NAME]"
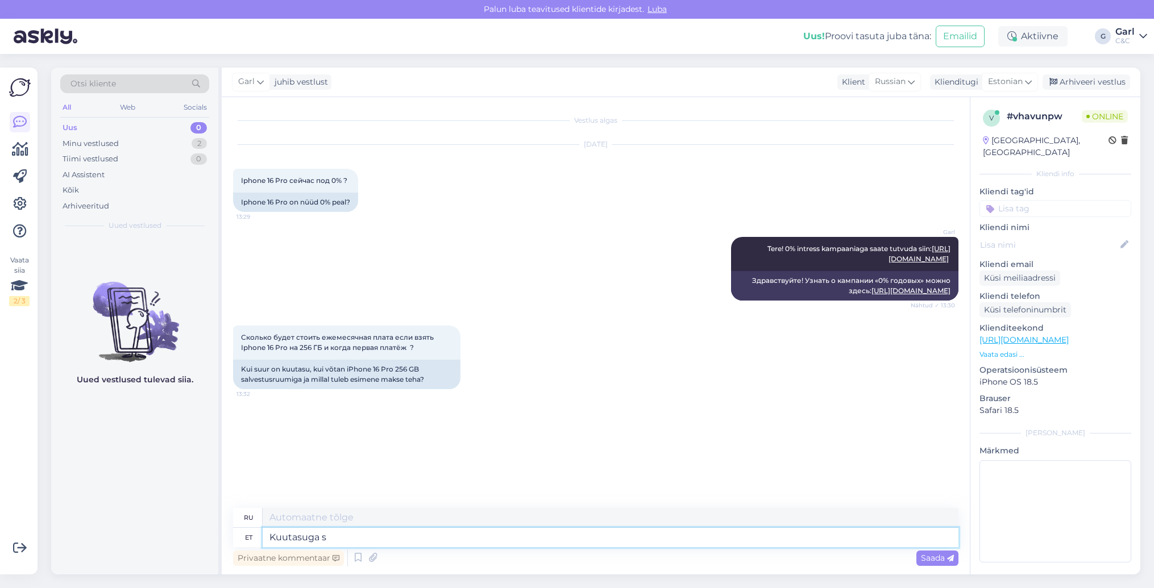
type textarea "Kuutasuga sa"
type textarea "С ежемесячной платой"
type textarea "Kuutasuga saate"
type textarea "За ежемесячную плату вы можете"
type textarea "Kuutasuga saate tutvuda, k"
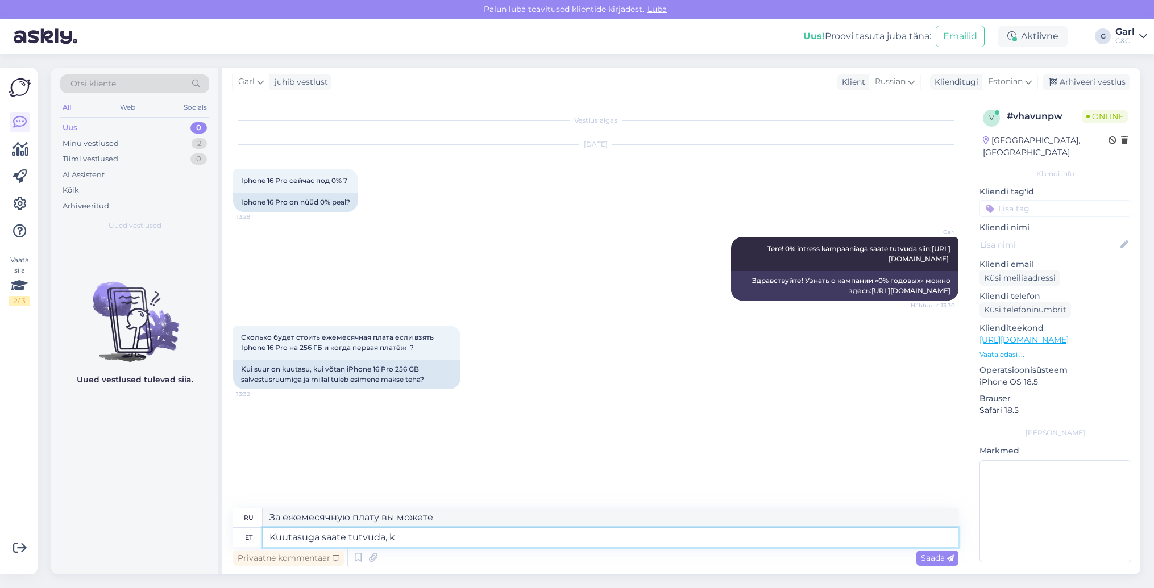
type textarea "Вы можете проверить ежемесячную плату,"
type textarea "Kuutasuga saate tutvuda, kui l"
type textarea "Вы можете проверить ежемесячную плату"
type textarea "Kuutasuga saate tutvuda, kui lisate soov"
type textarea "Вы можете узнать ежемесячную плату, добавив"
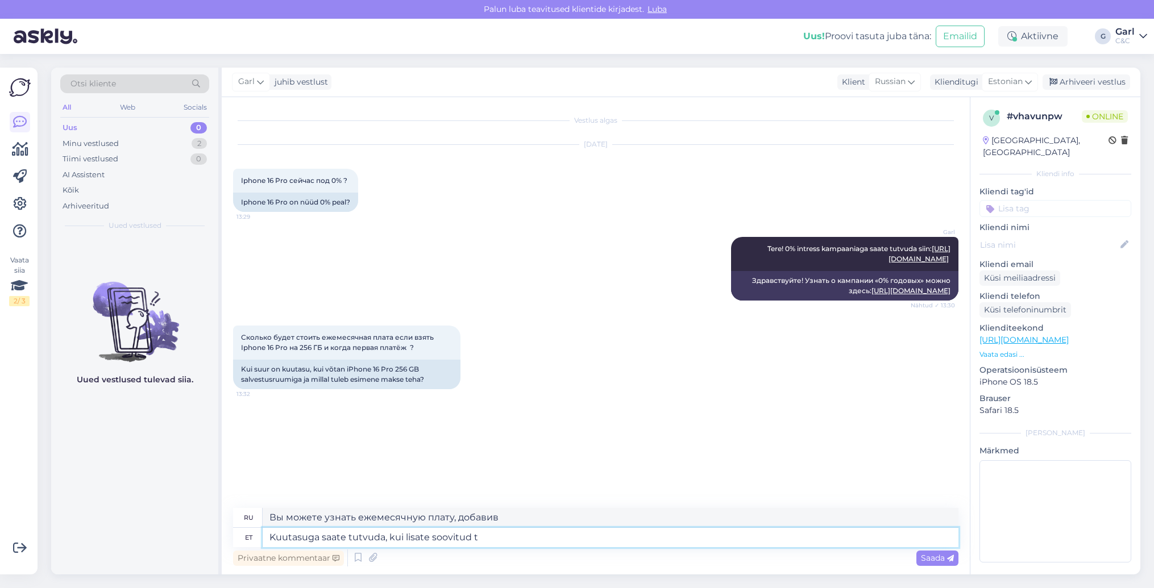
type textarea "Kuutasuga saate tutvuda, kui lisate soovitud to"
type textarea "Вы можете увидеть ежемесячную плату, добавив желаемый"
type textarea "Kuutasuga saate tutvuda, kui lisate soovitud toote ostu"
type textarea "Ежемесячную плату вы можете увидеть, добавив желаемый продукт."
type textarea "Kuutasuga saate tutvuda, kui lisate soovitud toote ostukorvi n"
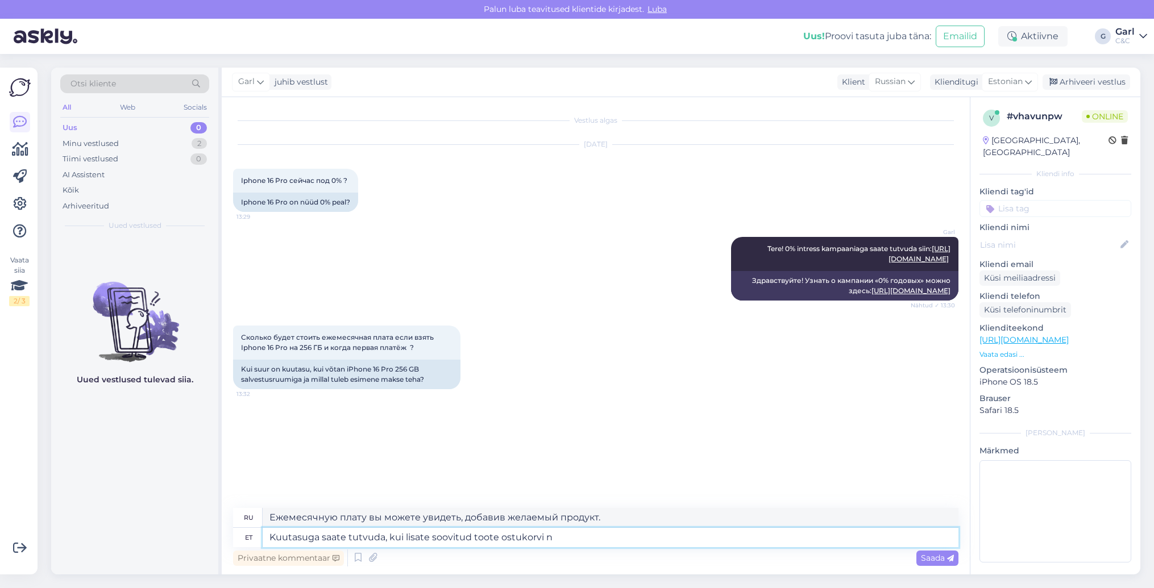
type textarea "Ежемесячную плату вы увидите при добавлении желаемого товара в корзину."
type textarea "Kuutasuga saate tutvuda, kui lisate soovitud toote ostukorvi ning va"
type textarea "Вы можете просмотреть ежемесячную плату, добавив желаемый товар в корзину и"
type textarea "Kuutasuga saate tutvuda, kui lisate soovitud toote ostukorvi ning valite"
type textarea "Вы можете просмотреть ежемесячную плату, добавив желаемый продукт в корзину и в…"
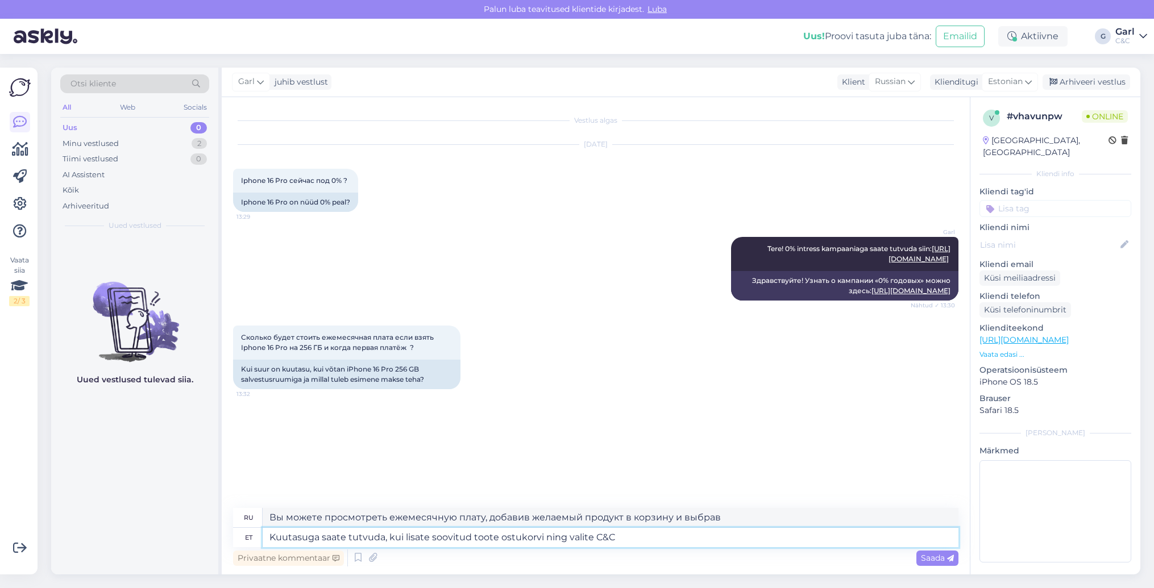
type textarea "Kuutasuga saate tutvuda, kui lisate soovitud toote ostukorvi ning valite C&C j"
type textarea "Вы можете просмотреть ежемесячную плату, добавив нужный продукт в корзину и выб…"
type textarea "Kuutasuga saate tutvuda, kui lisate soovitud toote ostukorvi ning valite C&C jä…"
type textarea "Вы можете узнать ежемесячную плату, добавив нужный товар в корзину и выбрав рас…"
type textarea "Kuutasuga saate tutvuda, kui lisate soovitud toote ostukorvi ning valite C&C jä…"
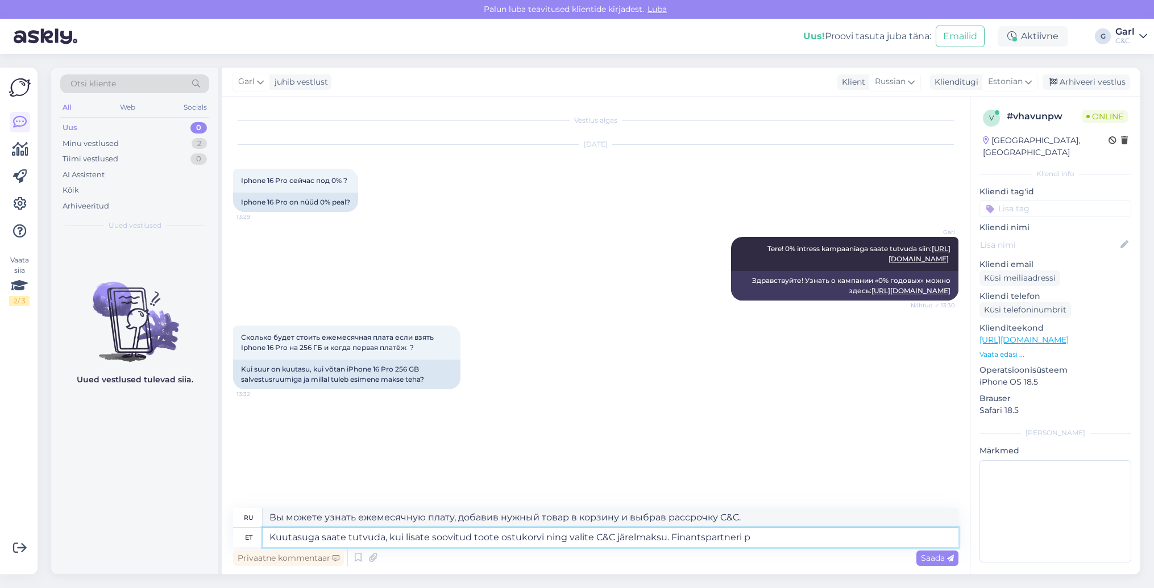
type textarea "Вы можете узнать ежемесячную плату, добавив нужный товар в корзину и выбрав рас…"
type textarea "Kuutasuga saate tutvuda, kui lisate soovitud toote ostukorvi ning valite C&C jä…"
type textarea "Вы можете узнать ежемесячную плату, добавив нужный товар в корзину и выбрав рас…"
type textarea "Kuutasuga saate tutvuda, kui lisate soovitud toote ostukorvi ning valite C&C jä…"
type textarea "Вы можете узнать ежемесячную плату, добавив нужный продукт в корзину и выбрав р…"
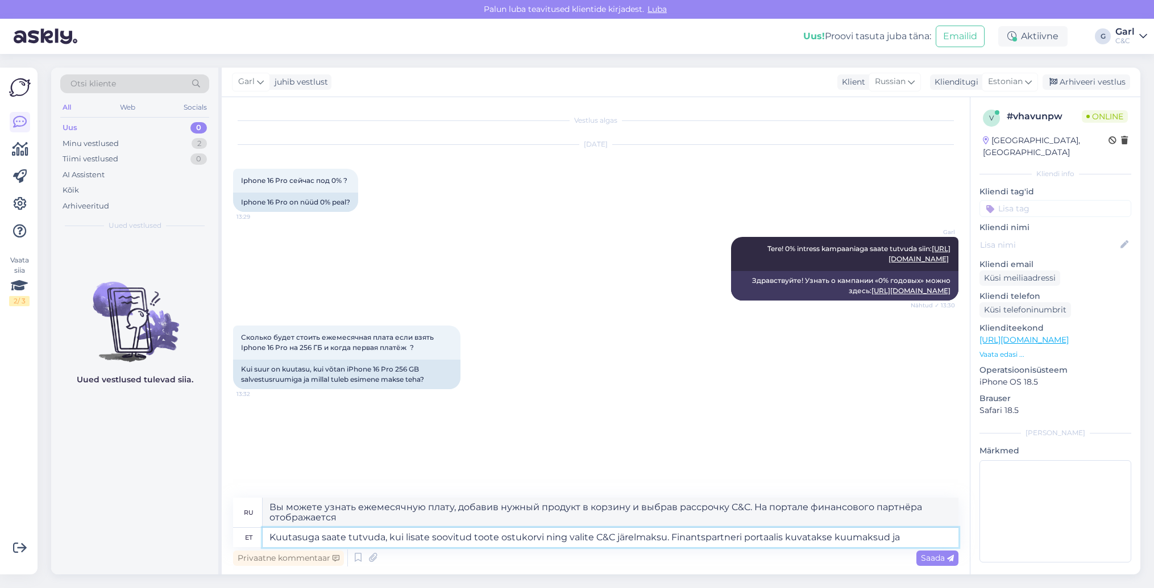
type textarea "Kuutasuga saate tutvuda, kui lisate soovitud toote ostukorvi ning valite C&C jä…"
type textarea "Вы можете узнать ежемесячную плату, добавив нужный товар в корзину и выбрав рас…"
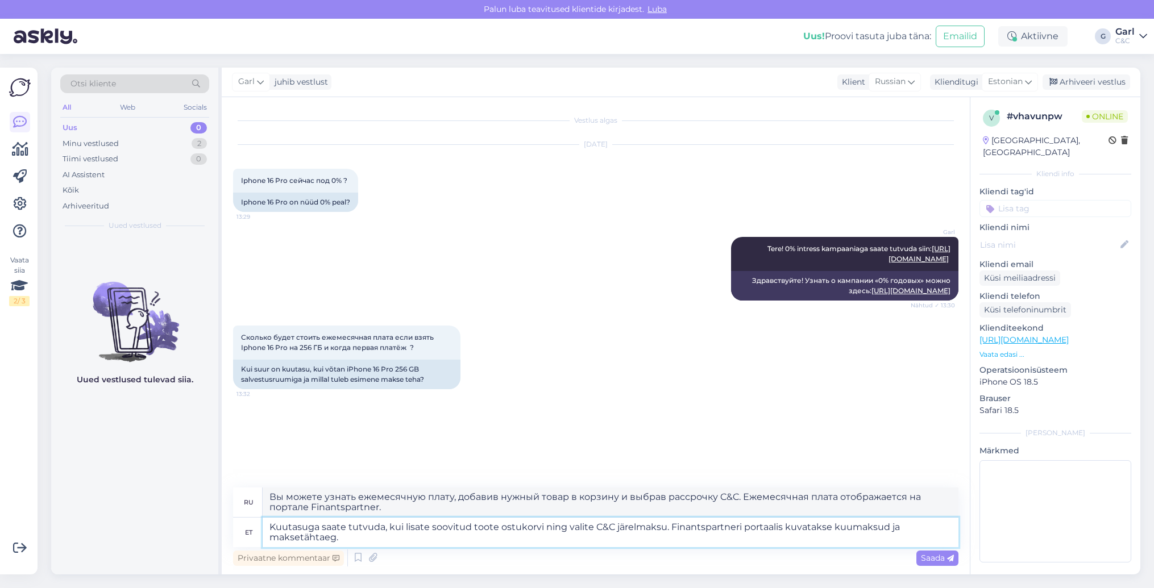
type textarea "Kuutasuga saate tutvuda, kui lisate soovitud toote ostukorvi ning valite C&C jä…"
type textarea "Вы можете узнать ежемесячную плату, добавив нужный товар в корзину и выбрав рас…"
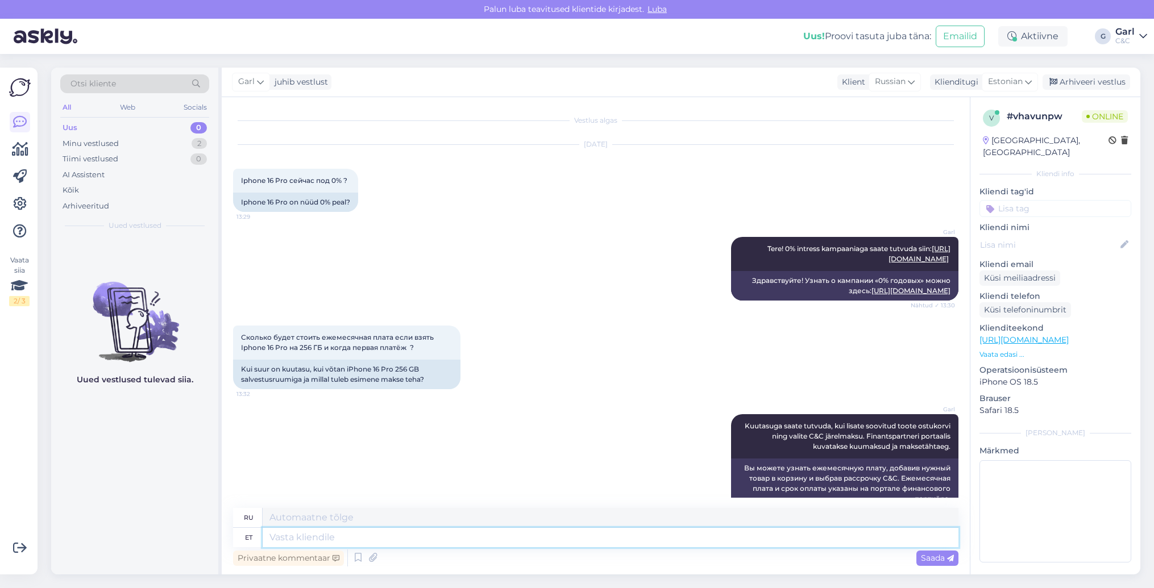
scroll to position [23, 0]
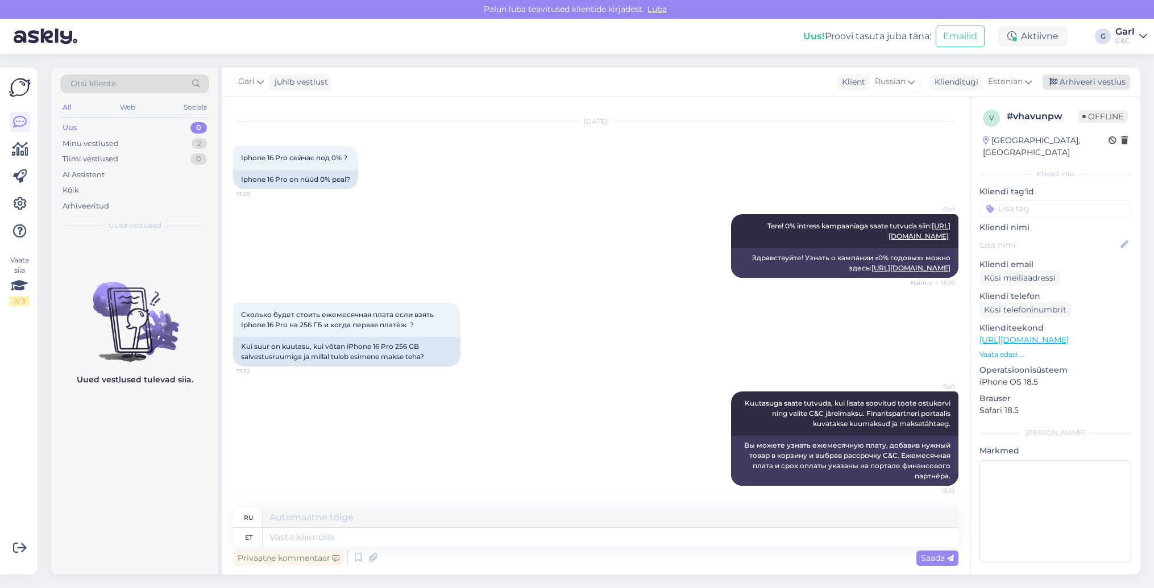
click at [1102, 81] on div "Arhiveeri vestlus" at bounding box center [1087, 81] width 88 height 15
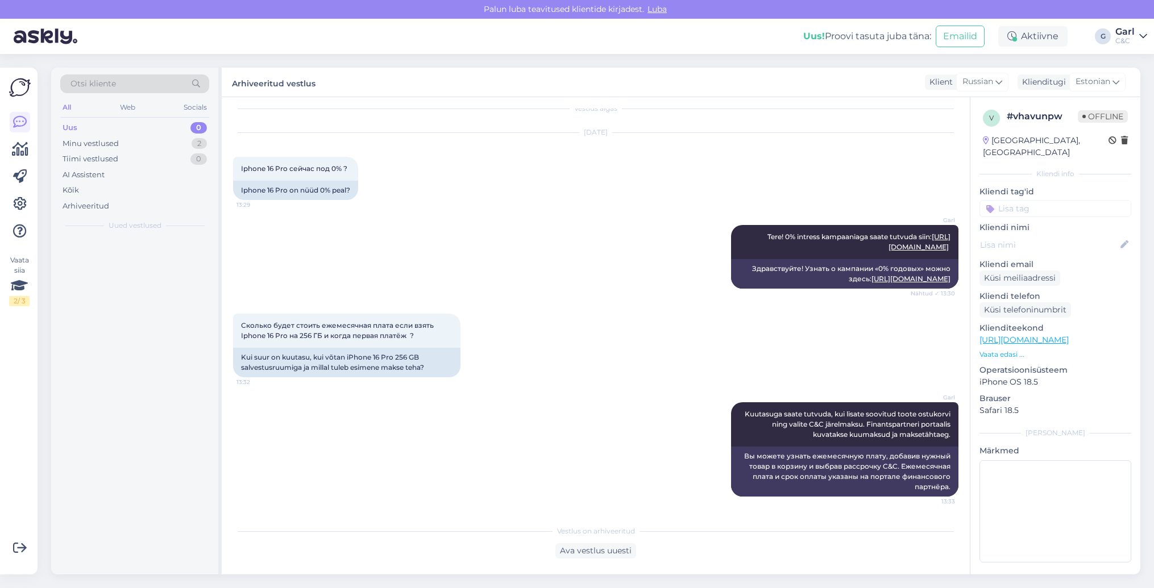
scroll to position [11, 0]
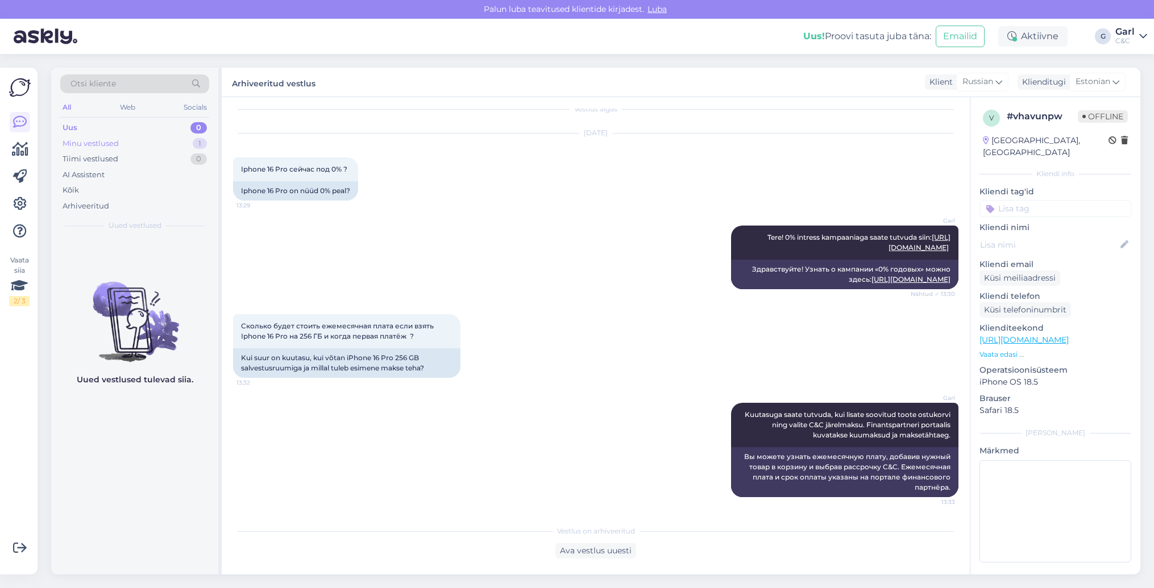
click at [179, 143] on div "Minu vestlused 1" at bounding box center [134, 144] width 149 height 16
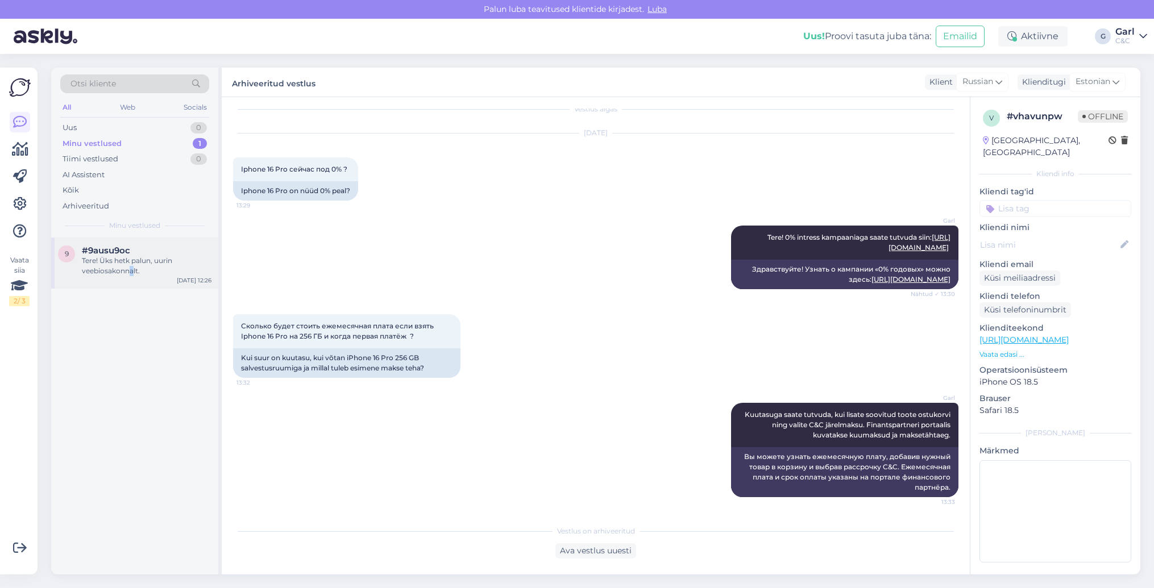
click at [131, 273] on div "Tere! Üks hetk palun, uurin veebiosakonnalt." at bounding box center [147, 266] width 130 height 20
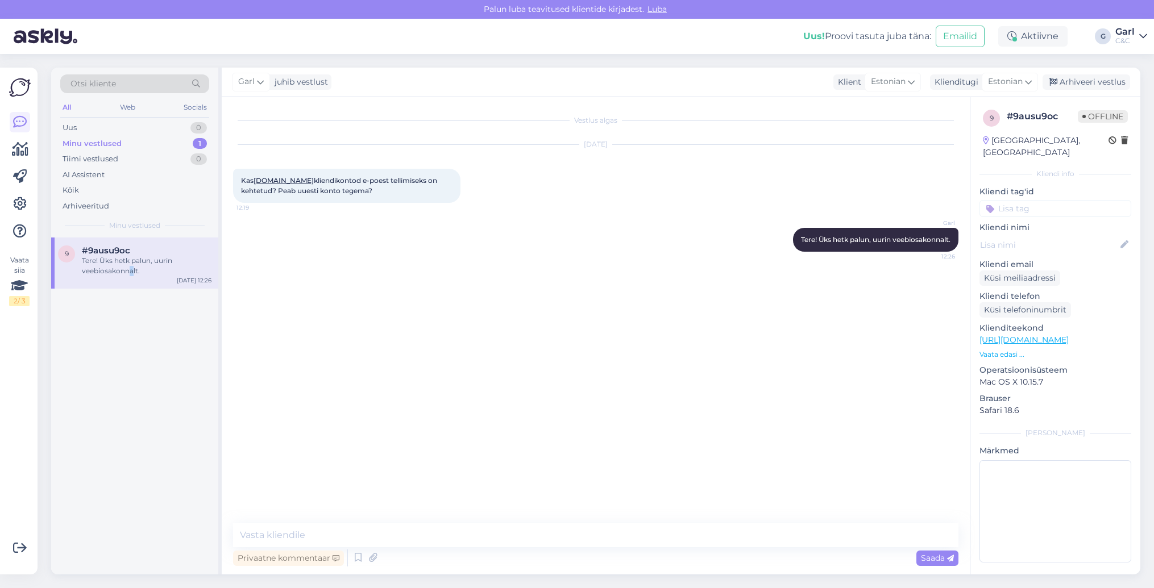
scroll to position [0, 0]
click at [1033, 46] on div "Aktiivne" at bounding box center [1032, 36] width 69 height 20
click at [1032, 89] on button "30 minutit" at bounding box center [1033, 89] width 51 height 13
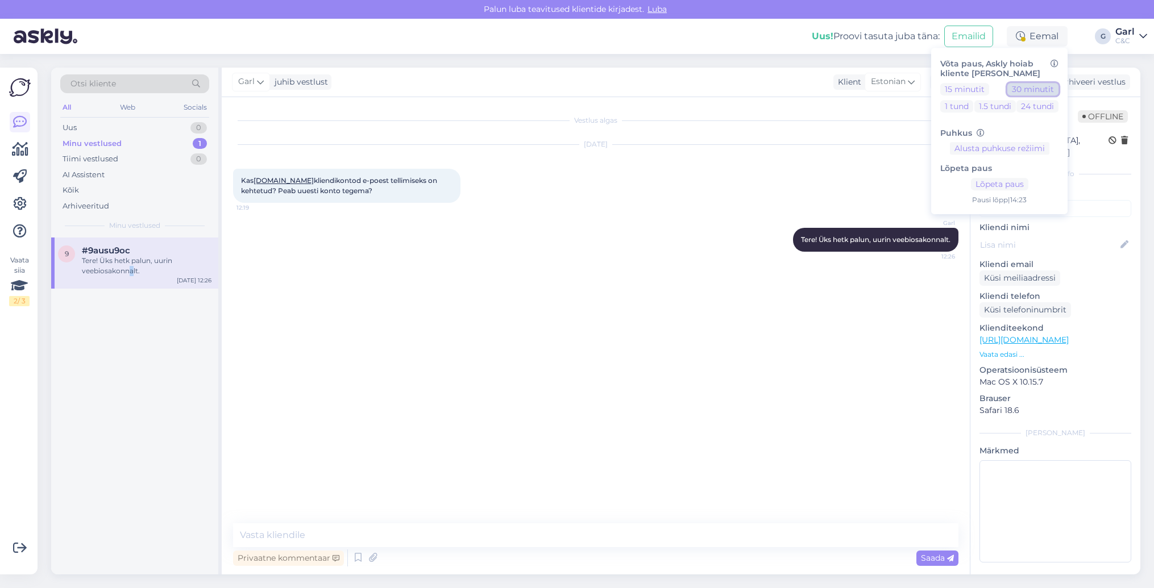
click at [1025, 92] on button "30 minutit" at bounding box center [1033, 89] width 51 height 13
click at [985, 184] on button "Lõpeta paus" at bounding box center [999, 184] width 57 height 13
click at [129, 400] on div "9 #9ausu9oc Tere! Üks hetk palun, uurin veebiosakonnalt. [DATE] 12:26" at bounding box center [134, 406] width 167 height 337
